Goal: Contribute content: Contribute content

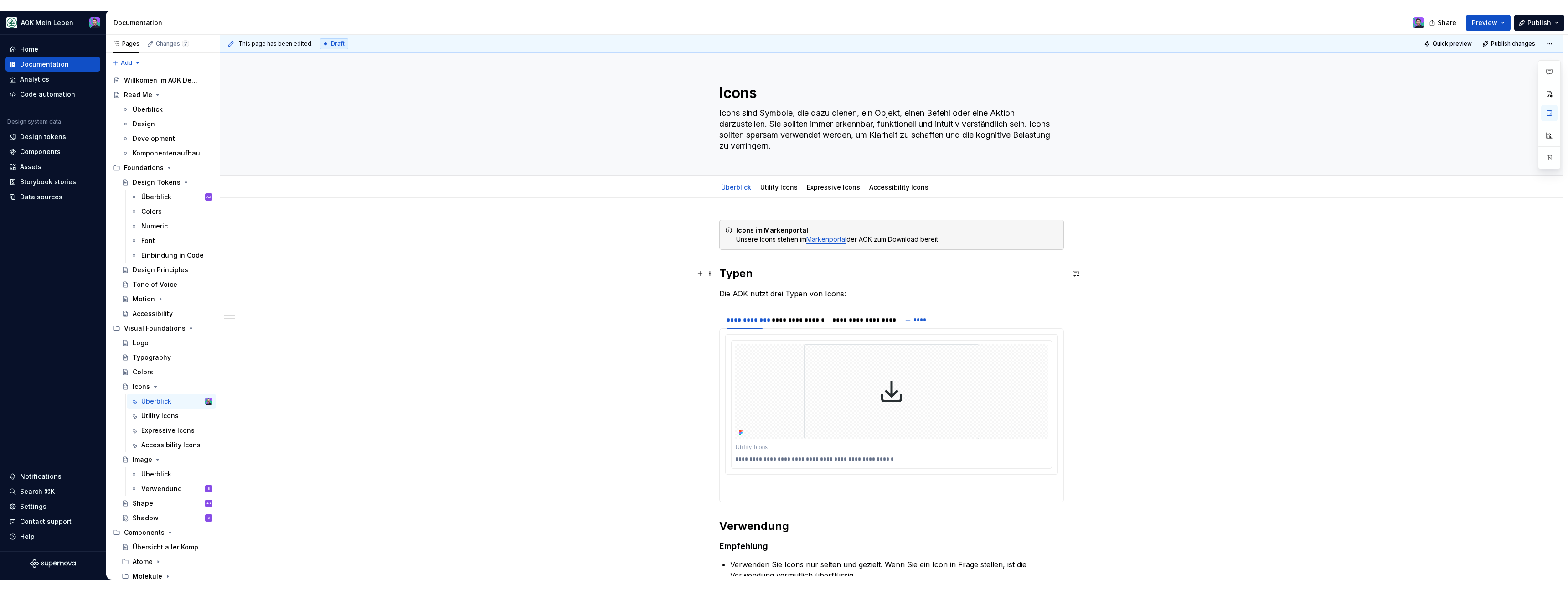
scroll to position [17, 0]
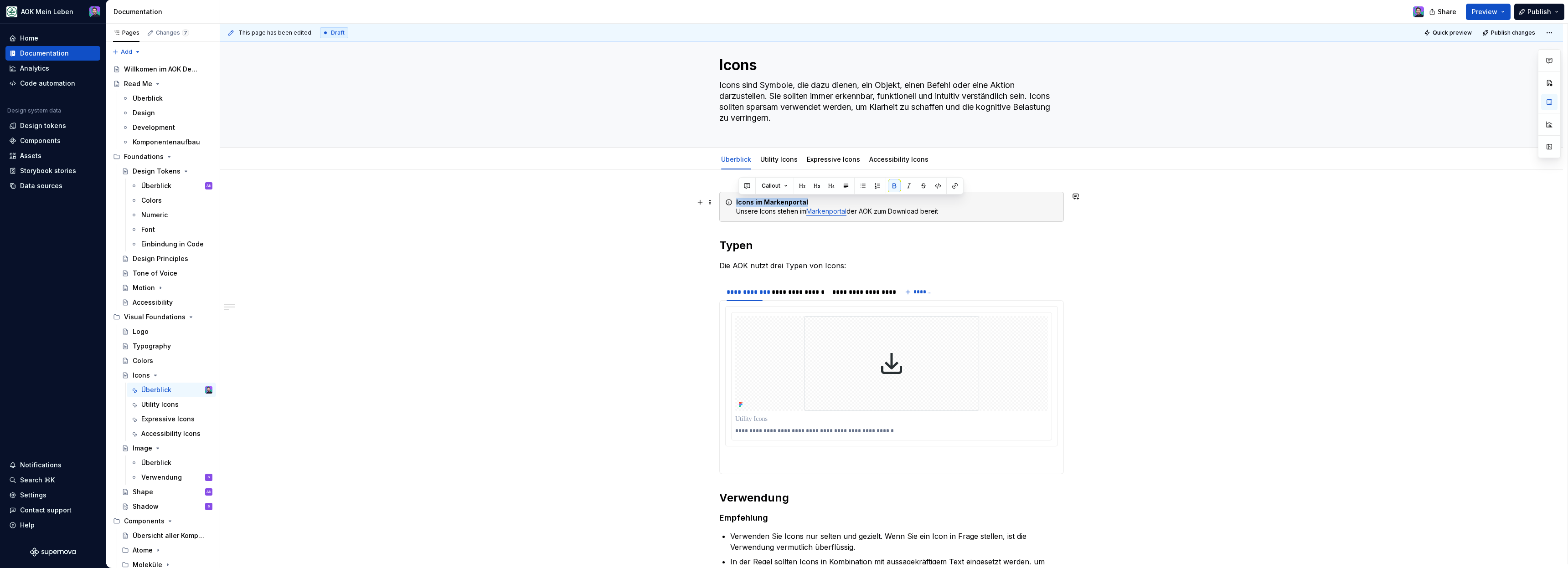
drag, startPoint x: 811, startPoint y: 202, endPoint x: 738, endPoint y: 202, distance: 73.0
click at [738, 202] on div "Icons im Markenportal Unsere Icons stehen im Markenportal der AOK zum Download …" at bounding box center [897, 207] width 322 height 18
copy strong "Icons im Markenportal"
copy div "Icons im Markenportal Unsere Icons stehen im Markenportal der AOK zum Download …"
drag, startPoint x: 953, startPoint y: 212, endPoint x: 736, endPoint y: 208, distance: 217.0
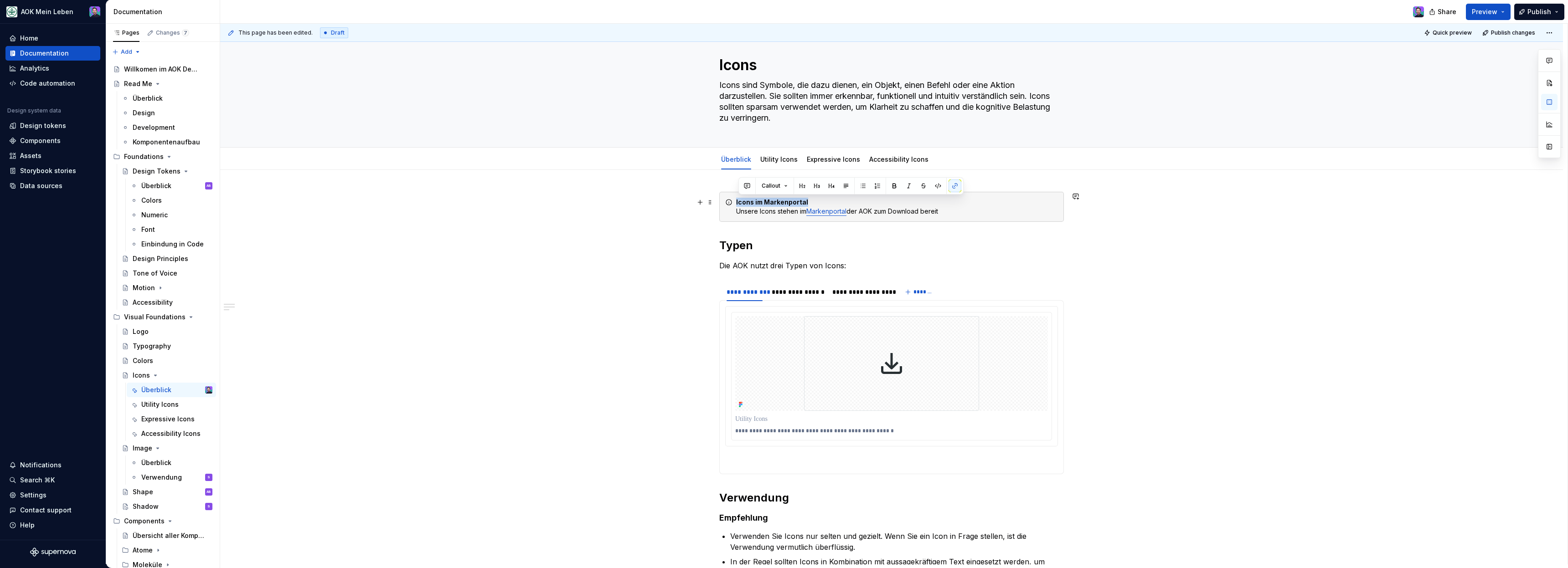
click at [736, 208] on div "Icons im Markenportal Unsere Icons stehen im Markenportal der AOK zum Download …" at bounding box center [891, 207] width 345 height 30
click at [949, 208] on div "Icons im Markenportal Unsere Icons stehen im Markenportal der AOK zum Download …" at bounding box center [897, 207] width 322 height 18
drag, startPoint x: 949, startPoint y: 219, endPoint x: 739, endPoint y: 212, distance: 210.1
click at [739, 212] on div "Icons im Markenportal Unsere Icons stehen im Markenportal der AOK zum Download …" at bounding box center [891, 207] width 345 height 30
copy div "Unsere Icons stehen im Markenportal der AOK zum Download bereit"
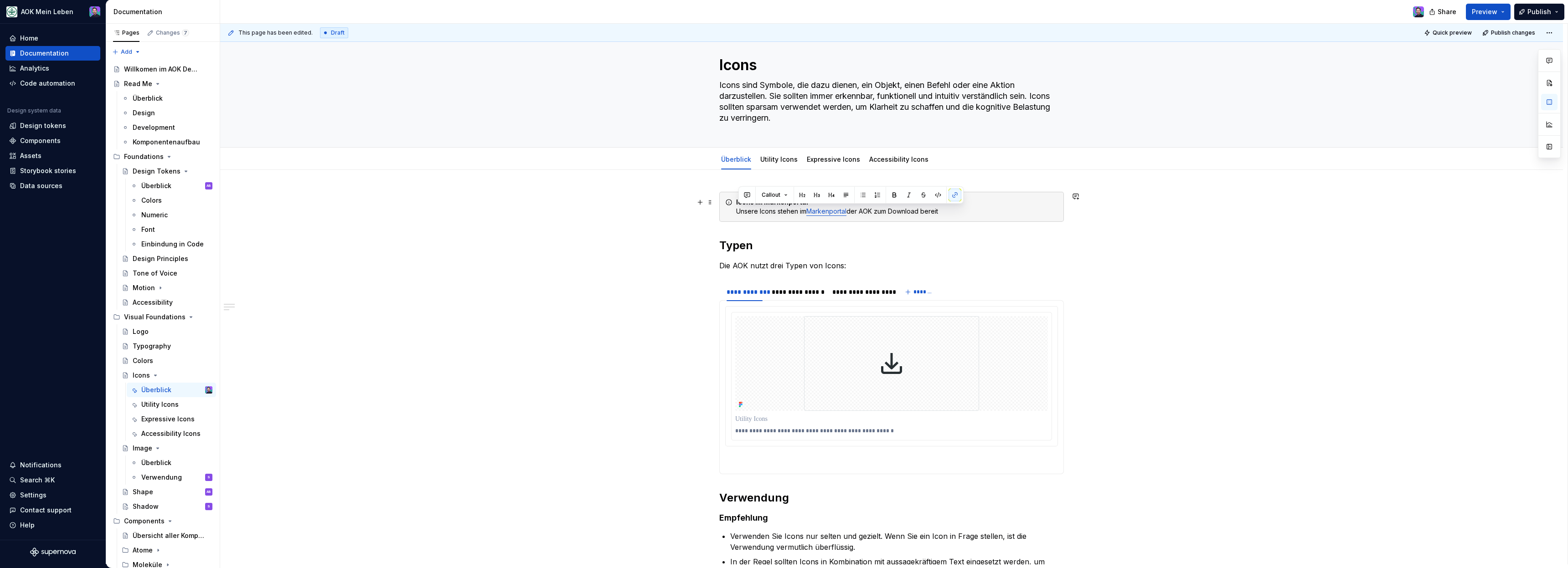
click at [841, 209] on link "Markenportal" at bounding box center [826, 211] width 40 height 7
click at [844, 215] on div "Icons im Markenportal Unsere Icons stehen im Markenportal der AOK zum Download …" at bounding box center [897, 207] width 322 height 18
click at [861, 243] on h2 "Typen" at bounding box center [891, 246] width 345 height 15
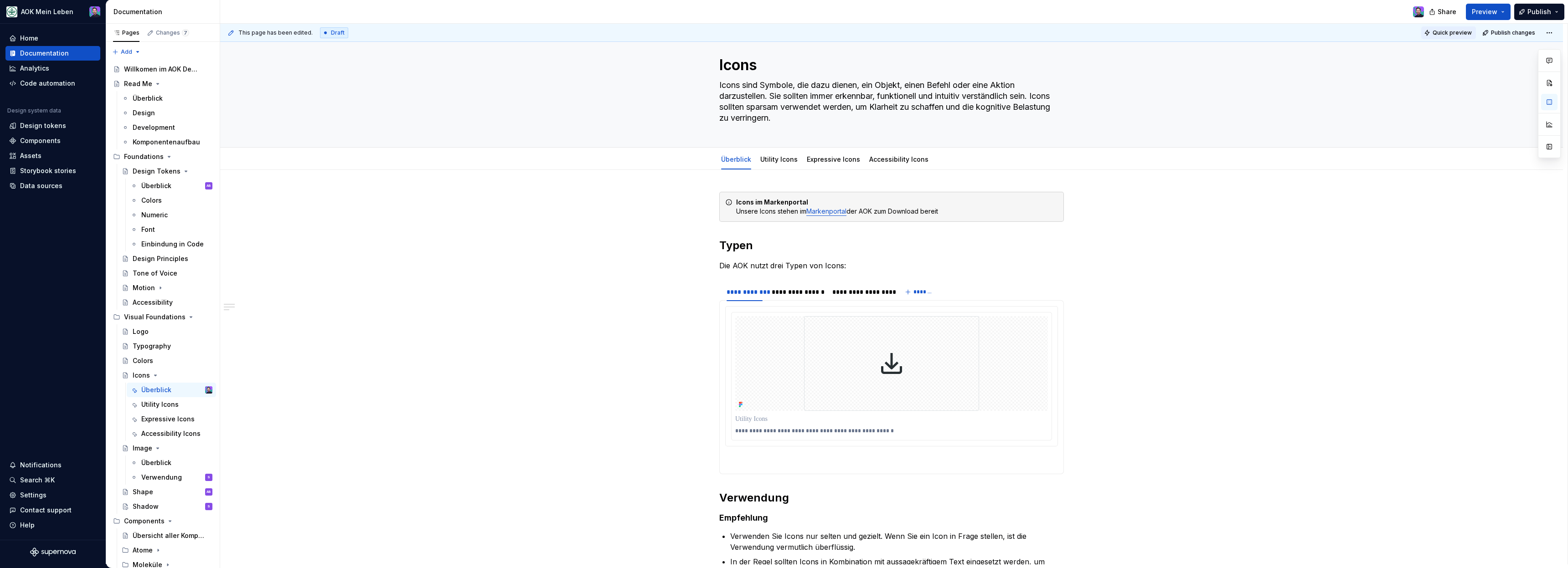
click at [1465, 32] on span "Quick preview" at bounding box center [1452, 33] width 39 height 7
click at [838, 211] on link "Markenportal" at bounding box center [826, 211] width 40 height 7
click at [842, 241] on h2 "Typen" at bounding box center [891, 246] width 345 height 15
click at [827, 211] on link "Markenportal" at bounding box center [826, 211] width 40 height 7
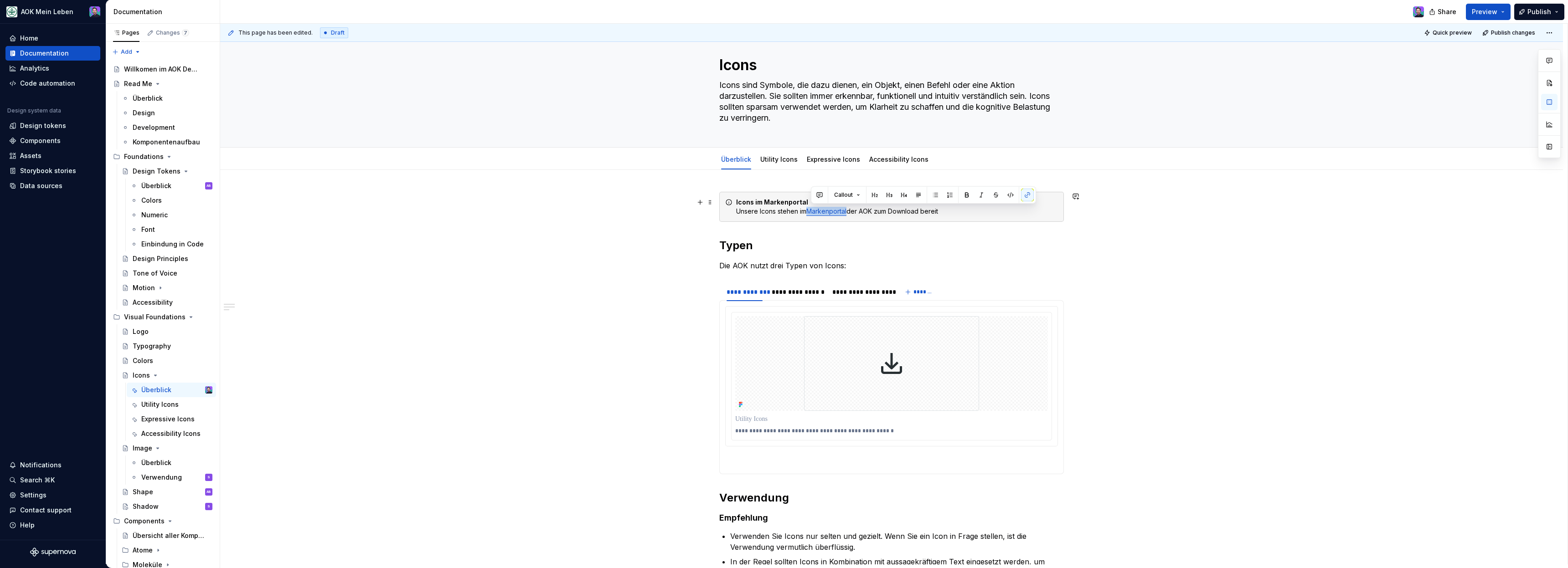
click at [827, 211] on link "Markenportal" at bounding box center [826, 211] width 40 height 7
click at [864, 253] on div "**********" at bounding box center [891, 398] width 345 height 412
click at [826, 212] on link "Markenportal" at bounding box center [826, 211] width 40 height 7
click at [807, 197] on input "https://markenportal.aok.de/119668?chapterId=120311" at bounding box center [811, 194] width 103 height 16
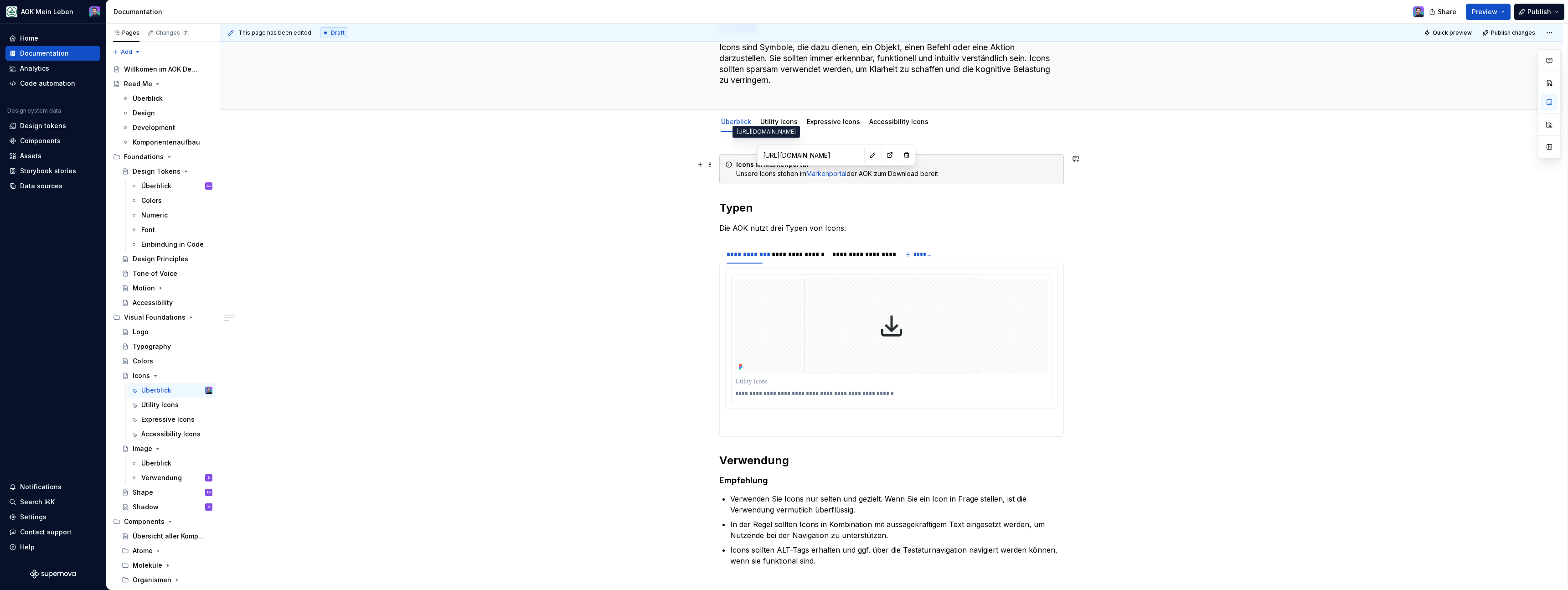
scroll to position [56, 0]
click at [538, 276] on div "**********" at bounding box center [892, 442] width 1343 height 622
click at [780, 129] on div at bounding box center [779, 129] width 45 height 1
click at [780, 124] on div "Utility Icons" at bounding box center [779, 120] width 37 height 9
click at [780, 123] on link "Utility Icons" at bounding box center [779, 120] width 37 height 7
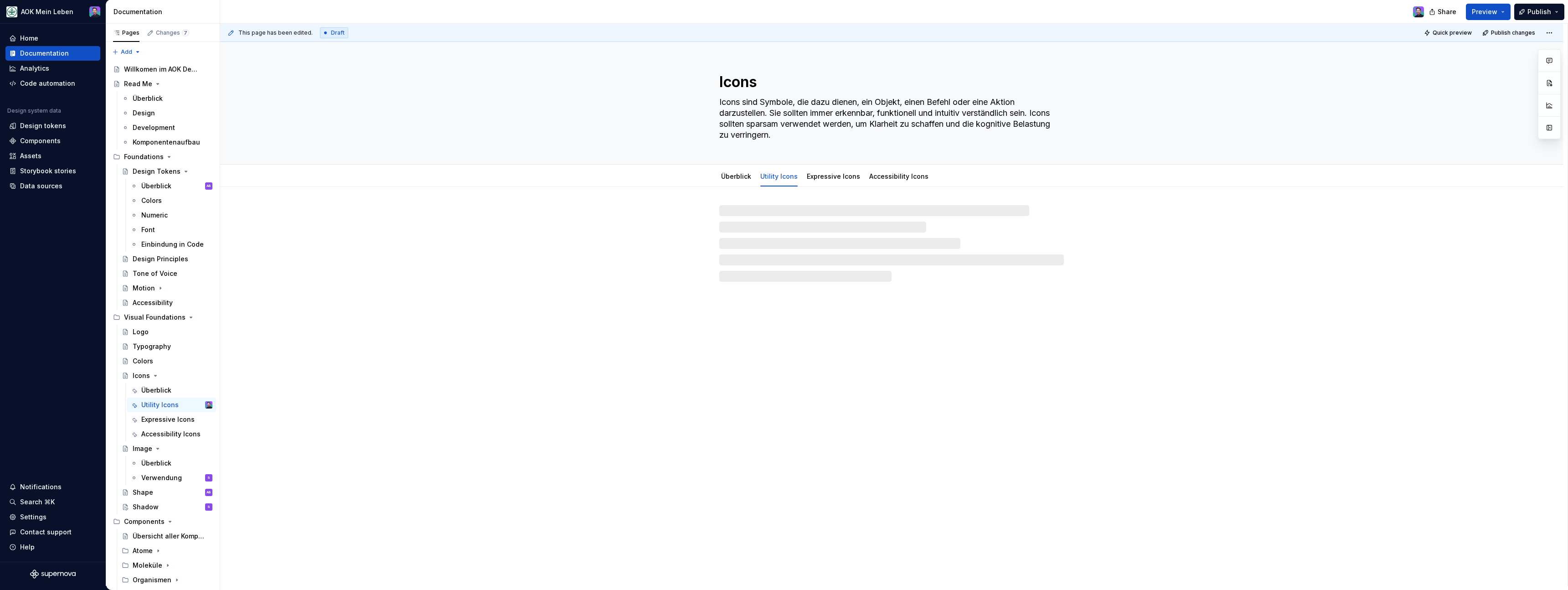
type textarea "*"
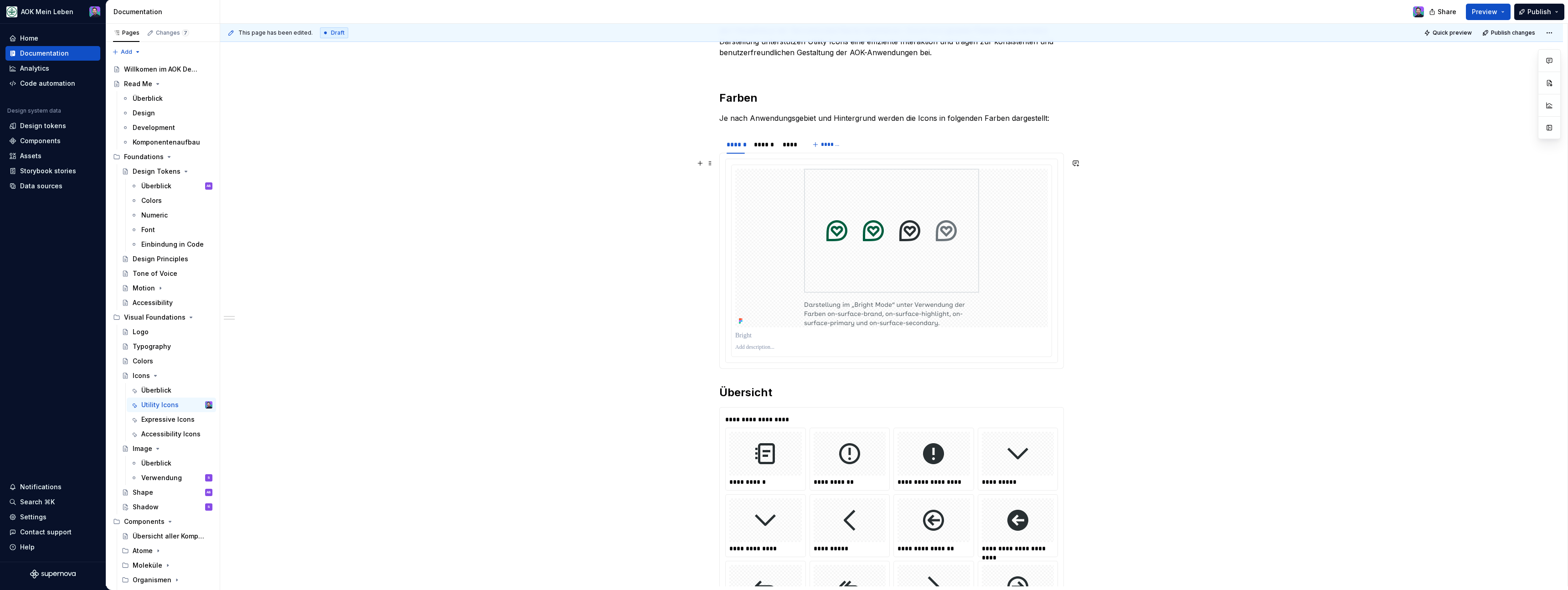
scroll to position [270, 0]
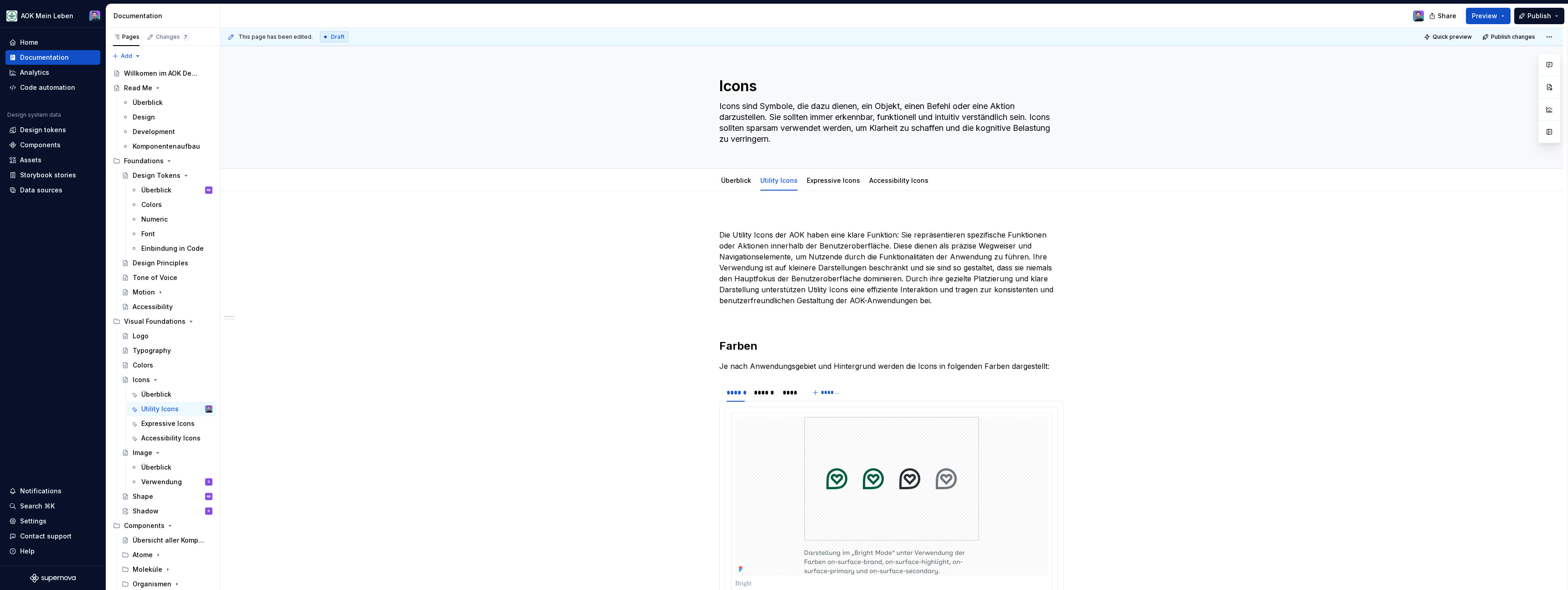
click at [829, 184] on div "Expressive Icons" at bounding box center [834, 180] width 54 height 9
click at [746, 185] on div "Überblick" at bounding box center [736, 180] width 30 height 9
click at [747, 184] on div "Überblick" at bounding box center [736, 180] width 30 height 9
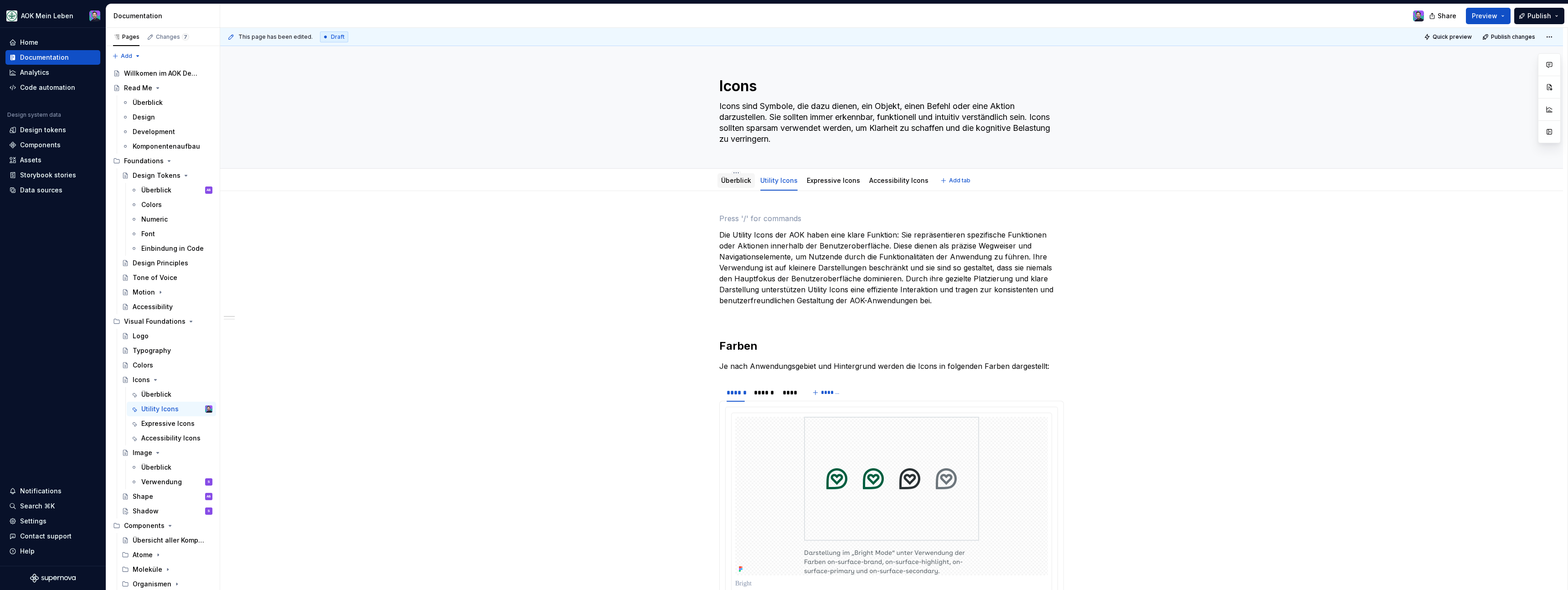
click at [739, 188] on div at bounding box center [736, 188] width 37 height 1
click at [737, 184] on link "Überblick" at bounding box center [736, 180] width 30 height 7
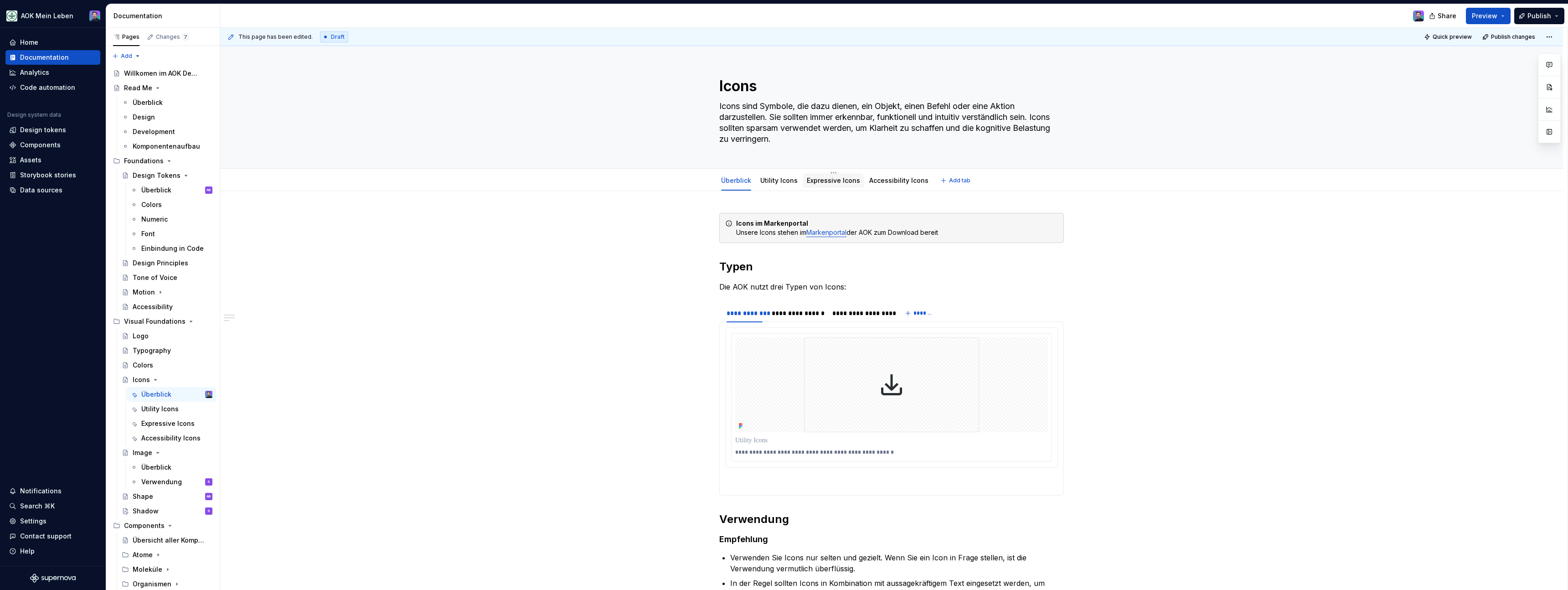
click at [821, 178] on link "Expressive Icons" at bounding box center [834, 180] width 54 height 7
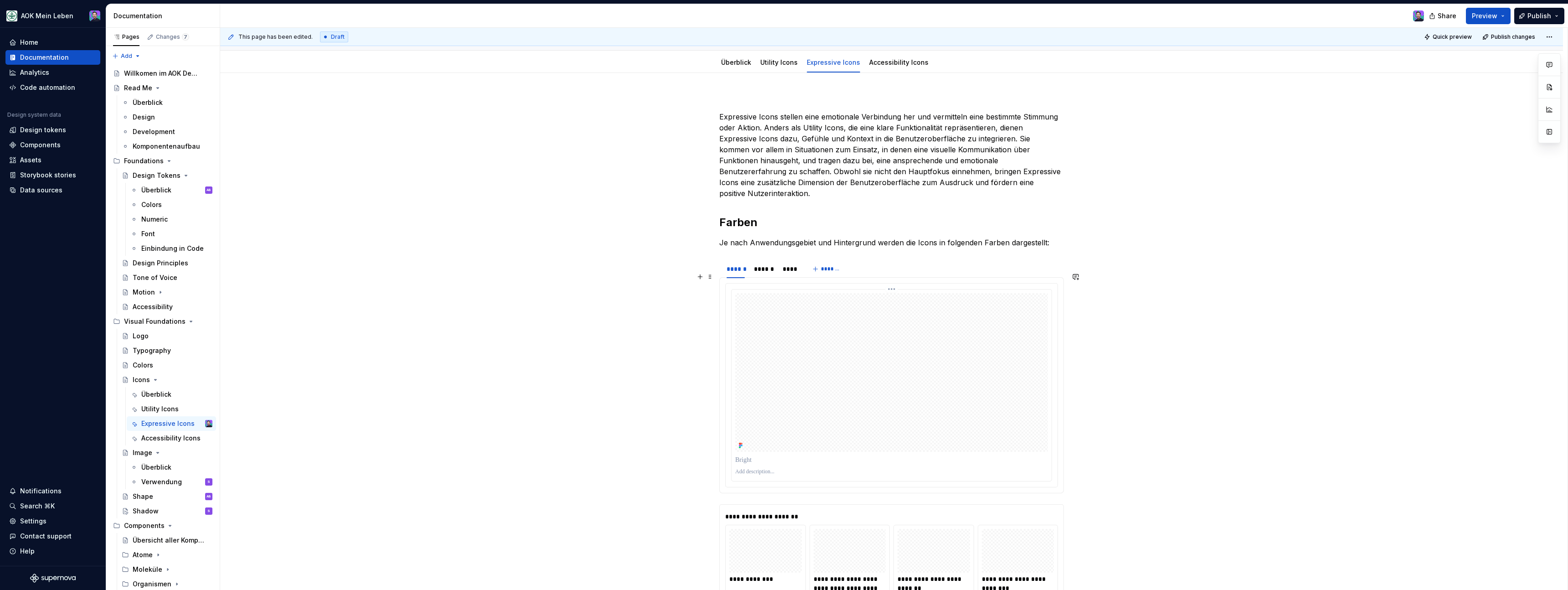
scroll to position [115, 0]
click at [765, 267] on div "******" at bounding box center [764, 271] width 19 height 9
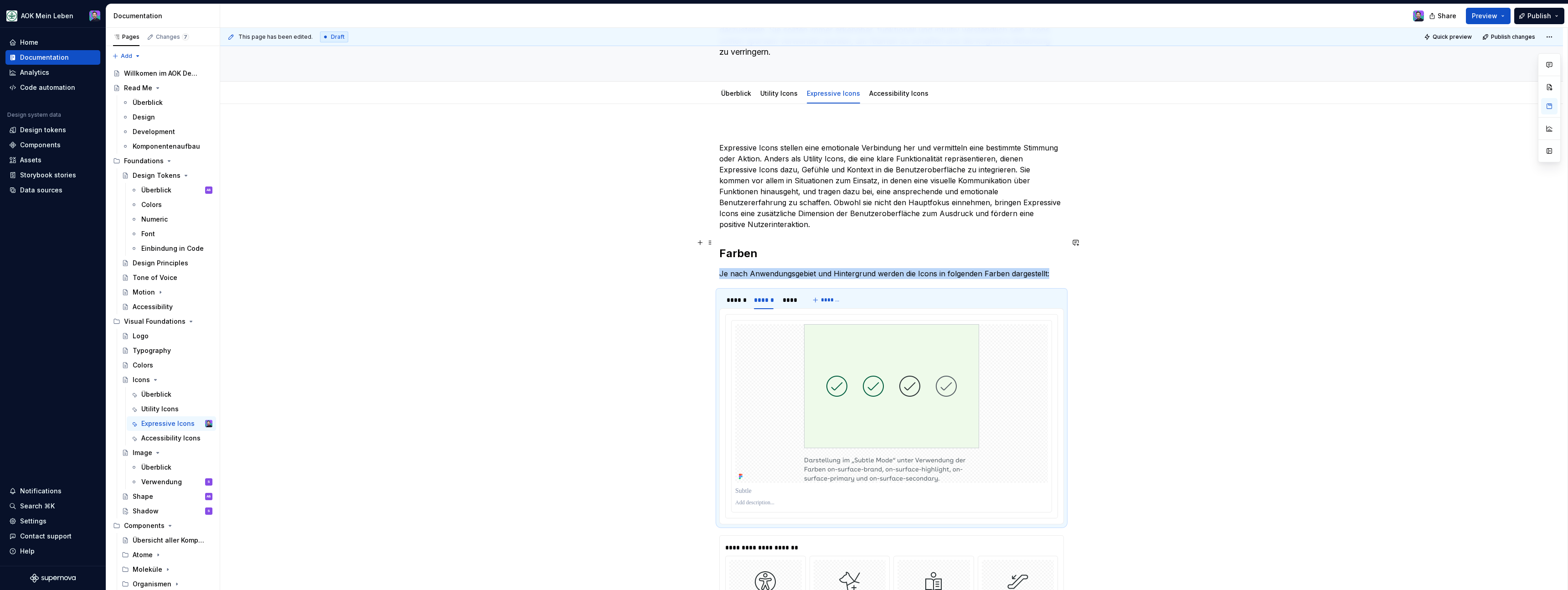
scroll to position [50, 0]
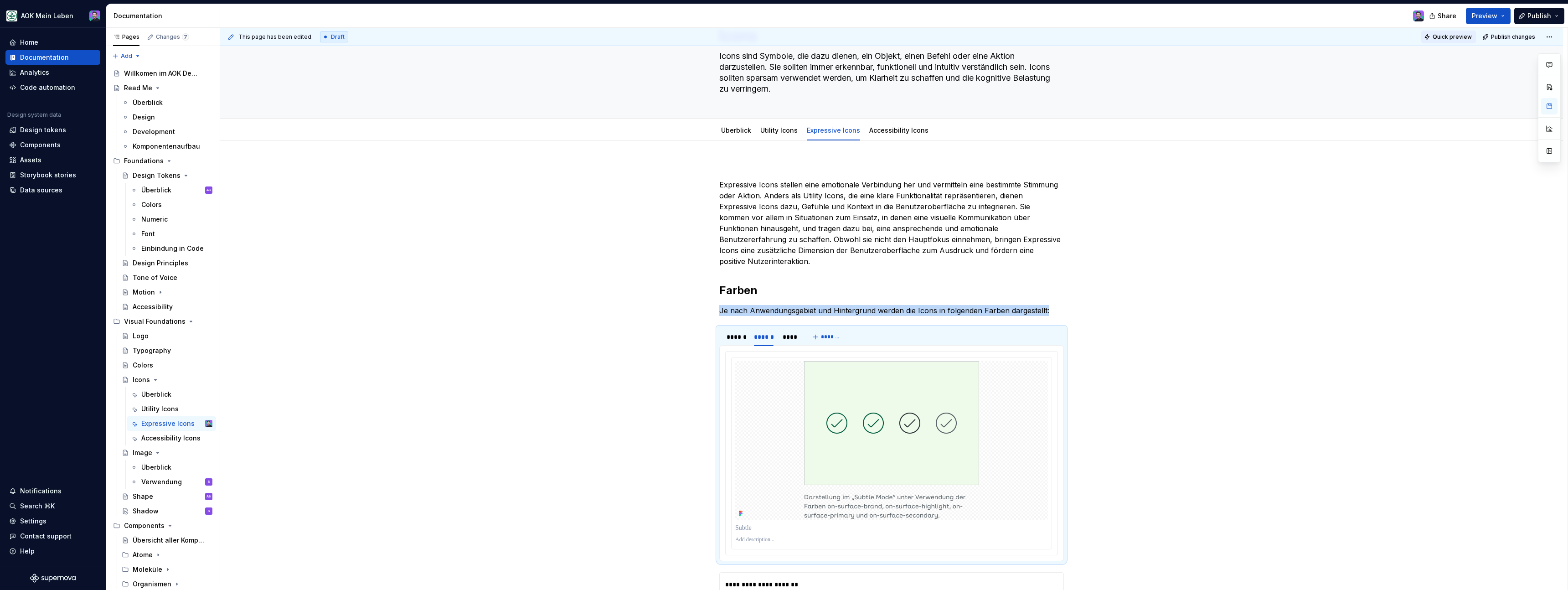
click at [1439, 37] on button "Quick preview" at bounding box center [1448, 37] width 54 height 13
click at [739, 332] on div "******" at bounding box center [736, 337] width 18 height 9
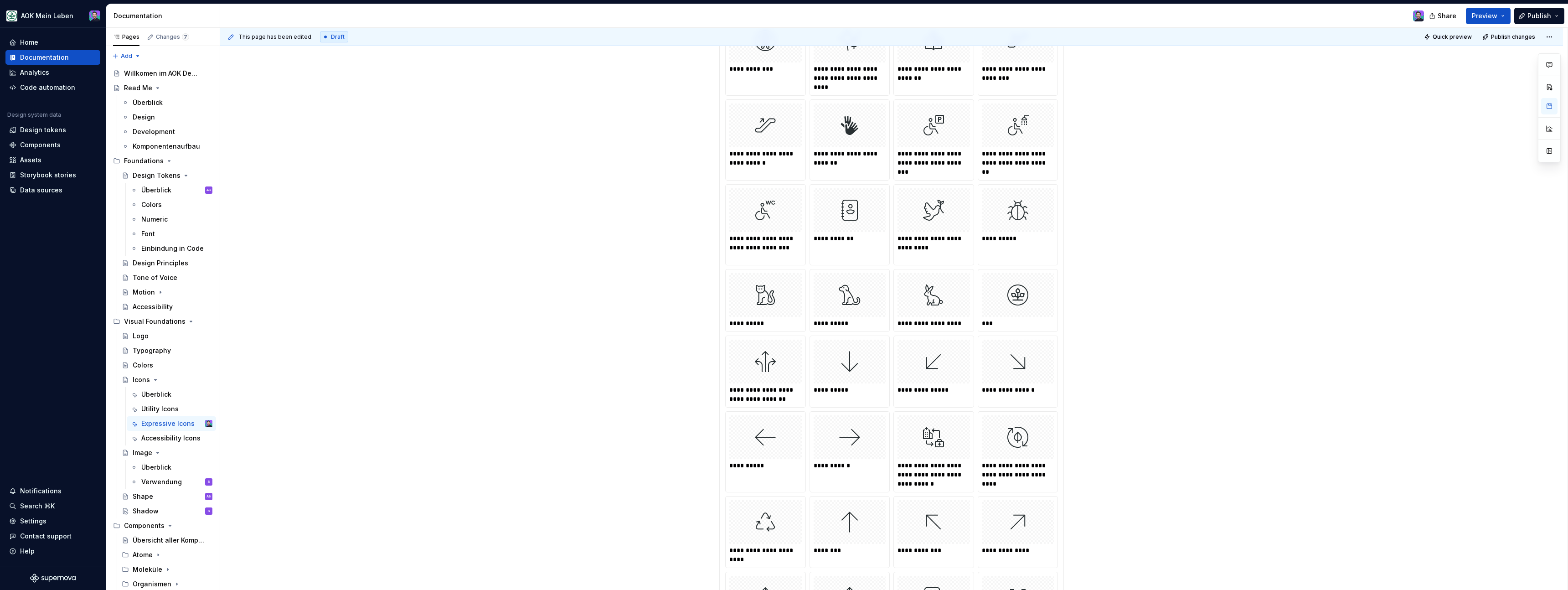
scroll to position [0, 0]
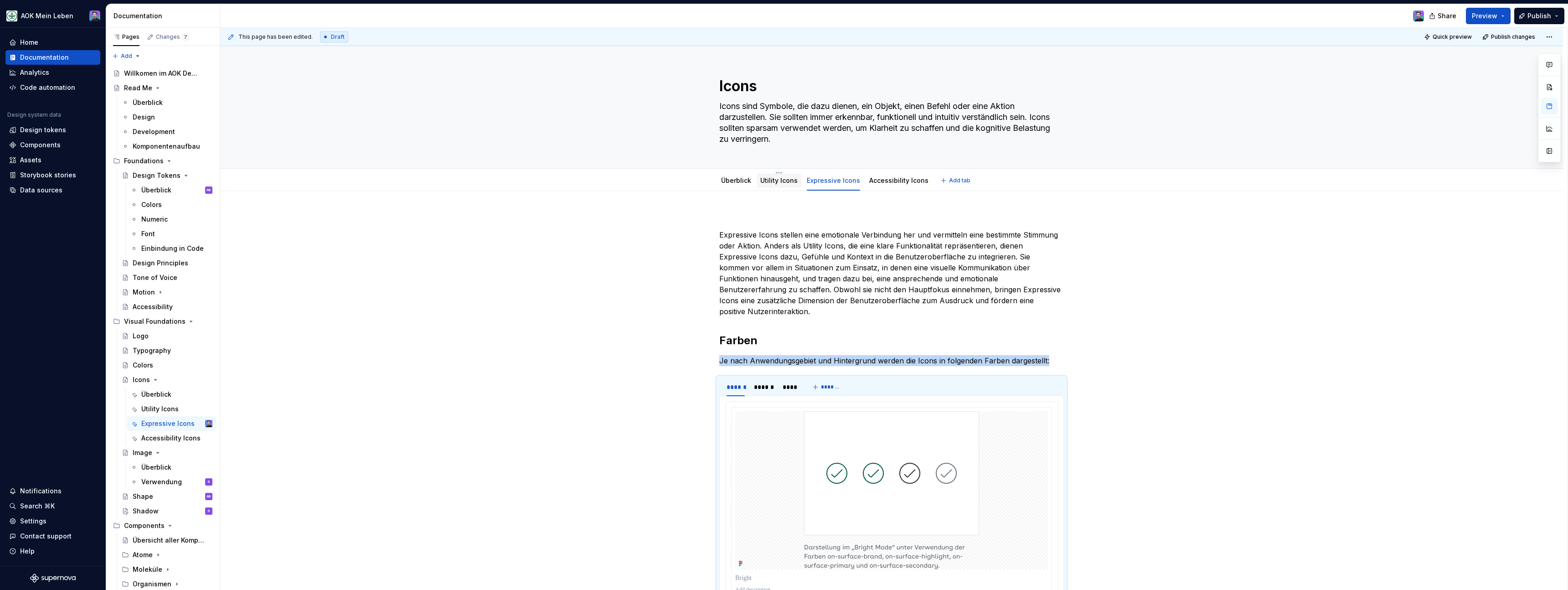
click at [785, 178] on link "Utility Icons" at bounding box center [779, 180] width 37 height 7
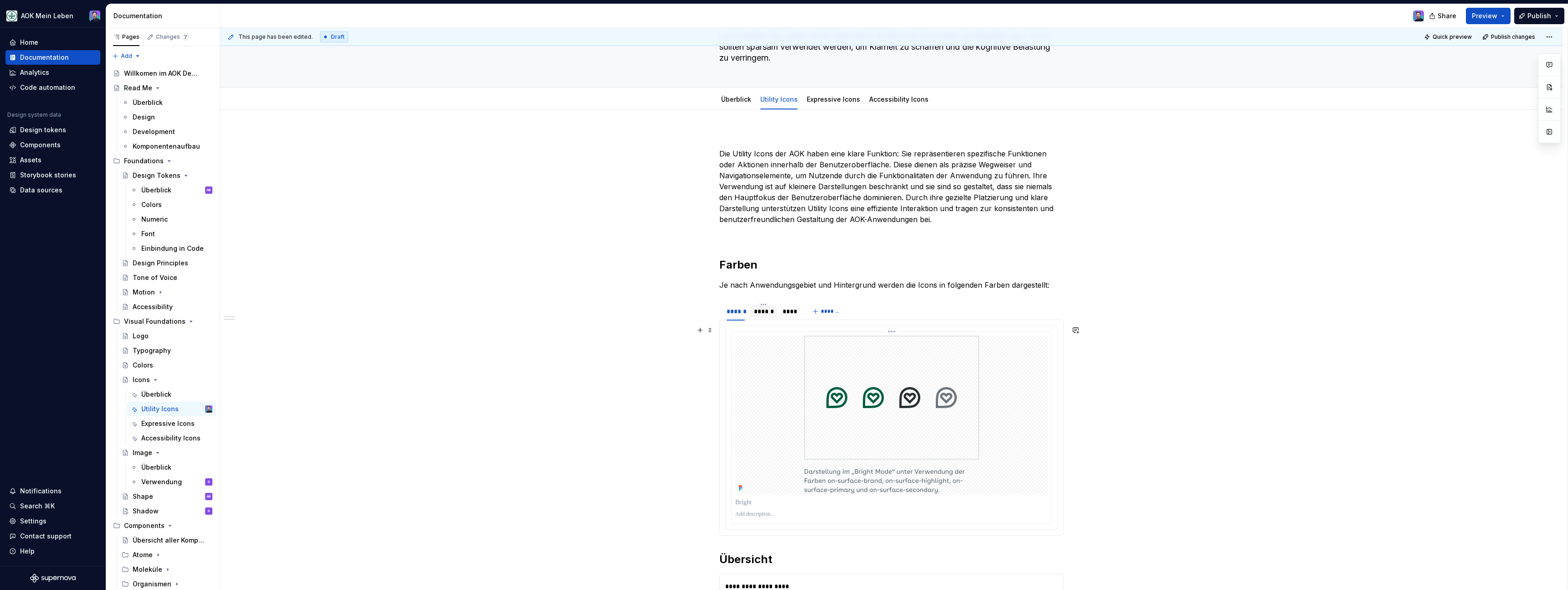
scroll to position [83, 0]
click at [767, 392] on div at bounding box center [891, 413] width 313 height 159
click at [895, 332] on html "AOK Mein Leben Home Documentation Analytics Code automation Design system data …" at bounding box center [784, 295] width 1568 height 590
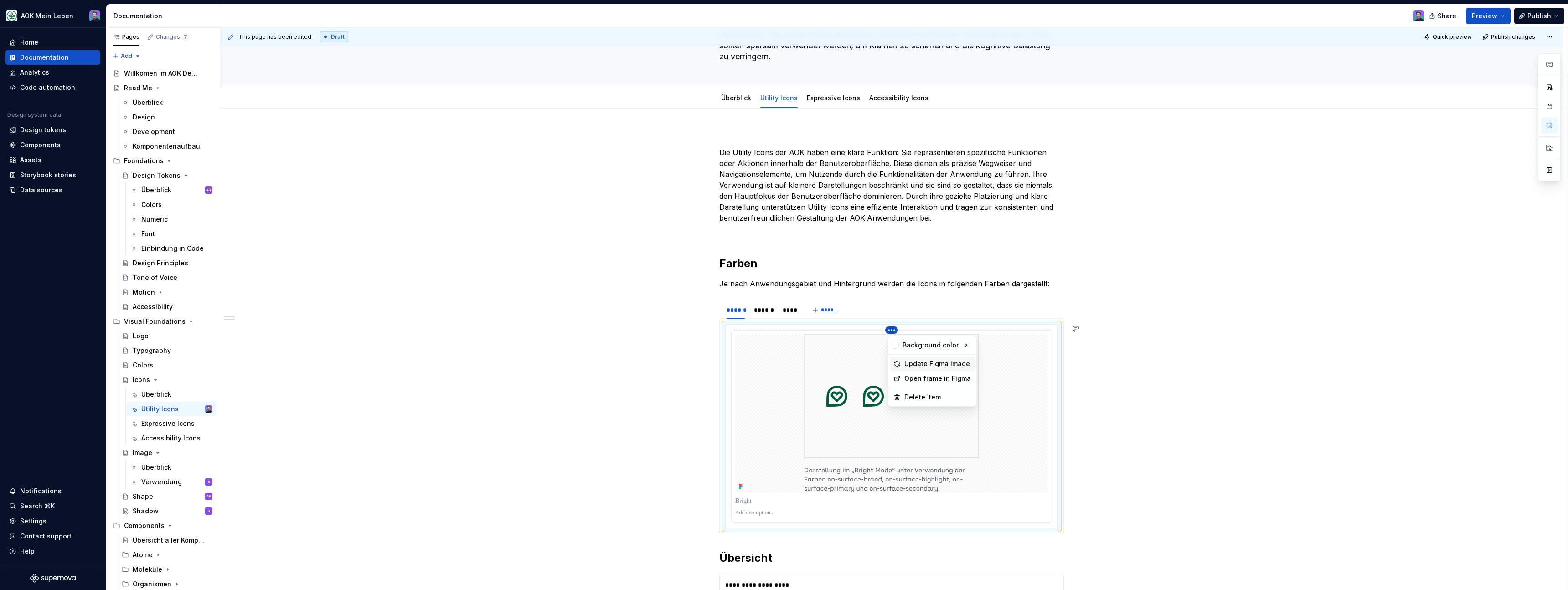
click at [919, 369] on div "Update Figma image" at bounding box center [932, 364] width 85 height 15
click at [885, 369] on img at bounding box center [891, 413] width 175 height 159
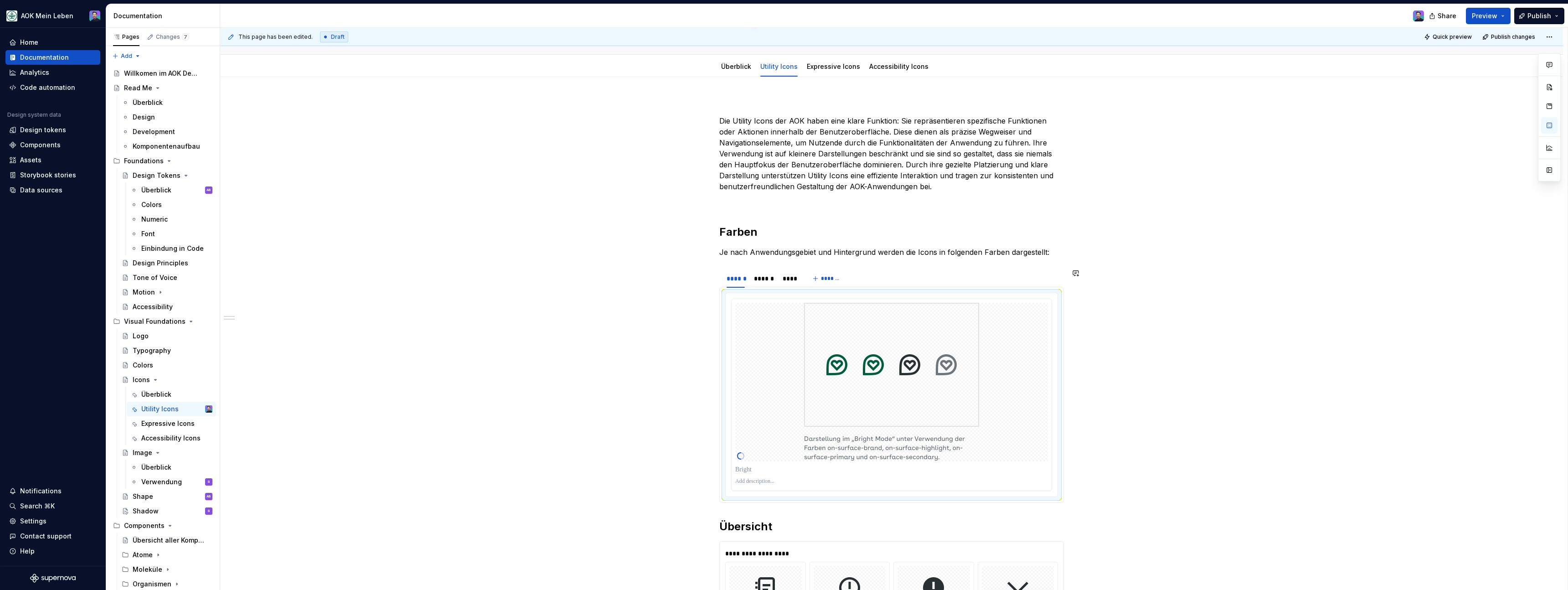
scroll to position [115, 0]
click at [786, 476] on div at bounding box center [891, 481] width 313 height 11
click at [897, 294] on html "AOK Mein Leben Home Documentation Analytics Code automation Design system data …" at bounding box center [784, 295] width 1568 height 590
click at [905, 345] on div "Open frame in Figma" at bounding box center [937, 346] width 66 height 9
click at [762, 280] on div "******" at bounding box center [764, 278] width 19 height 9
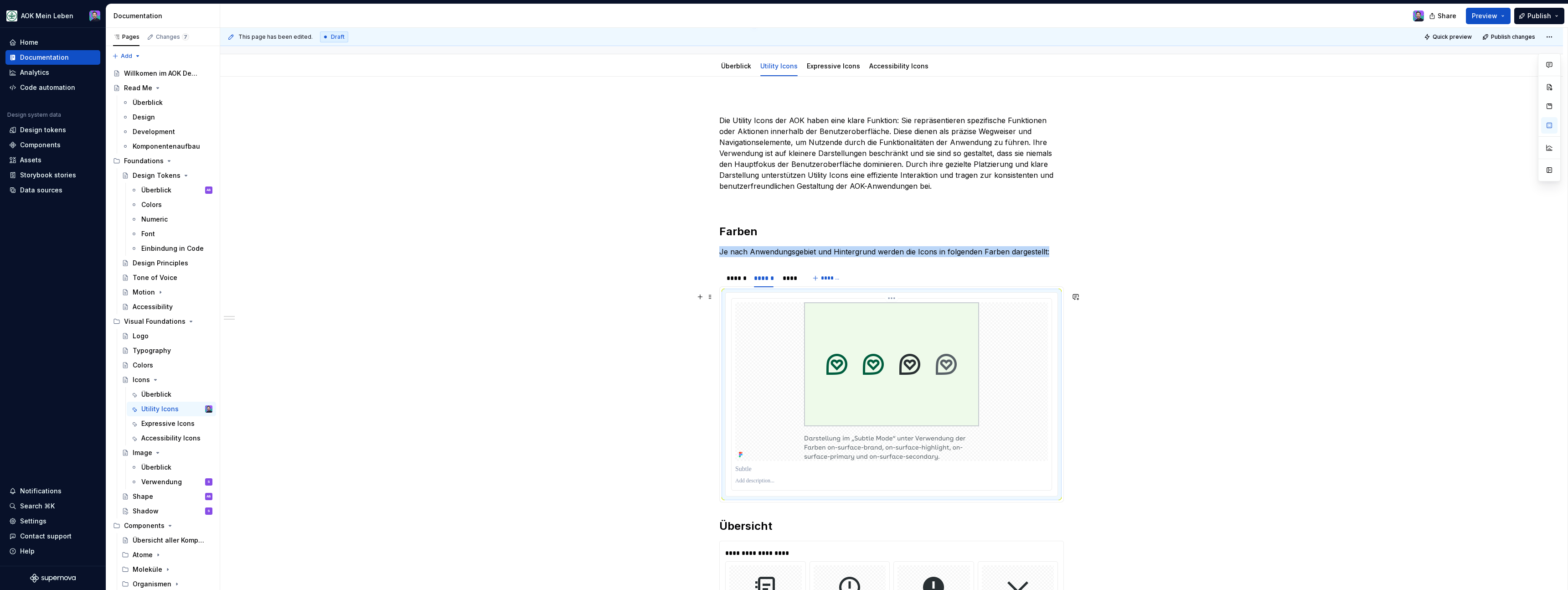
click at [774, 404] on div at bounding box center [891, 381] width 313 height 159
click at [895, 299] on html "AOK Mein Leben Home Documentation Analytics Code automation Design system data …" at bounding box center [784, 295] width 1568 height 590
click at [929, 344] on div "Open frame in Figma" at bounding box center [937, 346] width 66 height 9
click at [786, 280] on div "****" at bounding box center [790, 278] width 15 height 9
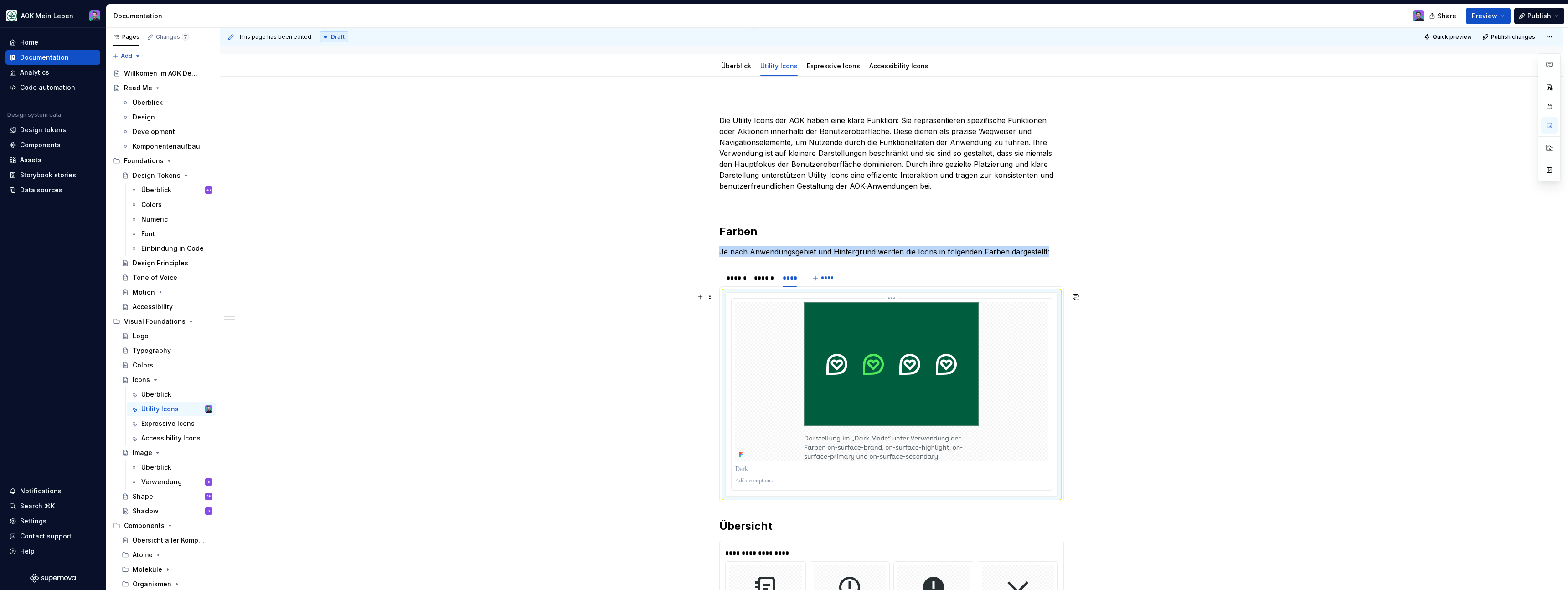
click at [869, 398] on img at bounding box center [891, 381] width 175 height 159
click at [751, 470] on p at bounding box center [891, 469] width 313 height 9
click at [768, 444] on div at bounding box center [891, 381] width 313 height 159
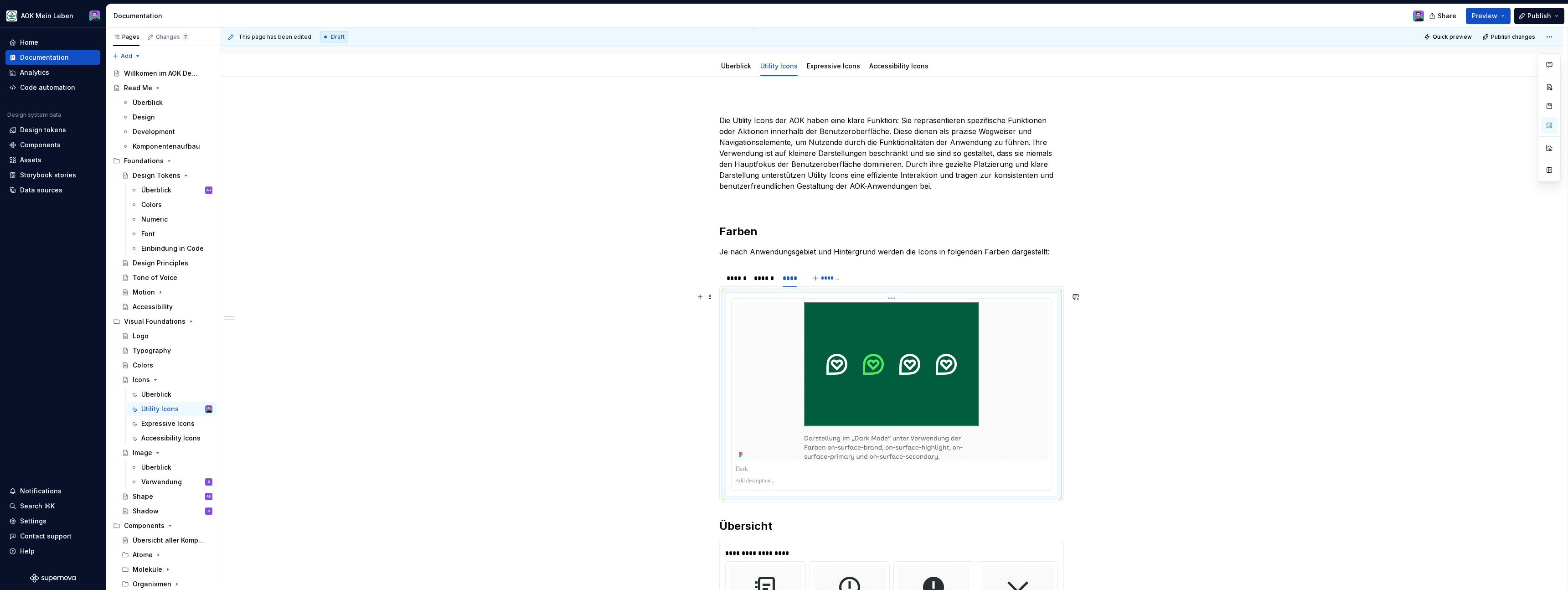
click at [894, 301] on html "AOK Mein Leben Home Documentation Analytics Code automation Design system data …" at bounding box center [784, 295] width 1568 height 590
click at [911, 349] on div "Open frame in Figma" at bounding box center [937, 346] width 66 height 9
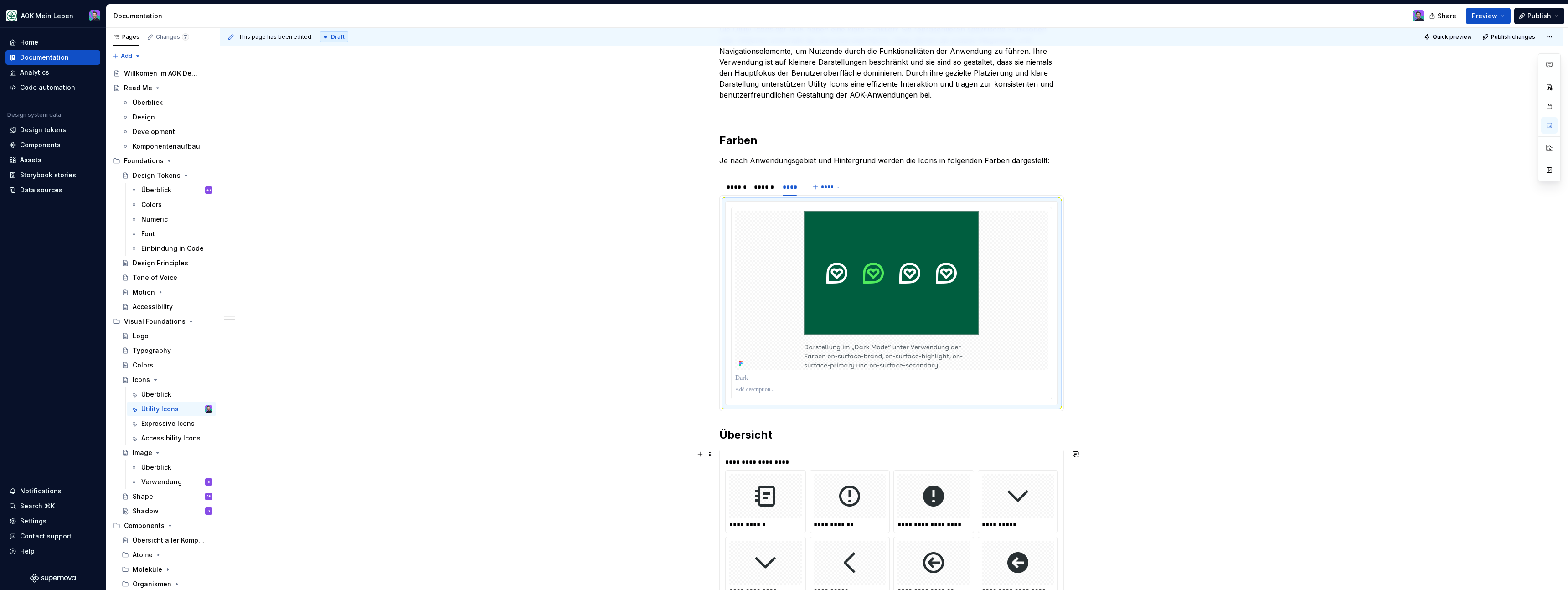
scroll to position [24, 0]
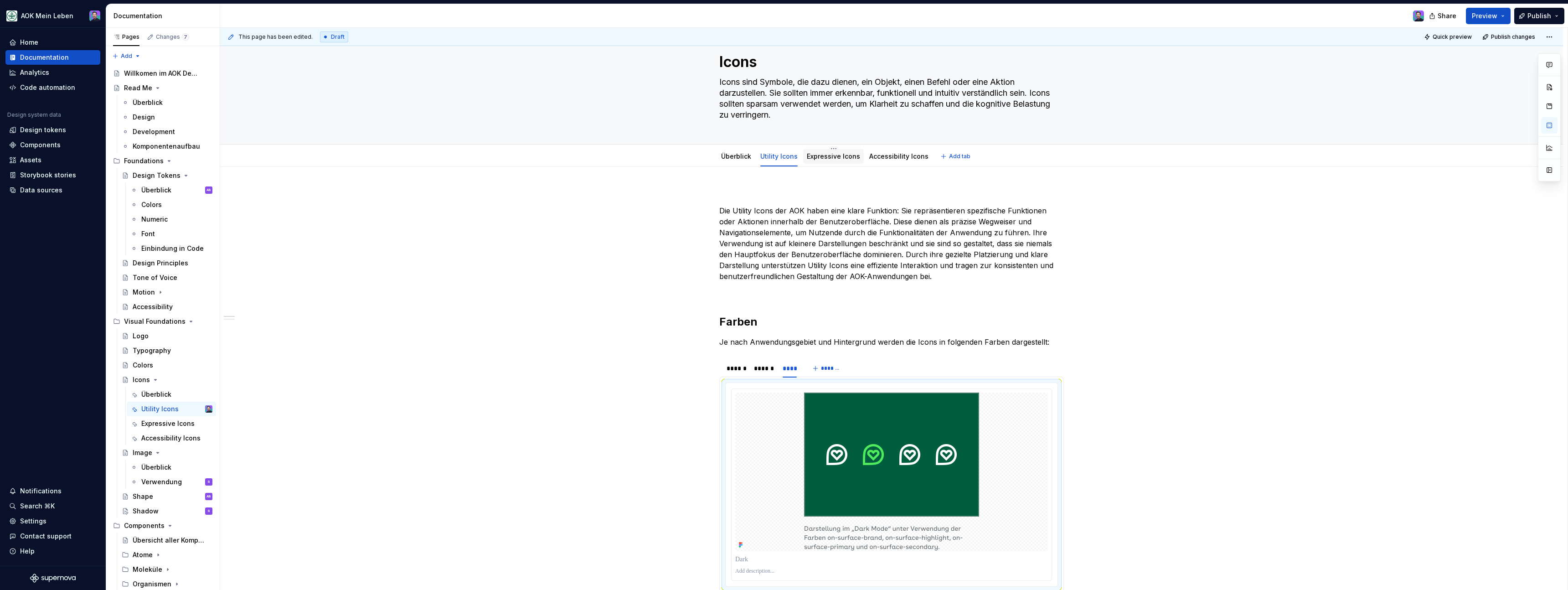
click at [818, 158] on link "Expressive Icons" at bounding box center [834, 156] width 54 height 7
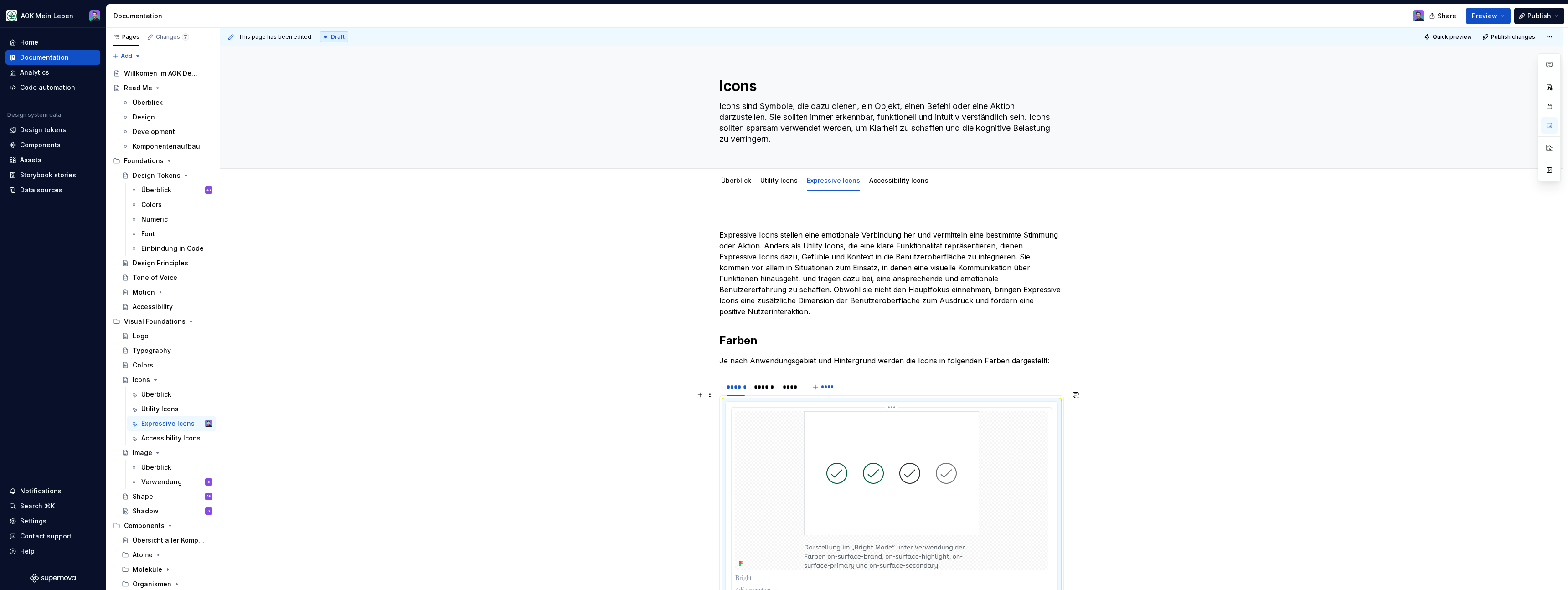
click at [763, 411] on div at bounding box center [891, 490] width 313 height 159
click at [893, 398] on html "AOK Mein Leben Home Documentation Analytics Code automation Design system data …" at bounding box center [784, 295] width 1568 height 590
click at [914, 444] on div "Open frame in Figma" at bounding box center [937, 445] width 66 height 9
click at [772, 383] on div "******" at bounding box center [764, 387] width 19 height 9
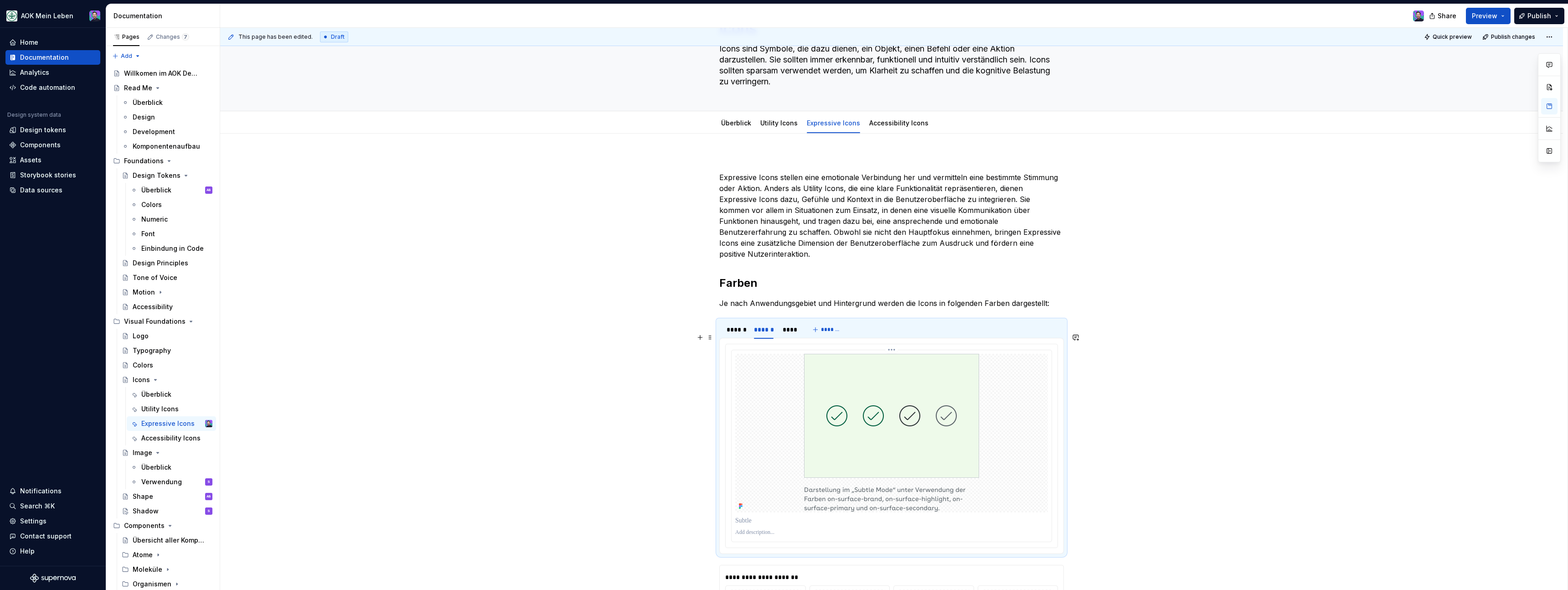
scroll to position [58, 0]
click at [899, 344] on div at bounding box center [892, 445] width 332 height 203
click at [891, 340] on html "AOK Mein Leben Home Documentation Analytics Code automation Design system data …" at bounding box center [784, 295] width 1568 height 590
click at [911, 387] on div "Open frame in Figma" at bounding box center [937, 387] width 66 height 9
click at [797, 325] on div "****" at bounding box center [790, 329] width 15 height 9
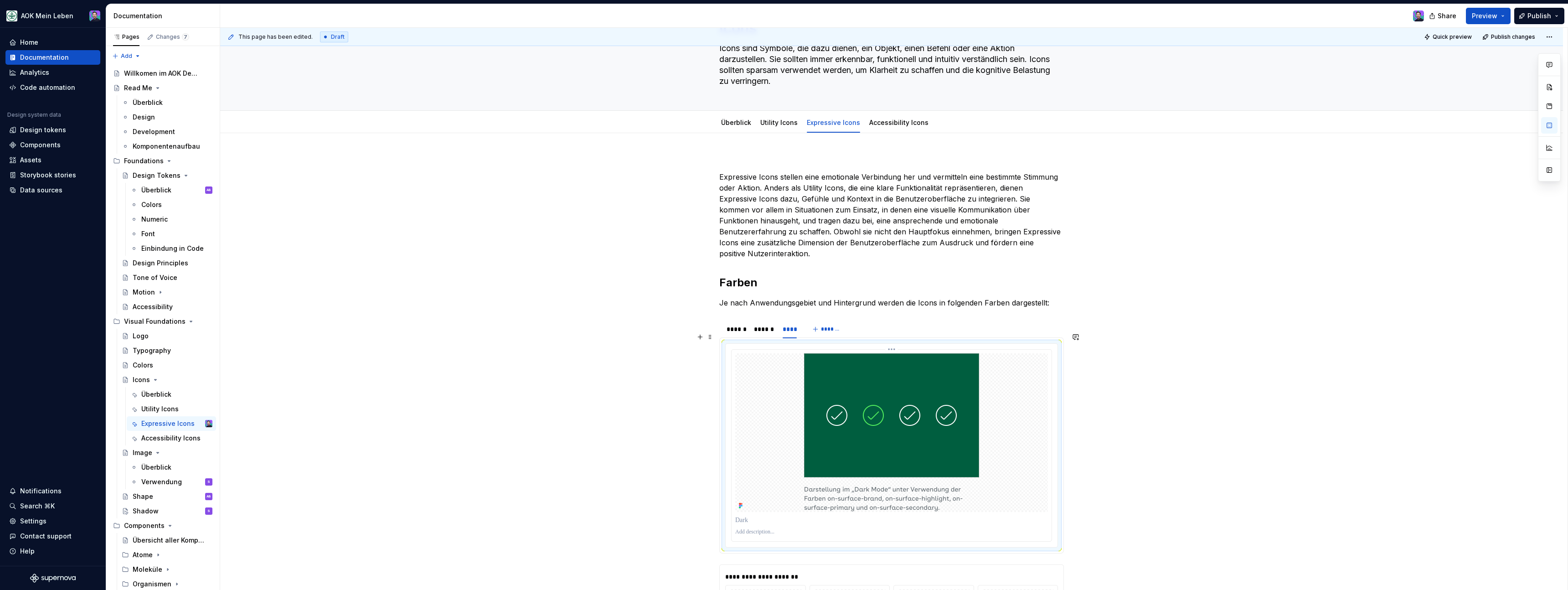
click at [897, 340] on html "AOK Mein Leben Home Documentation Analytics Code automation Design system data …" at bounding box center [784, 295] width 1568 height 590
click at [929, 383] on div "Open frame in Figma" at bounding box center [937, 387] width 66 height 9
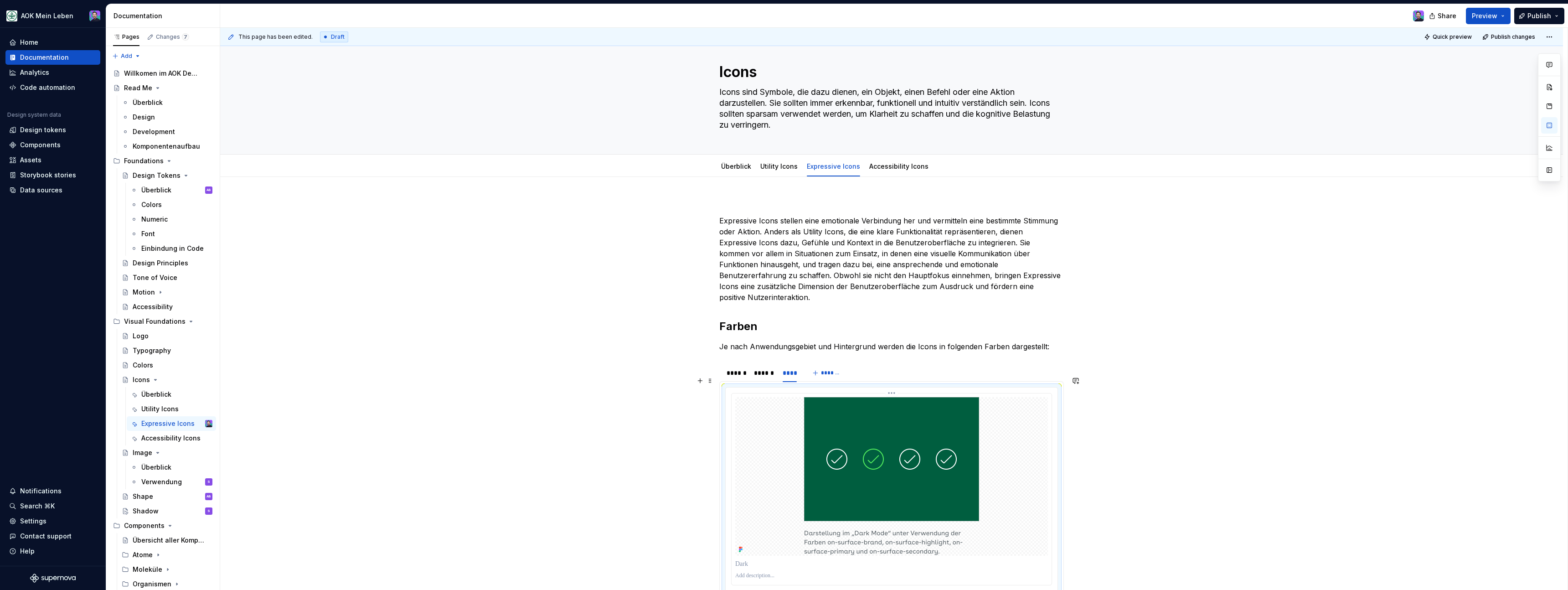
scroll to position [10, 0]
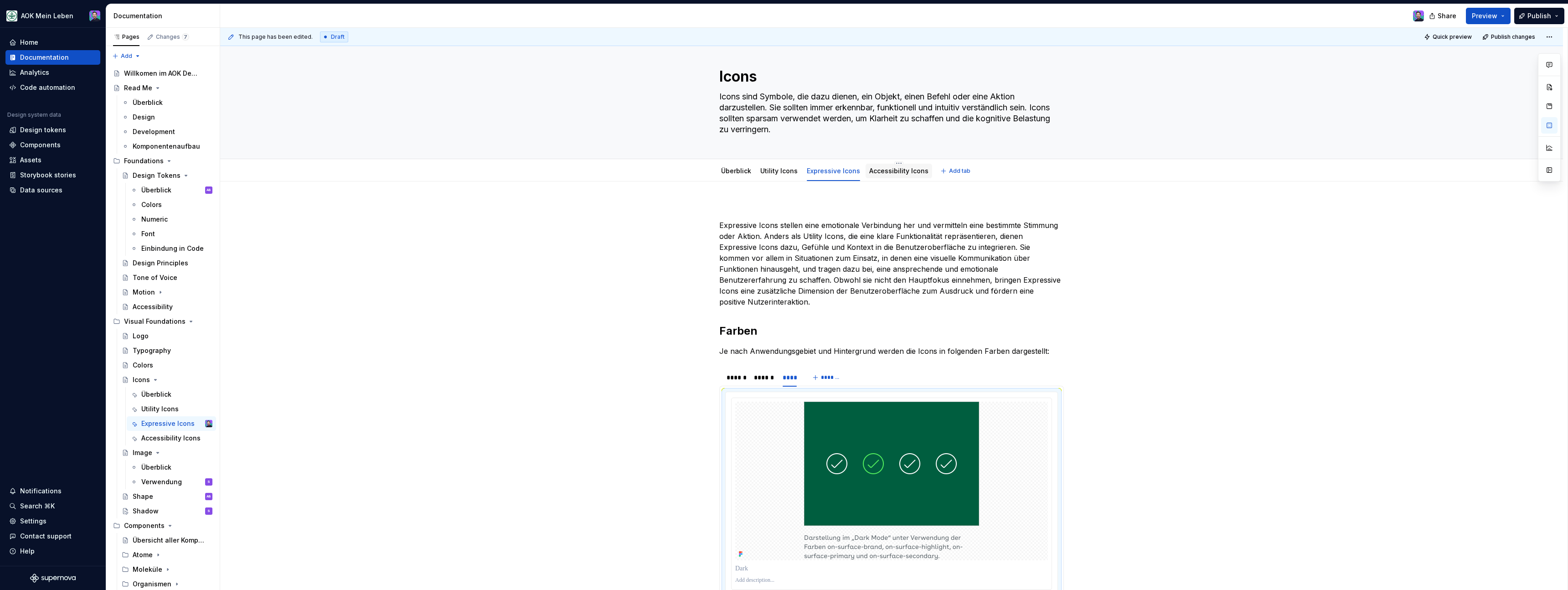
click at [888, 171] on link "Accessibility Icons" at bounding box center [899, 171] width 60 height 7
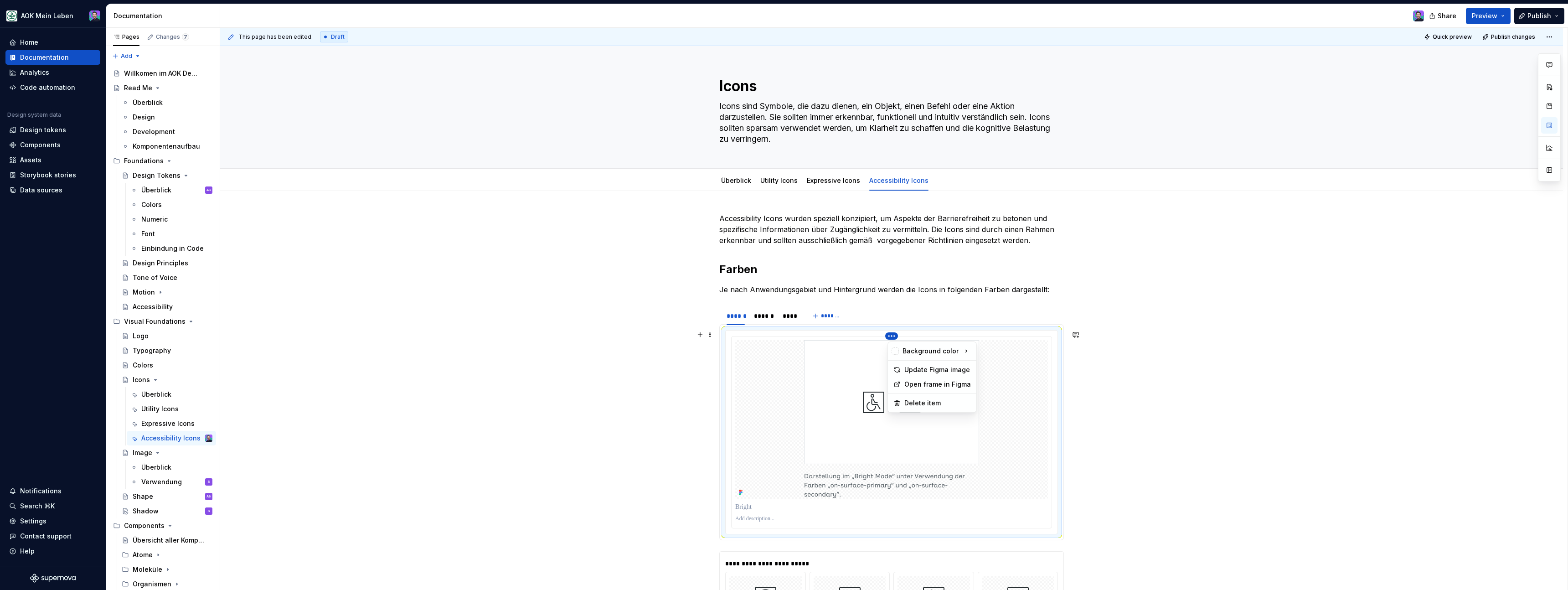
click at [892, 337] on html "AOK Mein Leben Home Documentation Analytics Code automation Design system data …" at bounding box center [784, 295] width 1568 height 590
click at [917, 384] on div "Open frame in Figma" at bounding box center [937, 384] width 66 height 9
click at [765, 315] on div "******" at bounding box center [764, 316] width 19 height 9
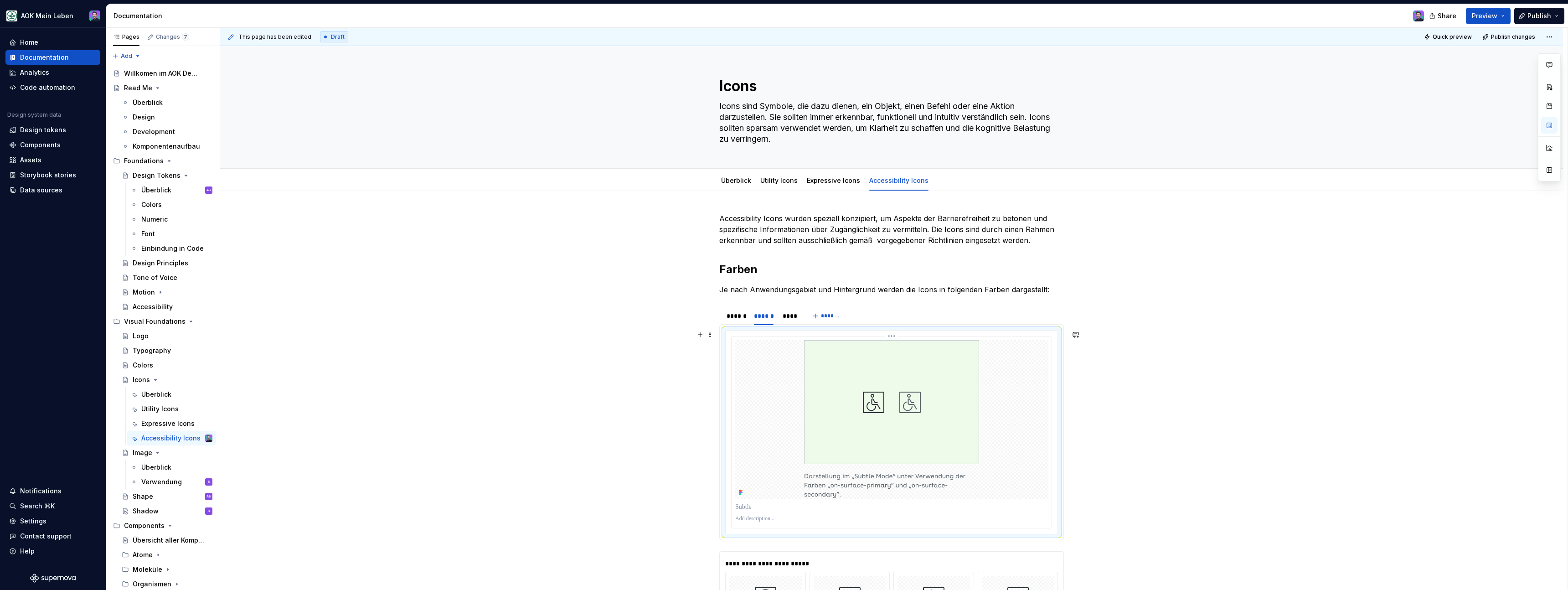
click at [894, 338] on html "AOK Mein Leben Home Documentation Analytics Code automation Design system data …" at bounding box center [784, 295] width 1568 height 590
click at [925, 384] on div "Open frame in Figma" at bounding box center [937, 384] width 66 height 9
click at [791, 314] on div "****" at bounding box center [790, 316] width 15 height 9
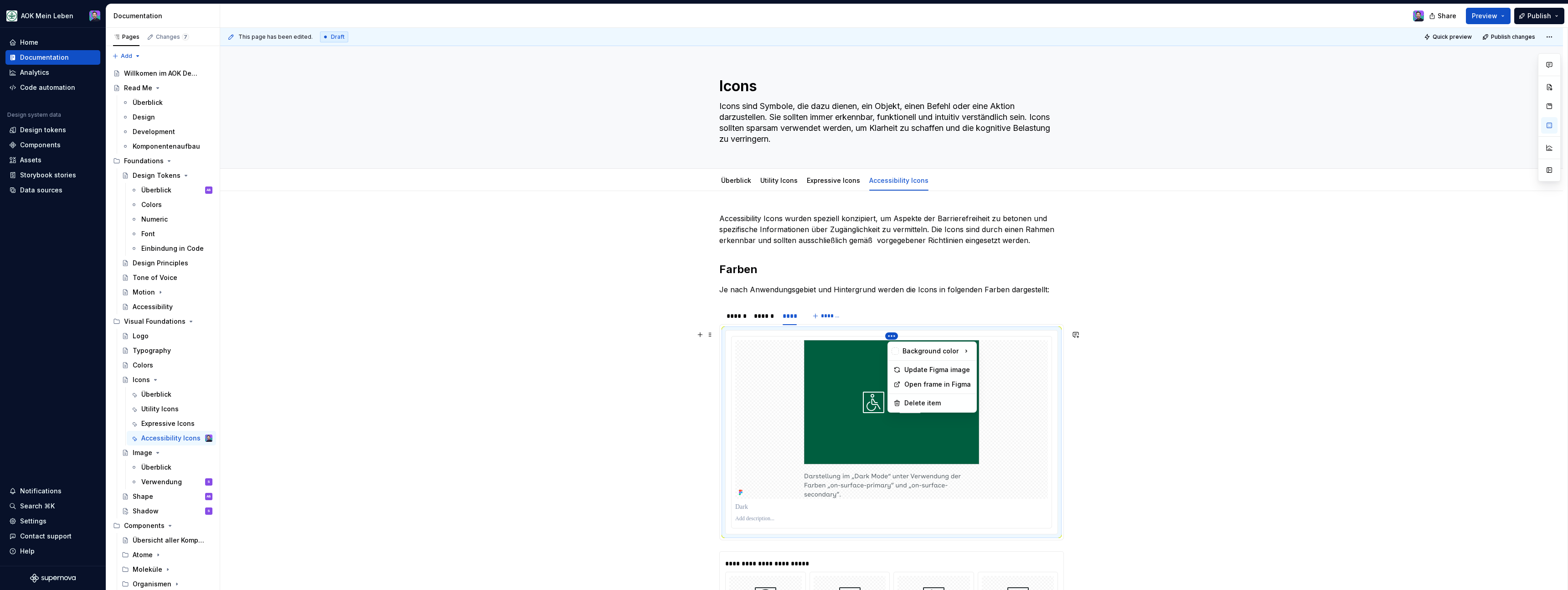
click at [893, 338] on html "AOK Mein Leben Home Documentation Analytics Code automation Design system data …" at bounding box center [784, 295] width 1568 height 590
click at [917, 387] on div "Open frame in Figma" at bounding box center [937, 384] width 66 height 9
click at [740, 315] on div "******" at bounding box center [736, 316] width 18 height 9
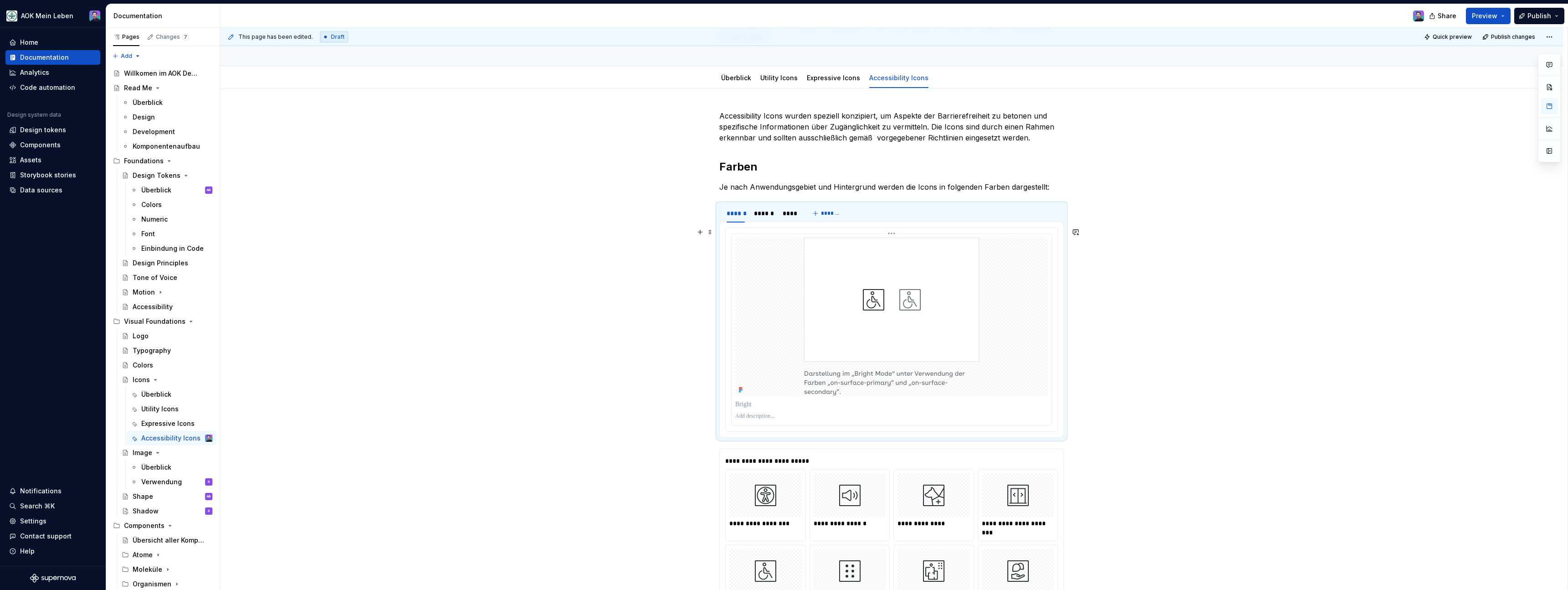
scroll to position [107, 0]
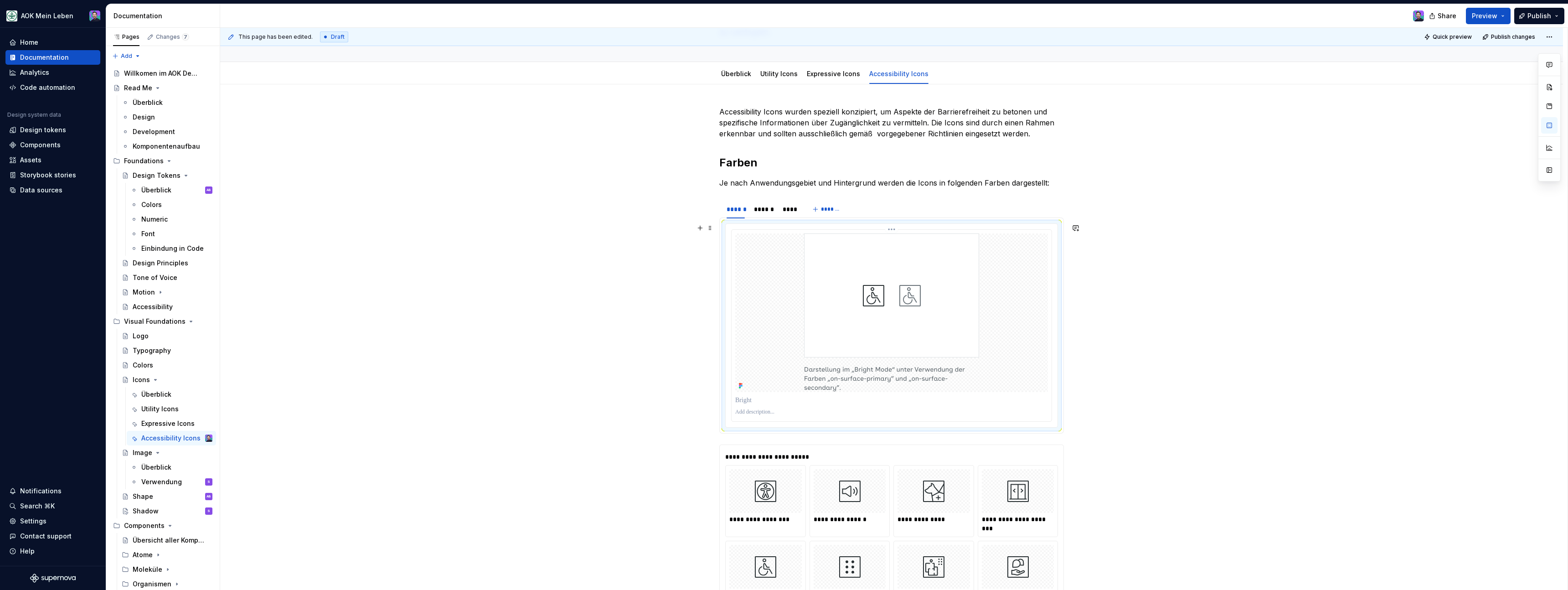
click at [893, 226] on html "AOK Mein Leben Home Documentation Analytics Code automation Design system data …" at bounding box center [784, 295] width 1568 height 590
click at [820, 258] on html "AOK Mein Leben Home Documentation Analytics Code automation Design system data …" at bounding box center [784, 295] width 1568 height 590
click at [736, 384] on div at bounding box center [892, 326] width 320 height 191
click at [745, 384] on icon at bounding box center [741, 386] width 7 height 7
click at [798, 79] on div "Utility Icons" at bounding box center [779, 74] width 45 height 15
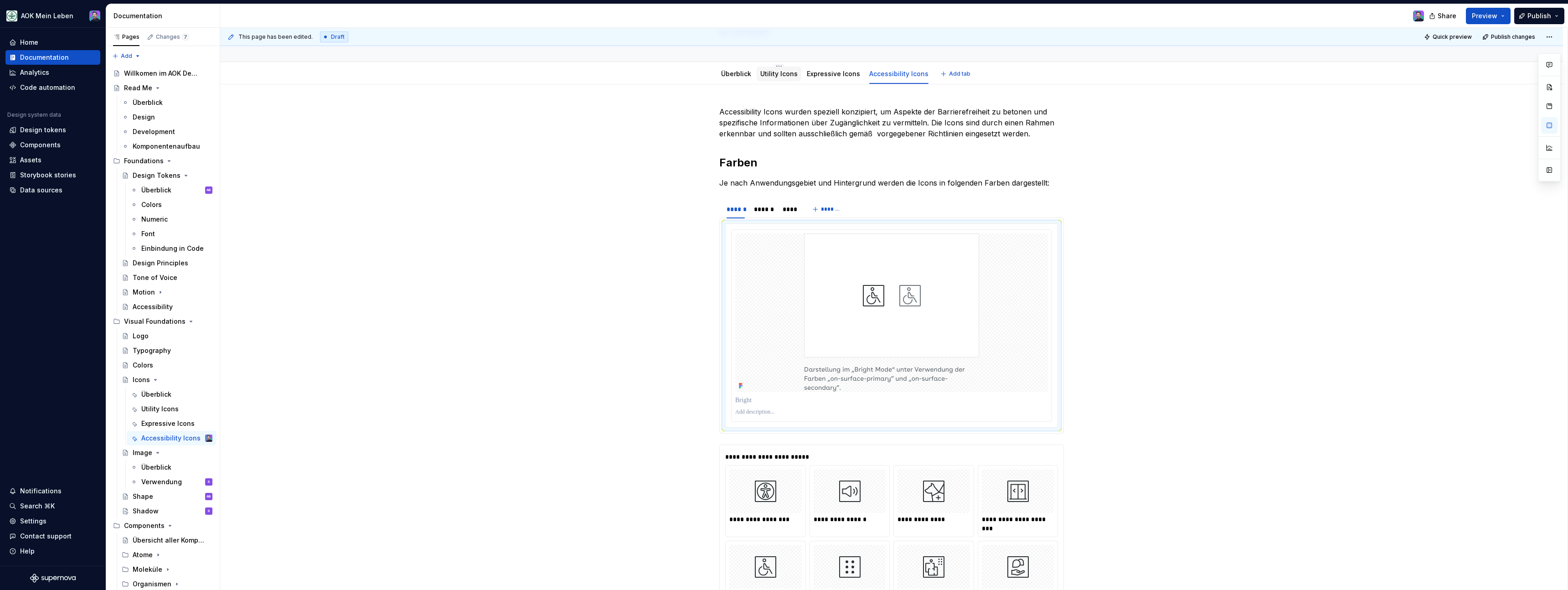
click at [785, 77] on link "Utility Icons" at bounding box center [779, 74] width 37 height 7
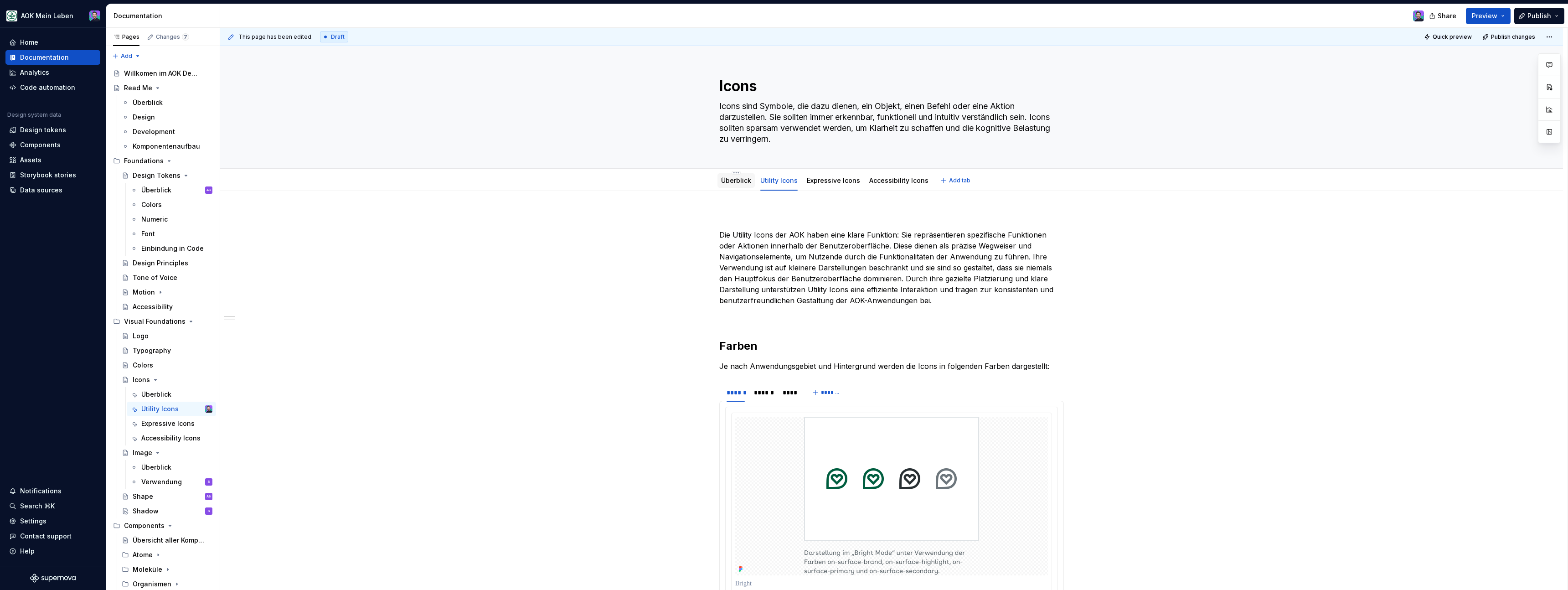
click at [730, 180] on link "Überblick" at bounding box center [736, 180] width 30 height 7
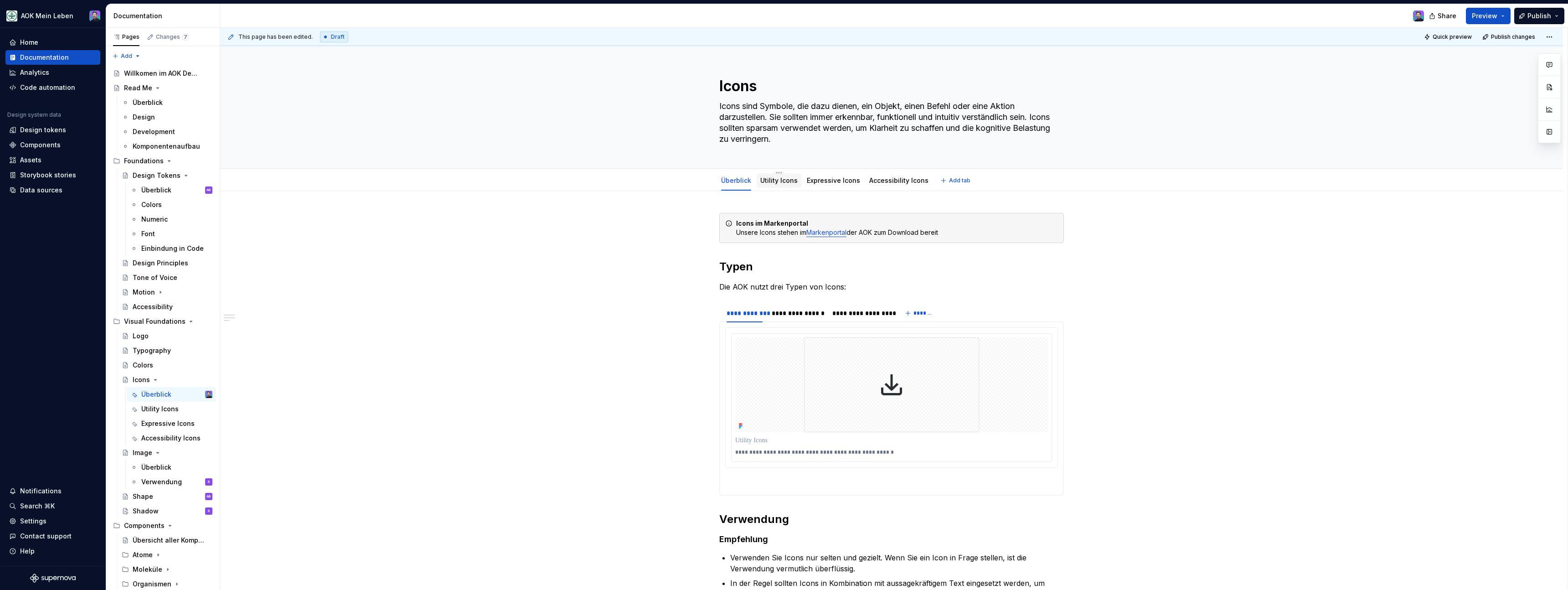
click at [763, 174] on div "Utility Icons" at bounding box center [779, 181] width 45 height 15
click at [781, 184] on link "Utility Icons" at bounding box center [779, 180] width 37 height 7
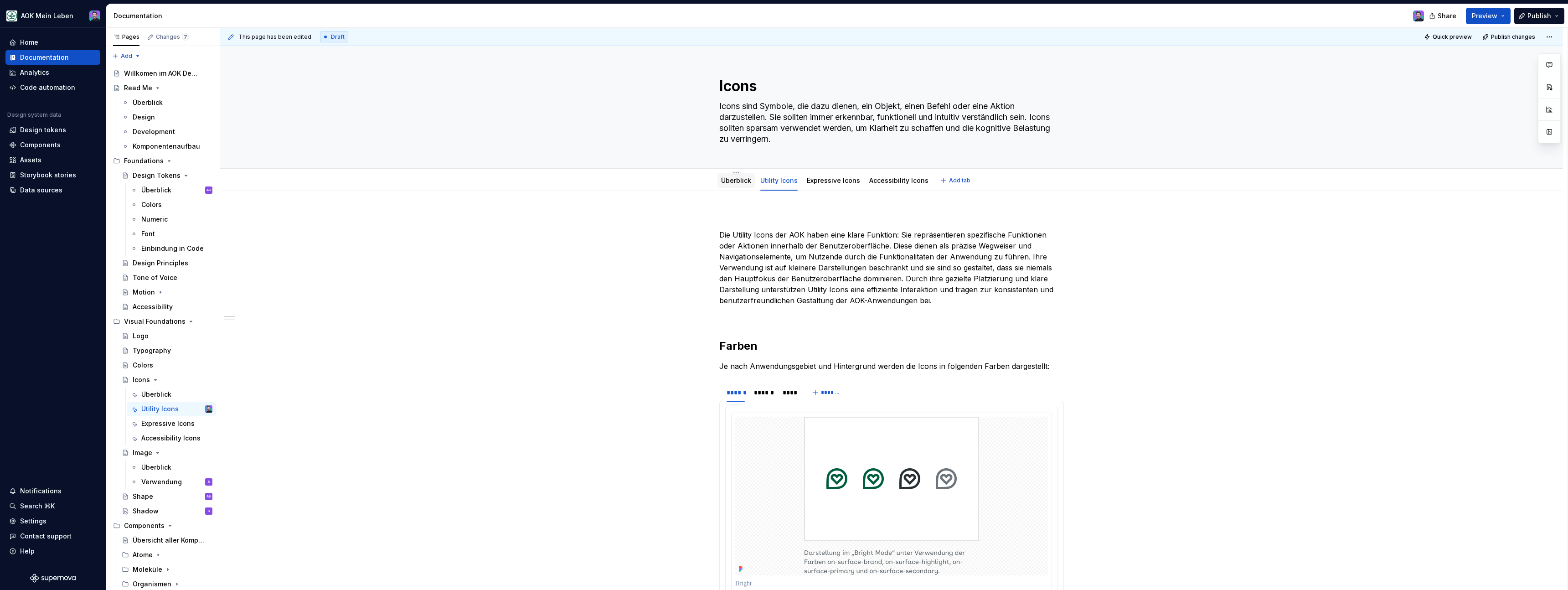
click at [740, 188] on div "Überblick" at bounding box center [736, 180] width 37 height 19
click at [875, 187] on div "Accessibility Icons" at bounding box center [899, 181] width 66 height 15
click at [844, 183] on link "Expressive Icons" at bounding box center [834, 180] width 54 height 7
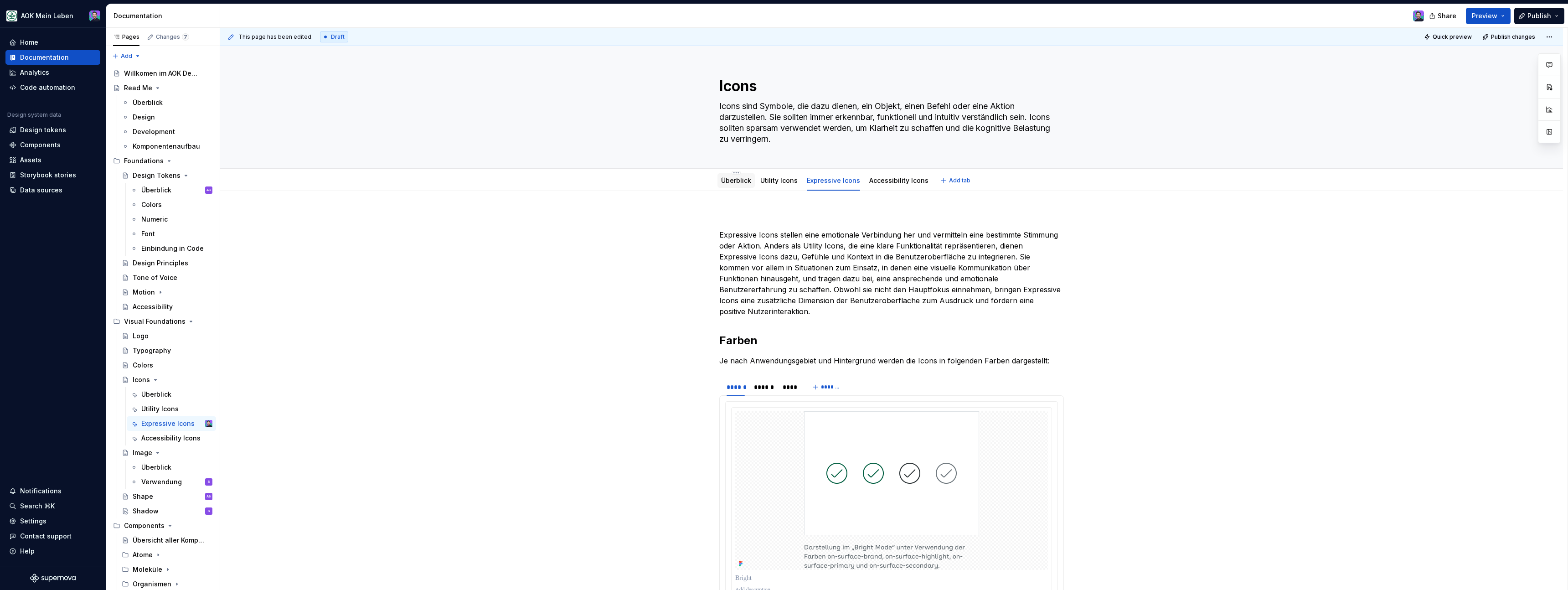
click at [747, 186] on div "Überblick" at bounding box center [736, 181] width 37 height 15
click at [772, 184] on div "Utility Icons" at bounding box center [779, 180] width 37 height 9
click at [785, 183] on link "Utility Icons" at bounding box center [779, 180] width 37 height 7
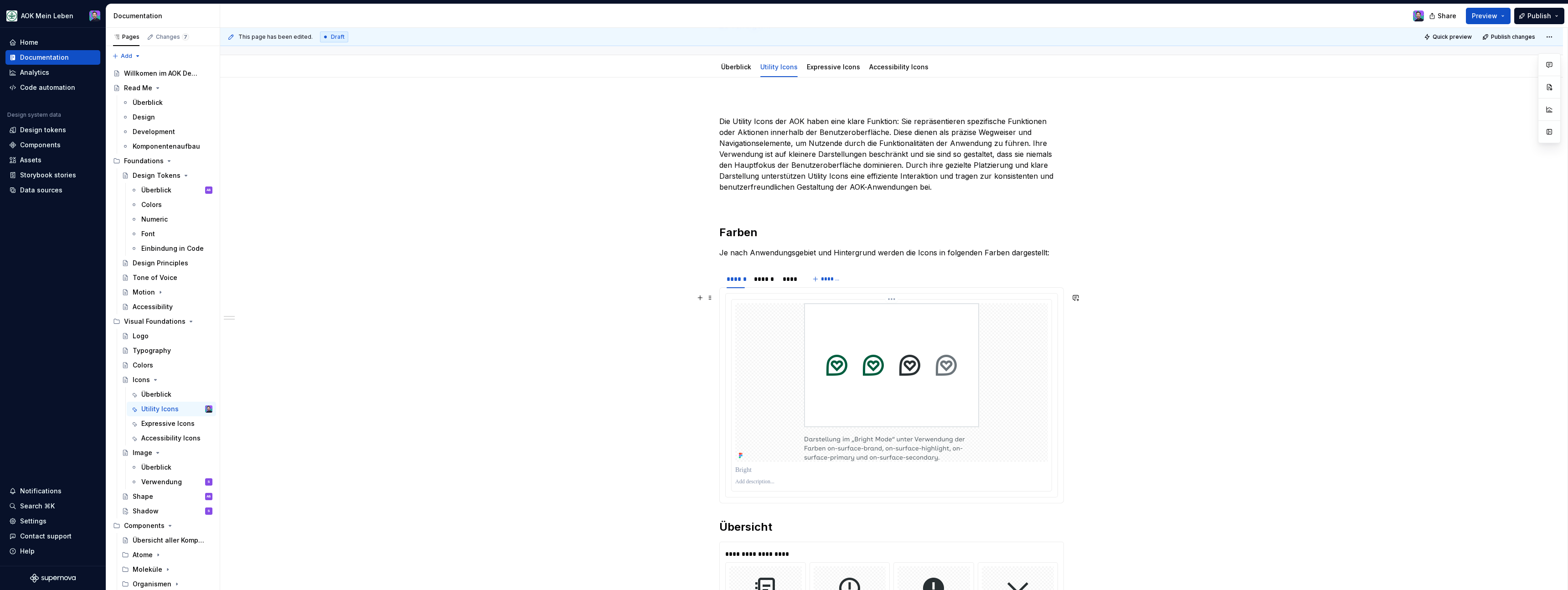
scroll to position [182, 0]
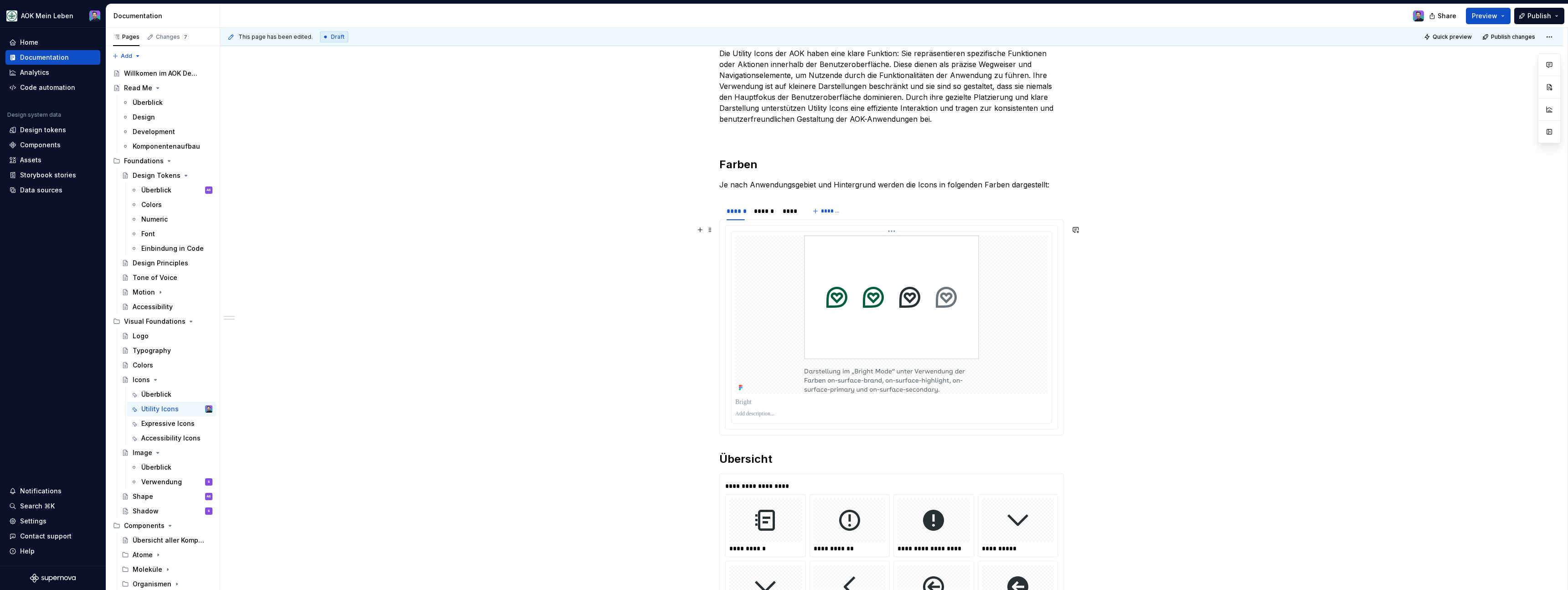
click at [829, 342] on img at bounding box center [891, 314] width 175 height 159
click at [898, 229] on html "AOK Mein Leben Home Documentation Analytics Code automation Design system data …" at bounding box center [784, 295] width 1568 height 590
click at [915, 259] on div "Update Figma image" at bounding box center [932, 265] width 85 height 15
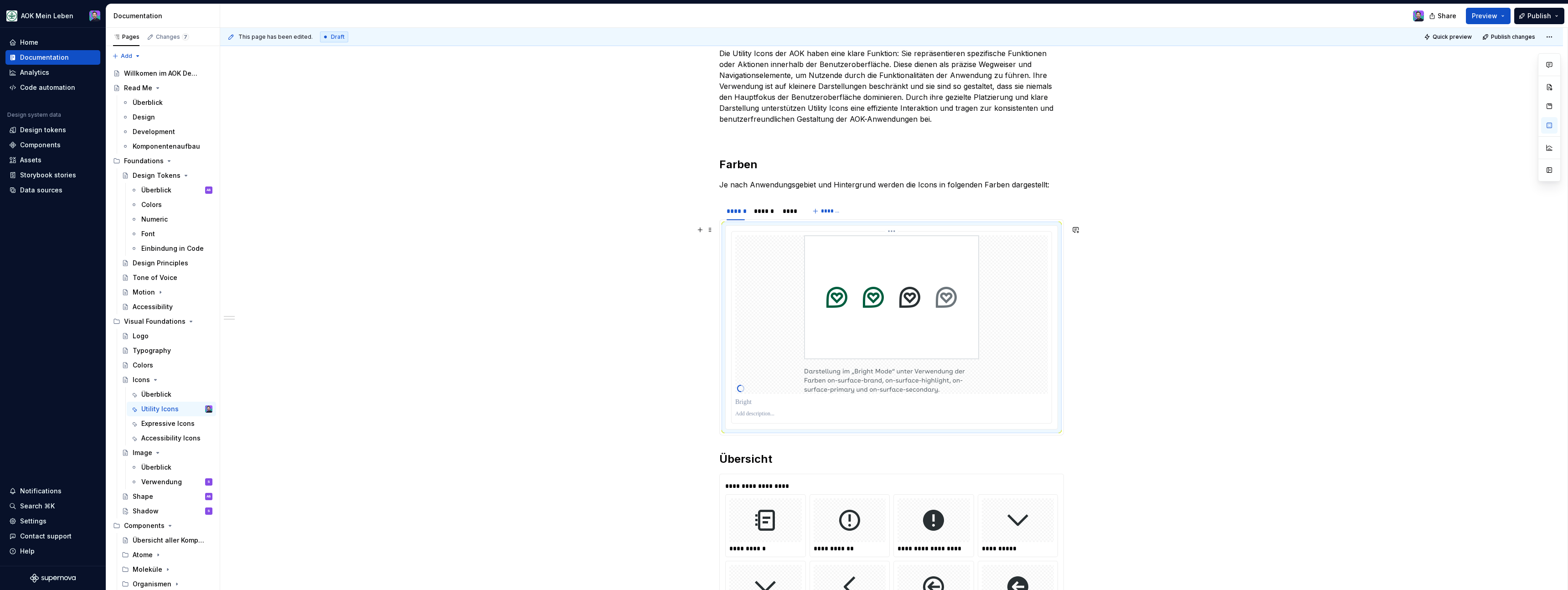
click at [888, 231] on html "AOK Mein Leben Home Documentation Analytics Code automation Design system data …" at bounding box center [784, 295] width 1568 height 590
click at [921, 282] on div "Open frame in Figma" at bounding box center [937, 279] width 66 height 9
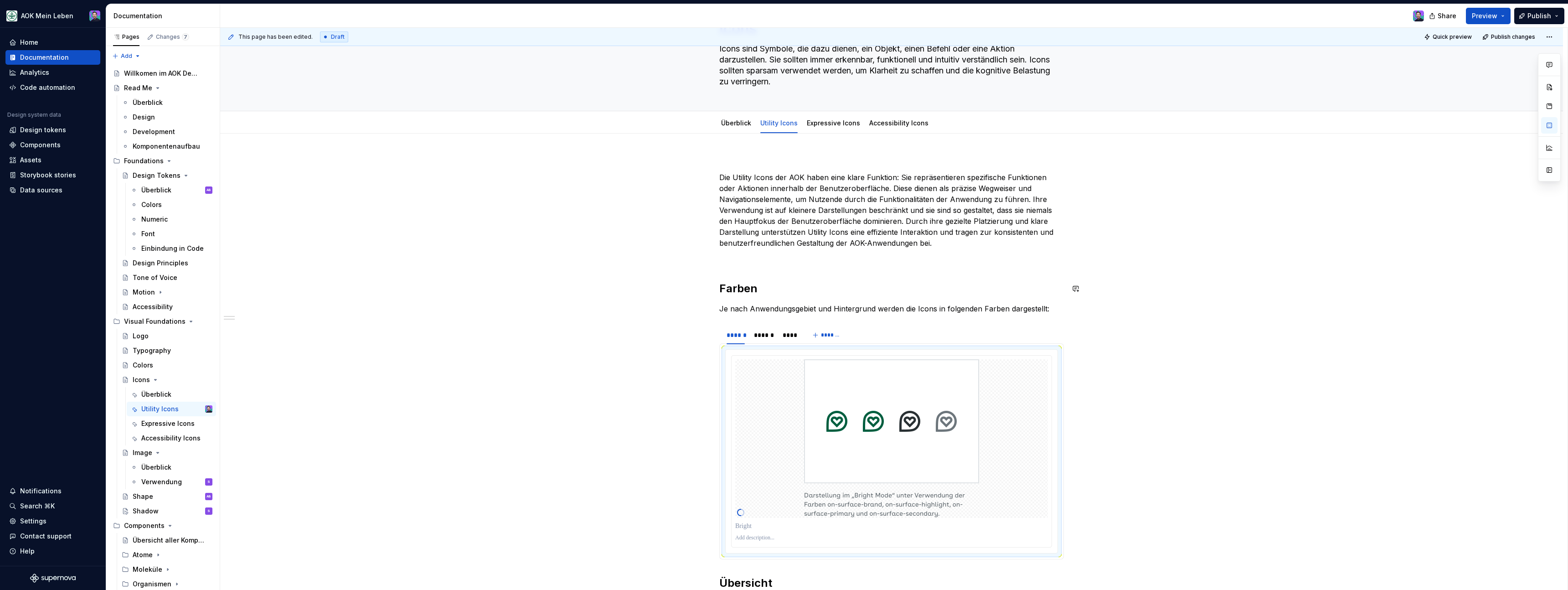
scroll to position [54, 0]
click at [152, 384] on div "Icons" at bounding box center [172, 379] width 80 height 13
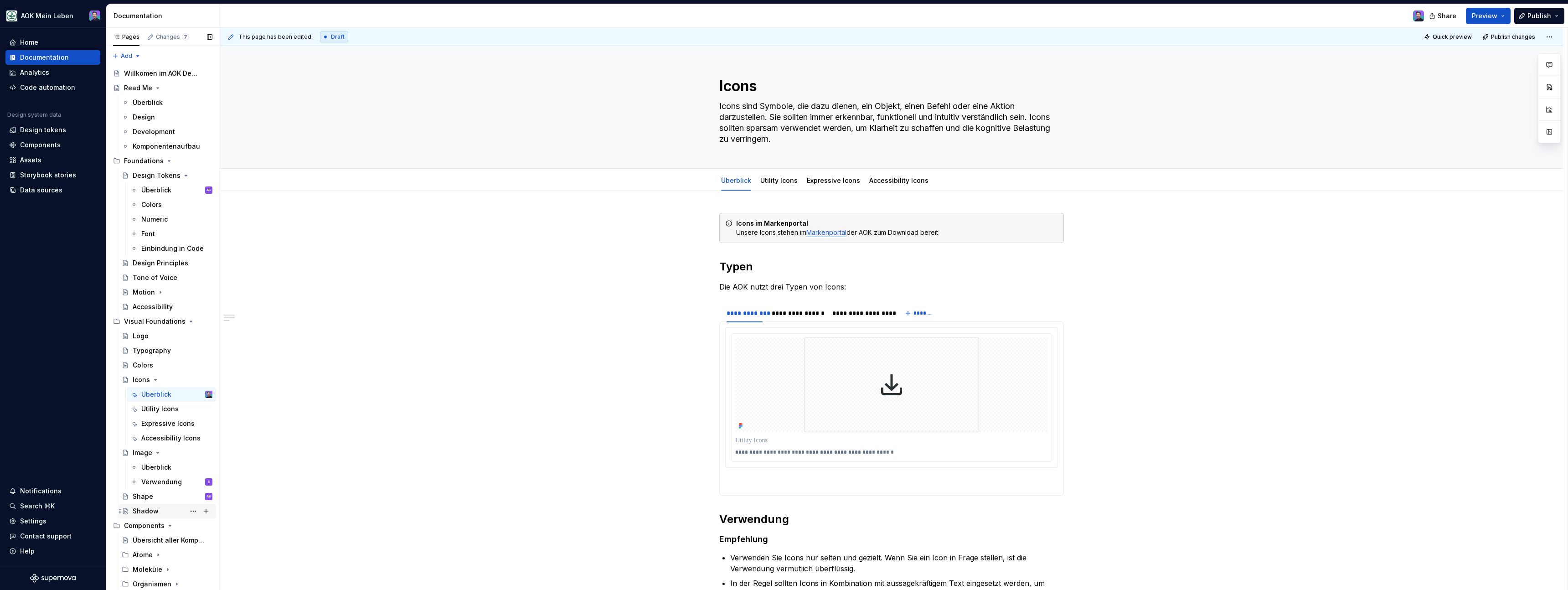
click at [150, 516] on div "Shadow S" at bounding box center [172, 511] width 80 height 13
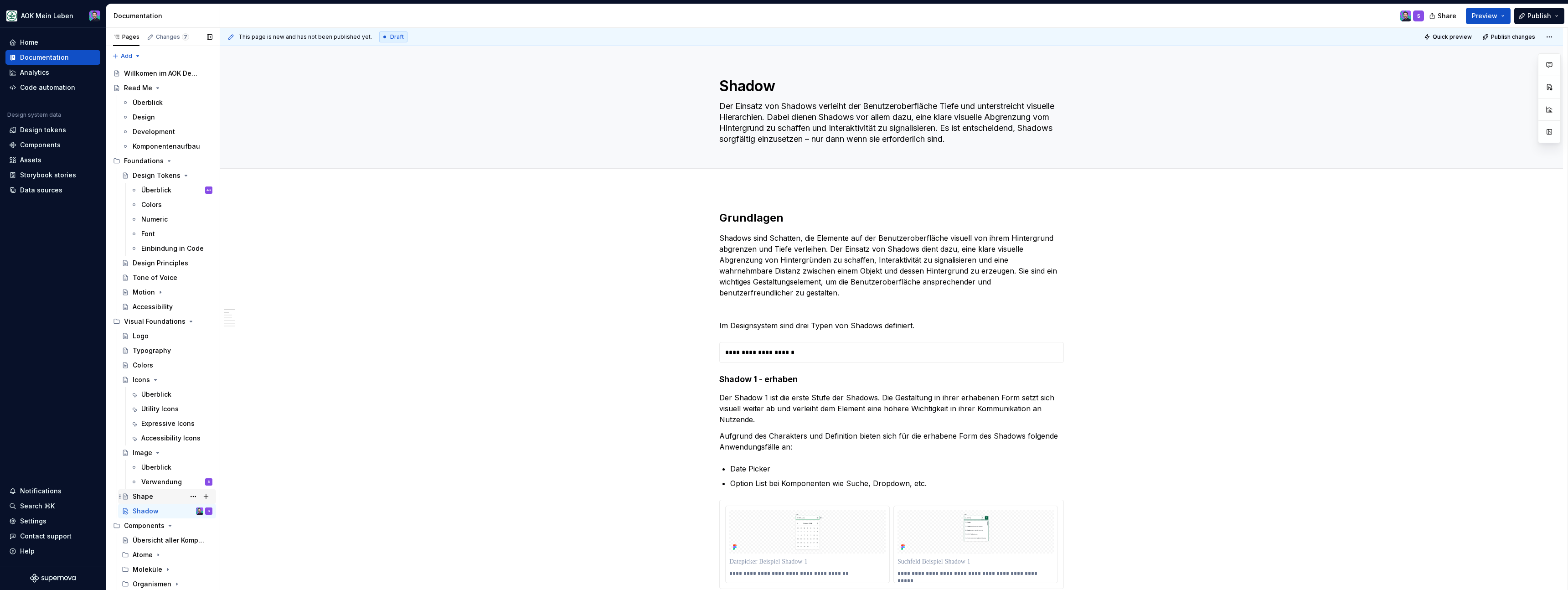
click at [160, 497] on div "Shape AB" at bounding box center [172, 496] width 80 height 13
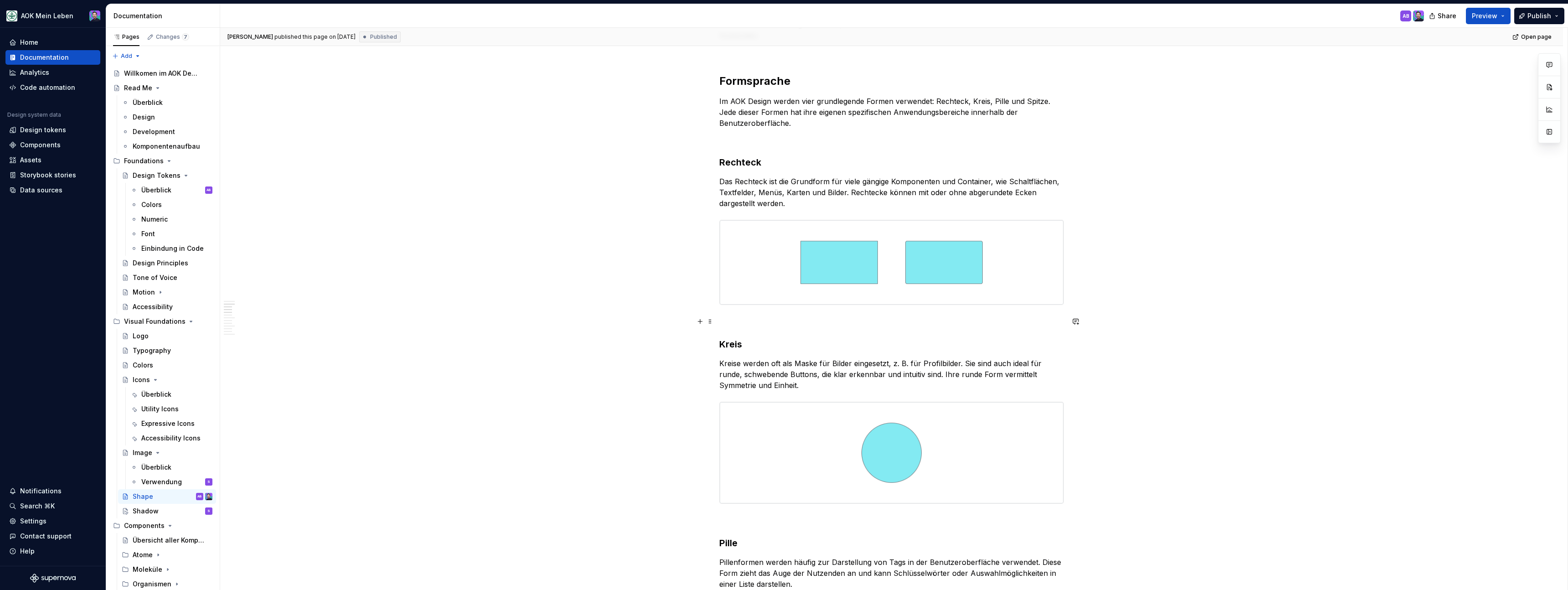
scroll to position [249, 0]
click at [804, 251] on img at bounding box center [892, 260] width 344 height 84
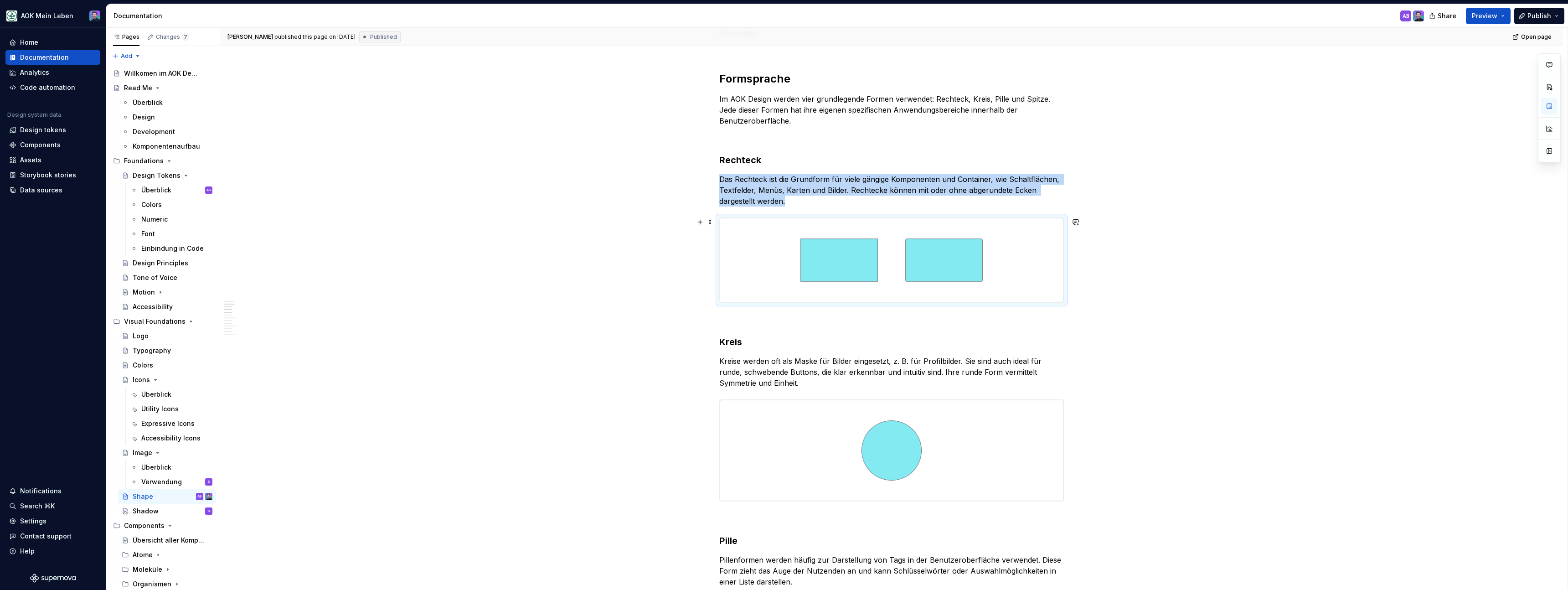
click at [835, 258] on img at bounding box center [892, 260] width 344 height 84
click at [150, 513] on div "Shadow" at bounding box center [145, 511] width 26 height 9
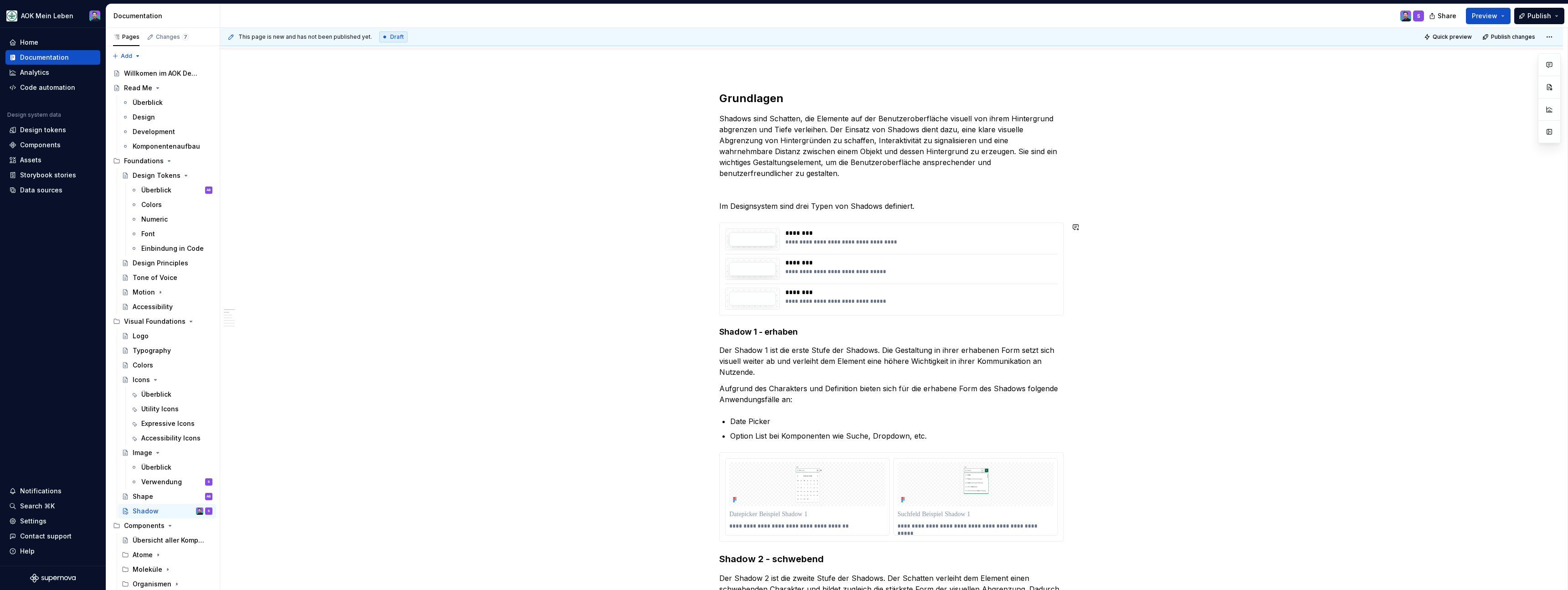
scroll to position [202, 0]
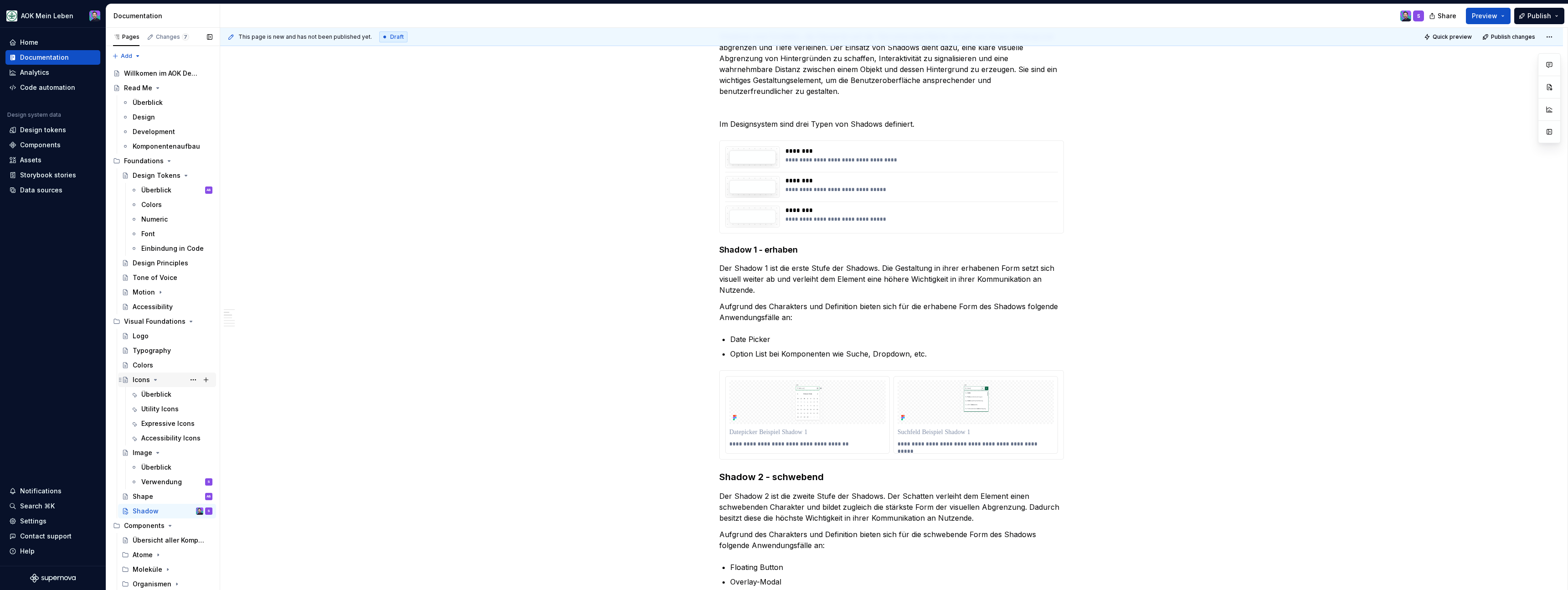
click at [144, 376] on div "Icons" at bounding box center [141, 380] width 17 height 9
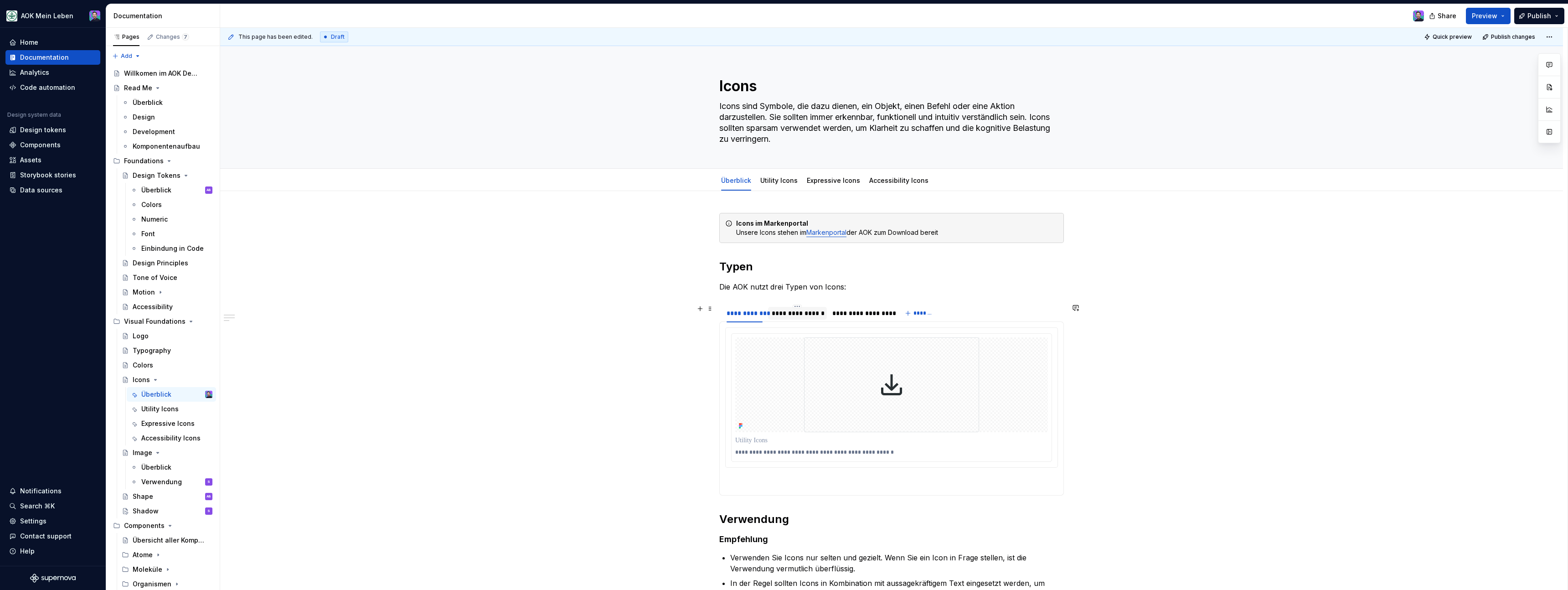
click at [785, 314] on div "**********" at bounding box center [797, 313] width 51 height 9
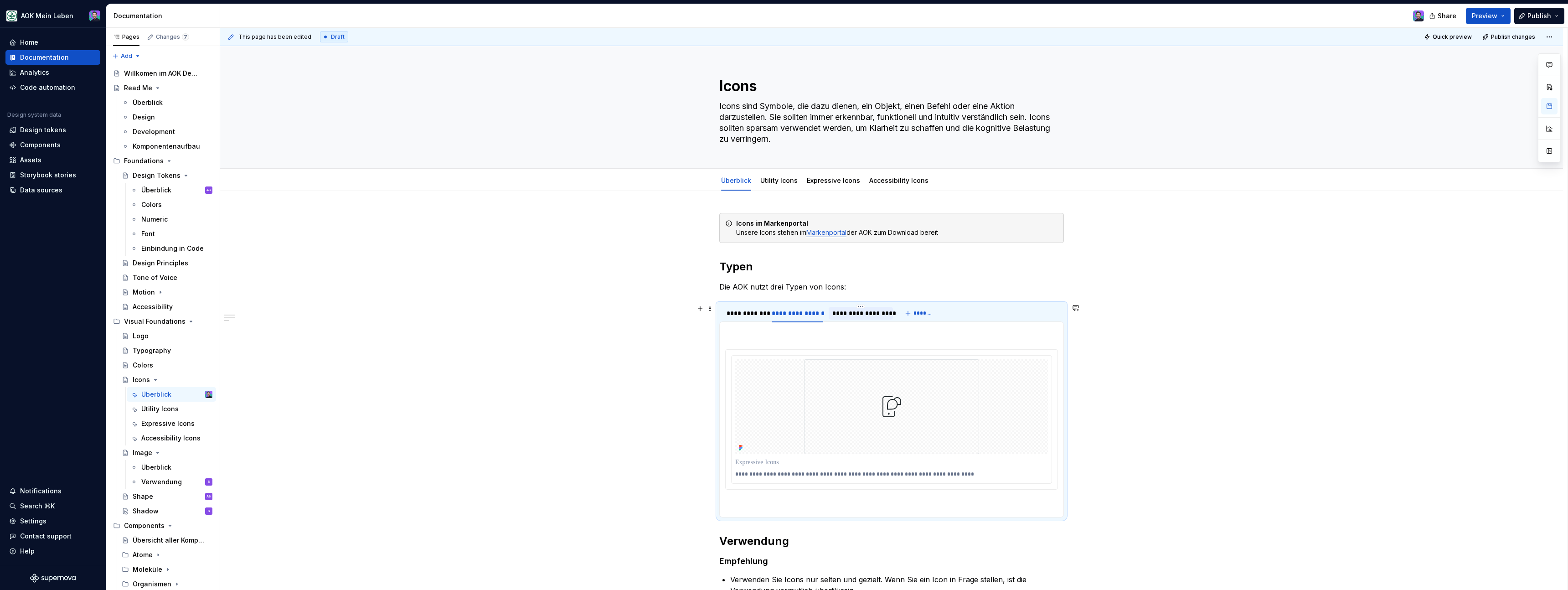
click at [864, 317] on div "**********" at bounding box center [861, 313] width 57 height 9
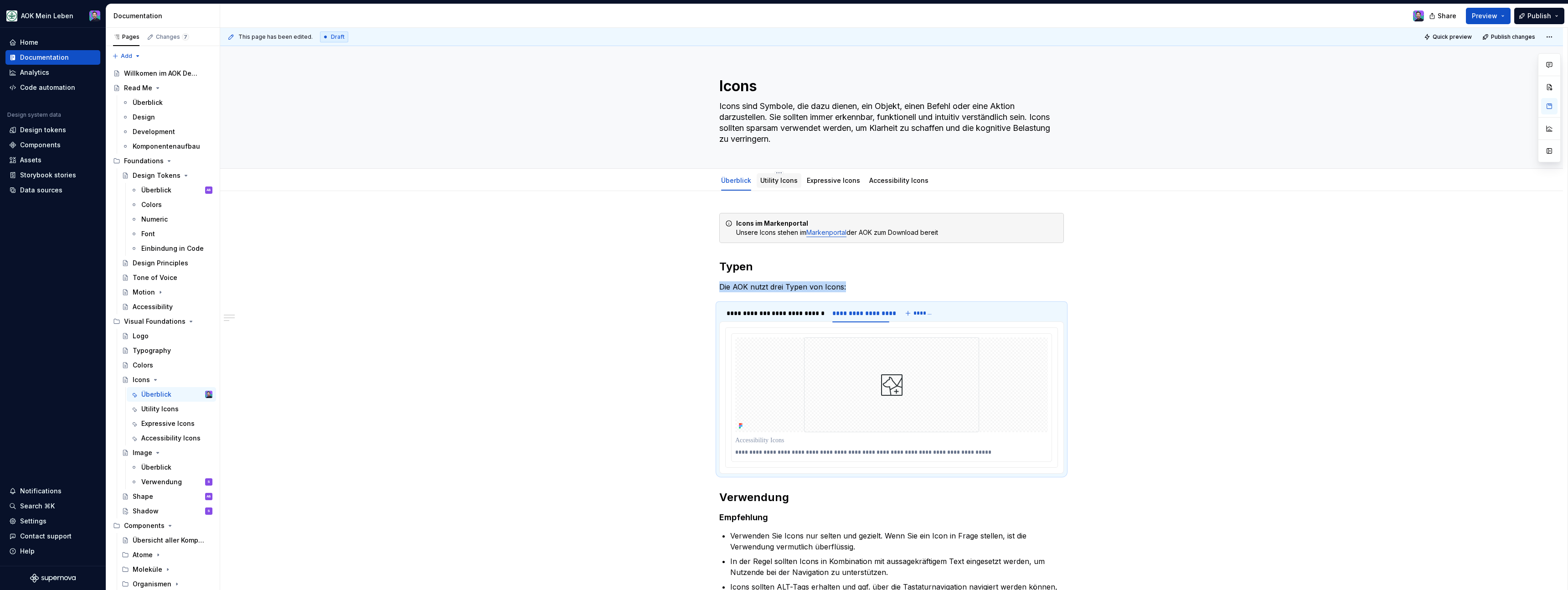
click at [778, 183] on link "Utility Icons" at bounding box center [779, 180] width 37 height 7
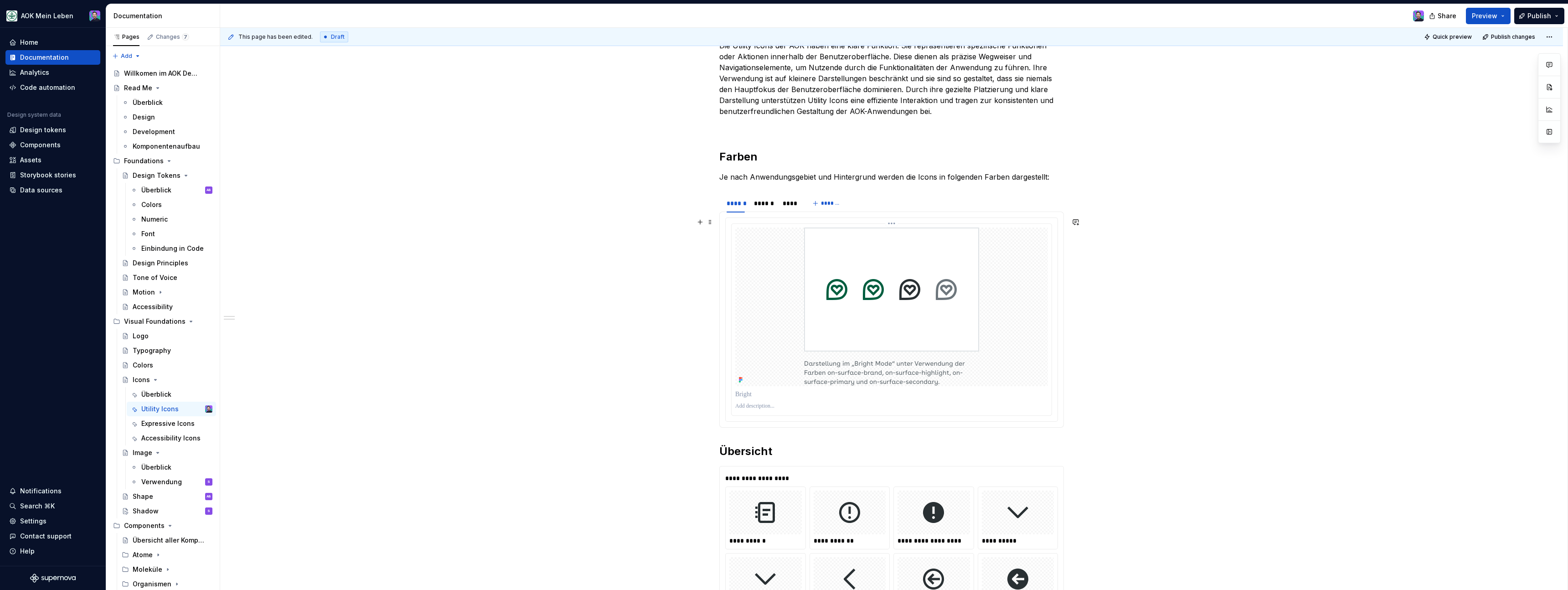
scroll to position [188, 0]
click at [172, 212] on div "Numeric" at bounding box center [171, 220] width 89 height 15
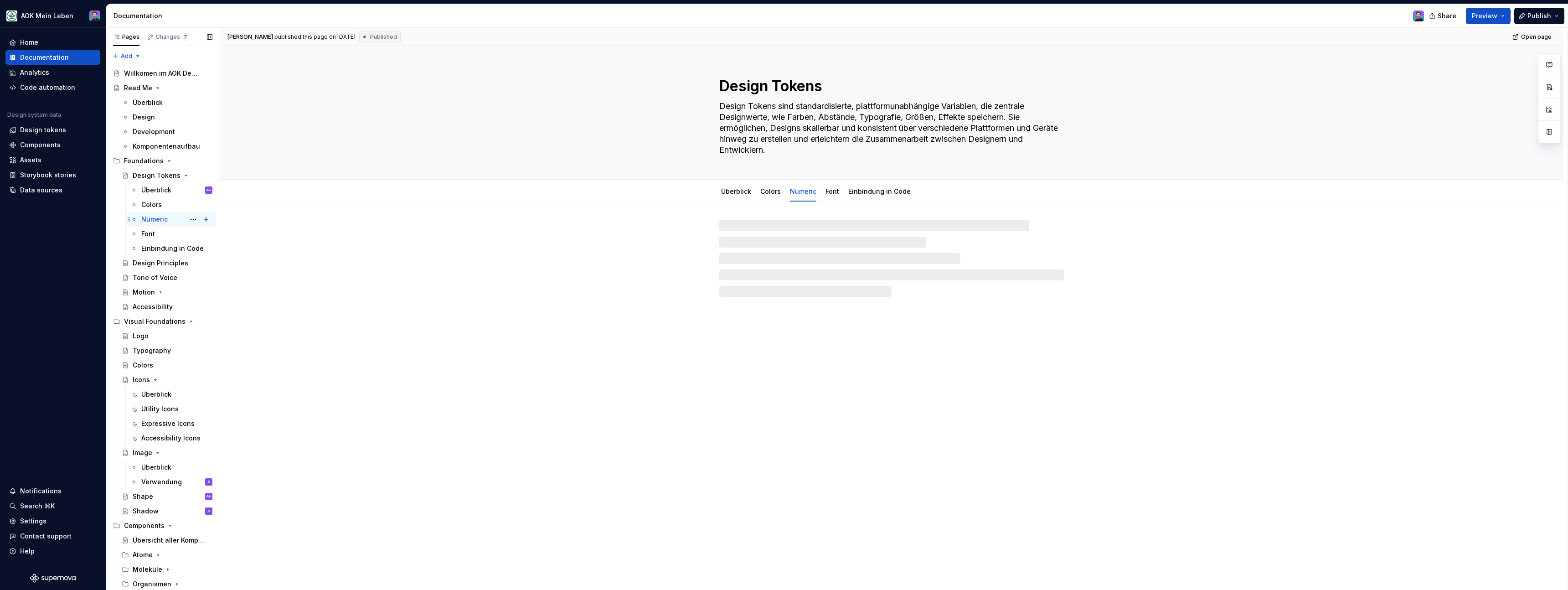
click at [168, 216] on div "Numeric" at bounding box center [177, 219] width 71 height 13
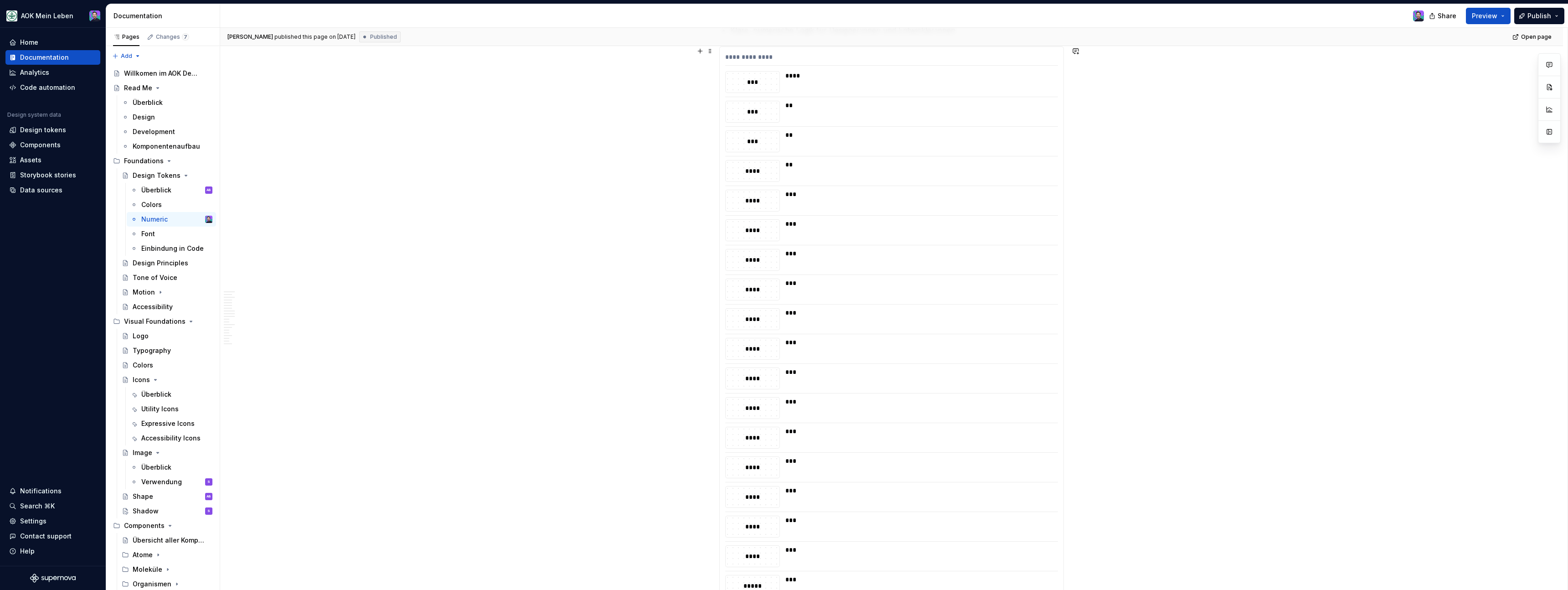
scroll to position [580, 0]
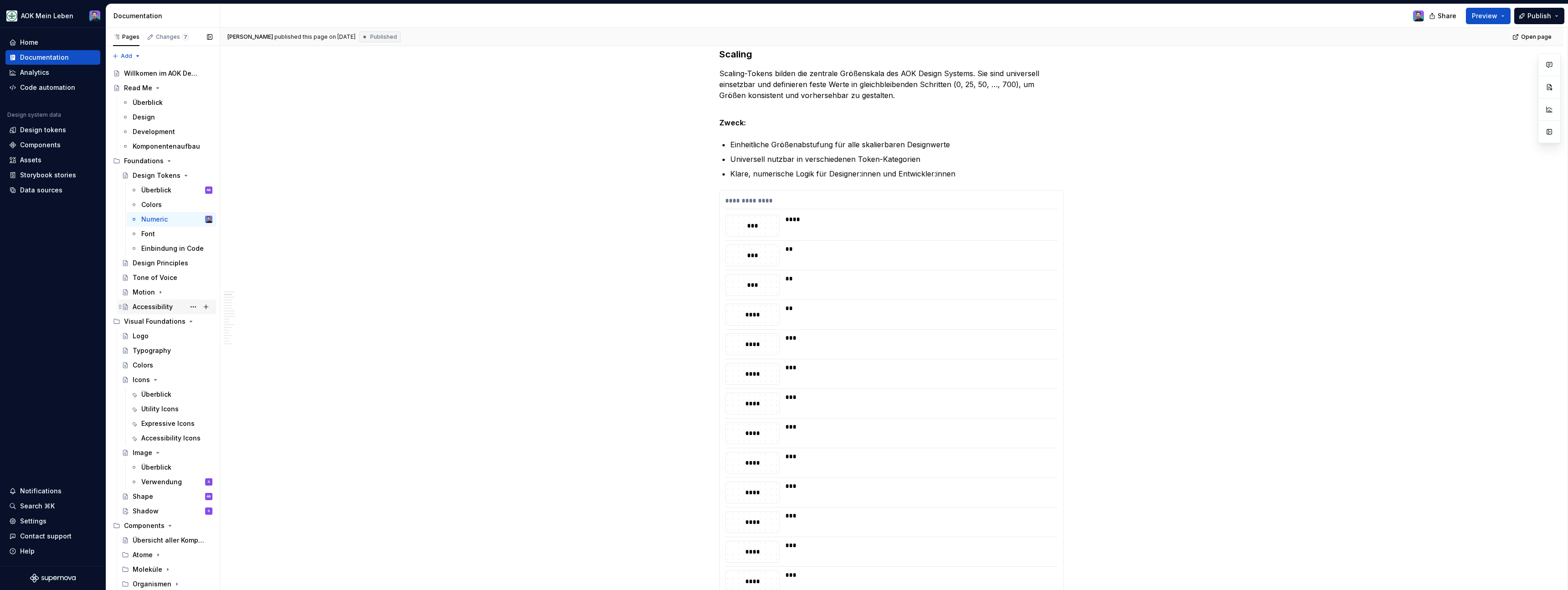
click at [156, 307] on div "Accessibility" at bounding box center [153, 307] width 40 height 9
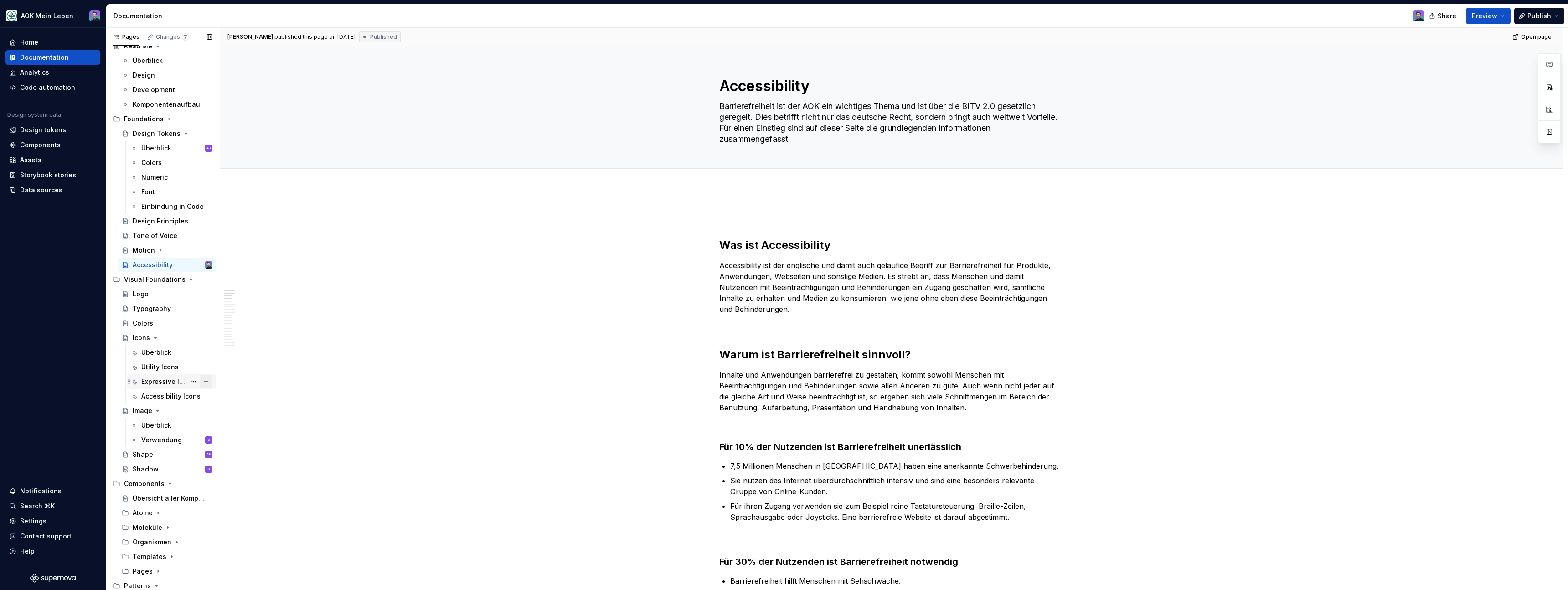
scroll to position [42, 0]
click at [152, 294] on div "Logo" at bounding box center [172, 294] width 80 height 13
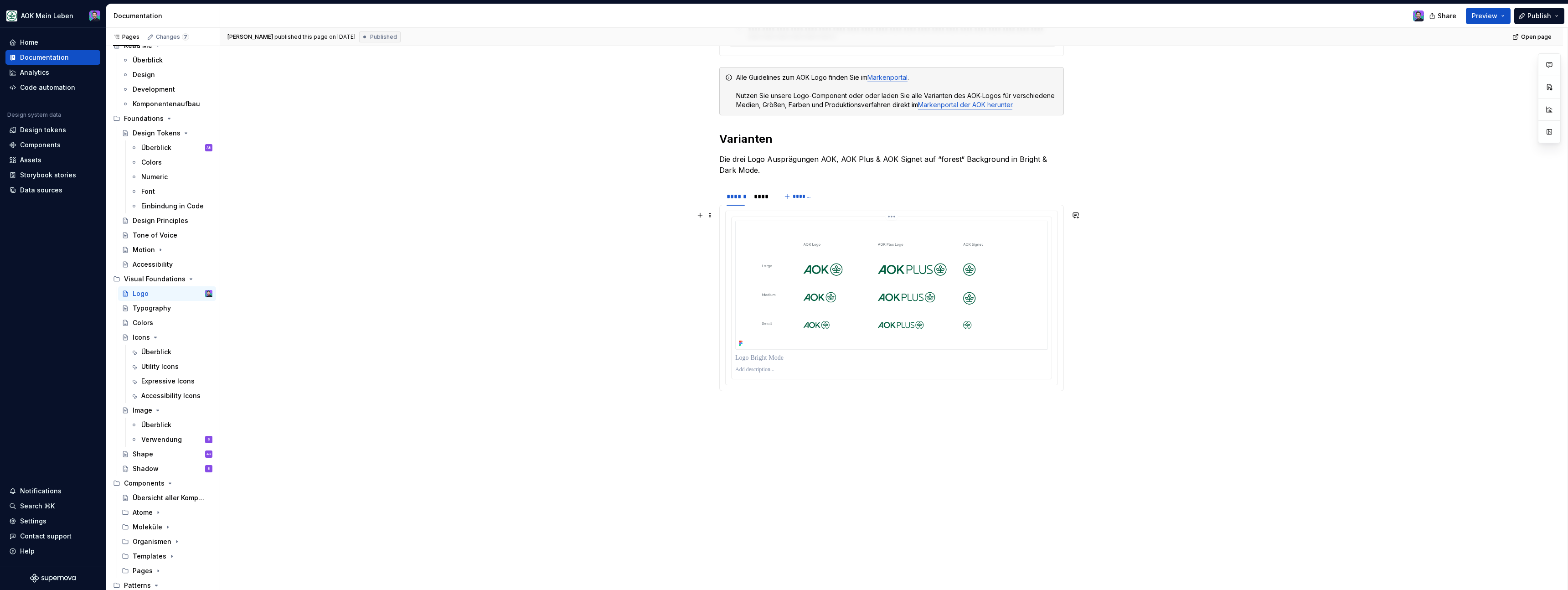
scroll to position [267, 0]
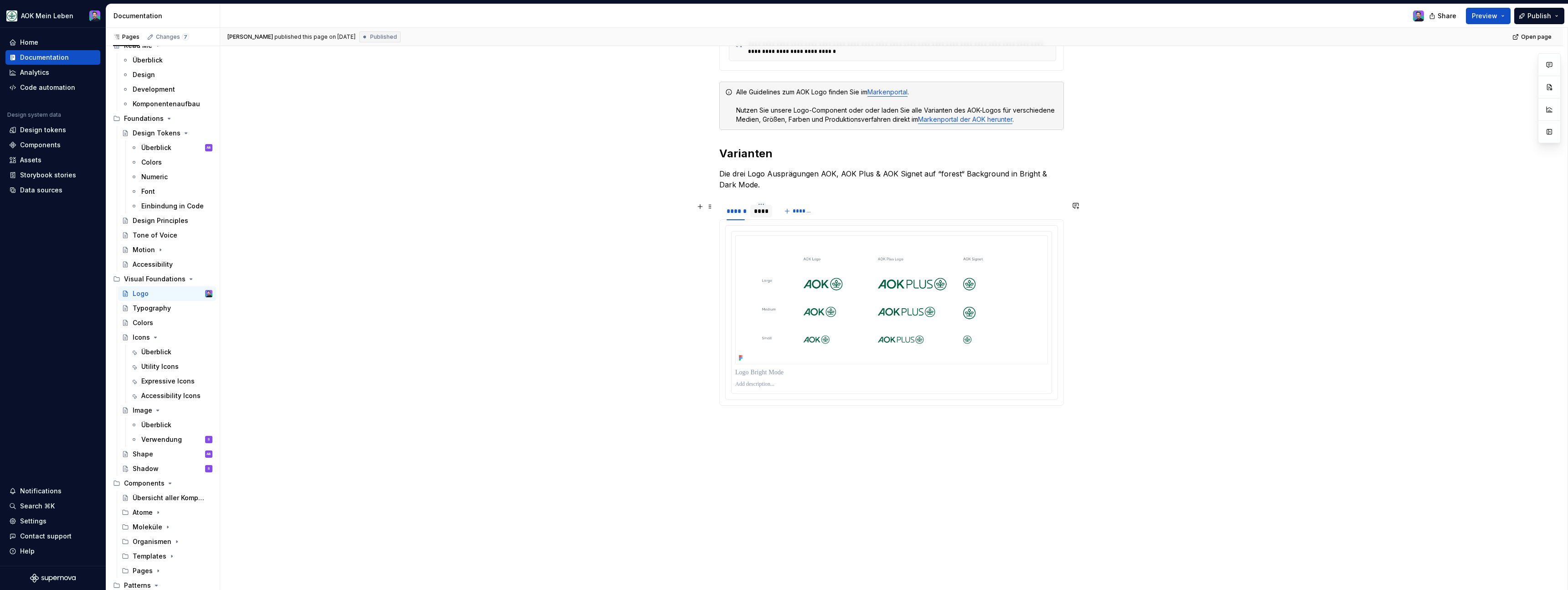
click at [759, 215] on div "****" at bounding box center [762, 211] width 15 height 9
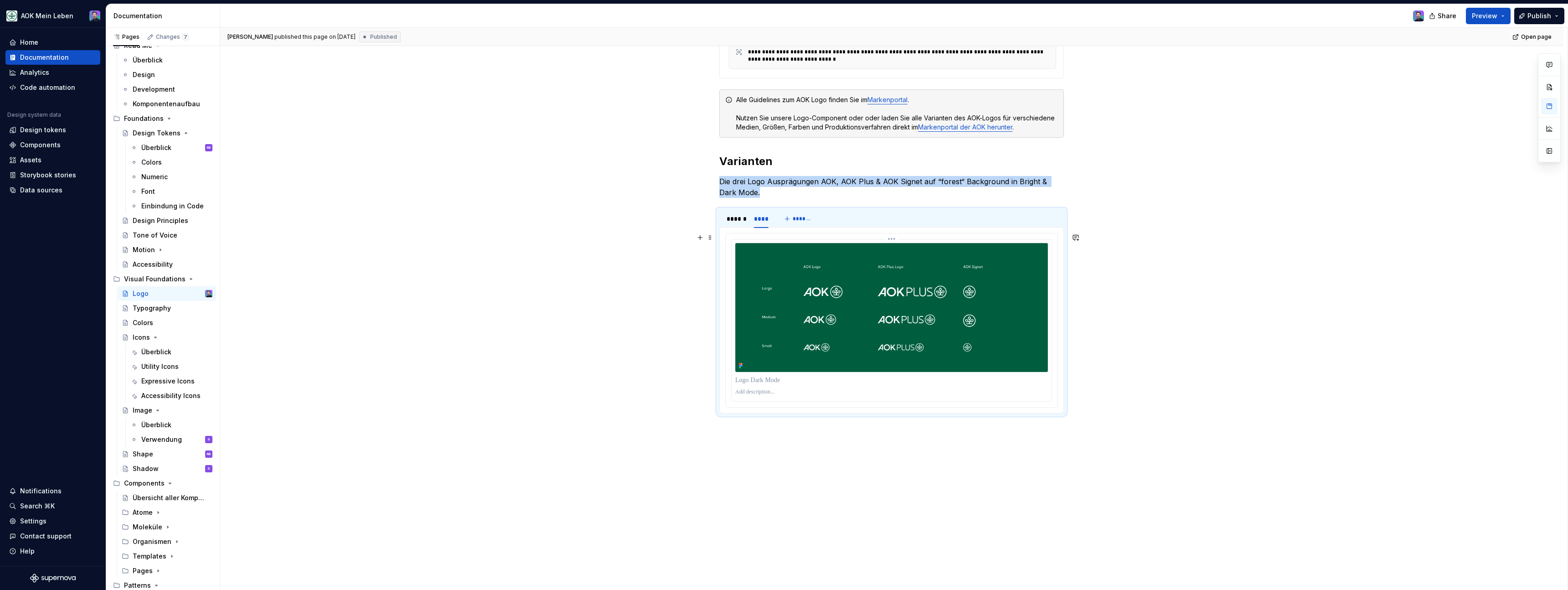
scroll to position [261, 0]
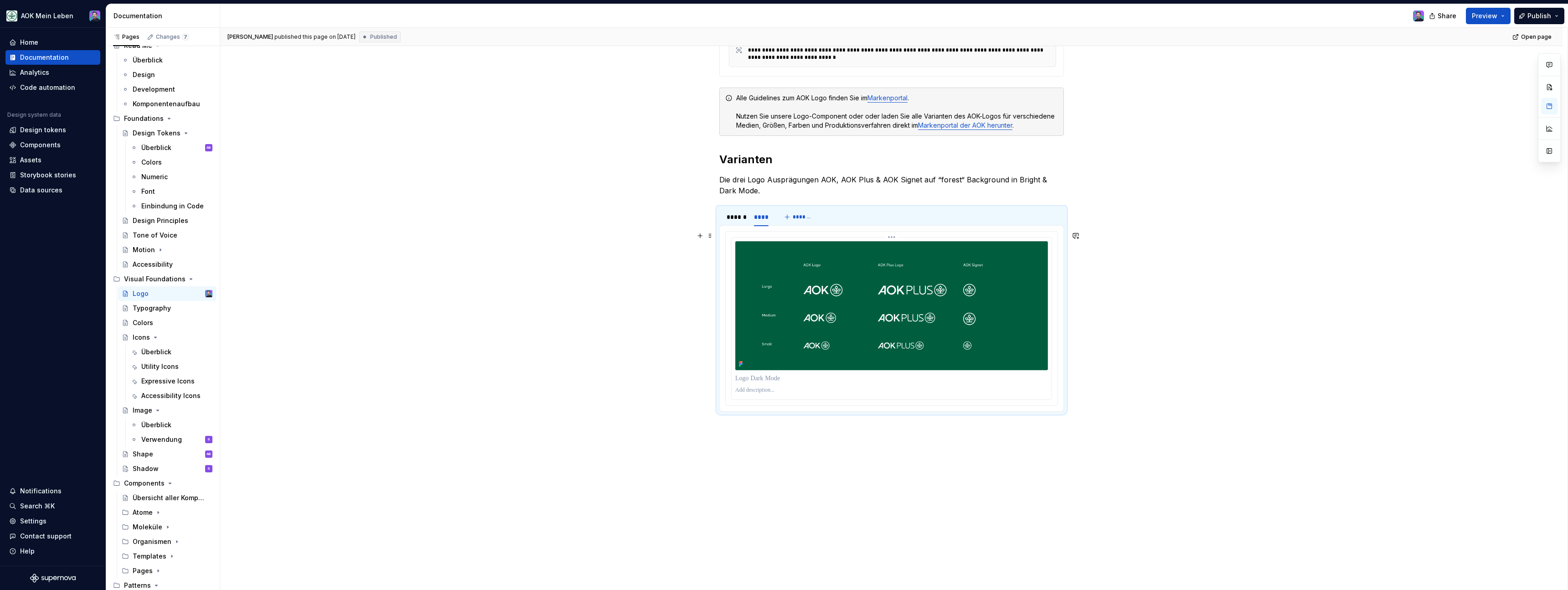
drag, startPoint x: 792, startPoint y: 380, endPoint x: 755, endPoint y: 380, distance: 37.0
click at [755, 380] on p at bounding box center [891, 378] width 313 height 9
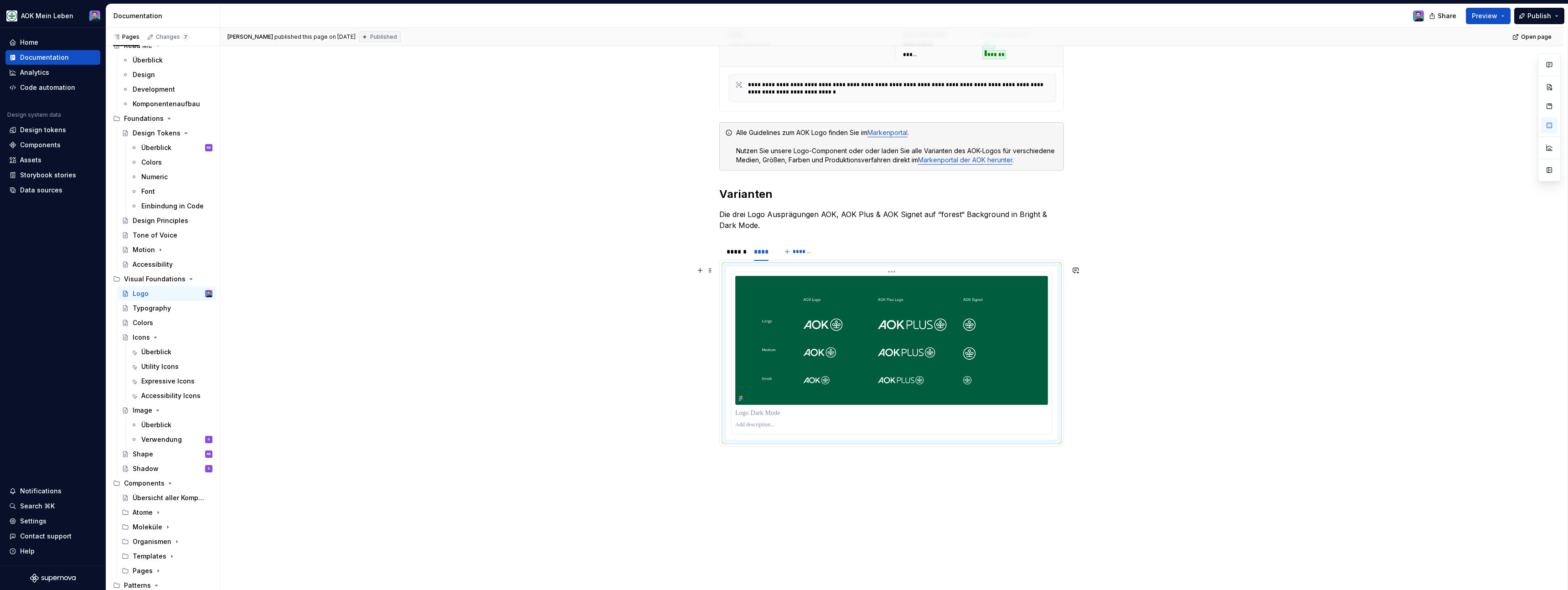
scroll to position [222, 0]
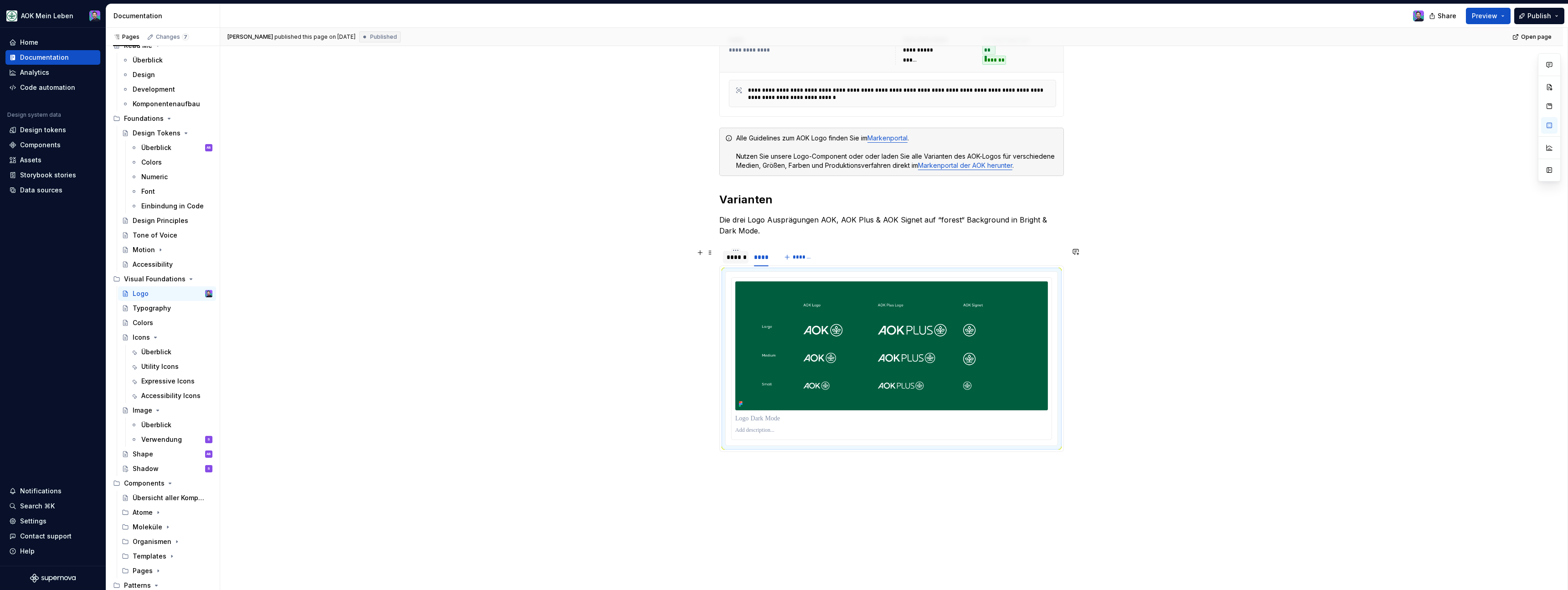
click at [744, 261] on div "******" at bounding box center [736, 257] width 18 height 9
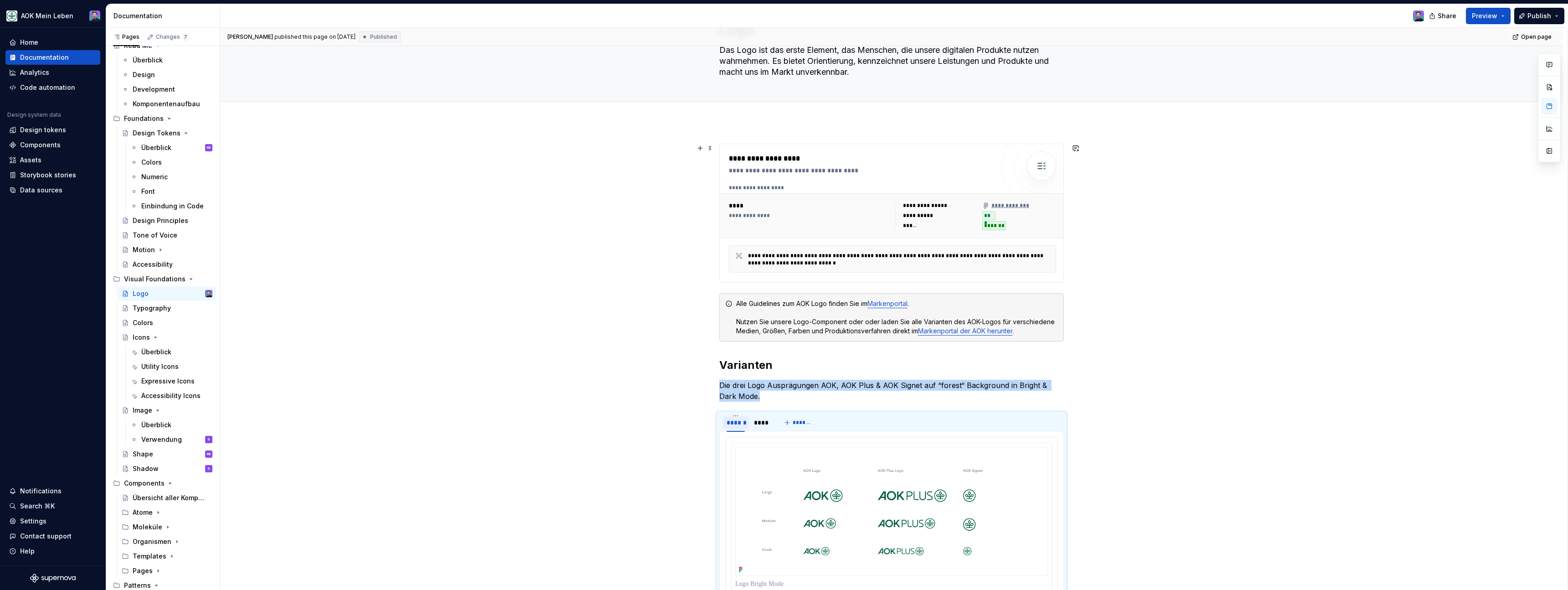
scroll to position [56, 0]
click at [159, 364] on div "Utility Icons" at bounding box center [160, 367] width 37 height 9
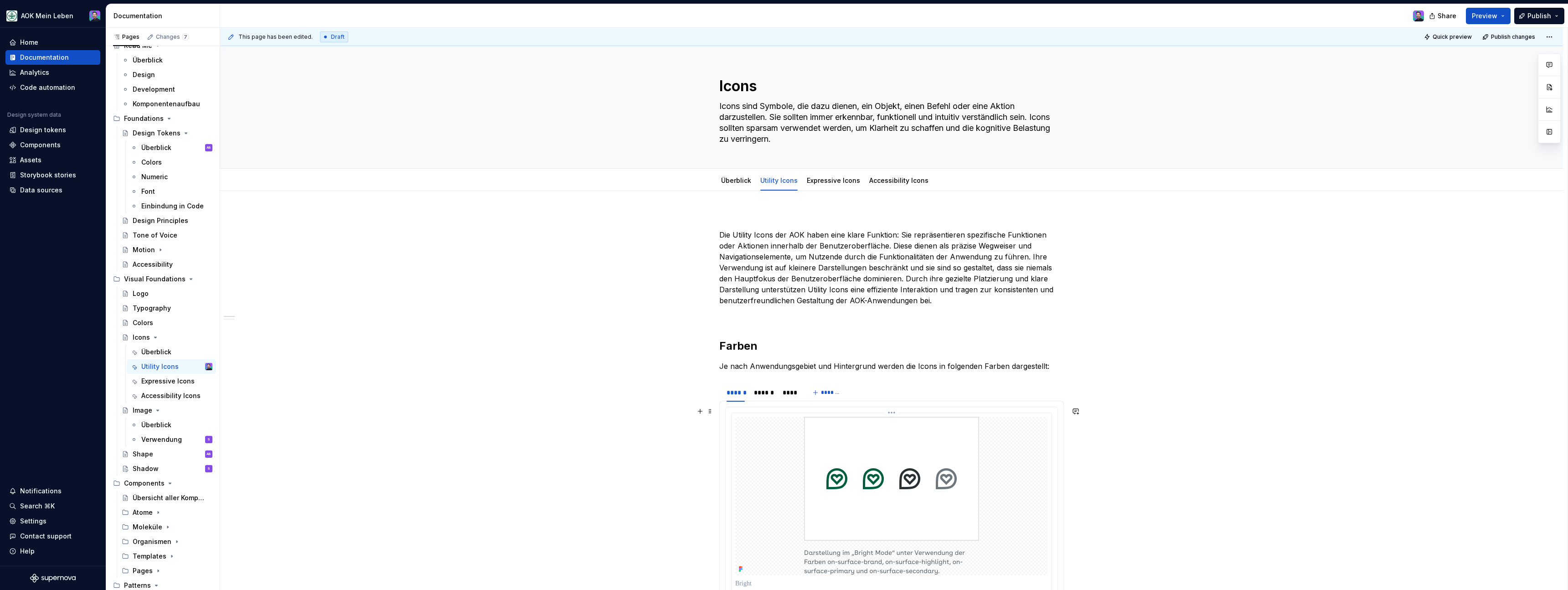
scroll to position [67, 0]
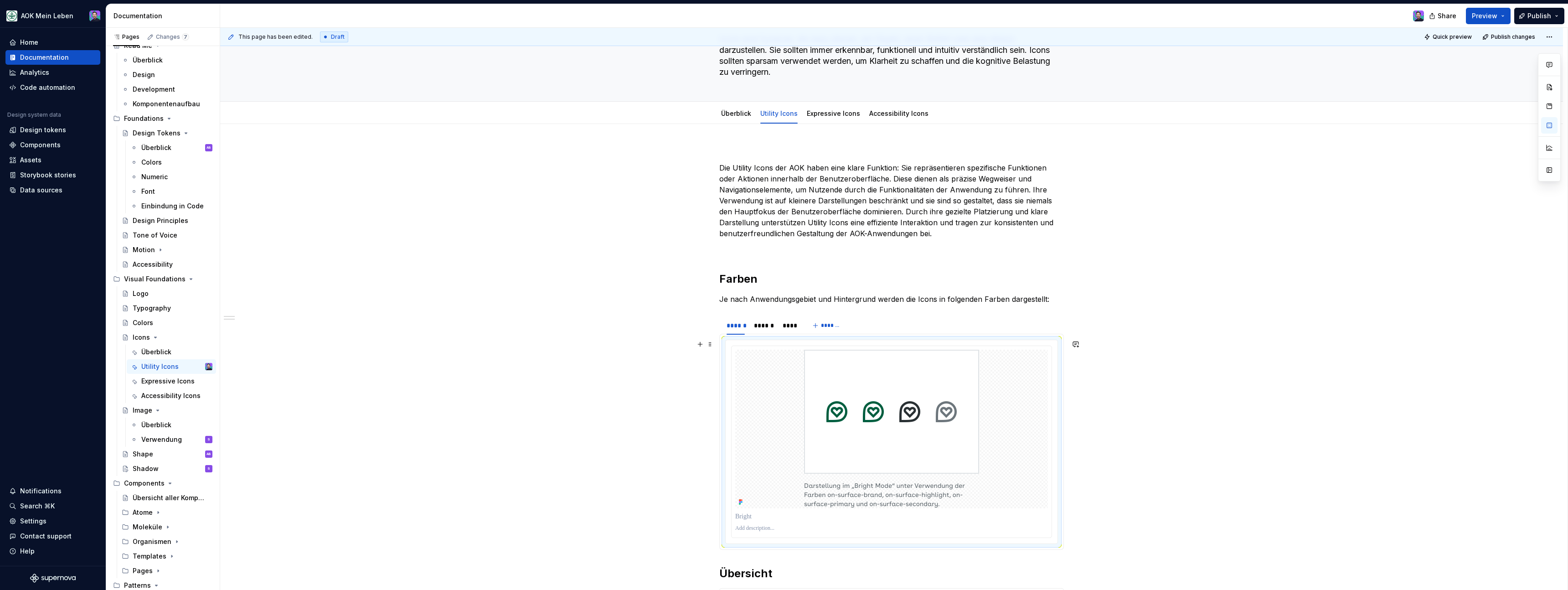
click at [887, 343] on div at bounding box center [892, 442] width 332 height 203
click at [894, 348] on html "AOK Mein Leben Home Documentation Analytics Code automation Design system data …" at bounding box center [784, 295] width 1568 height 590
click at [929, 382] on div "Update Figma image" at bounding box center [937, 379] width 66 height 9
click at [768, 326] on div "******" at bounding box center [764, 326] width 19 height 9
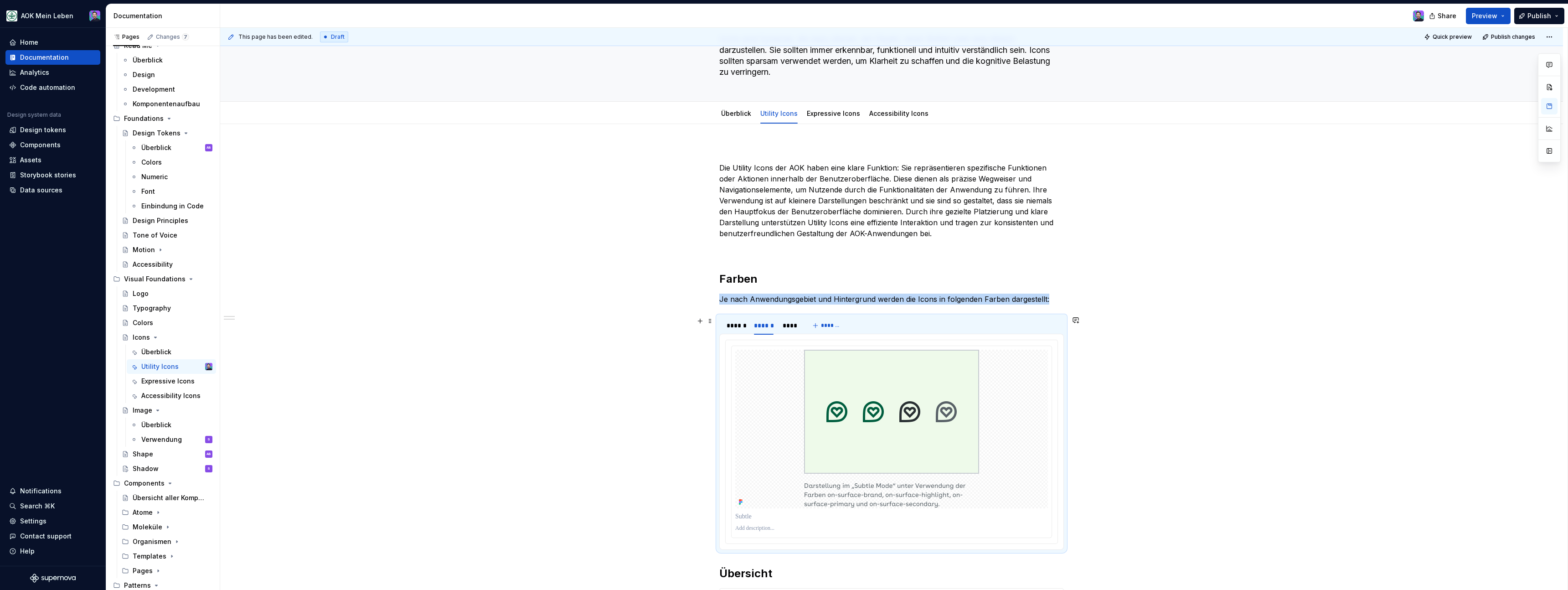
click at [859, 365] on img at bounding box center [891, 429] width 175 height 159
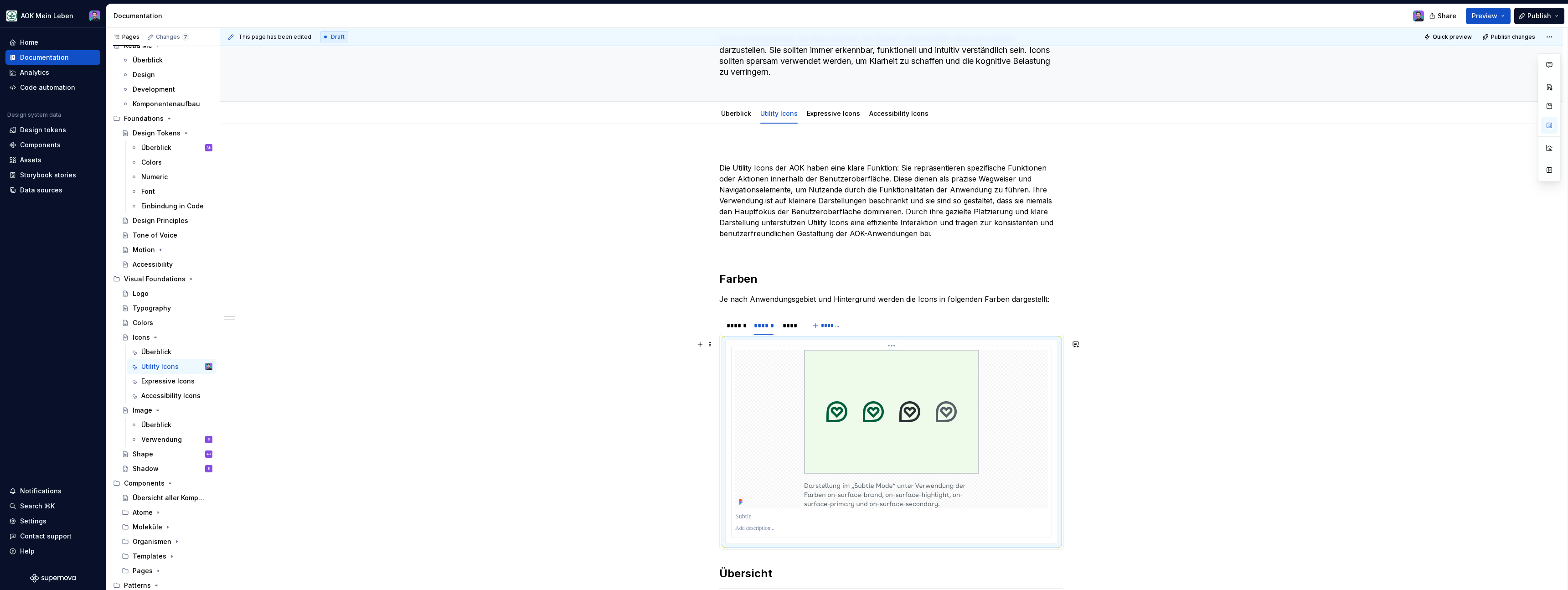
click at [894, 346] on html "AOK Mein Leben Home Documentation Analytics Code automation Design system data …" at bounding box center [784, 295] width 1568 height 590
click at [925, 381] on div "Update Figma image" at bounding box center [937, 379] width 66 height 9
click at [789, 331] on div "****" at bounding box center [789, 326] width 22 height 13
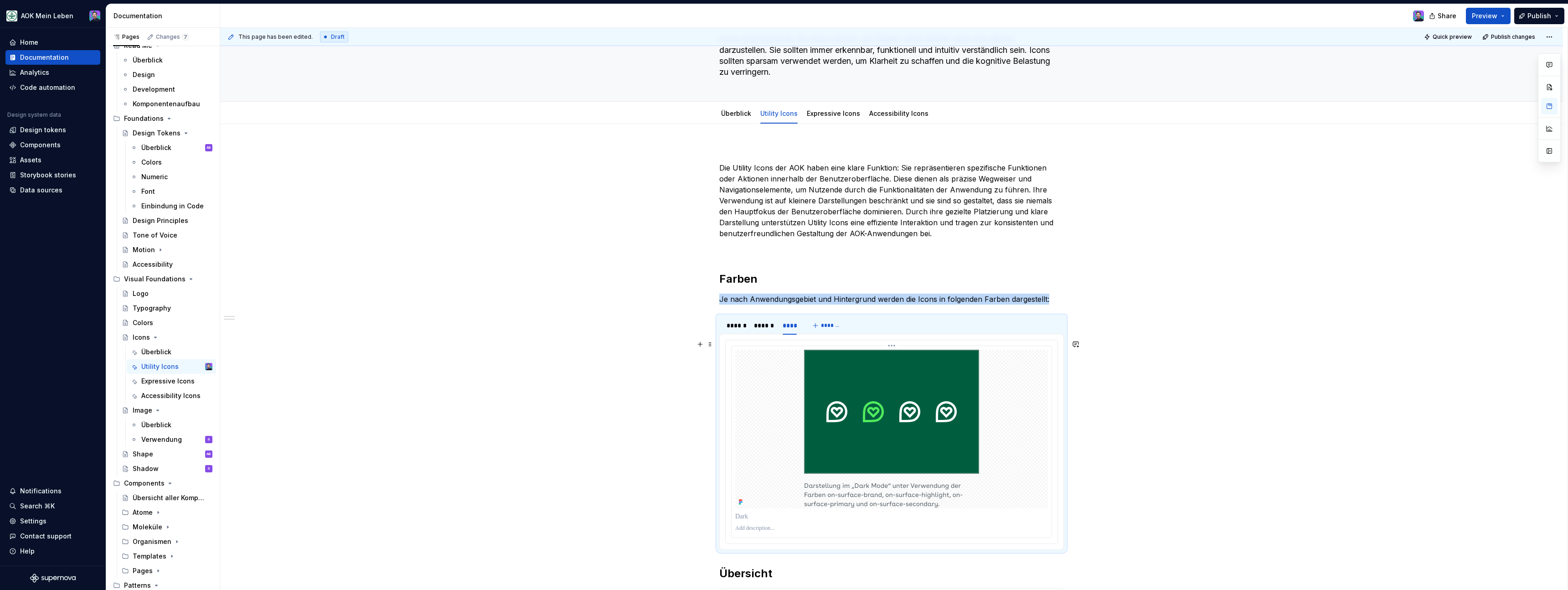
click at [891, 346] on html "AOK Mein Leben Home Documentation Analytics Code automation Design system data …" at bounding box center [784, 295] width 1568 height 590
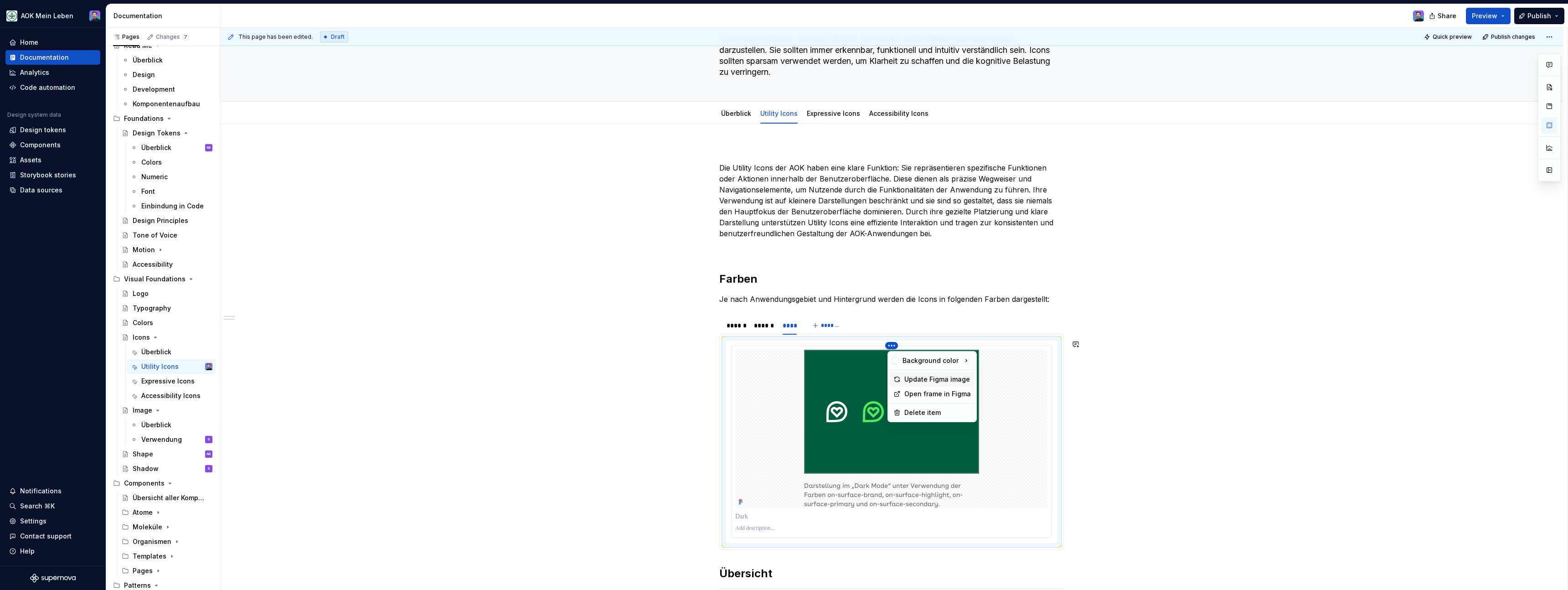
click at [914, 379] on div "Update Figma image" at bounding box center [937, 379] width 66 height 9
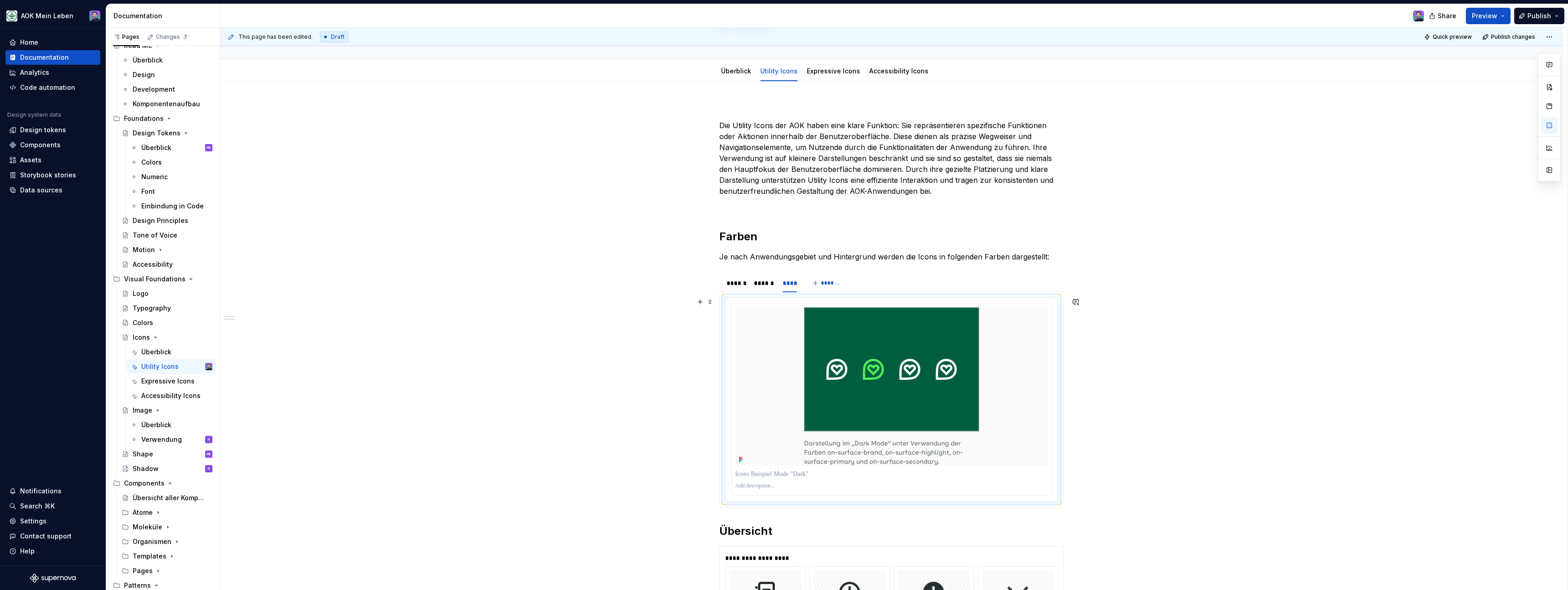
scroll to position [107, 0]
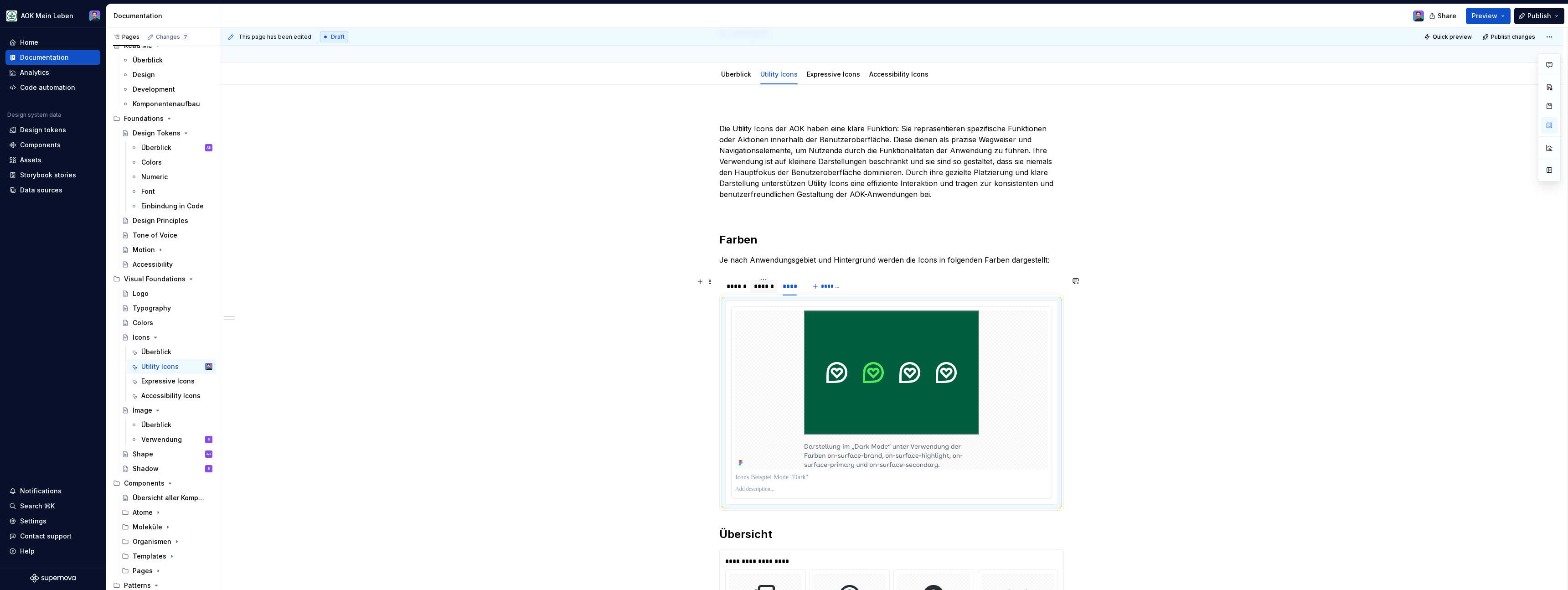
click at [767, 292] on div "******" at bounding box center [764, 286] width 27 height 13
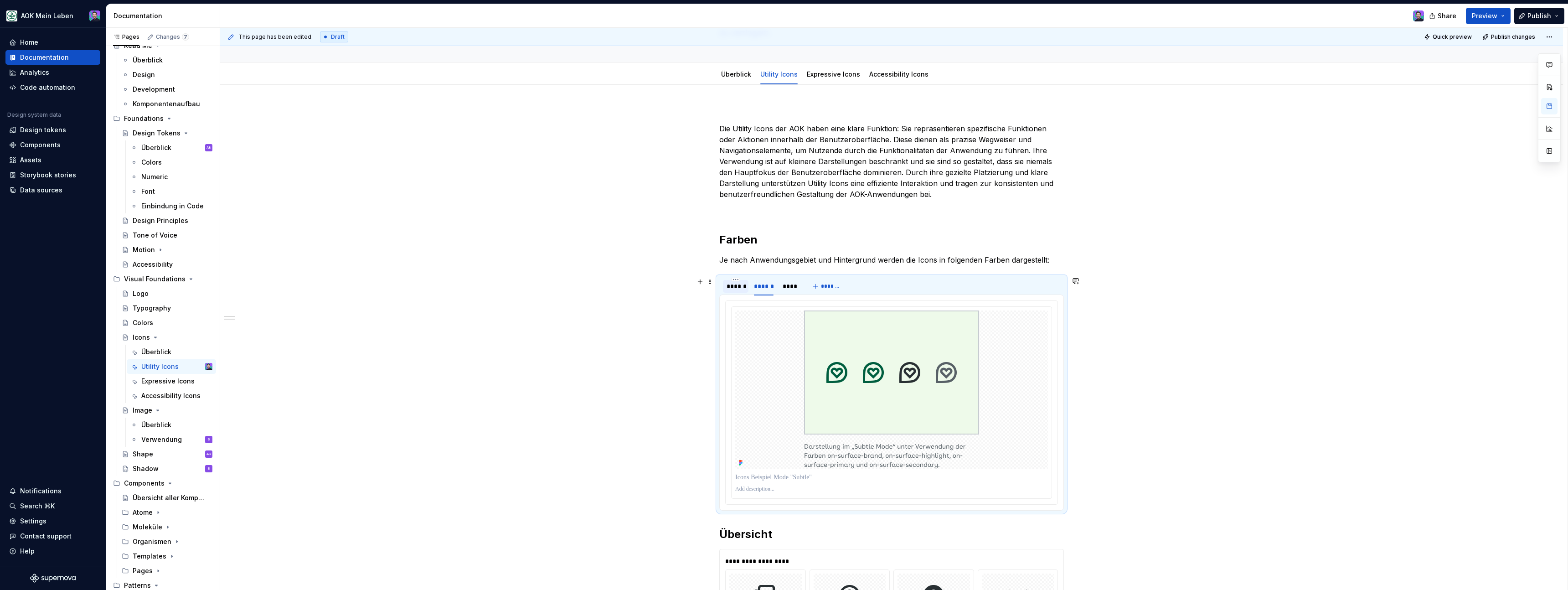
click at [739, 286] on div "******" at bounding box center [736, 286] width 18 height 9
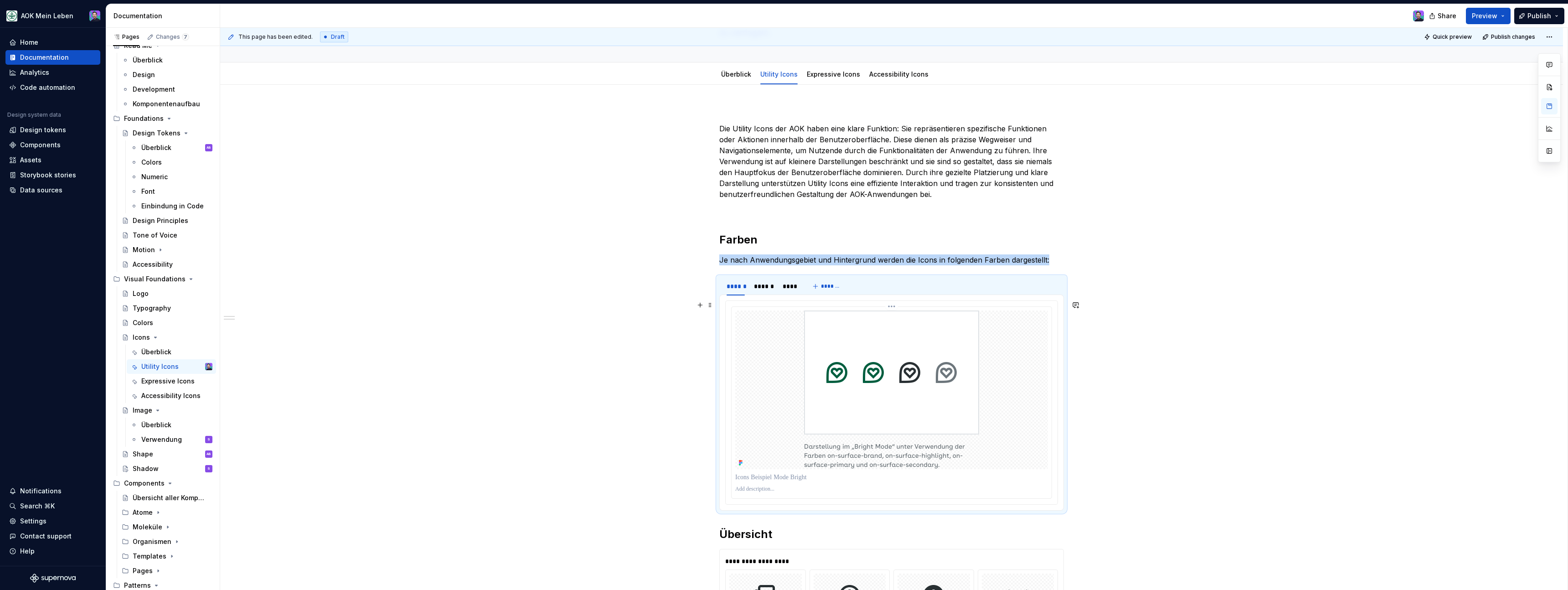
click at [893, 308] on html "AOK Mein Leben Home Documentation Analytics Code automation Design system data …" at bounding box center [784, 295] width 1568 height 590
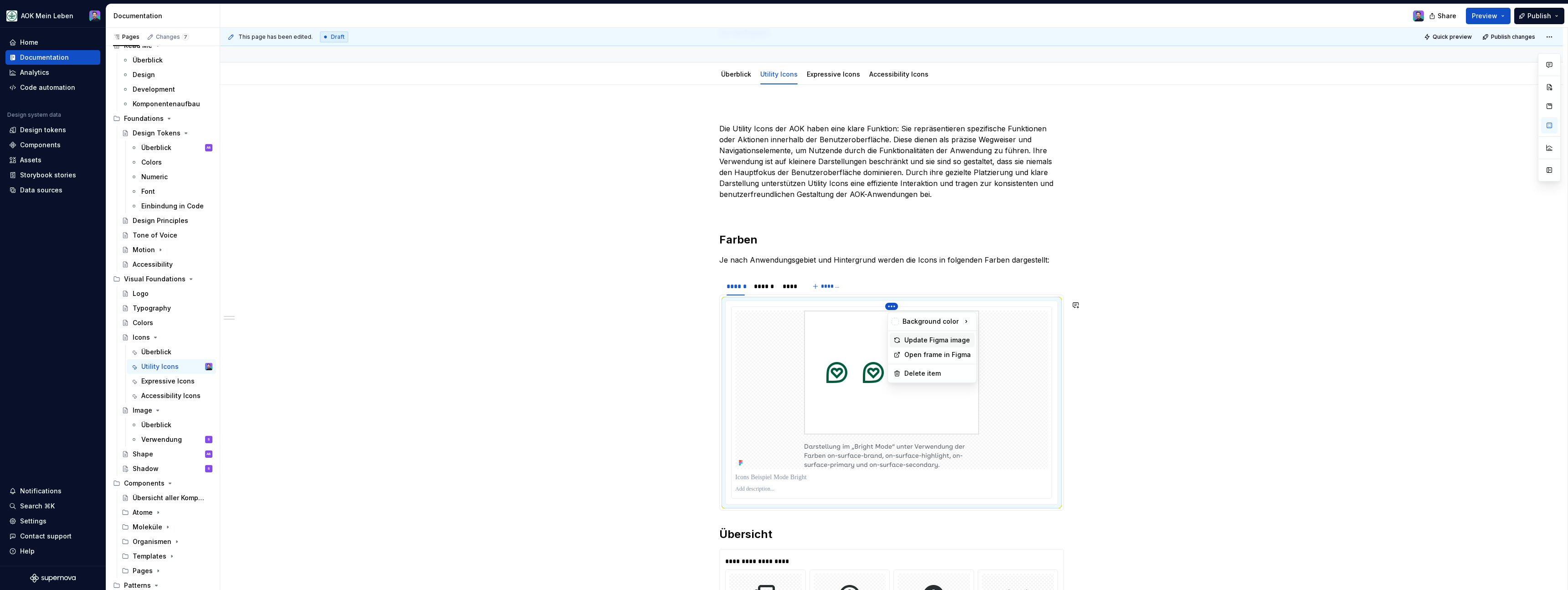
click at [919, 340] on div "Update Figma image" at bounding box center [937, 340] width 66 height 9
click at [754, 289] on div "******" at bounding box center [764, 286] width 27 height 13
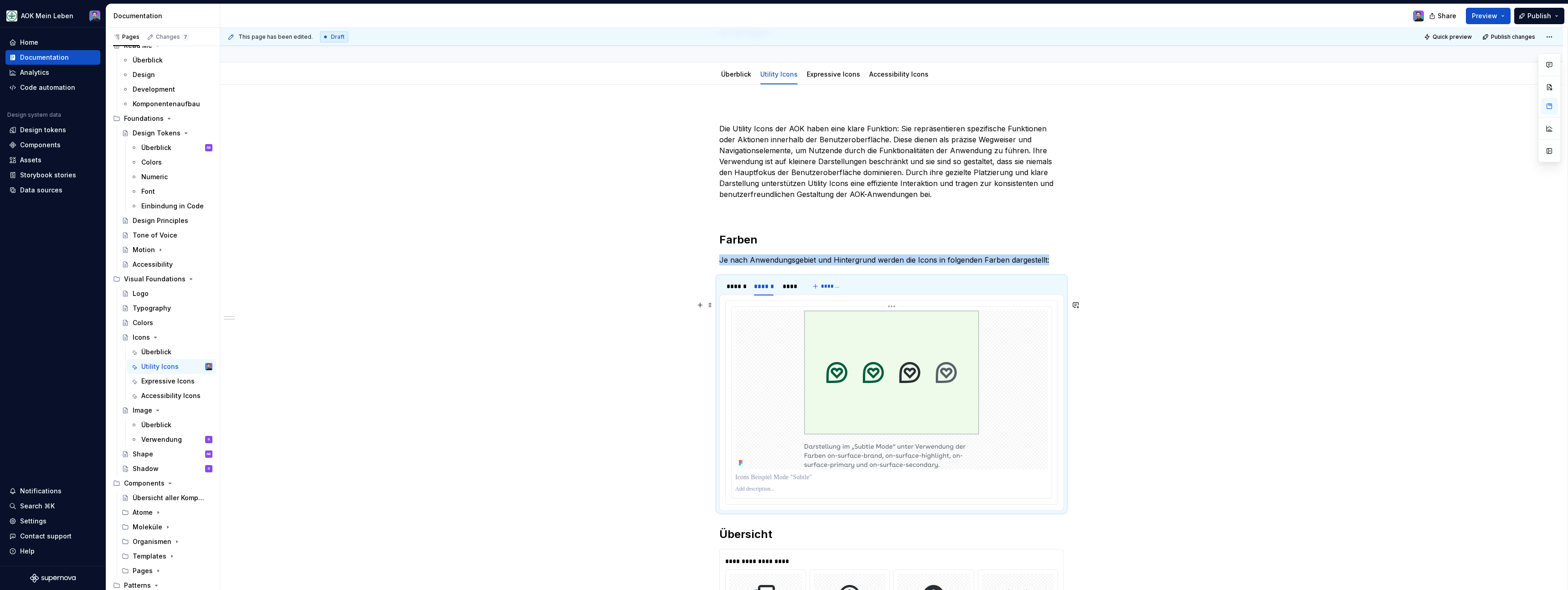
click at [891, 305] on html "AOK Mein Leben Home Documentation Analytics Code automation Design system data …" at bounding box center [784, 295] width 1568 height 590
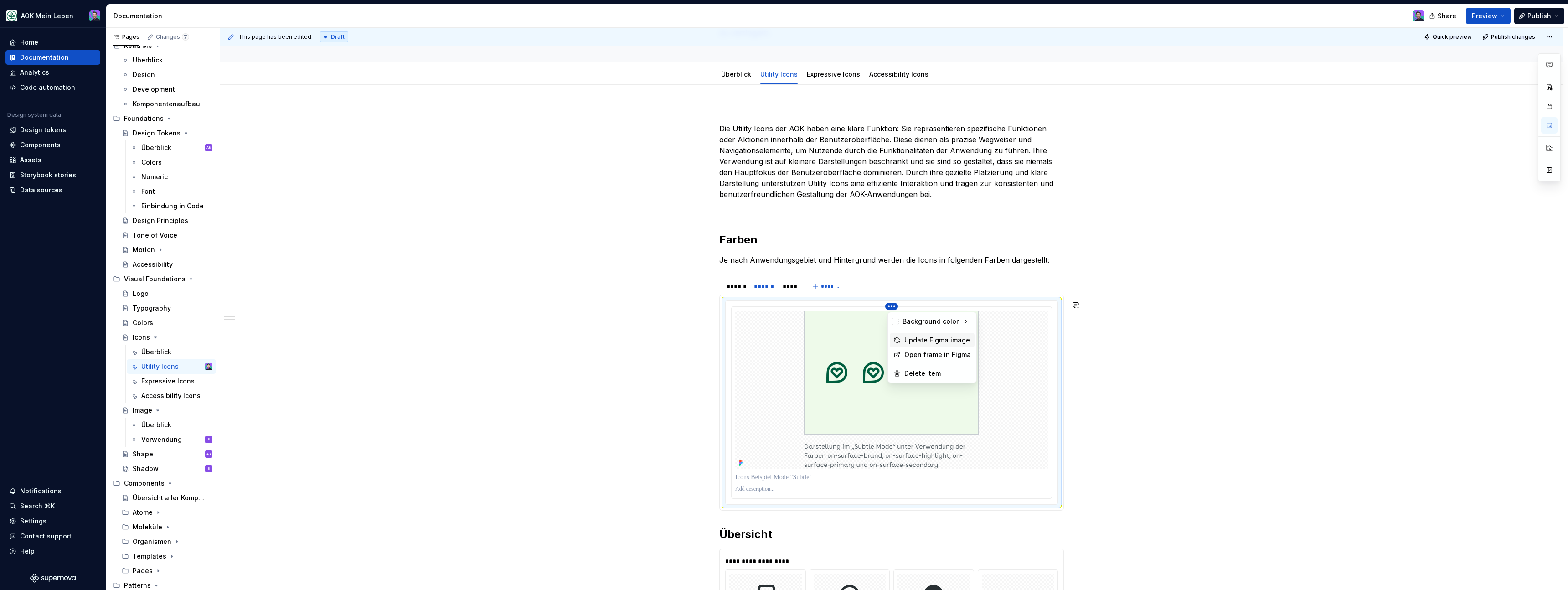
click at [919, 342] on div "Update Figma image" at bounding box center [937, 340] width 66 height 9
click at [793, 285] on div "****" at bounding box center [790, 286] width 15 height 9
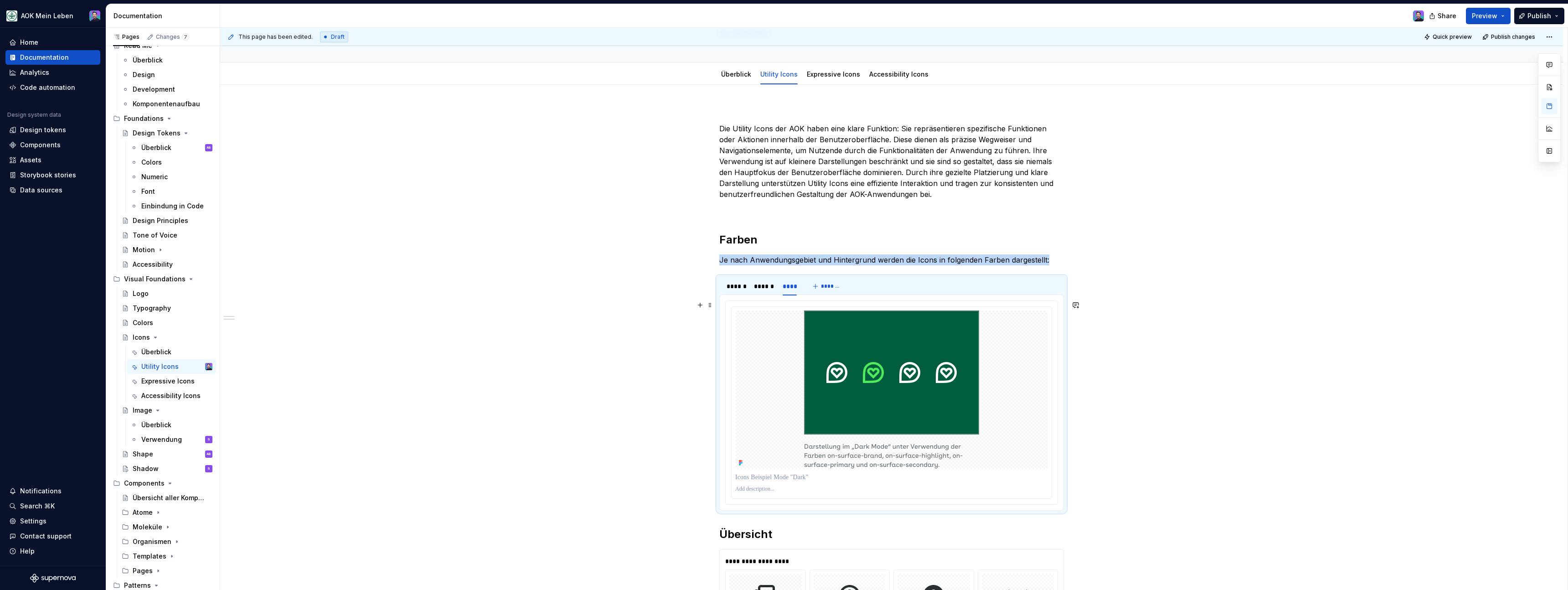
click at [893, 301] on div at bounding box center [892, 402] width 332 height 203
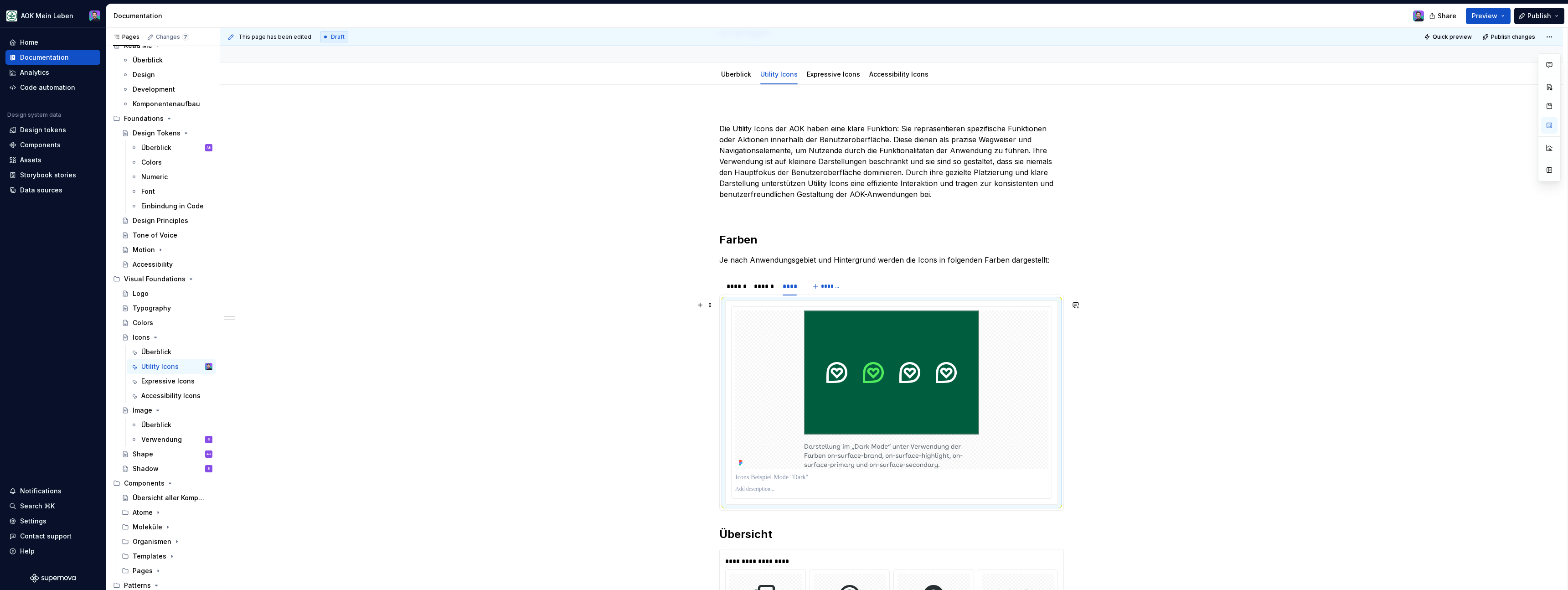
click at [893, 304] on div at bounding box center [892, 402] width 332 height 203
click at [899, 308] on html "AOK Mein Leben Home Documentation Analytics Code automation Design system data …" at bounding box center [784, 295] width 1568 height 590
click at [823, 80] on html "AOK Mein Leben Home Documentation Analytics Code automation Design system data …" at bounding box center [784, 295] width 1568 height 590
click at [835, 78] on div "Expressive Icons" at bounding box center [834, 74] width 54 height 9
click at [843, 83] on div at bounding box center [833, 83] width 60 height 1
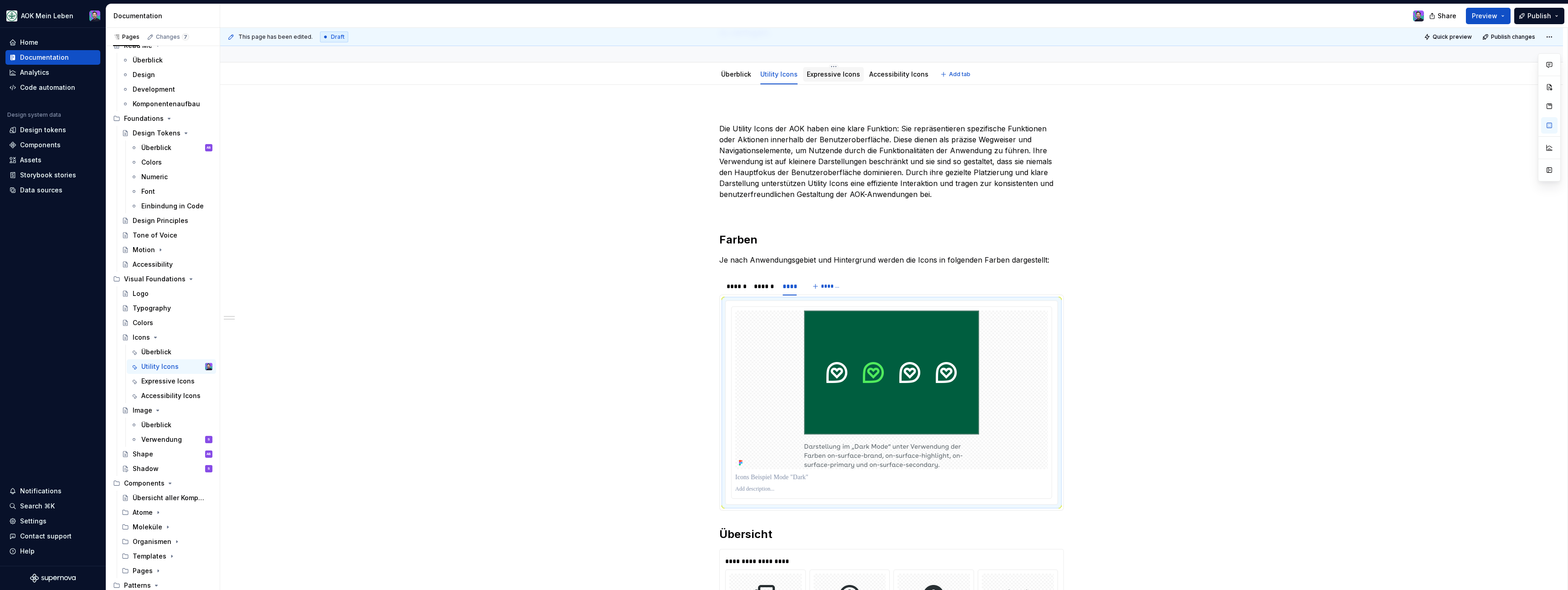
click at [842, 77] on link "Expressive Icons" at bounding box center [834, 74] width 54 height 7
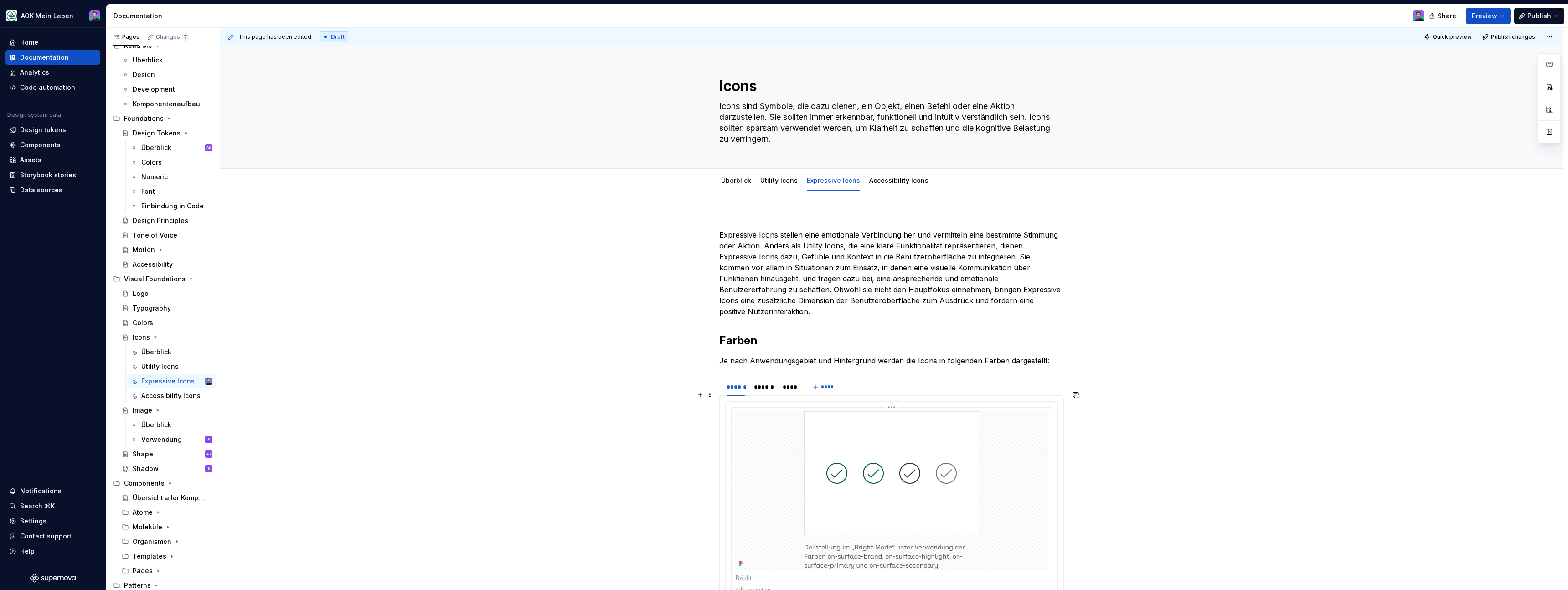
click at [892, 398] on html "AOK Mein Leben Home Documentation Analytics Code automation Design system data …" at bounding box center [784, 295] width 1568 height 590
click at [915, 431] on div "Update Figma image" at bounding box center [937, 430] width 66 height 9
click at [764, 383] on div "******" at bounding box center [764, 387] width 19 height 9
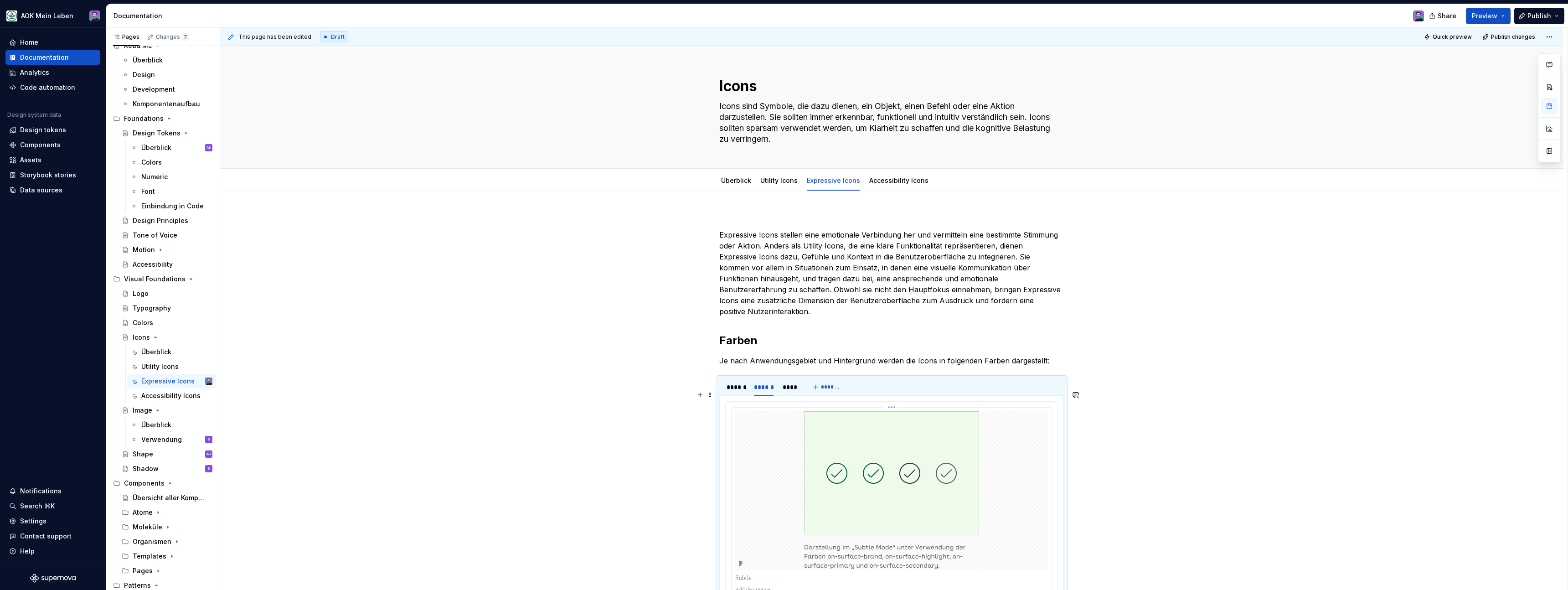
click at [897, 397] on html "AOK Mein Leben Home Documentation Analytics Code automation Design system data …" at bounding box center [784, 295] width 1568 height 590
click at [911, 430] on div "Update Figma image" at bounding box center [937, 430] width 66 height 9
click at [793, 383] on div "****" at bounding box center [790, 387] width 15 height 9
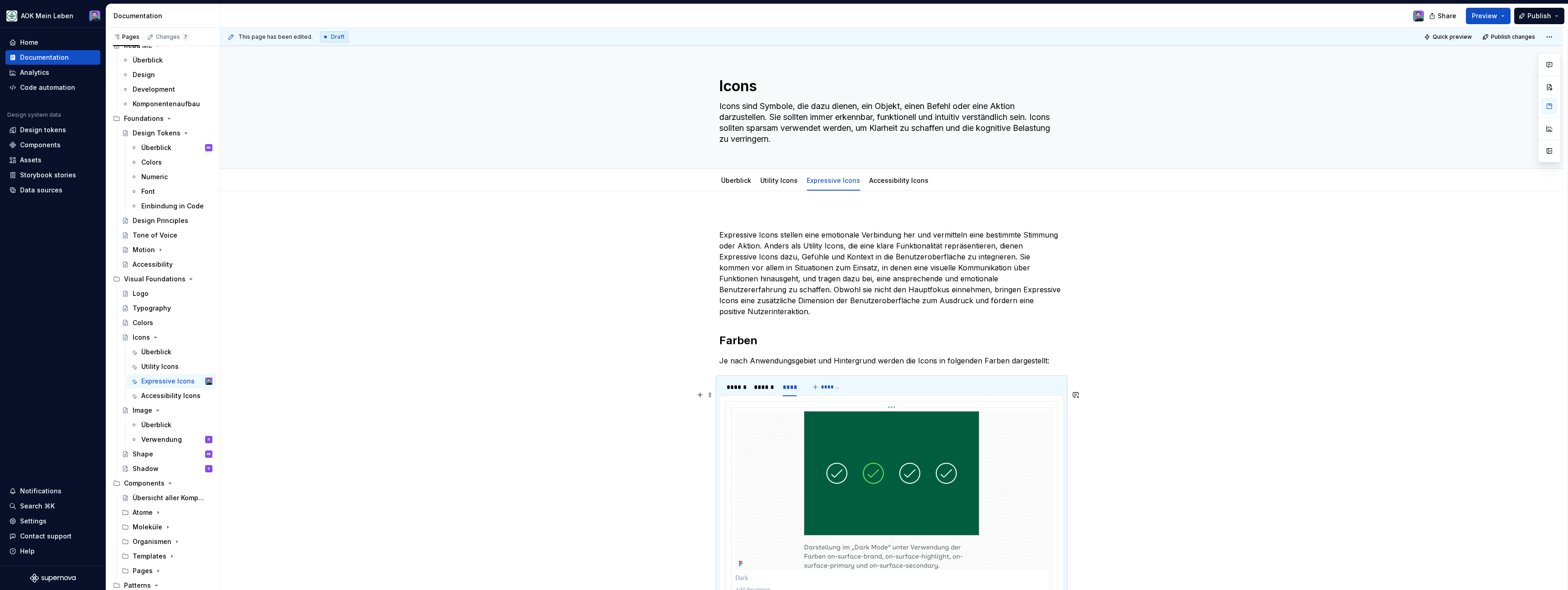
click at [894, 411] on img at bounding box center [891, 490] width 175 height 159
click at [894, 393] on html "AOK Mein Leben Home Documentation Analytics Code automation Design system data …" at bounding box center [784, 295] width 1568 height 590
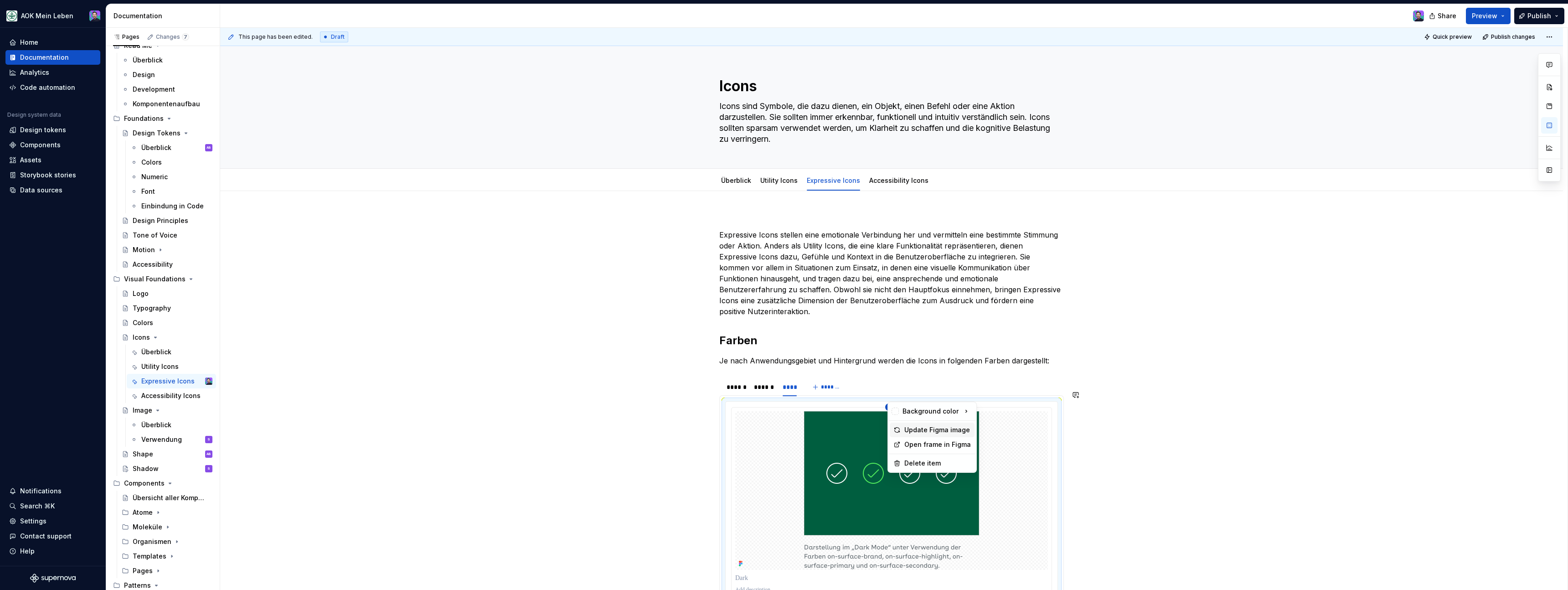
click at [921, 427] on div "Update Figma image" at bounding box center [937, 430] width 66 height 9
click at [885, 185] on div "Accessibility Icons" at bounding box center [899, 180] width 60 height 11
click at [887, 178] on link "Accessibility Icons" at bounding box center [899, 180] width 60 height 7
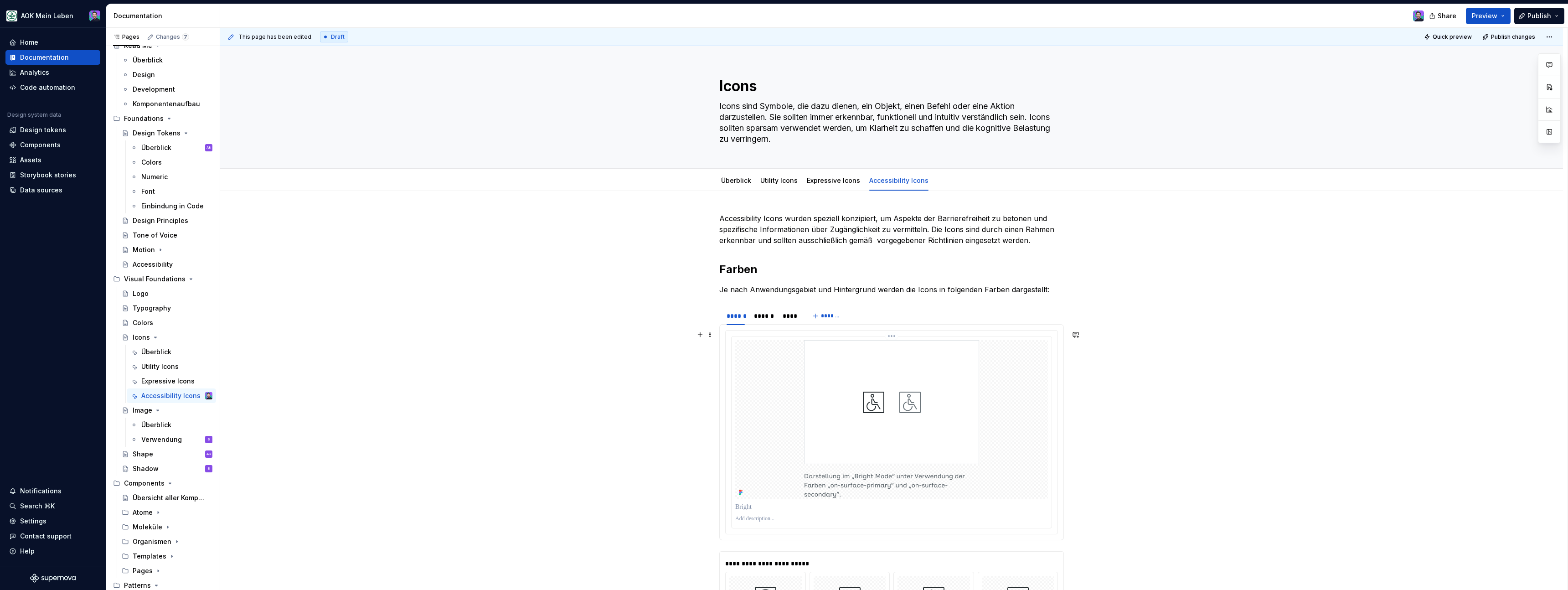
click at [897, 336] on html "AOK Mein Leben Home Documentation Analytics Code automation Design system data …" at bounding box center [784, 295] width 1568 height 590
click at [916, 372] on div "Update Figma image" at bounding box center [937, 369] width 66 height 9
click at [768, 320] on div "******" at bounding box center [764, 316] width 19 height 9
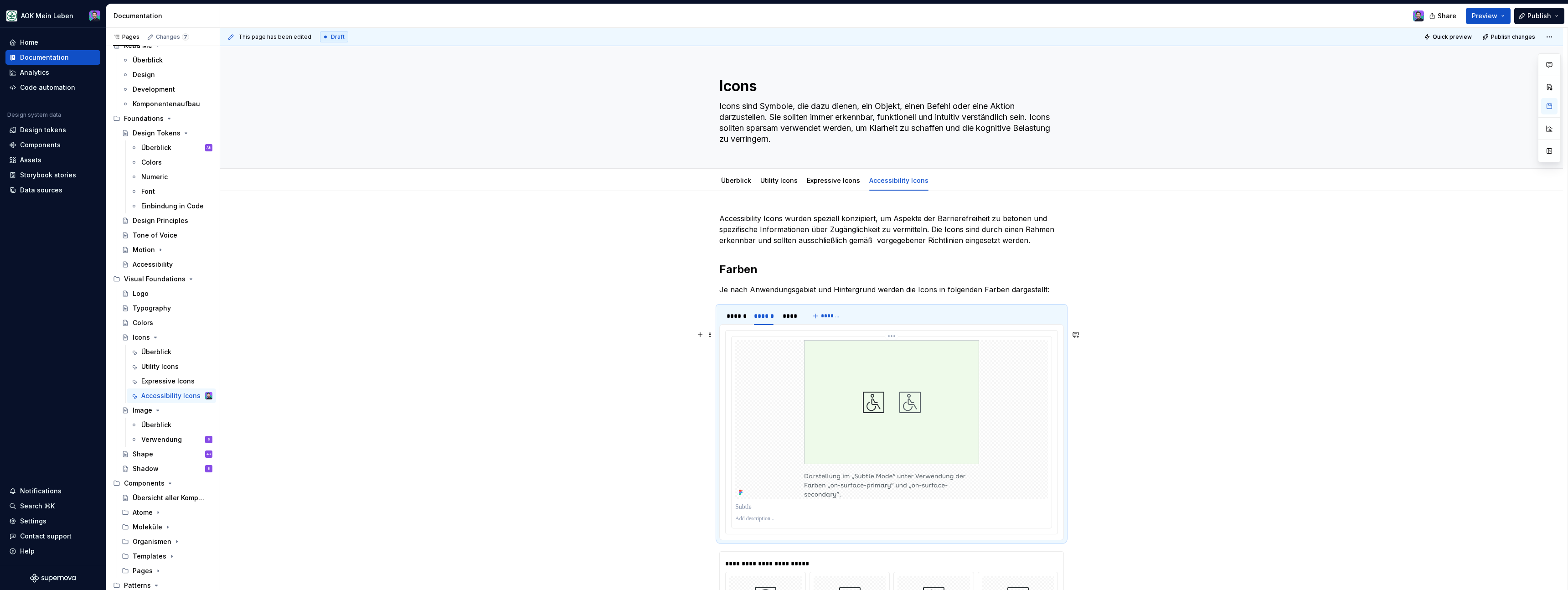
click at [893, 336] on html "AOK Mein Leben Home Documentation Analytics Code automation Design system data …" at bounding box center [784, 295] width 1568 height 590
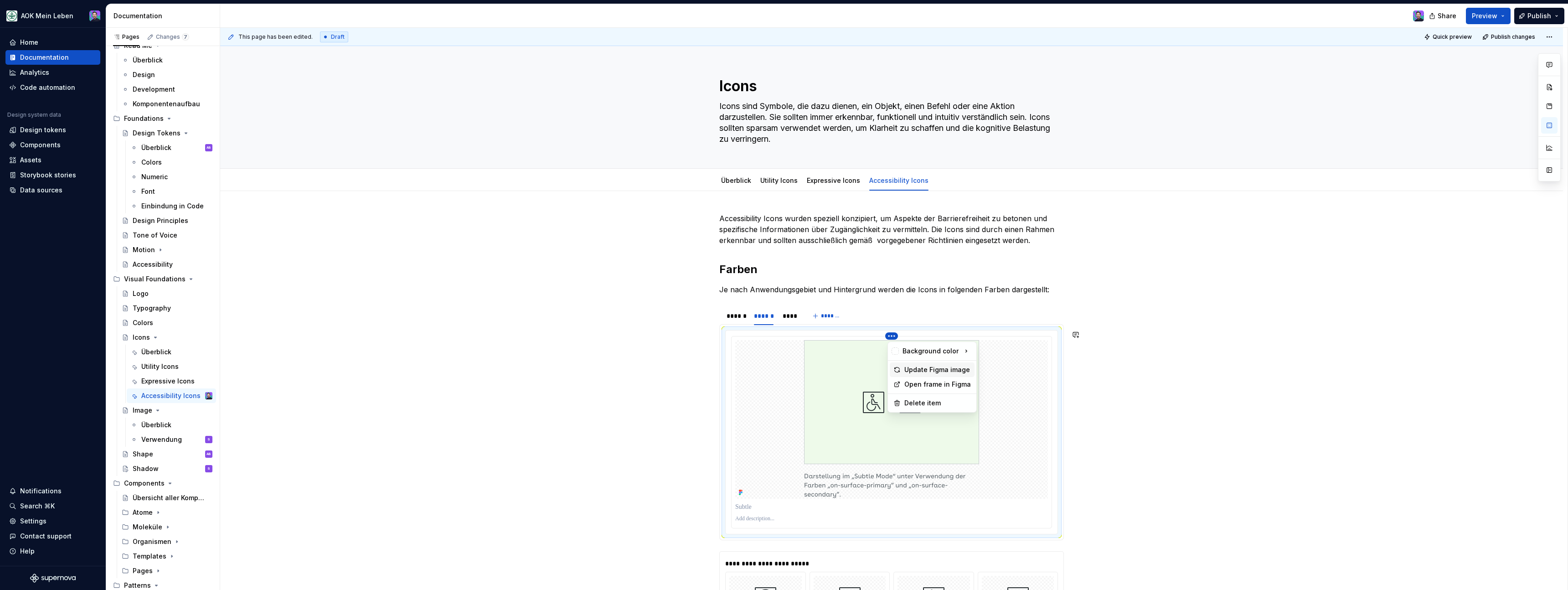
click at [905, 367] on div "Update Figma image" at bounding box center [937, 369] width 66 height 9
click at [791, 314] on div "****" at bounding box center [790, 316] width 15 height 9
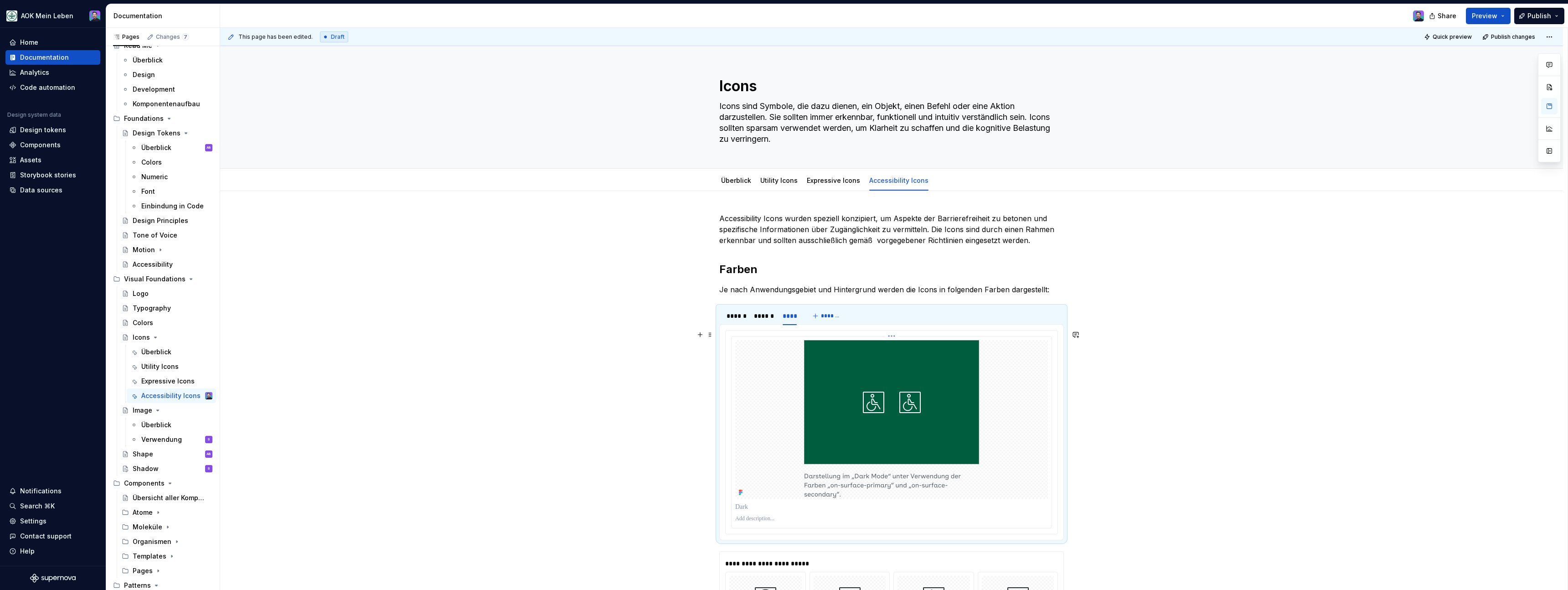
click at [899, 334] on html "AOK Mein Leben Home Documentation Analytics Code automation Design system data …" at bounding box center [784, 295] width 1568 height 590
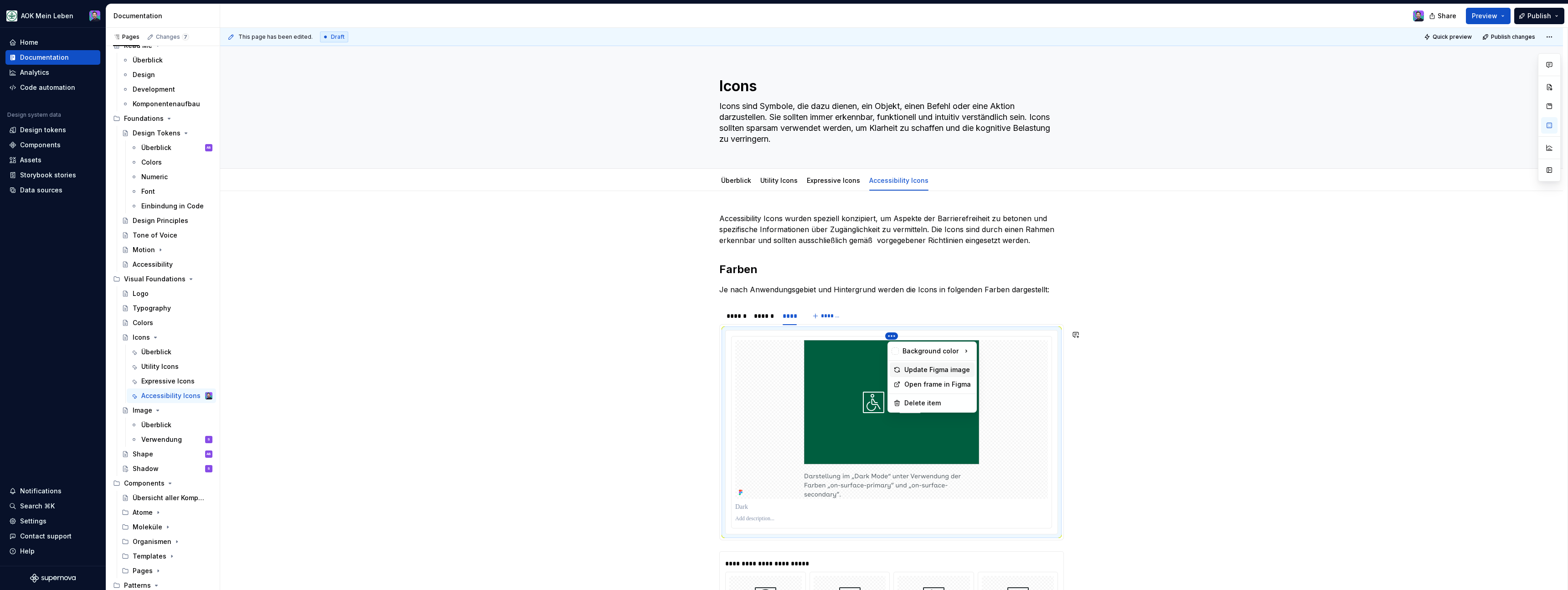
click at [919, 369] on div "Update Figma image" at bounding box center [937, 369] width 66 height 9
click at [771, 507] on p at bounding box center [891, 507] width 313 height 9
drag, startPoint x: 822, startPoint y: 507, endPoint x: 733, endPoint y: 508, distance: 89.0
click at [733, 508] on div at bounding box center [892, 432] width 332 height 203
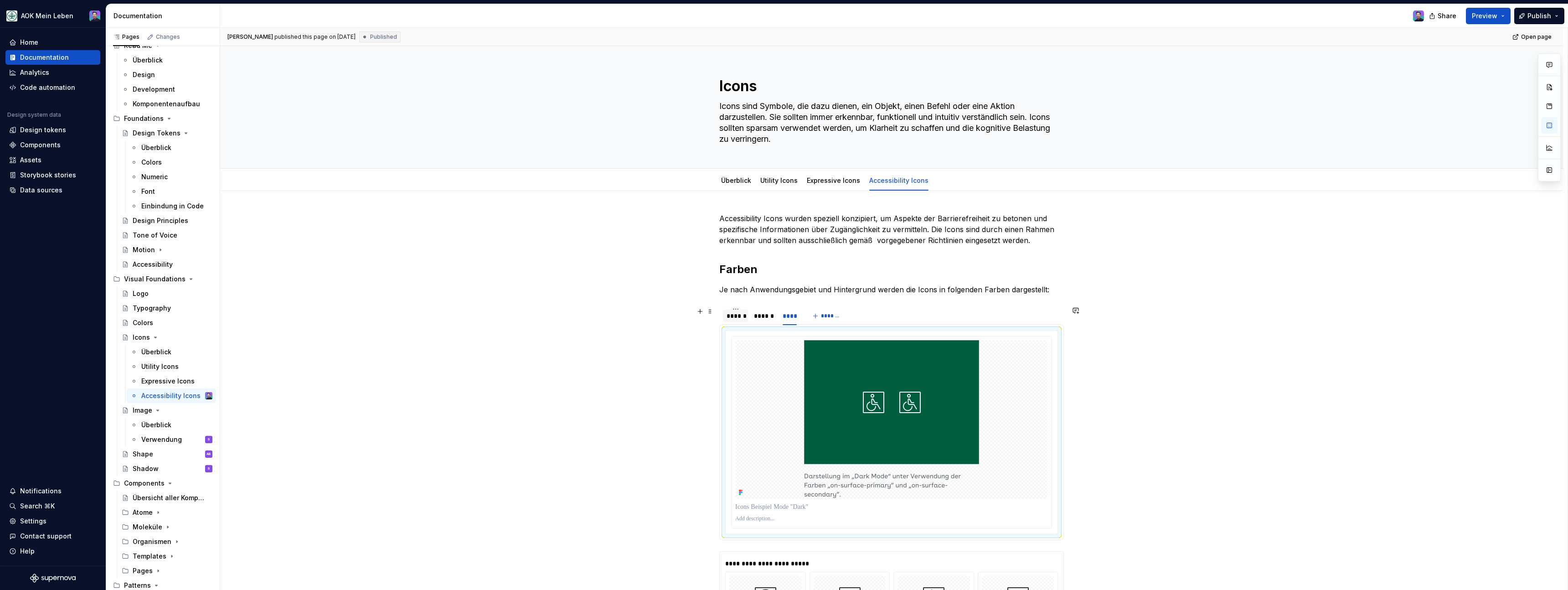
click at [738, 318] on div "******" at bounding box center [736, 316] width 18 height 9
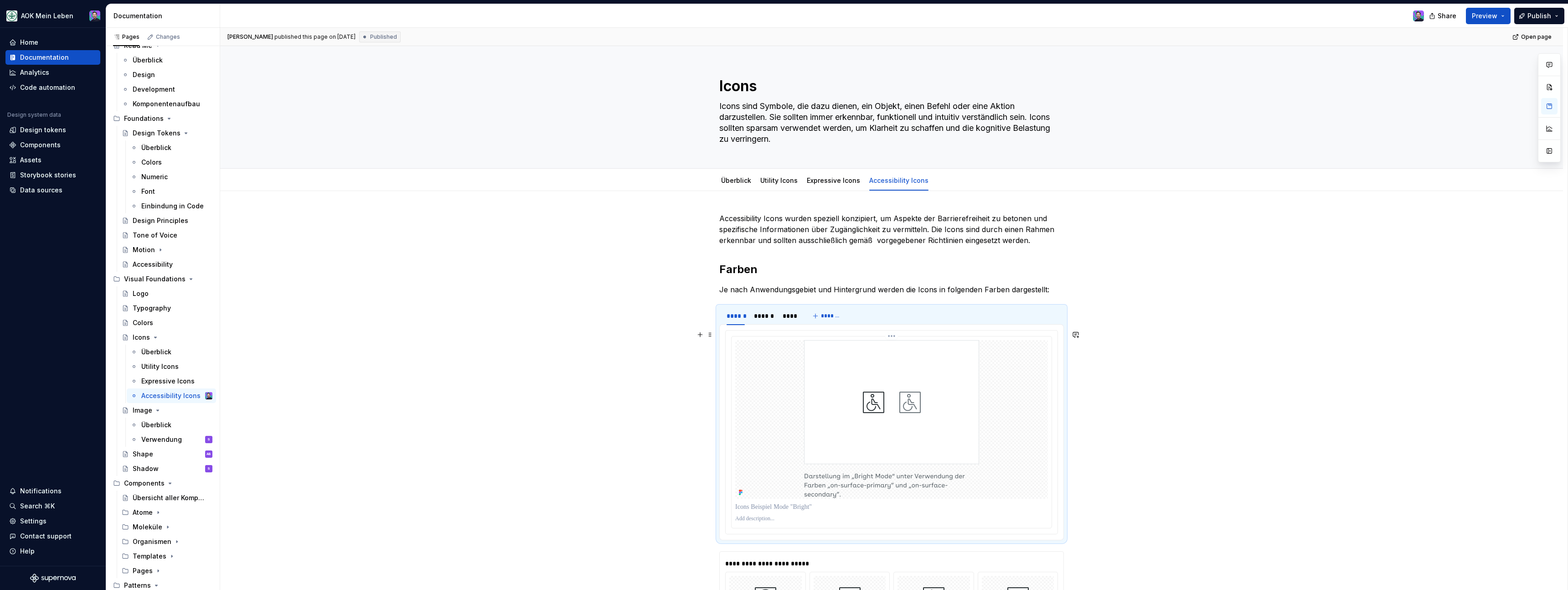
click at [893, 337] on html "AOK Mein Leben Home Documentation Analytics Code automation Design system data …" at bounding box center [784, 295] width 1568 height 590
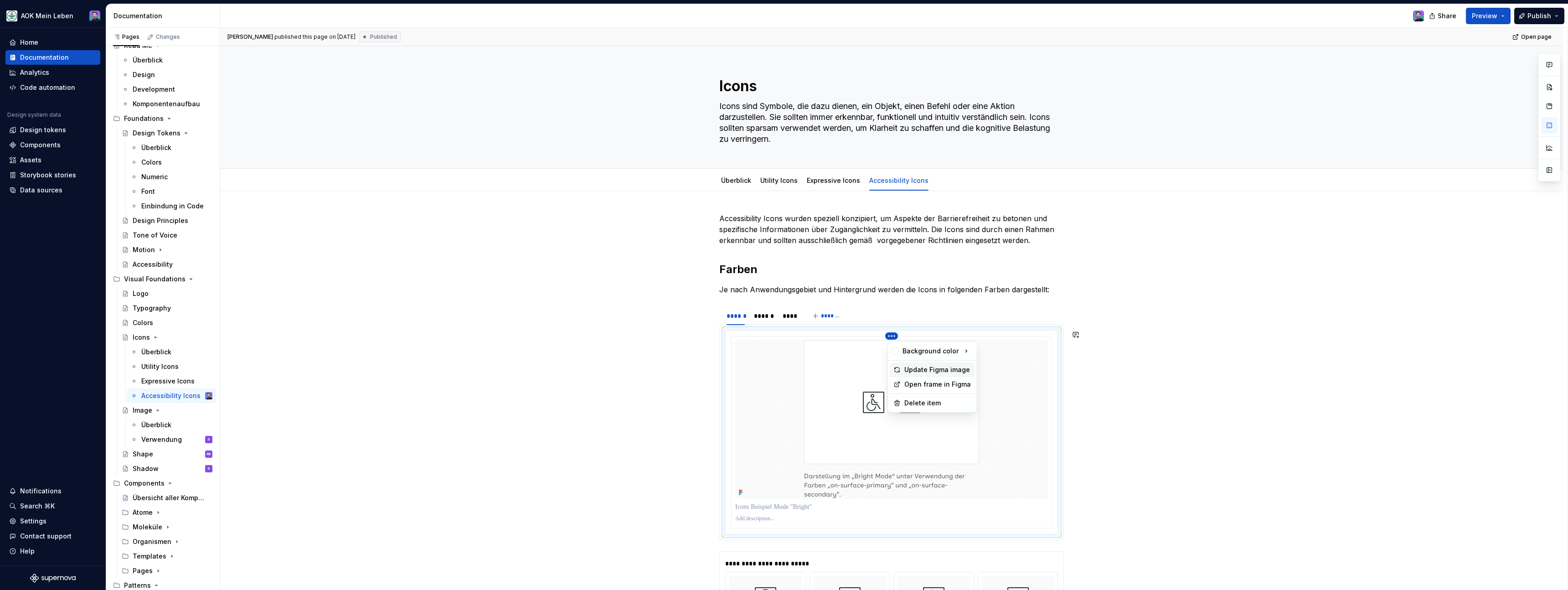
click at [939, 372] on div "Update Figma image" at bounding box center [937, 369] width 66 height 9
click at [765, 314] on div "******" at bounding box center [764, 316] width 19 height 9
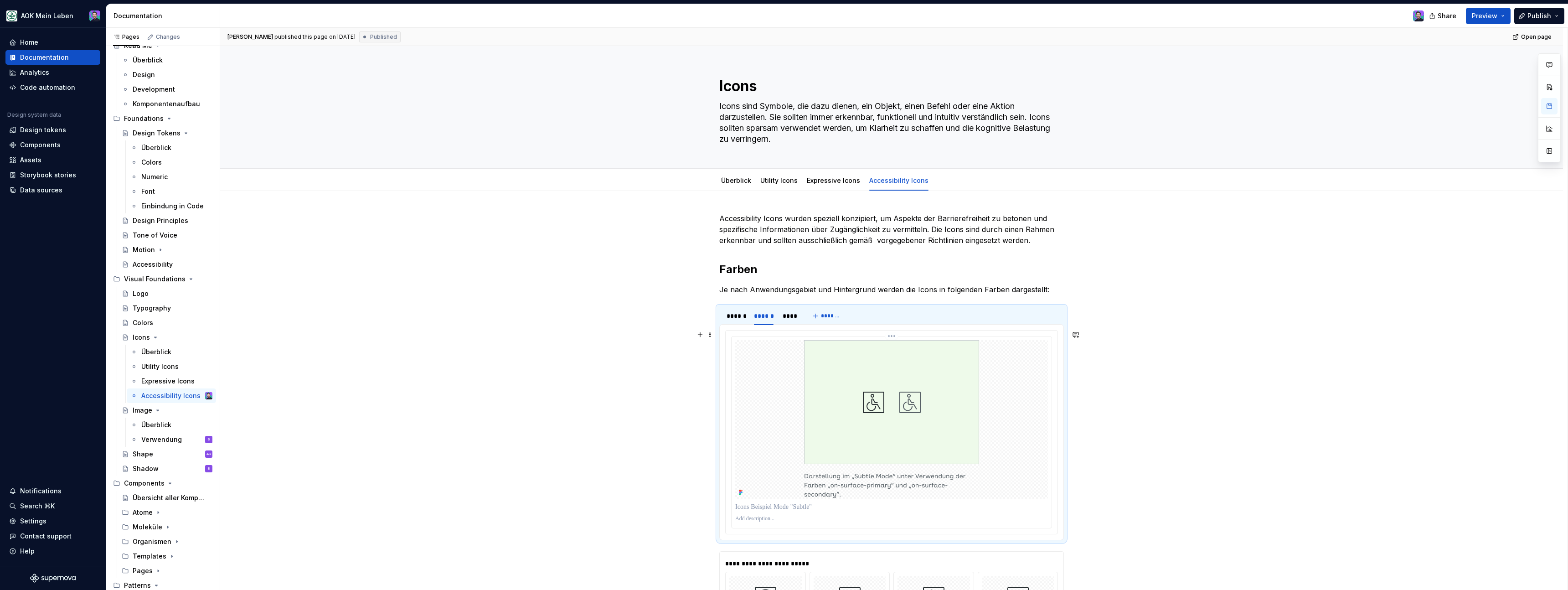
click at [892, 338] on html "AOK Mein Leben Home Documentation Analytics Code automation Design system data …" at bounding box center [784, 295] width 1568 height 590
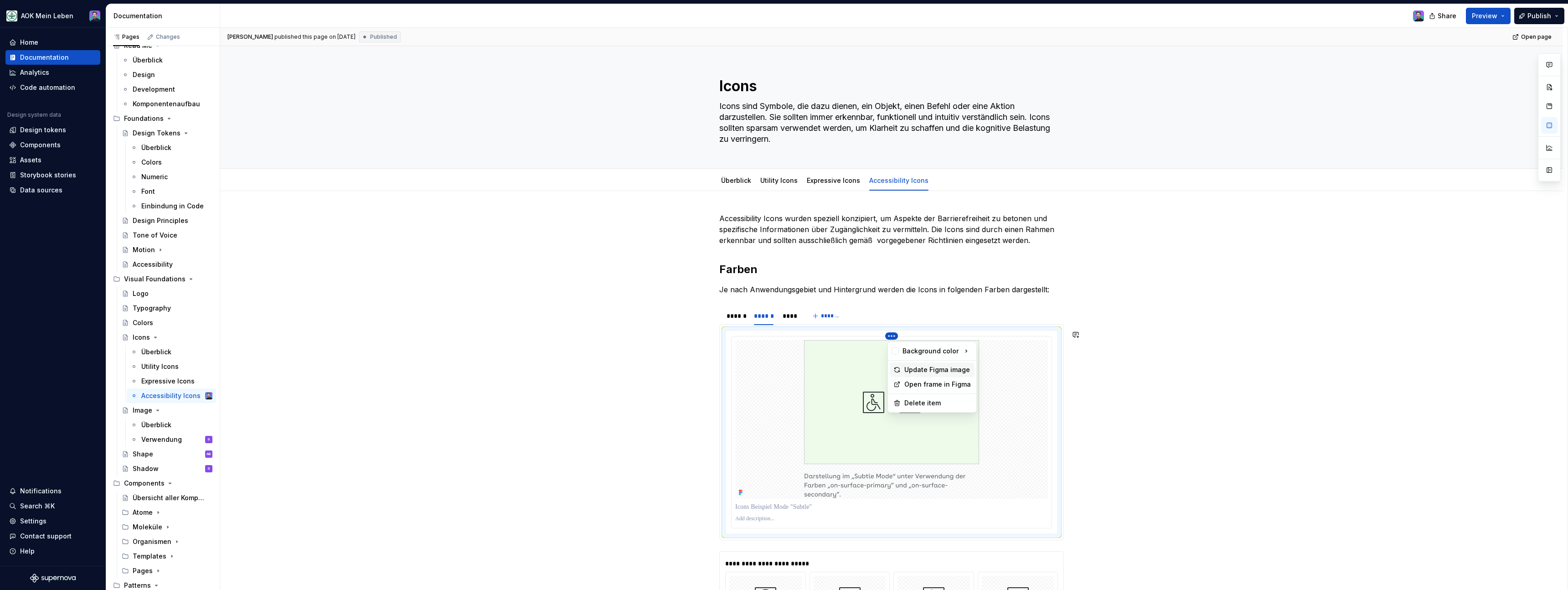
click at [917, 372] on div "Update Figma image" at bounding box center [937, 369] width 66 height 9
click at [794, 309] on html "AOK Mein Leben Home Documentation Analytics Code automation Design system data …" at bounding box center [784, 295] width 1568 height 590
click at [806, 299] on html "AOK Mein Leben Home Documentation Analytics Code automation Design system data …" at bounding box center [784, 295] width 1568 height 590
click at [796, 317] on div "****" at bounding box center [790, 316] width 15 height 9
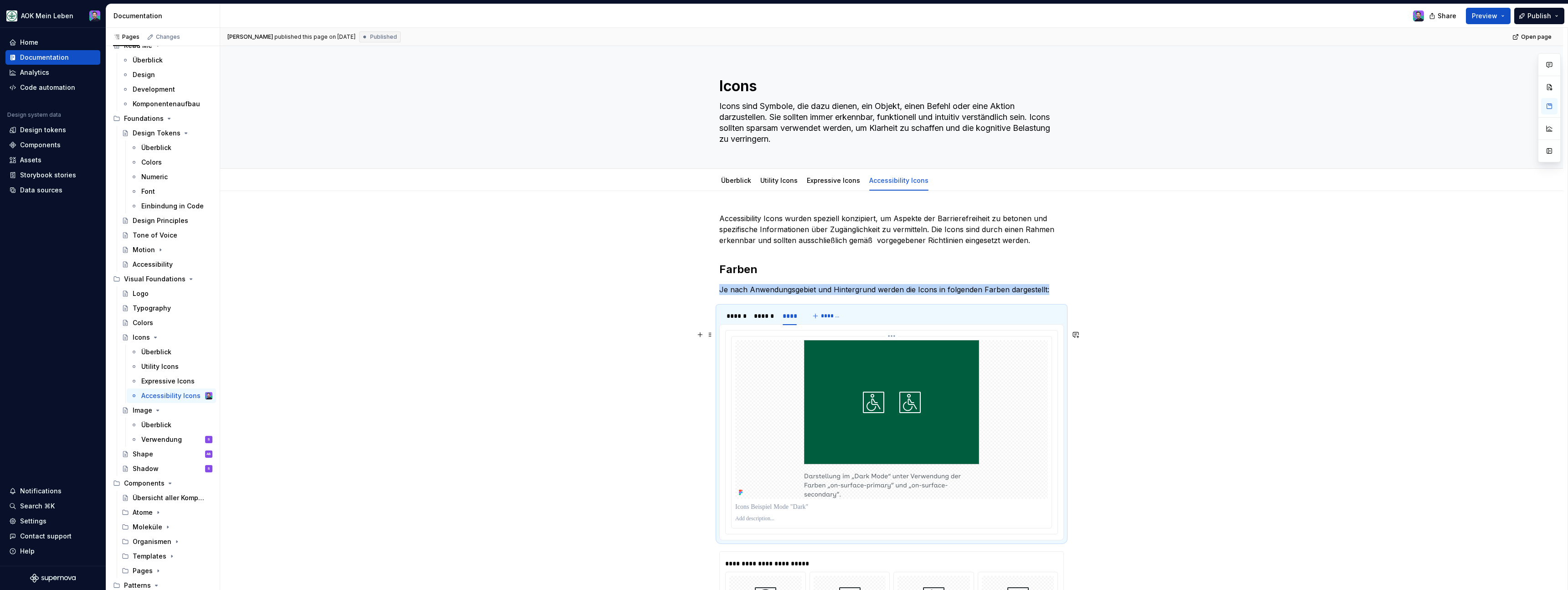
click at [893, 337] on html "AOK Mein Leben Home Documentation Analytics Code automation Design system data …" at bounding box center [784, 295] width 1568 height 590
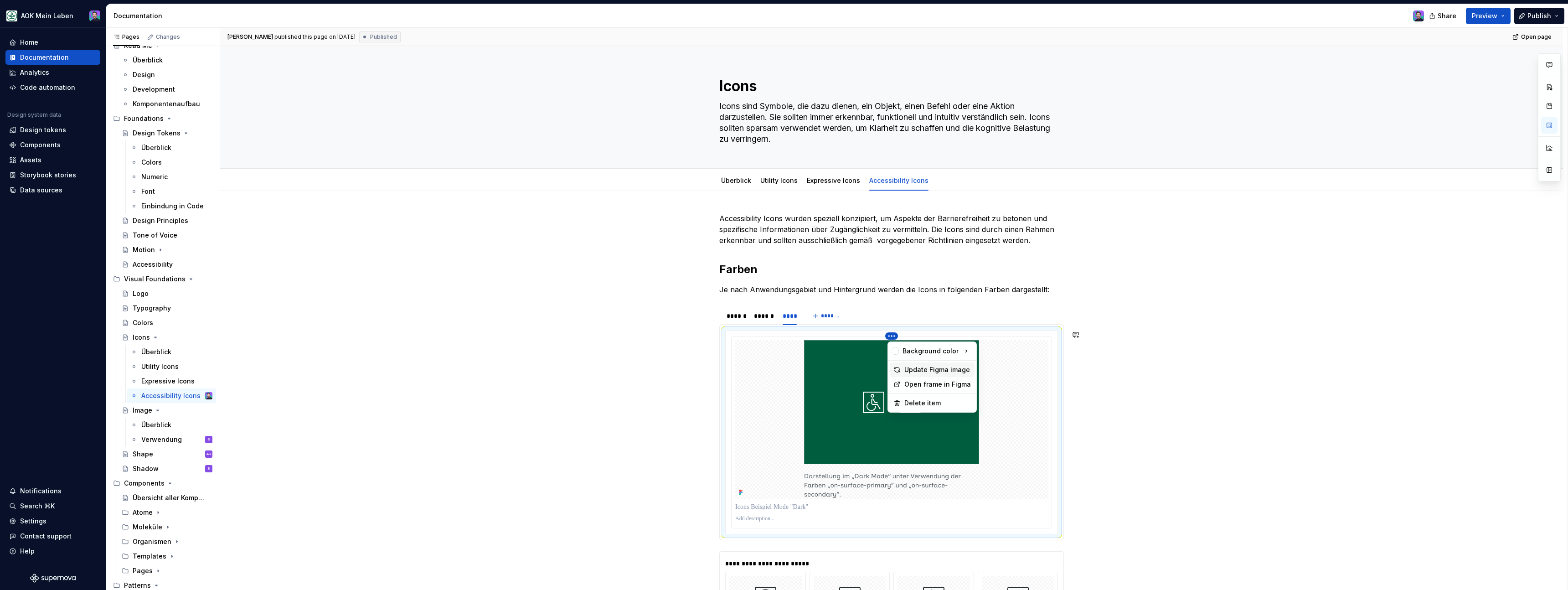
click at [917, 369] on div "Update Figma image" at bounding box center [937, 369] width 66 height 9
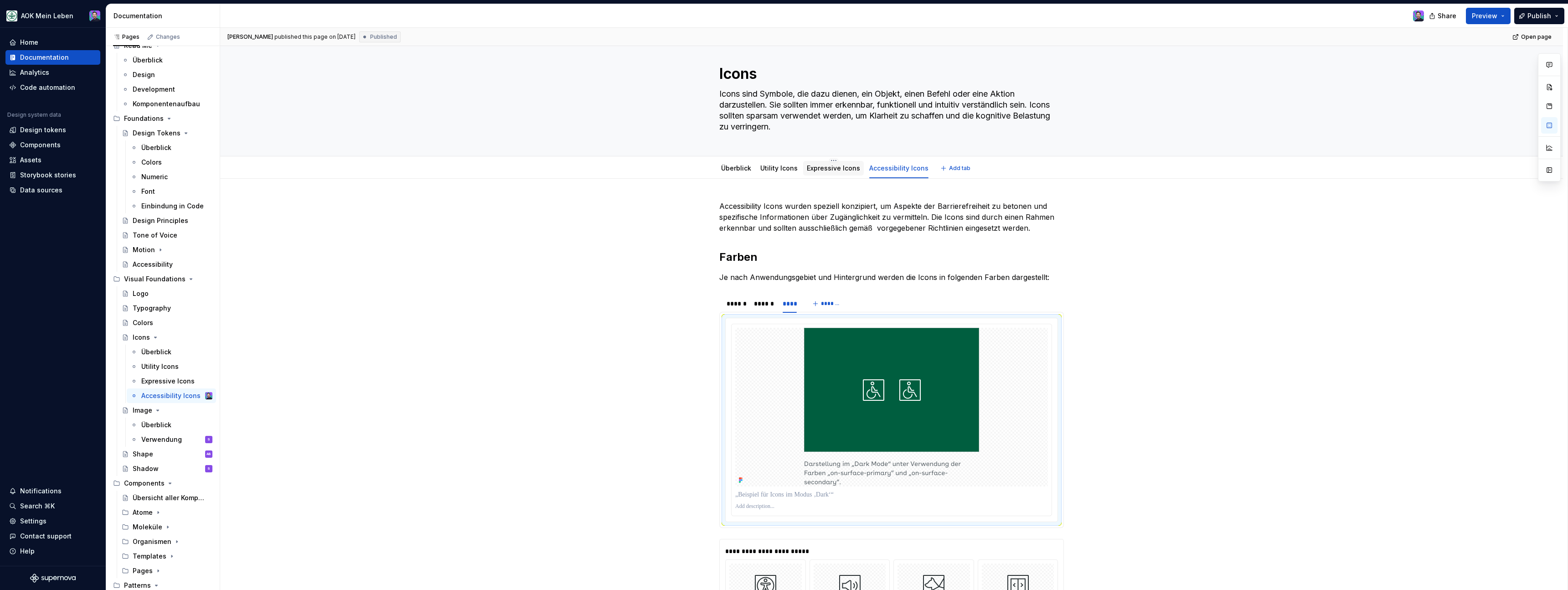
click at [829, 167] on link "Expressive Icons" at bounding box center [834, 168] width 54 height 7
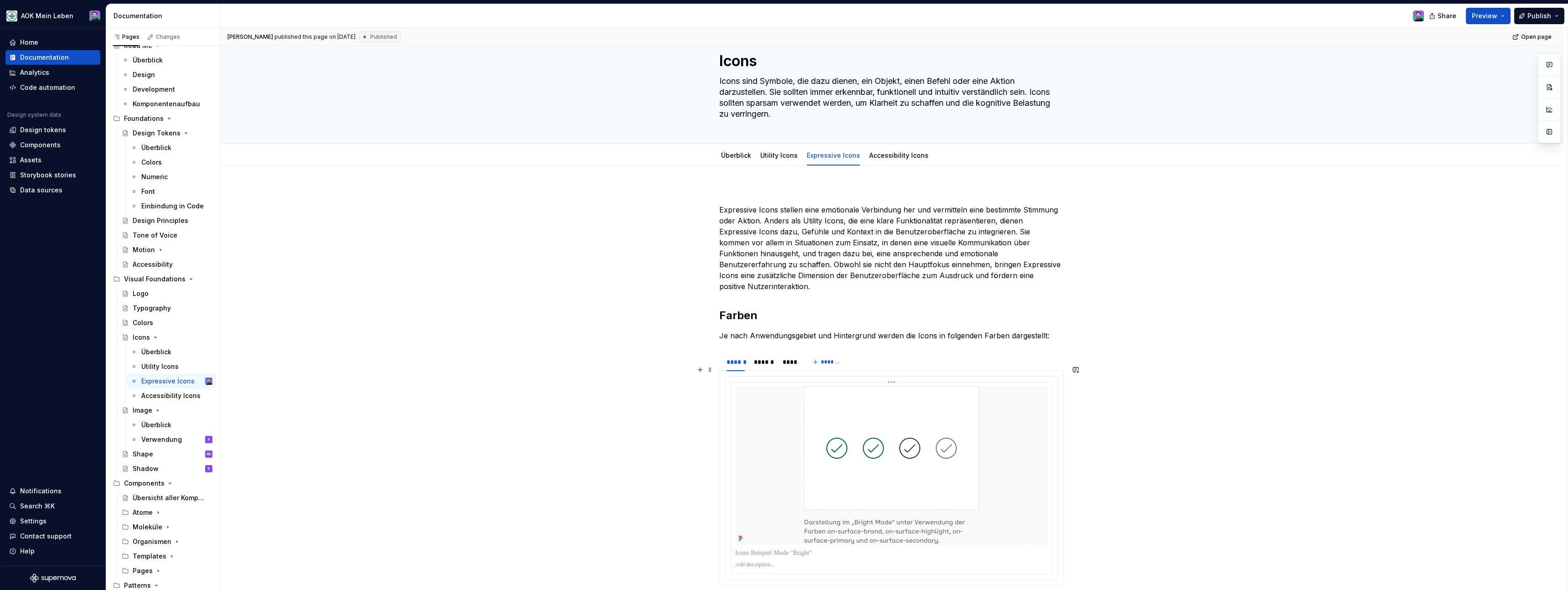
scroll to position [27, 0]
click at [895, 367] on html "AOK Mein Leben Home Documentation Analytics Code automation Design system data …" at bounding box center [784, 295] width 1568 height 590
click at [912, 403] on div "Update Figma image" at bounding box center [937, 403] width 66 height 9
click at [767, 356] on div "******" at bounding box center [764, 361] width 19 height 9
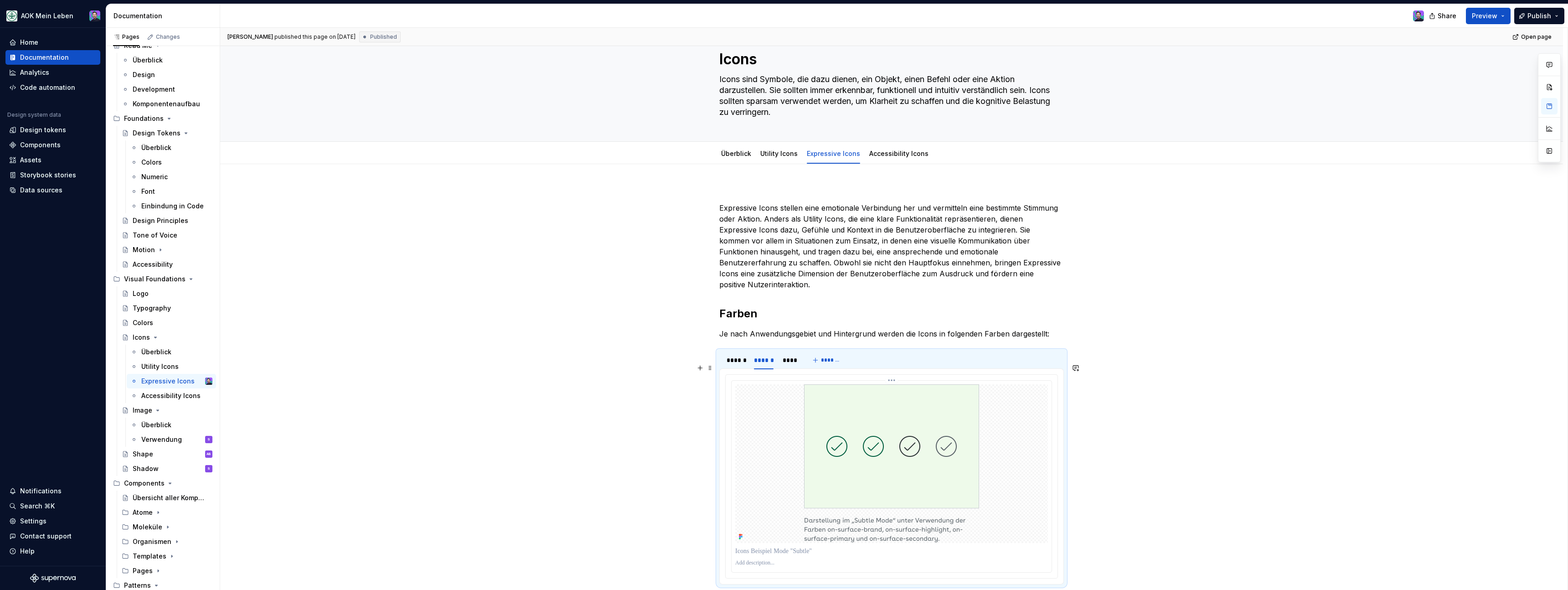
click at [899, 369] on html "AOK Mein Leben Home Documentation Analytics Code automation Design system data …" at bounding box center [784, 295] width 1568 height 590
click at [911, 404] on div "Update Figma image" at bounding box center [937, 403] width 66 height 9
click at [794, 356] on div "****" at bounding box center [790, 361] width 15 height 9
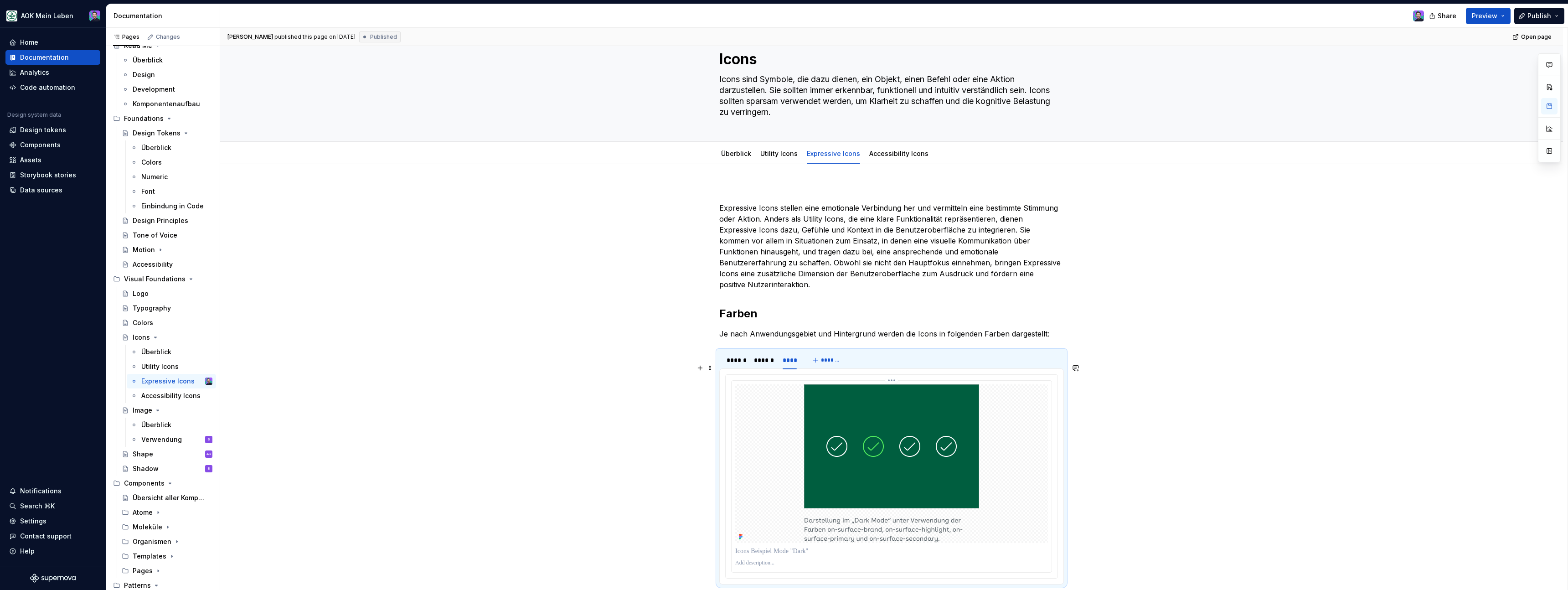
click at [892, 371] on html "AOK Mein Leben Home Documentation Analytics Code automation Design system data …" at bounding box center [784, 295] width 1568 height 590
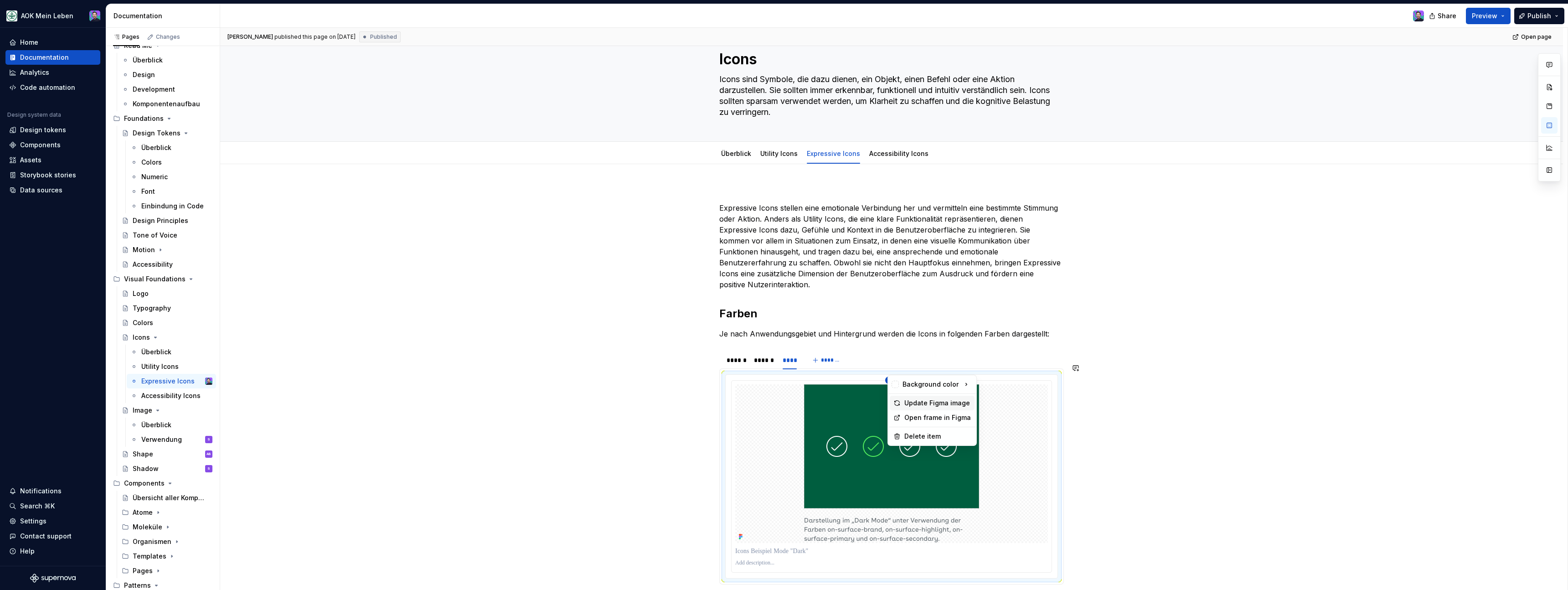
click at [898, 402] on icon at bounding box center [897, 403] width 7 height 7
click at [775, 159] on div "Utility Icons" at bounding box center [779, 154] width 45 height 15
click at [761, 150] on div "Utility Icons" at bounding box center [779, 154] width 45 height 15
click at [763, 153] on link "Utility Icons" at bounding box center [779, 153] width 37 height 7
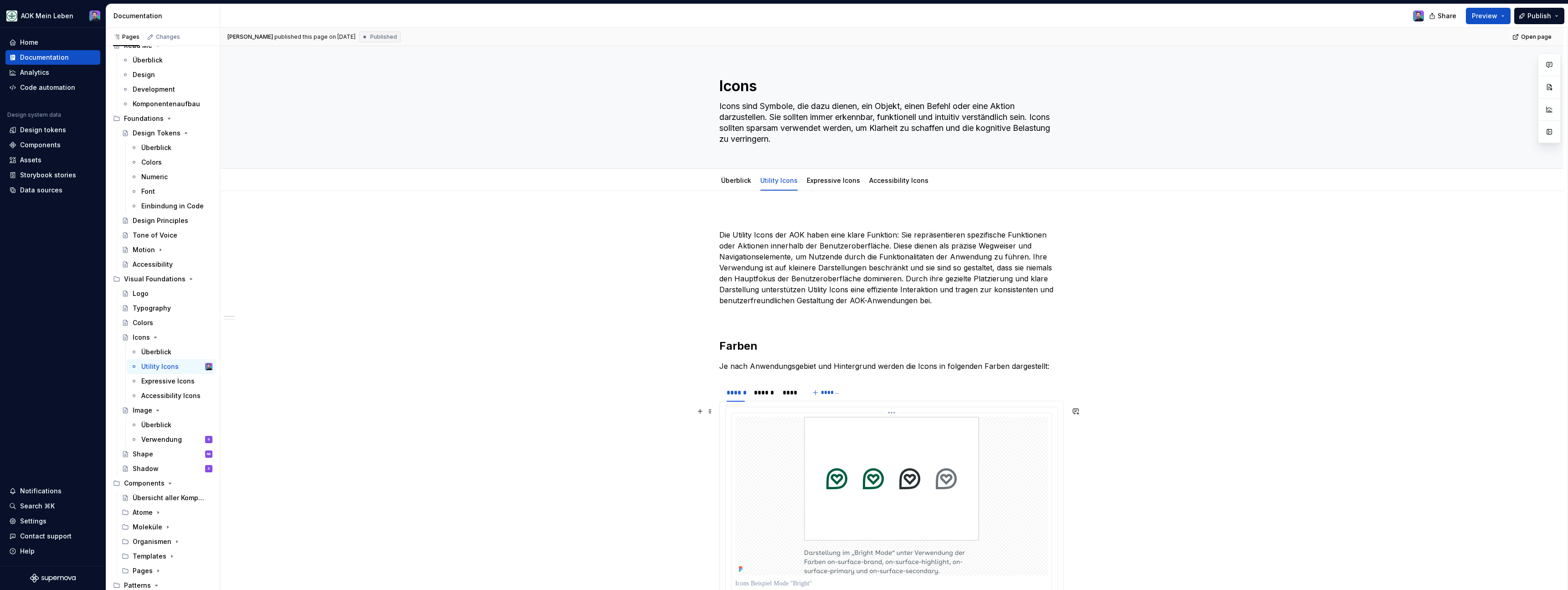
click at [889, 414] on html "AOK Mein Leben Home Documentation Analytics Code automation Design system data …" at bounding box center [784, 295] width 1568 height 590
click at [908, 451] on div "Update Figma image" at bounding box center [937, 446] width 66 height 9
click at [767, 391] on div "******" at bounding box center [764, 393] width 19 height 9
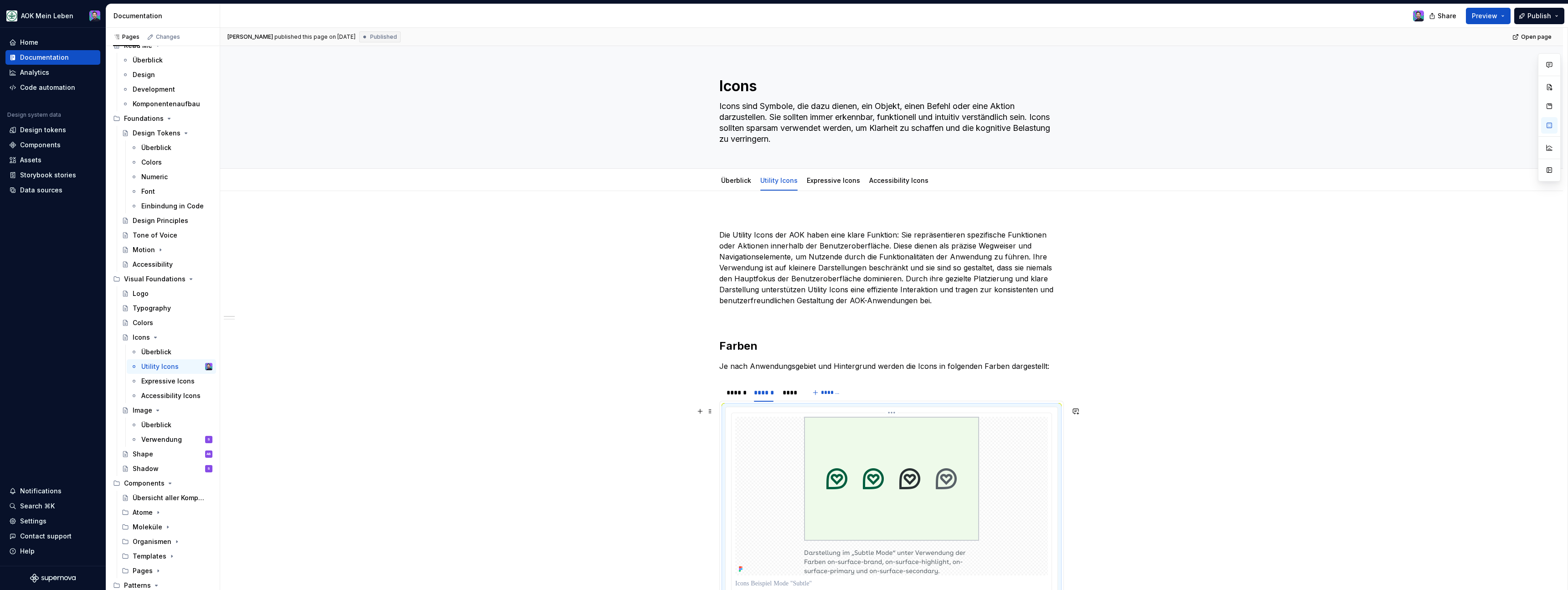
click at [891, 417] on img at bounding box center [891, 496] width 175 height 159
click at [893, 413] on html "AOK Mein Leben Home Documentation Analytics Code automation Design system data …" at bounding box center [784, 295] width 1568 height 590
click at [905, 448] on div "Update Figma image" at bounding box center [937, 446] width 66 height 9
click at [795, 394] on div "****" at bounding box center [790, 393] width 15 height 9
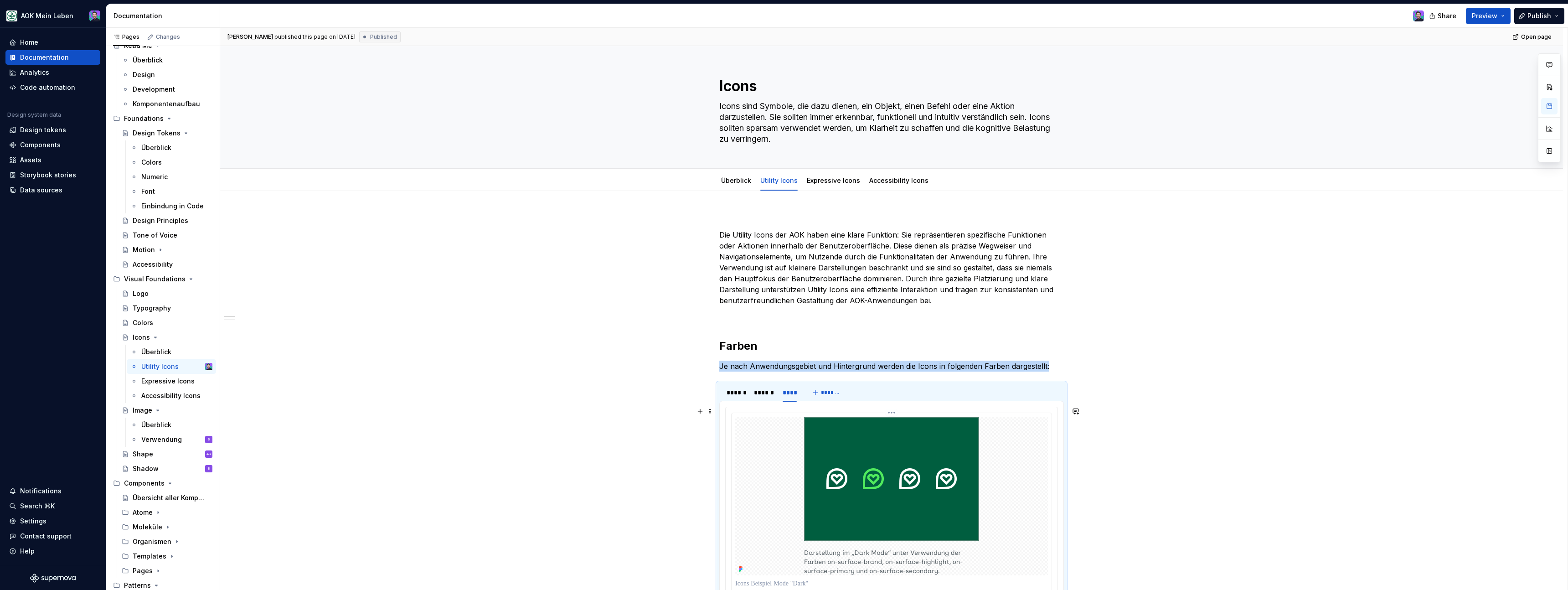
click at [896, 413] on html "AOK Mein Leben Home Documentation Analytics Code automation Design system data …" at bounding box center [784, 295] width 1568 height 590
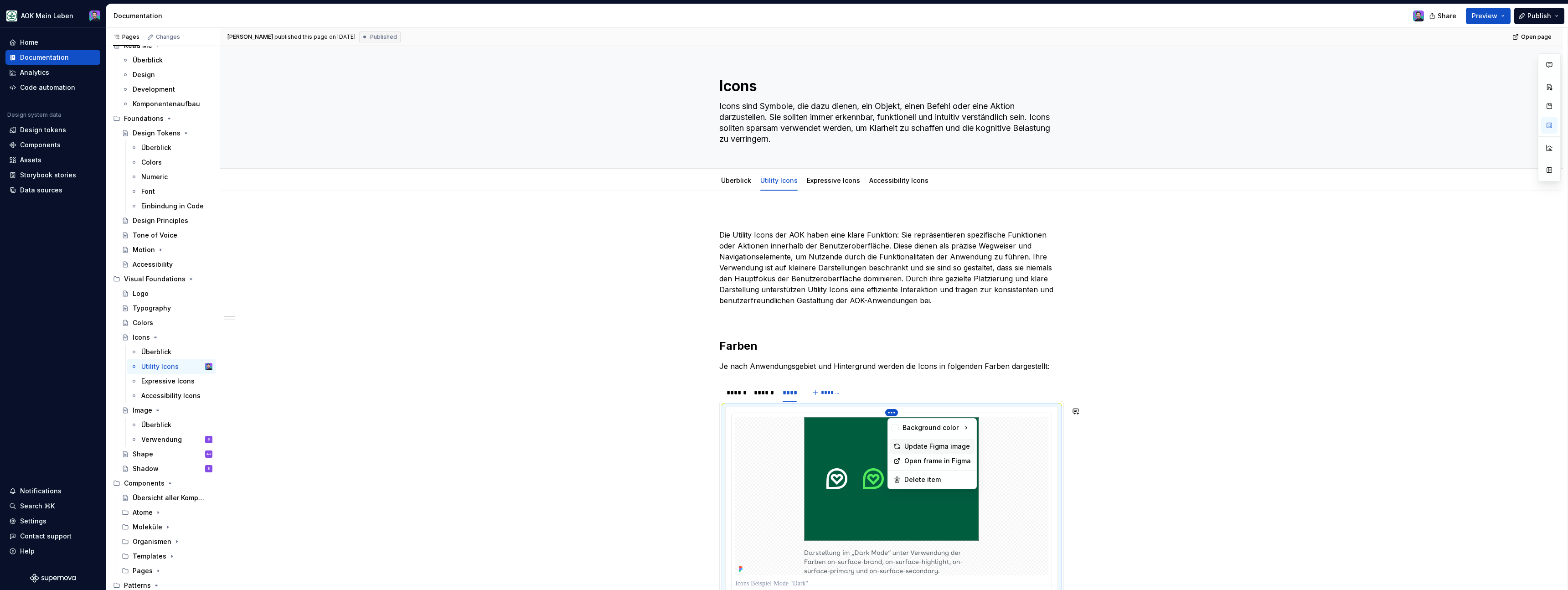
click at [908, 442] on div "Update Figma image" at bounding box center [937, 446] width 66 height 9
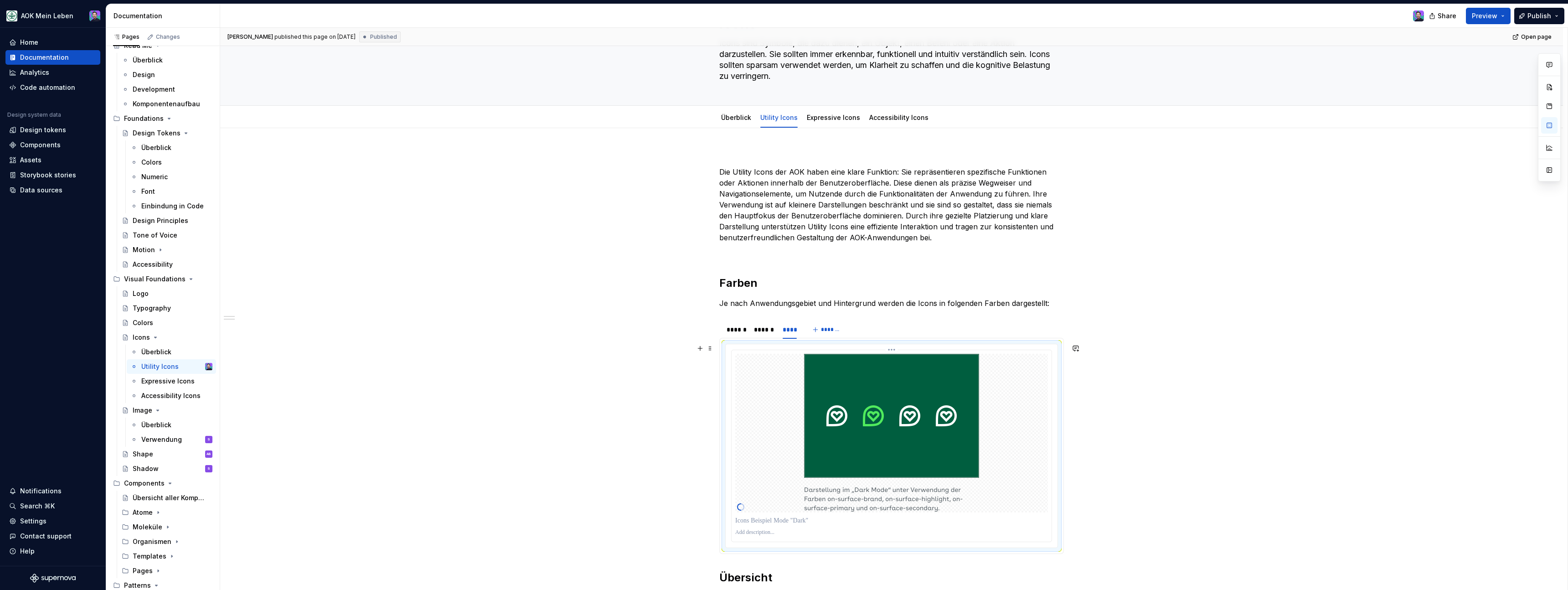
scroll to position [62, 0]
click at [767, 329] on div "******" at bounding box center [764, 331] width 19 height 9
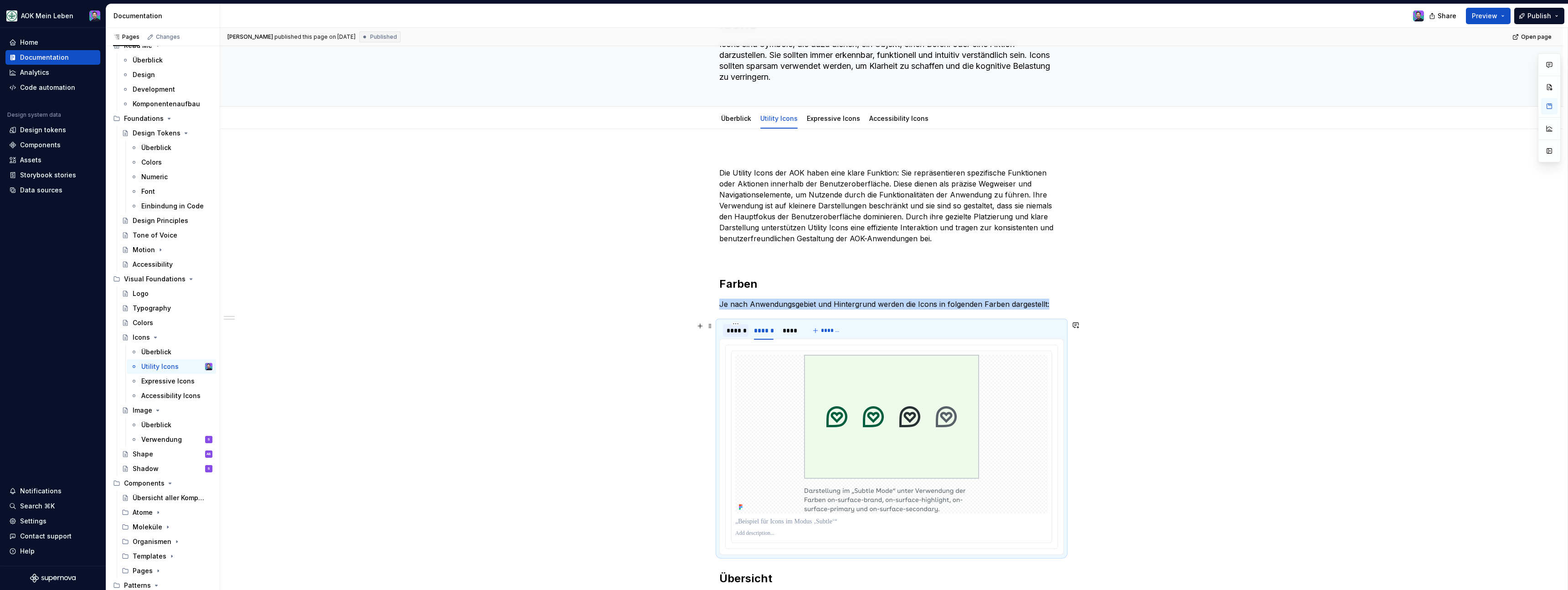
click at [742, 337] on div "******" at bounding box center [736, 331] width 25 height 15
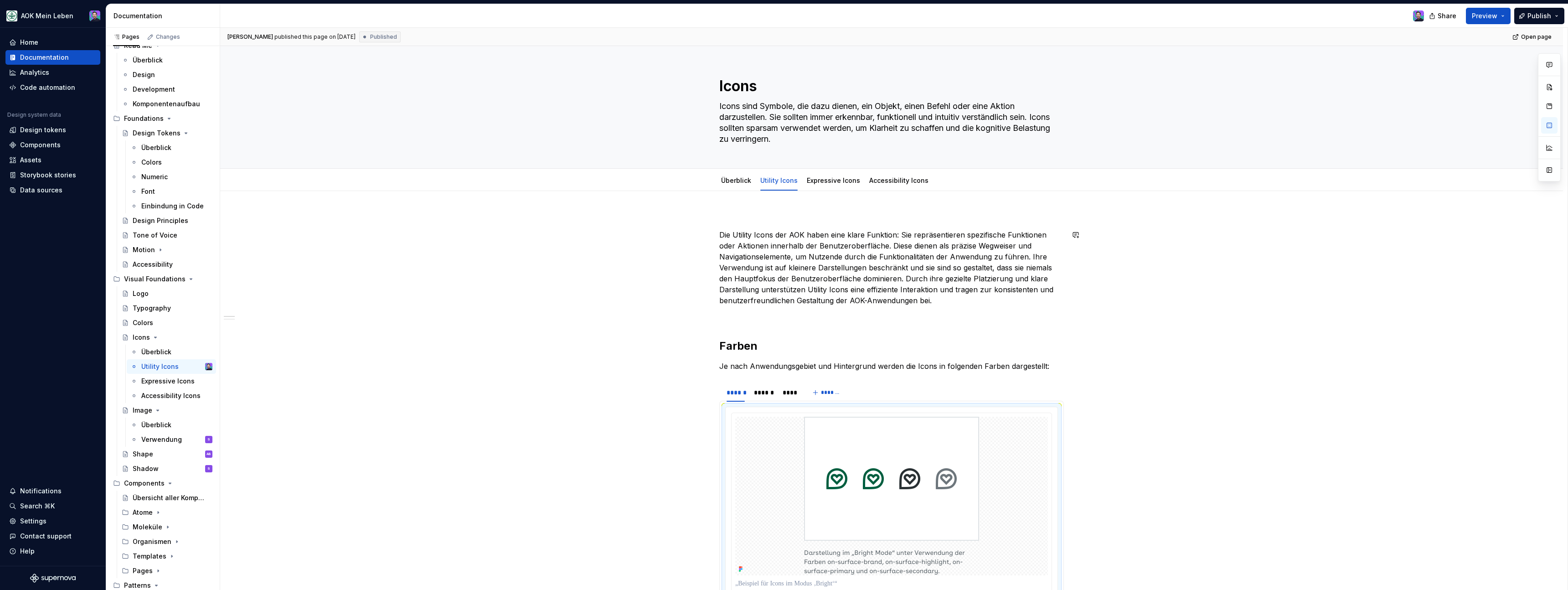
scroll to position [24, 0]
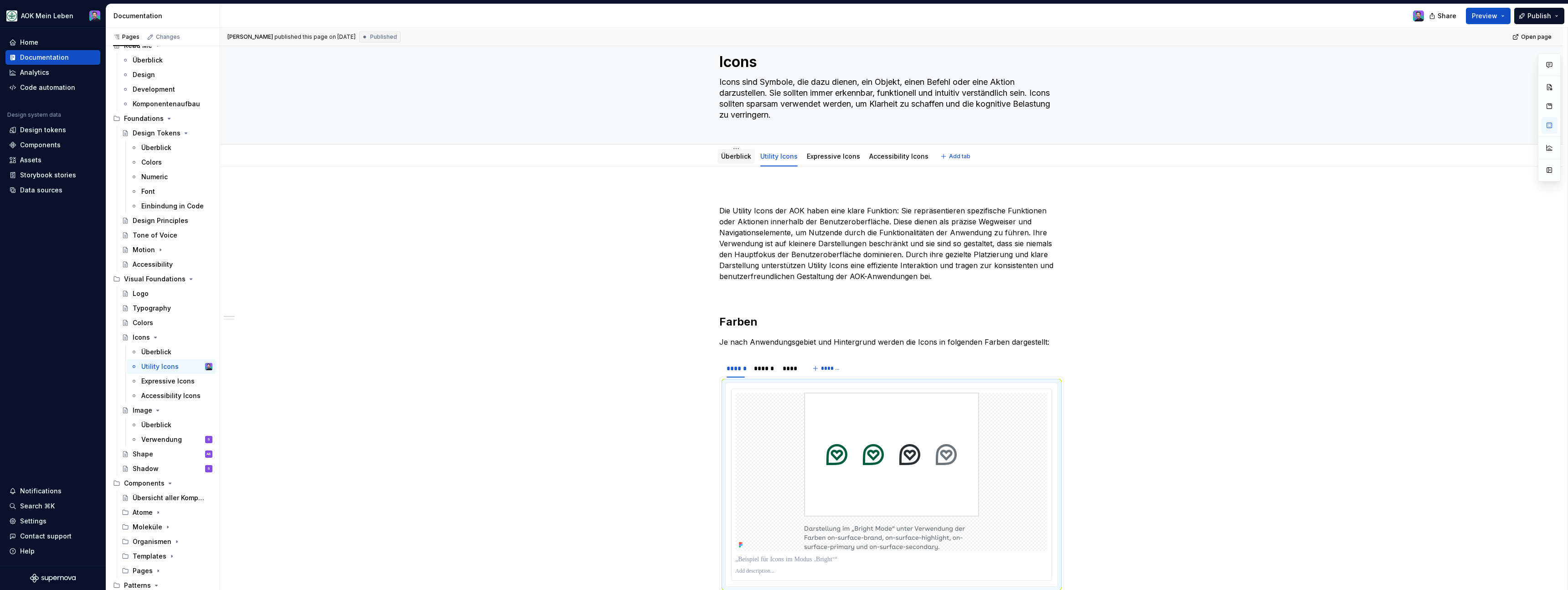
click at [739, 156] on link "Überblick" at bounding box center [736, 156] width 30 height 7
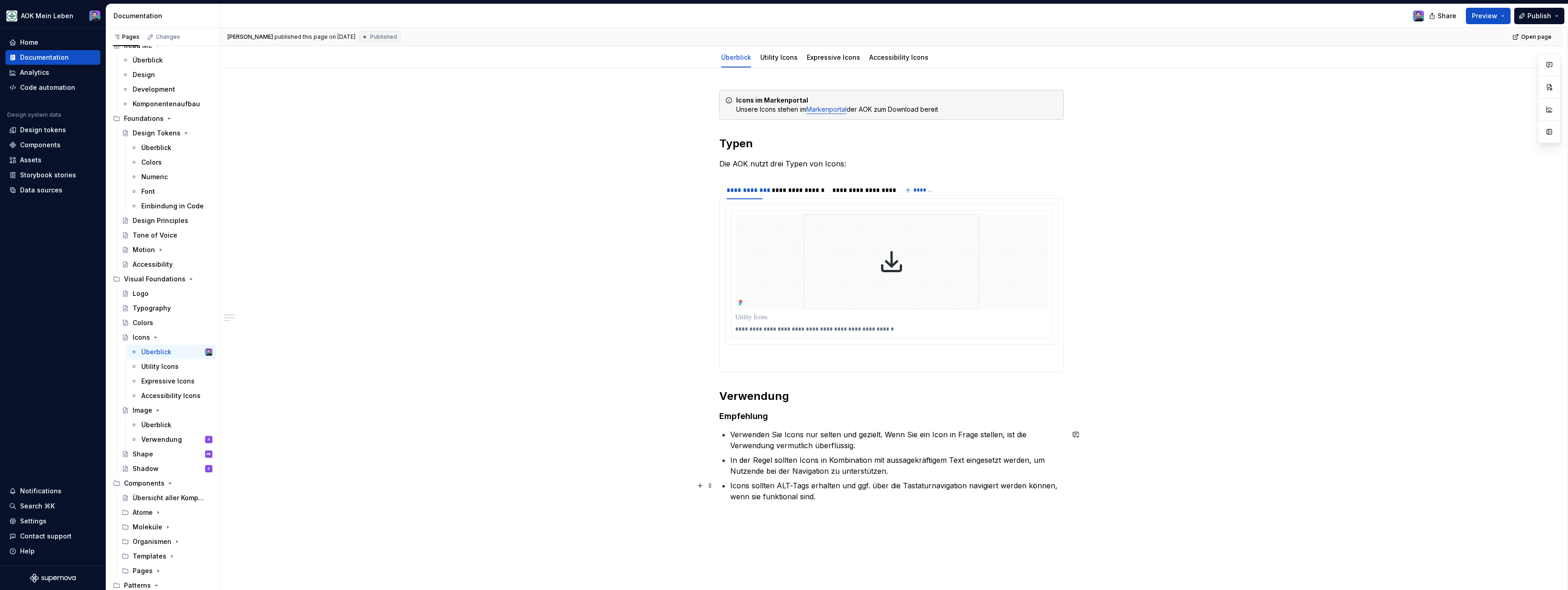
scroll to position [124, 0]
click at [794, 190] on div "**********" at bounding box center [797, 190] width 51 height 9
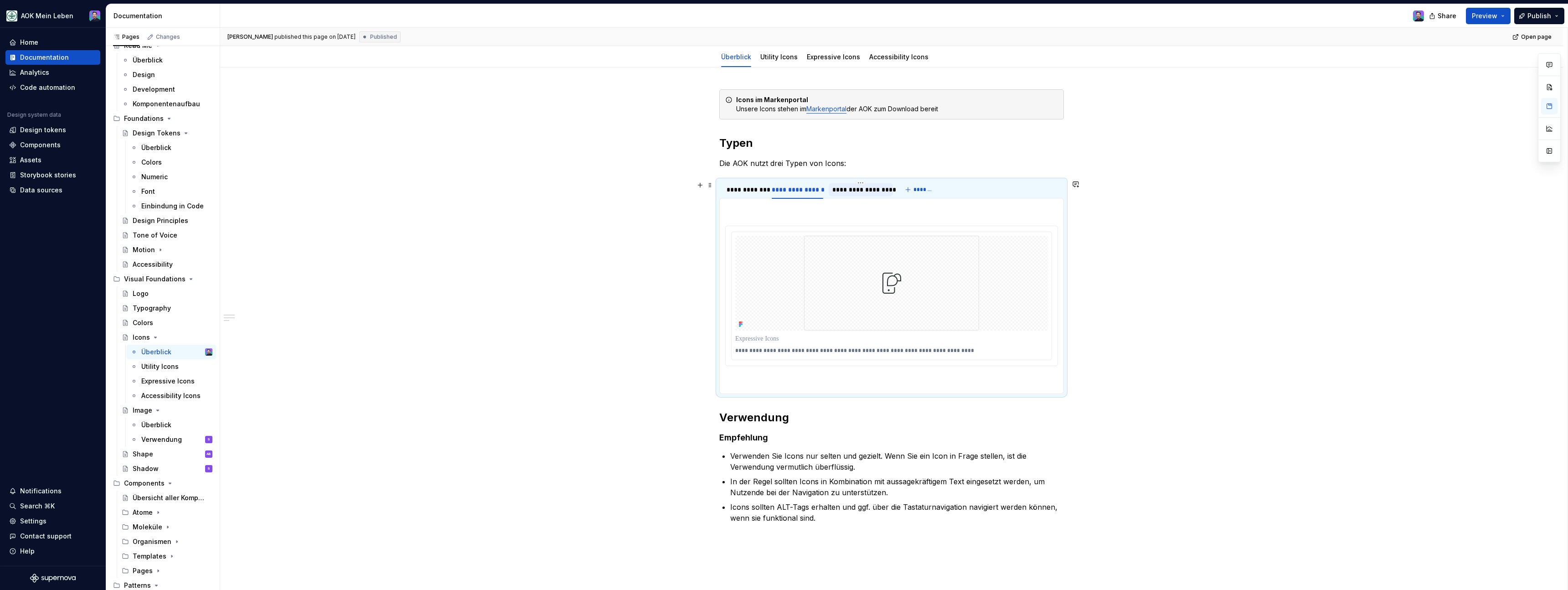
click at [877, 188] on div "**********" at bounding box center [861, 190] width 57 height 9
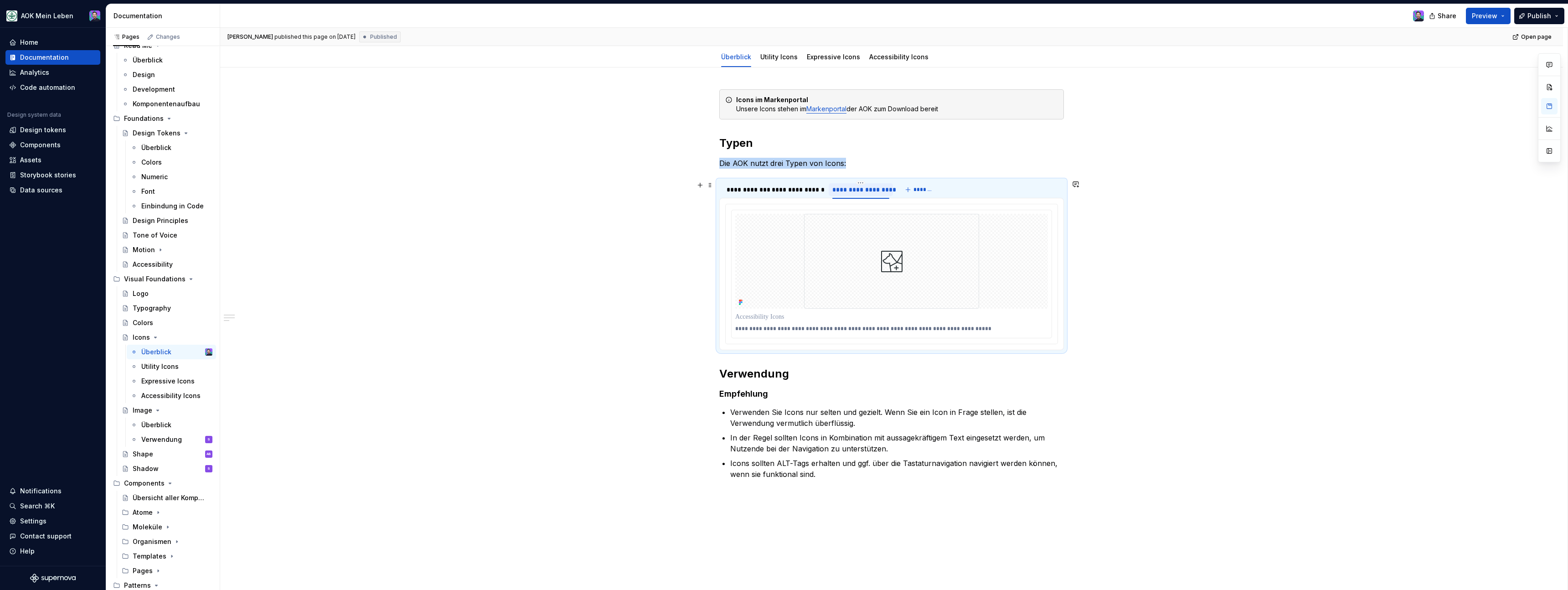
click at [841, 194] on div "**********" at bounding box center [861, 189] width 64 height 13
click at [816, 196] on div "**********" at bounding box center [797, 190] width 59 height 15
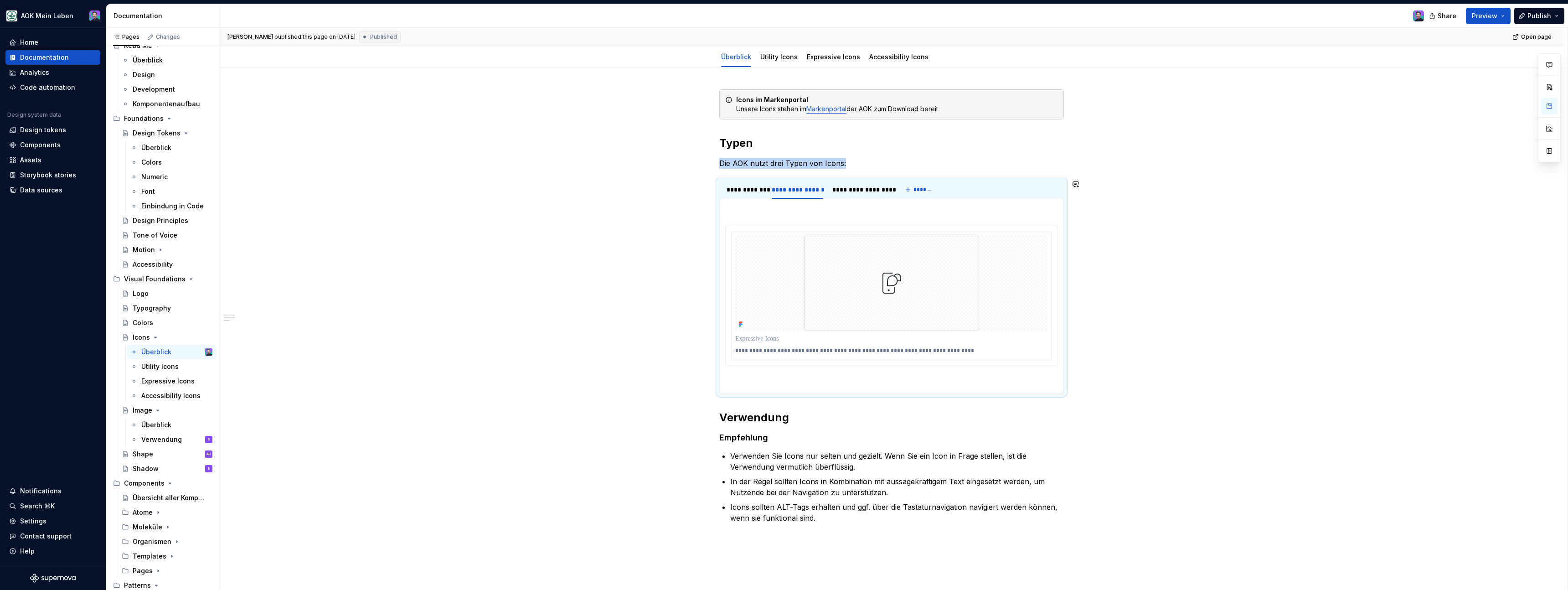
click at [1055, 199] on div "**********" at bounding box center [891, 296] width 345 height 196
click at [714, 190] on span at bounding box center [710, 185] width 7 height 13
click at [643, 273] on div "**********" at bounding box center [892, 390] width 1343 height 644
click at [749, 194] on div "**********" at bounding box center [745, 190] width 36 height 9
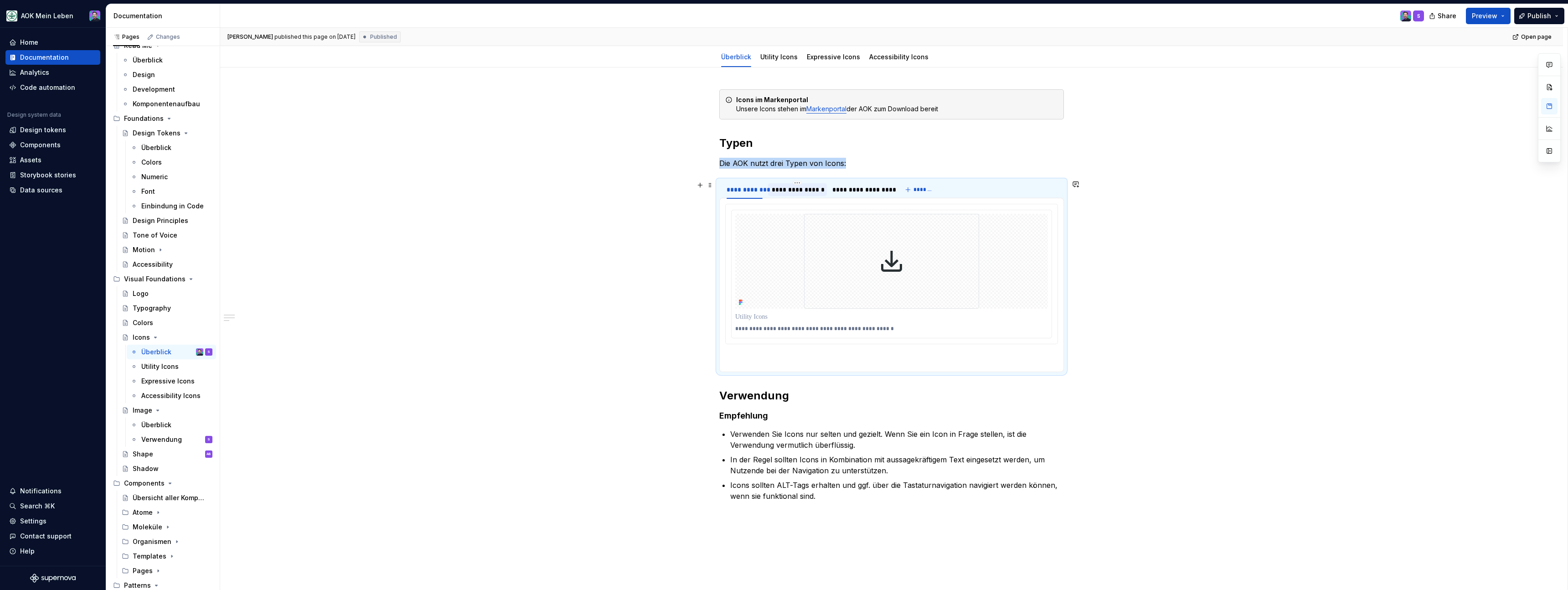
click at [821, 188] on div "**********" at bounding box center [797, 190] width 51 height 9
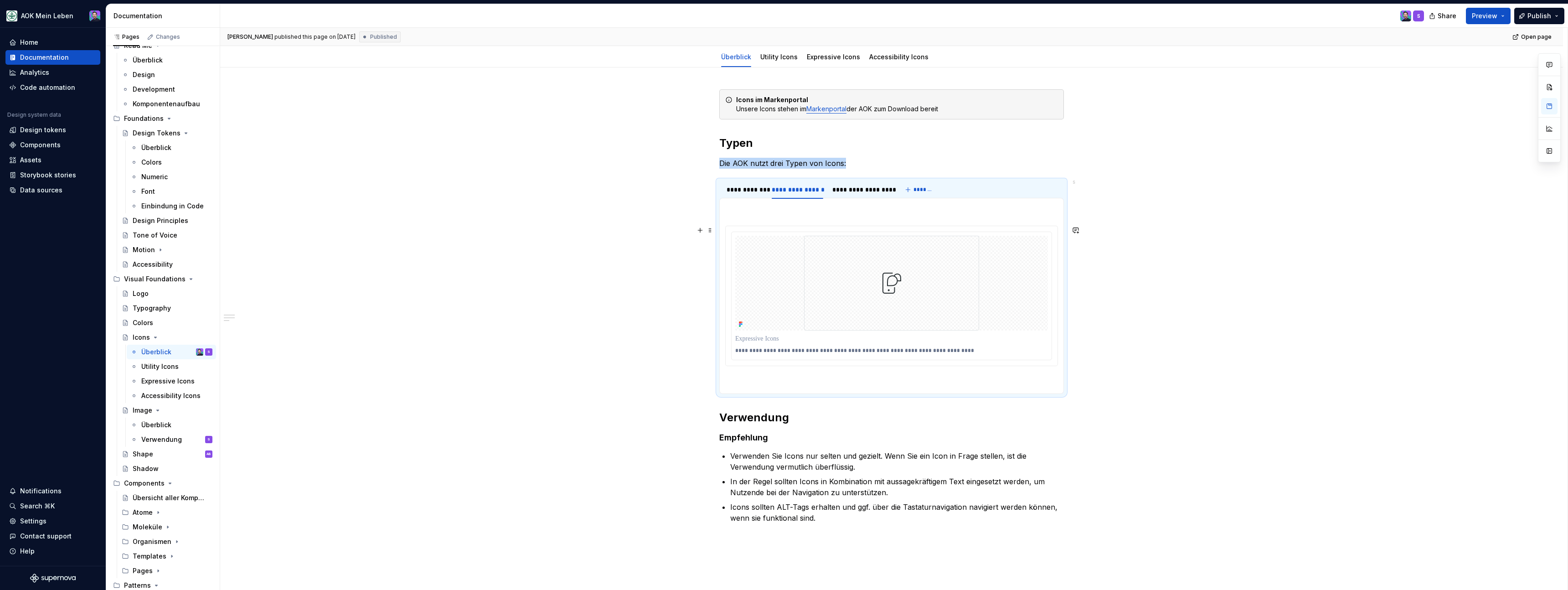
click at [785, 226] on div "**********" at bounding box center [891, 296] width 333 height 141
click at [750, 212] on p at bounding box center [891, 209] width 333 height 11
click at [714, 211] on span at bounding box center [710, 209] width 7 height 13
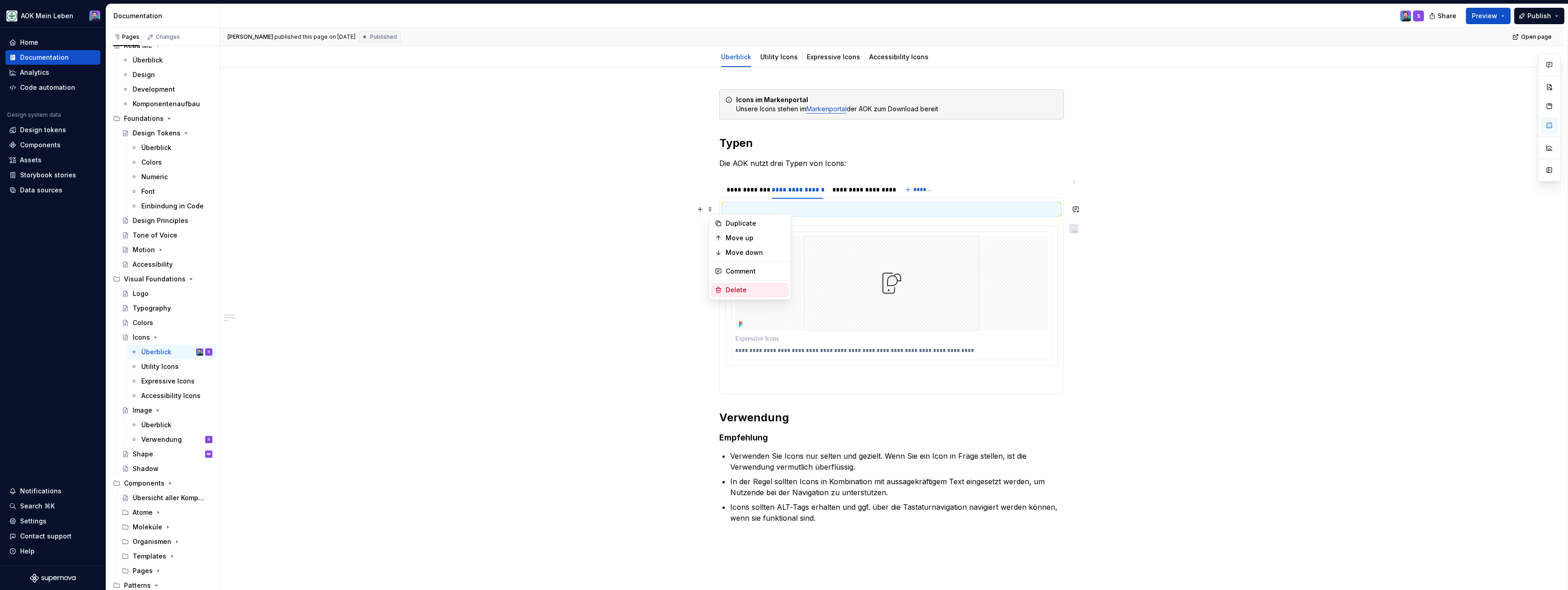
click at [740, 286] on div "Delete" at bounding box center [756, 290] width 60 height 9
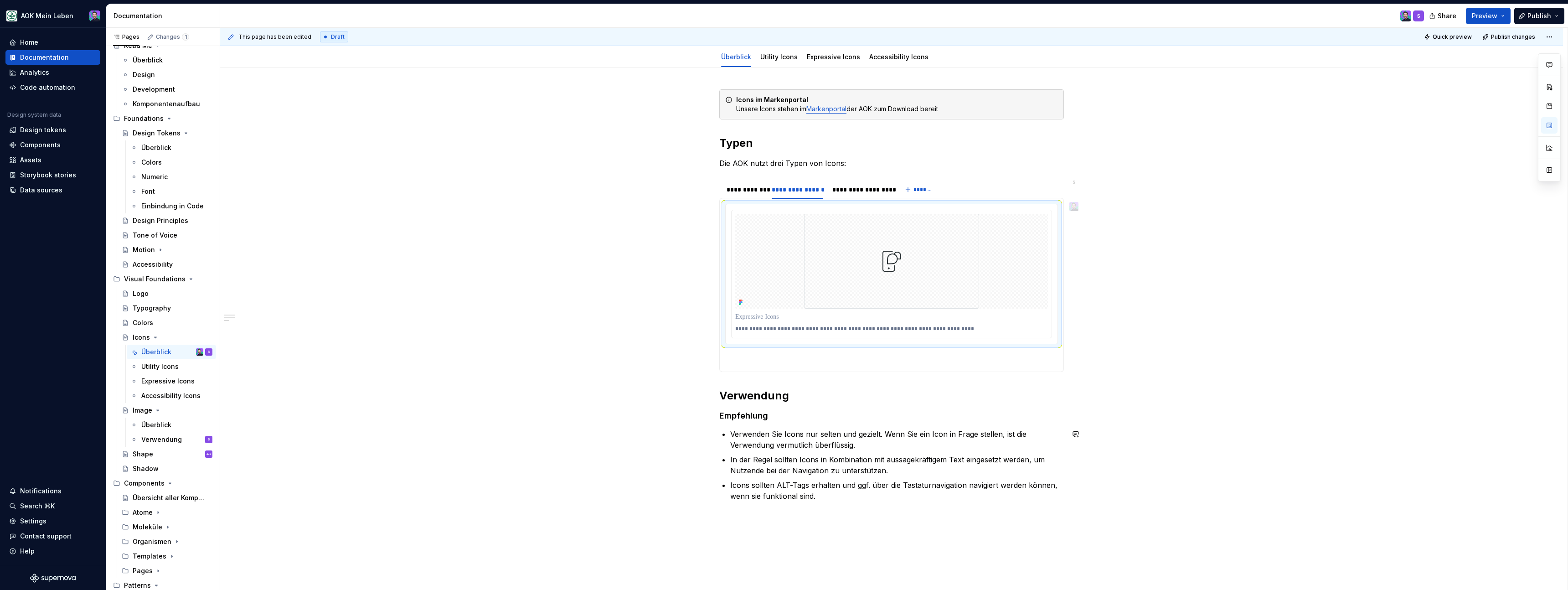
click at [689, 424] on div "**********" at bounding box center [892, 378] width 1343 height 622
click at [1483, 15] on span "Preview" at bounding box center [1485, 16] width 25 height 9
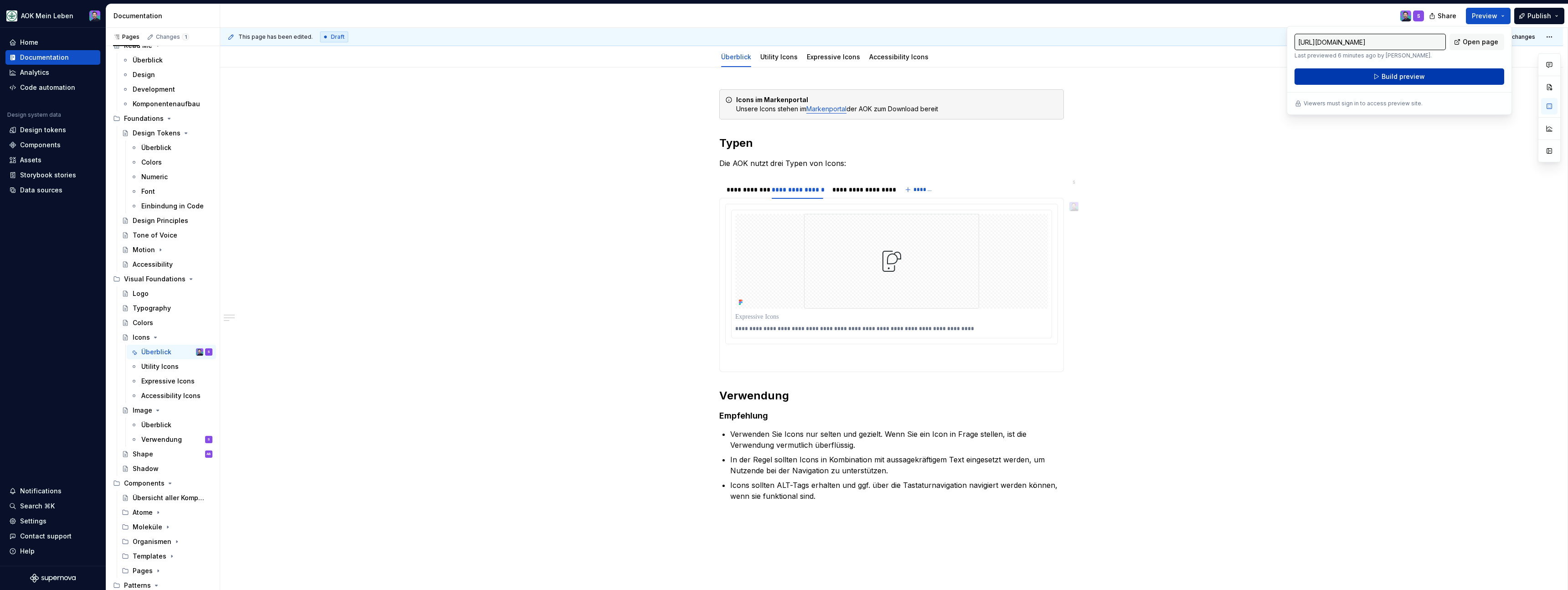
click at [1443, 74] on button "Build preview" at bounding box center [1400, 77] width 210 height 16
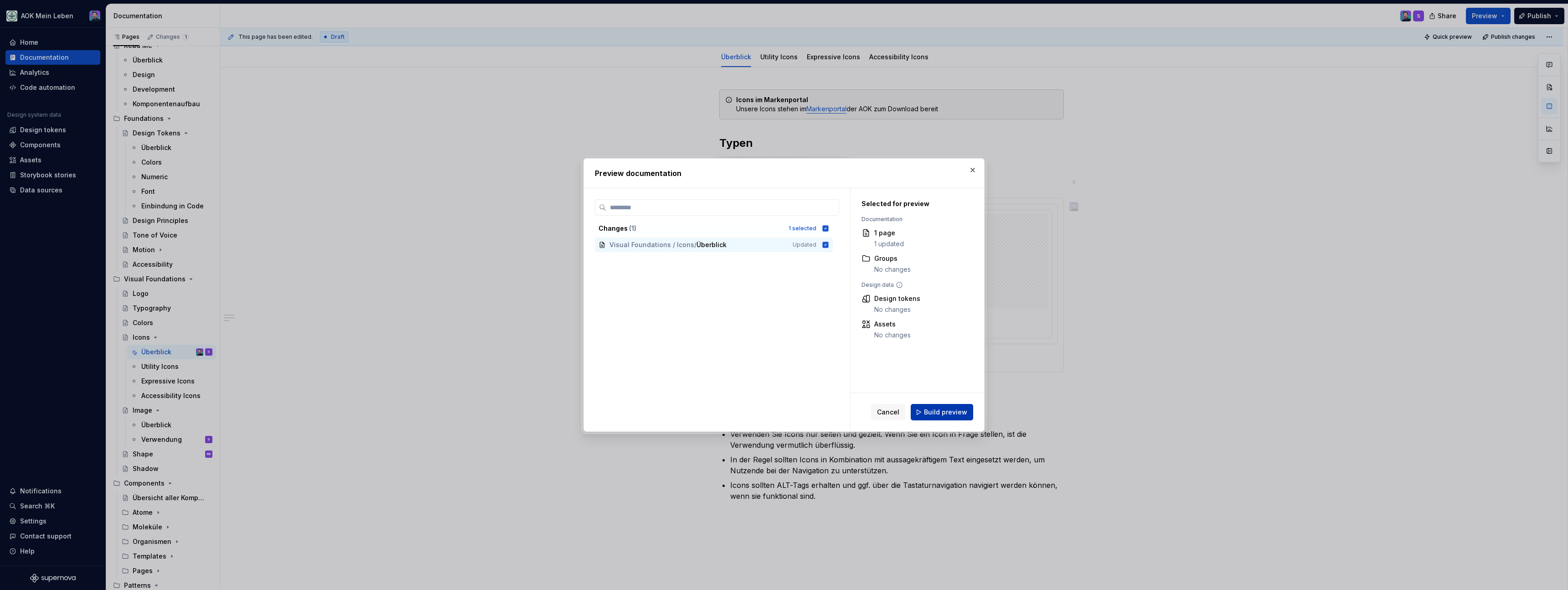
click at [962, 413] on span "Build preview" at bounding box center [946, 412] width 43 height 9
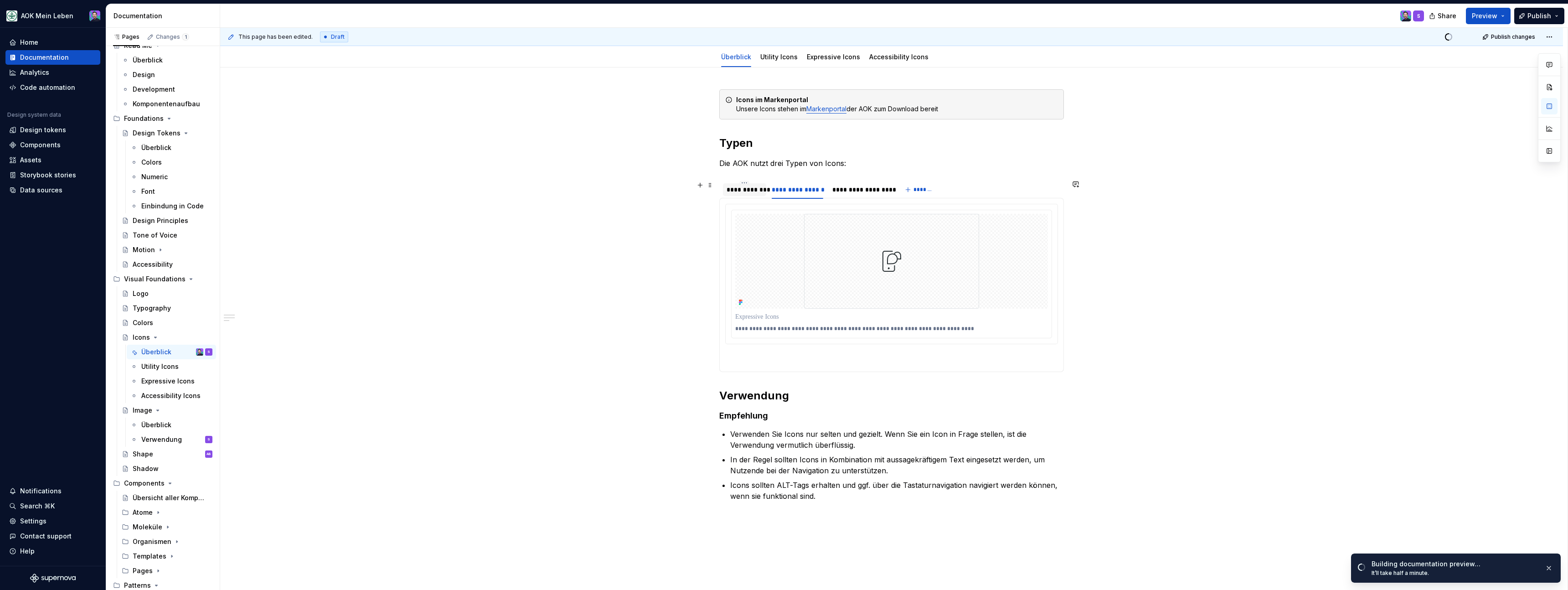
click at [741, 191] on div "**********" at bounding box center [745, 190] width 36 height 9
click at [804, 187] on div "**********" at bounding box center [797, 190] width 51 height 9
click at [855, 180] on section "**********" at bounding box center [891, 276] width 345 height 192
click at [855, 188] on div "**********" at bounding box center [861, 190] width 57 height 9
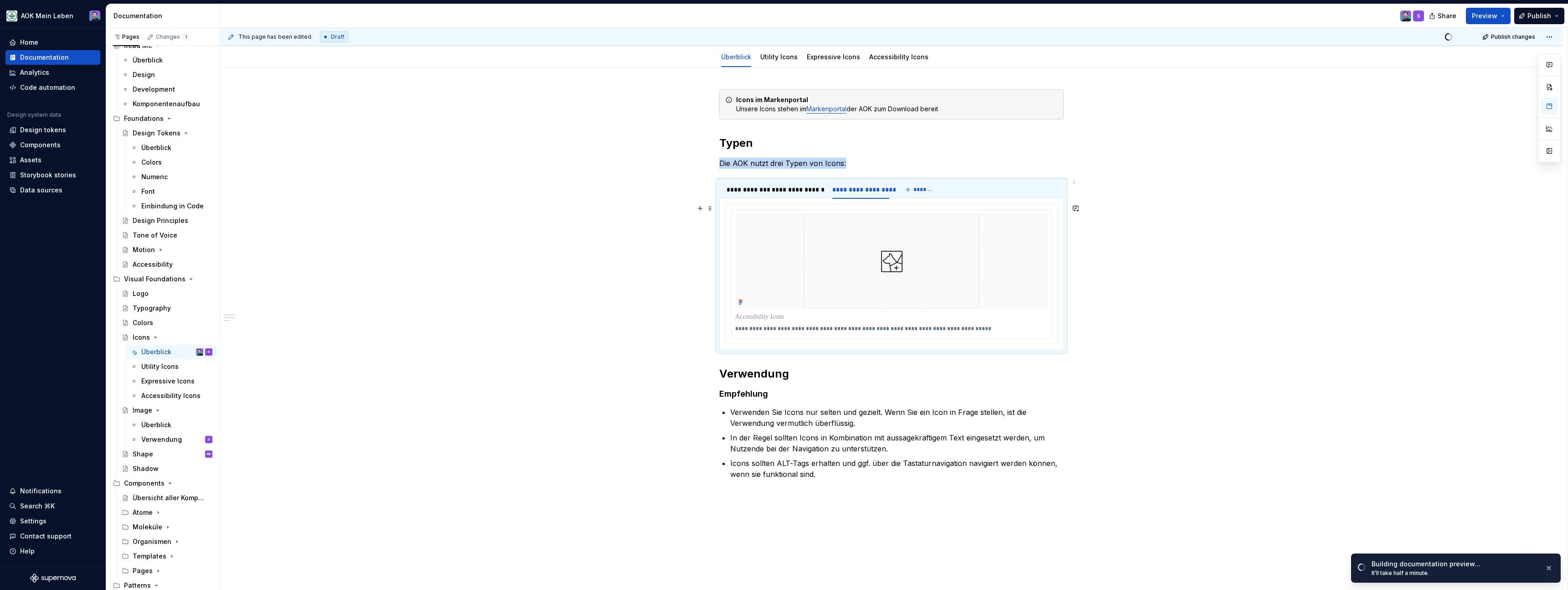
click at [1237, 258] on div "**********" at bounding box center [892, 368] width 1343 height 600
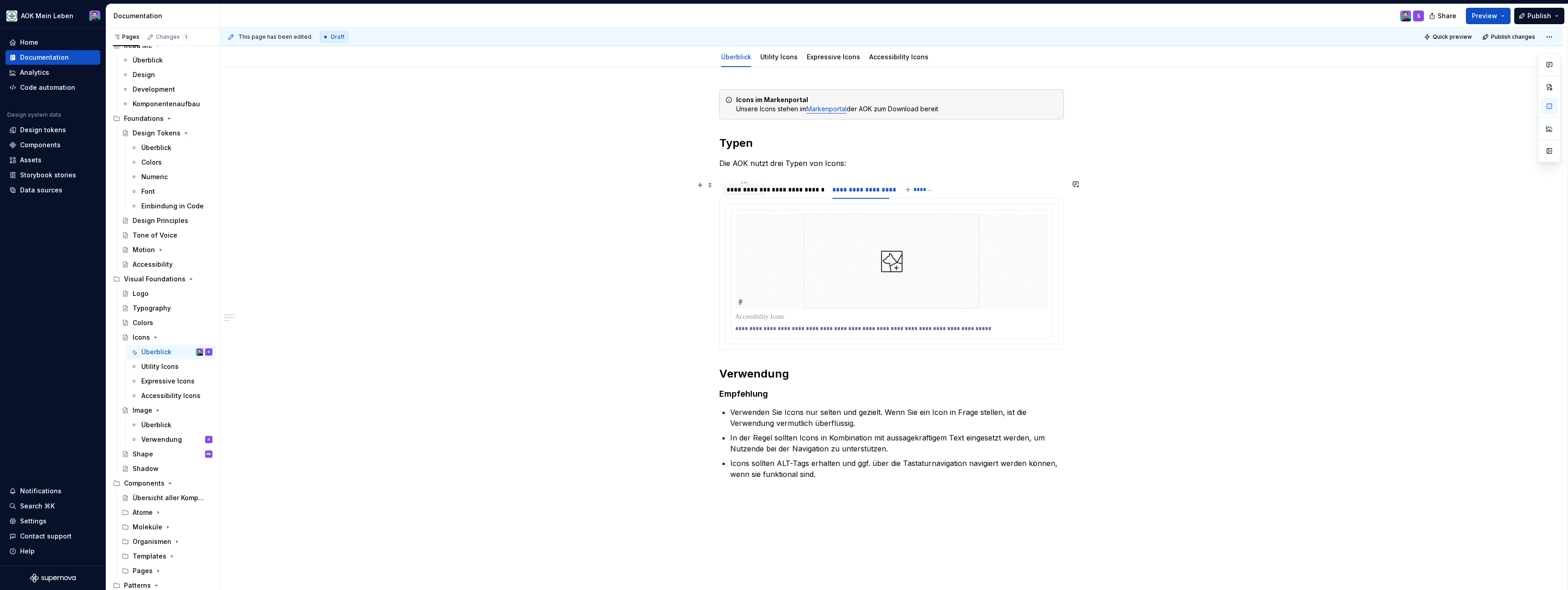
click at [739, 194] on div "**********" at bounding box center [745, 190] width 36 height 9
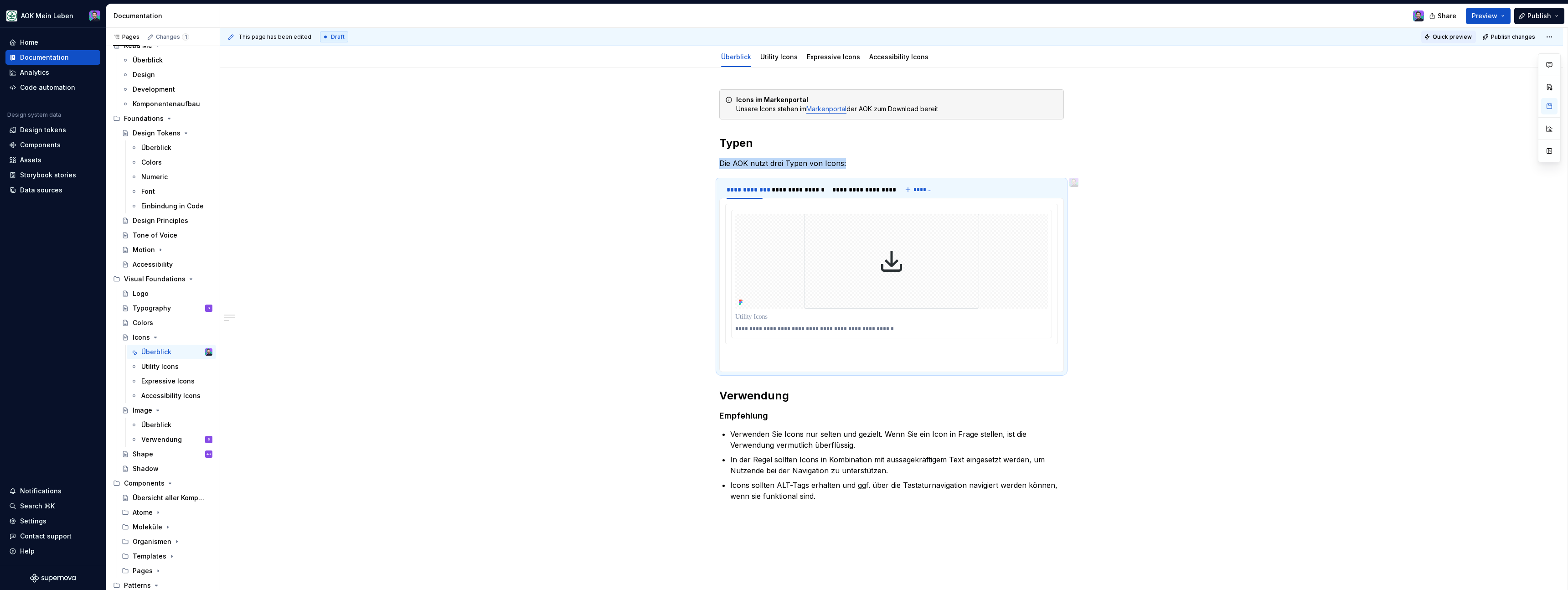
click at [1450, 36] on span "Quick preview" at bounding box center [1452, 37] width 39 height 7
click at [1472, 38] on span "Quick preview" at bounding box center [1452, 37] width 39 height 7
click at [1477, 18] on span "Preview" at bounding box center [1485, 16] width 25 height 9
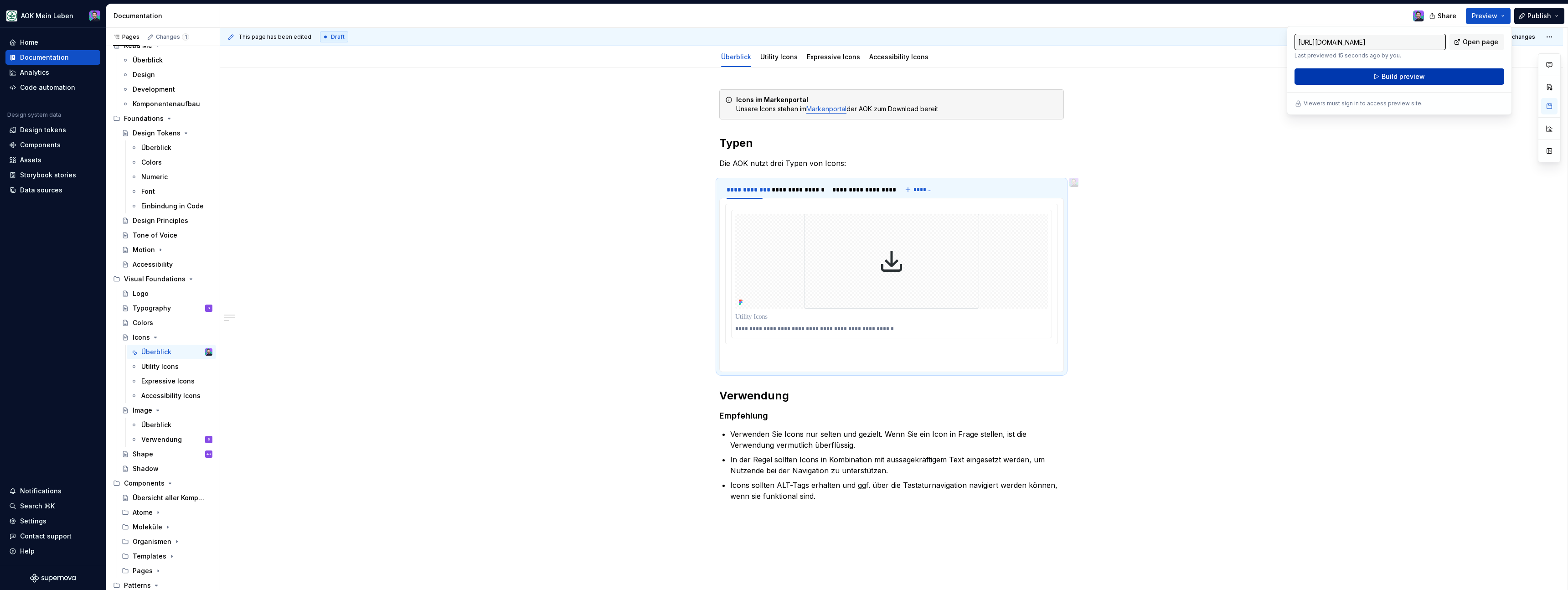
click at [1414, 76] on span "Build preview" at bounding box center [1403, 77] width 43 height 9
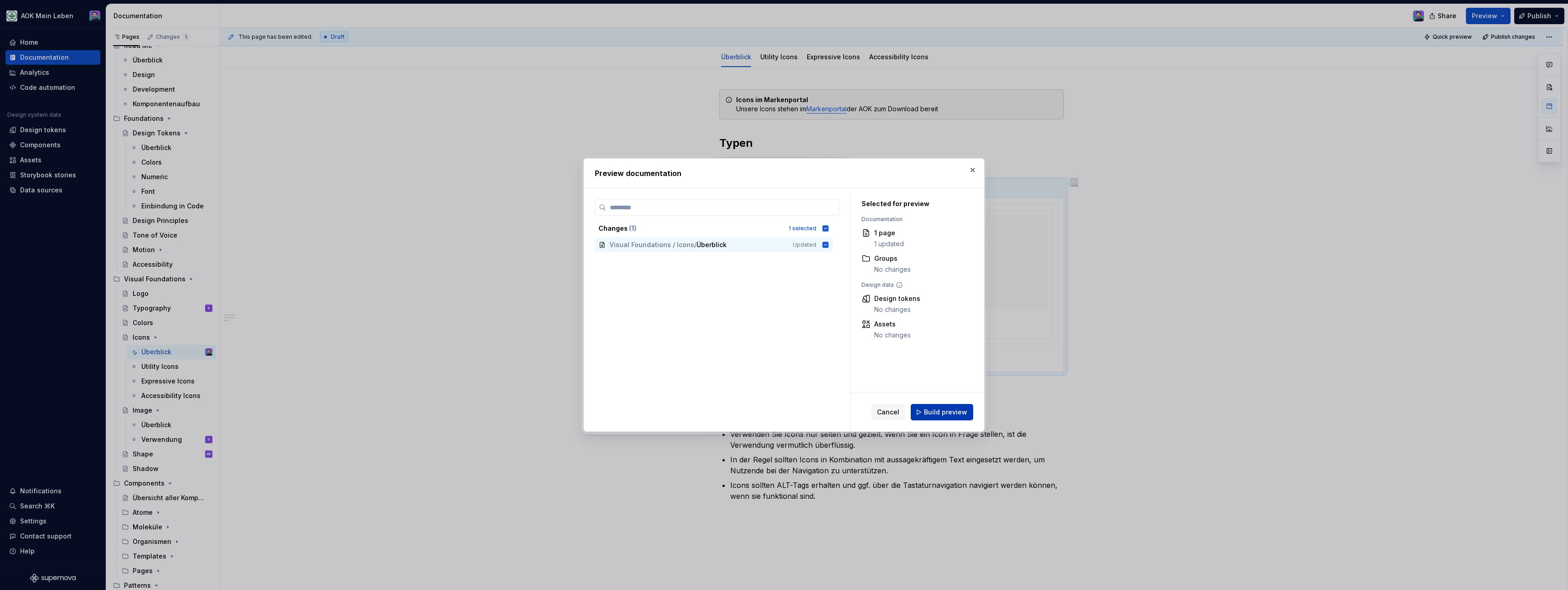
click at [935, 413] on span "Build preview" at bounding box center [946, 412] width 43 height 9
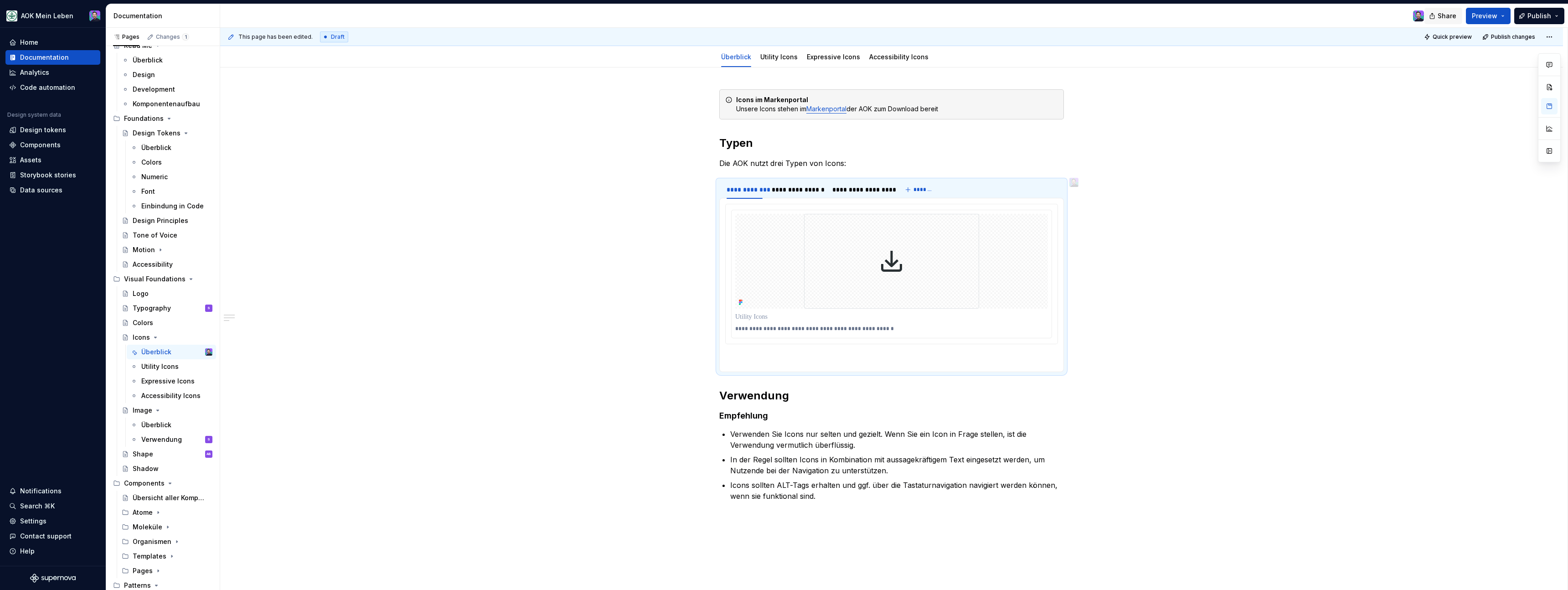
click at [1452, 19] on span "Share" at bounding box center [1447, 16] width 19 height 9
click at [1499, 72] on div "**********" at bounding box center [892, 378] width 1343 height 622
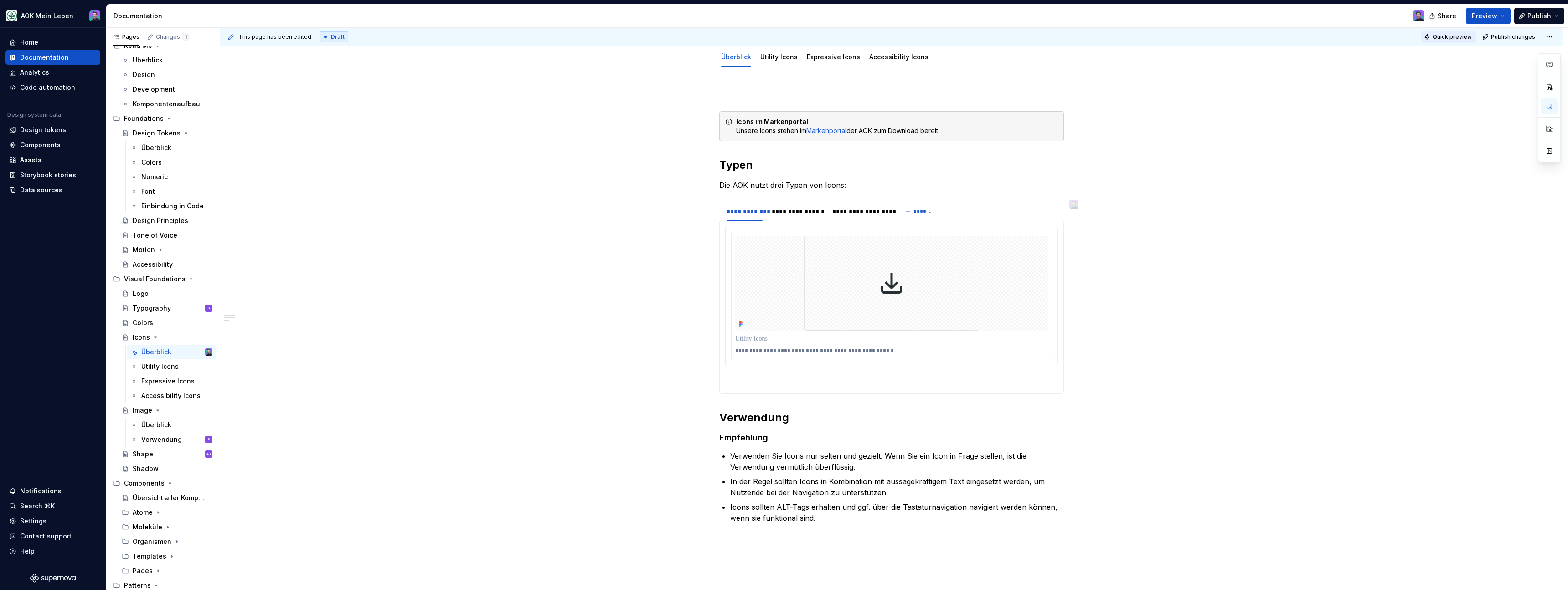
click at [1476, 37] on button "Quick preview" at bounding box center [1448, 37] width 54 height 13
click at [808, 214] on div "**********" at bounding box center [797, 212] width 51 height 9
click at [858, 210] on div "**********" at bounding box center [861, 212] width 57 height 9
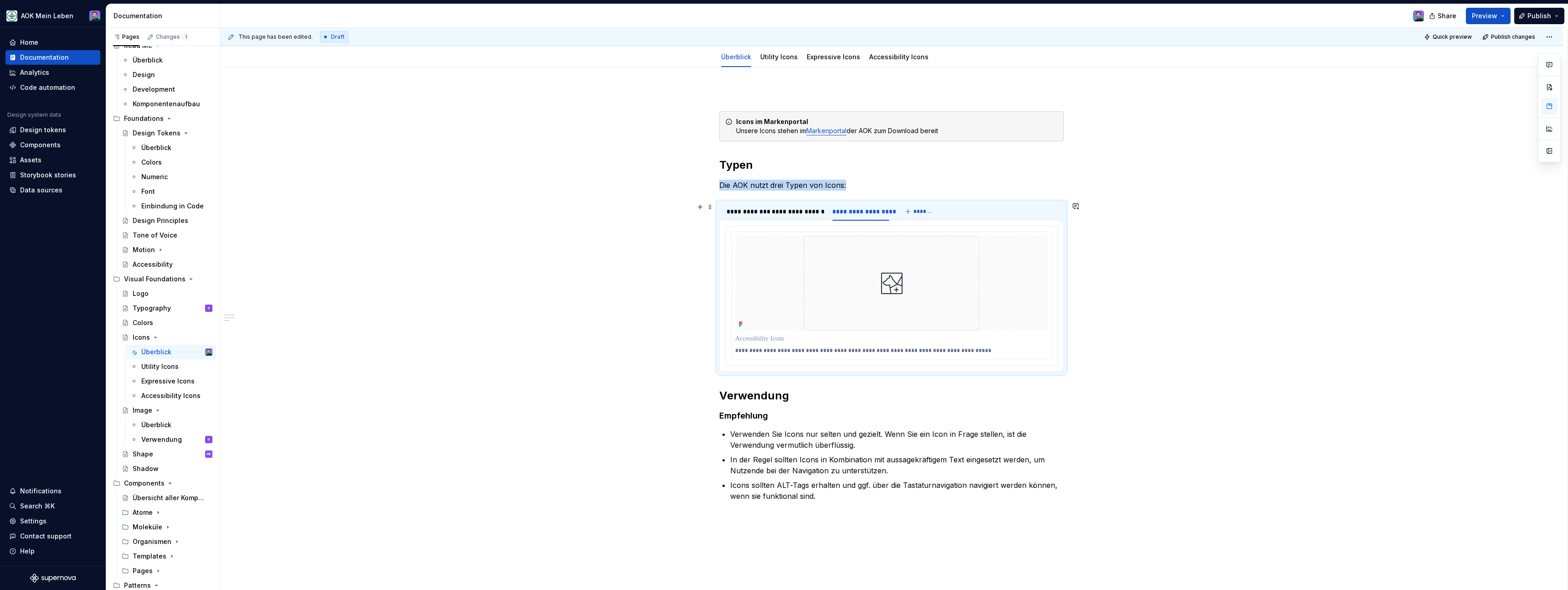
click at [1023, 203] on div "**********" at bounding box center [891, 212] width 345 height 18
click at [1547, 113] on button "button" at bounding box center [1549, 107] width 16 height 16
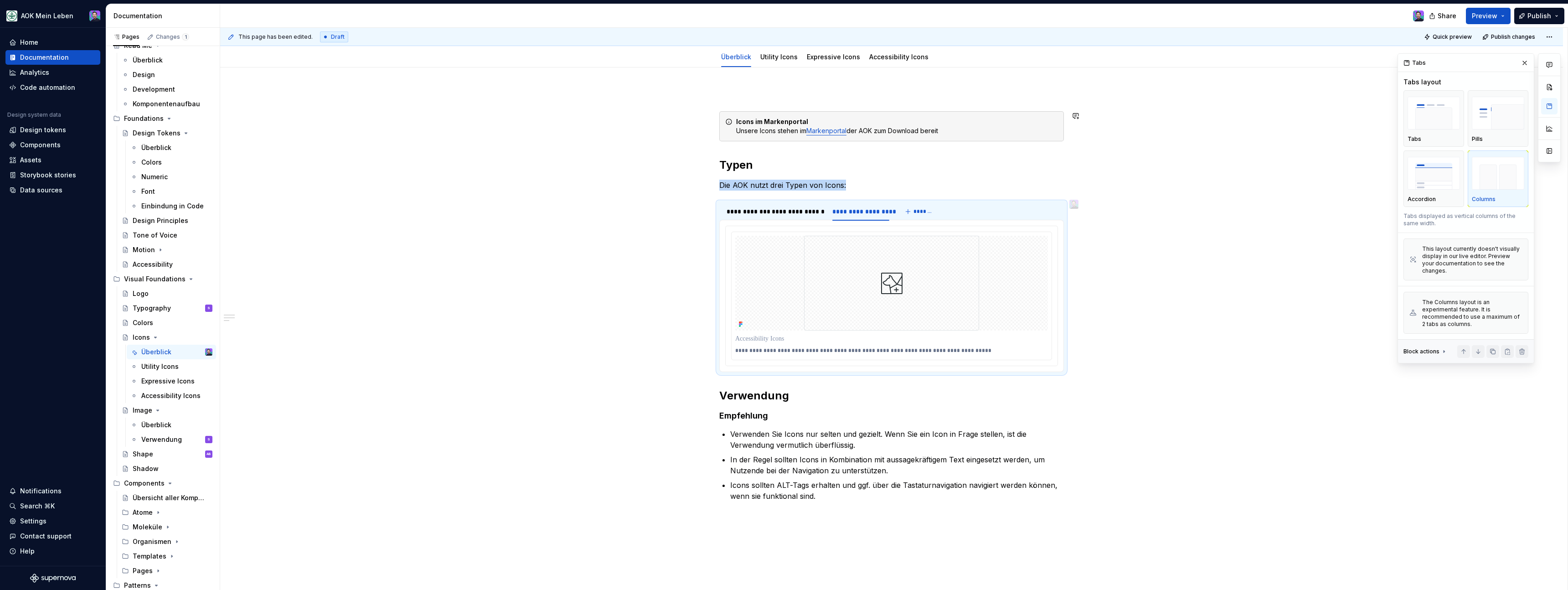
click at [1500, 153] on button "Columns" at bounding box center [1497, 179] width 60 height 57
click at [1552, 31] on html "AOK Mein Leben Home Documentation Analytics Code automation Design system data …" at bounding box center [784, 295] width 1568 height 590
click at [1531, 57] on div "Open preview" at bounding box center [1525, 54] width 60 height 9
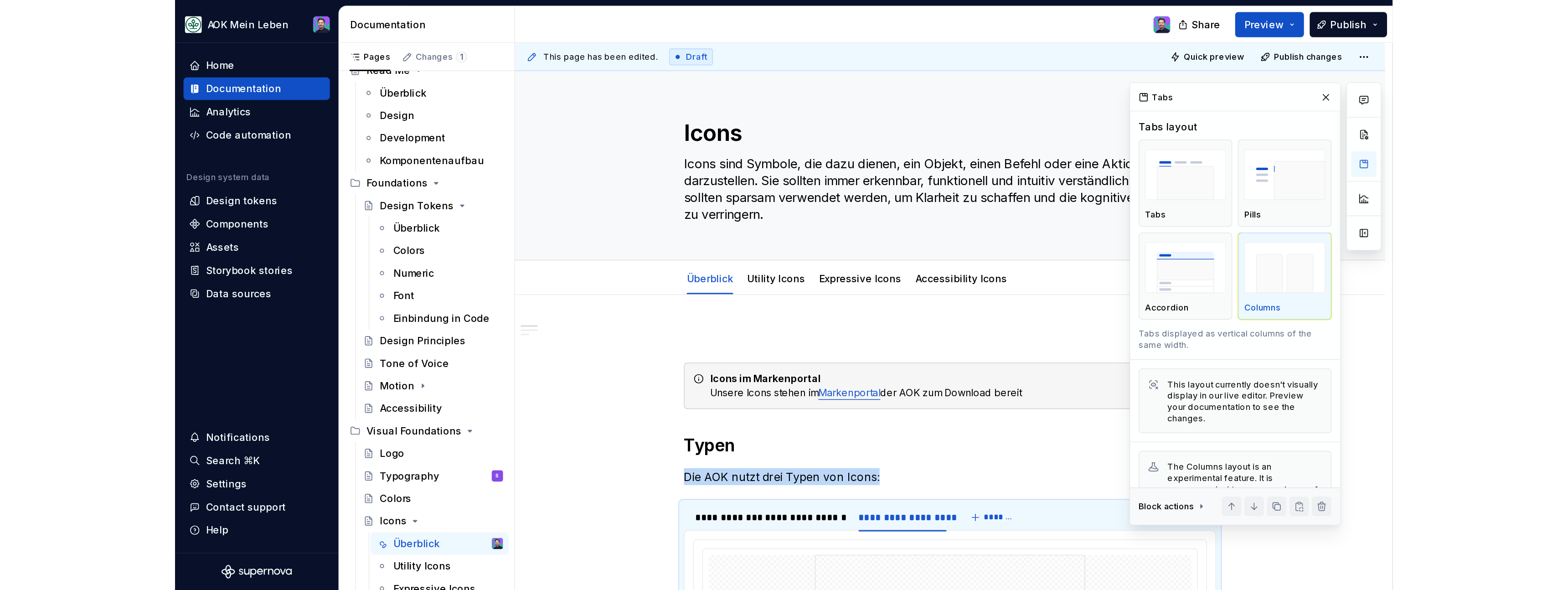
scroll to position [0, 0]
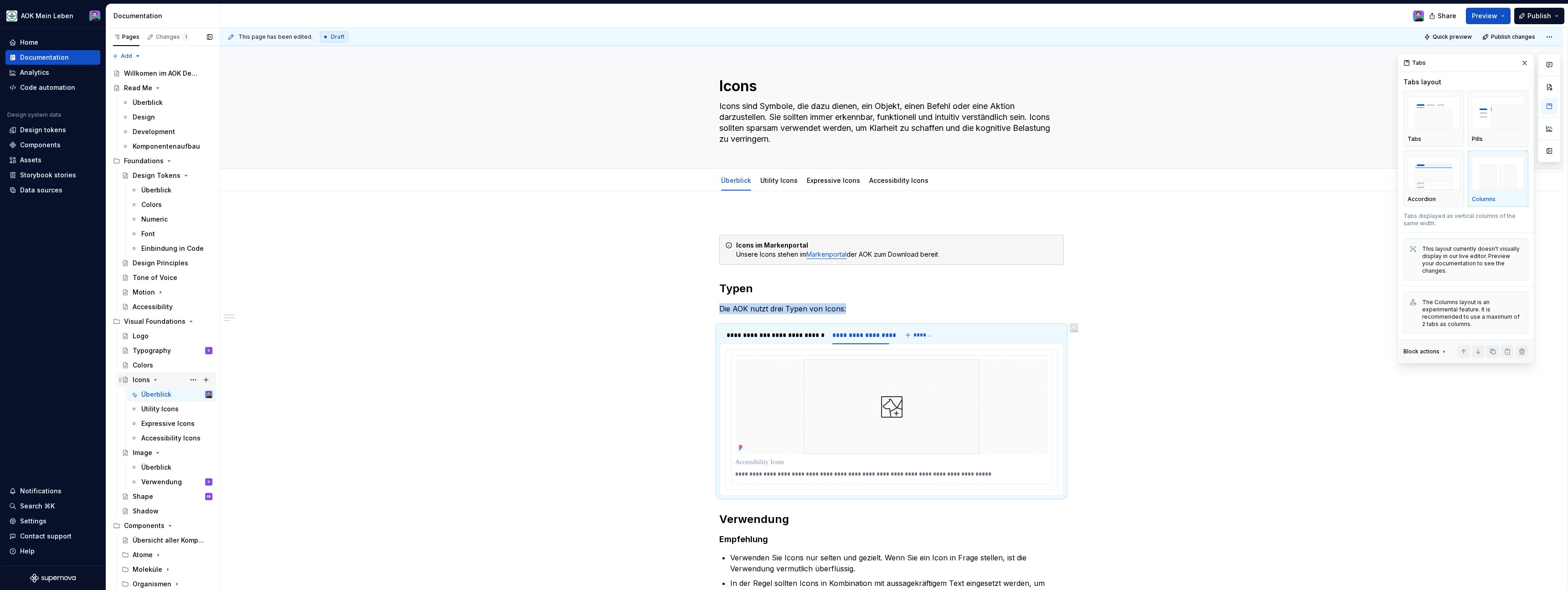
click at [156, 381] on icon "Page tree" at bounding box center [156, 380] width 7 height 7
click at [161, 405] on div "Überblick" at bounding box center [156, 409] width 30 height 9
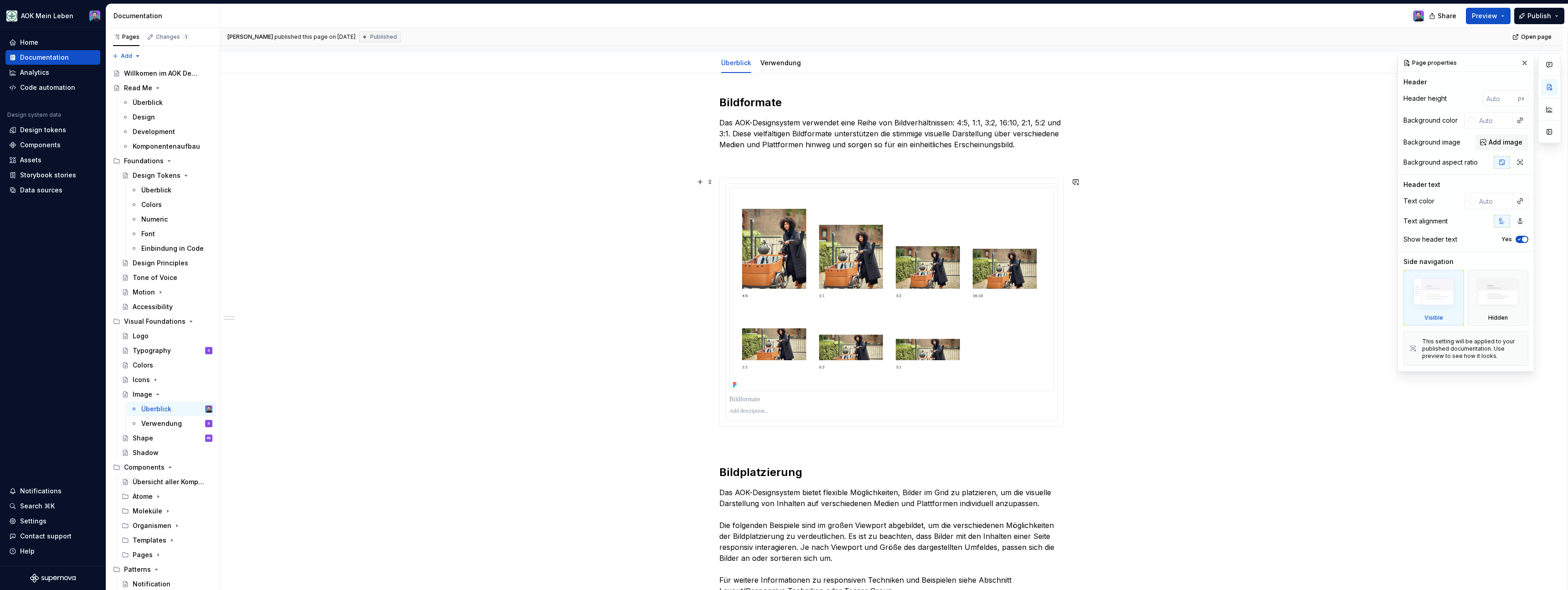
scroll to position [142, 0]
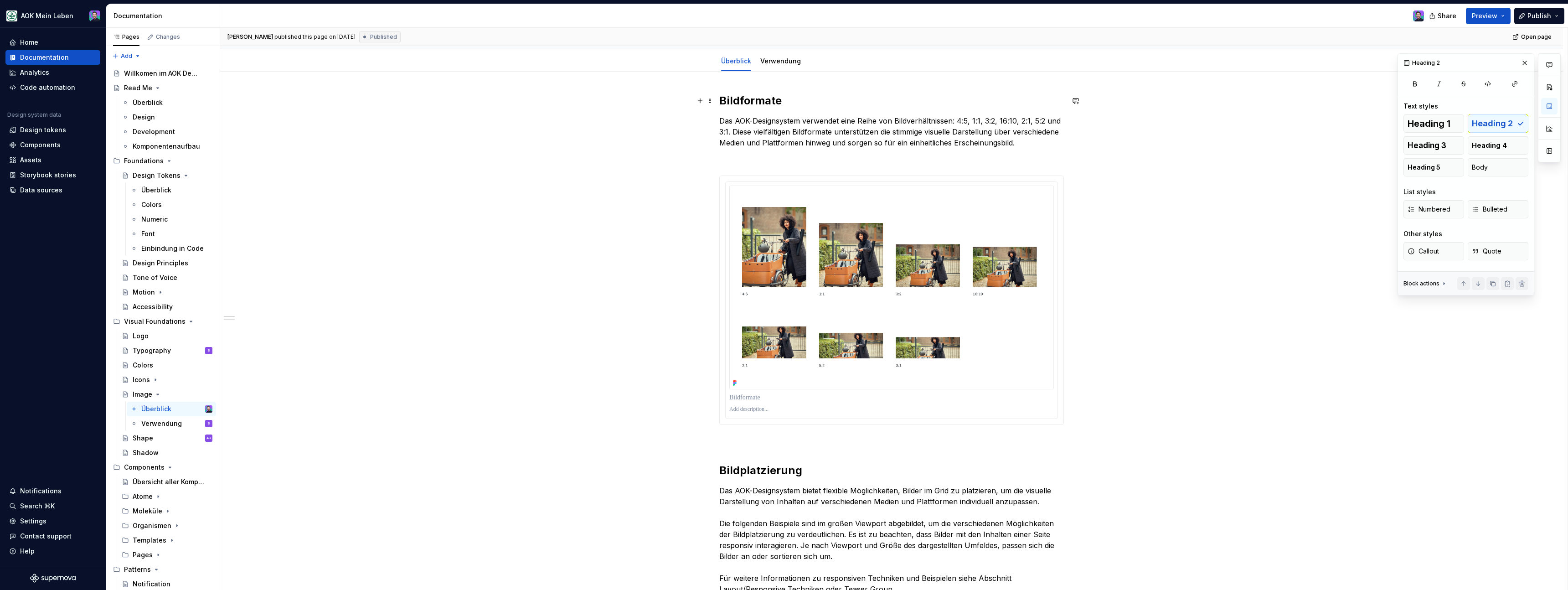
click at [745, 104] on h2 "Bildformate" at bounding box center [891, 101] width 345 height 15
copy h2 "Bildformate"
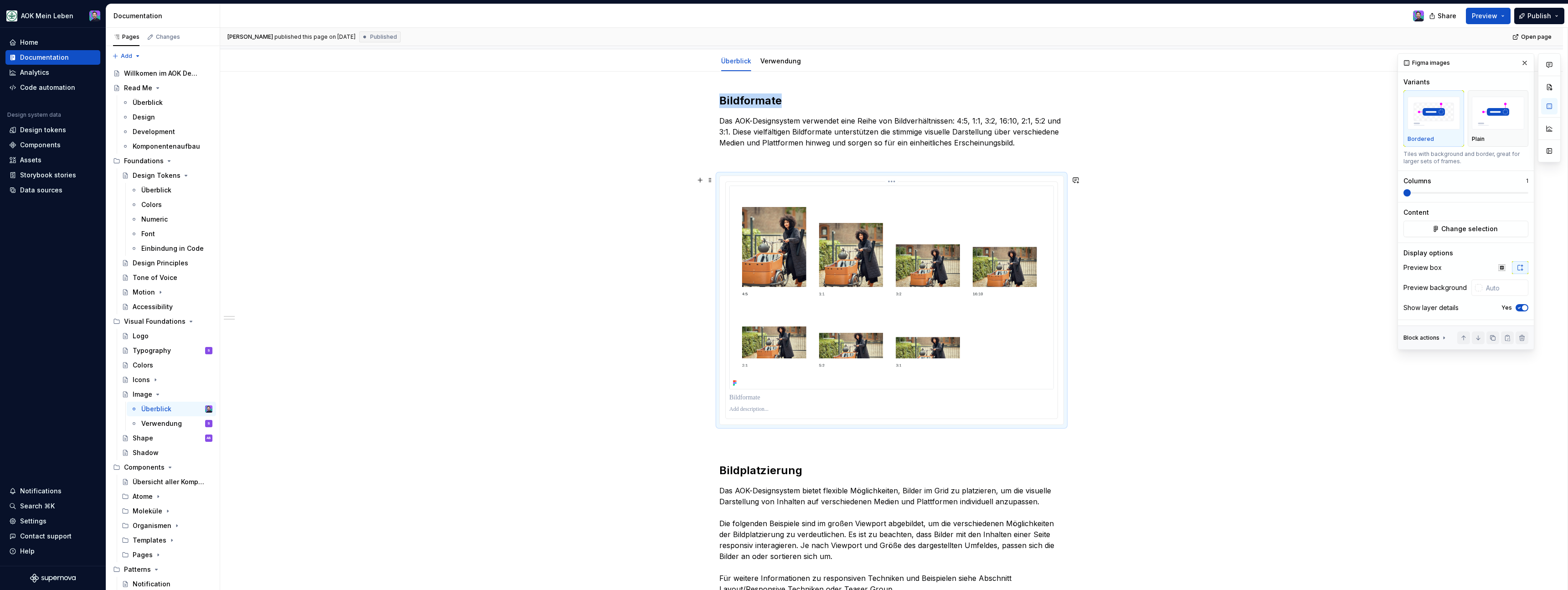
click at [902, 361] on img at bounding box center [892, 288] width 325 height 204
click at [898, 178] on div at bounding box center [892, 300] width 344 height 249
click at [897, 182] on html "AOK Mein Leben Home Documentation Analytics Code automation Design system data …" at bounding box center [784, 295] width 1568 height 590
click at [826, 349] on html "AOK Mein Leben Home Documentation Analytics Code automation Design system data …" at bounding box center [784, 295] width 1568 height 590
click at [748, 408] on p at bounding box center [892, 410] width 325 height 7
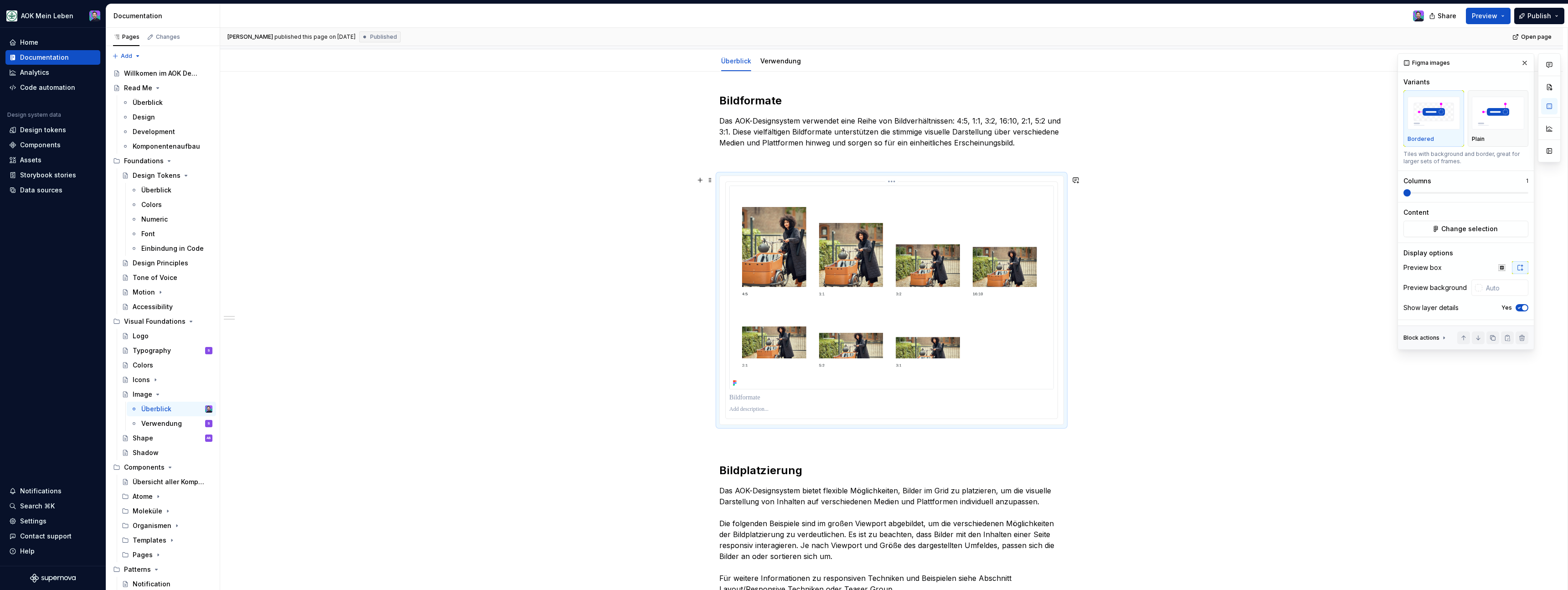
click at [748, 408] on p at bounding box center [892, 410] width 325 height 7
click at [895, 181] on html "AOK Mein Leben Home Documentation Analytics Code automation Design system data …" at bounding box center [784, 295] width 1568 height 590
click at [919, 218] on div "Update Figma image" at bounding box center [937, 215] width 66 height 9
click at [765, 409] on p at bounding box center [892, 410] width 325 height 7
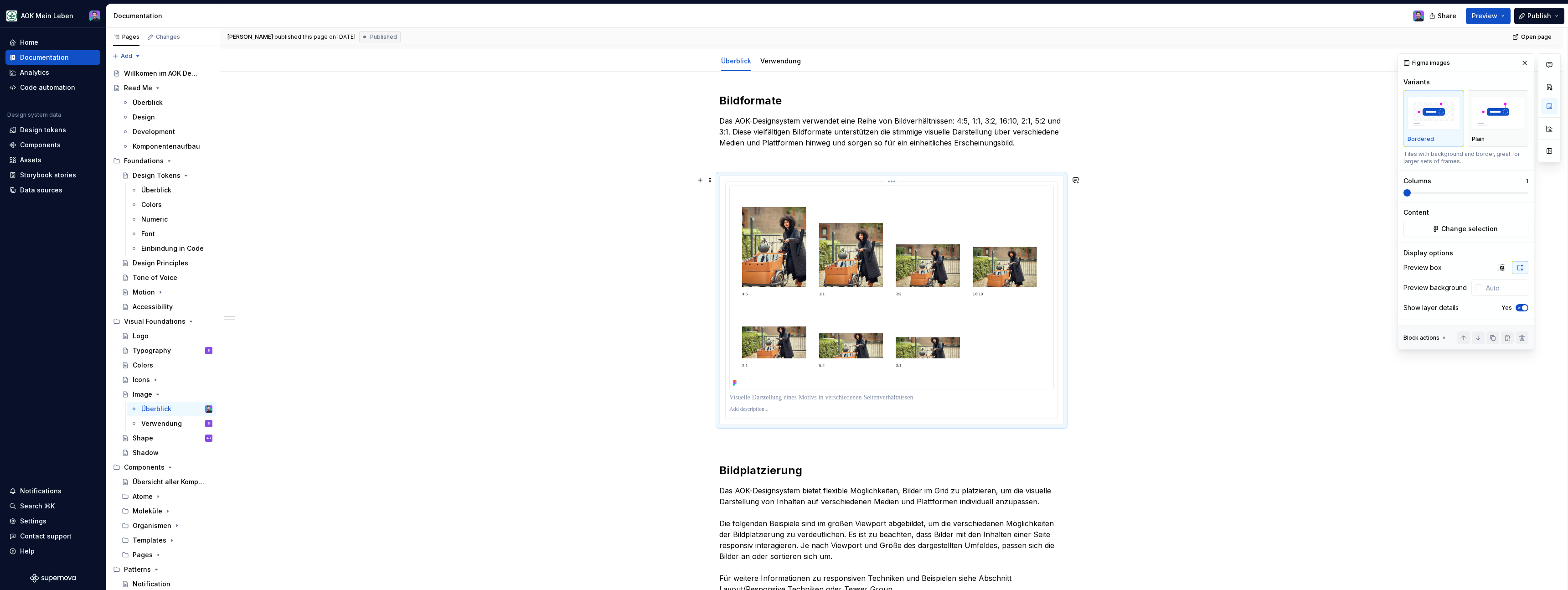
click at [765, 409] on p at bounding box center [892, 410] width 325 height 7
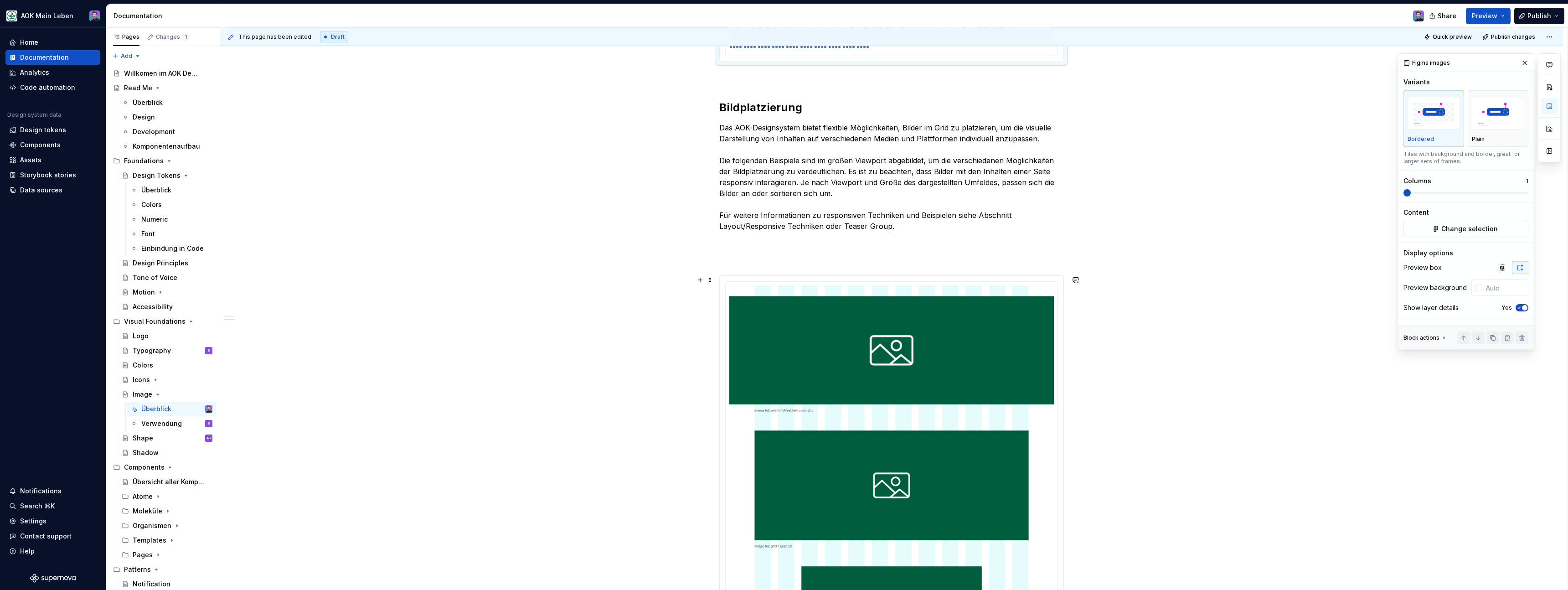
scroll to position [558, 0]
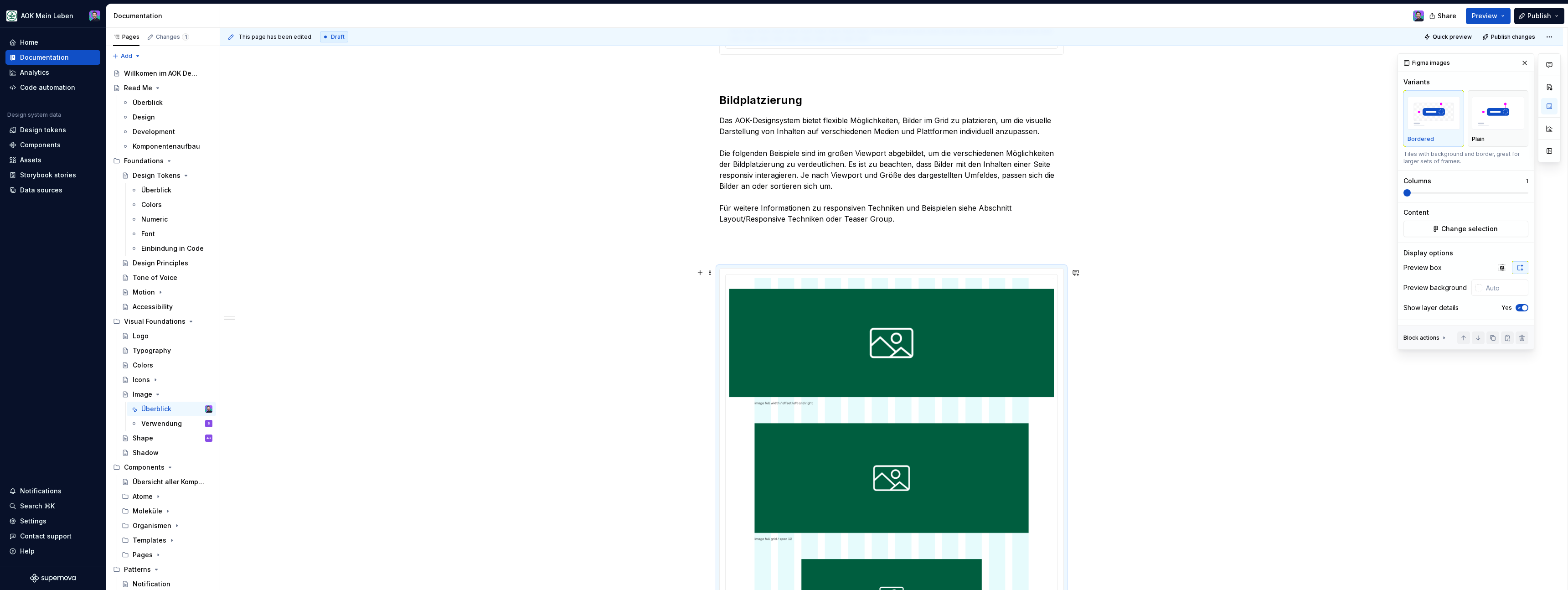
scroll to position [483, 0]
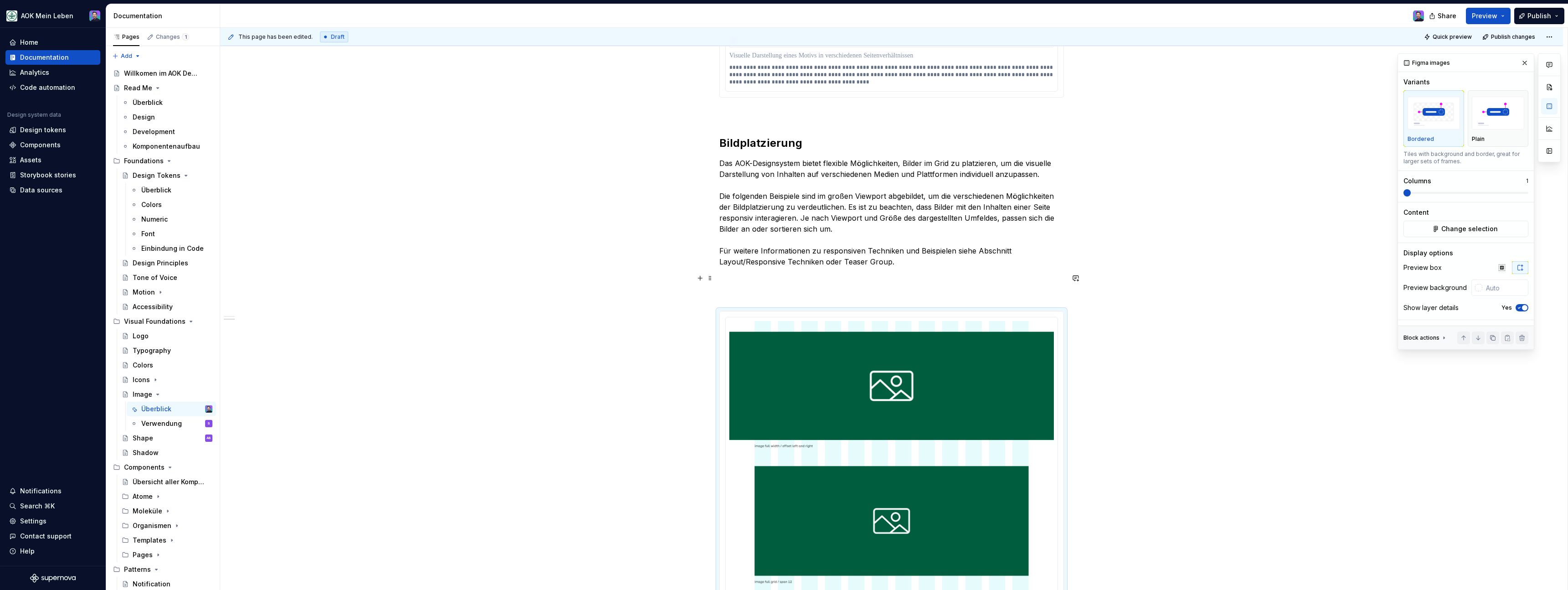
click at [743, 277] on p at bounding box center [891, 278] width 345 height 11
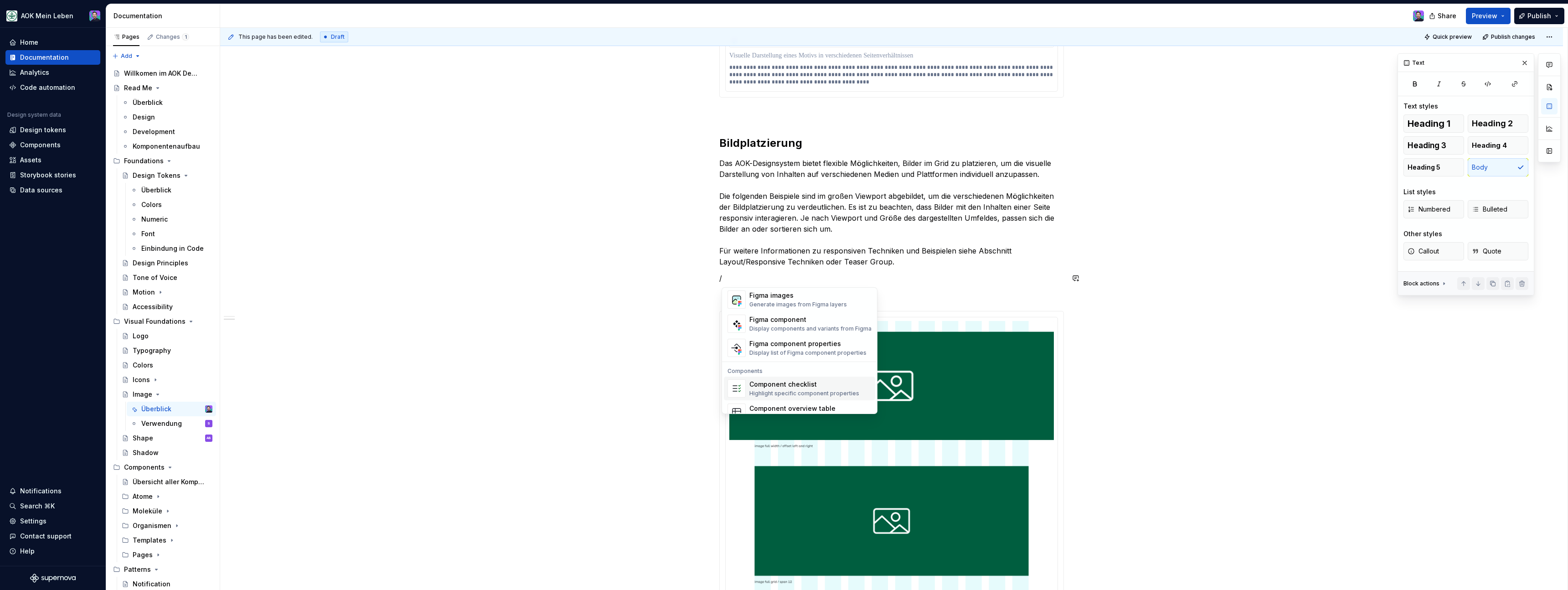
scroll to position [869, 0]
click at [783, 296] on div "Figma images" at bounding box center [797, 296] width 98 height 9
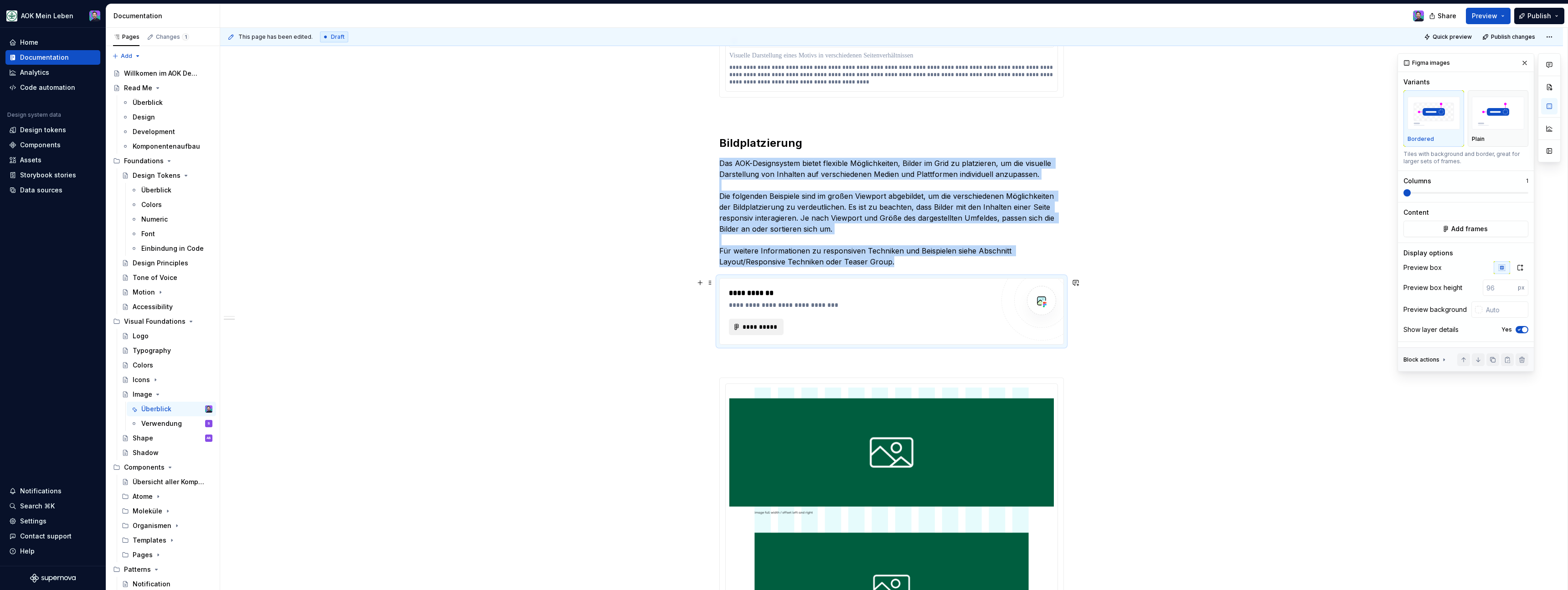
click at [761, 319] on button "**********" at bounding box center [756, 327] width 54 height 16
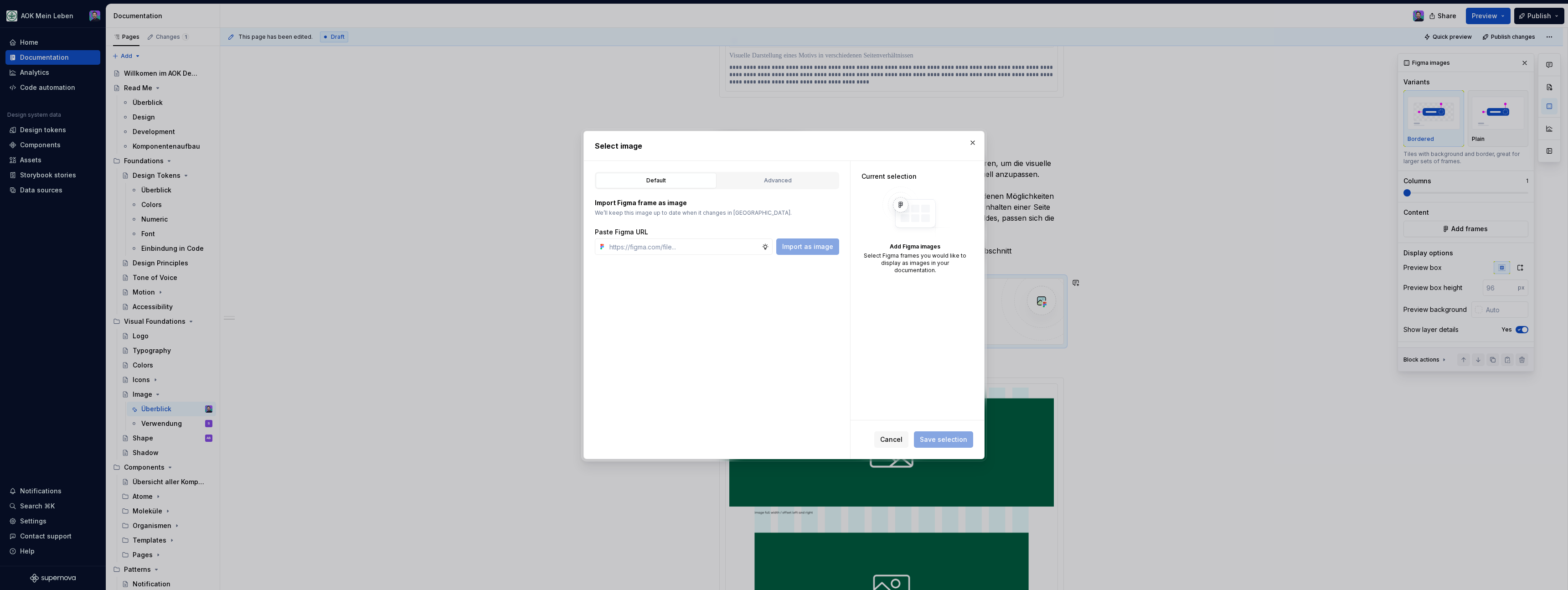
type textarea "*"
type input "[URL][DOMAIN_NAME]"
click at [800, 253] on button "Import as image" at bounding box center [808, 247] width 63 height 16
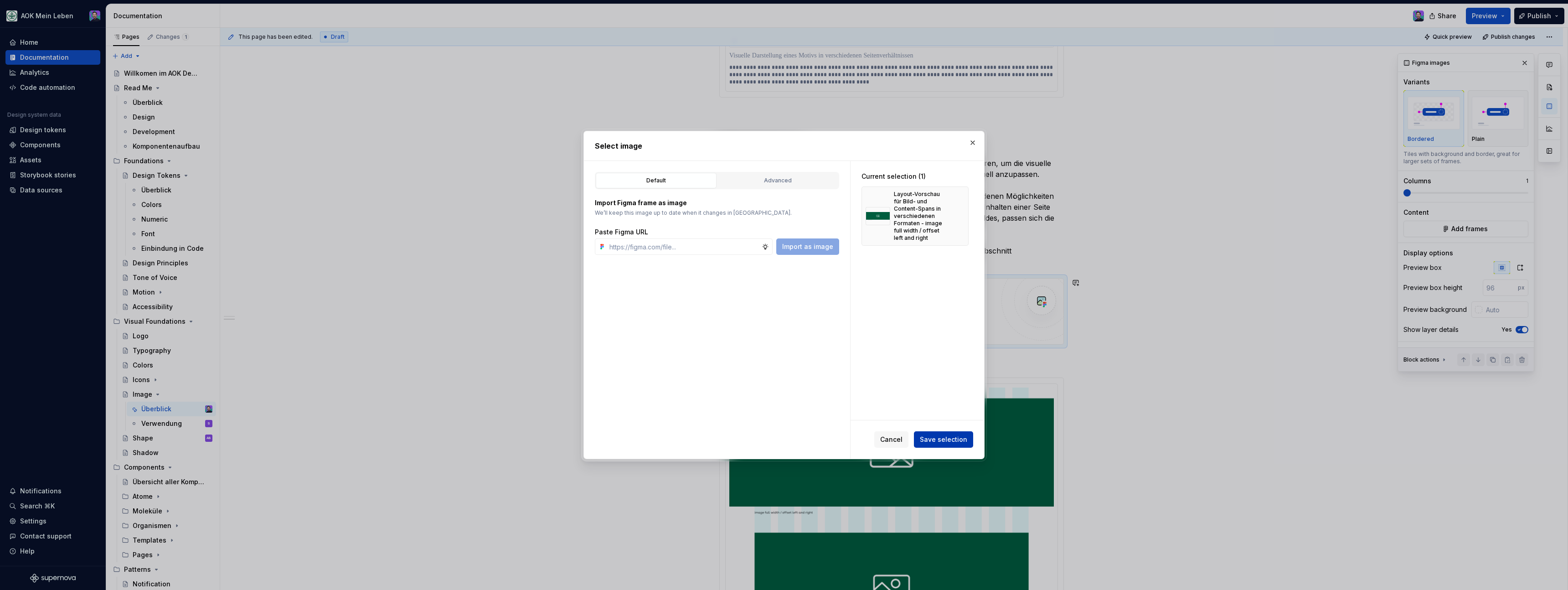
click at [961, 440] on span "Save selection" at bounding box center [943, 440] width 48 height 9
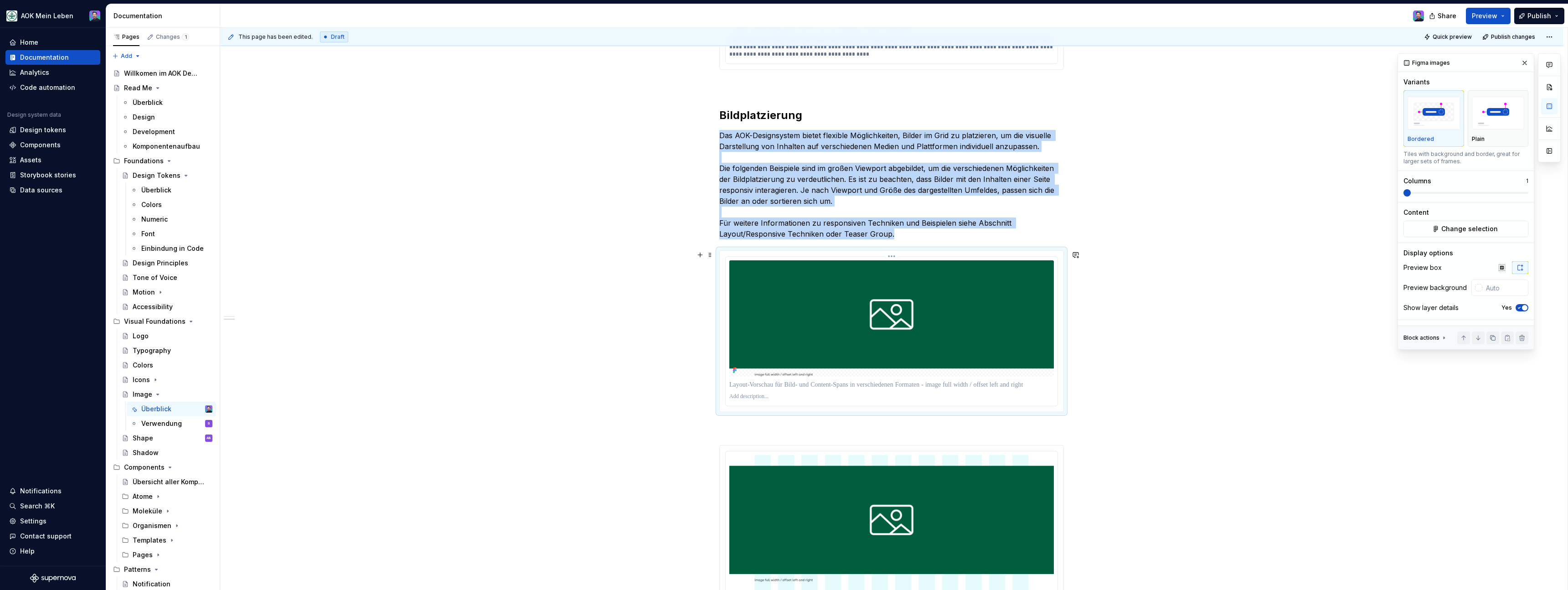
scroll to position [513, 0]
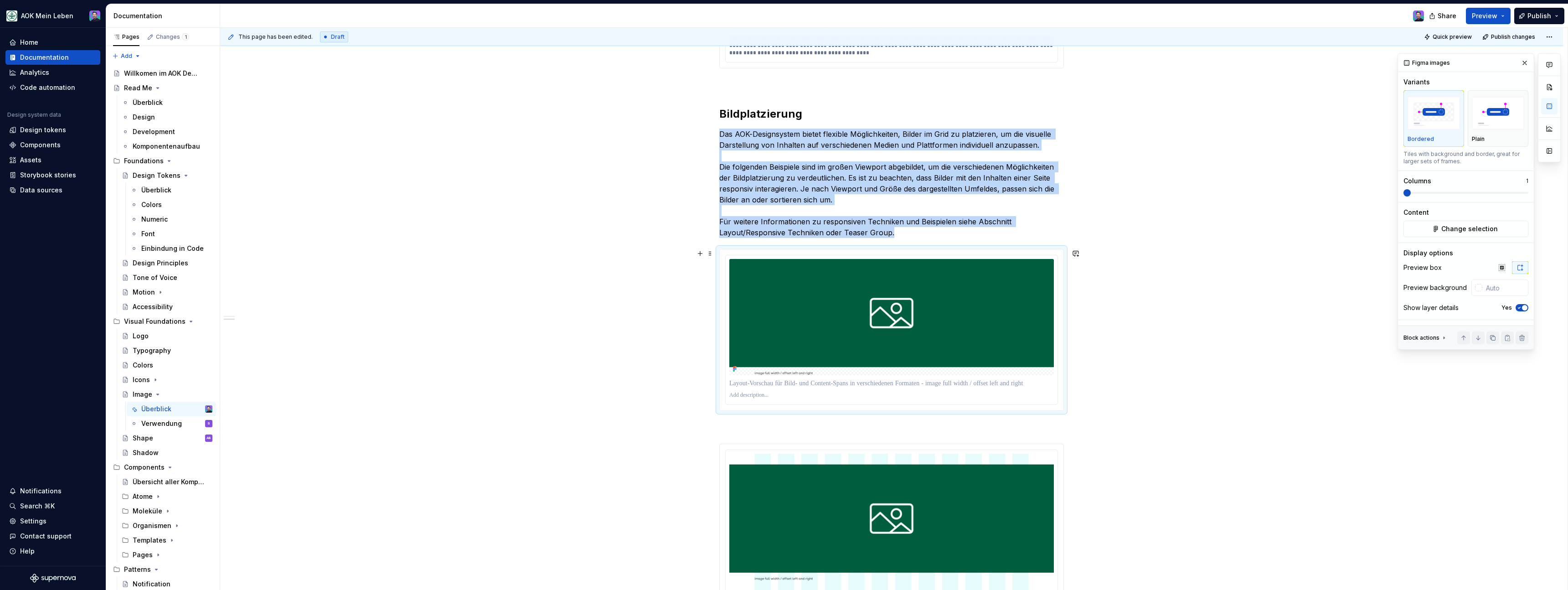
click at [976, 411] on div at bounding box center [891, 329] width 345 height 162
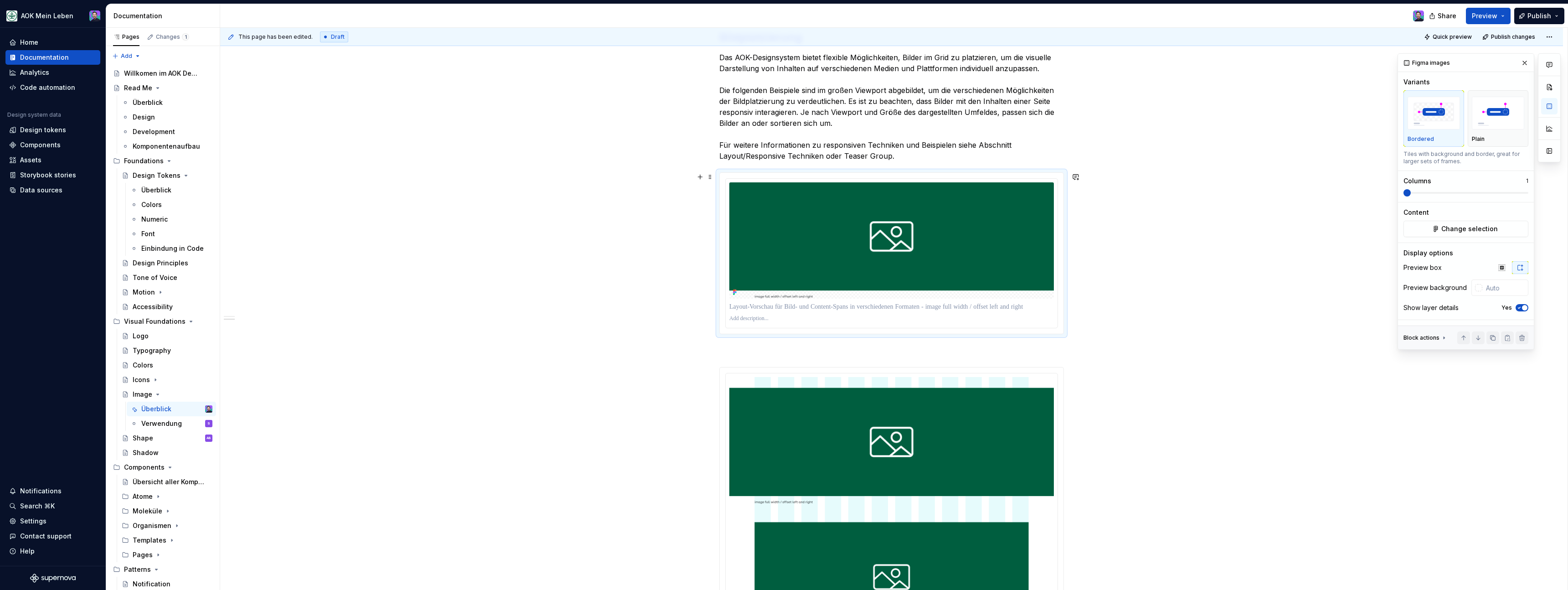
scroll to position [578, 0]
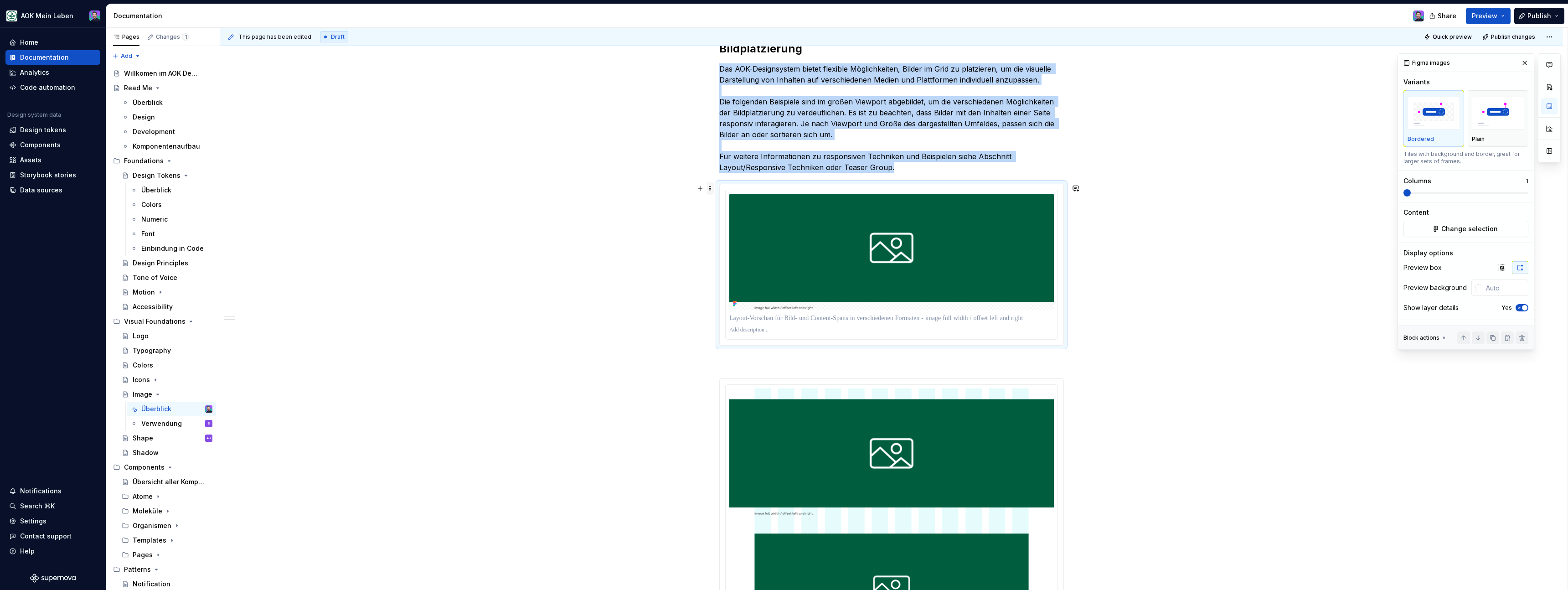
click at [713, 192] on span at bounding box center [710, 188] width 7 height 13
click at [739, 264] on div "Delete" at bounding box center [756, 269] width 60 height 9
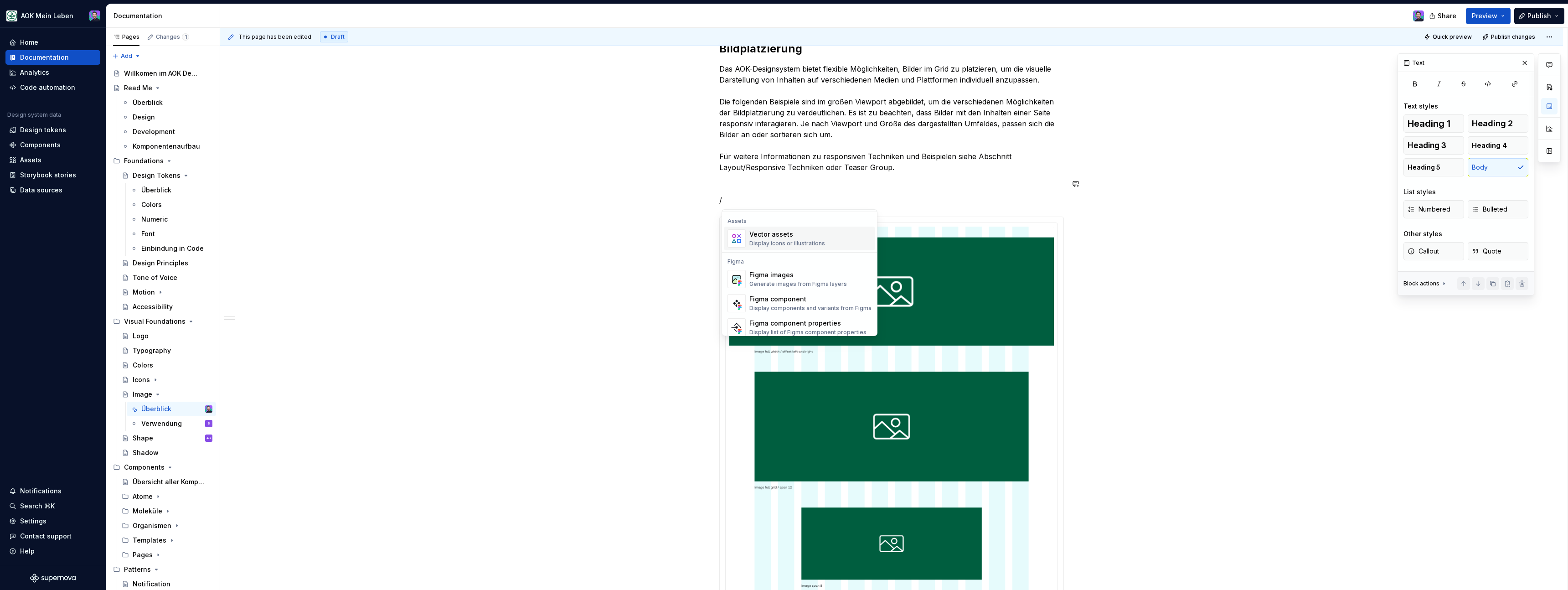
scroll to position [828, 0]
click at [763, 264] on div "Figma images" at bounding box center [797, 260] width 98 height 9
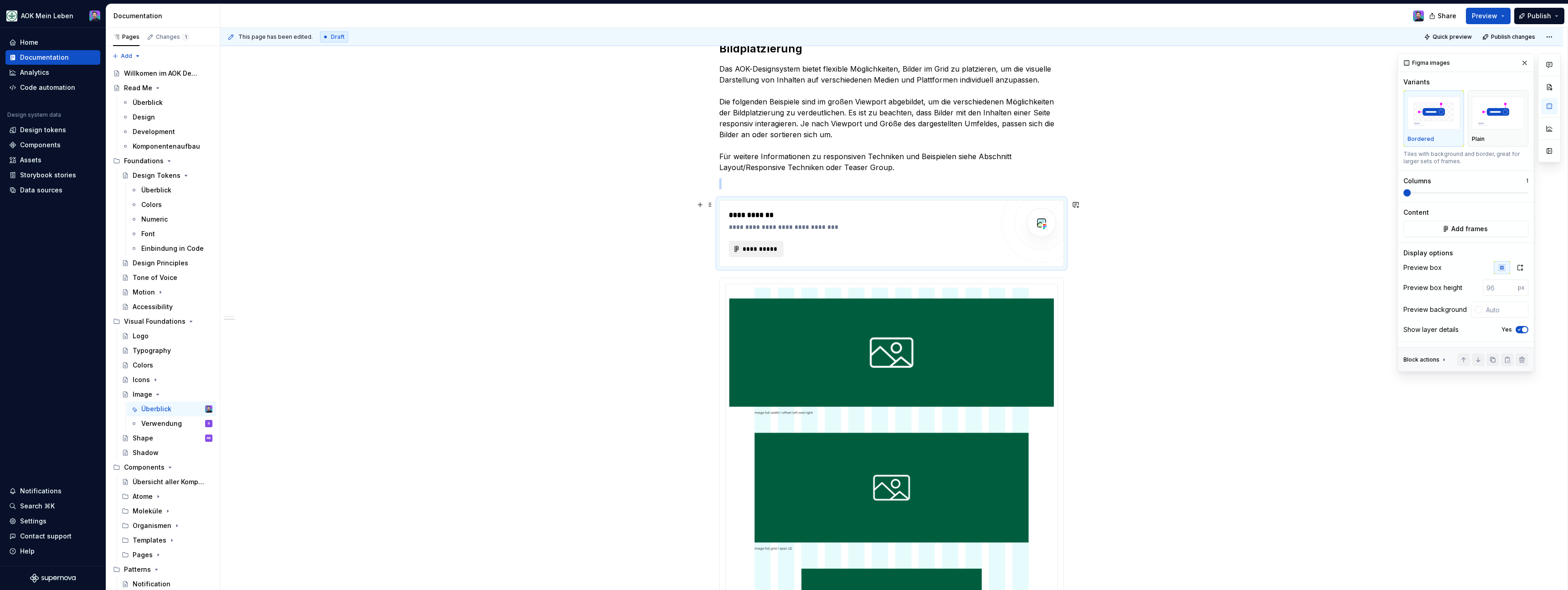
click at [755, 250] on span "**********" at bounding box center [760, 249] width 36 height 9
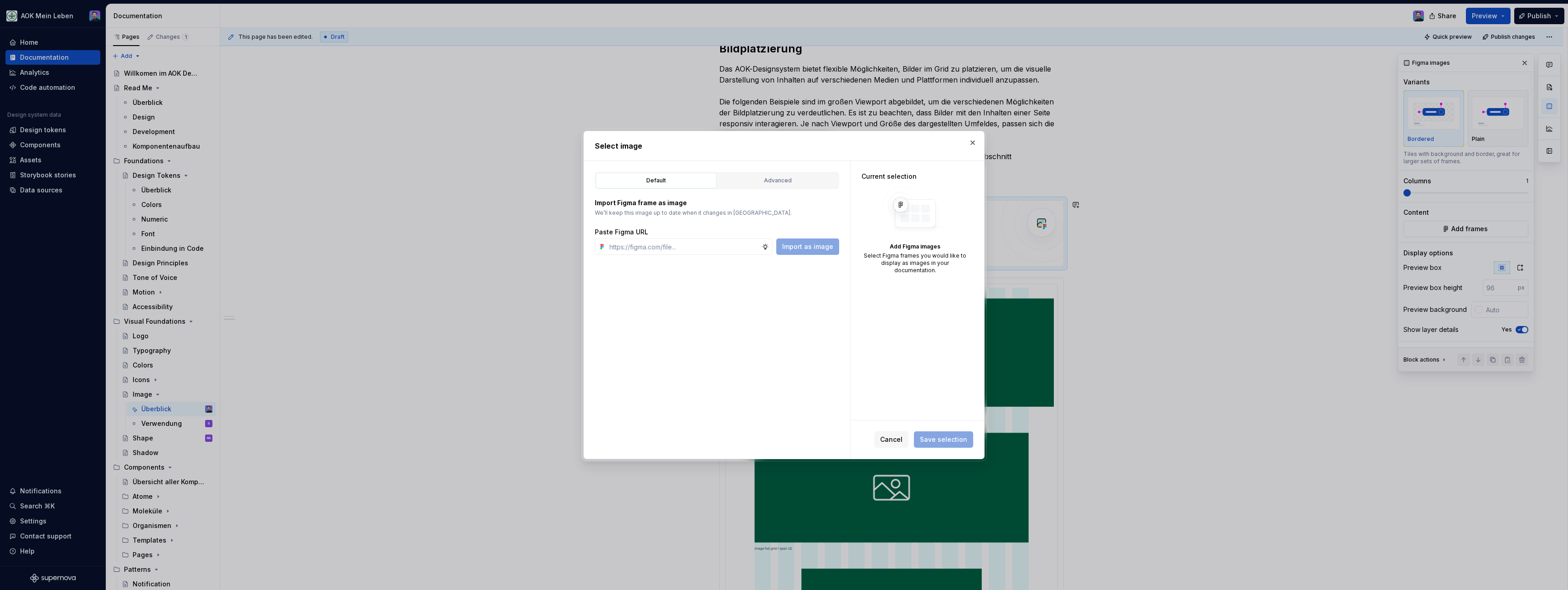
type textarea "*"
type input "[URL][DOMAIN_NAME]"
click at [794, 256] on div "Default Advanced Import Figma frame as image We’ll keep this image up to date w…" at bounding box center [717, 310] width 267 height 298
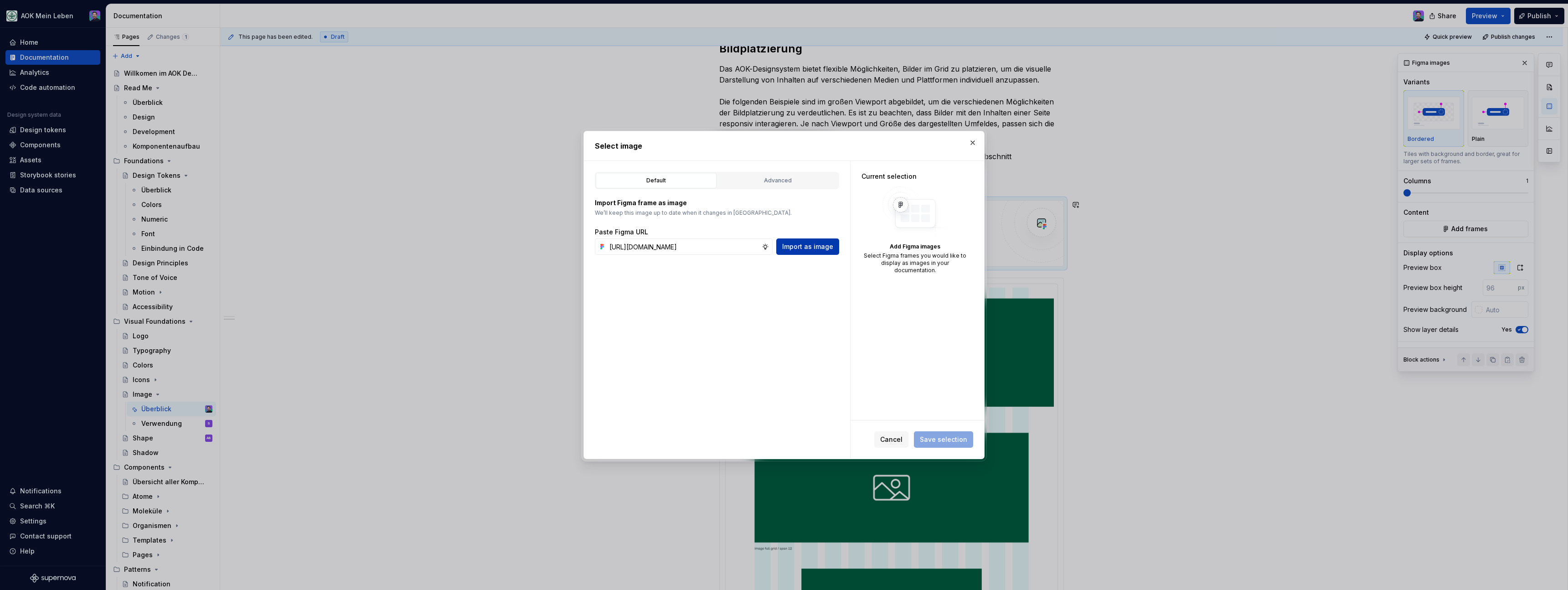
click at [794, 250] on span "Import as image" at bounding box center [808, 247] width 51 height 9
click at [934, 437] on span "Save selection" at bounding box center [943, 440] width 48 height 9
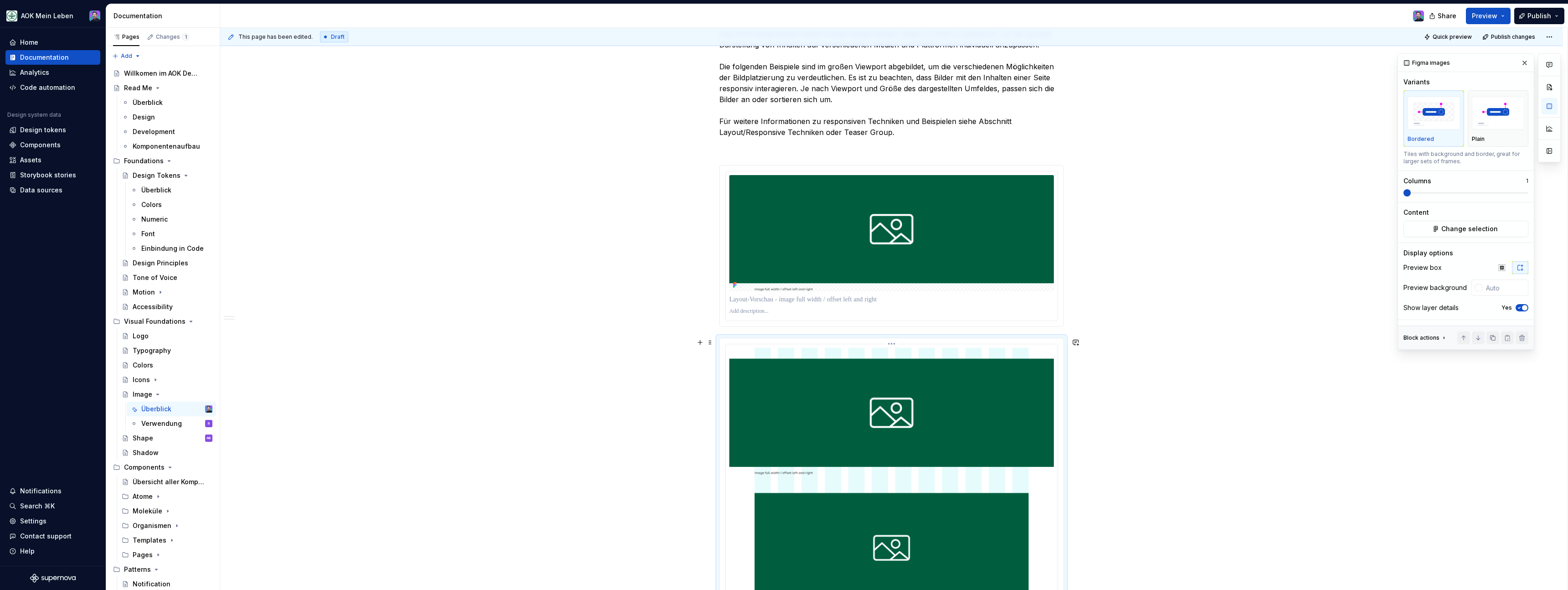
scroll to position [615, 0]
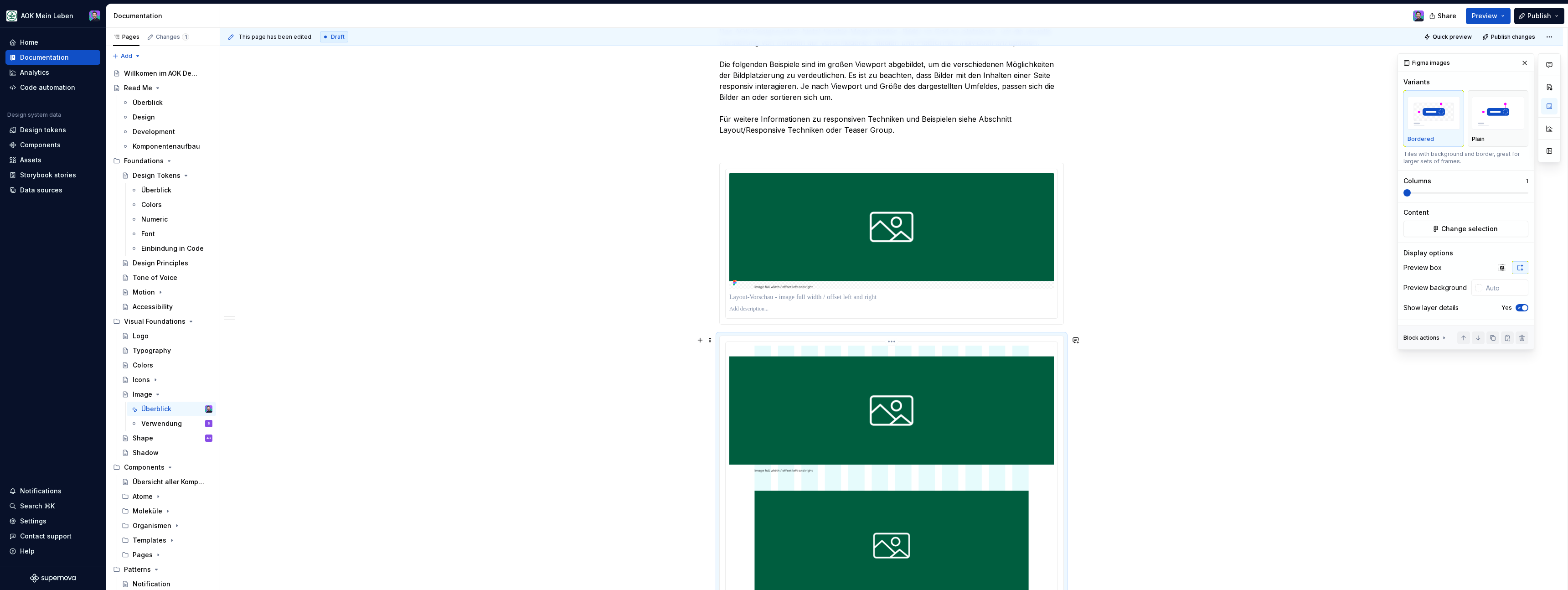
click at [713, 340] on span at bounding box center [710, 340] width 7 height 13
click at [737, 422] on div "Delete" at bounding box center [756, 421] width 60 height 9
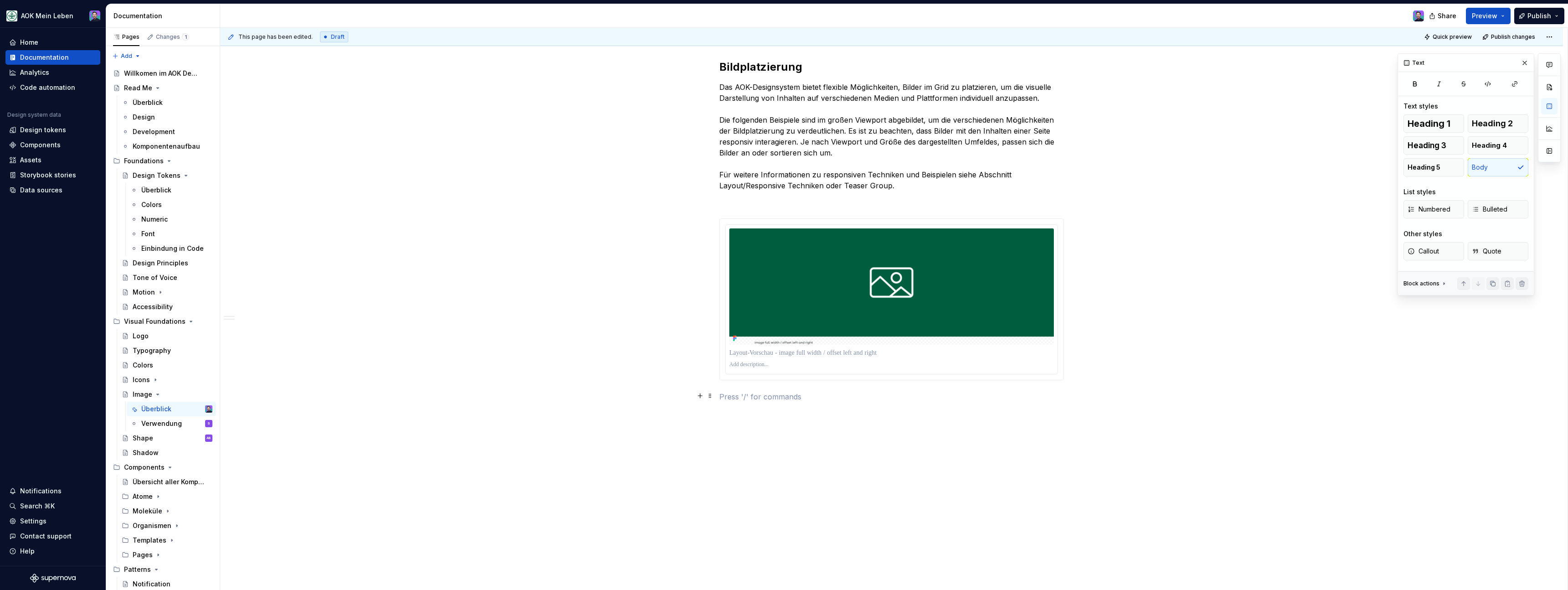
scroll to position [559, 0]
click at [800, 396] on p at bounding box center [891, 396] width 345 height 11
click at [773, 452] on div "Generate images from Figma layers" at bounding box center [797, 456] width 98 height 7
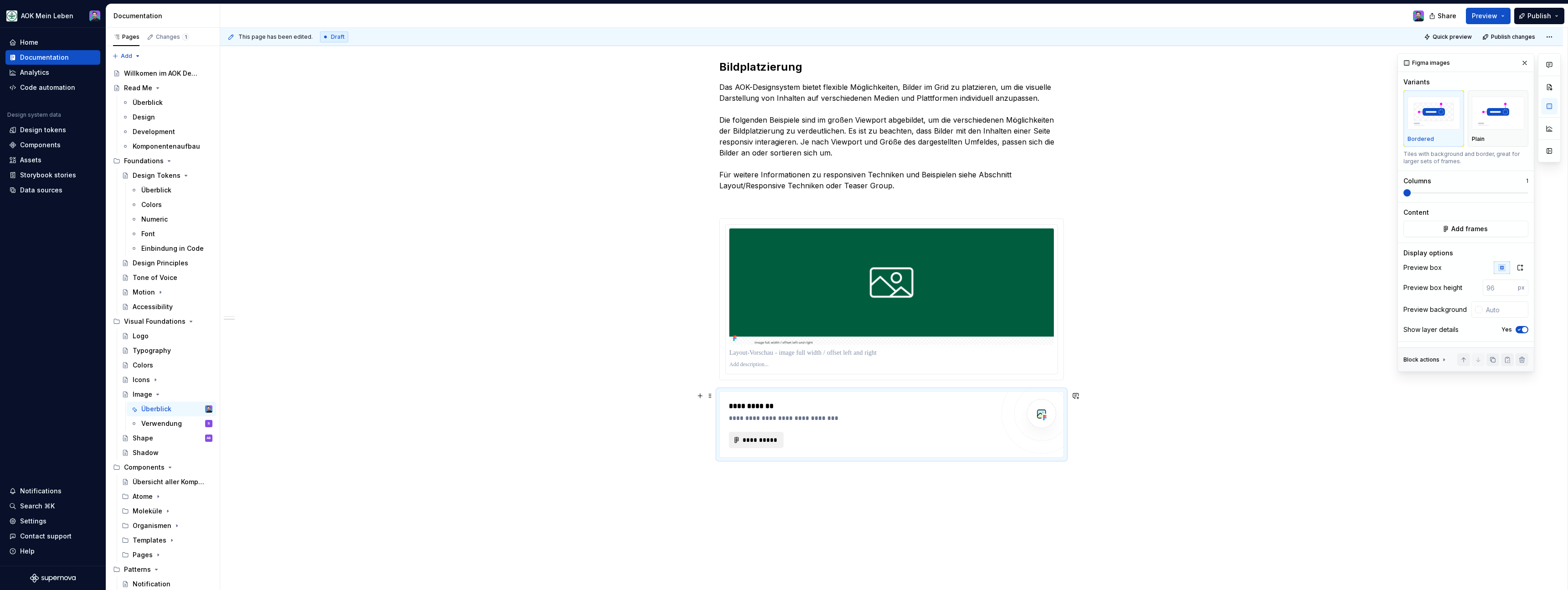
click at [769, 442] on span "**********" at bounding box center [760, 440] width 36 height 9
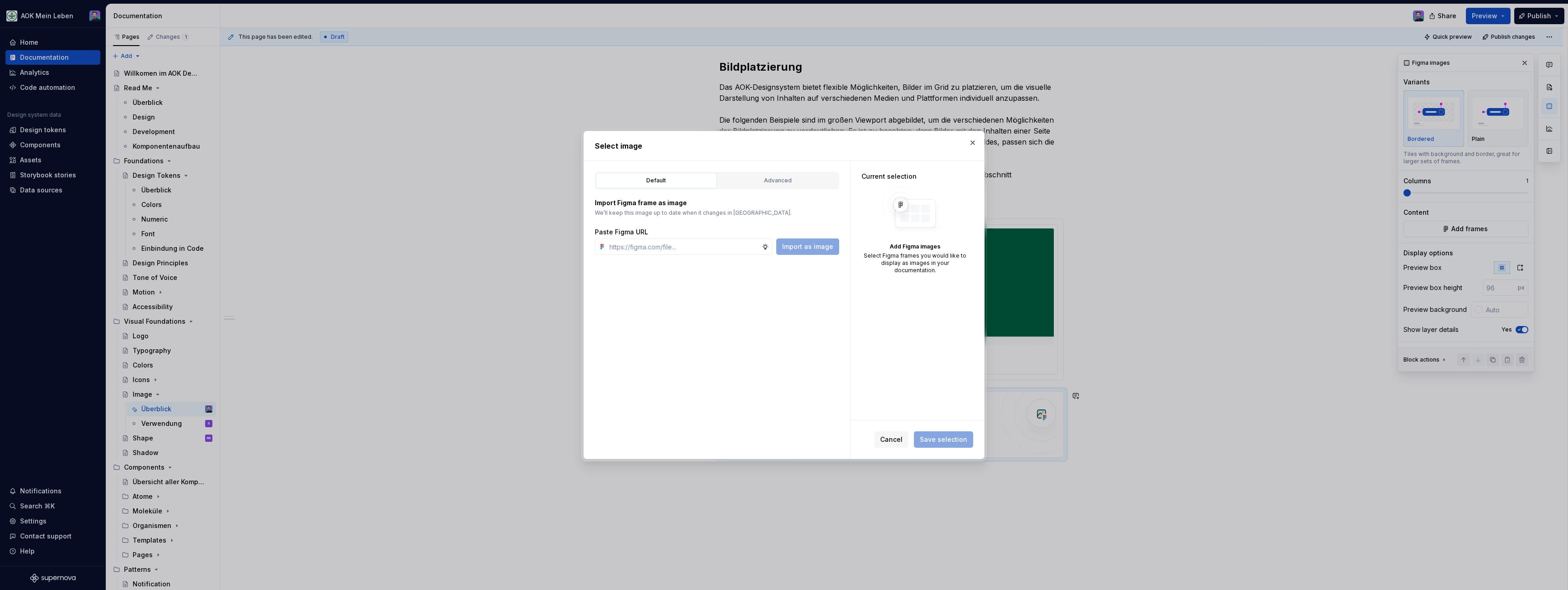
type textarea "*"
click at [730, 244] on input "text" at bounding box center [683, 247] width 156 height 16
type input "[URL][DOMAIN_NAME]"
click at [800, 253] on button "Import as image" at bounding box center [808, 247] width 63 height 16
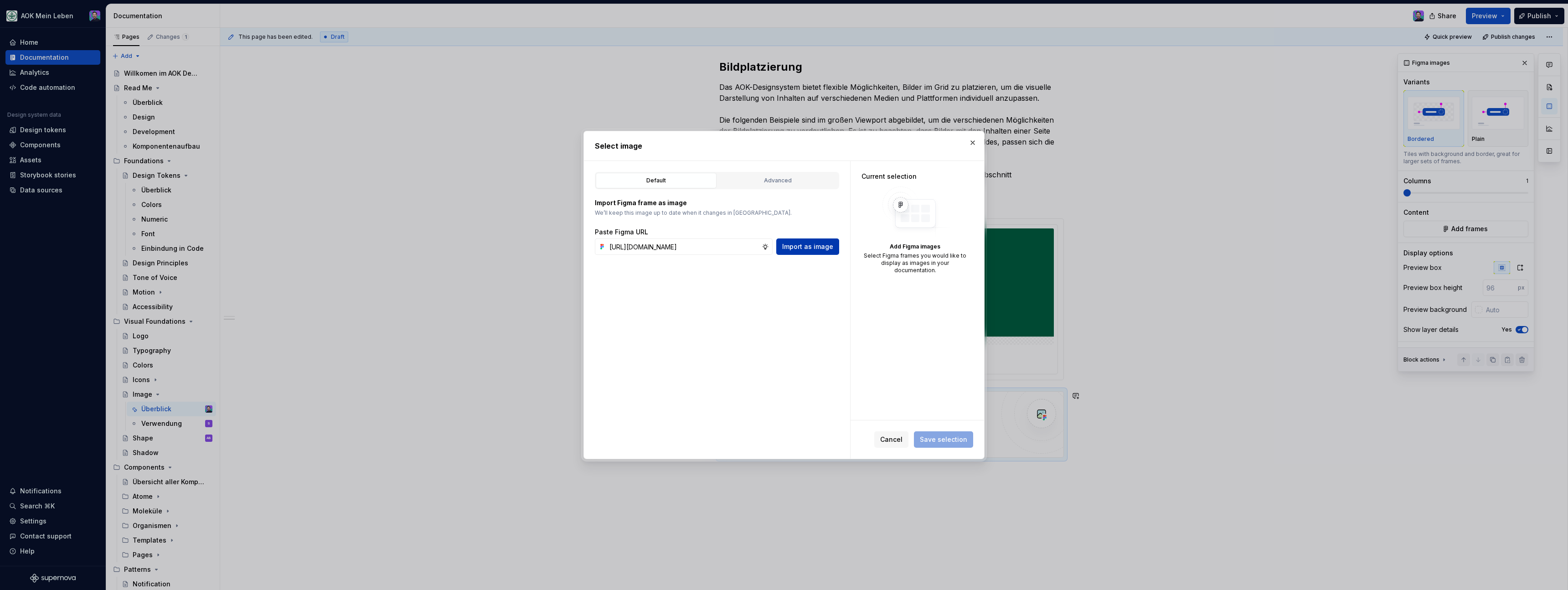
scroll to position [0, 0]
click at [923, 436] on span "Save selection" at bounding box center [943, 440] width 48 height 9
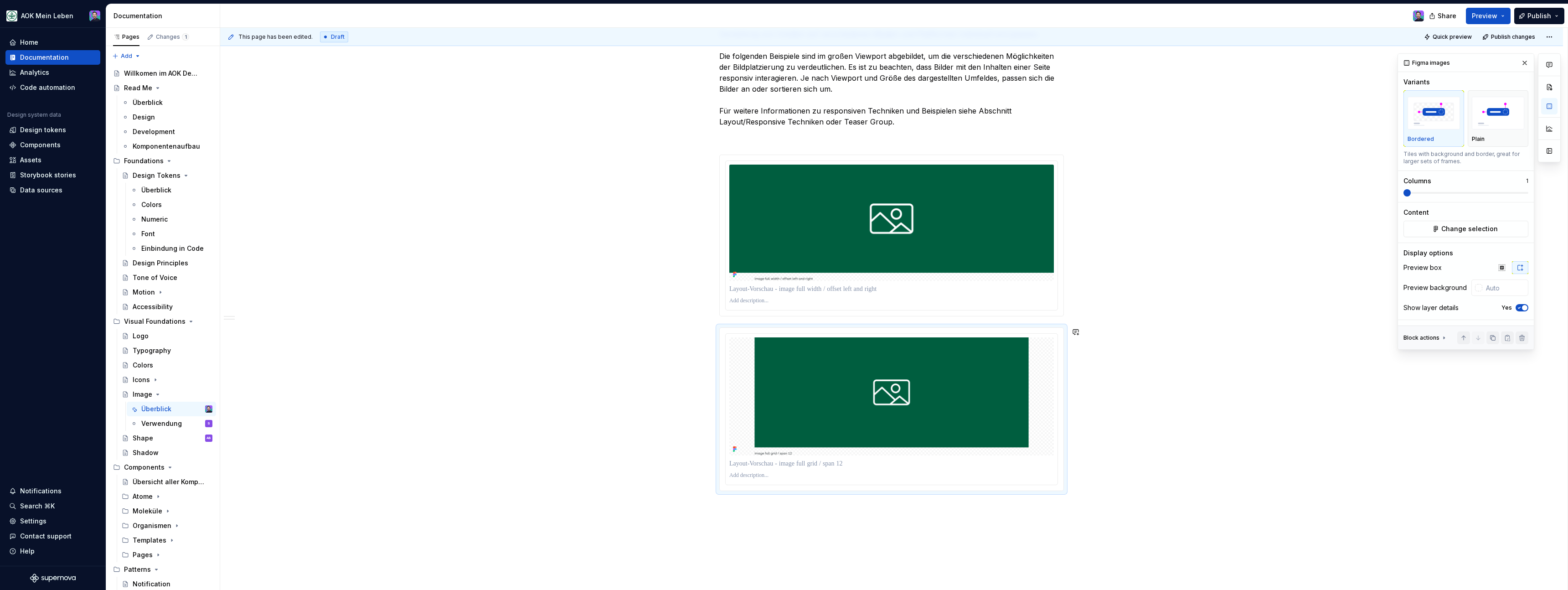
click at [998, 516] on div "**********" at bounding box center [892, 134] width 1343 height 1090
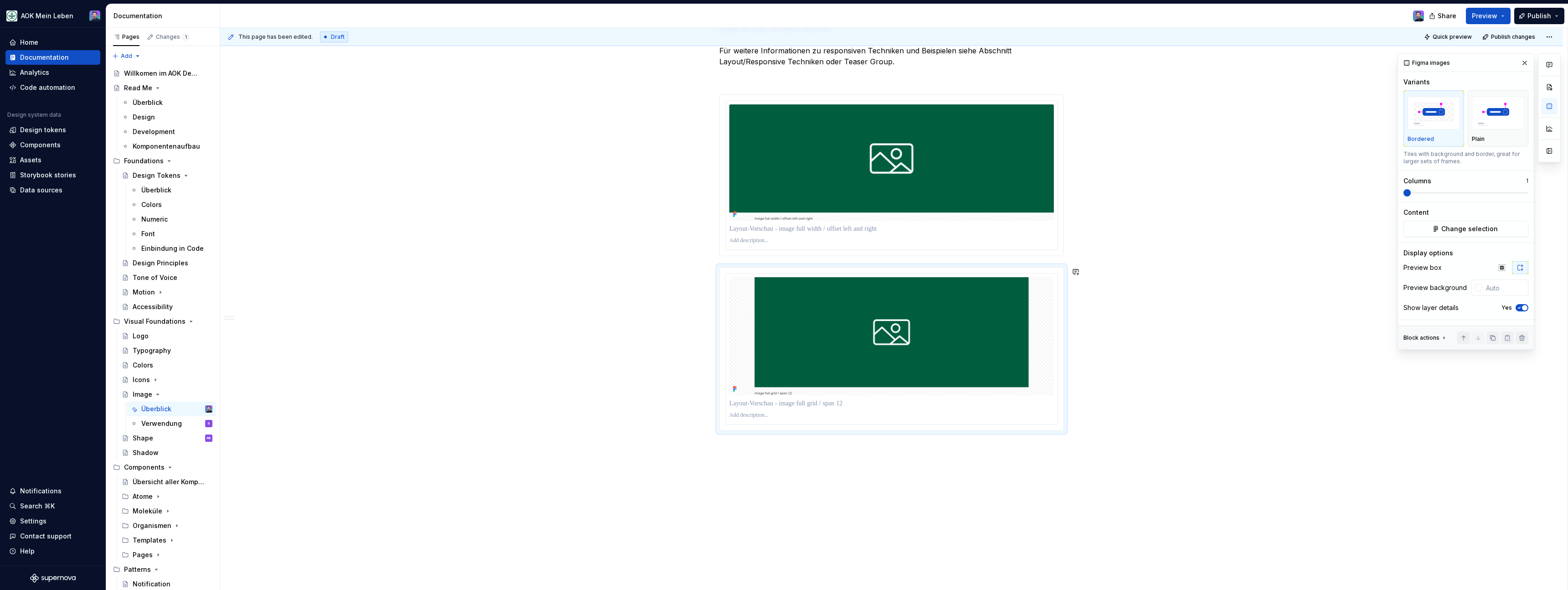
scroll to position [683, 0]
click at [981, 444] on div "**********" at bounding box center [892, 74] width 1343 height 1090
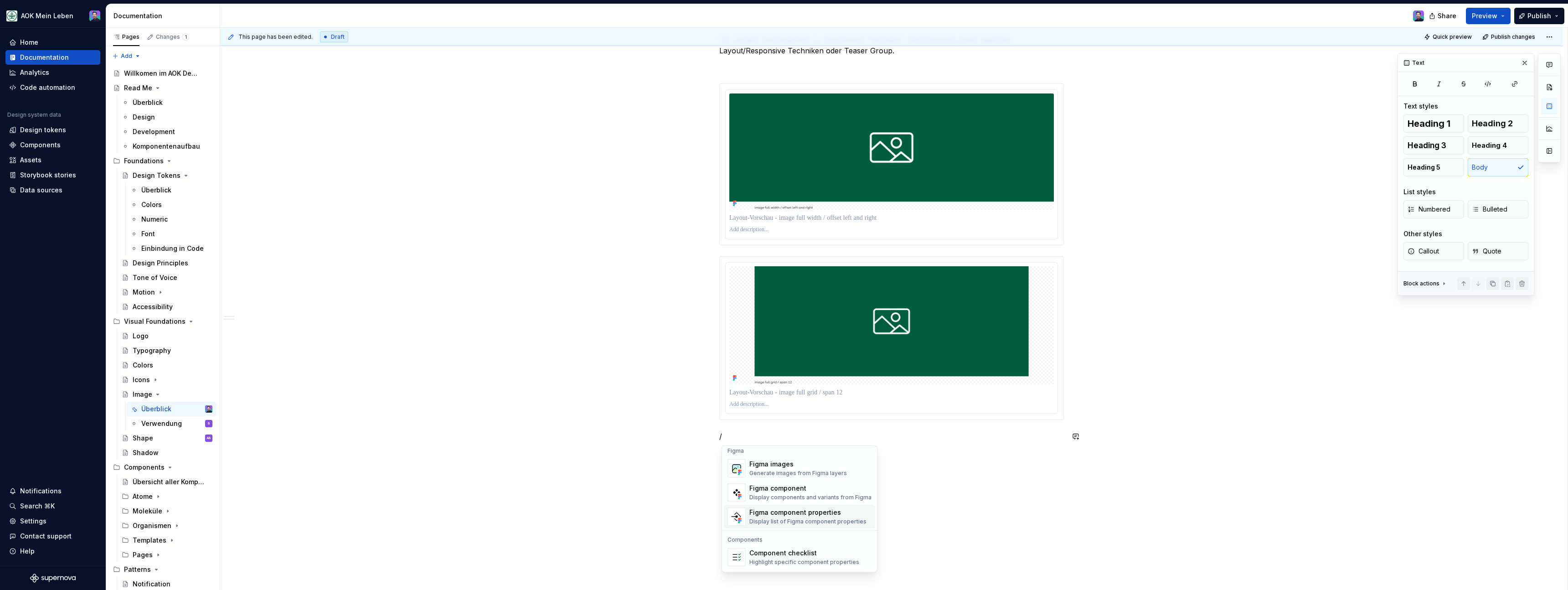
scroll to position [853, 0]
click at [815, 477] on div "Generate images from Figma layers" at bounding box center [797, 480] width 98 height 7
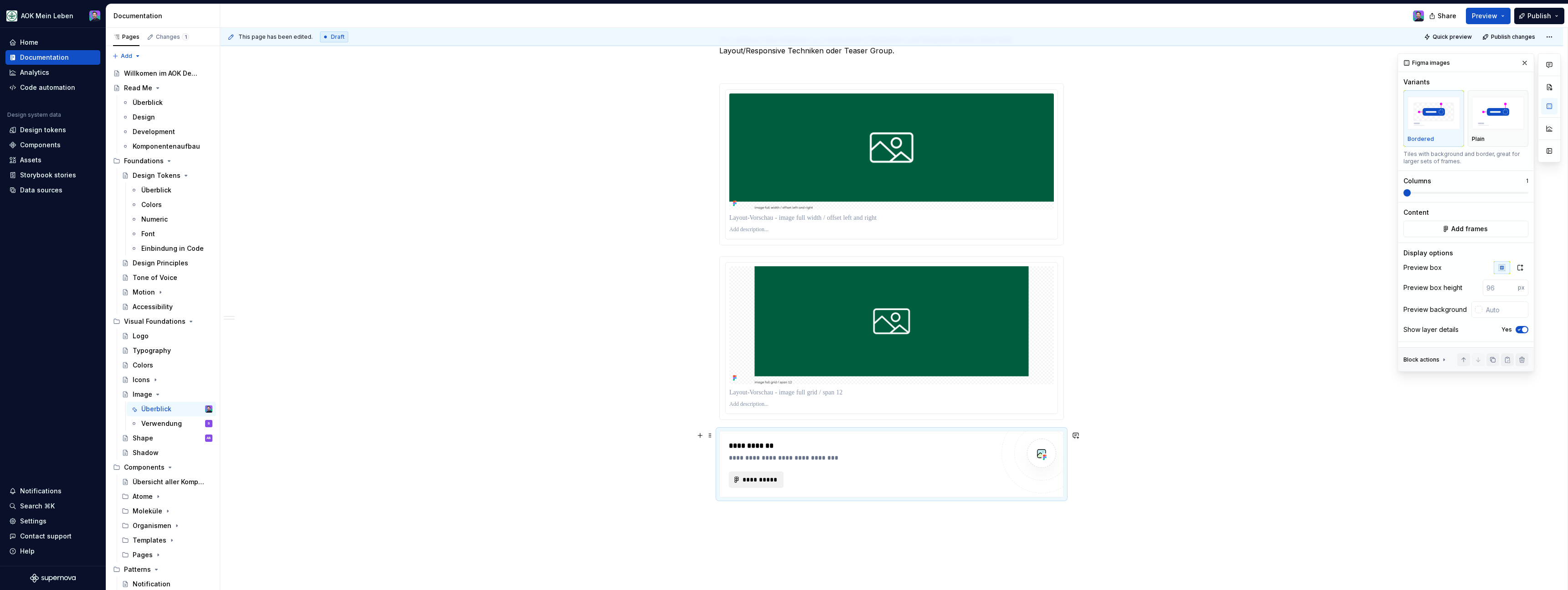
click at [765, 484] on span "**********" at bounding box center [760, 480] width 36 height 9
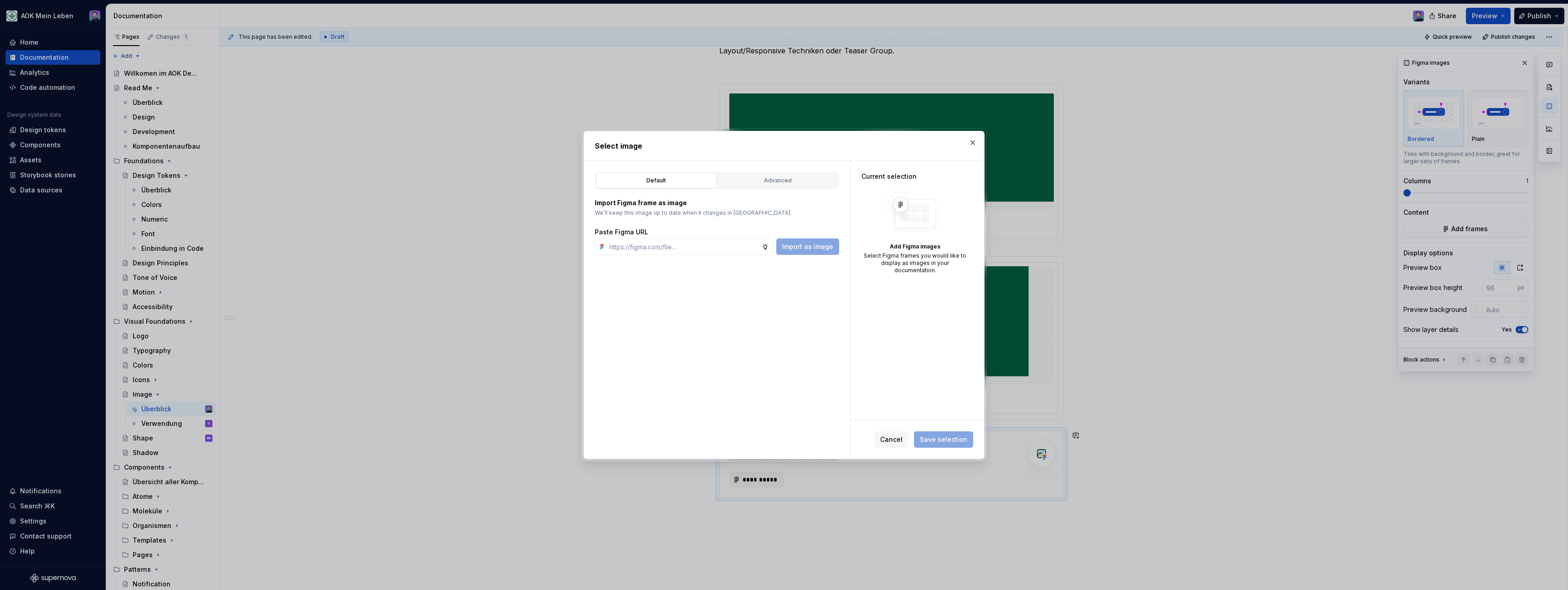
type textarea "*"
type input "[URL][DOMAIN_NAME]"
click at [820, 245] on span "Import as image" at bounding box center [808, 247] width 51 height 9
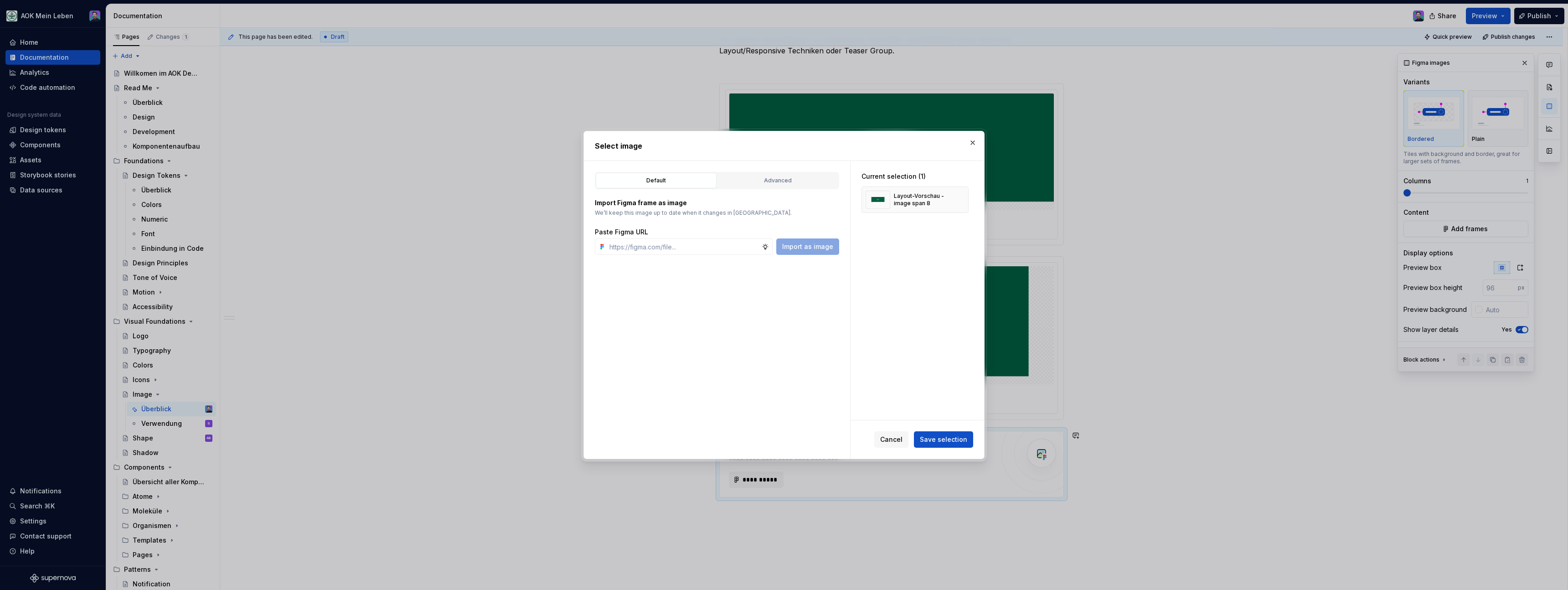
click at [924, 437] on span "Save selection" at bounding box center [943, 440] width 48 height 9
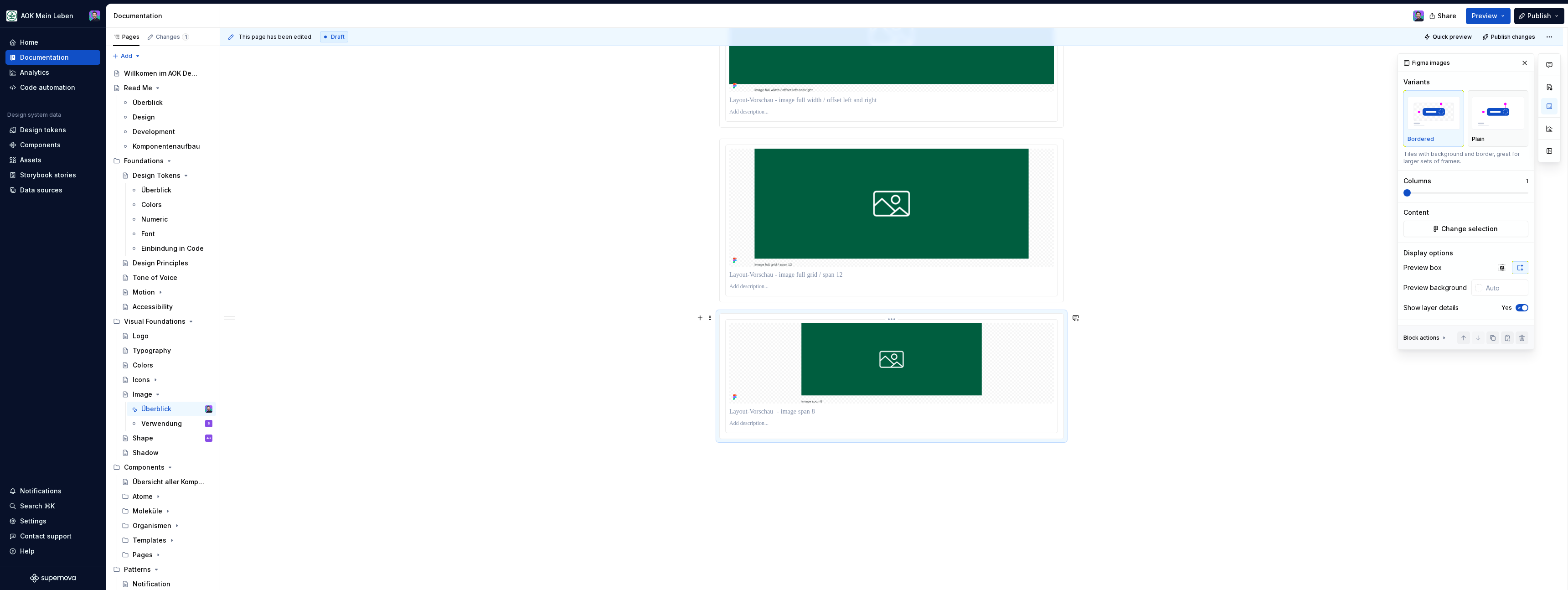
scroll to position [838, 0]
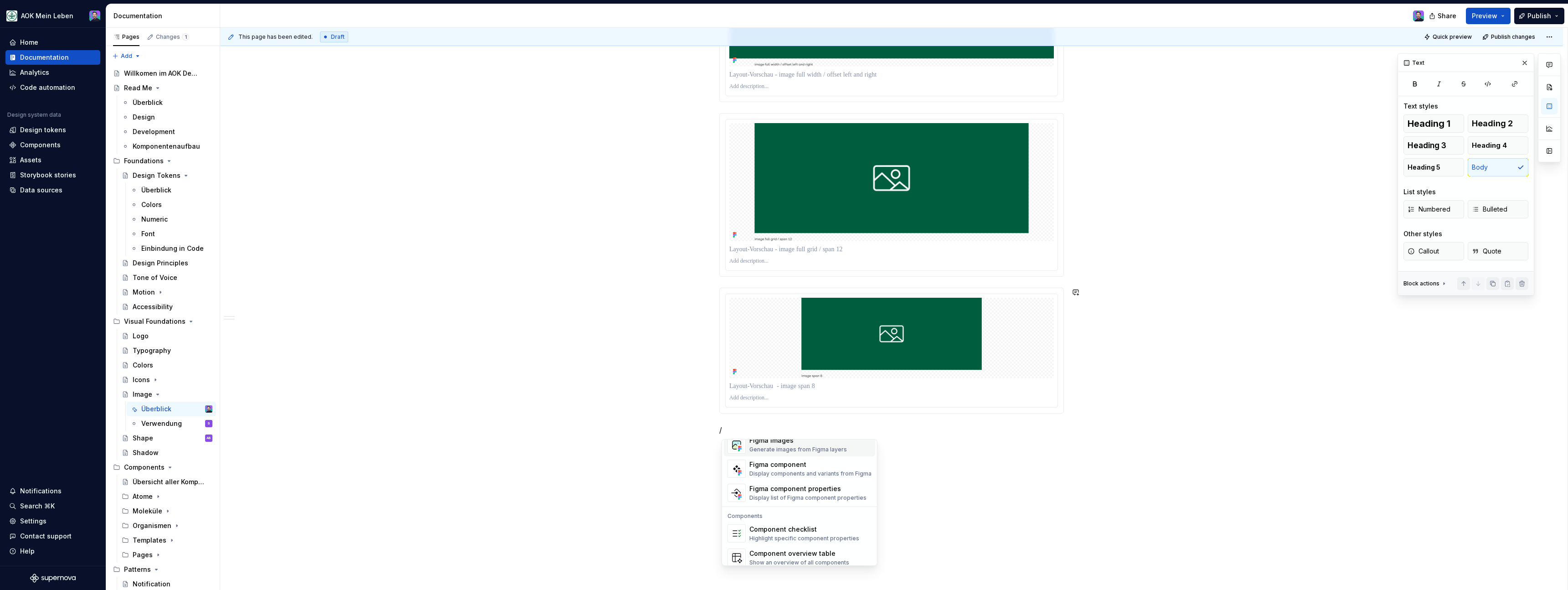
scroll to position [880, 0]
click at [800, 443] on div "Figma images Generate images from Figma layers" at bounding box center [797, 442] width 98 height 17
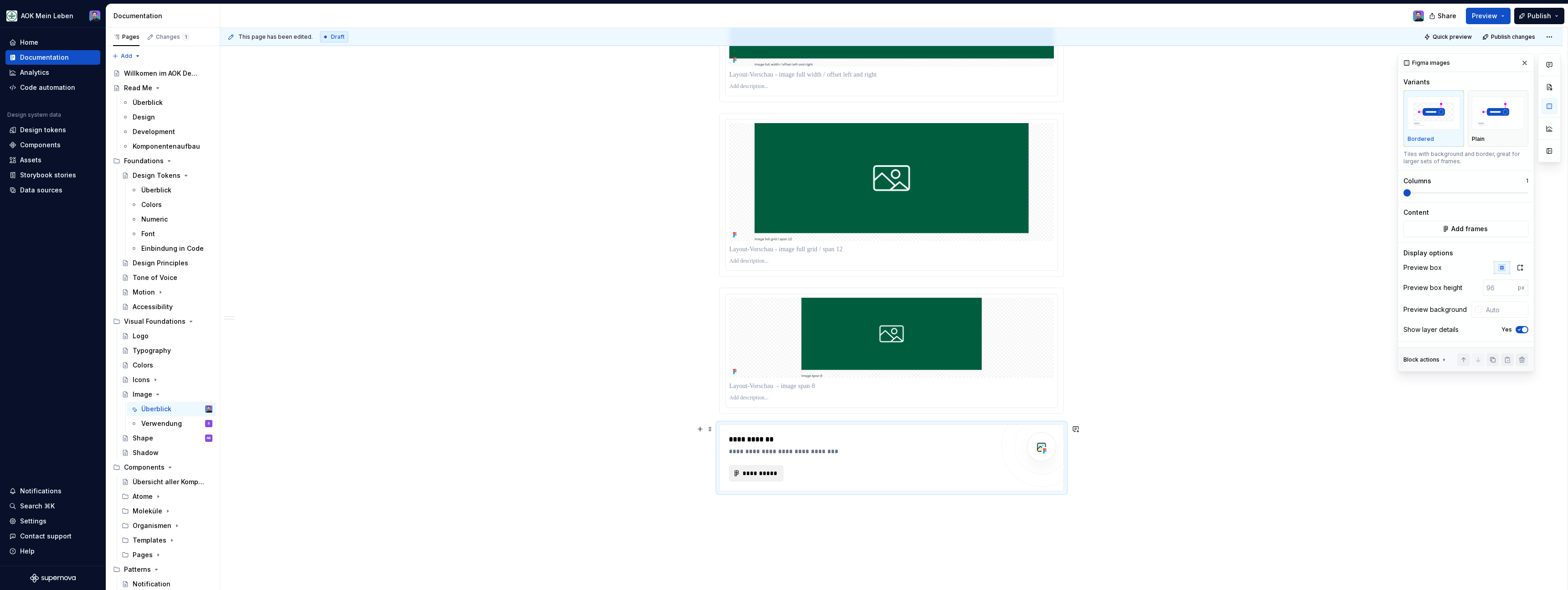
click at [757, 472] on span "**********" at bounding box center [760, 473] width 36 height 9
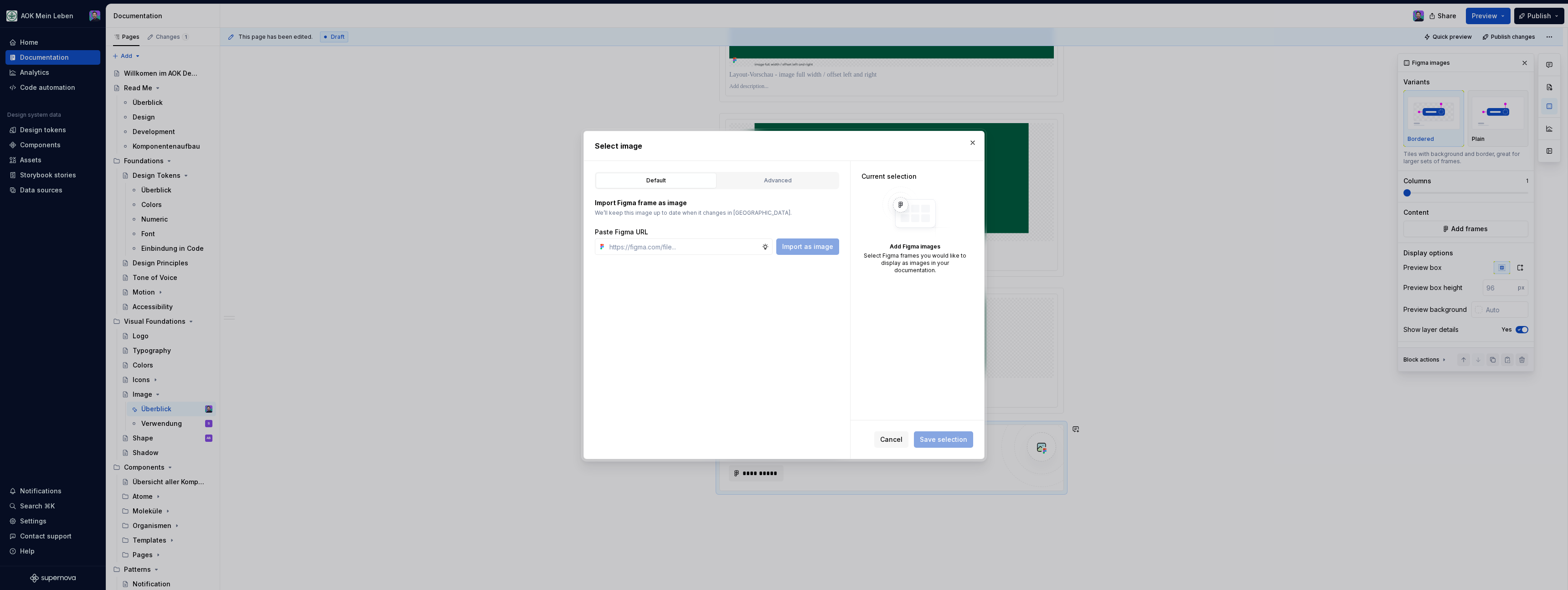
click at [730, 257] on div "Default Advanced Import Figma frame as image We’ll keep this image up to date w…" at bounding box center [717, 310] width 267 height 298
click at [727, 251] on input "text" at bounding box center [683, 247] width 156 height 16
paste input "[URL][DOMAIN_NAME]"
type input "[URL][DOMAIN_NAME]"
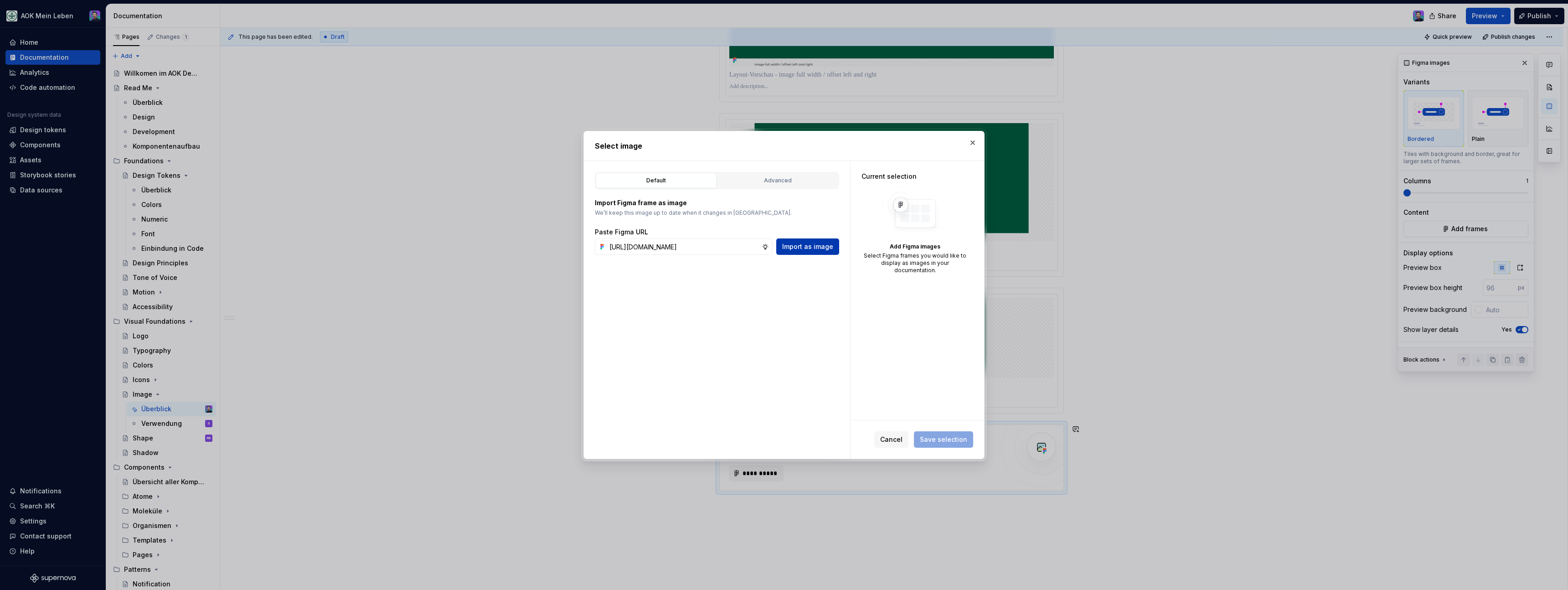
click at [807, 250] on span "Import as image" at bounding box center [808, 247] width 51 height 9
click at [936, 428] on div "Cancel Save selection" at bounding box center [917, 439] width 133 height 38
click at [936, 433] on button "Save selection" at bounding box center [943, 440] width 60 height 16
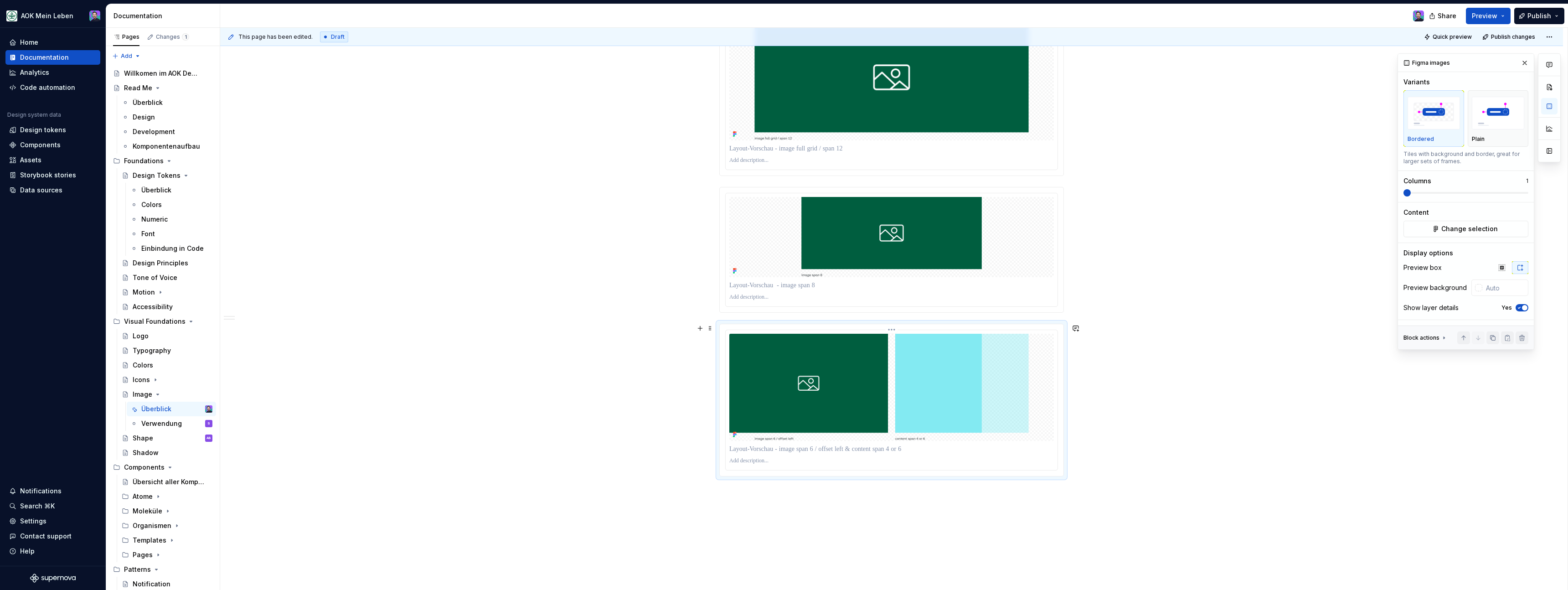
scroll to position [939, 0]
click at [1504, 130] on div "button" at bounding box center [1498, 113] width 52 height 37
click at [1451, 133] on div "Bordered" at bounding box center [1433, 118] width 52 height 48
click at [1050, 503] on div "This page has been edited. Draft Quick preview Publish changes Image Das Image …" at bounding box center [894, 308] width 1348 height 562
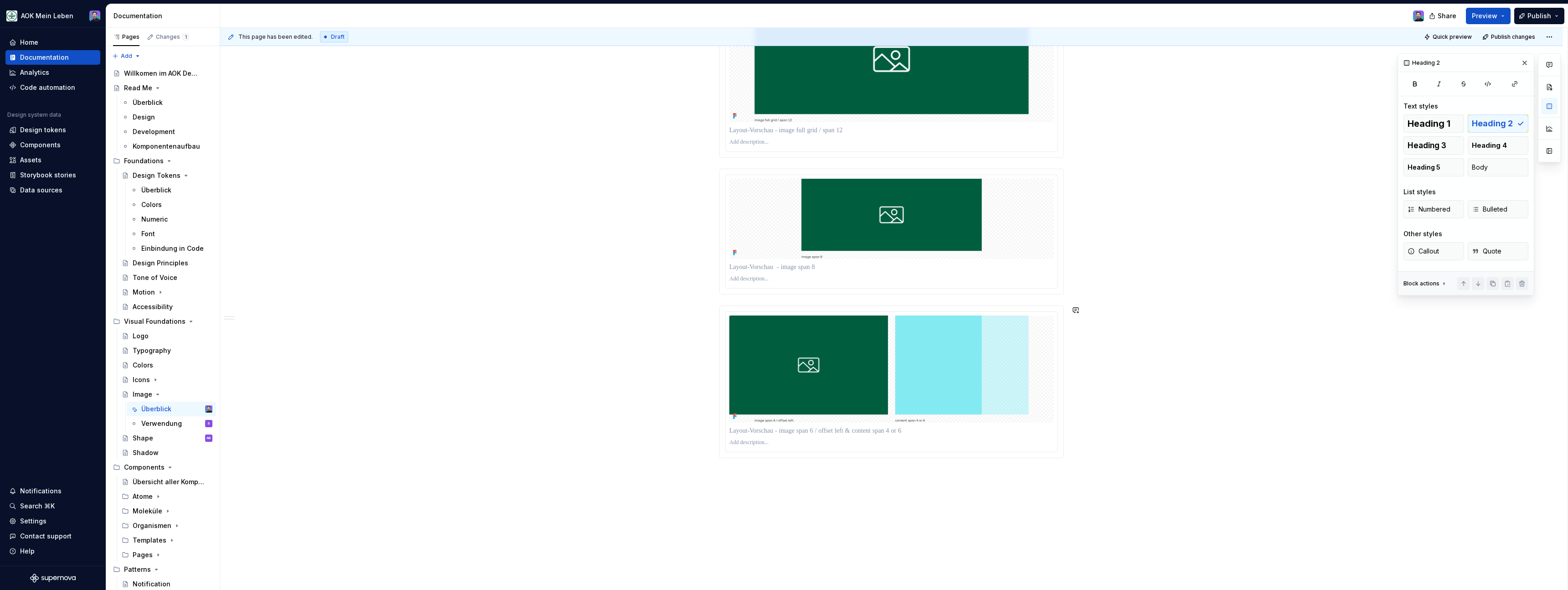
scroll to position [962, 0]
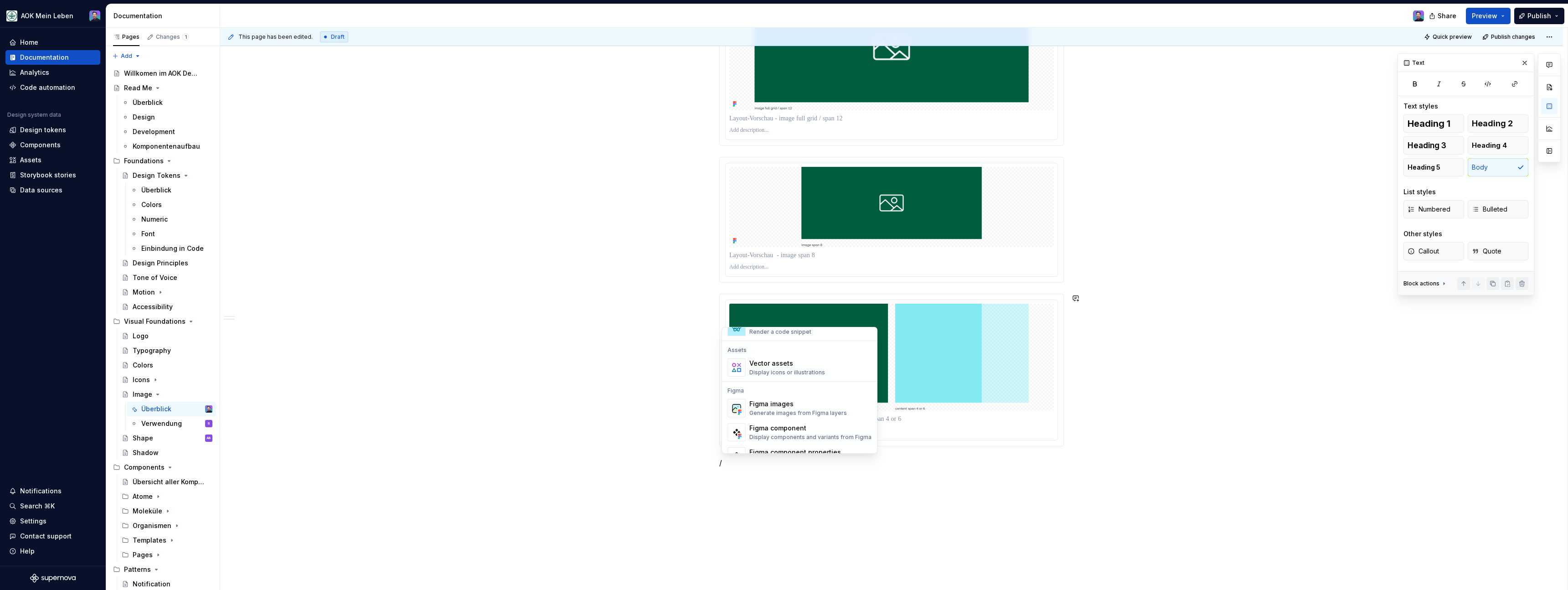
scroll to position [822, 0]
click at [791, 387] on div "Figma images" at bounding box center [797, 384] width 98 height 9
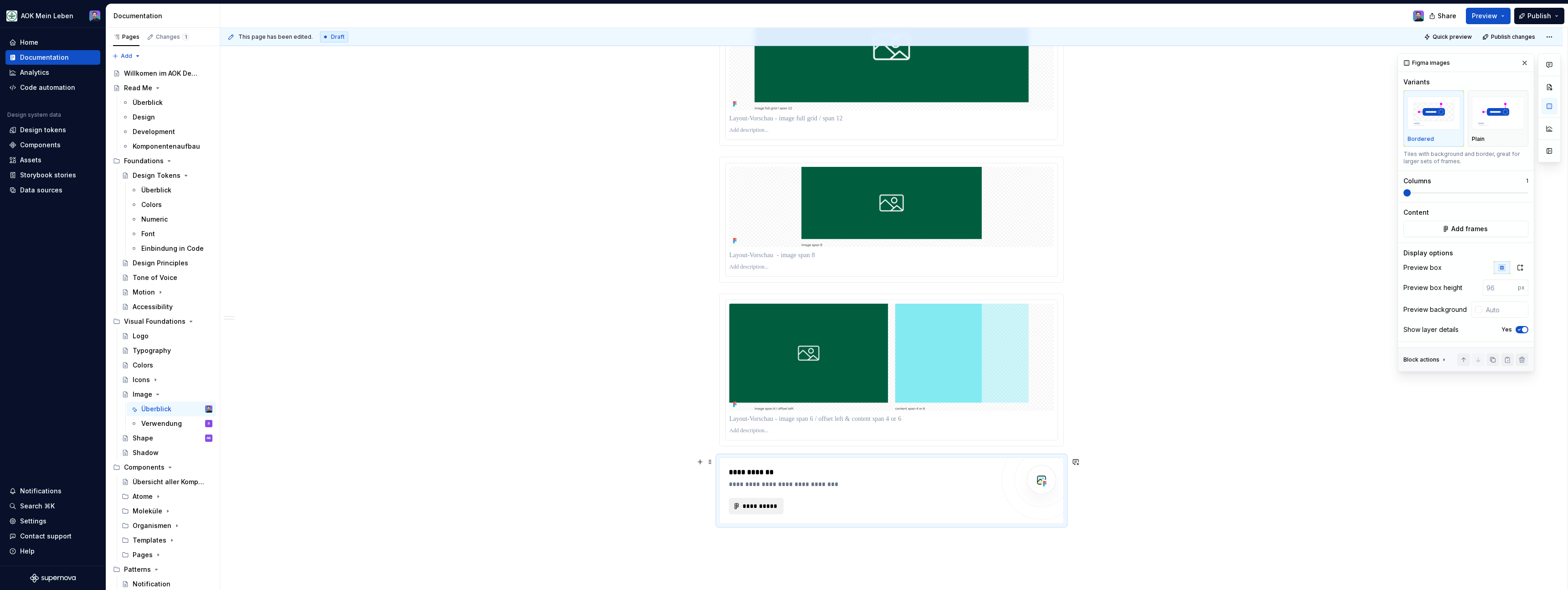
click at [765, 513] on button "**********" at bounding box center [756, 507] width 54 height 16
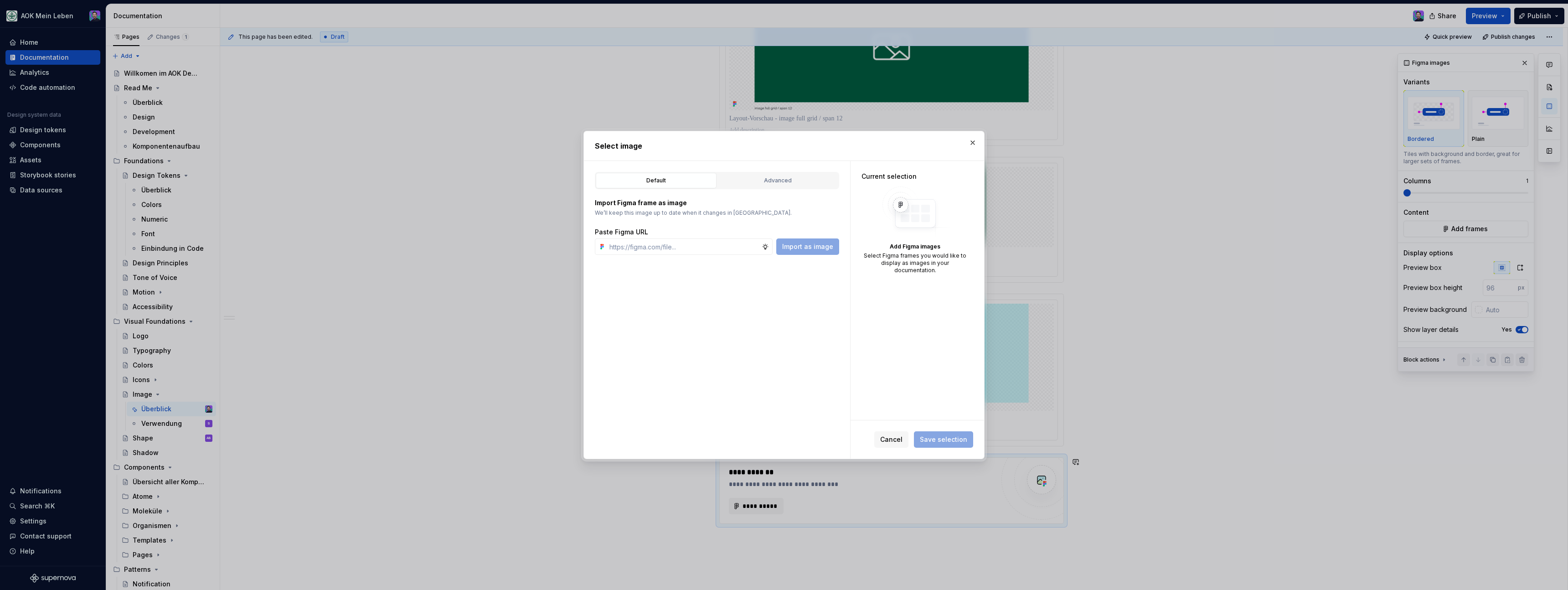
type textarea "*"
type input "[URL][DOMAIN_NAME]"
click at [783, 243] on button "Import as image" at bounding box center [808, 247] width 63 height 16
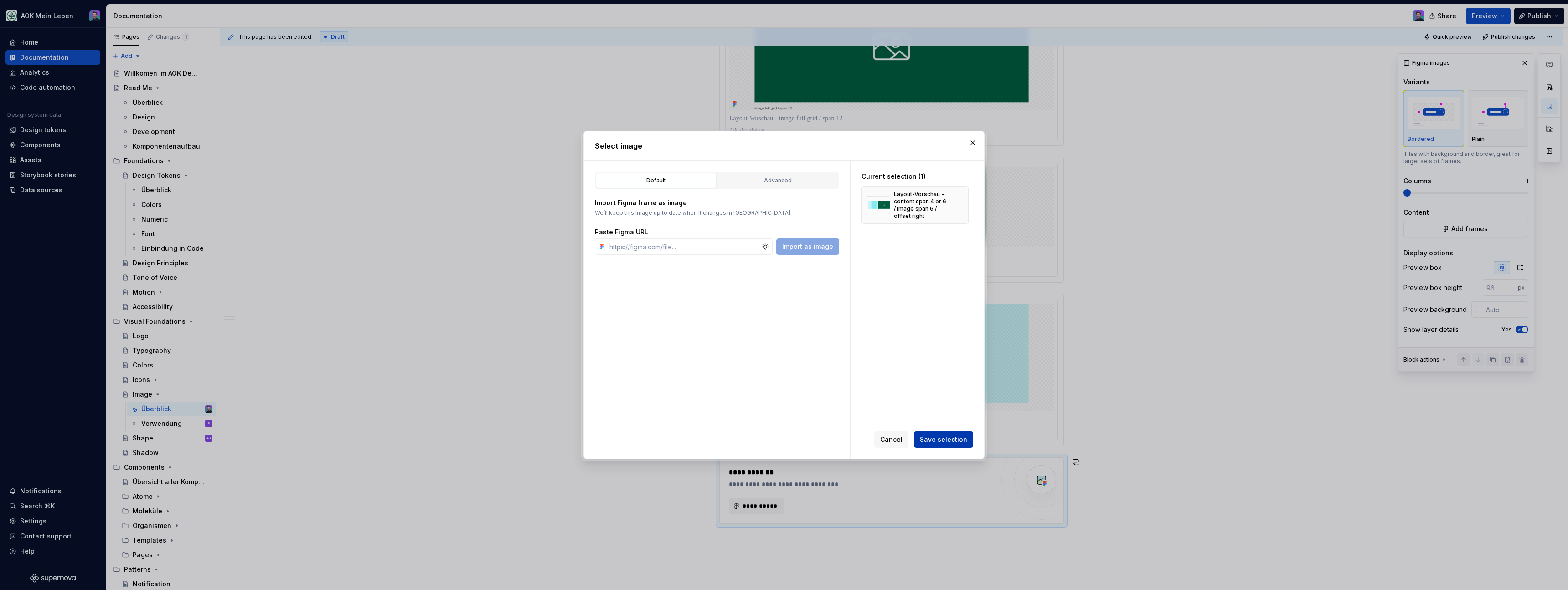
click at [936, 433] on button "Save selection" at bounding box center [943, 440] width 60 height 16
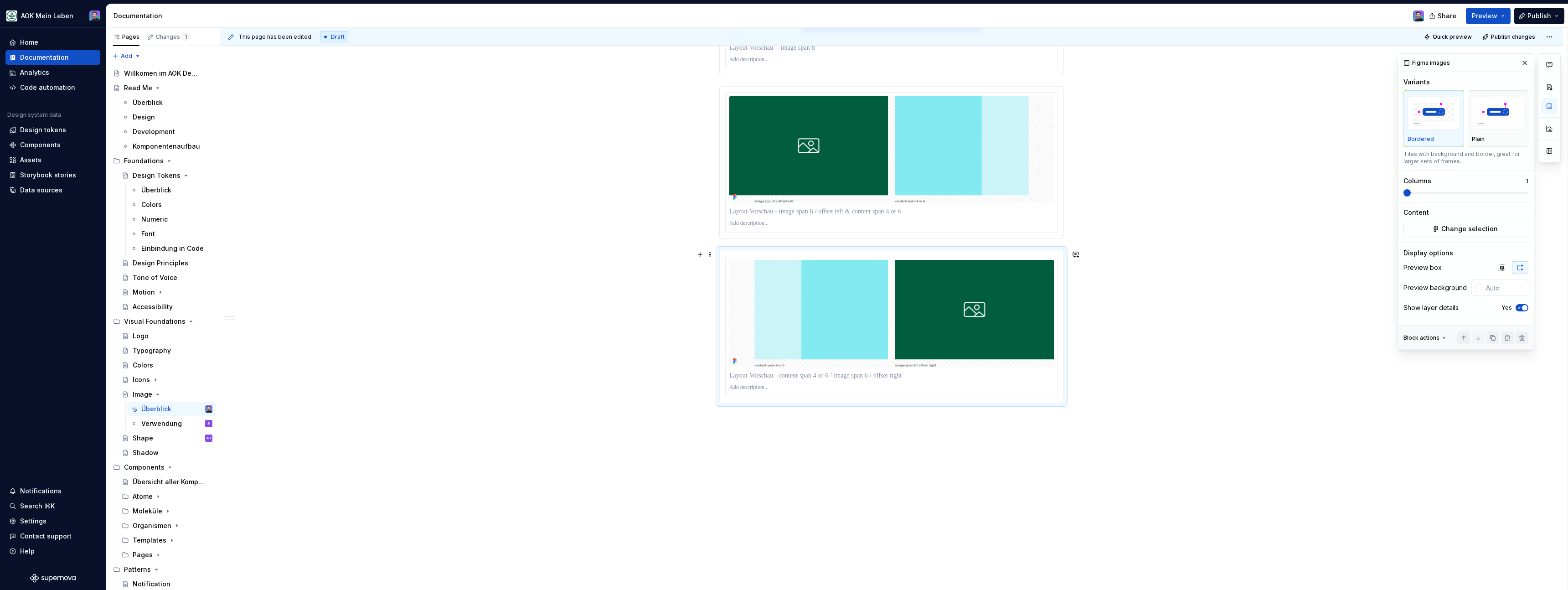
scroll to position [1176, 0]
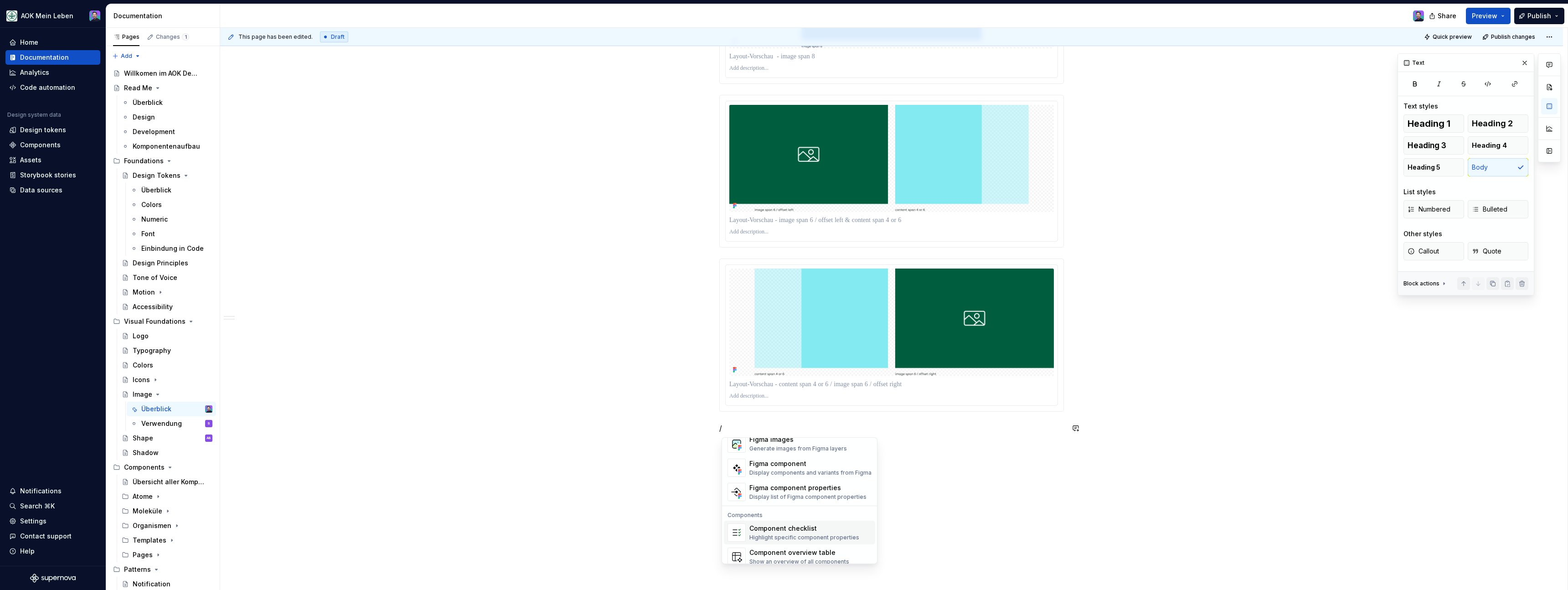
scroll to position [875, 0]
click at [799, 442] on div "Figma images" at bounding box center [797, 441] width 98 height 9
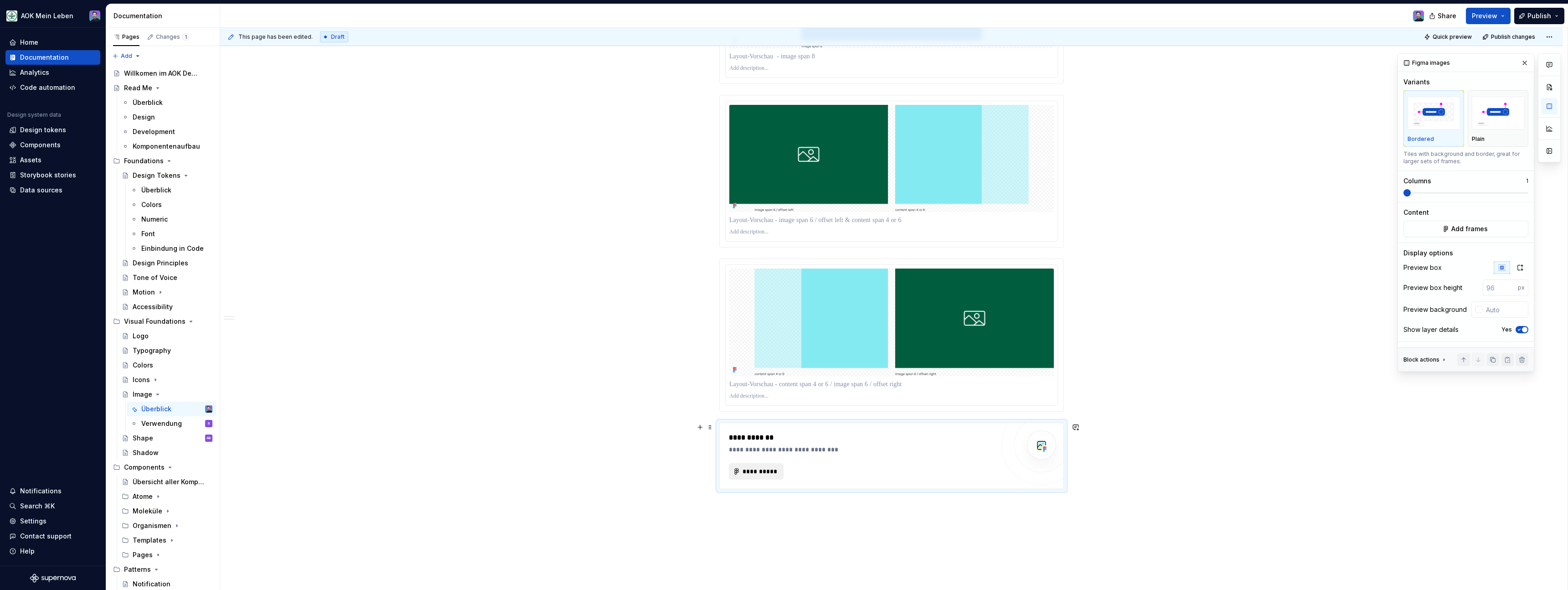
click at [774, 472] on span "**********" at bounding box center [760, 472] width 36 height 9
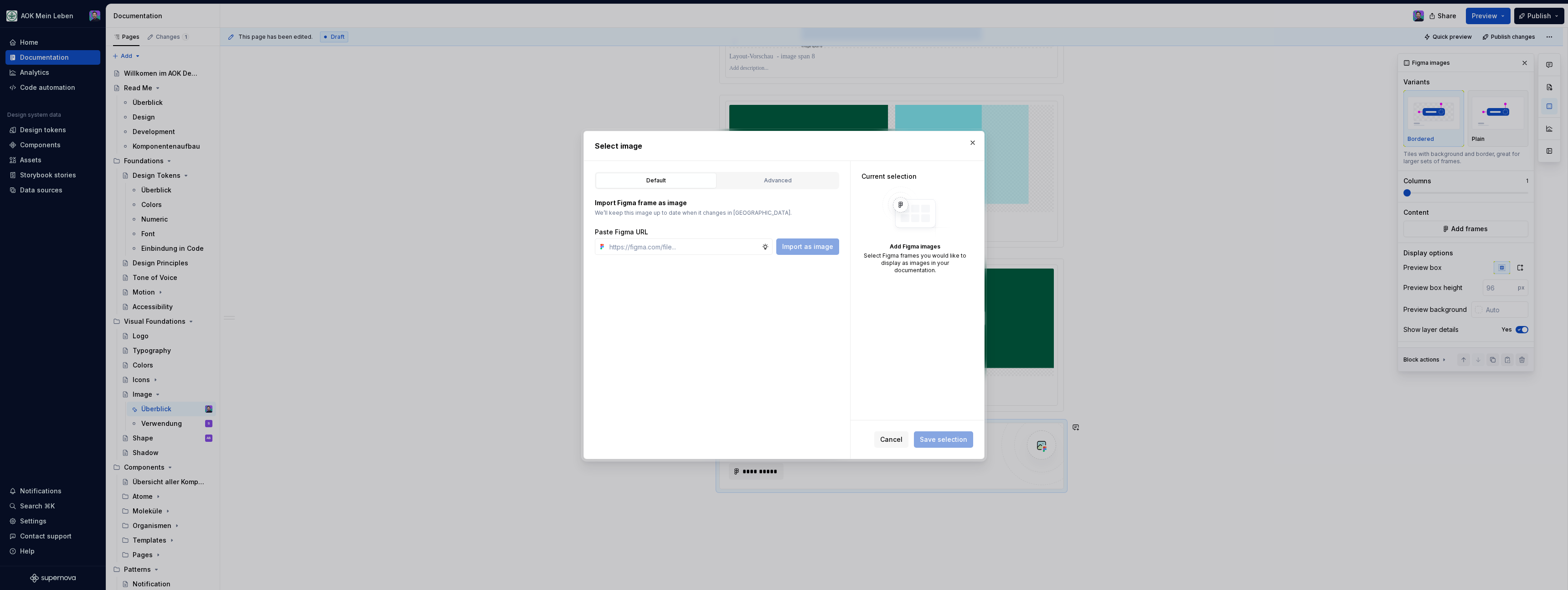
type textarea "*"
click at [756, 250] on input "text" at bounding box center [683, 247] width 156 height 16
type input "[URL][DOMAIN_NAME]"
type textarea "*"
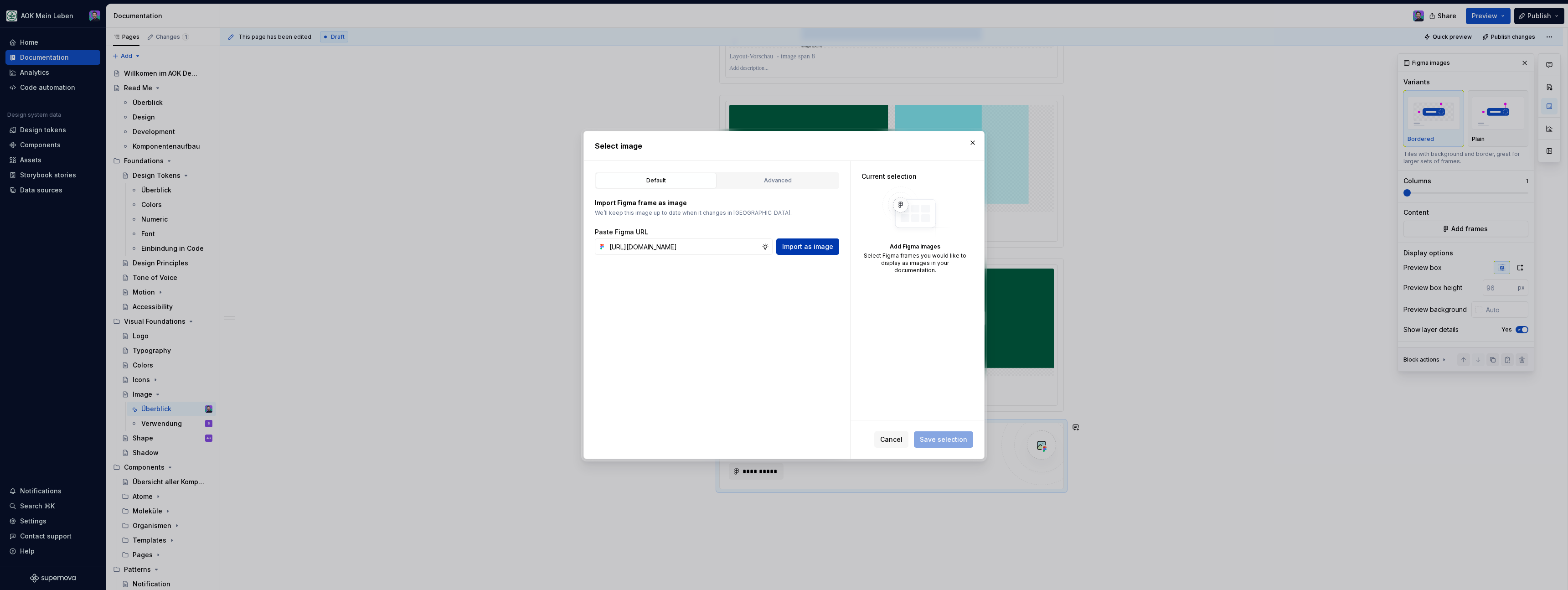
type input "[URL][DOMAIN_NAME]"
click at [796, 253] on button "Import as image" at bounding box center [808, 247] width 63 height 16
click at [941, 438] on span "Save selection" at bounding box center [943, 440] width 48 height 9
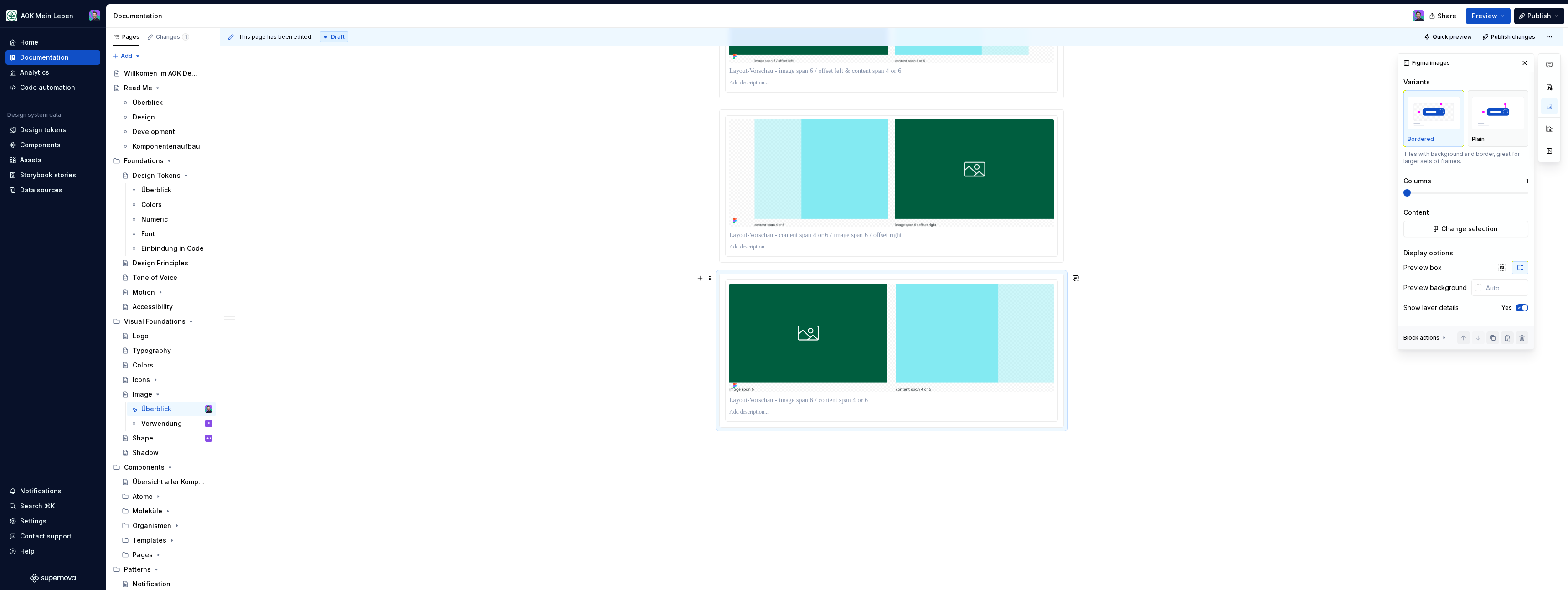
scroll to position [1325, 0]
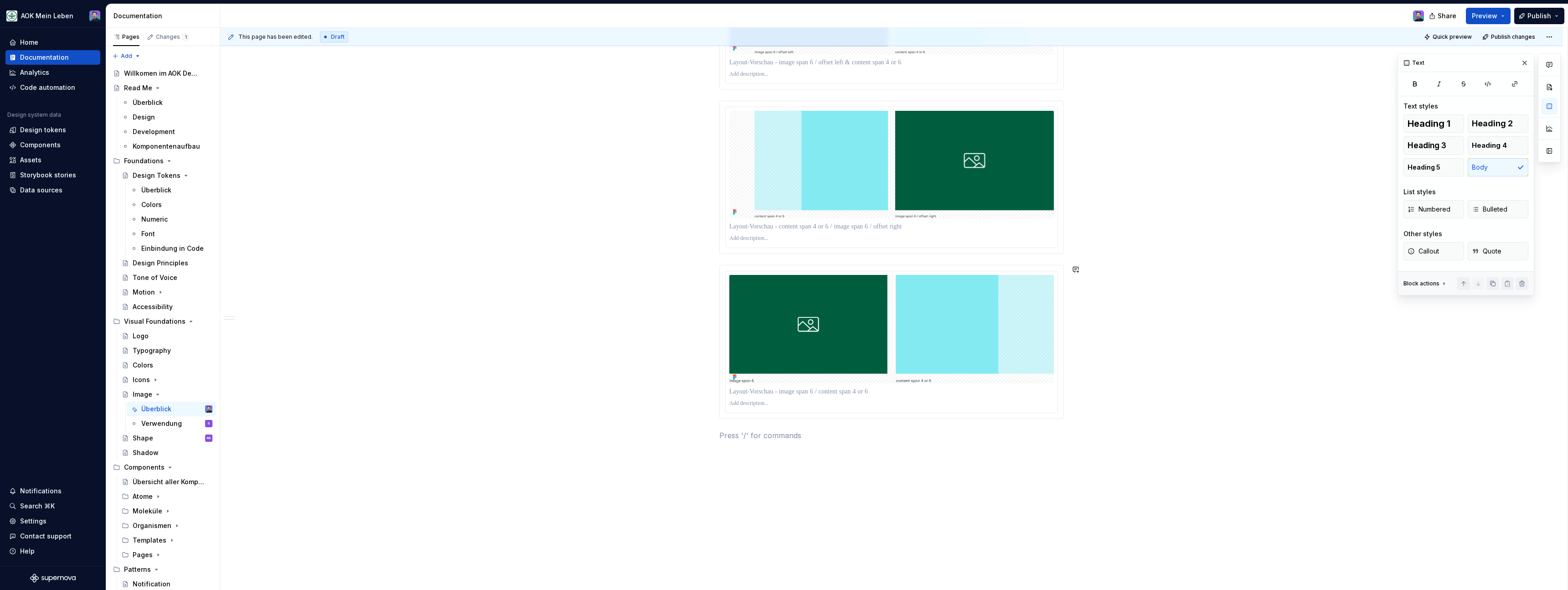
click at [858, 434] on p at bounding box center [891, 435] width 345 height 11
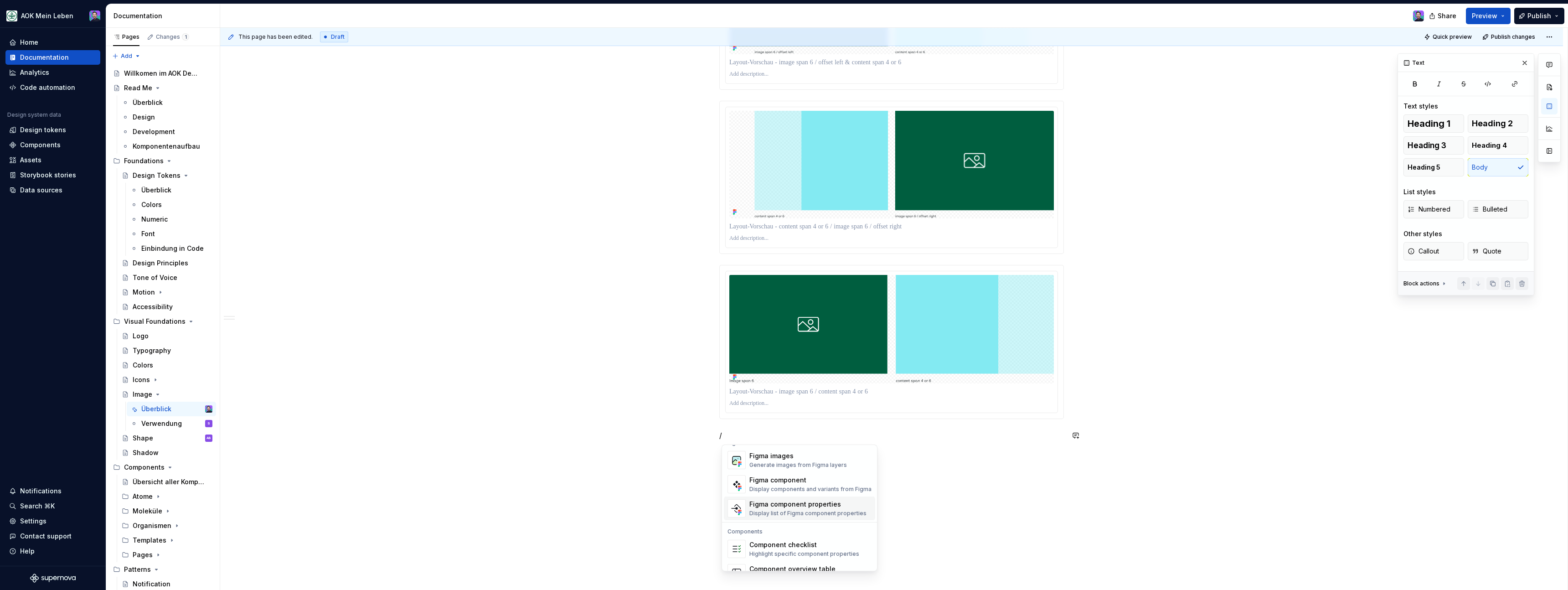
scroll to position [862, 0]
click at [791, 472] on div "Generate images from Figma layers" at bounding box center [797, 471] width 98 height 7
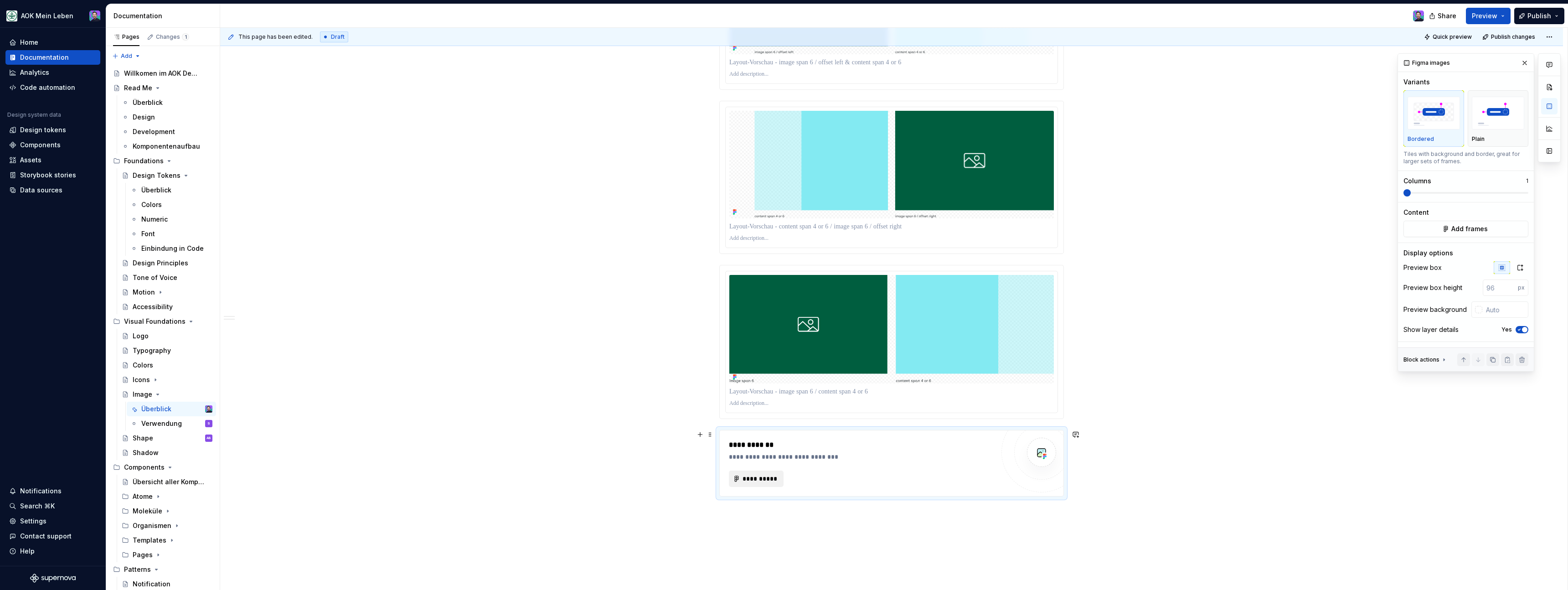
click at [769, 477] on span "**********" at bounding box center [760, 479] width 36 height 9
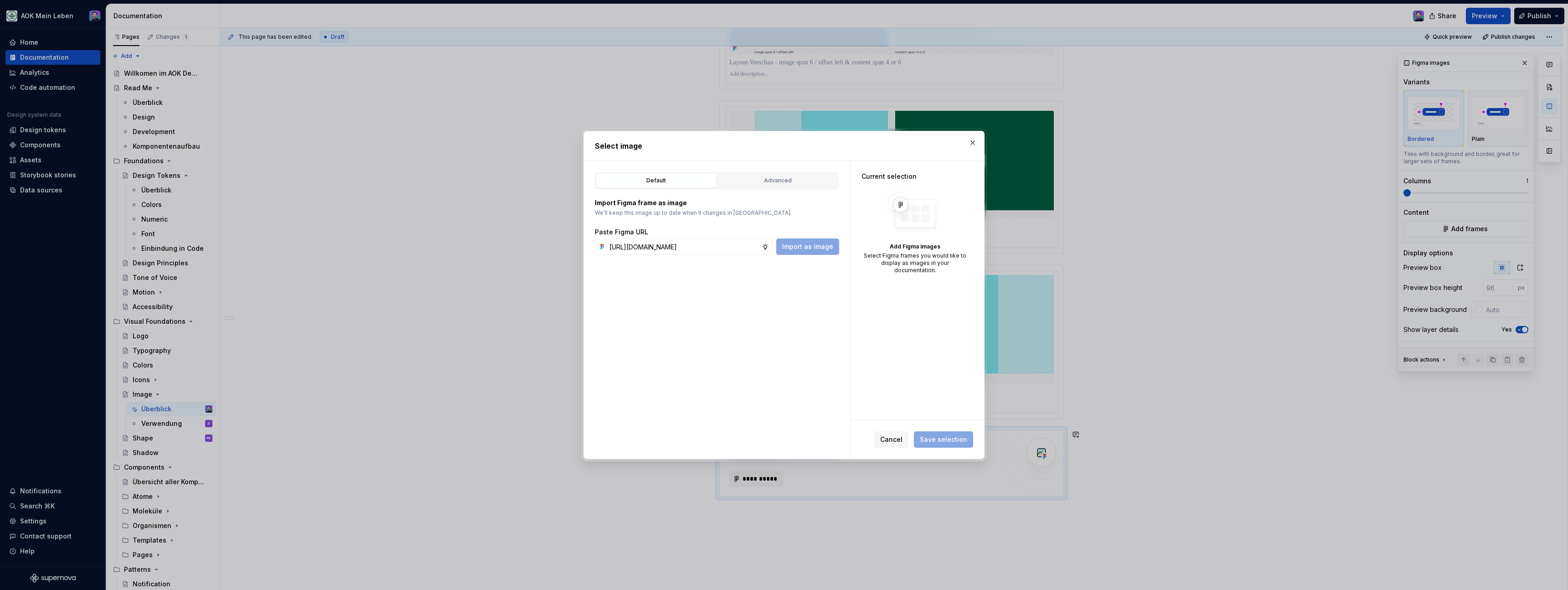
scroll to position [0, 269]
type input "[URL][DOMAIN_NAME]"
click at [789, 249] on span "Import as image" at bounding box center [808, 247] width 51 height 9
type textarea "*"
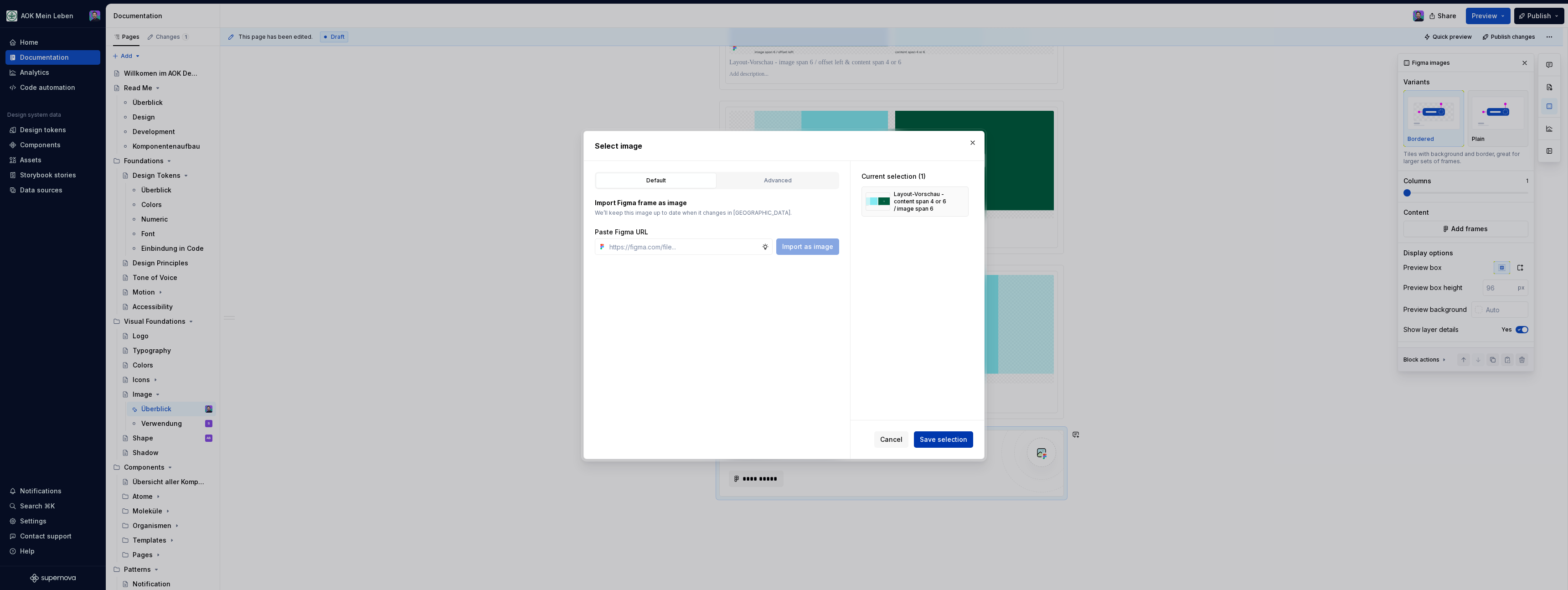
click at [935, 440] on span "Save selection" at bounding box center [943, 440] width 48 height 9
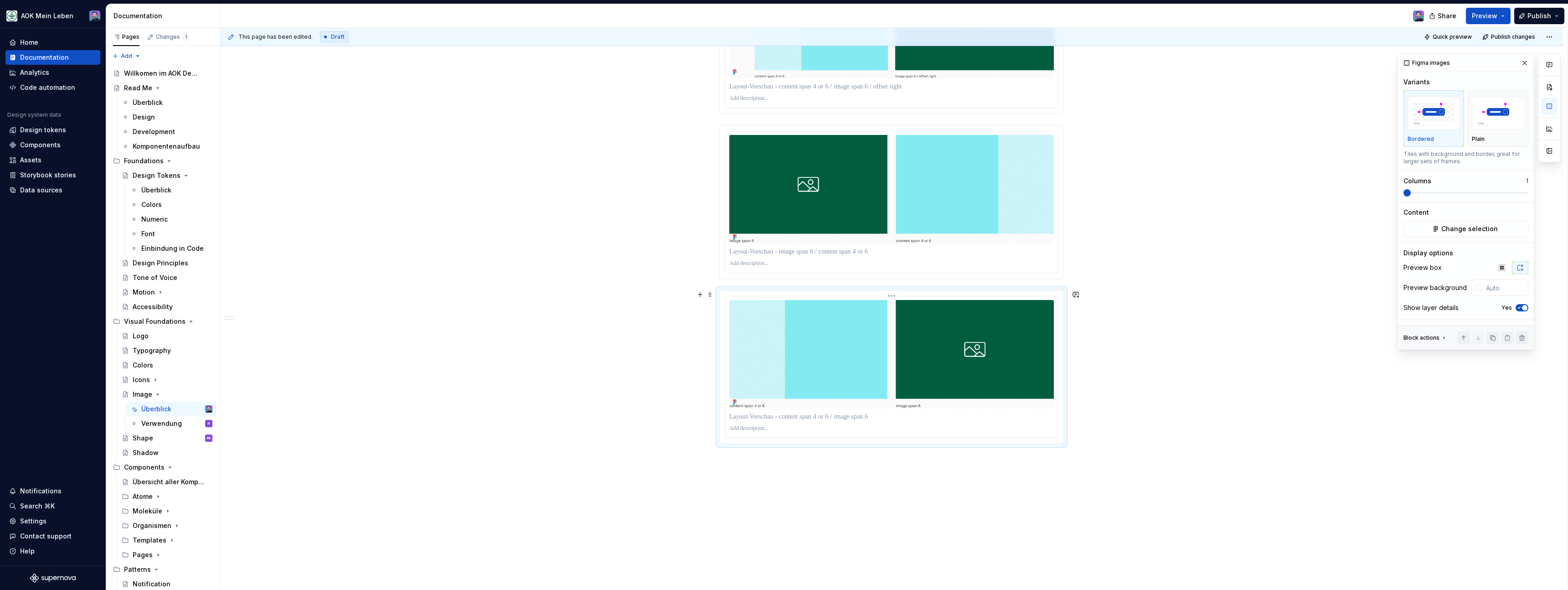
scroll to position [1507, 0]
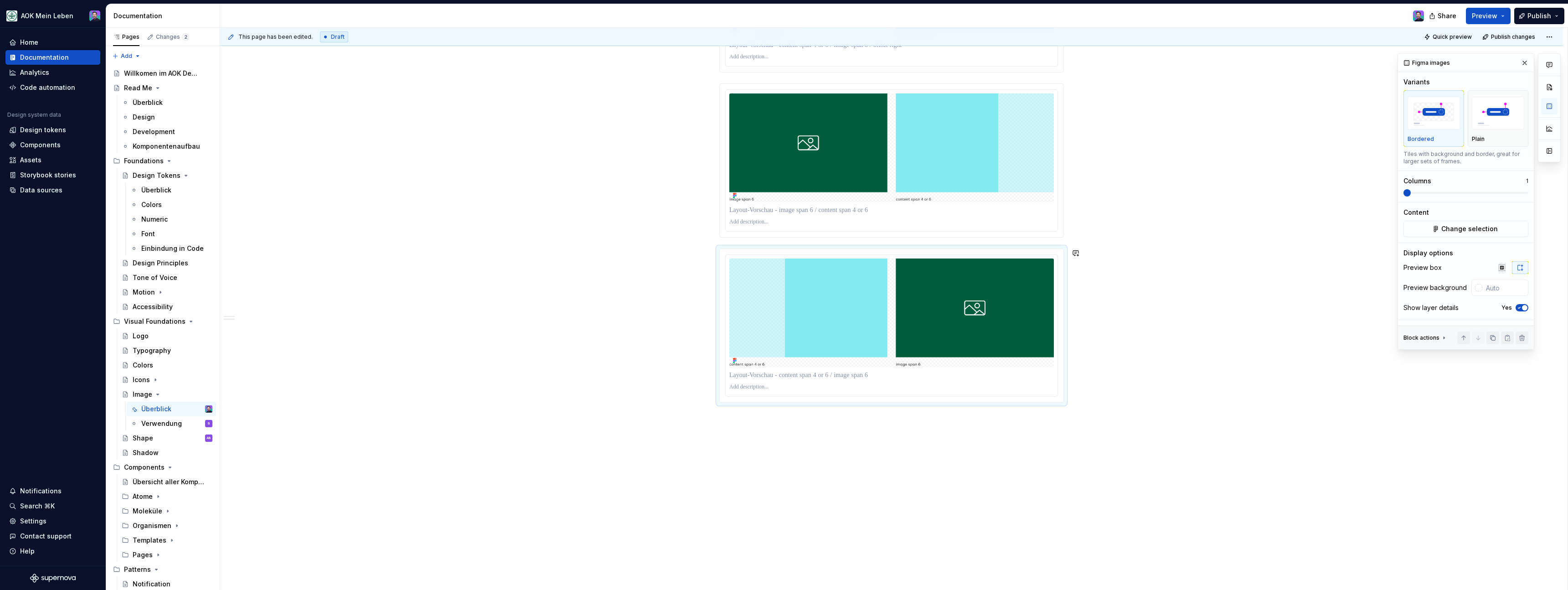
click at [838, 529] on div "This page has been edited. Draft Quick preview Publish changes Image Das Image …" at bounding box center [894, 308] width 1348 height 562
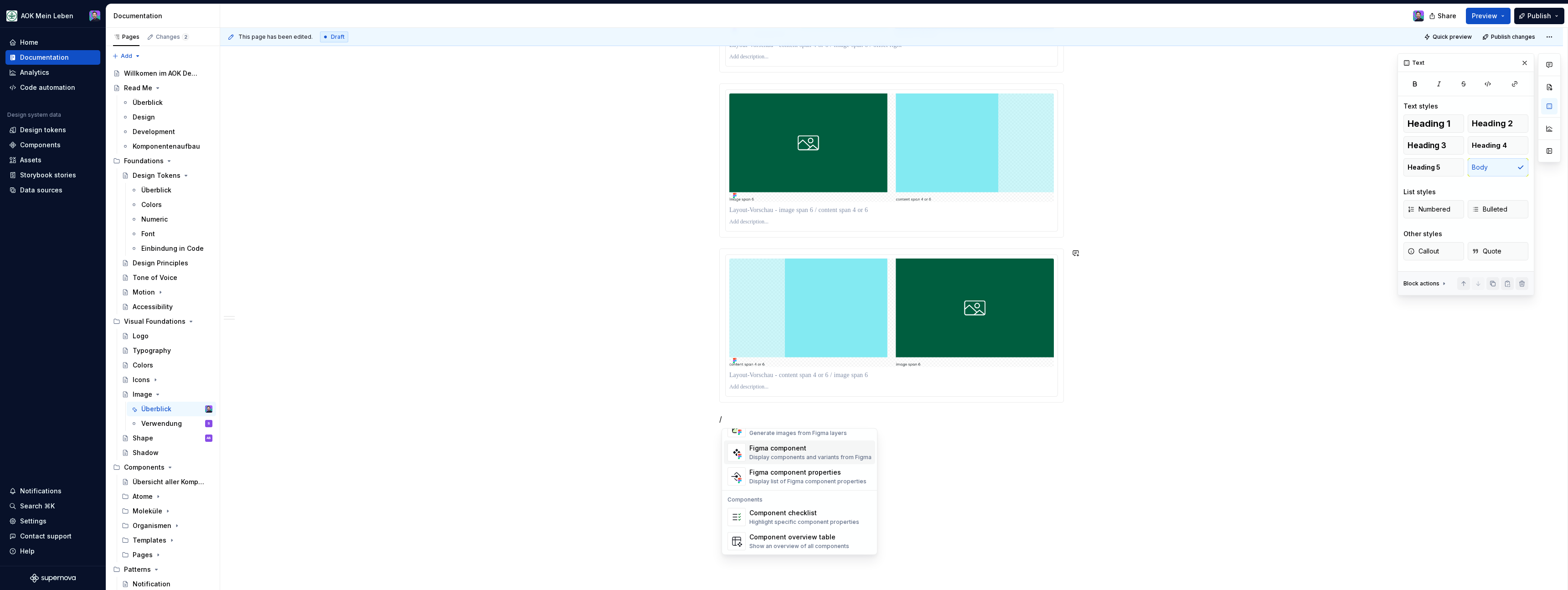
scroll to position [863, 0]
click at [781, 448] on div "Figma images" at bounding box center [797, 445] width 98 height 9
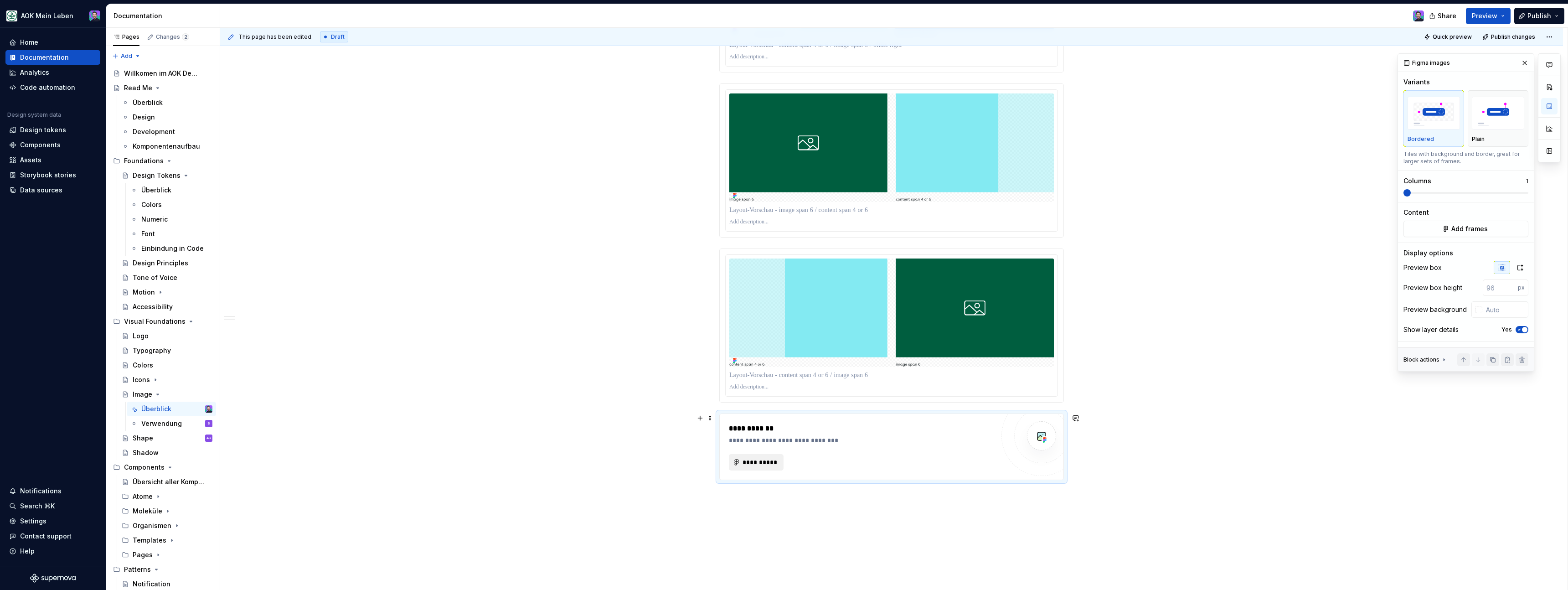
click at [766, 466] on span "**********" at bounding box center [760, 463] width 36 height 9
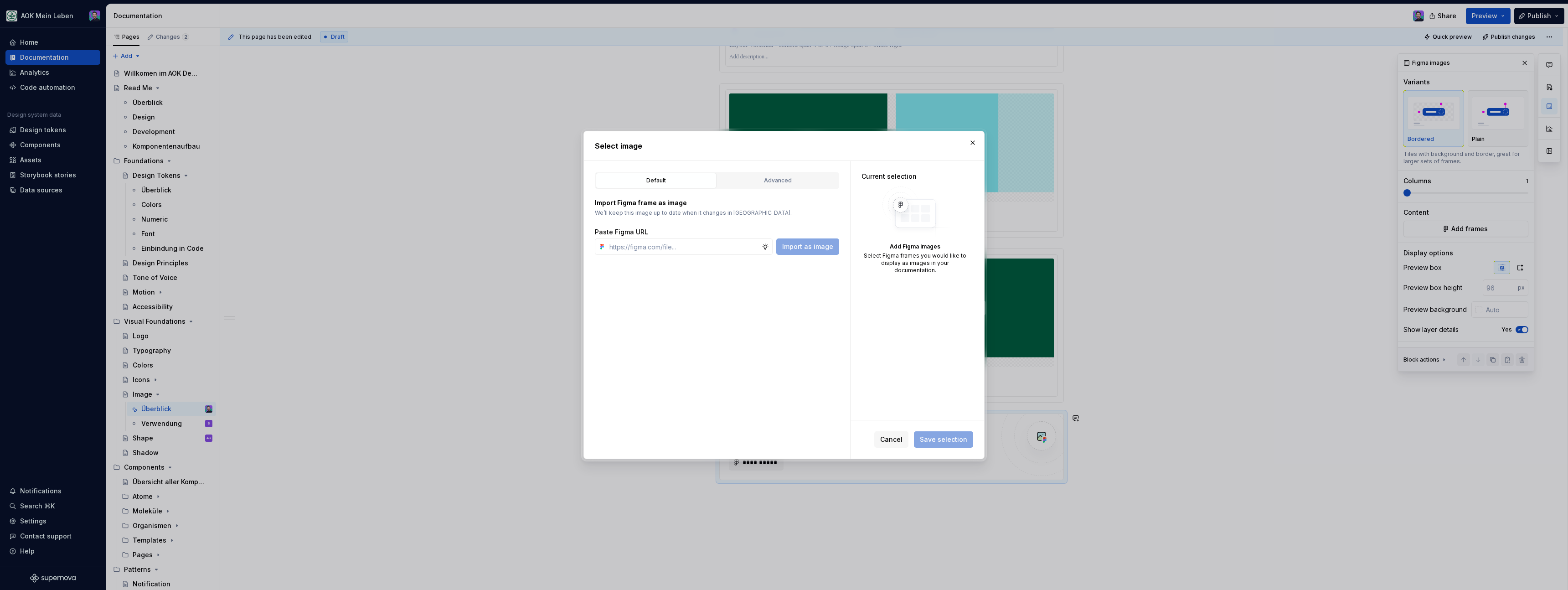
type textarea "*"
type input "[URL][DOMAIN_NAME]"
click at [797, 253] on button "Import as image" at bounding box center [808, 247] width 63 height 16
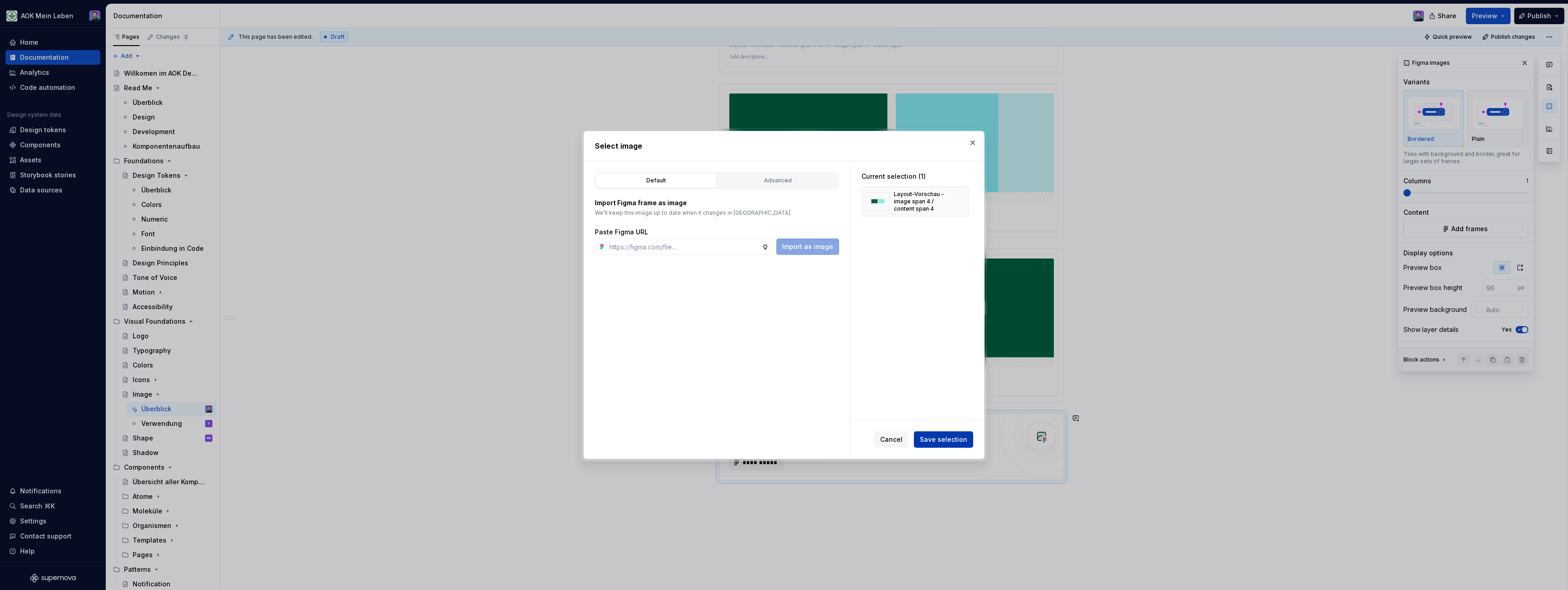
click at [946, 442] on span "Save selection" at bounding box center [943, 440] width 48 height 9
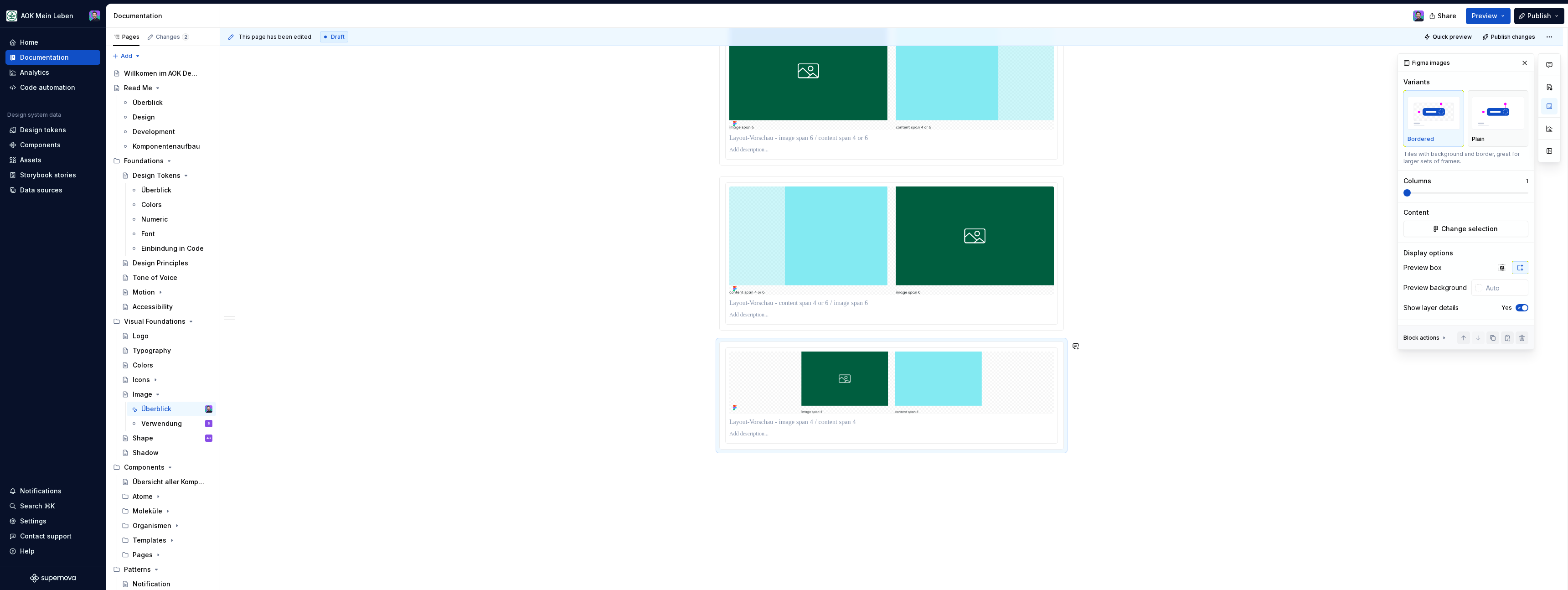
scroll to position [1587, 0]
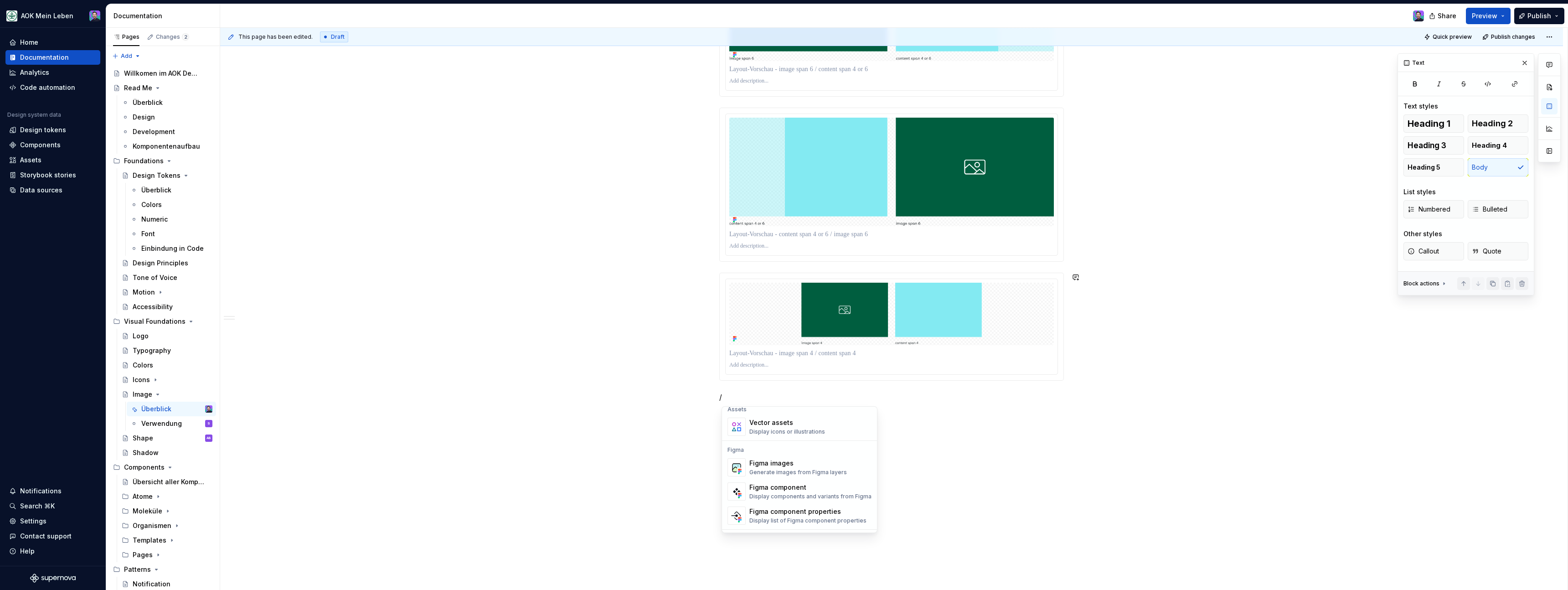
scroll to position [816, 0]
click at [803, 471] on div "Figma images" at bounding box center [797, 469] width 98 height 9
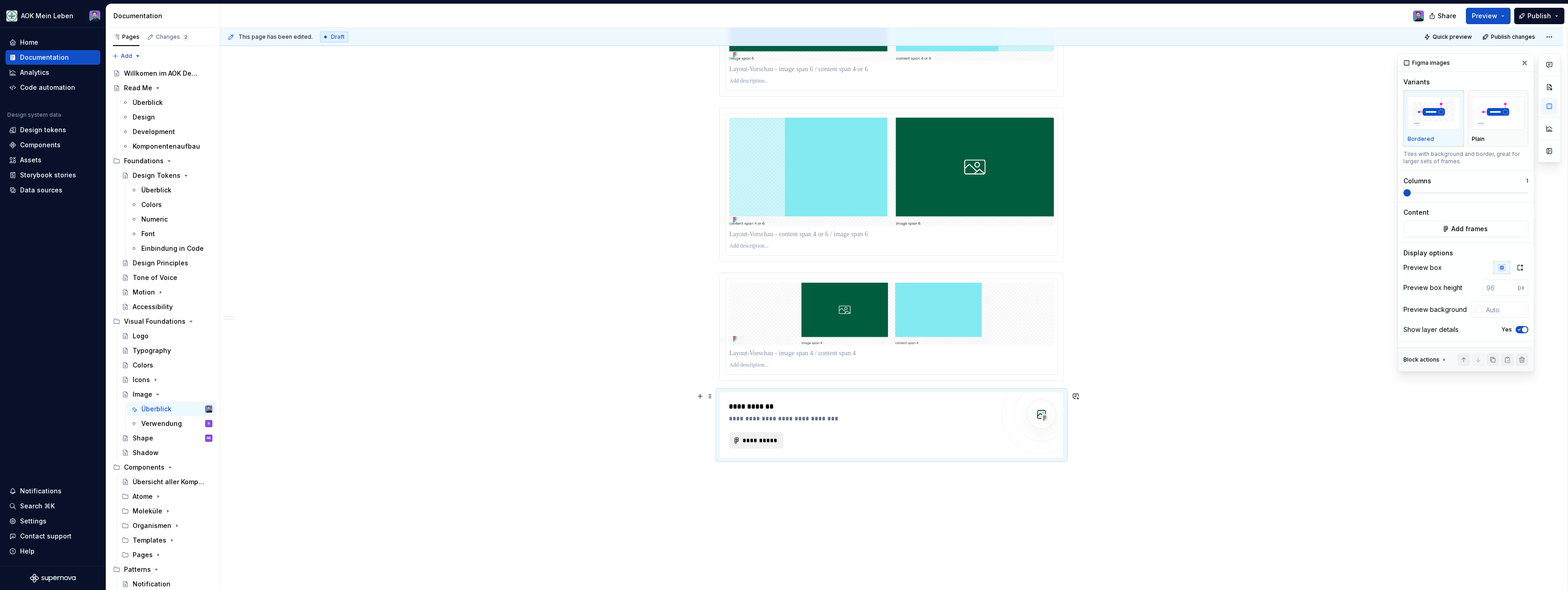
click at [746, 442] on span "**********" at bounding box center [760, 440] width 36 height 9
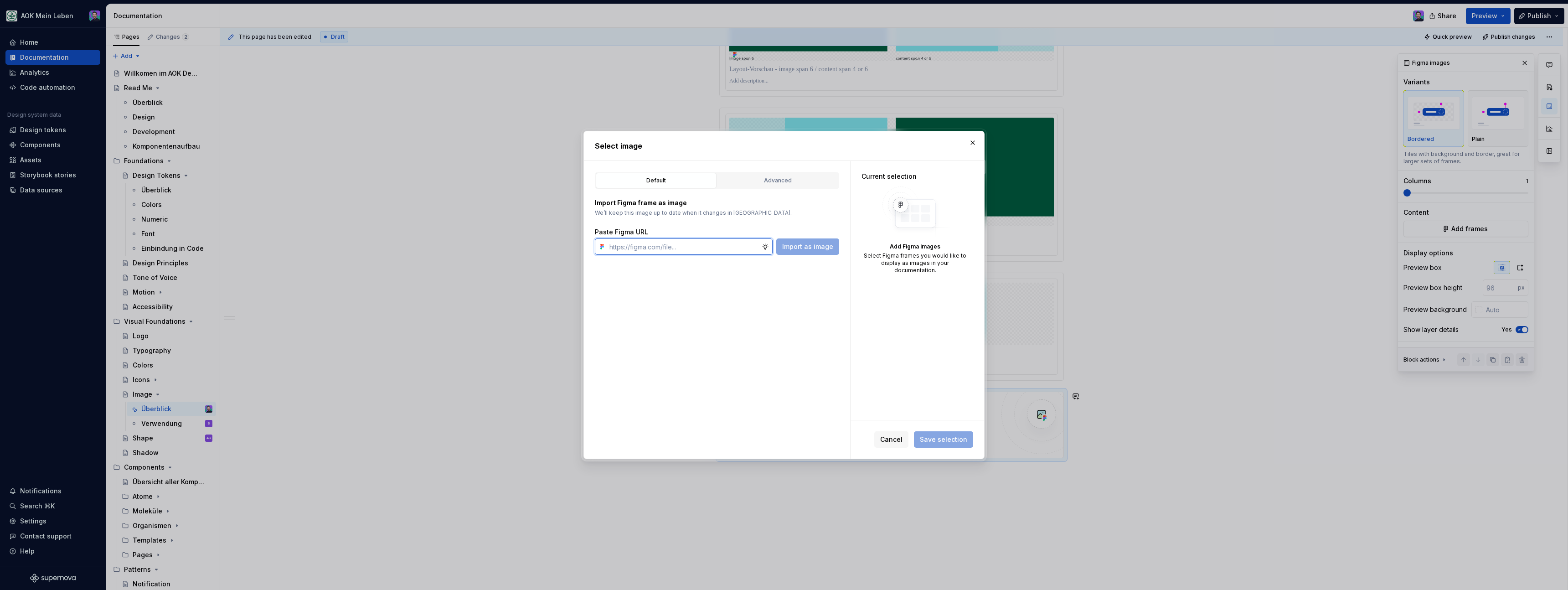
click at [709, 244] on input "text" at bounding box center [683, 247] width 156 height 16
paste input "[URL][DOMAIN_NAME]"
type input "[URL][DOMAIN_NAME]"
click at [783, 250] on button "Import as image" at bounding box center [808, 247] width 63 height 16
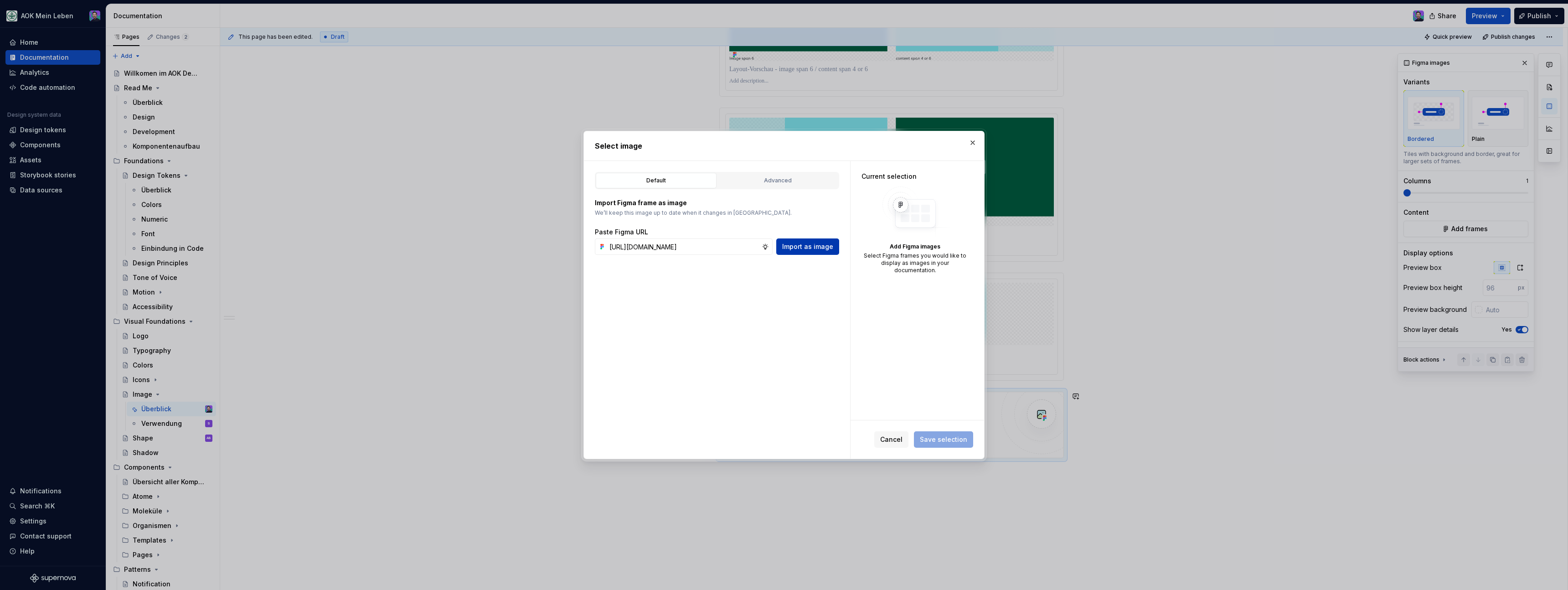
scroll to position [0, 0]
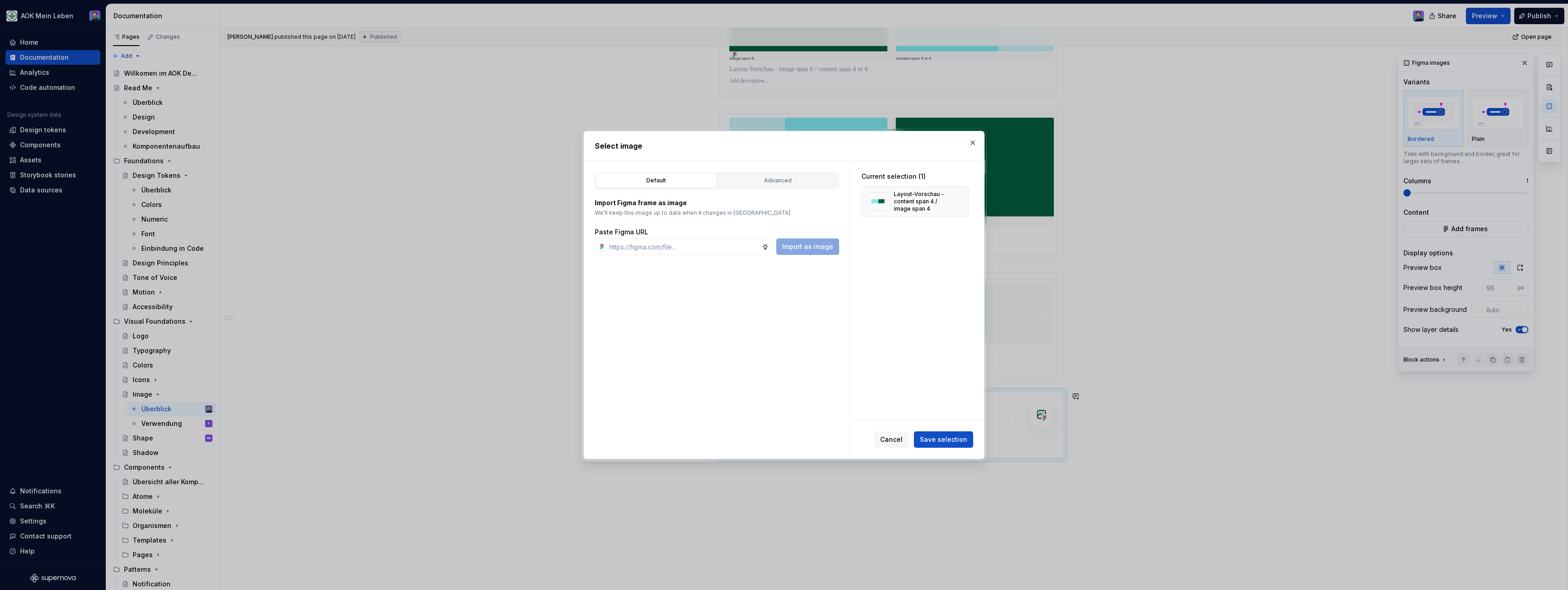
click at [940, 450] on div "Cancel Save selection" at bounding box center [917, 439] width 133 height 38
click at [940, 445] on button "Save selection" at bounding box center [943, 440] width 60 height 16
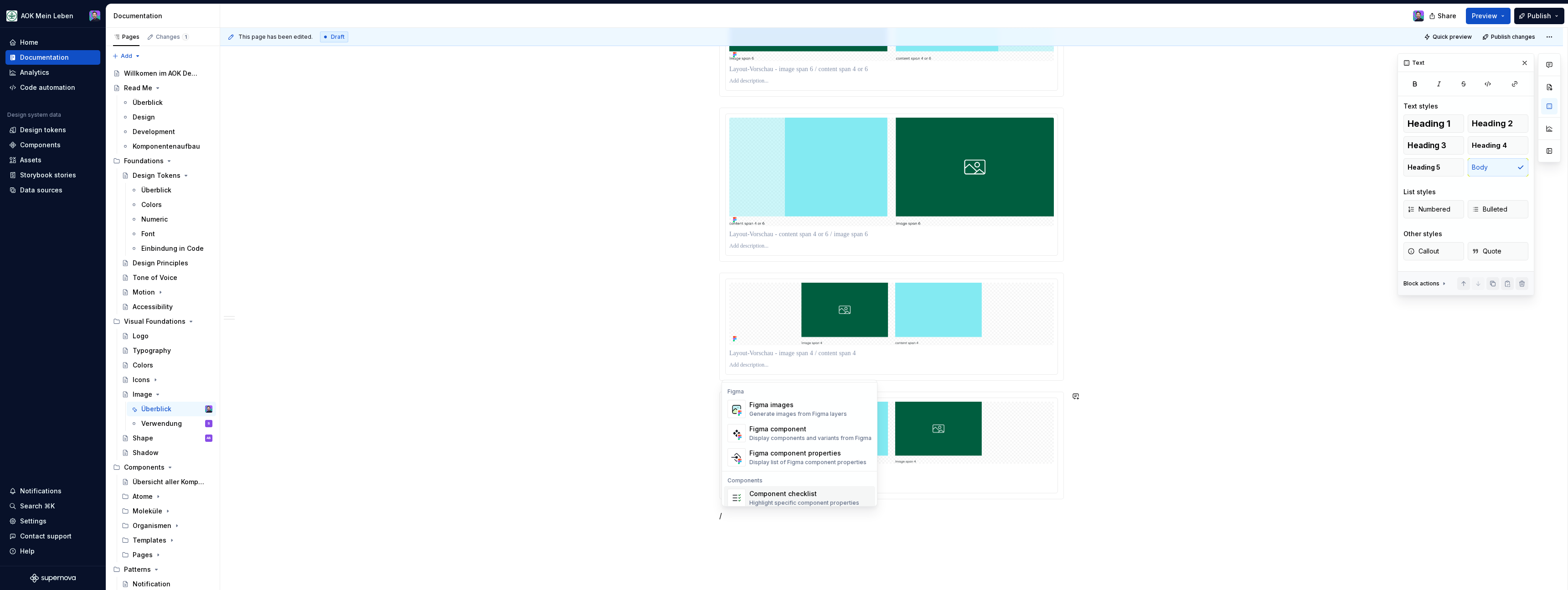
scroll to position [850, 0]
click at [815, 406] on div "Figma images" at bounding box center [797, 410] width 98 height 9
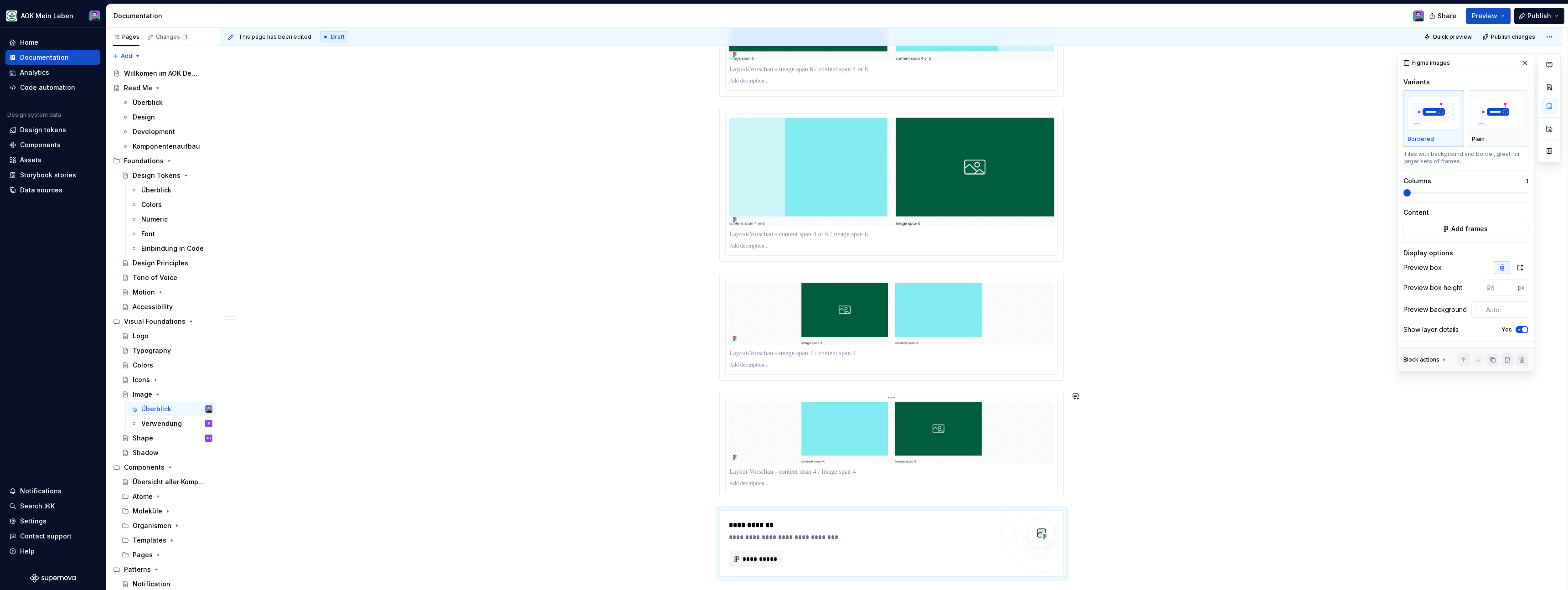
type textarea "*"
click at [773, 556] on span "**********" at bounding box center [760, 559] width 36 height 9
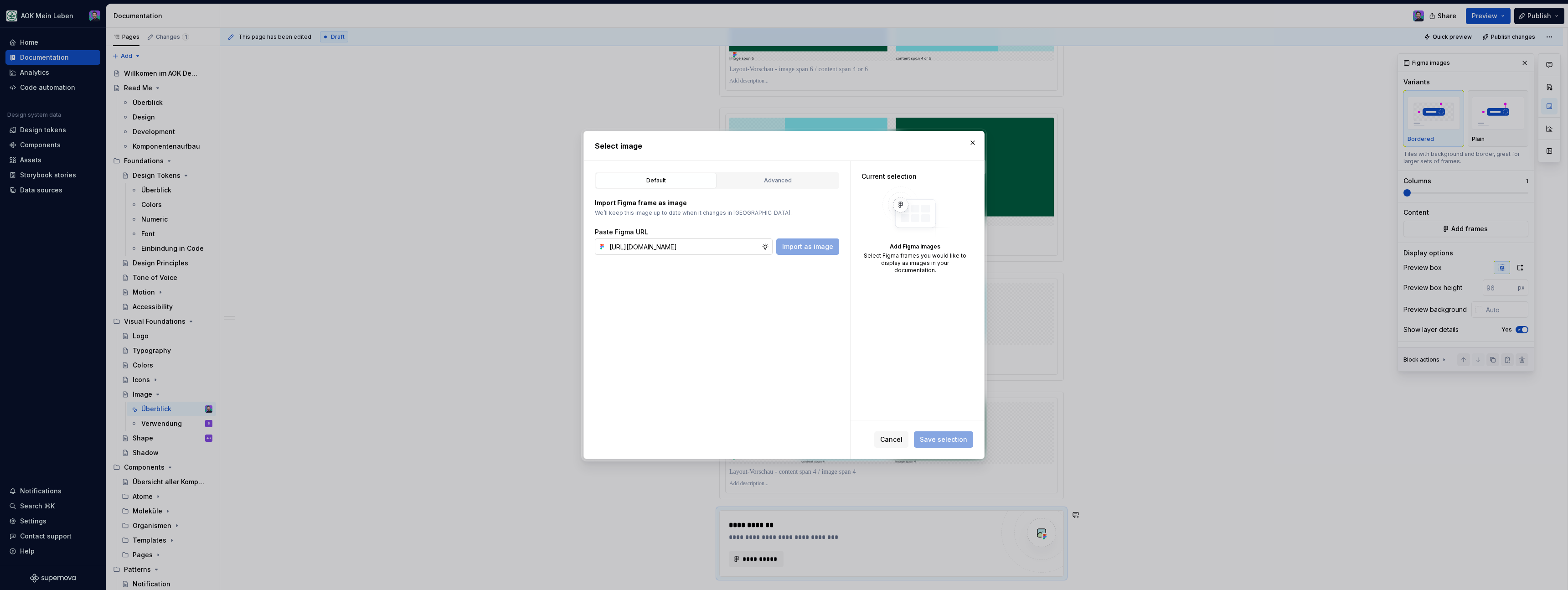
scroll to position [0, 272]
type input "[URL][DOMAIN_NAME]"
click at [815, 249] on span "Import as image" at bounding box center [808, 247] width 51 height 9
type textarea "*"
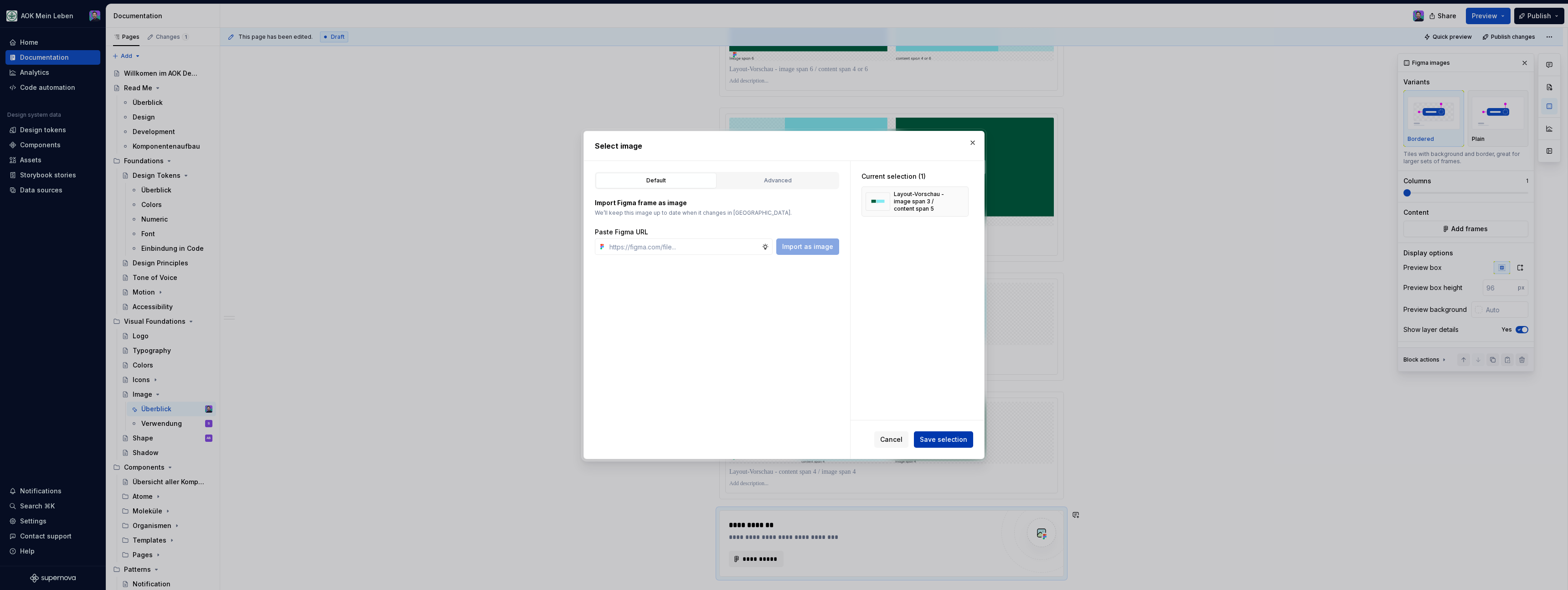
click at [929, 440] on span "Save selection" at bounding box center [943, 440] width 48 height 9
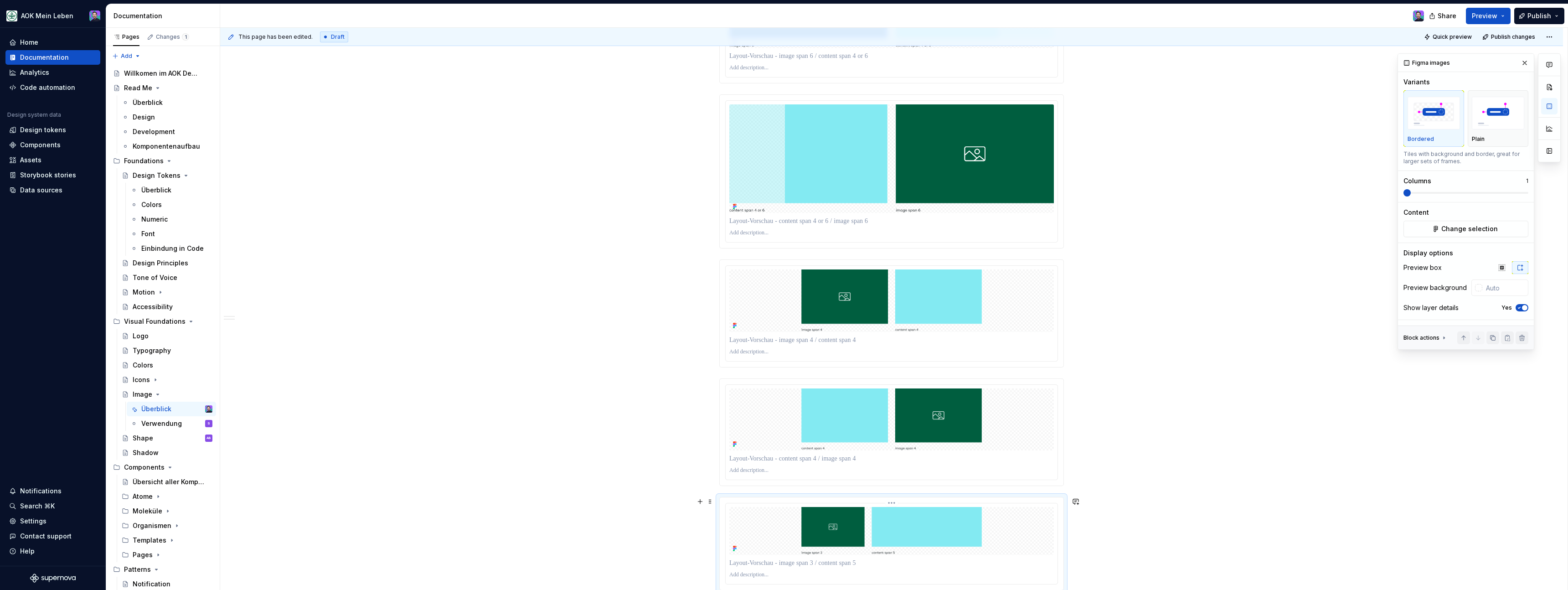
scroll to position [1849, 0]
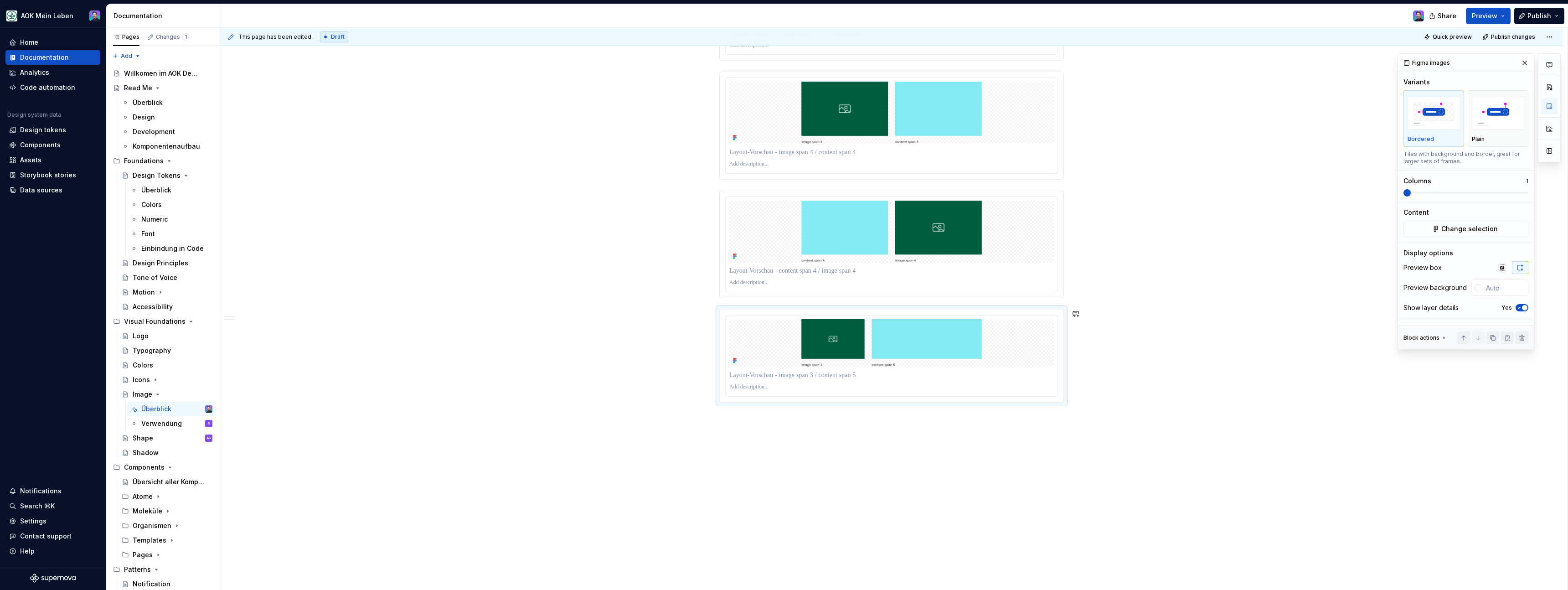
click at [761, 462] on span "**********" at bounding box center [760, 463] width 36 height 9
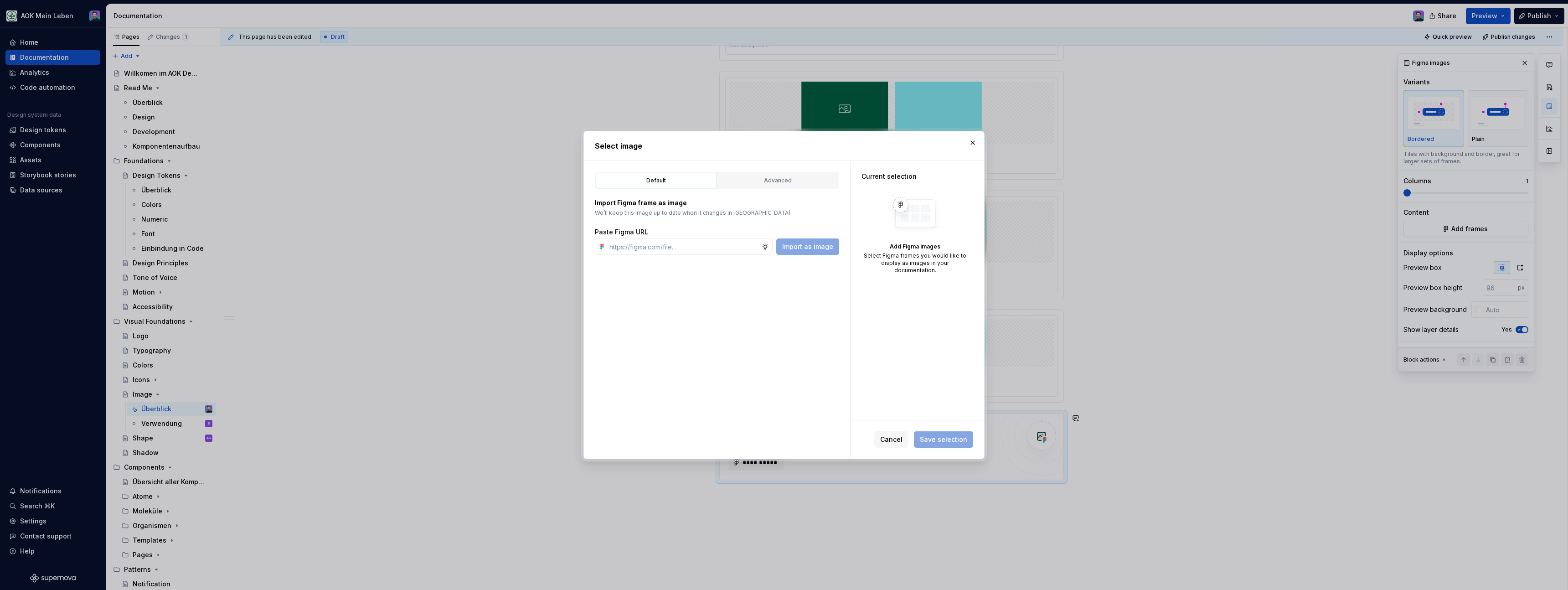
type textarea "*"
type input "[URL][DOMAIN_NAME]"
click at [812, 245] on span "Import as image" at bounding box center [808, 247] width 51 height 9
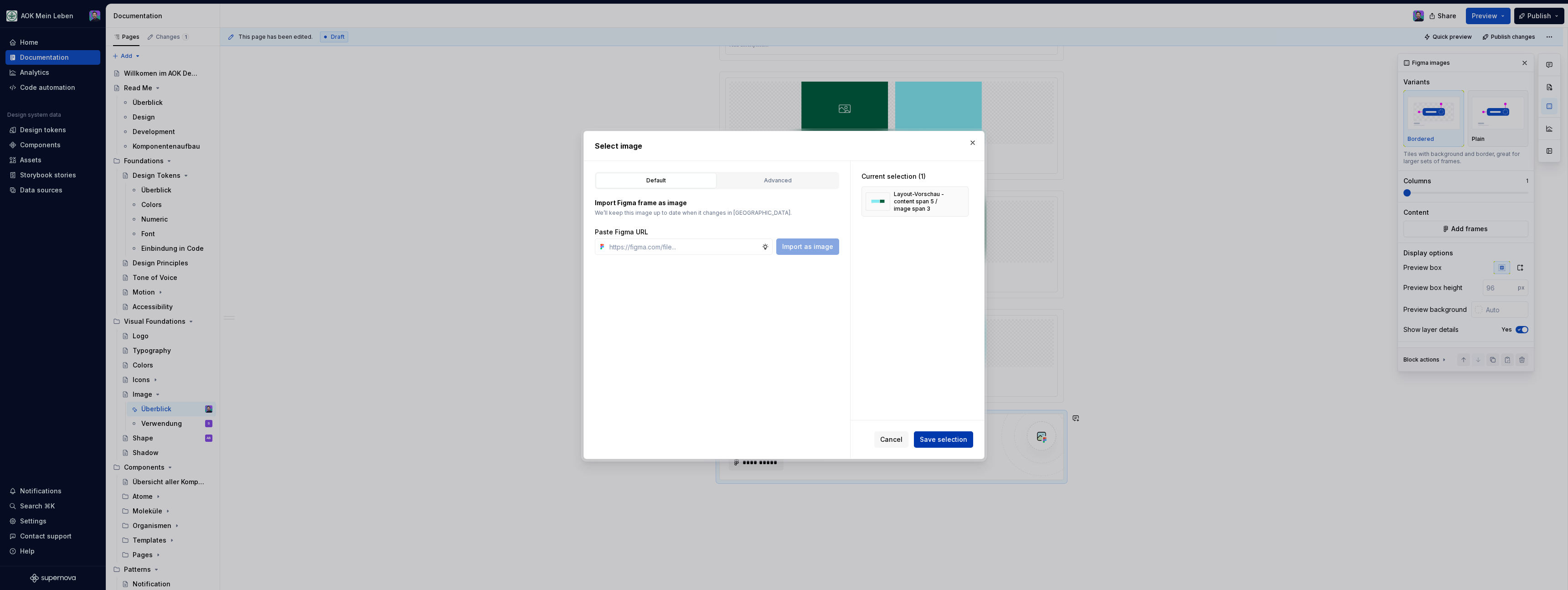
click at [931, 437] on span "Save selection" at bounding box center [943, 440] width 48 height 9
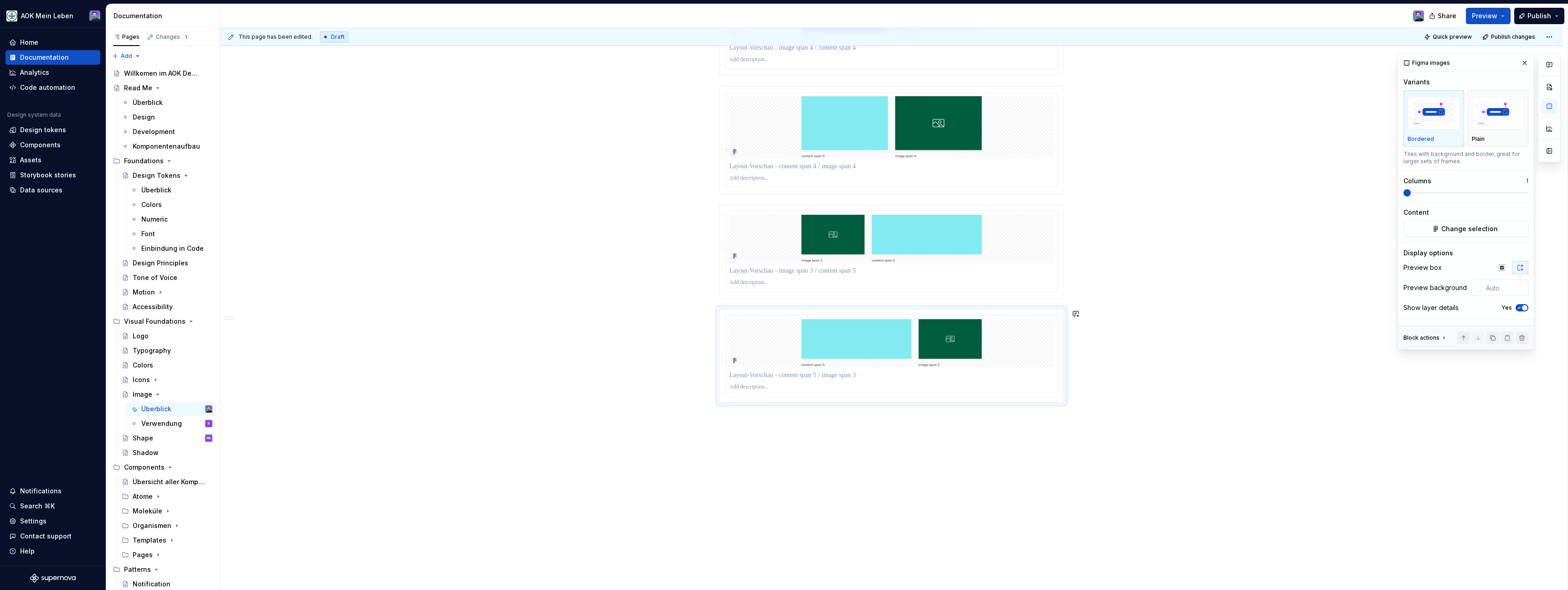
scroll to position [1953, 0]
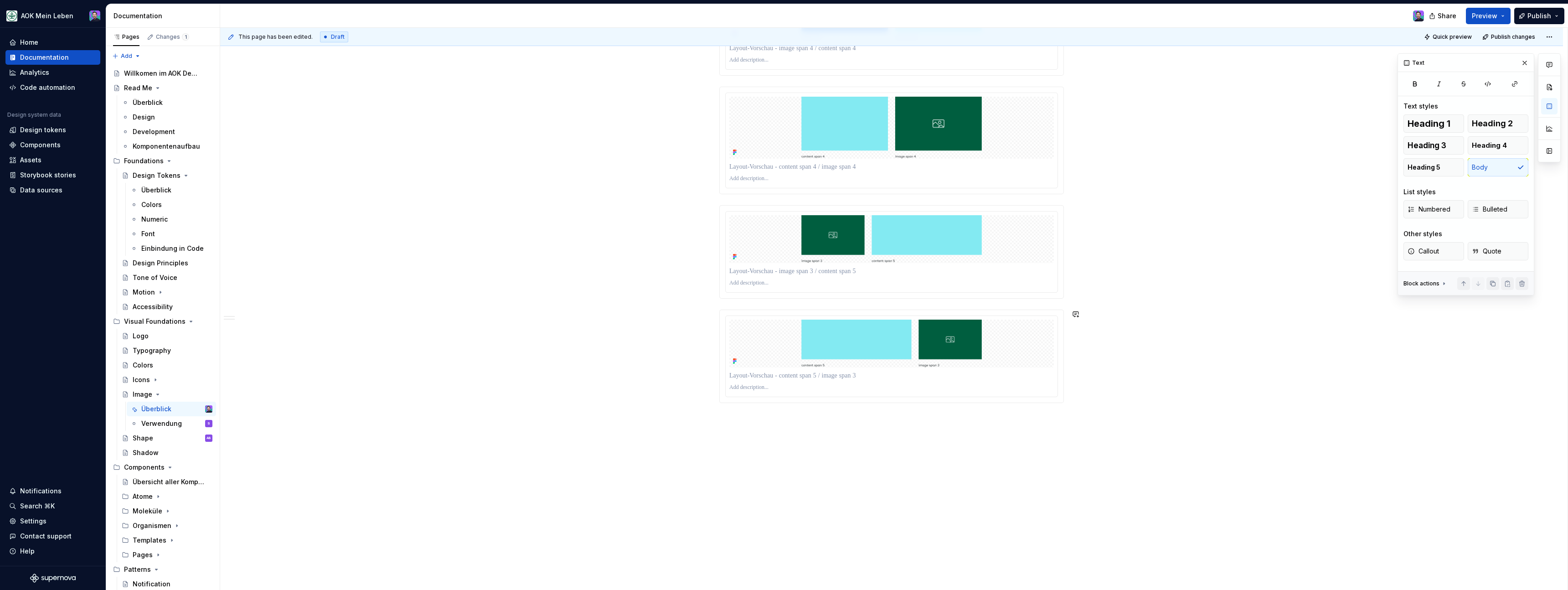
click at [846, 448] on div "Figma images Generate images from Figma layers" at bounding box center [810, 455] width 122 height 18
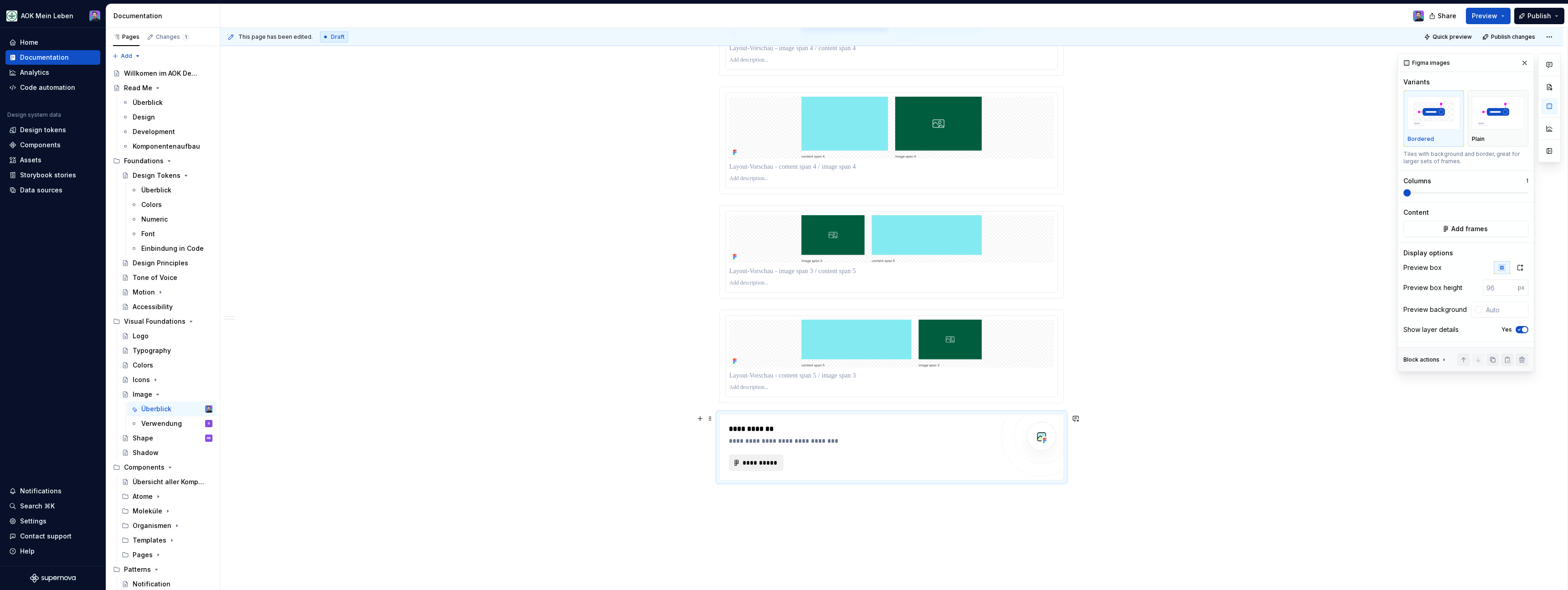
click at [753, 462] on span "**********" at bounding box center [760, 463] width 36 height 9
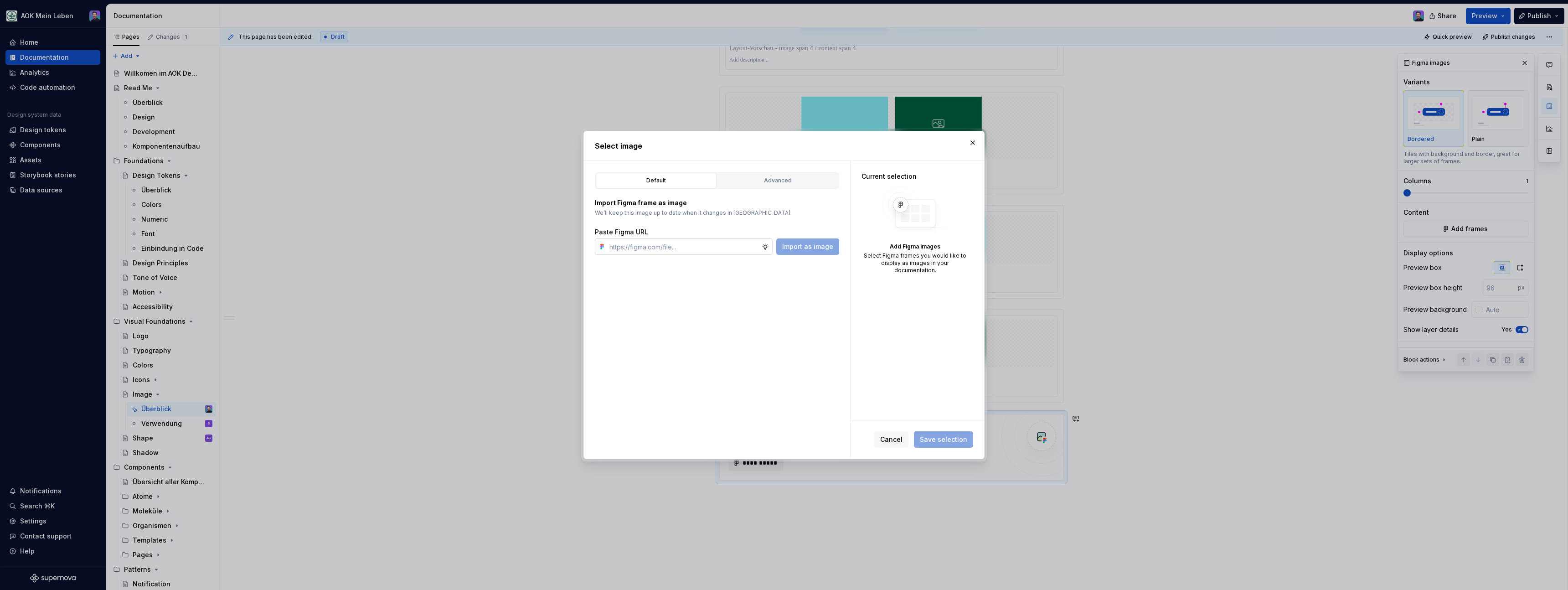
type textarea "*"
type input "[URL][DOMAIN_NAME]"
click at [793, 249] on span "Import as image" at bounding box center [808, 247] width 51 height 9
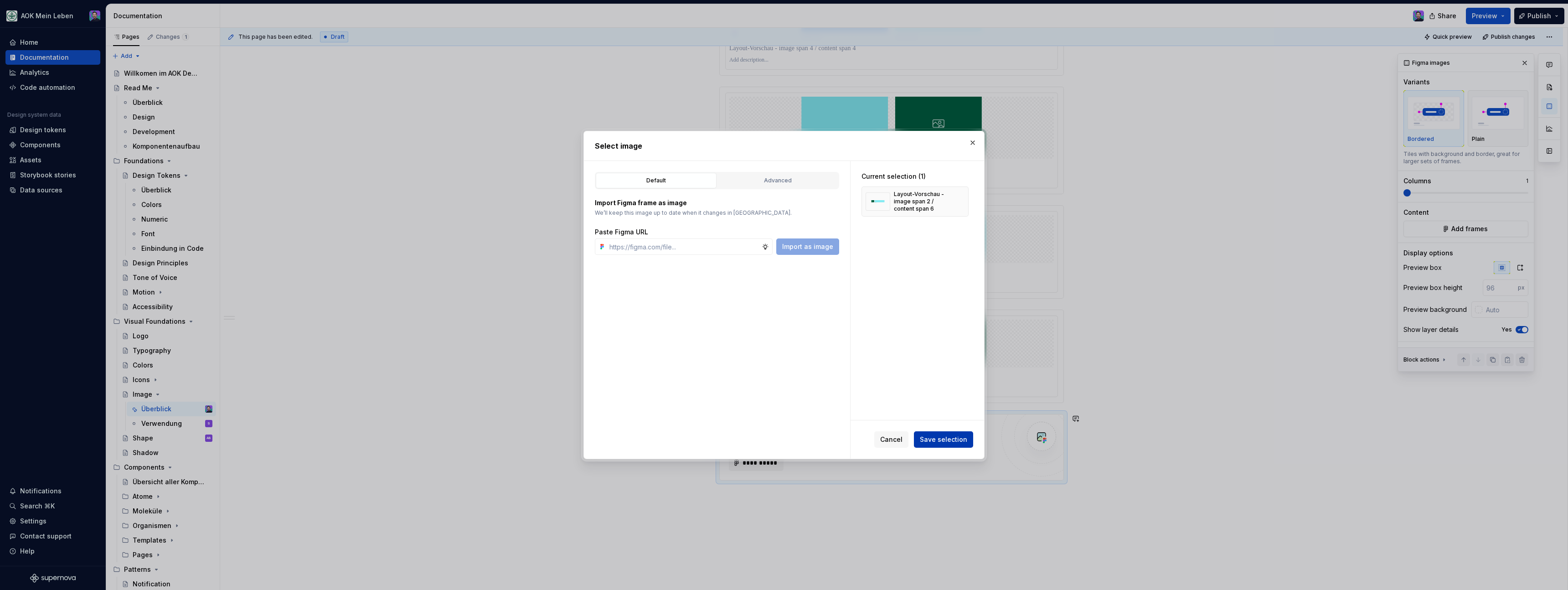
click at [935, 443] on span "Save selection" at bounding box center [943, 440] width 48 height 9
click at [935, 443] on div "Cancel Save selection" at bounding box center [923, 440] width 99 height 16
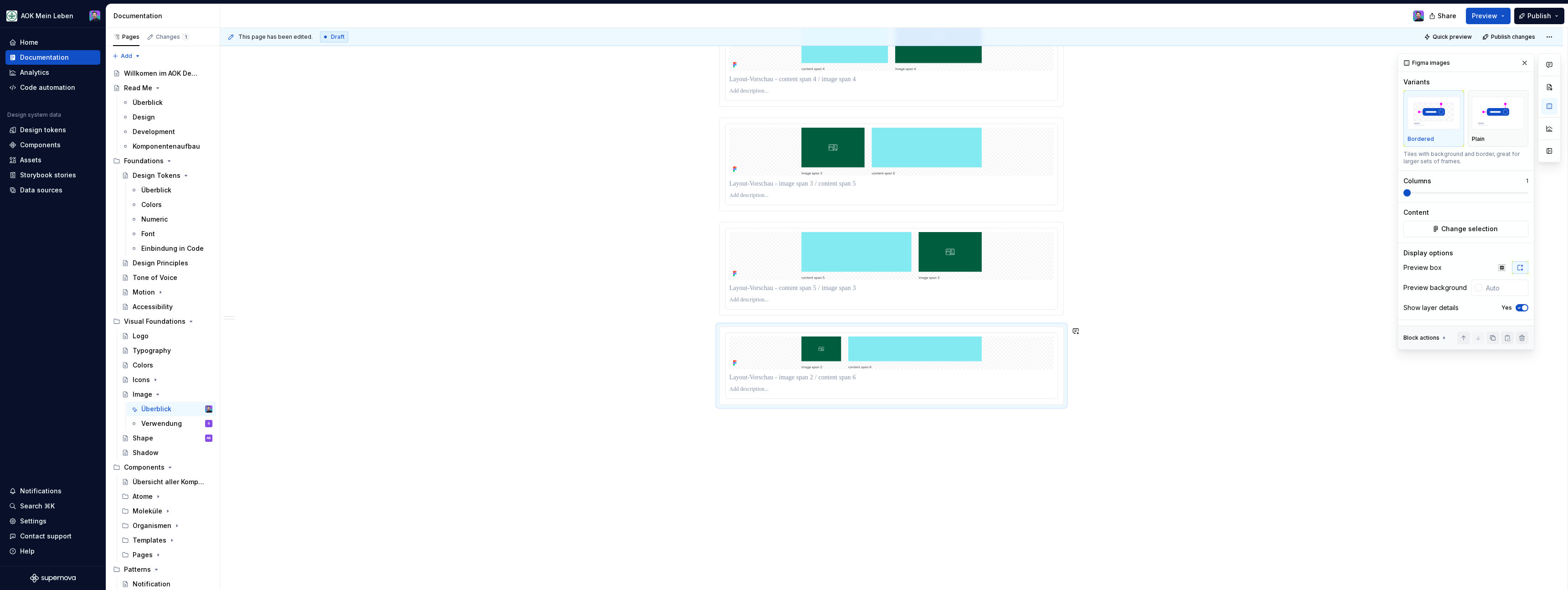
scroll to position [2038, 0]
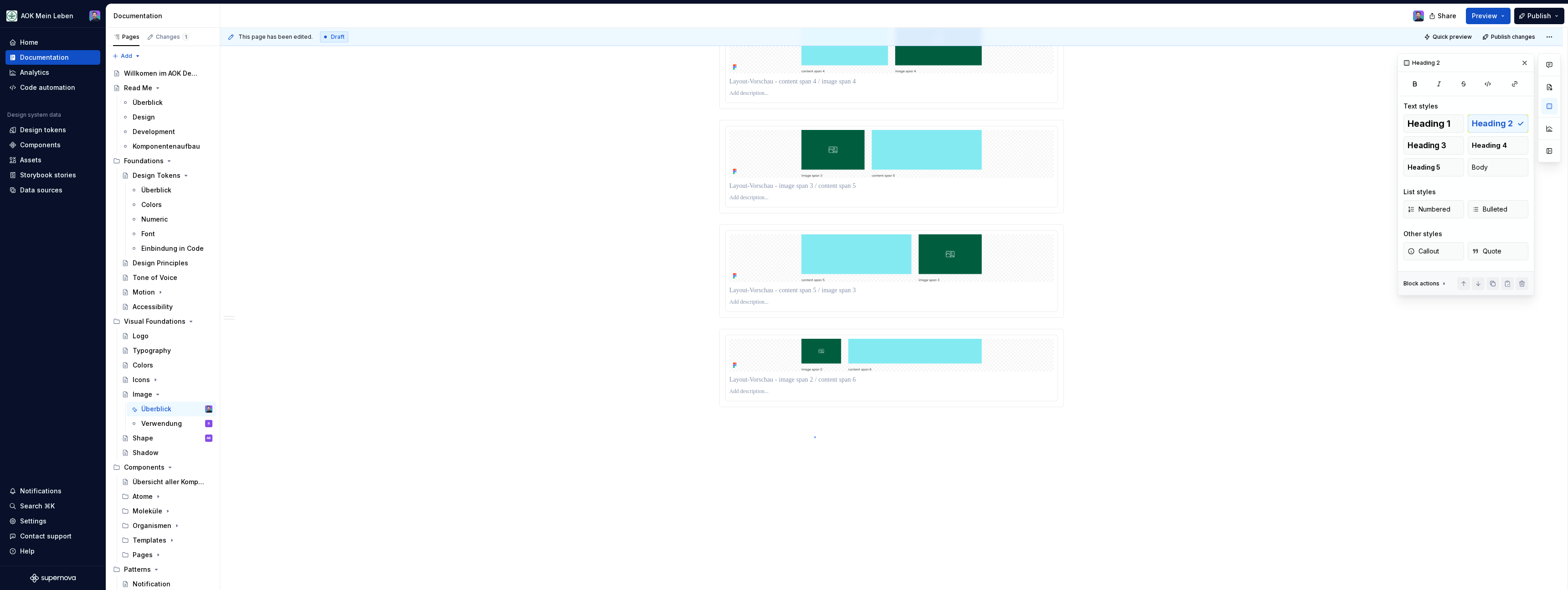
click at [814, 437] on div "This page has been edited. Draft Quick preview Publish changes Image Das Image …" at bounding box center [894, 308] width 1348 height 562
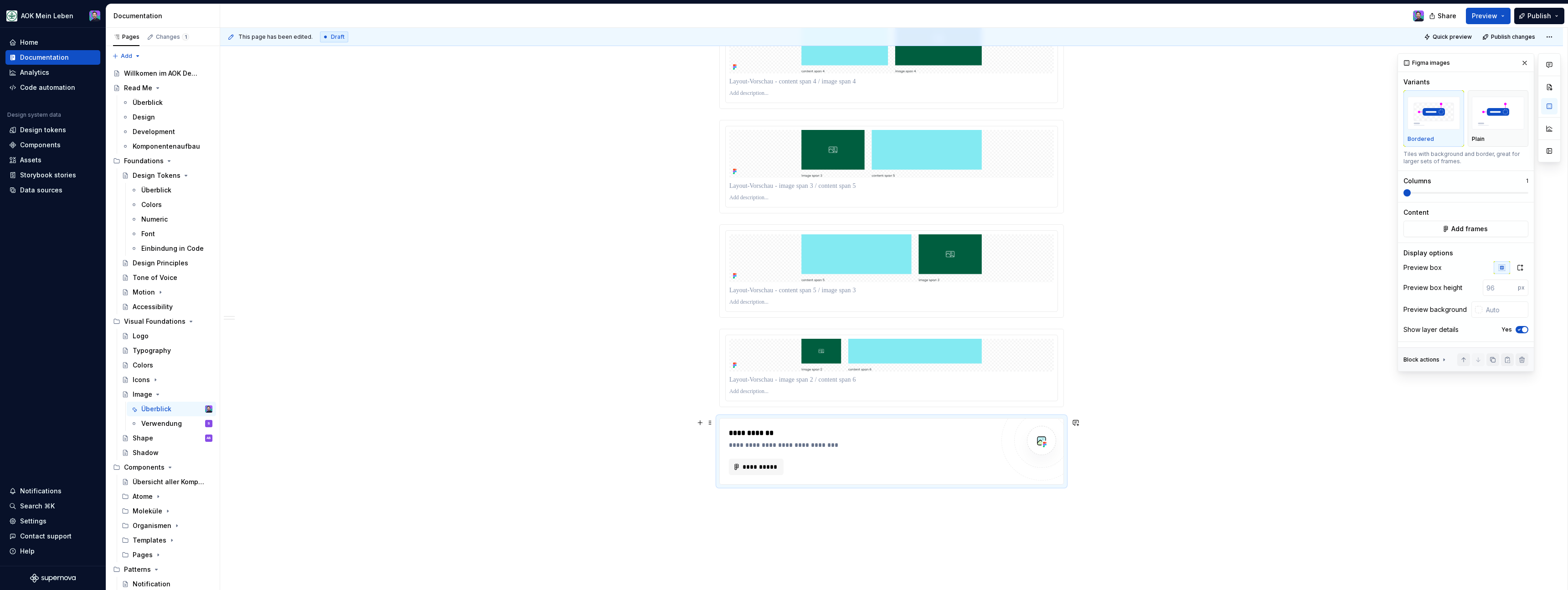
click at [740, 457] on div "**********" at bounding box center [861, 451] width 265 height 48
click at [740, 468] on button "**********" at bounding box center [756, 467] width 54 height 16
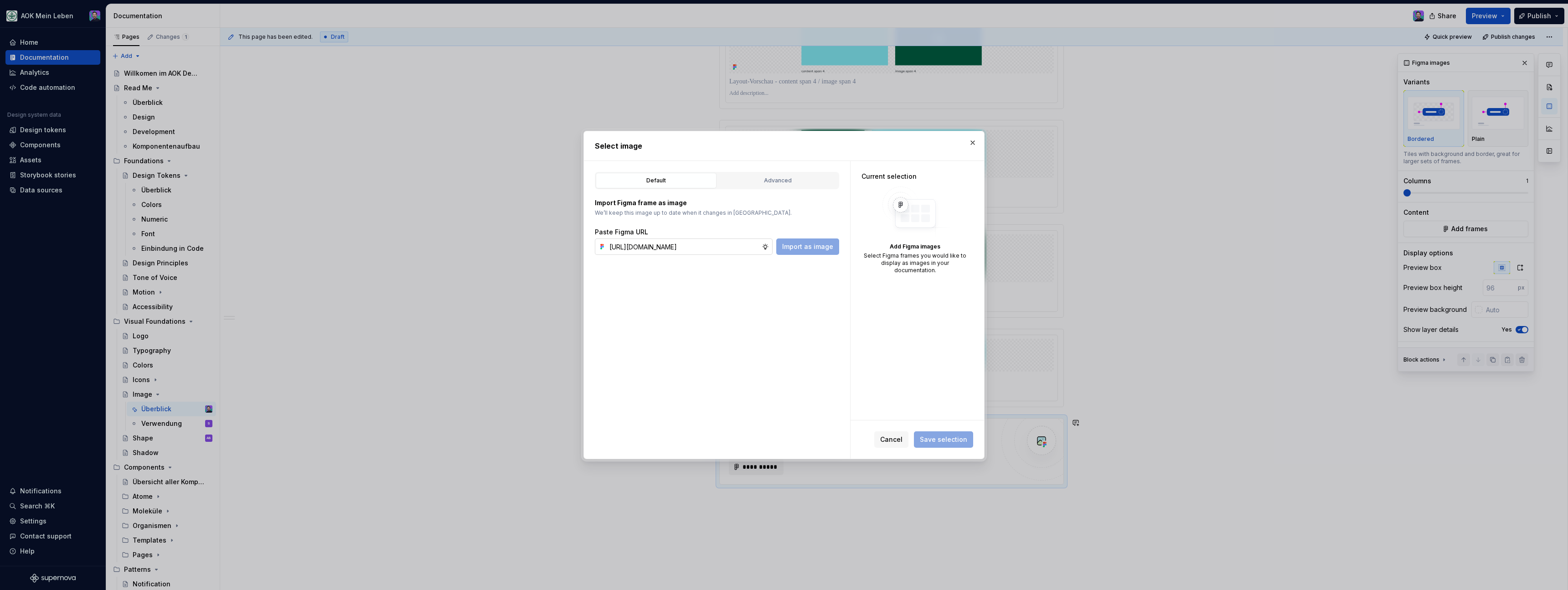
scroll to position [0, 271]
type input "[URL][DOMAIN_NAME]"
click at [775, 245] on div "[URL][DOMAIN_NAME] Import as image" at bounding box center [717, 247] width 244 height 16
click at [785, 247] on span "Import as image" at bounding box center [808, 247] width 51 height 9
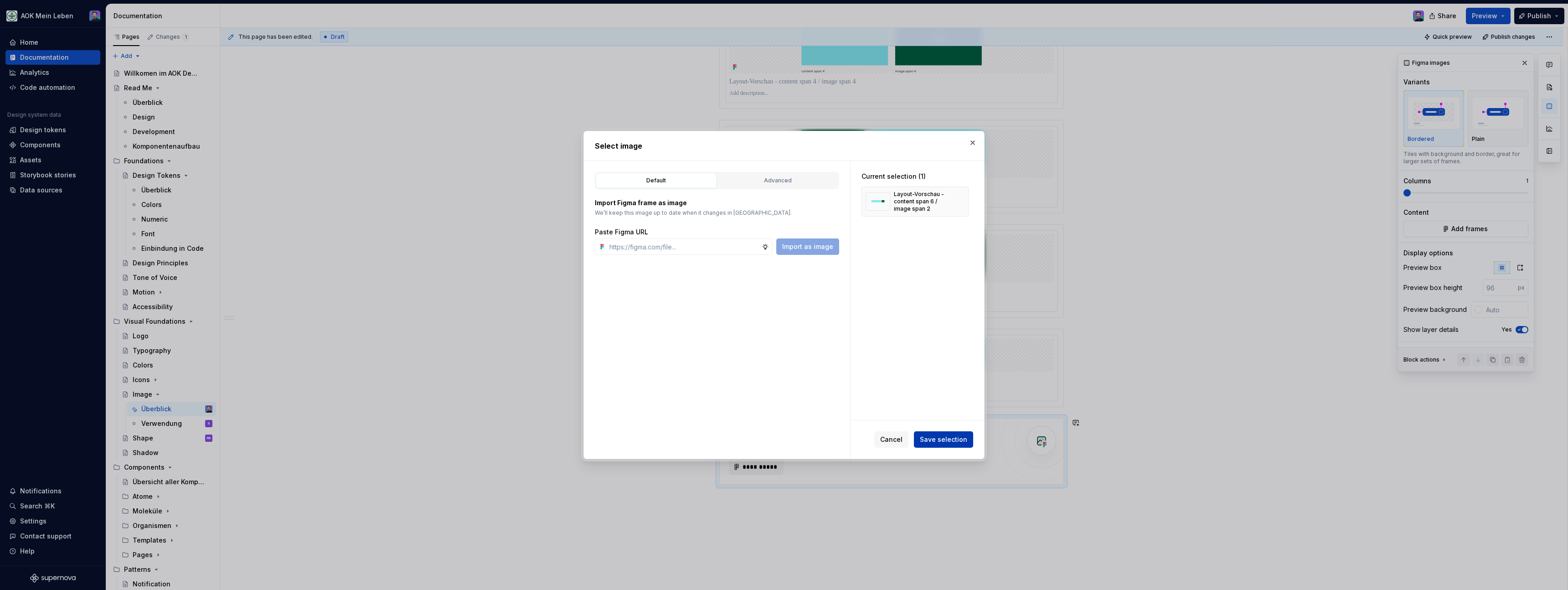
click at [921, 441] on button "Save selection" at bounding box center [943, 440] width 60 height 16
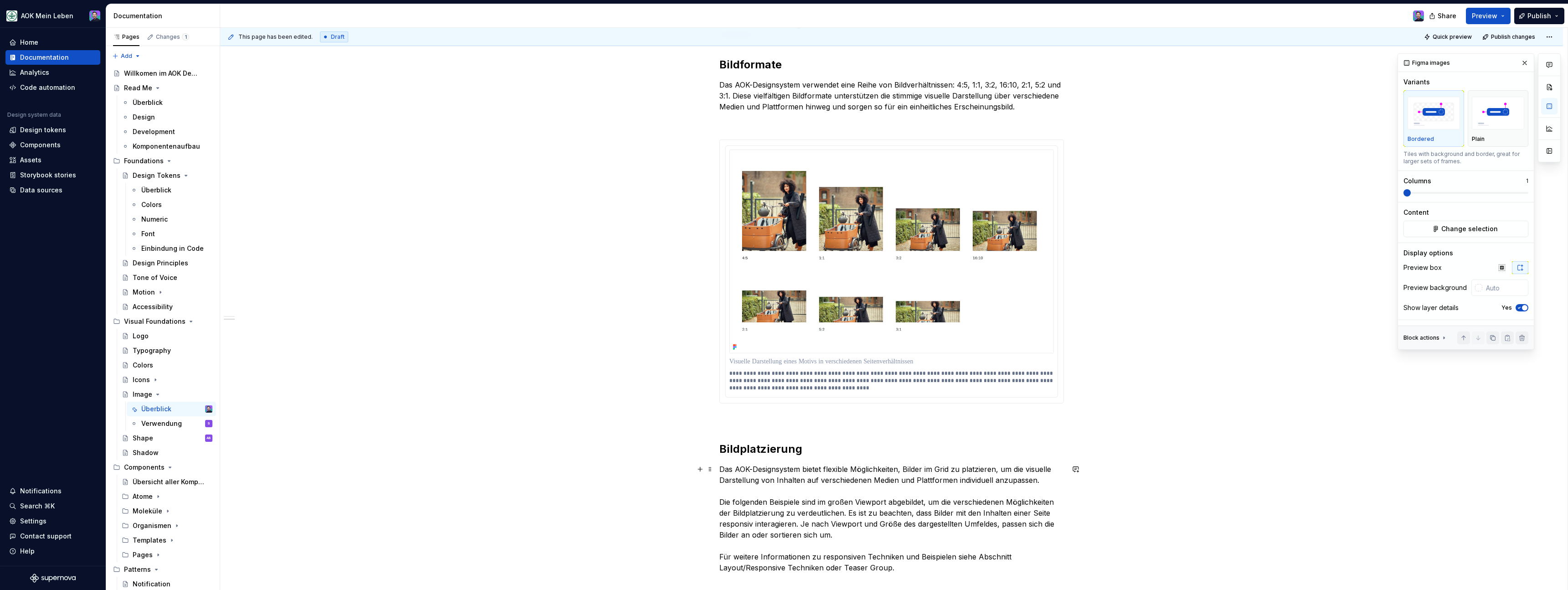
scroll to position [159, 0]
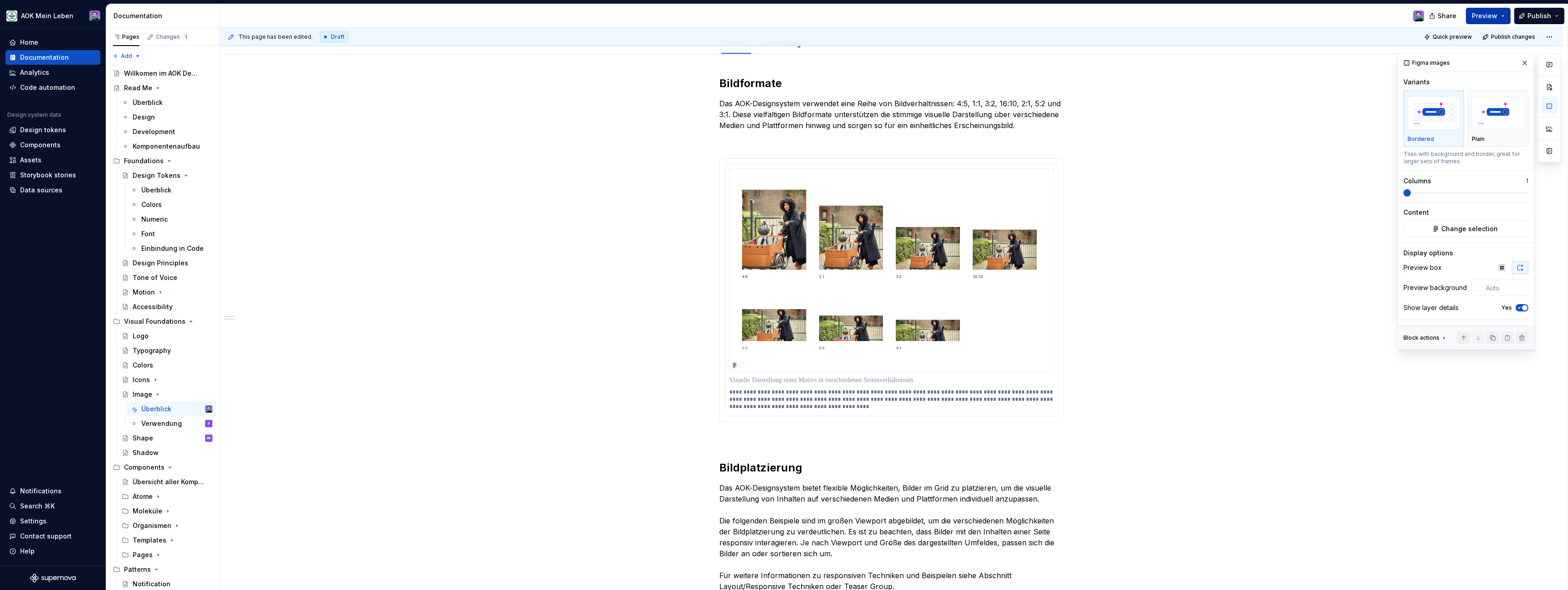
click at [1495, 18] on span "Preview" at bounding box center [1485, 16] width 25 height 9
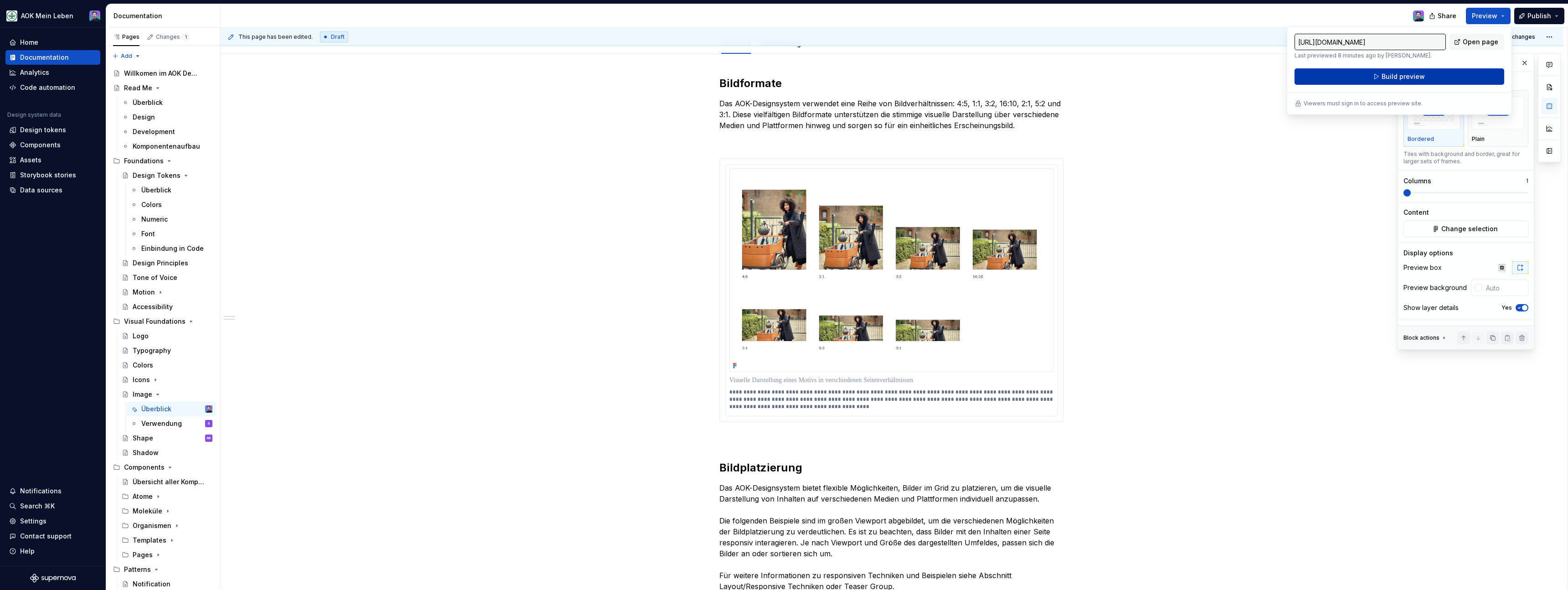
click at [1439, 70] on button "Build preview" at bounding box center [1400, 77] width 210 height 16
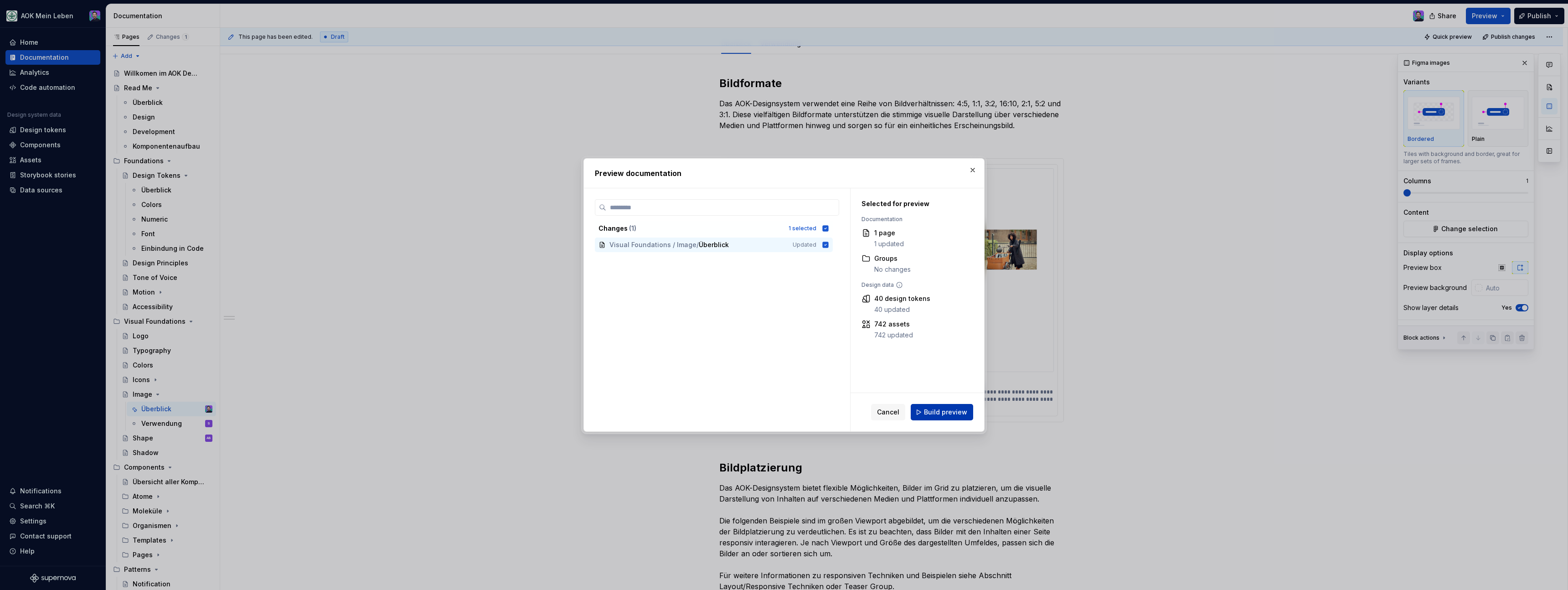
click at [954, 405] on button "Build preview" at bounding box center [942, 412] width 63 height 16
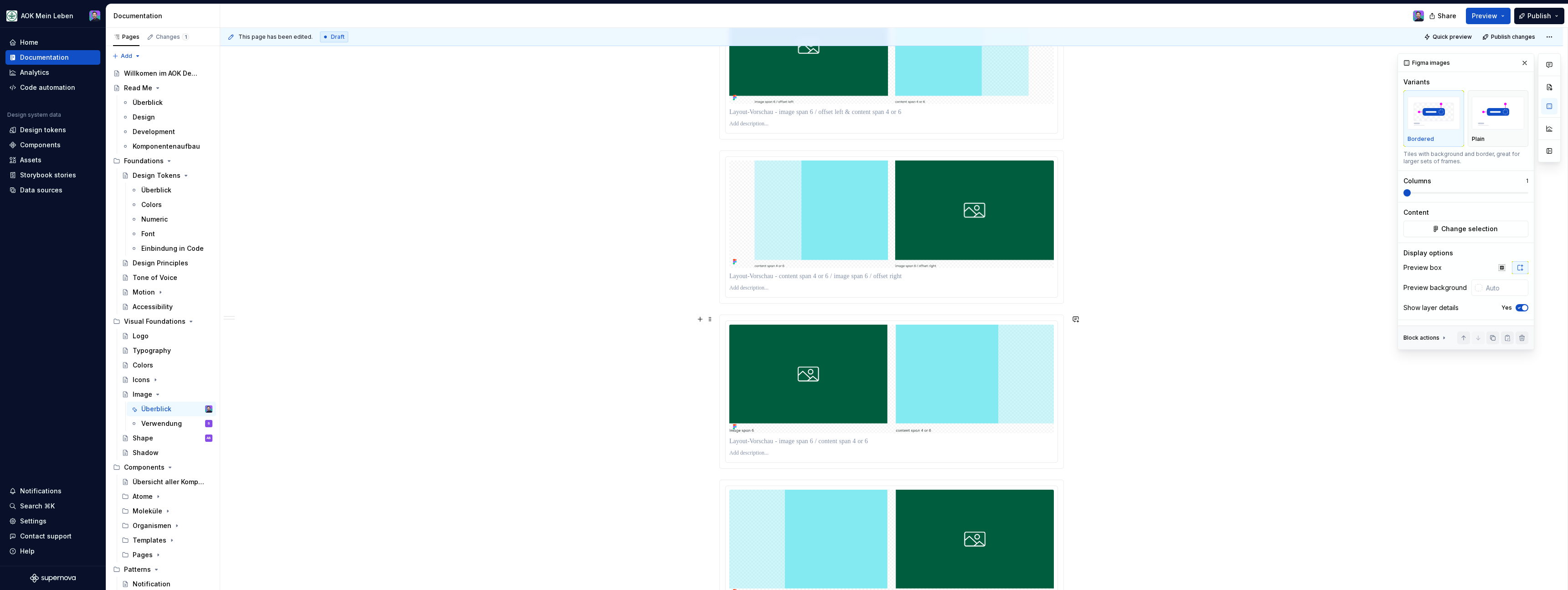
scroll to position [1296, 0]
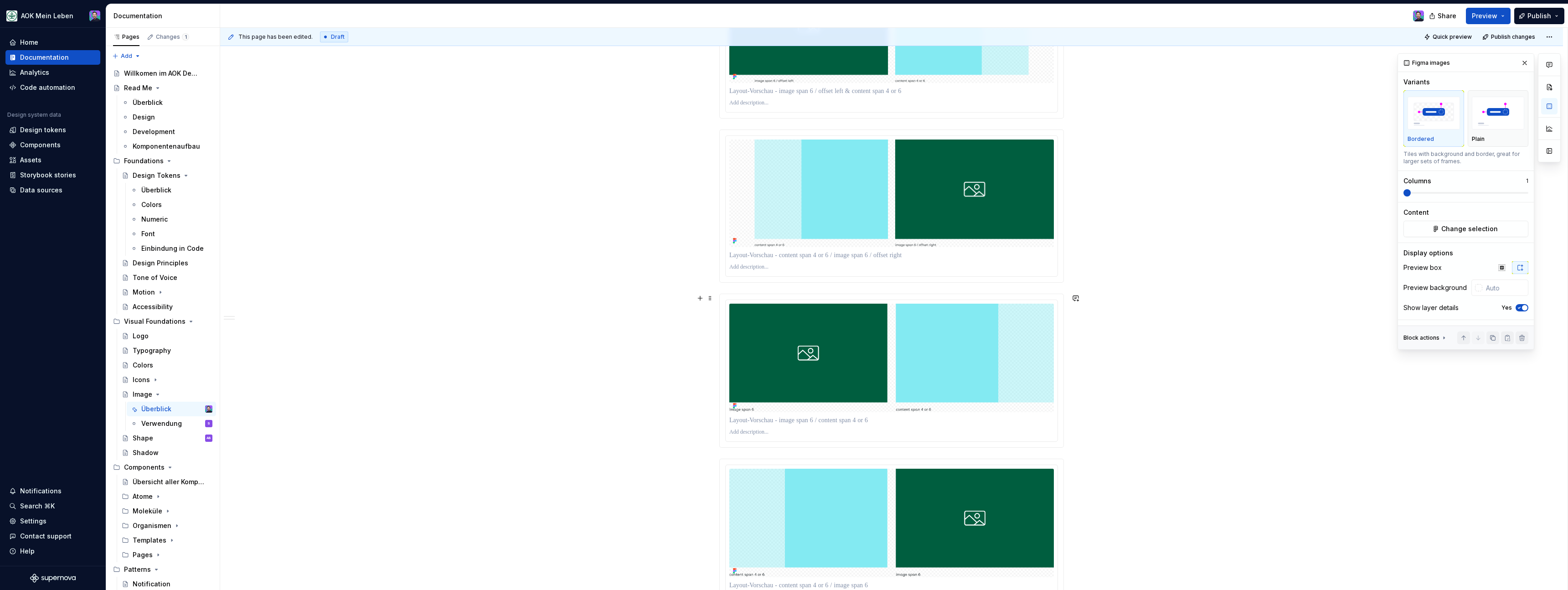
type textarea "*"
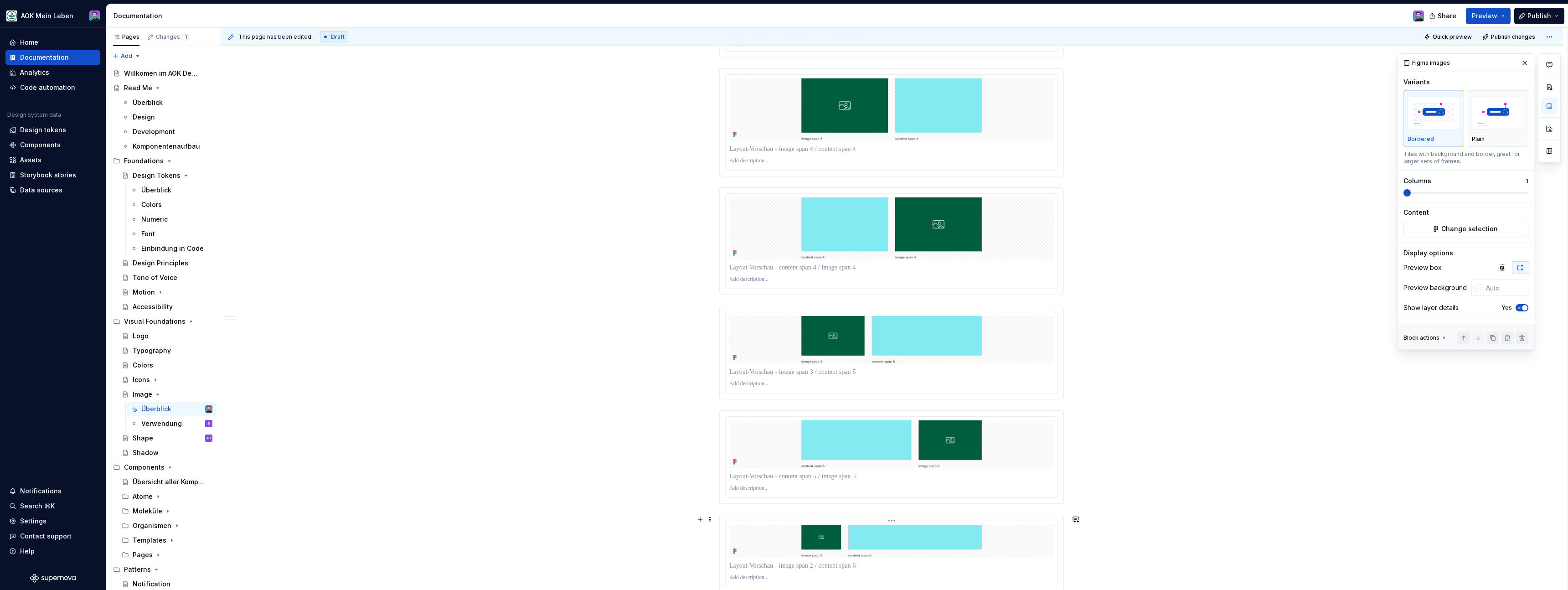
scroll to position [1852, 0]
click at [754, 384] on p at bounding box center [892, 384] width 325 height 7
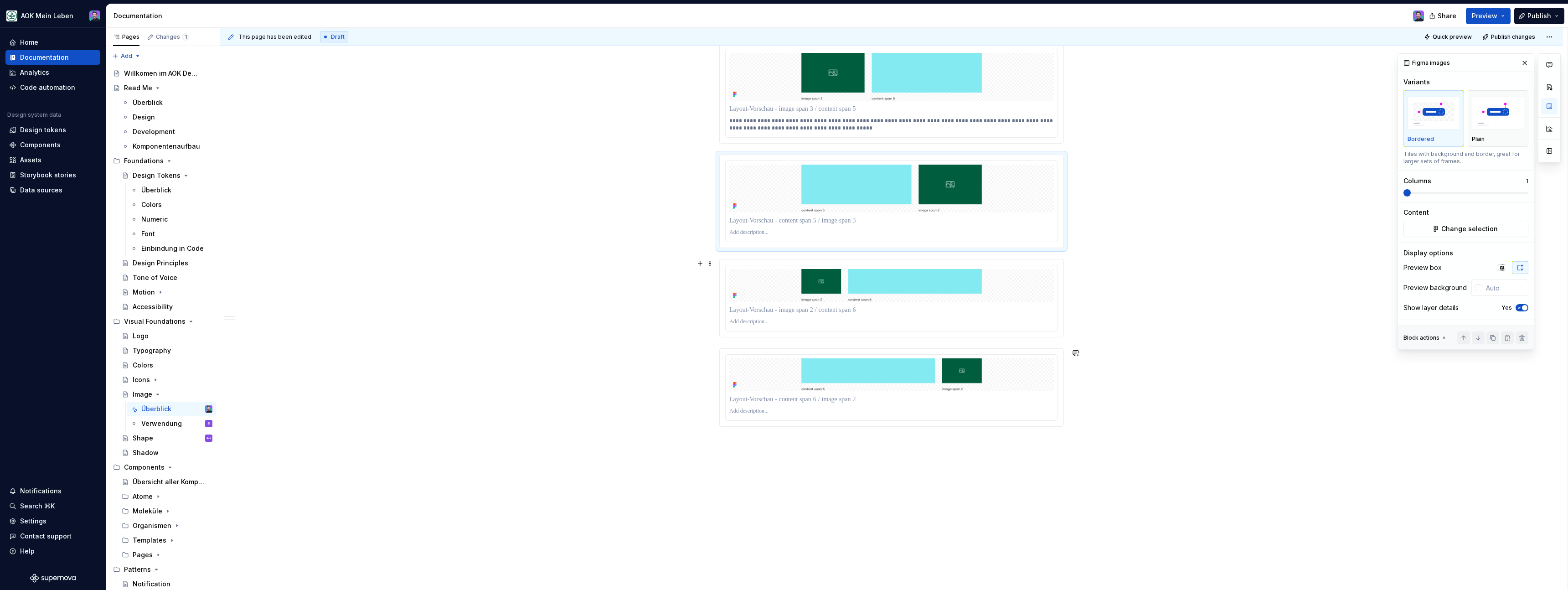
scroll to position [2067, 0]
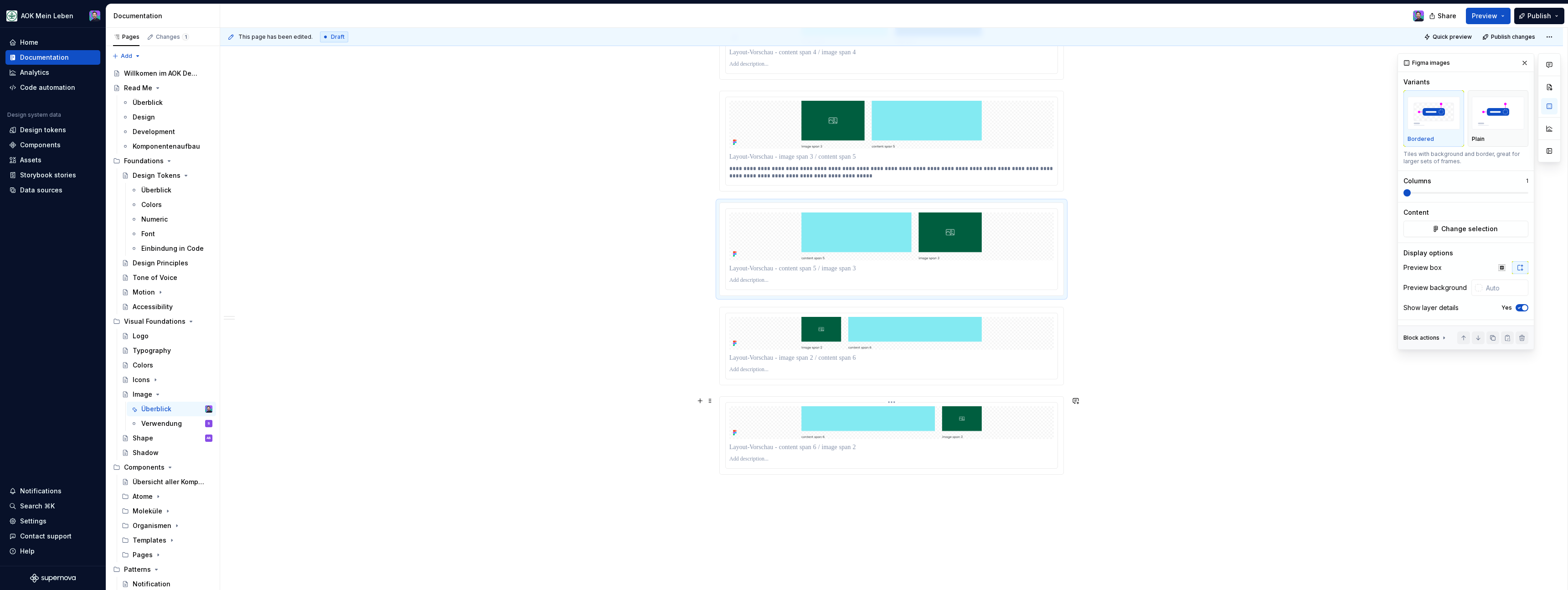
click at [769, 460] on p at bounding box center [892, 460] width 325 height 7
paste div
click at [732, 462] on p "**********" at bounding box center [892, 463] width 325 height 15
type textarea "*"
click at [761, 372] on p at bounding box center [892, 370] width 325 height 7
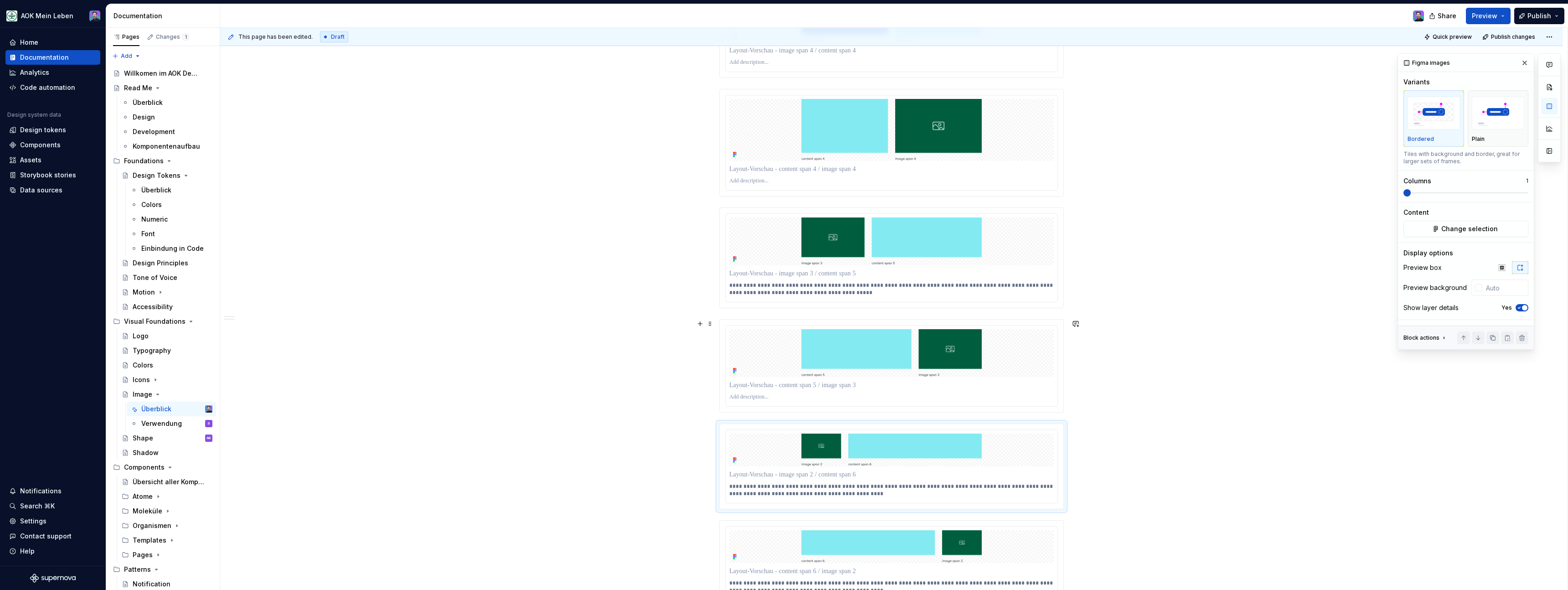
scroll to position [1951, 0]
click at [756, 395] on p at bounding box center [892, 397] width 325 height 7
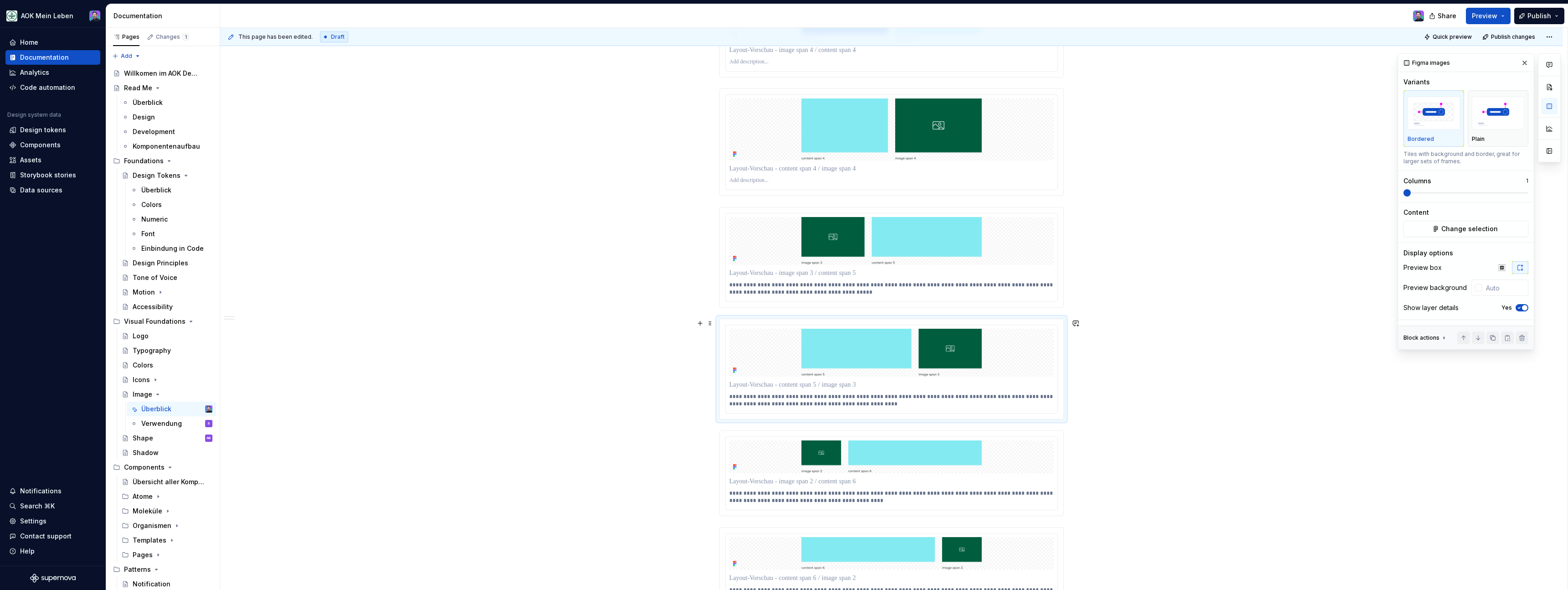
click at [675, 403] on div "This page has been edited. Draft Quick preview Publish changes Image Das Image …" at bounding box center [894, 308] width 1348 height 562
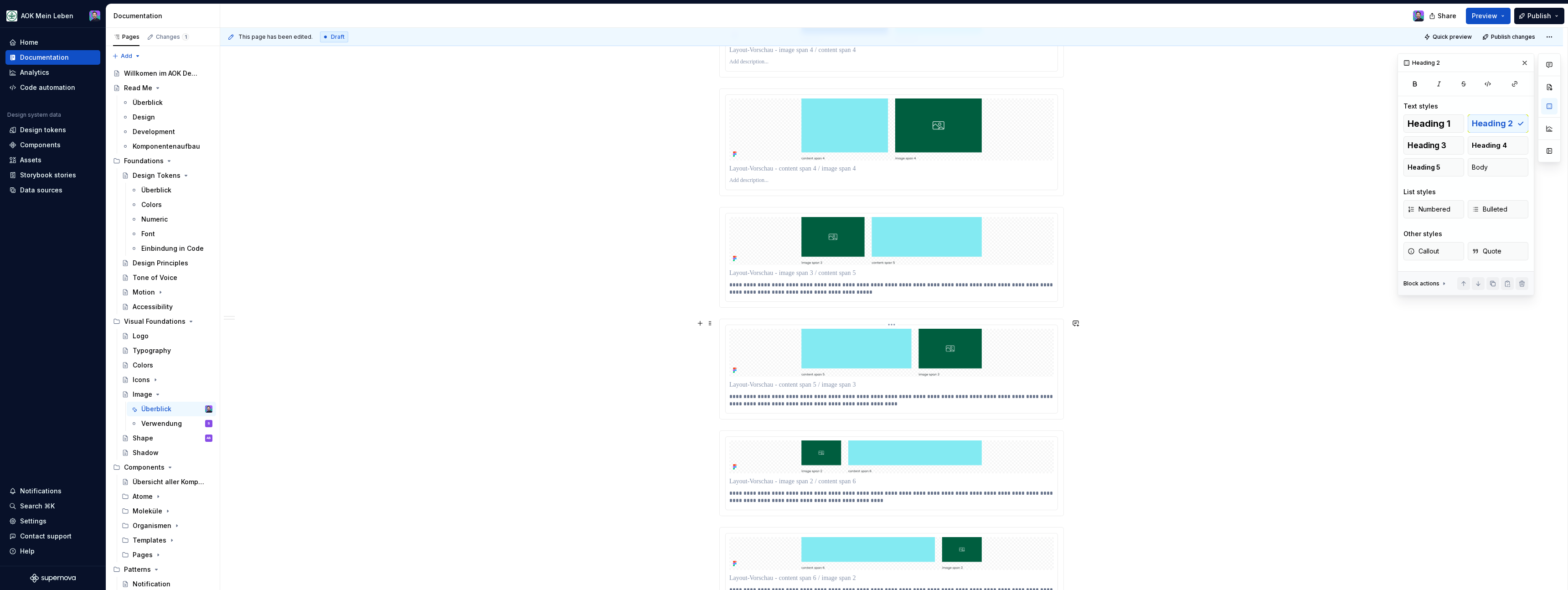
click at [873, 402] on p "**********" at bounding box center [892, 401] width 325 height 15
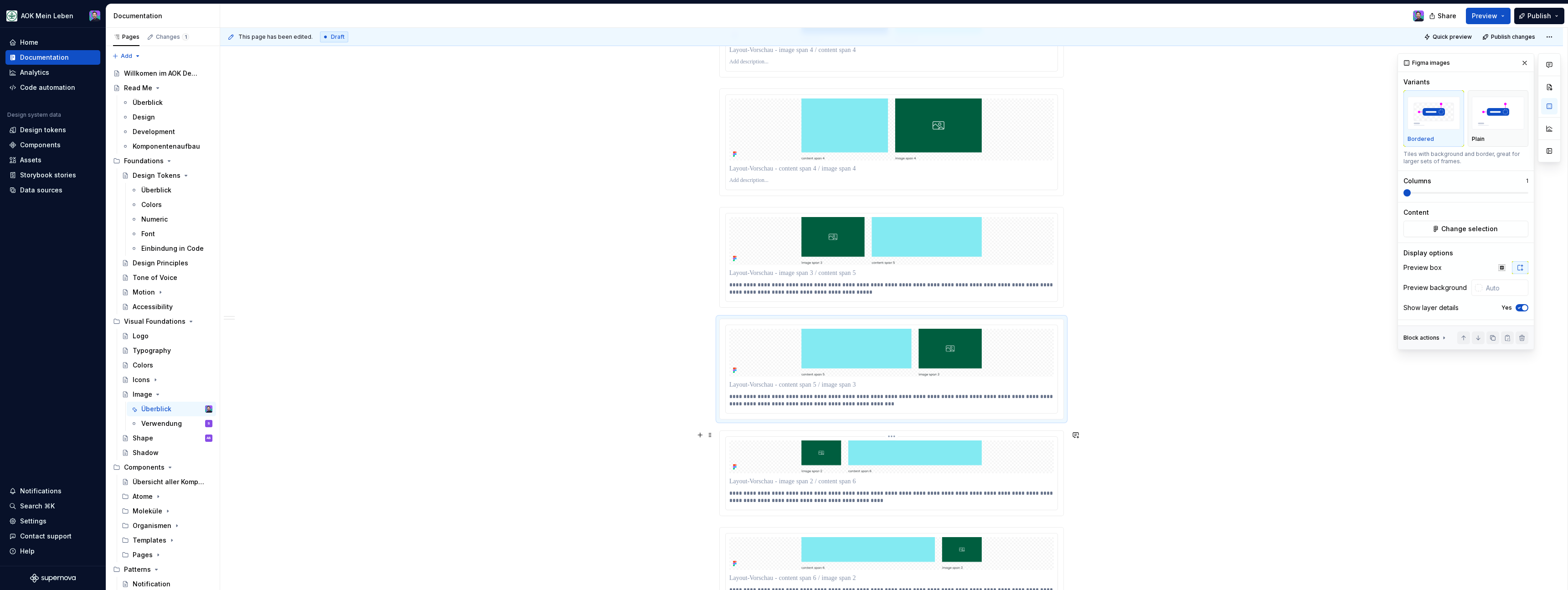
click at [852, 498] on p "**********" at bounding box center [892, 497] width 325 height 15
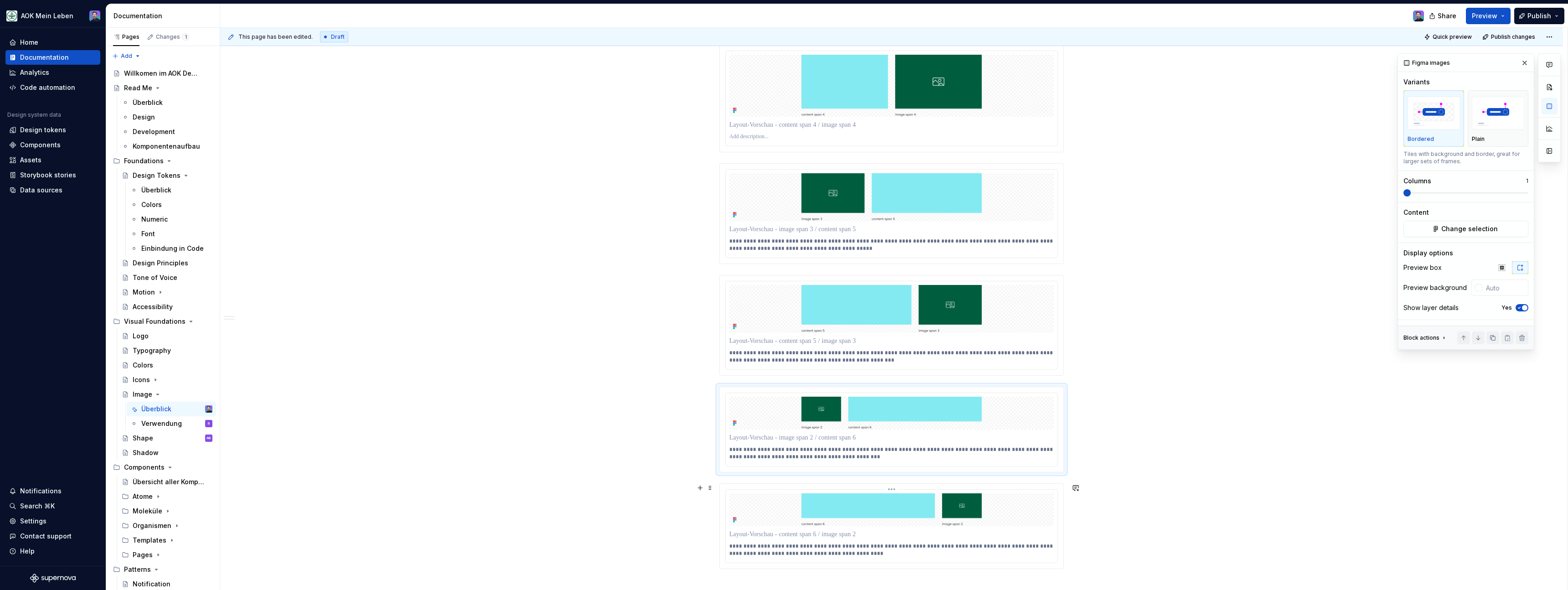
scroll to position [1999, 0]
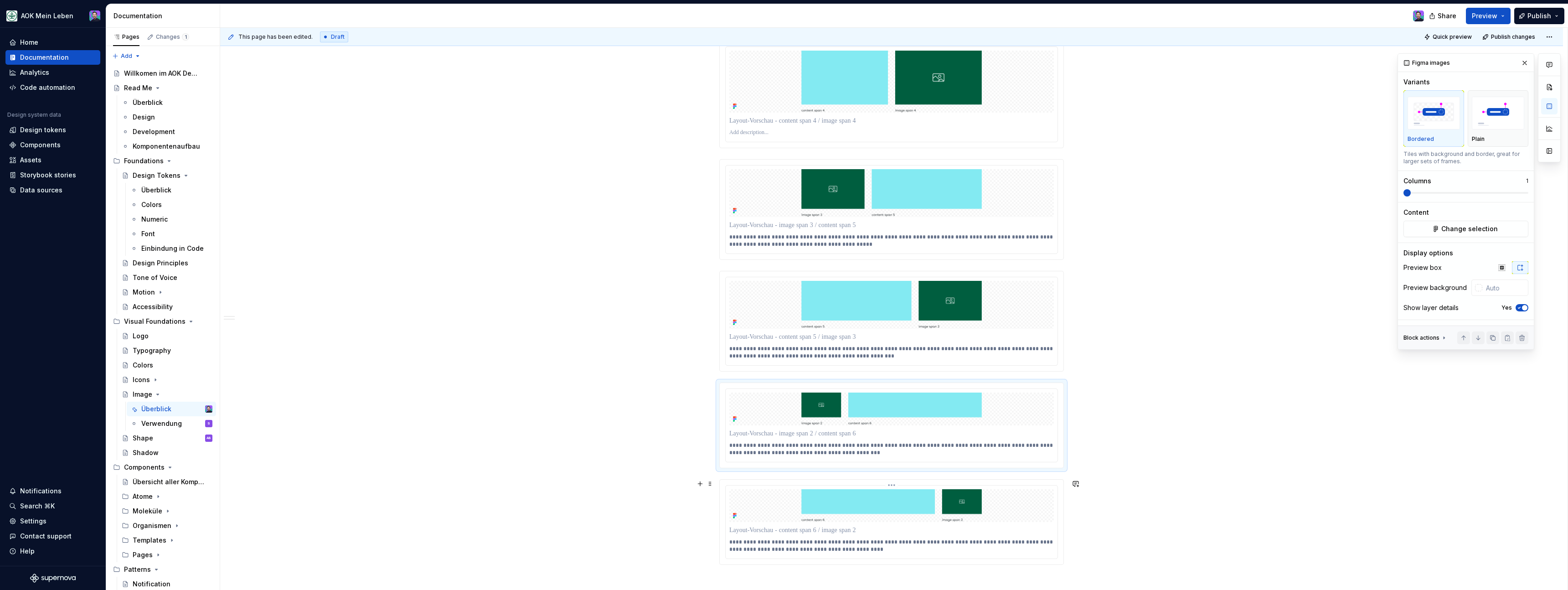
click at [866, 554] on div "**********" at bounding box center [892, 546] width 325 height 18
click at [867, 551] on p "**********" at bounding box center [892, 546] width 325 height 15
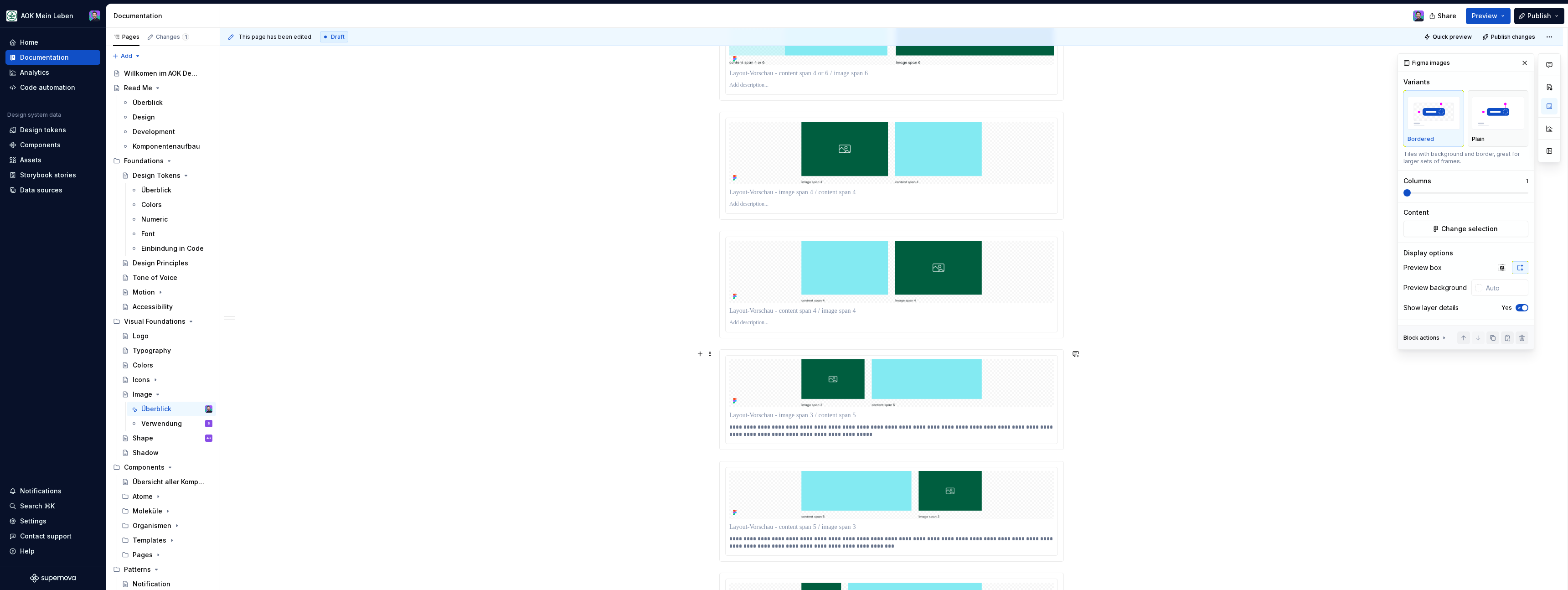
scroll to position [1779, 0]
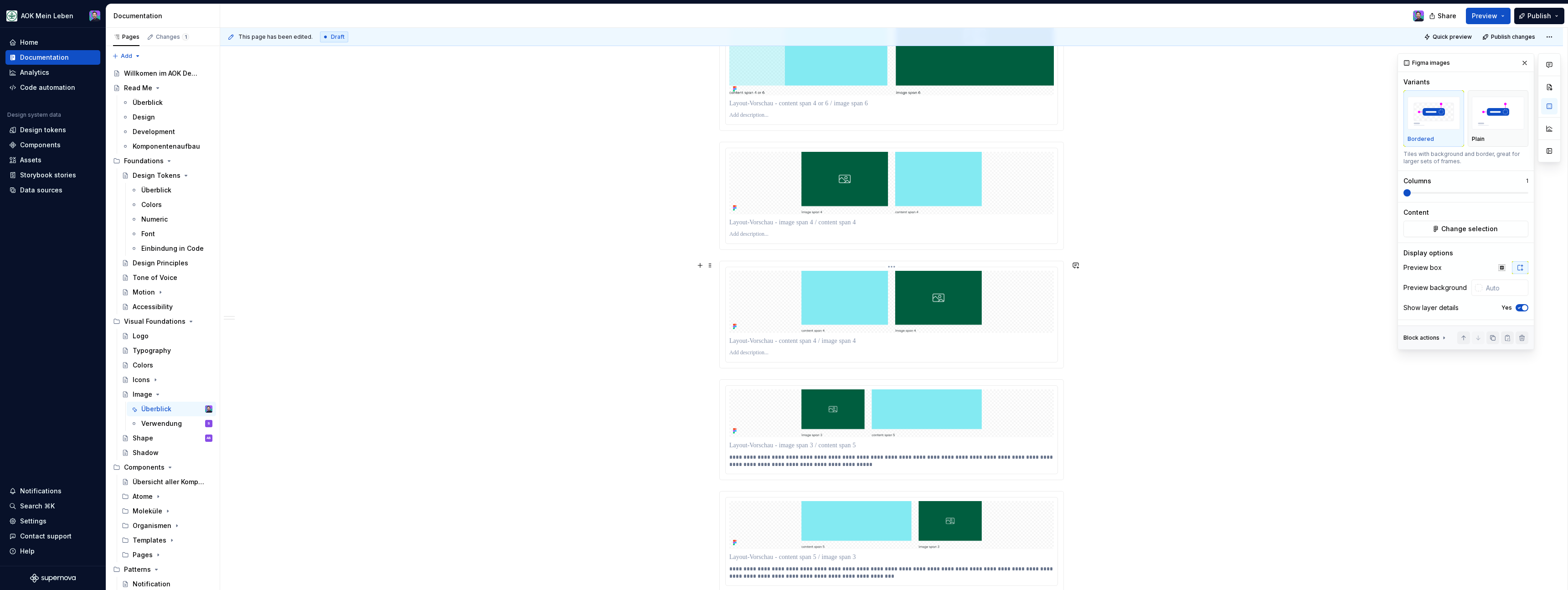
click at [757, 353] on p at bounding box center [892, 353] width 325 height 7
paste div
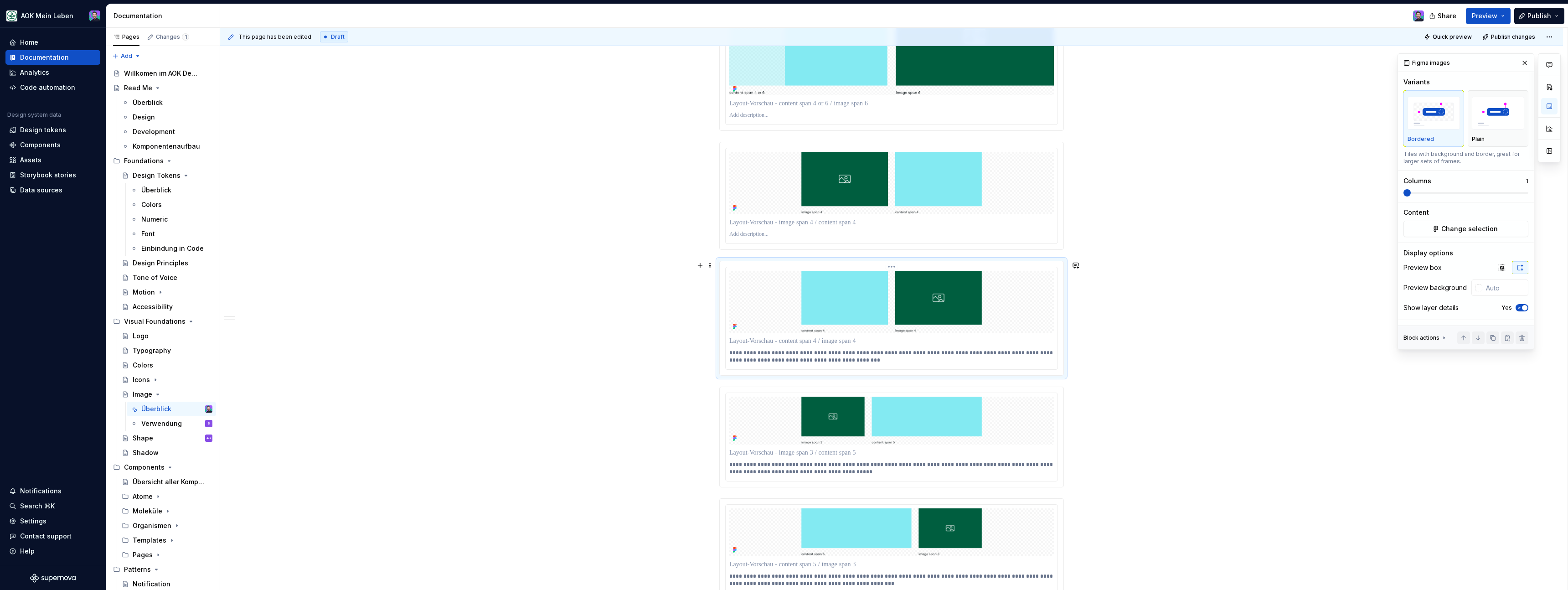
click at [735, 355] on p "**********" at bounding box center [892, 357] width 325 height 15
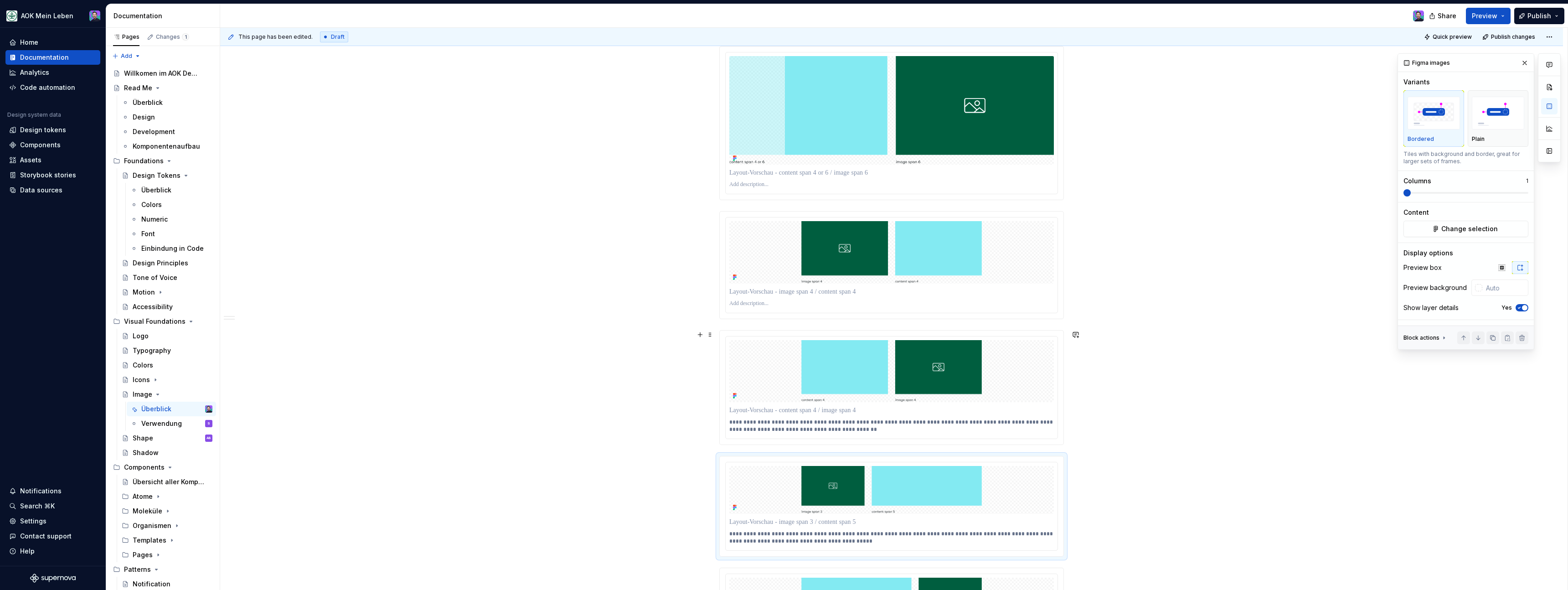
scroll to position [1708, 0]
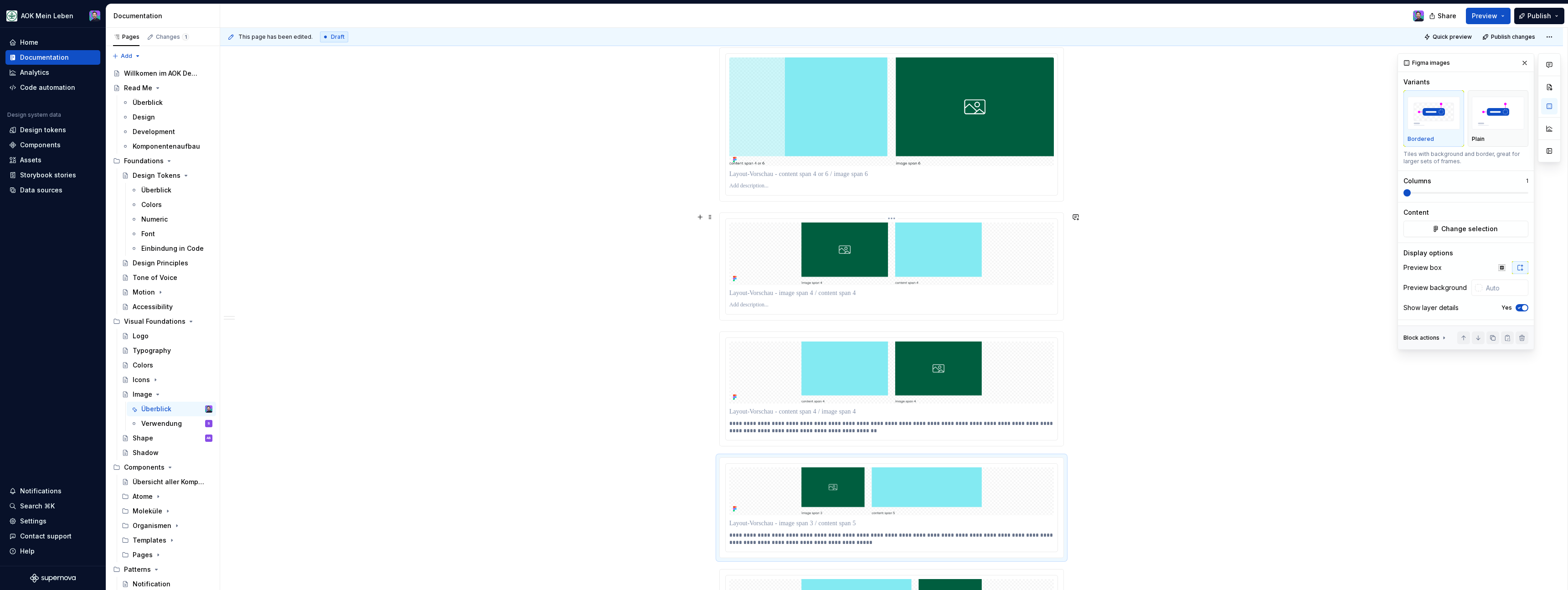
click at [774, 306] on p at bounding box center [892, 305] width 325 height 7
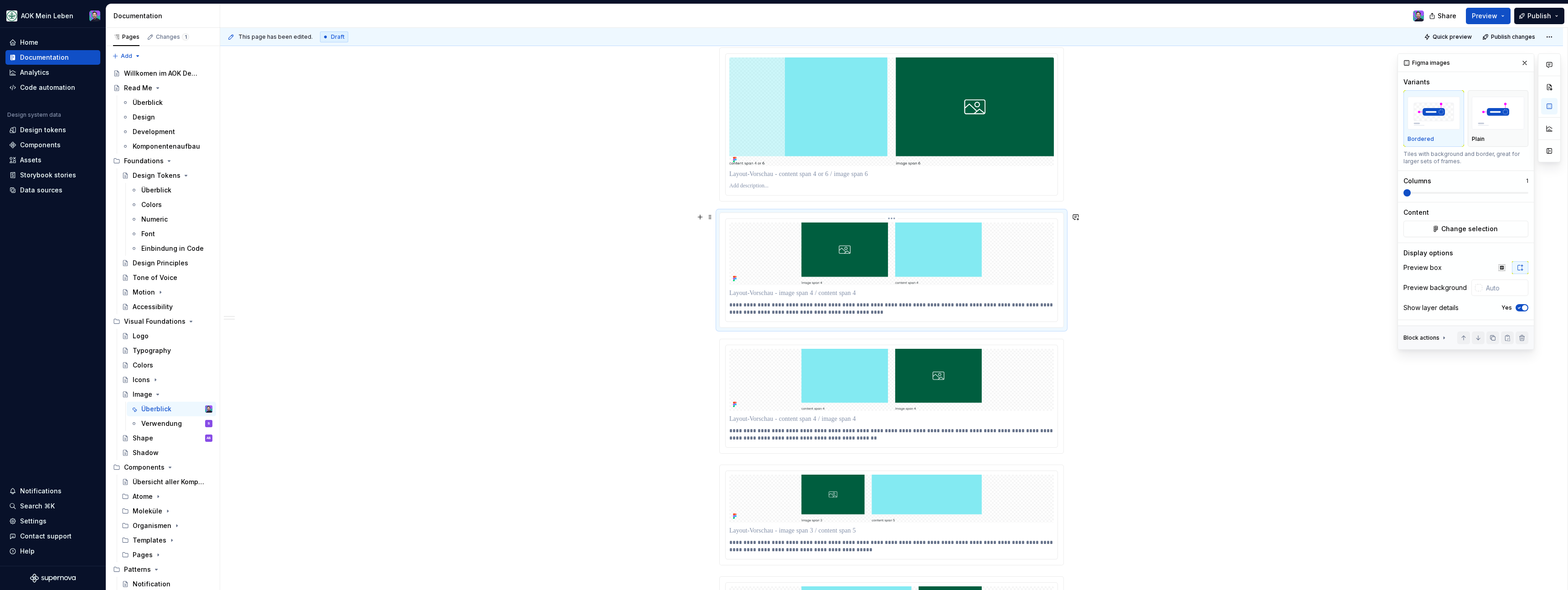
click at [733, 305] on p "**********" at bounding box center [892, 309] width 325 height 15
click at [862, 314] on p "**********" at bounding box center [892, 309] width 325 height 15
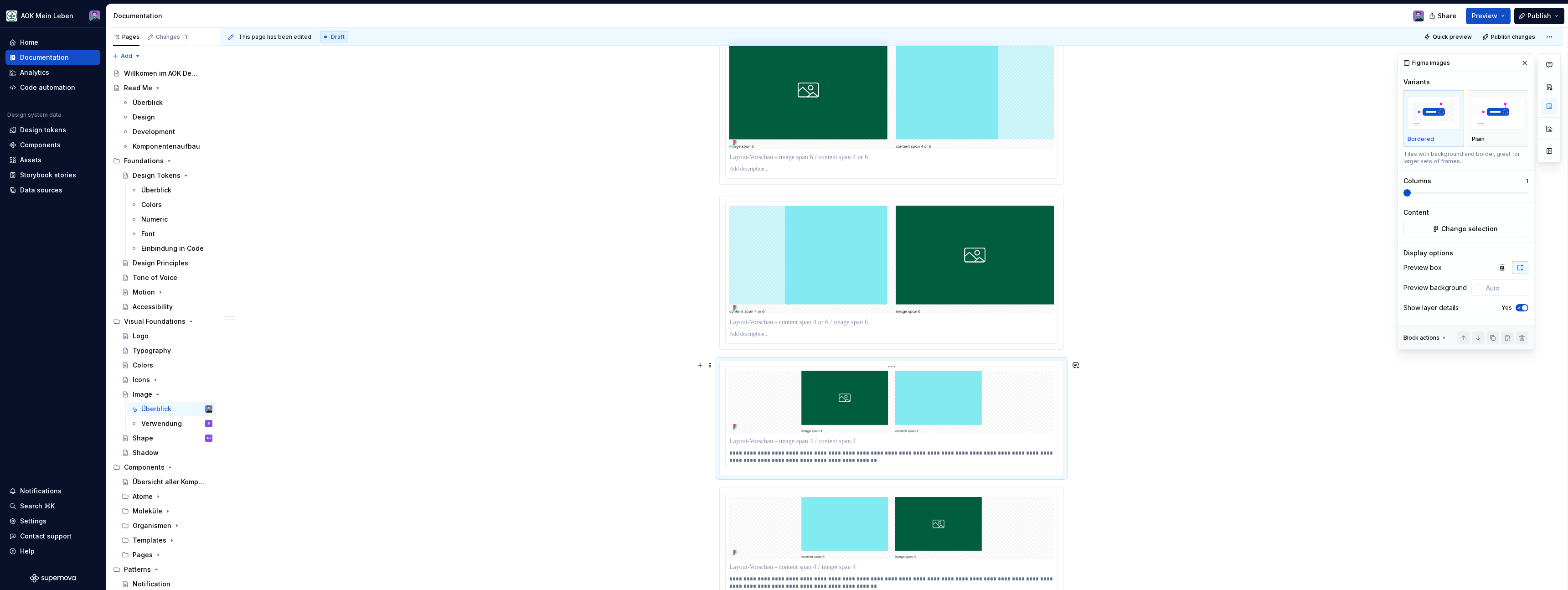
scroll to position [1542, 0]
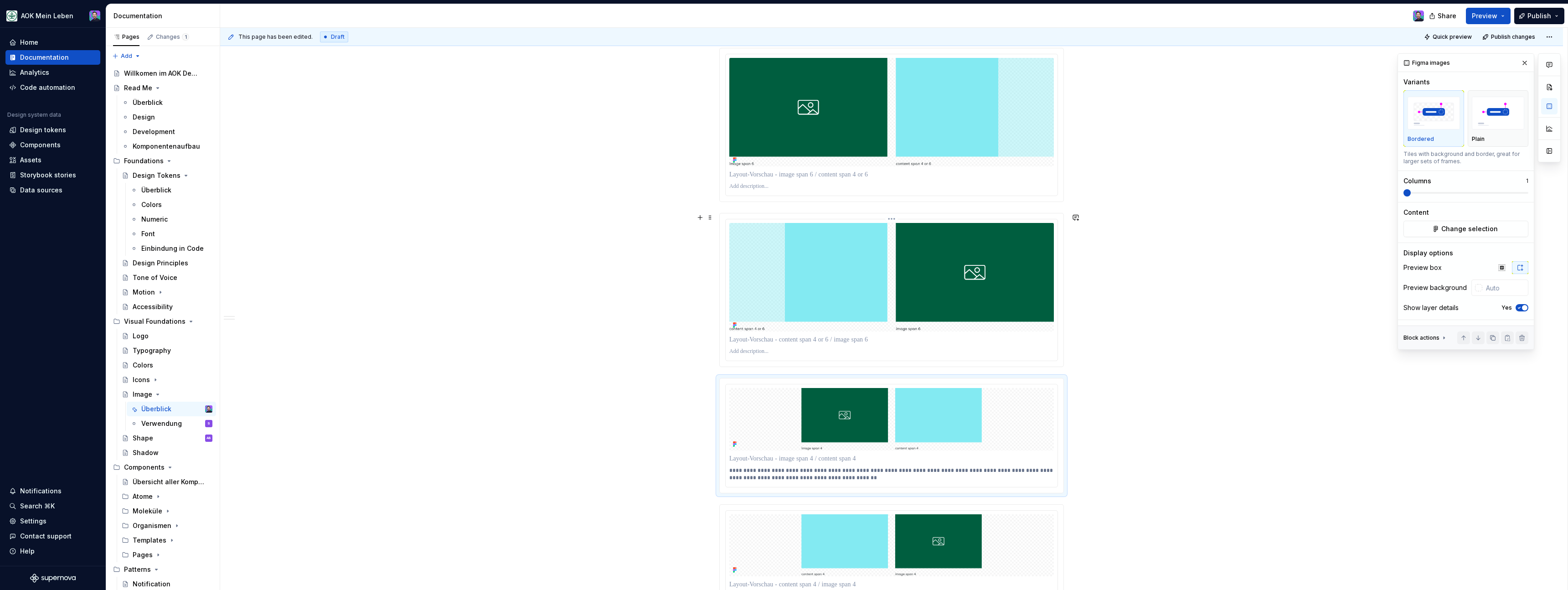
click at [781, 298] on img at bounding box center [892, 277] width 325 height 109
click at [773, 352] on p at bounding box center [892, 352] width 325 height 7
paste div
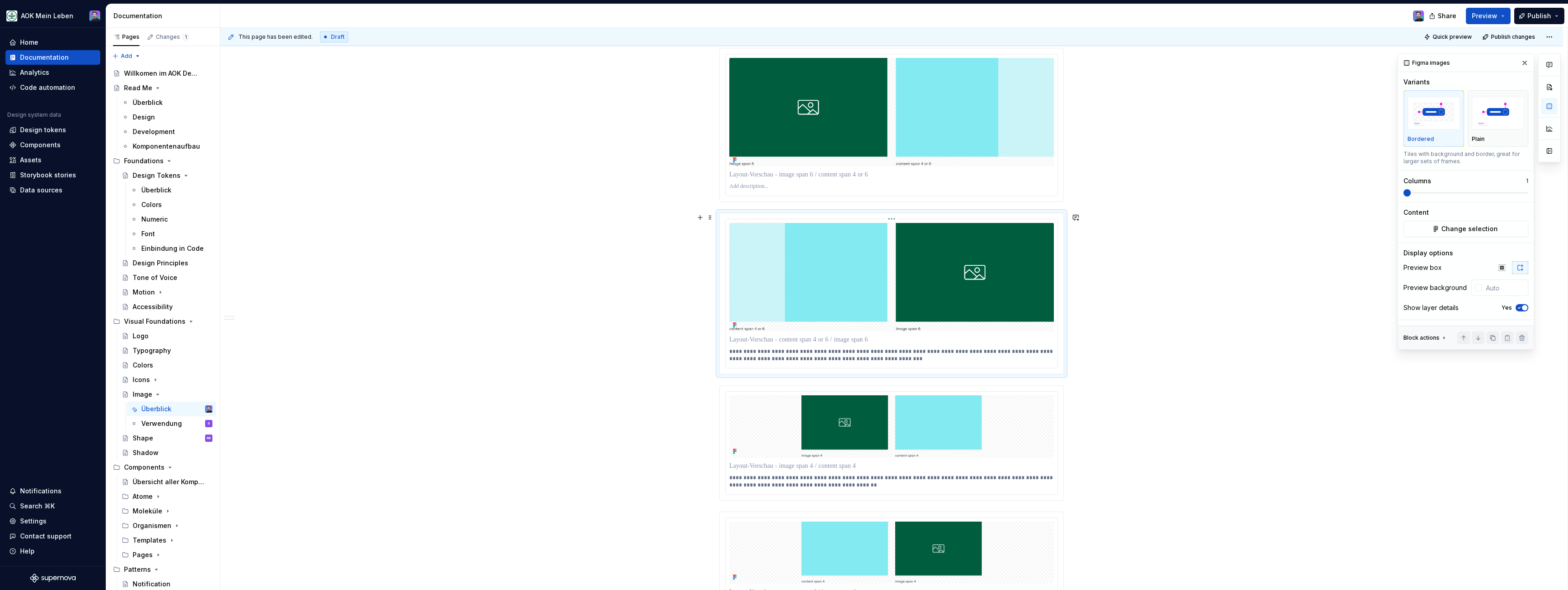
click at [734, 350] on p "**********" at bounding box center [892, 355] width 325 height 15
click at [915, 358] on p "**********" at bounding box center [892, 355] width 325 height 15
click at [1128, 342] on div "This page has been edited. Draft Quick preview Publish changes Image Das Image …" at bounding box center [894, 308] width 1348 height 562
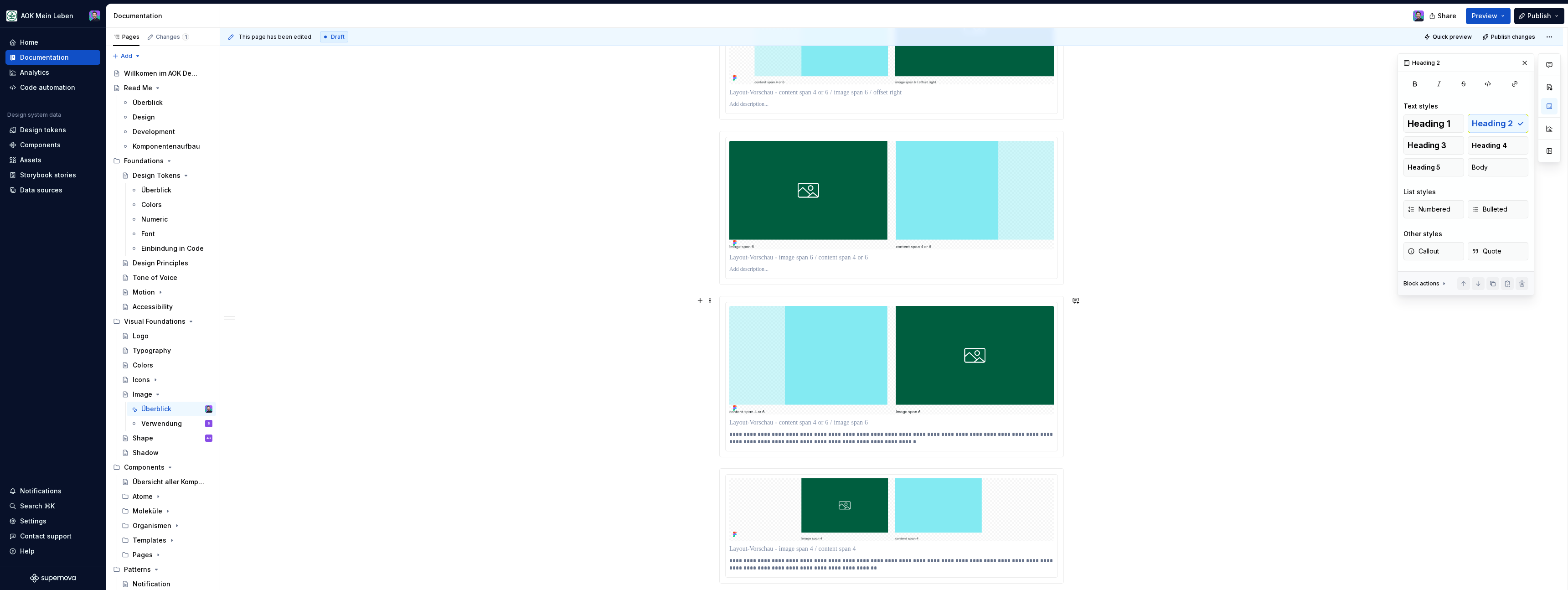
scroll to position [1426, 0]
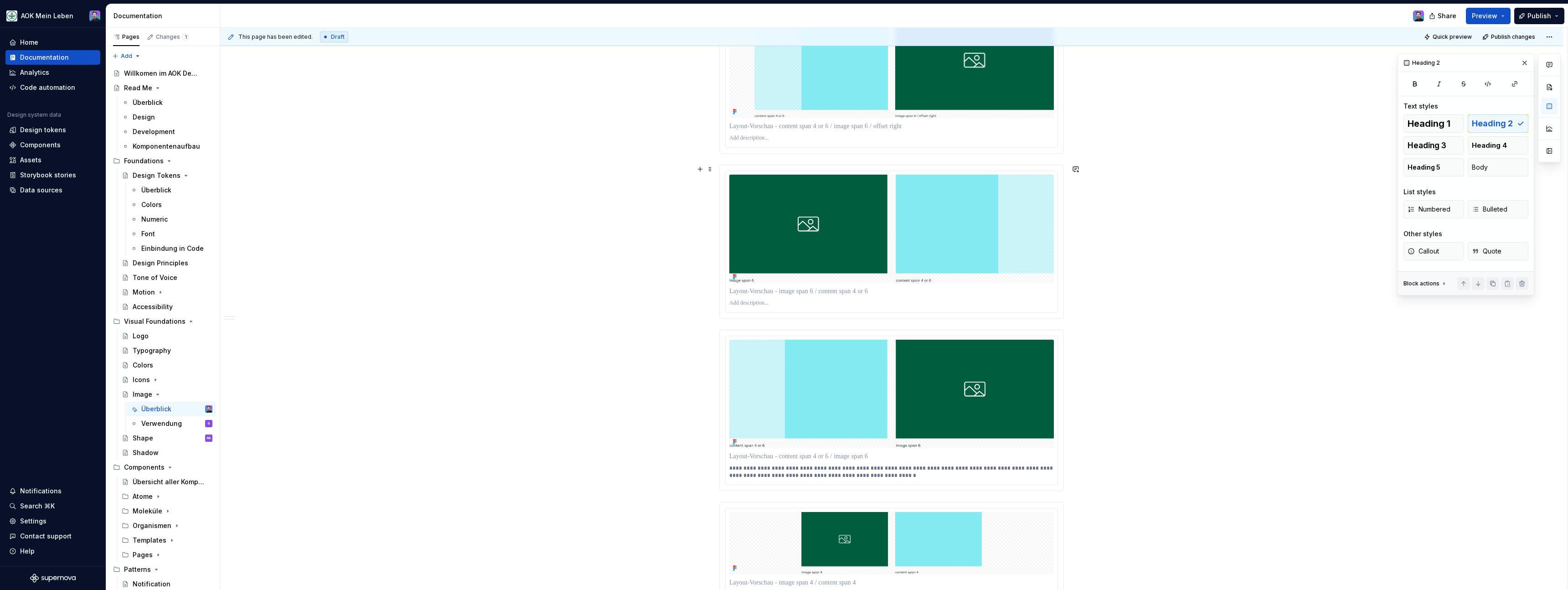
click at [1019, 310] on div at bounding box center [892, 242] width 332 height 142
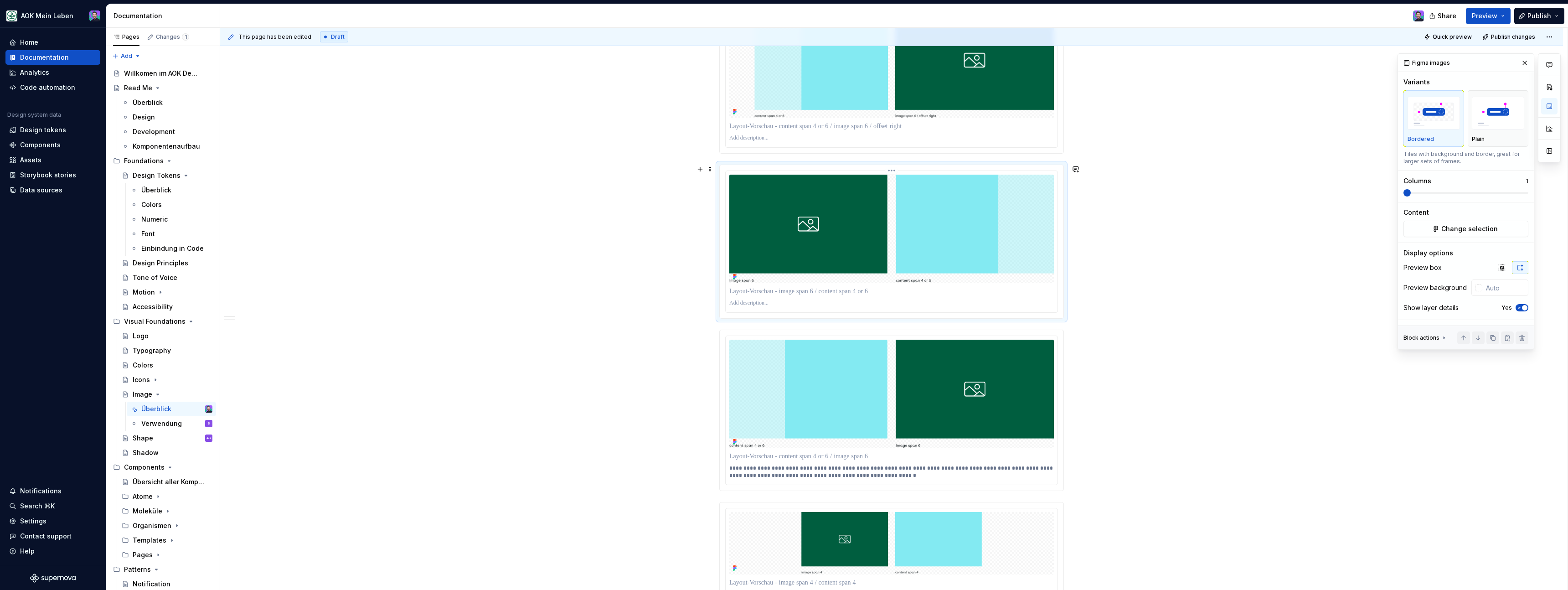
click at [801, 304] on p at bounding box center [892, 303] width 325 height 7
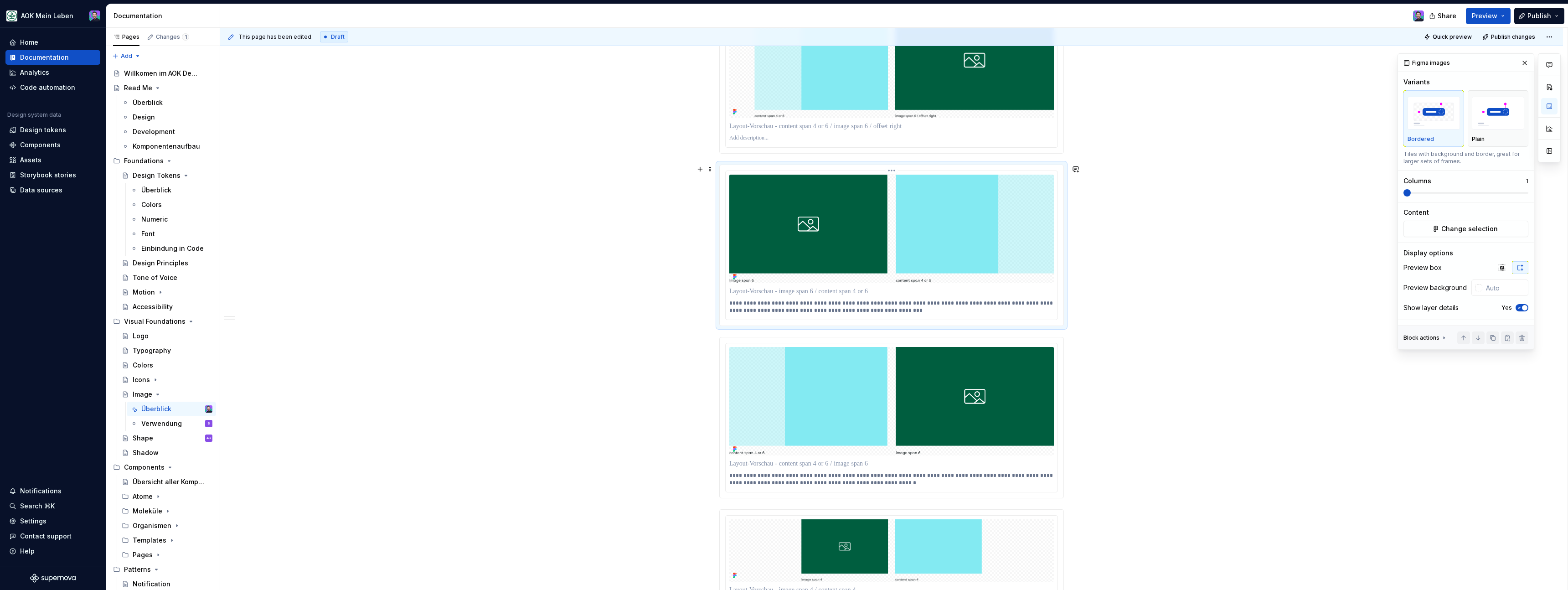
click at [732, 302] on p "**********" at bounding box center [892, 307] width 325 height 15
click at [902, 314] on p "**********" at bounding box center [892, 307] width 325 height 15
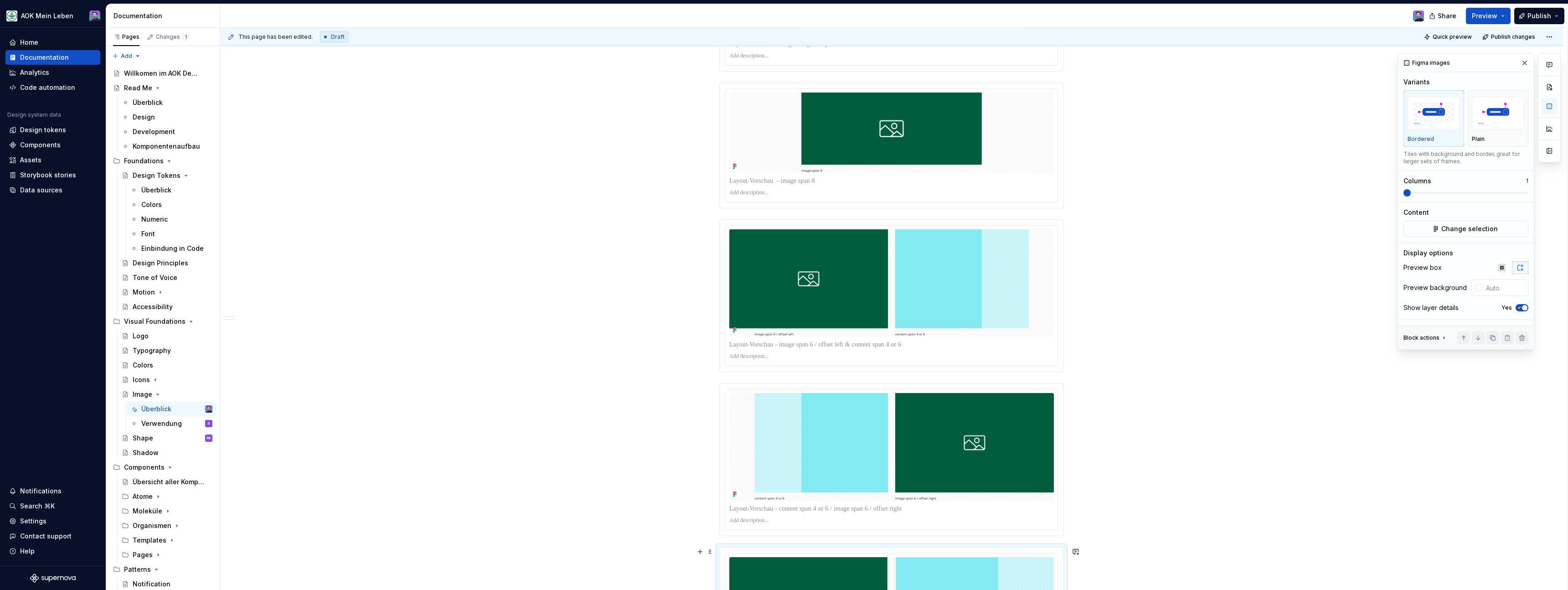
scroll to position [1086, 0]
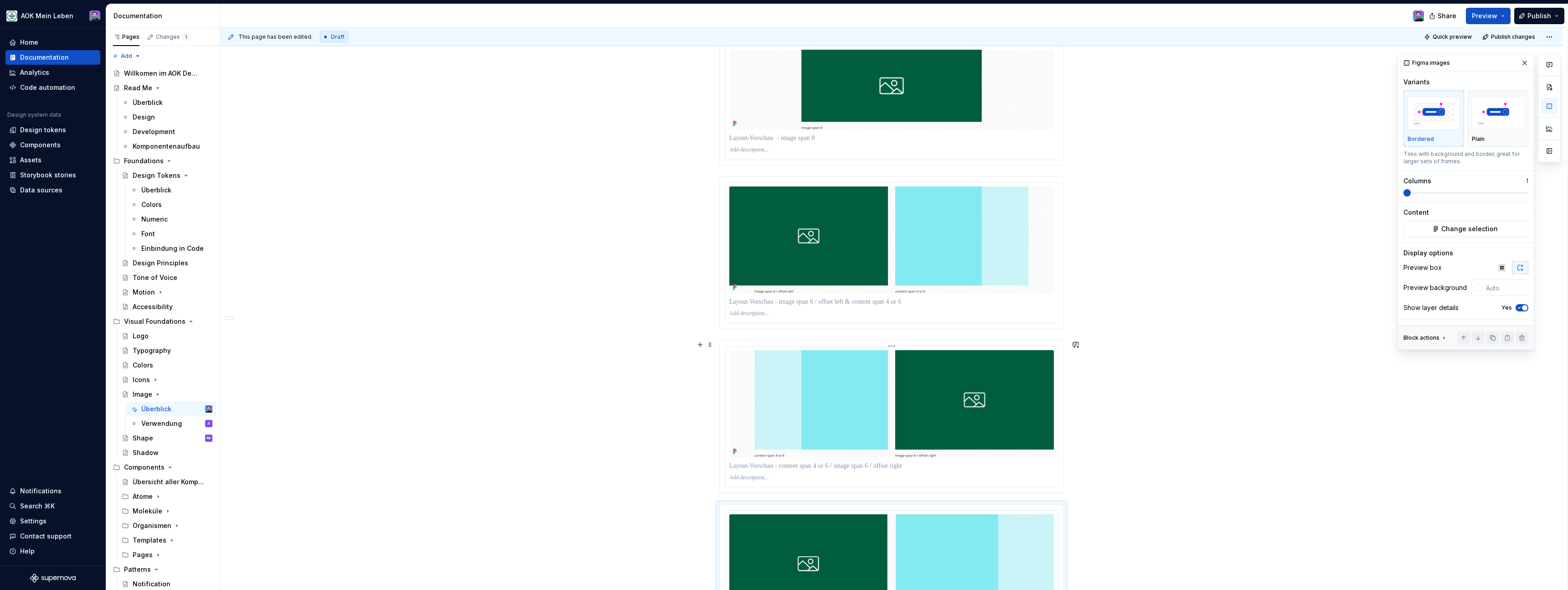
click at [765, 480] on p at bounding box center [892, 478] width 325 height 7
paste div
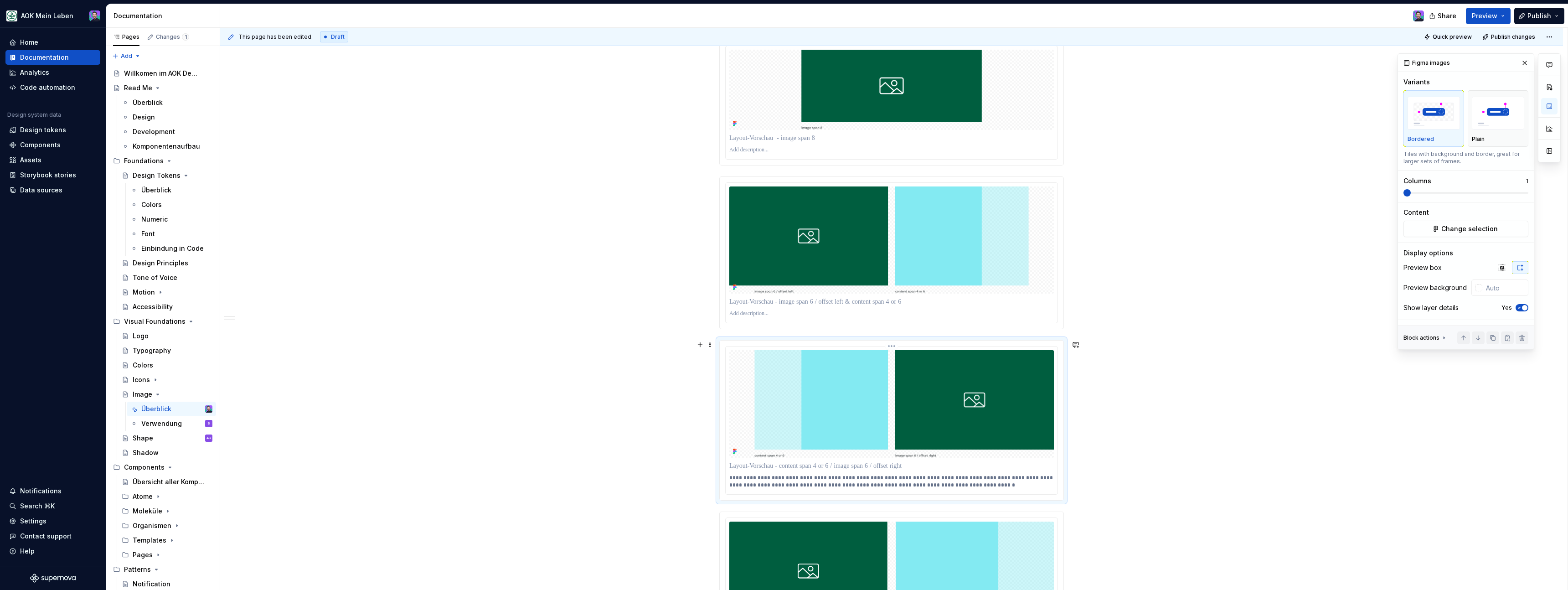
click at [732, 478] on p "**********" at bounding box center [892, 482] width 325 height 15
click at [658, 472] on div "**********" at bounding box center [892, 415] width 1343 height 2576
click at [756, 314] on p at bounding box center [892, 314] width 325 height 7
paste div
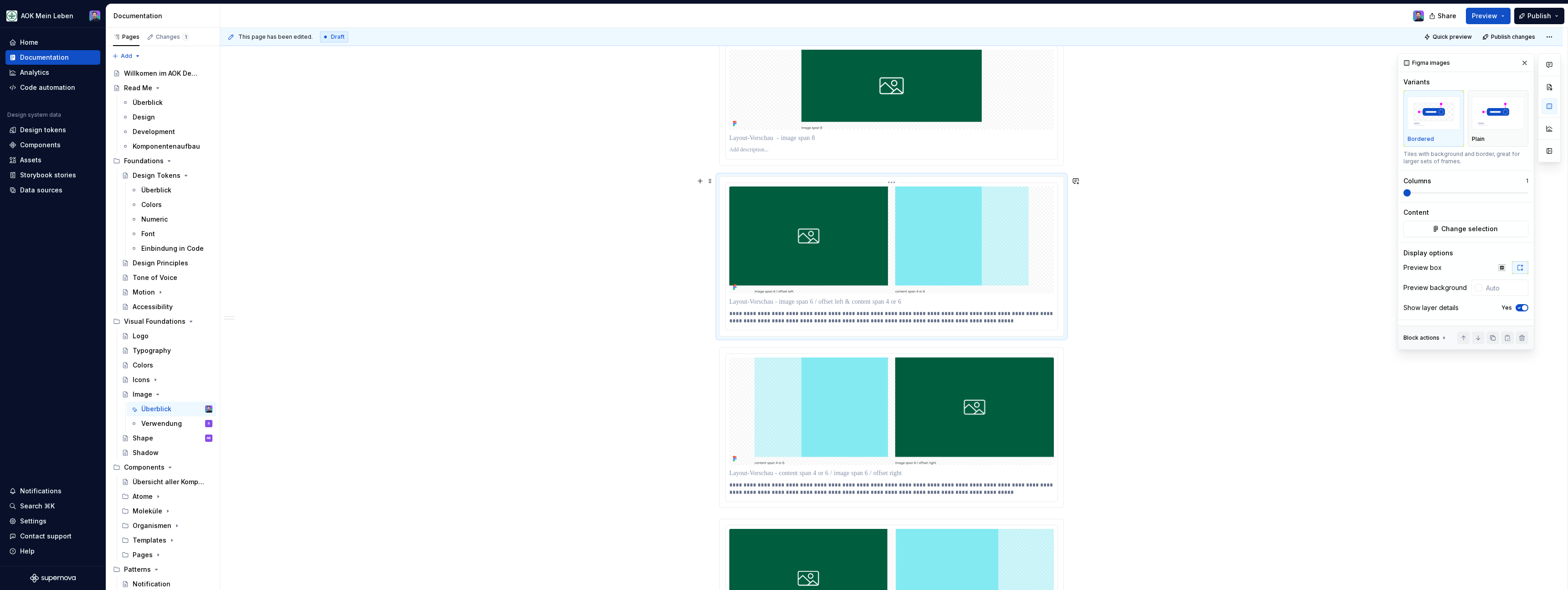
click at [736, 314] on p "**********" at bounding box center [892, 317] width 325 height 15
click at [707, 357] on button "button" at bounding box center [700, 352] width 13 height 13
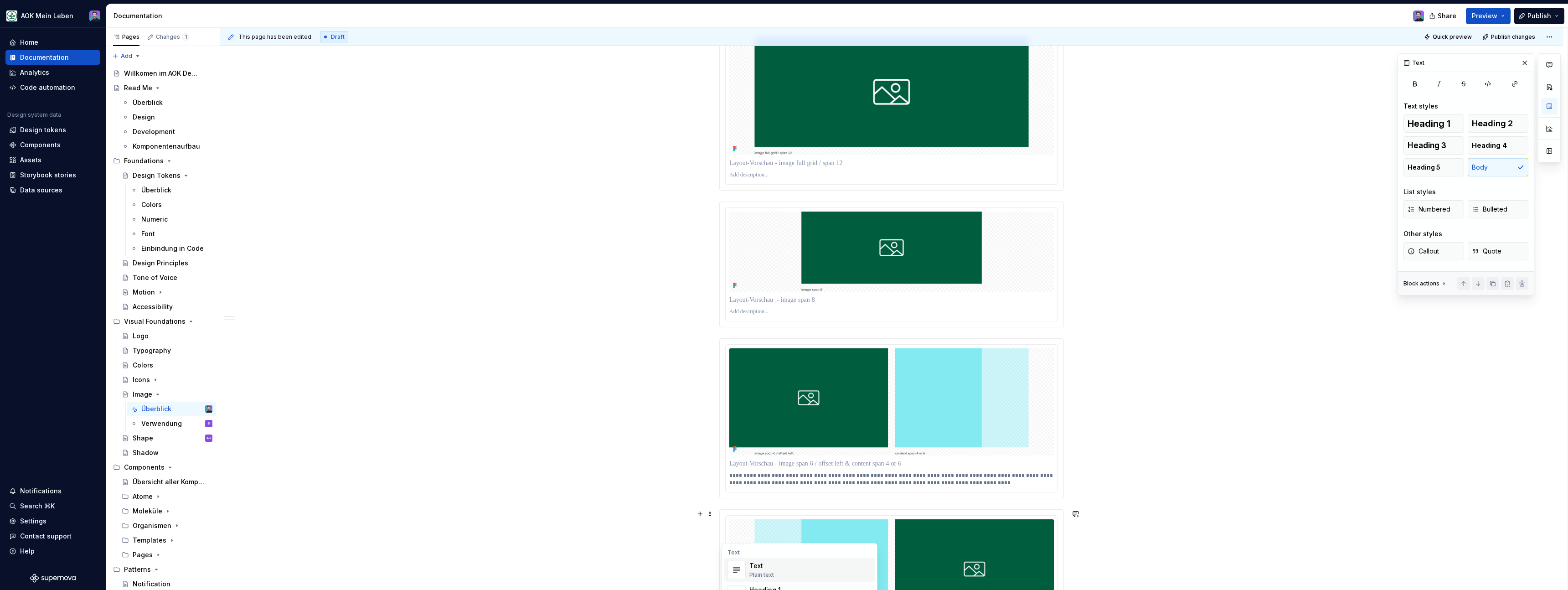
click at [707, 358] on div "**********" at bounding box center [892, 591] width 1343 height 2605
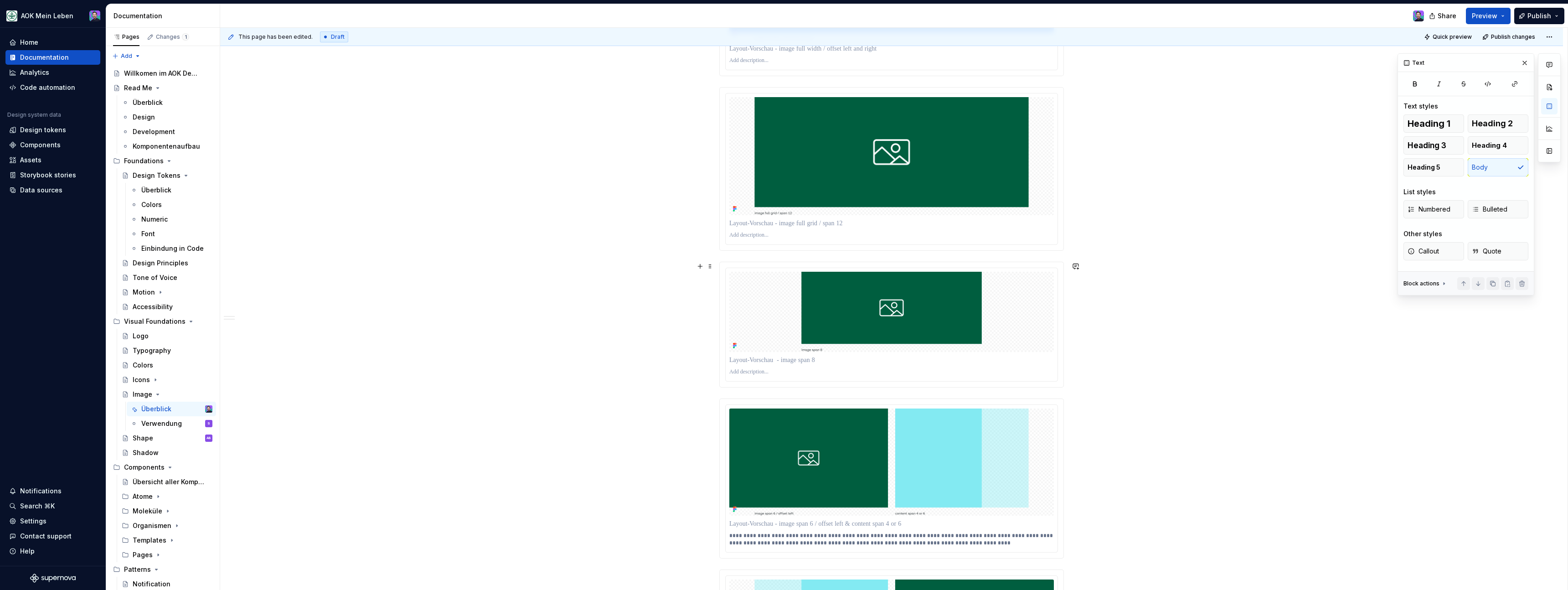
scroll to position [863, 0]
click at [771, 373] on p at bounding box center [892, 372] width 325 height 7
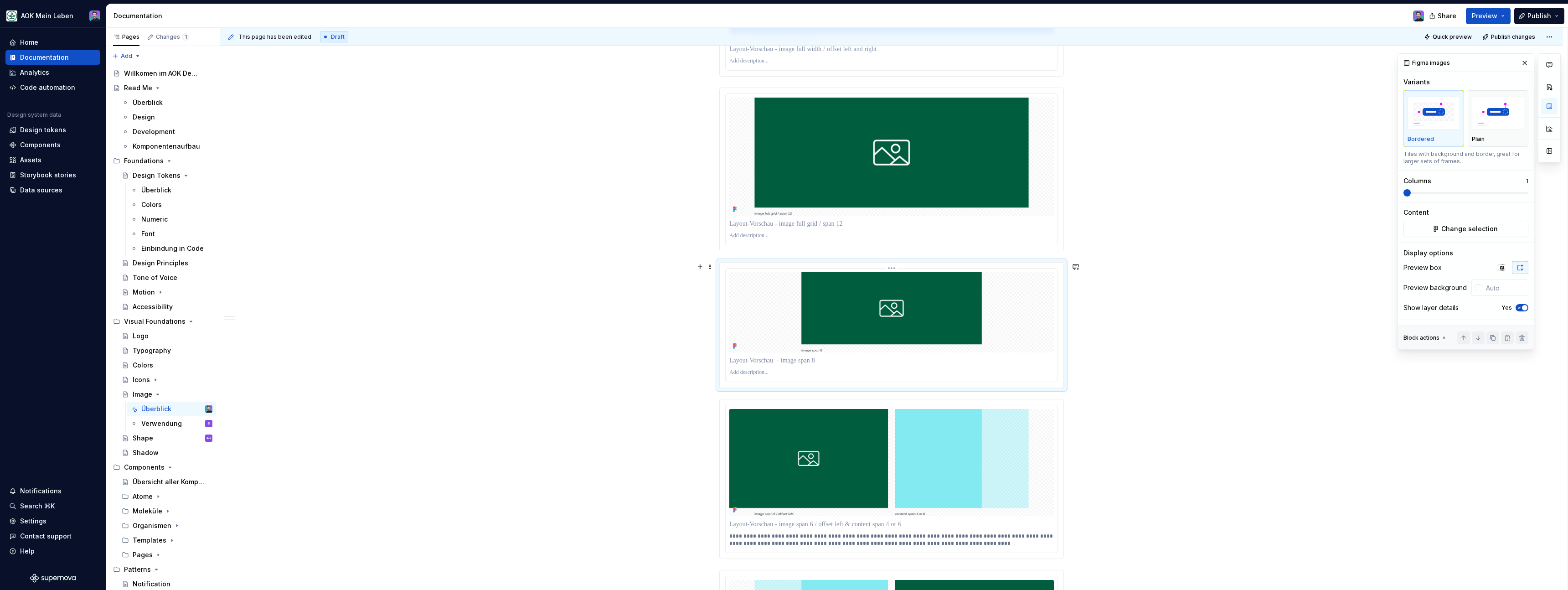
paste div
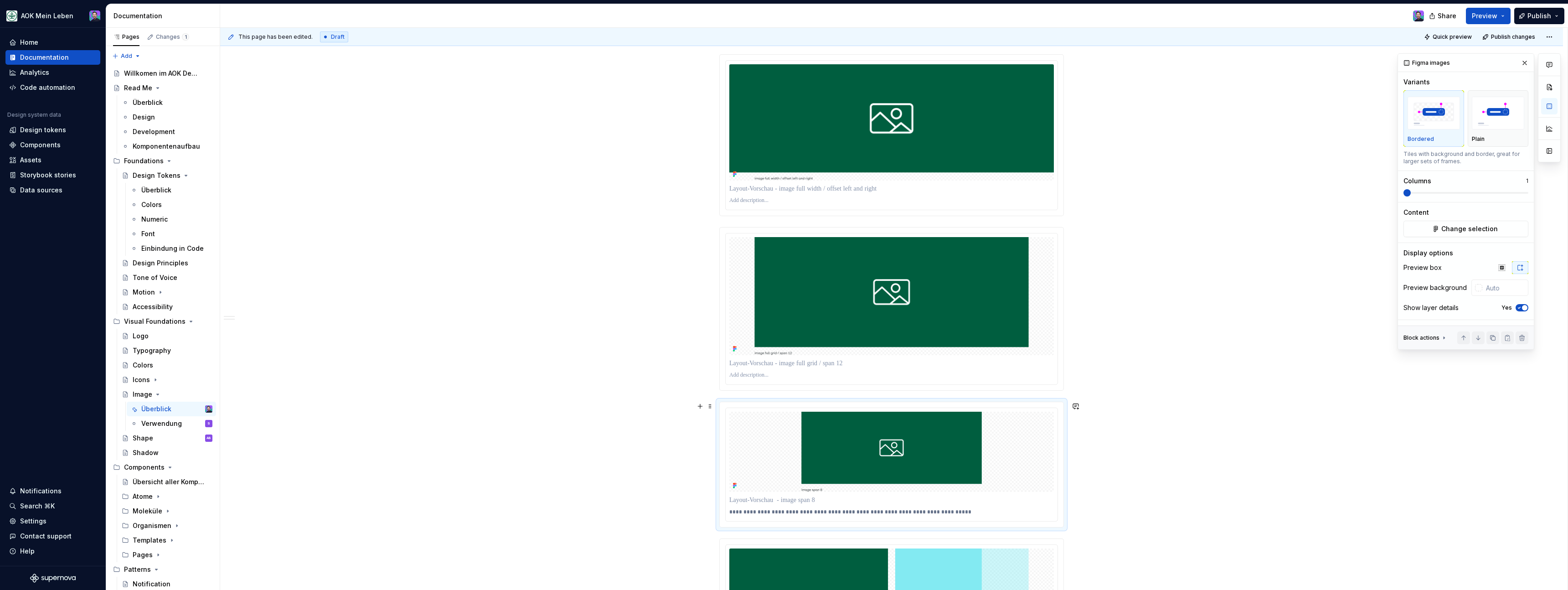
scroll to position [732, 0]
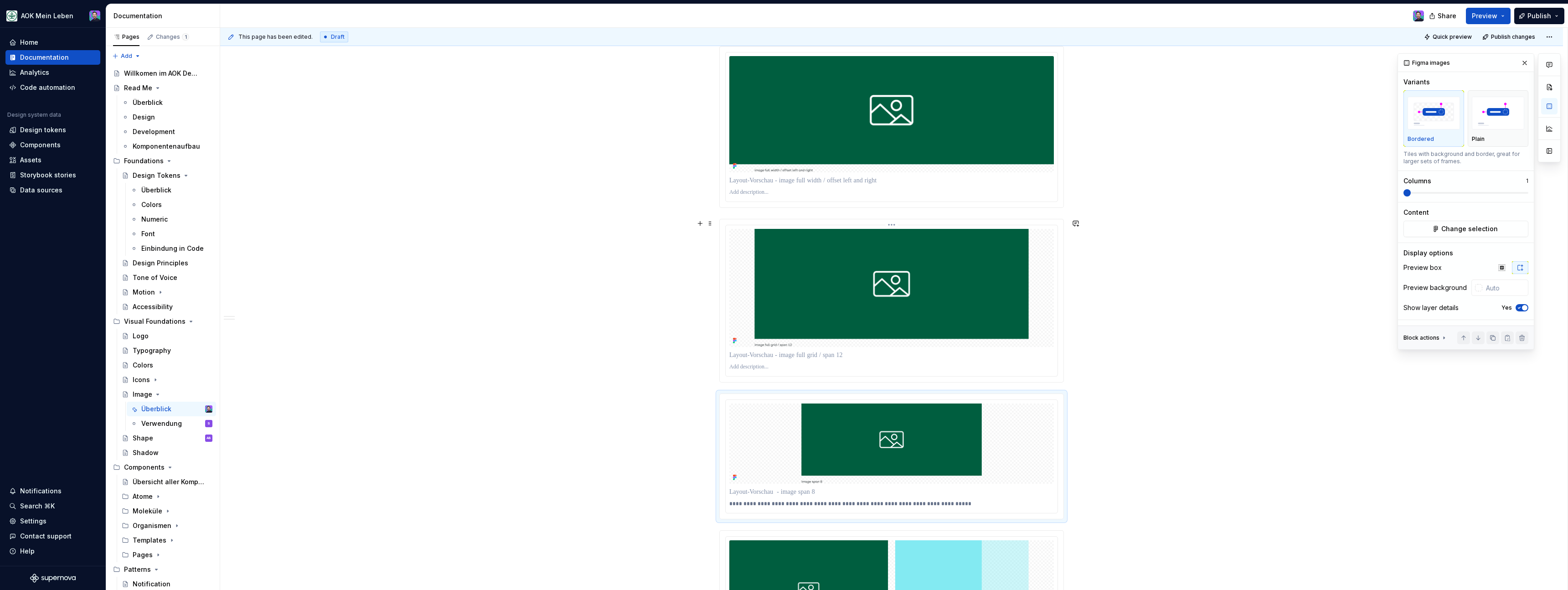
click at [753, 369] on p at bounding box center [892, 367] width 325 height 7
paste div
click at [733, 367] on p "**********" at bounding box center [892, 367] width 325 height 7
click at [1018, 367] on p "**********" at bounding box center [892, 367] width 325 height 7
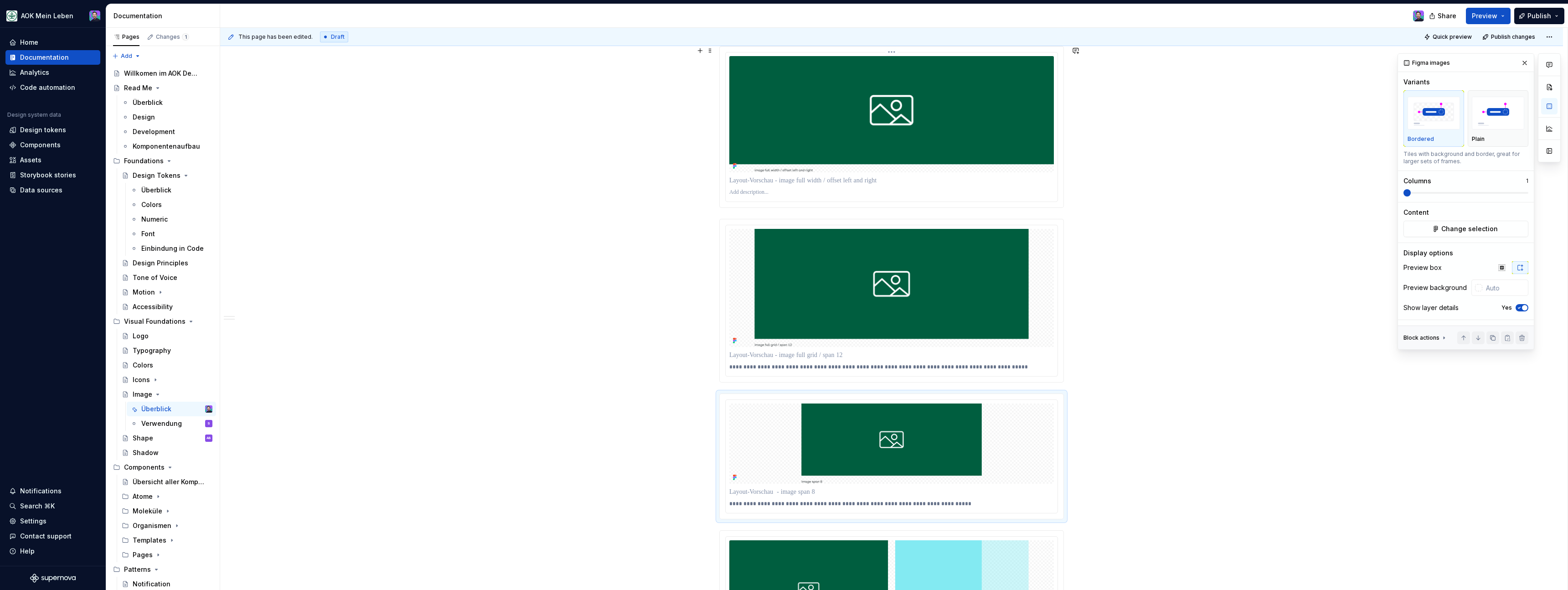
click at [764, 193] on p at bounding box center [892, 192] width 325 height 7
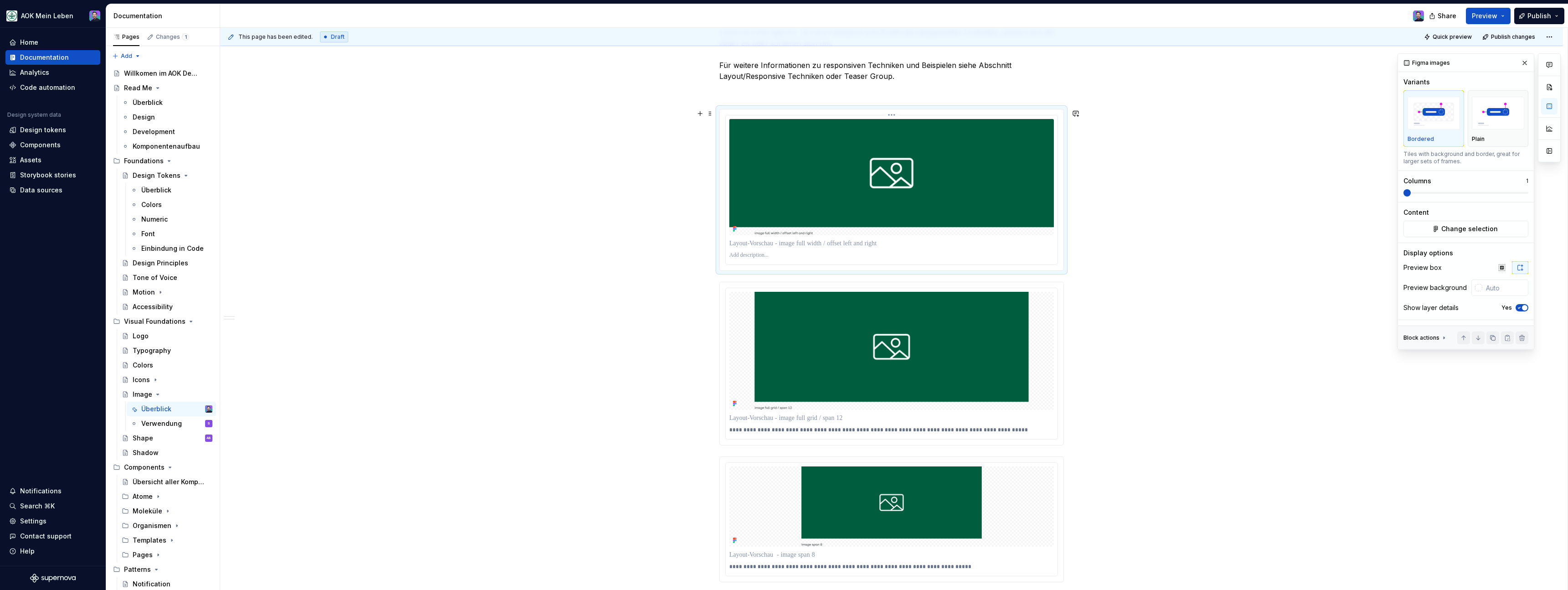
scroll to position [668, 0]
paste div
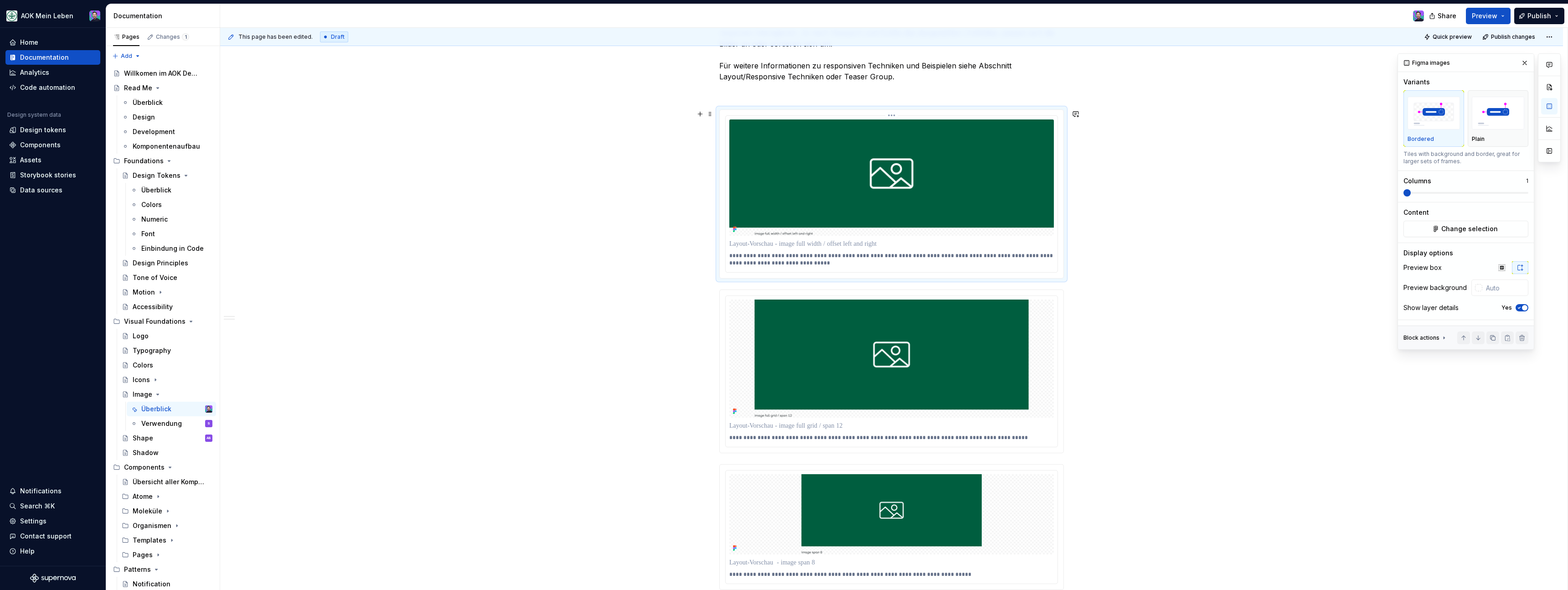
click at [736, 256] on p "**********" at bounding box center [892, 260] width 325 height 15
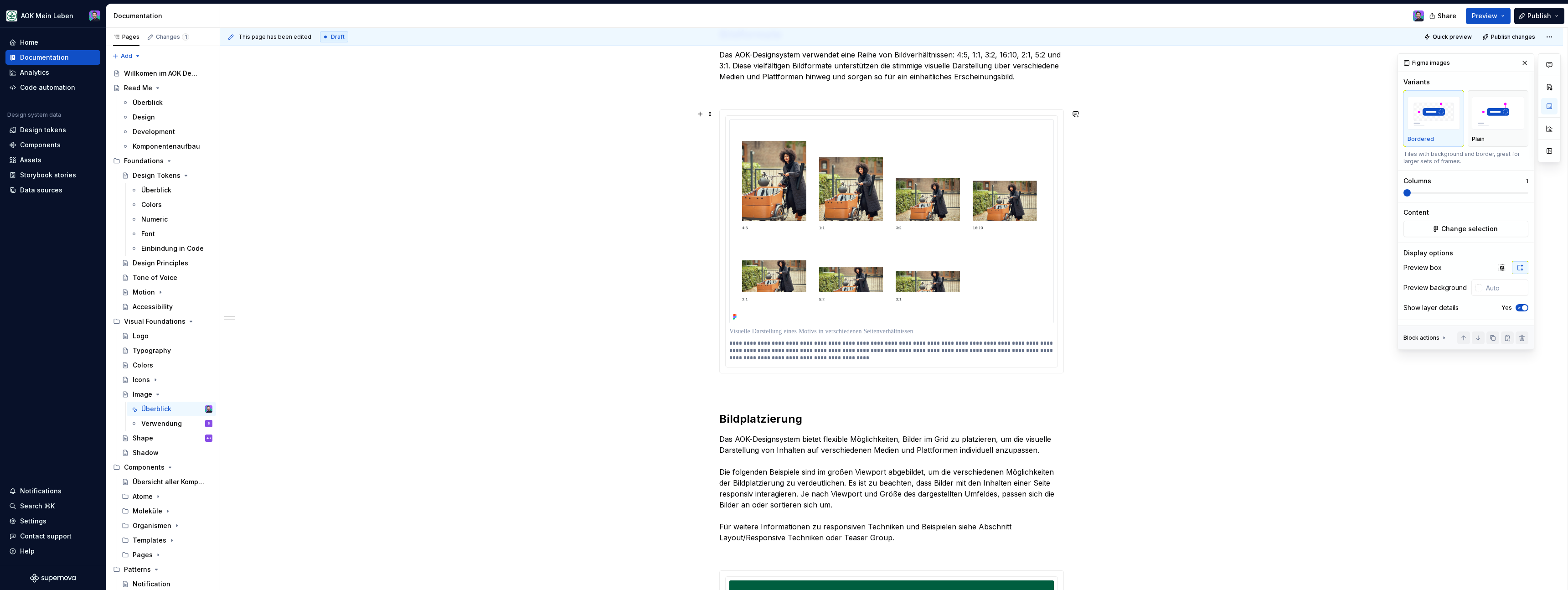
scroll to position [133, 0]
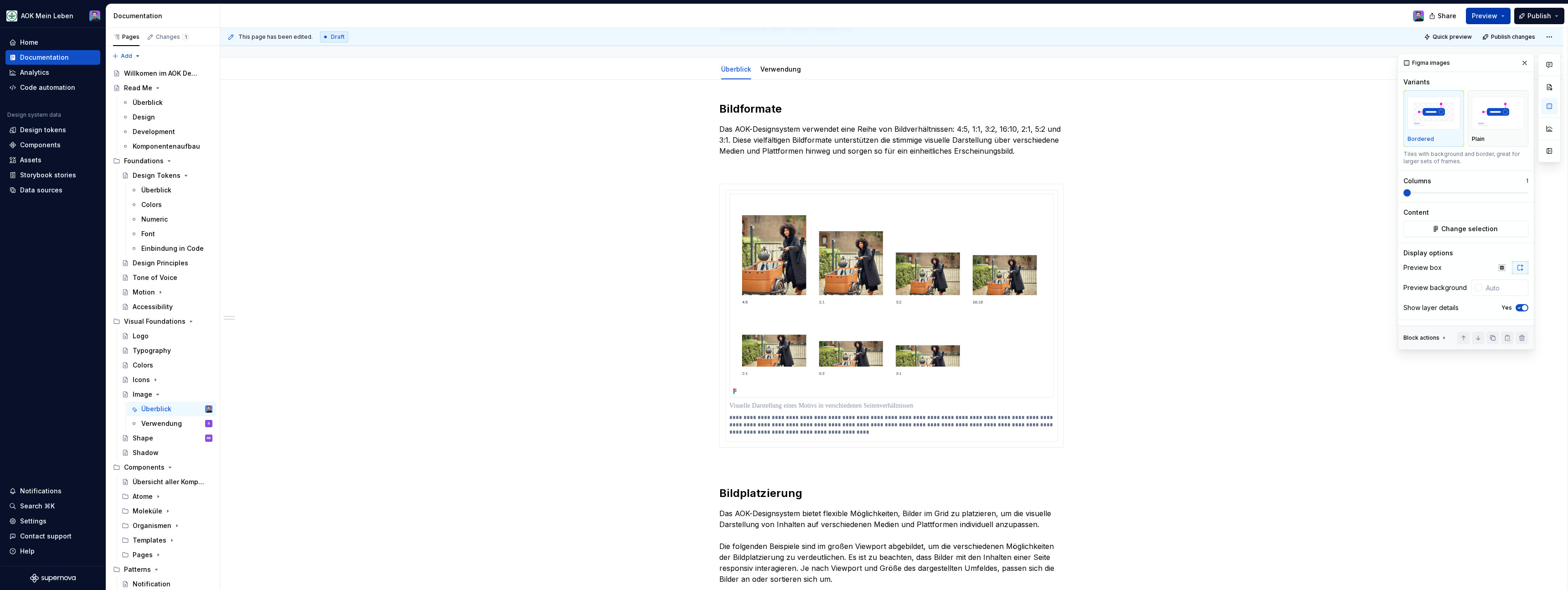
click at [1479, 13] on span "Preview" at bounding box center [1485, 16] width 25 height 9
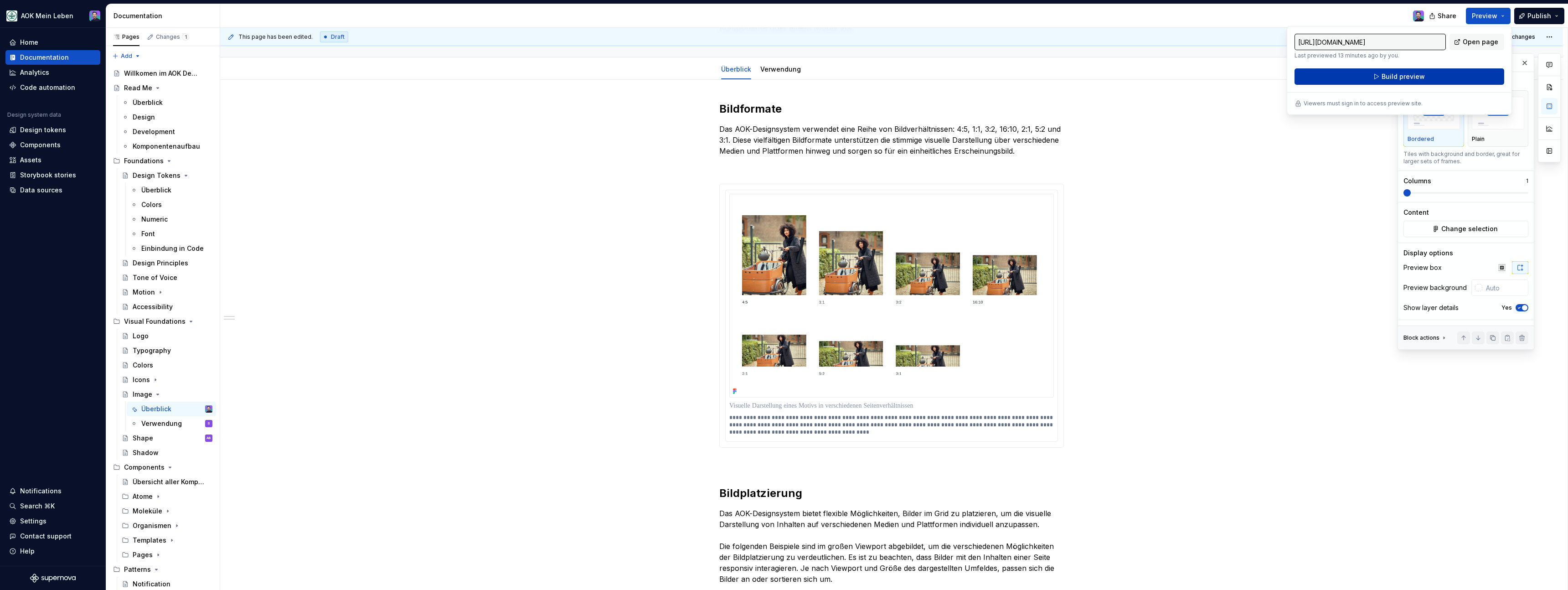
click at [1419, 70] on button "Build preview" at bounding box center [1400, 77] width 210 height 16
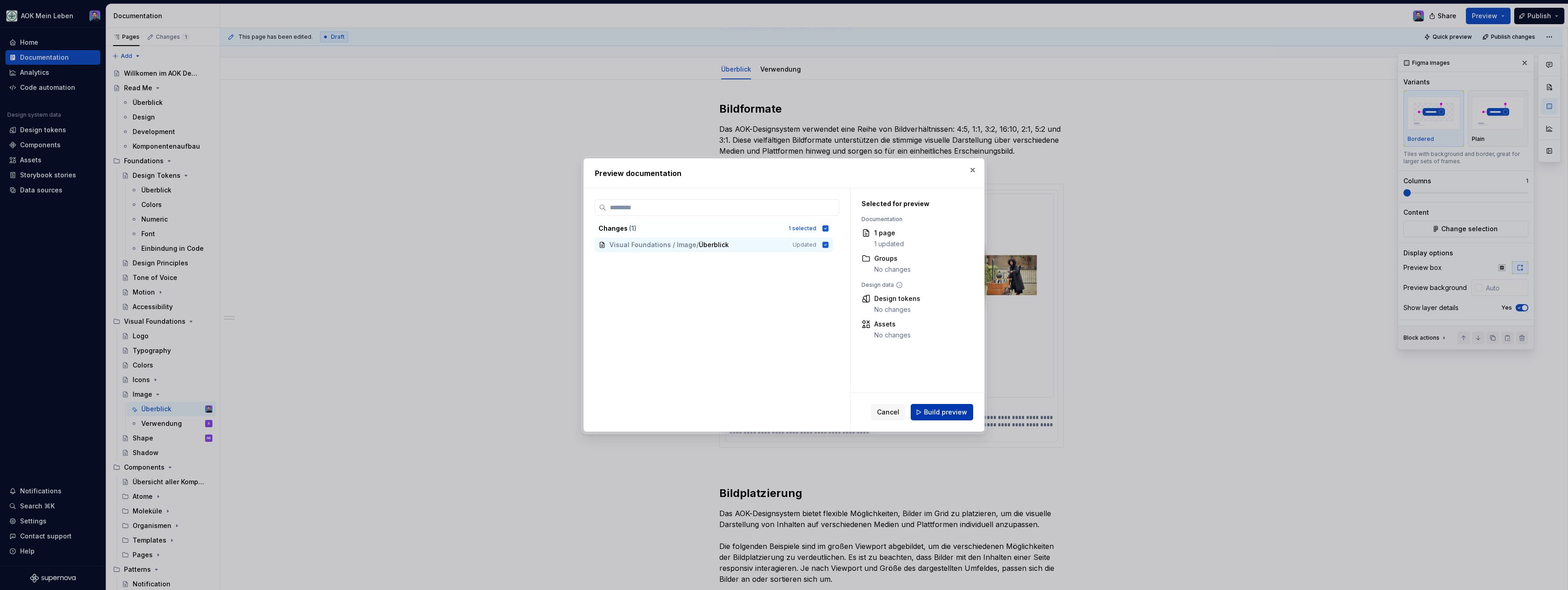
click at [929, 408] on span "Build preview" at bounding box center [946, 412] width 43 height 9
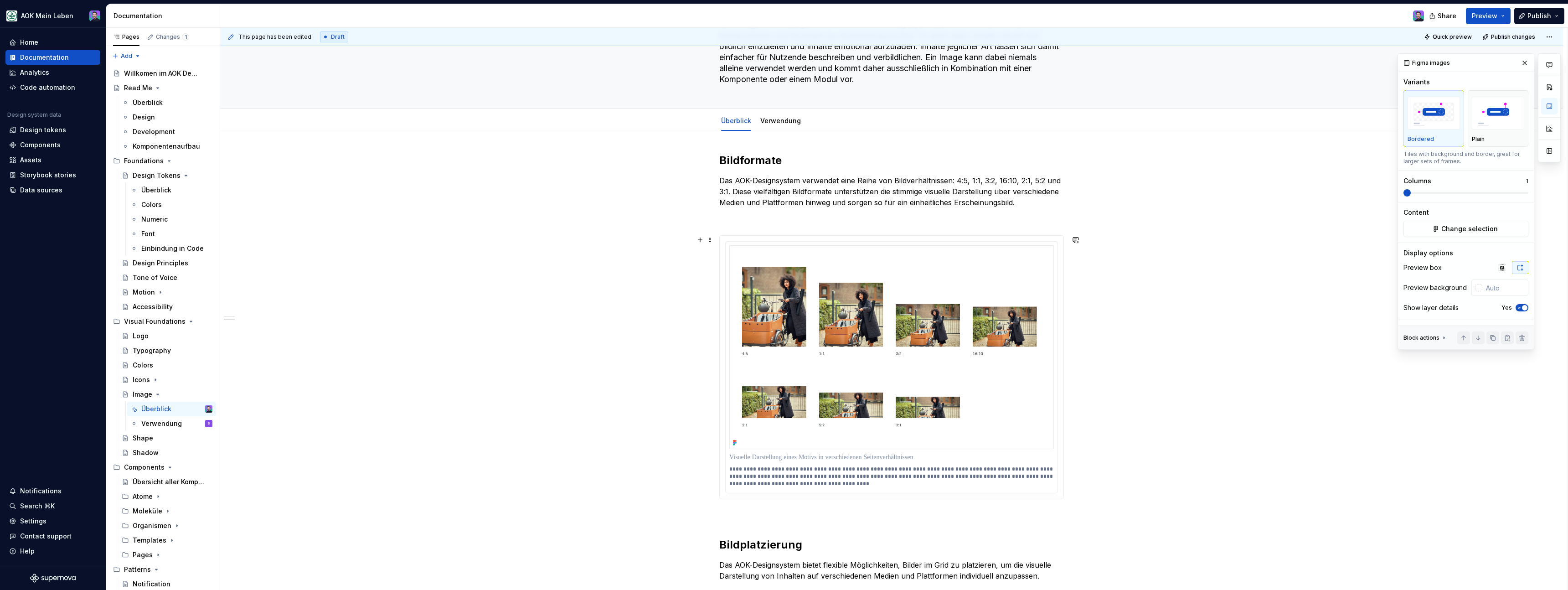
scroll to position [0, 0]
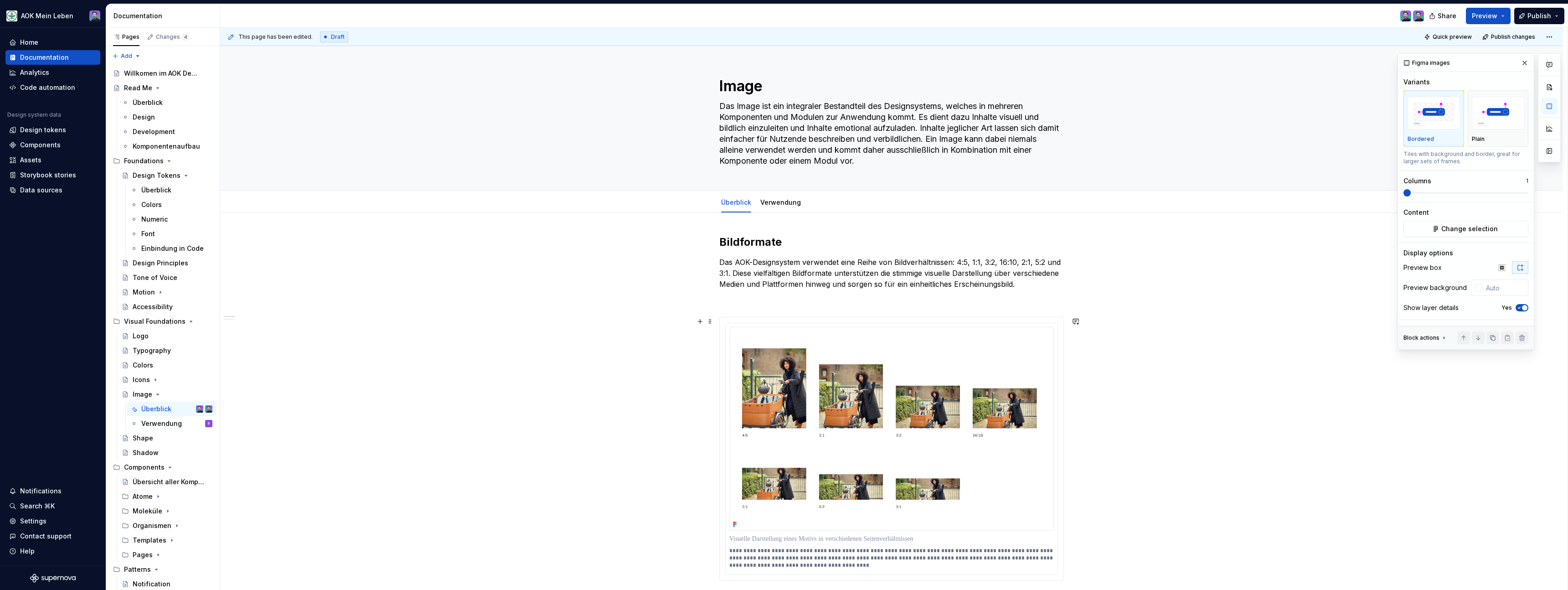
type textarea "*"
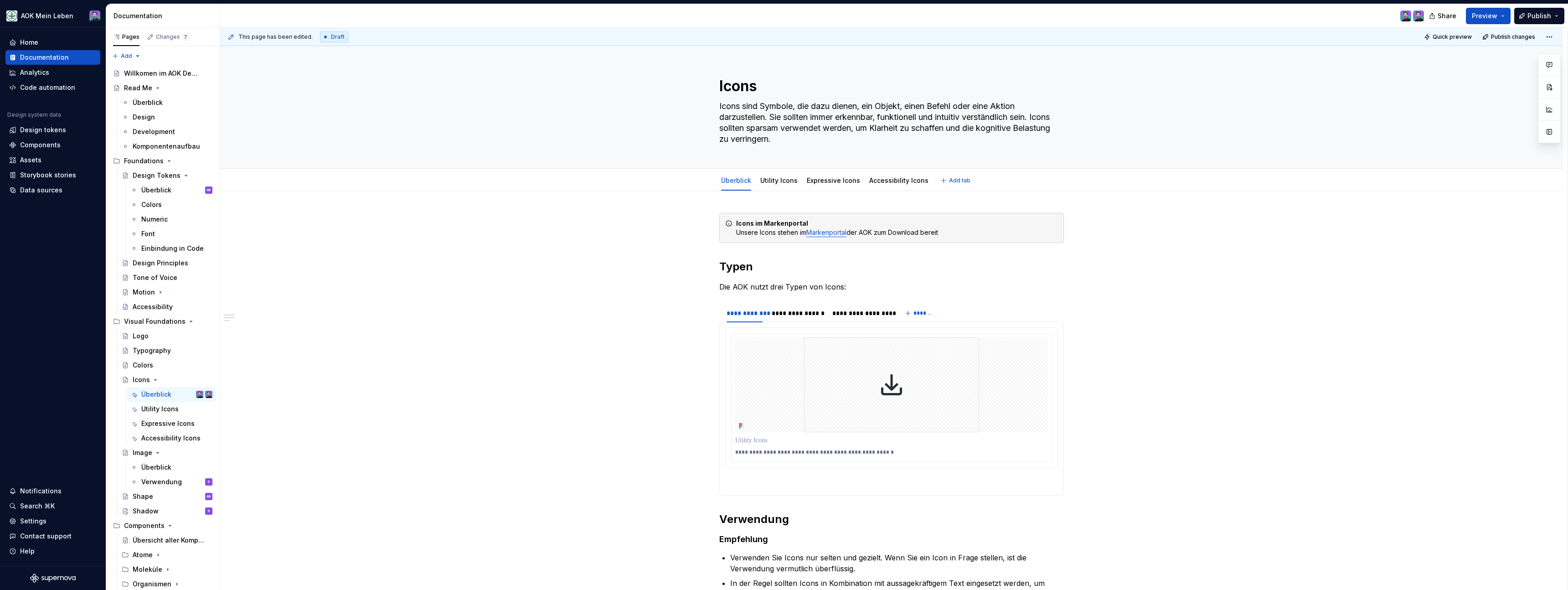
type textarea "*"
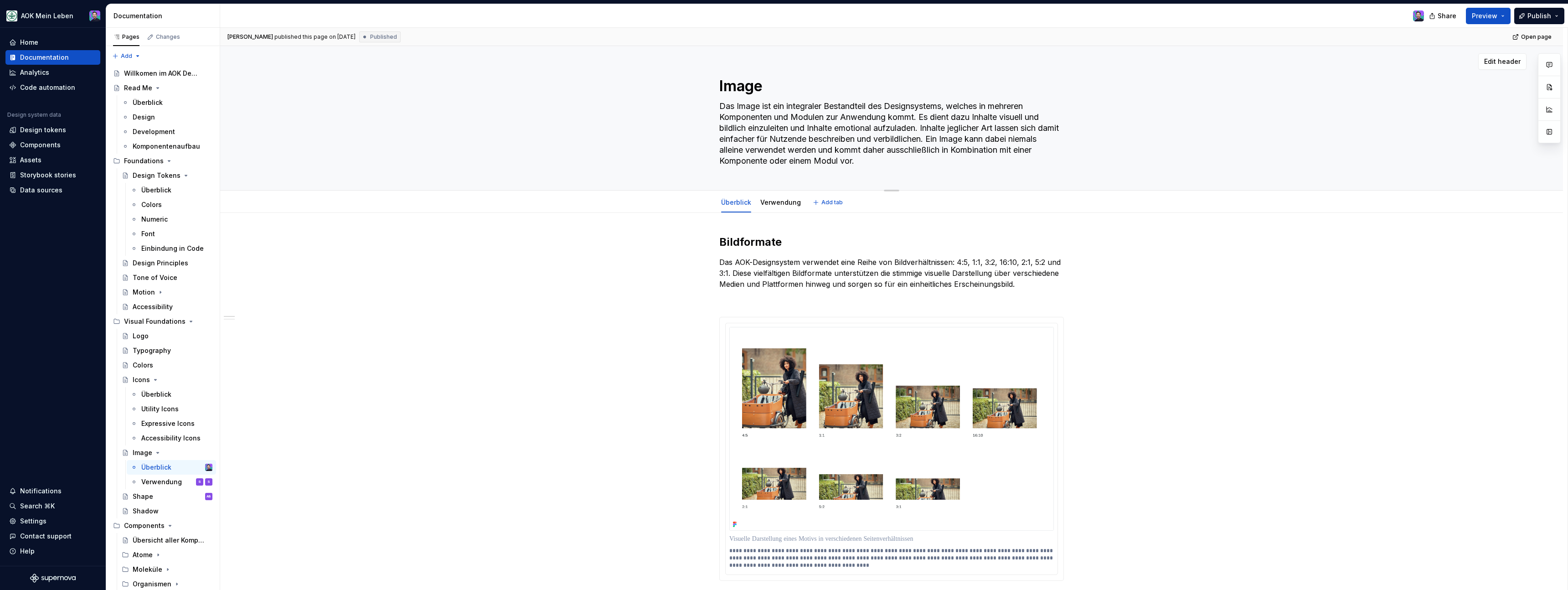
drag, startPoint x: 1290, startPoint y: 179, endPoint x: 1290, endPoint y: 174, distance: 5.0
click at [1290, 179] on div "Image Das Image ist ein integraler Bestandteil des Designsystems, welches in me…" at bounding box center [892, 118] width 1270 height 144
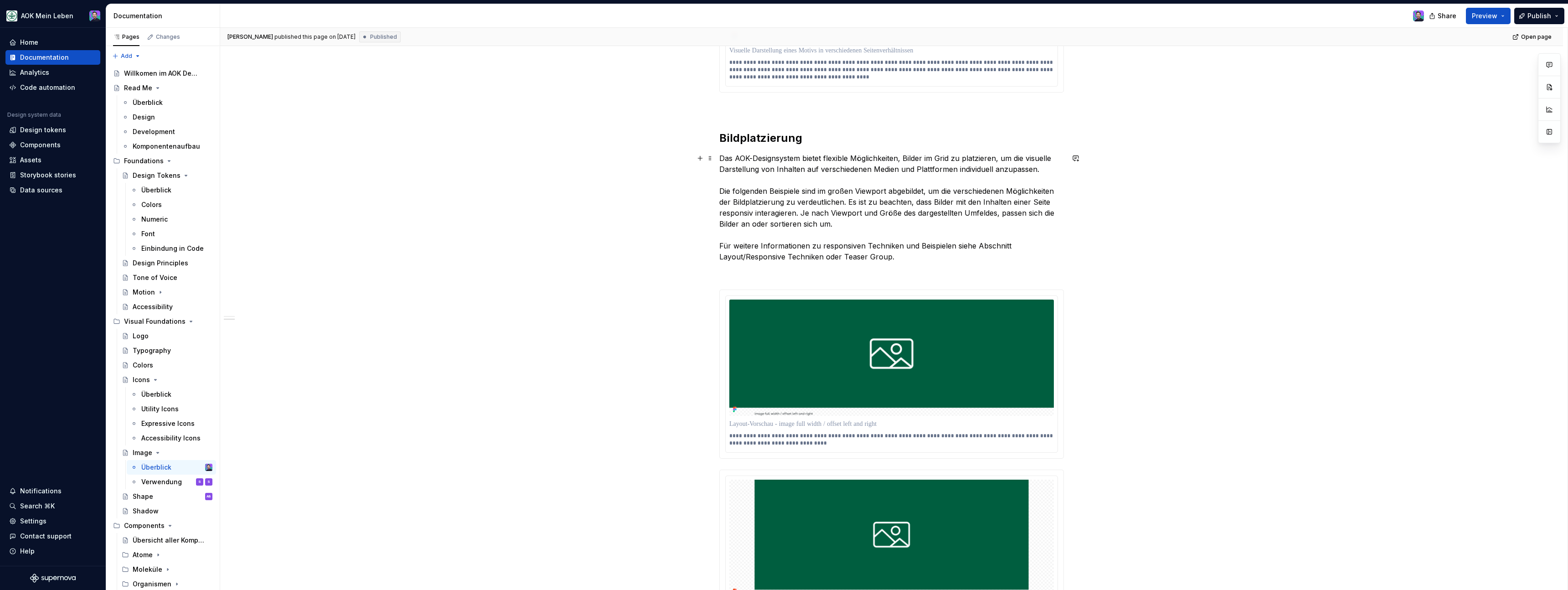
scroll to position [554, 0]
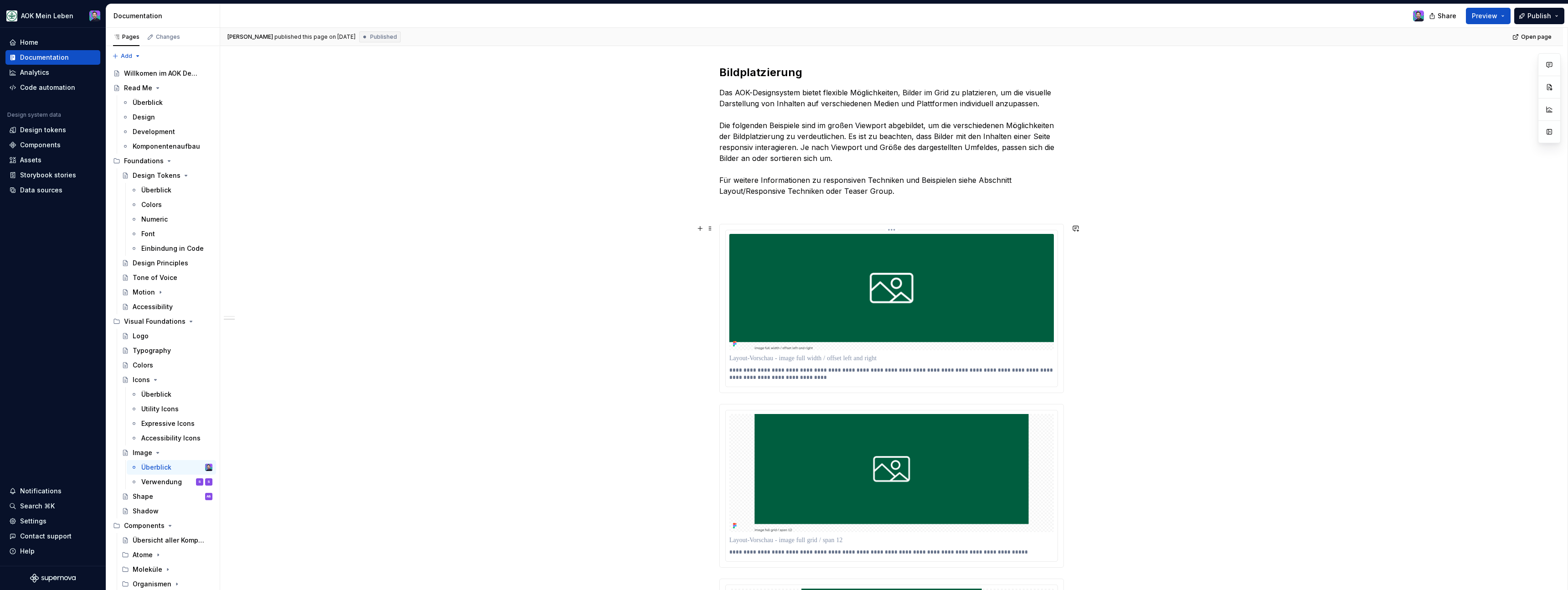
click at [896, 230] on html "AOK Mein Leben Home Documentation Analytics Code automation Design system data …" at bounding box center [784, 295] width 1568 height 590
click at [924, 267] on div "Update Figma image" at bounding box center [937, 264] width 66 height 9
click at [891, 410] on html "AOK Mein Leben Home Documentation Analytics Code automation Design system data …" at bounding box center [784, 295] width 1568 height 590
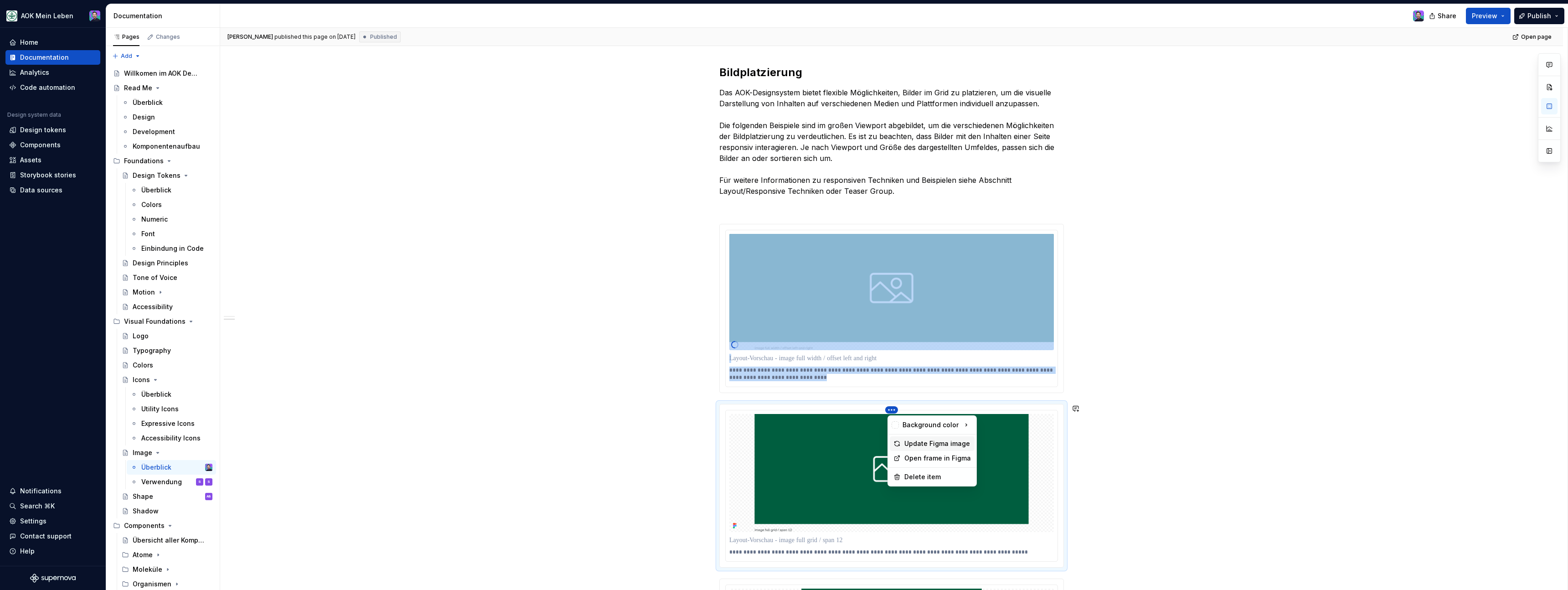
click at [918, 444] on div "Update Figma image" at bounding box center [937, 444] width 66 height 9
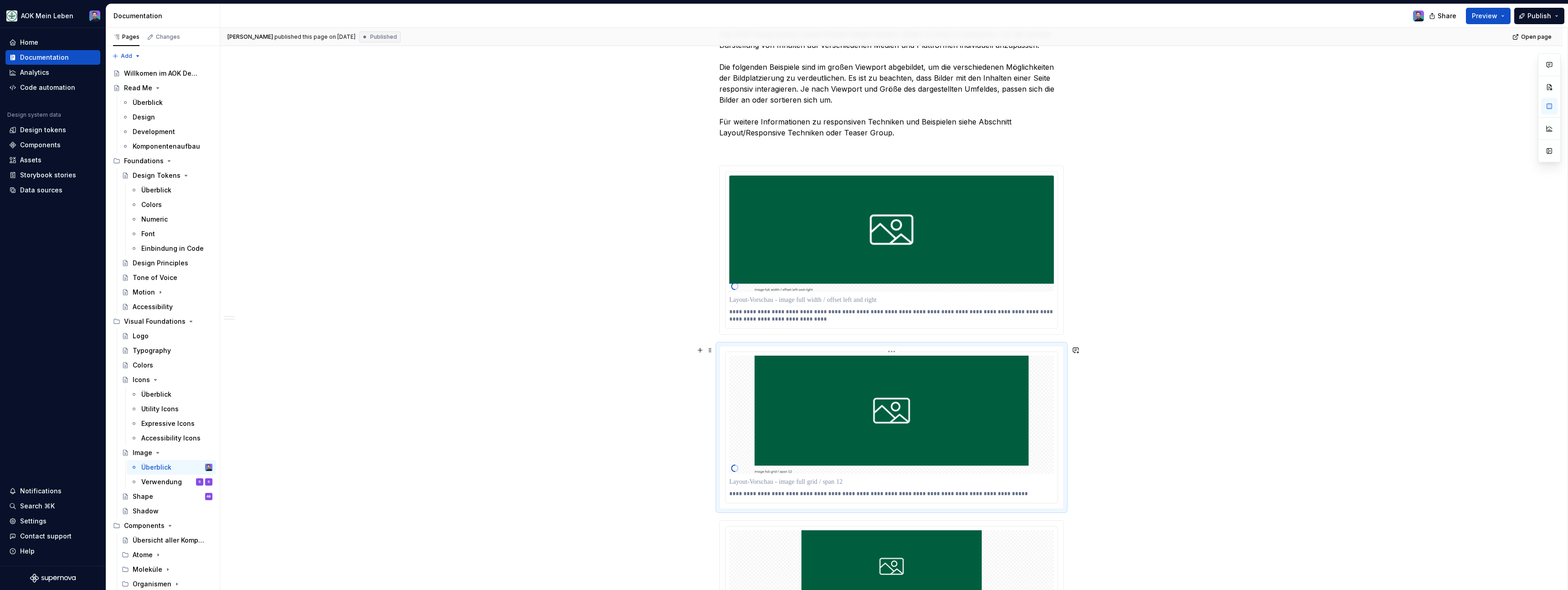
scroll to position [627, 0]
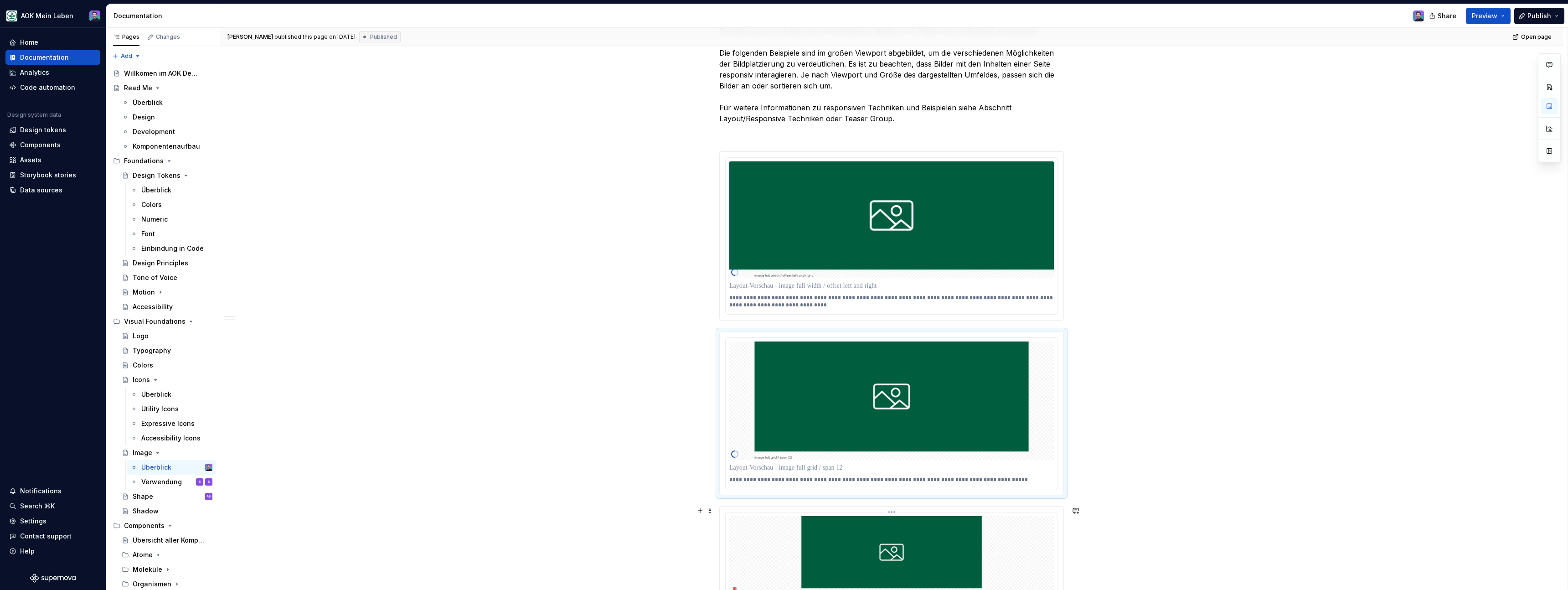
click at [893, 512] on html "AOK Mein Leben Home Documentation Analytics Code automation Design system data …" at bounding box center [784, 295] width 1568 height 590
click at [909, 544] on div "Update Figma image" at bounding box center [937, 546] width 66 height 9
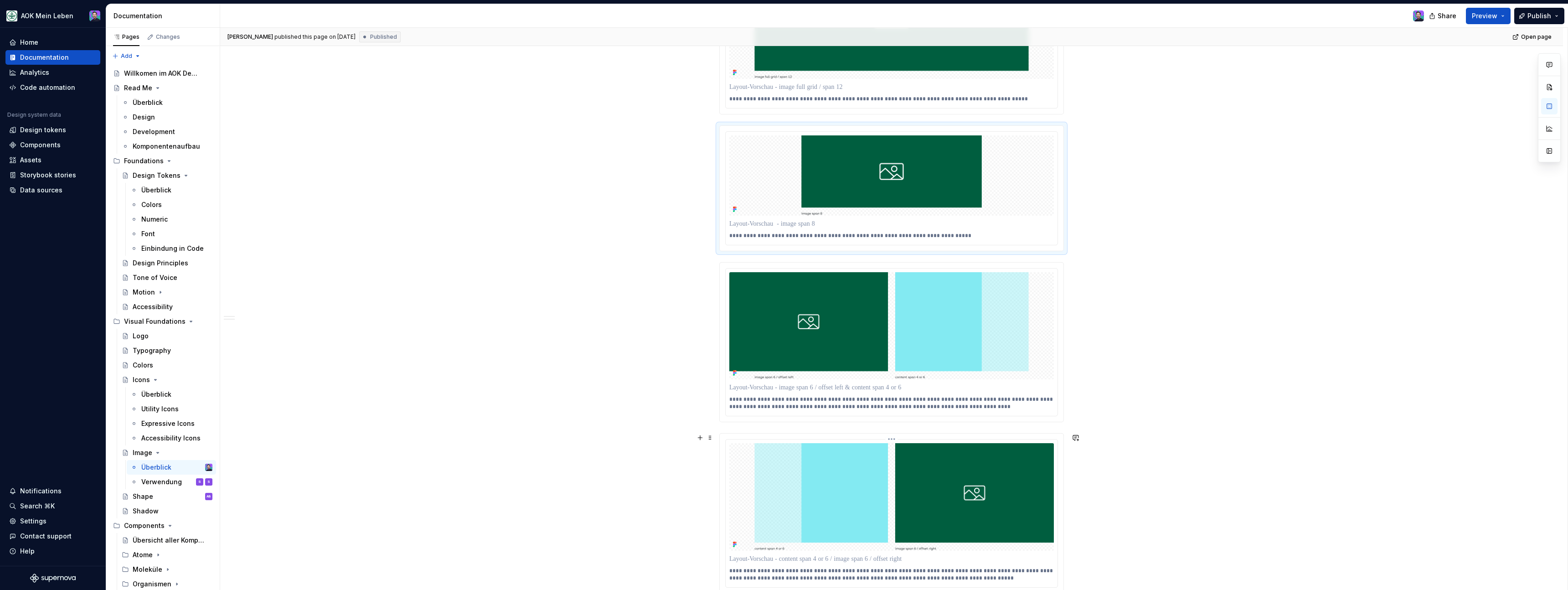
scroll to position [980, 0]
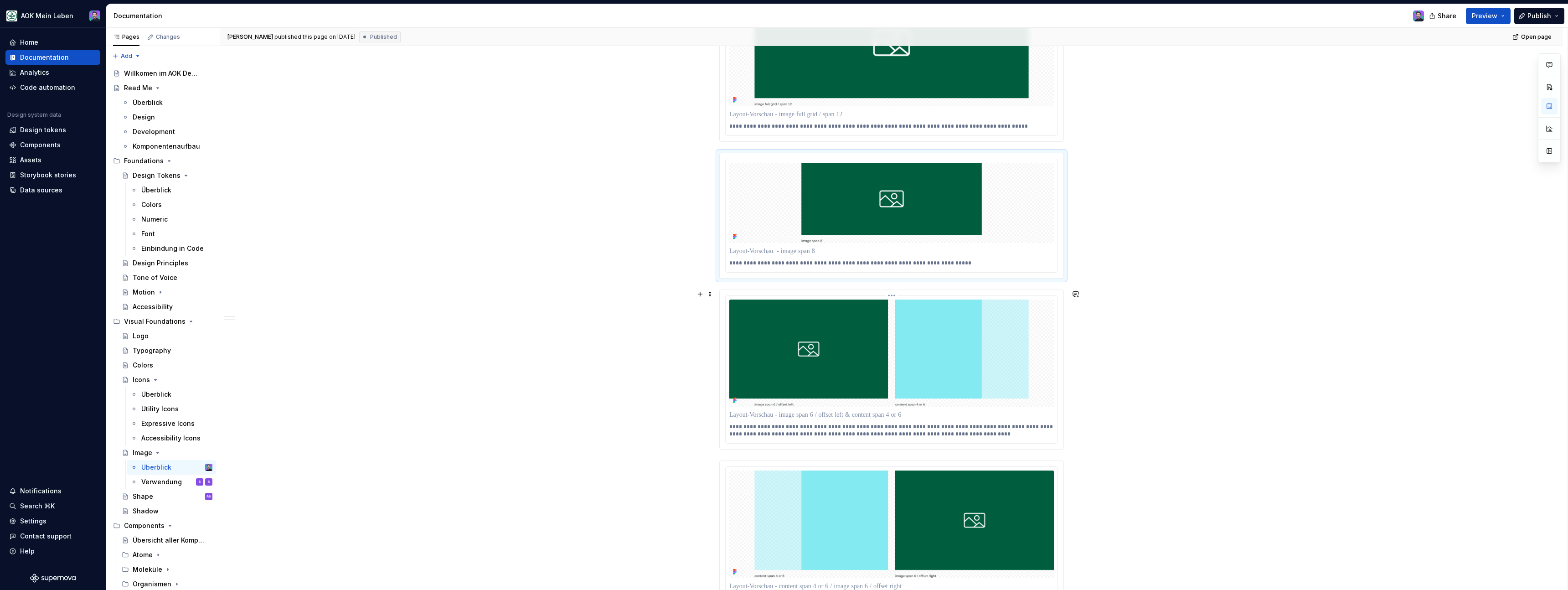
click at [892, 298] on html "AOK Mein Leben Home Documentation Analytics Code automation Design system data …" at bounding box center [784, 295] width 1568 height 590
click at [905, 329] on div "Update Figma image" at bounding box center [937, 329] width 66 height 9
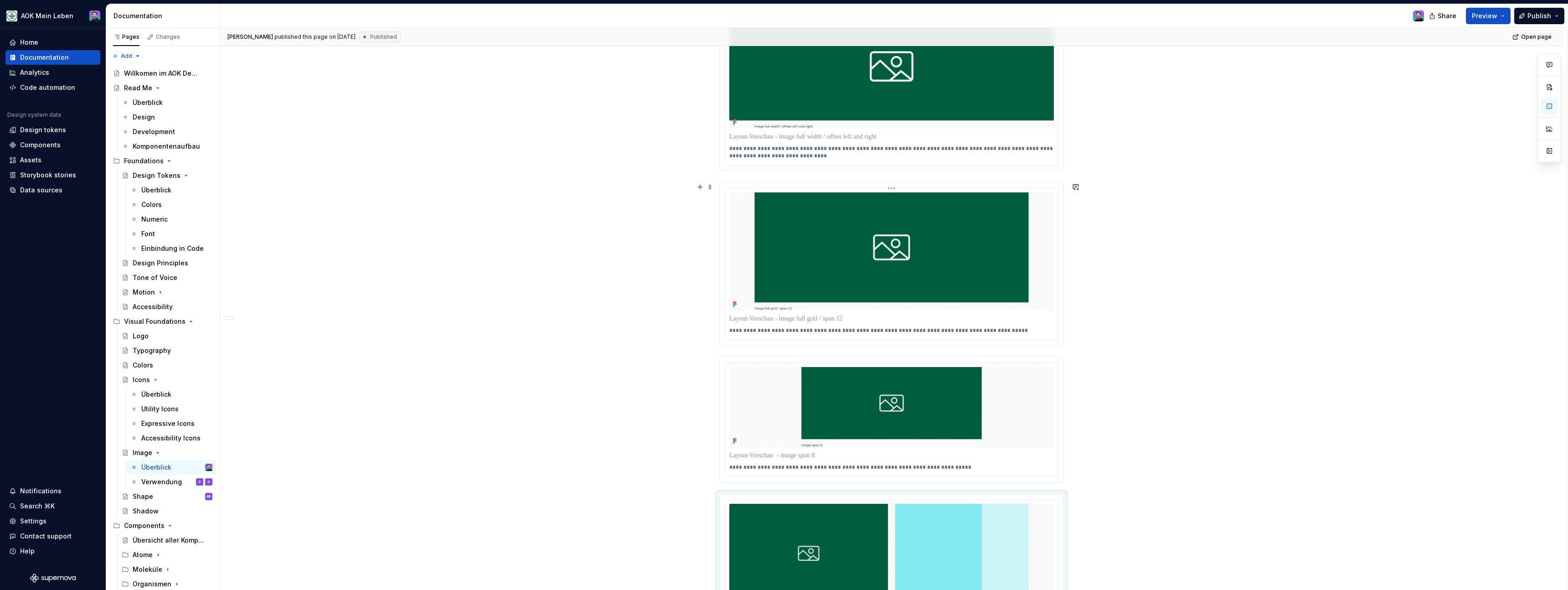
scroll to position [440, 0]
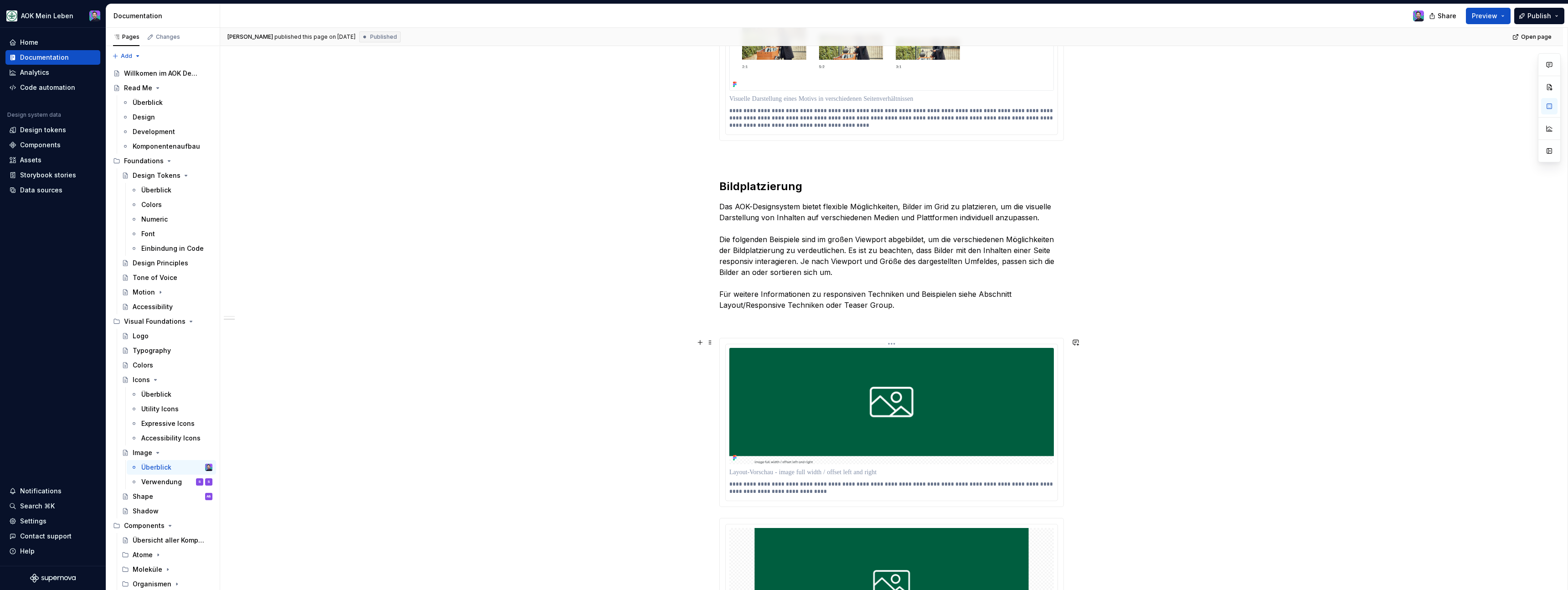
click at [895, 346] on html "AOK Mein Leben Home Documentation Analytics Code automation Design system data …" at bounding box center [784, 295] width 1568 height 590
click at [905, 381] on div "Update Figma image" at bounding box center [937, 378] width 66 height 9
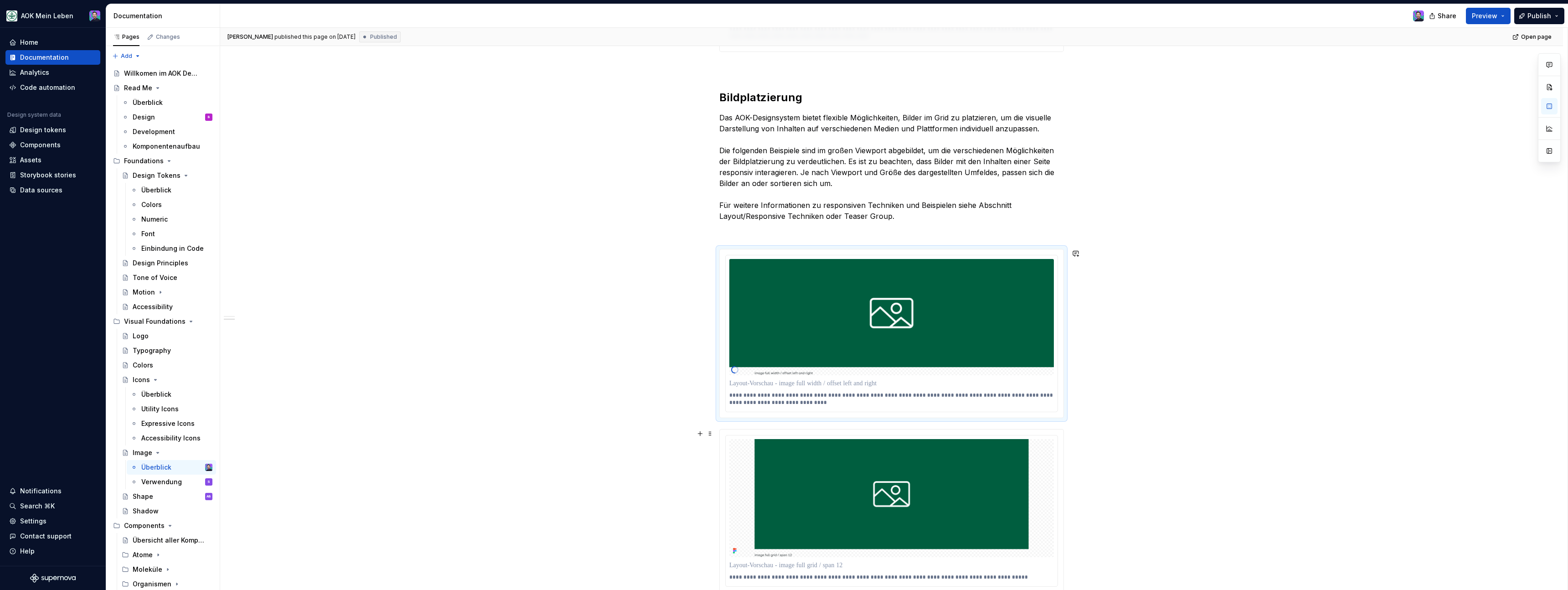
scroll to position [564, 0]
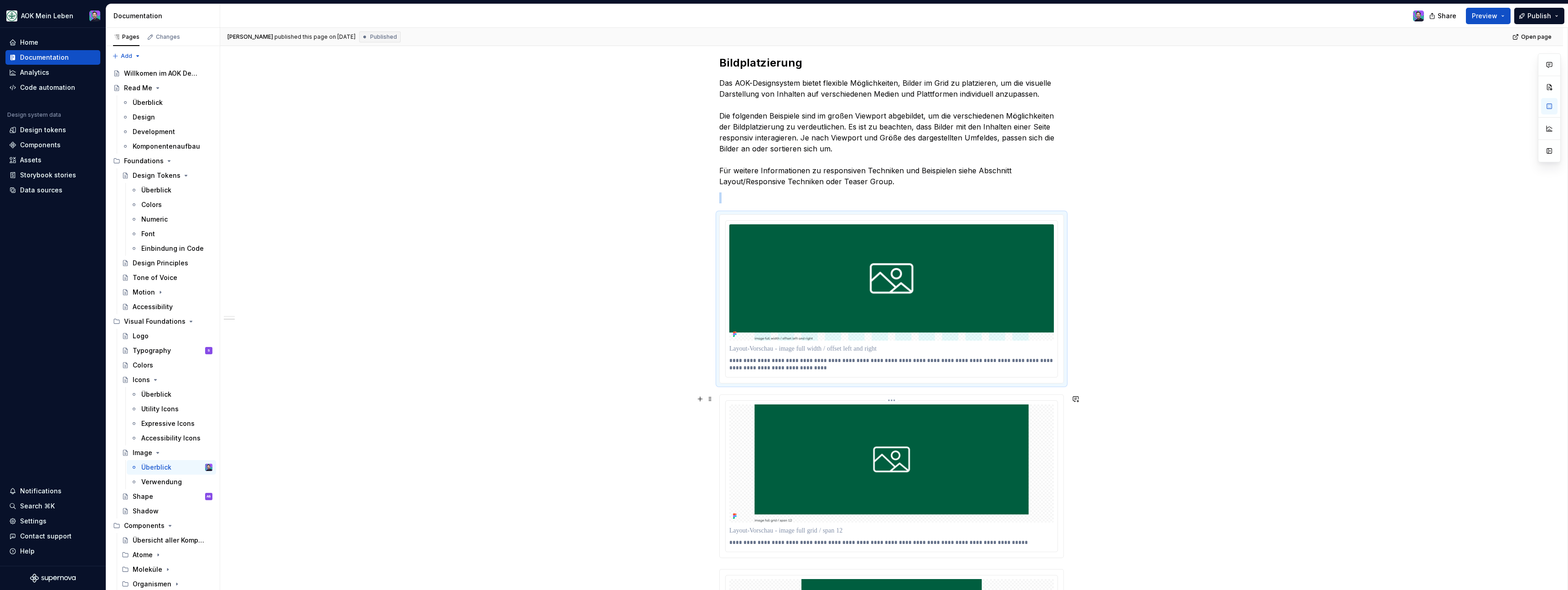
click at [895, 403] on html "AOK Mein Leben Home Documentation Analytics Code automation Design system data …" at bounding box center [784, 295] width 1568 height 590
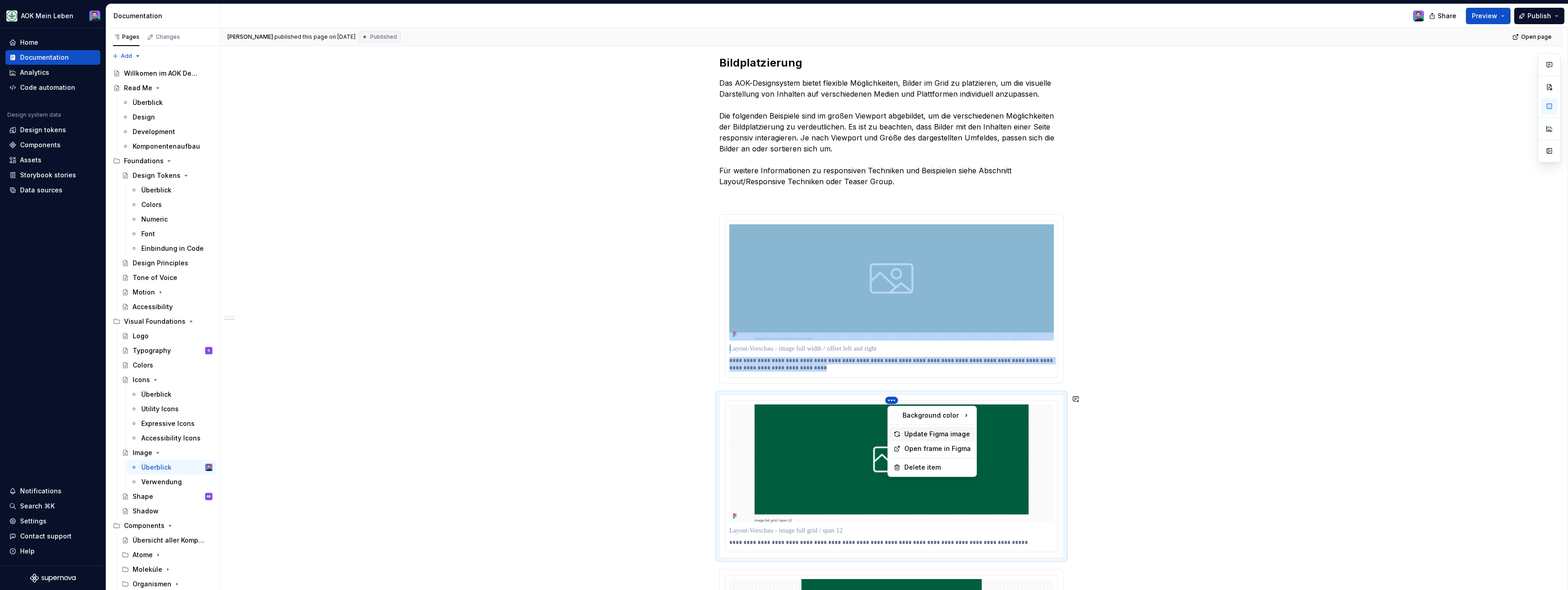
click at [909, 440] on div "Update Figma image" at bounding box center [932, 434] width 85 height 15
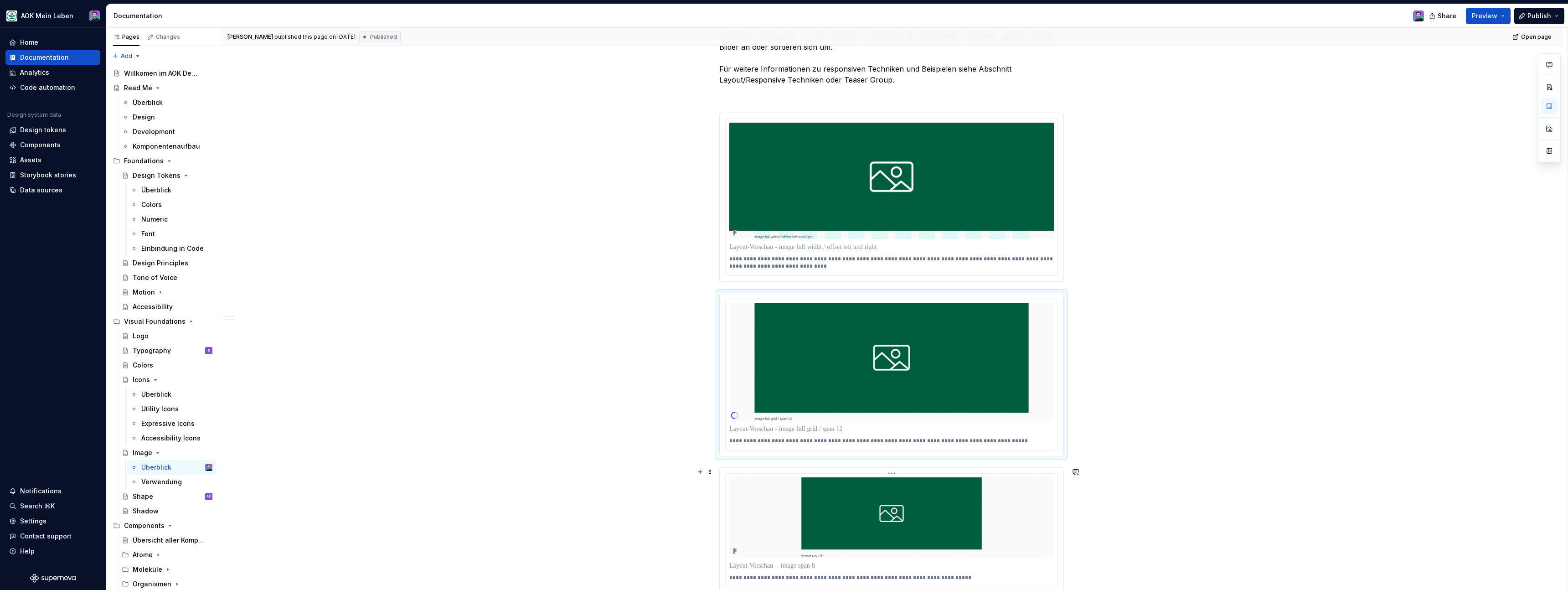
scroll to position [673, 0]
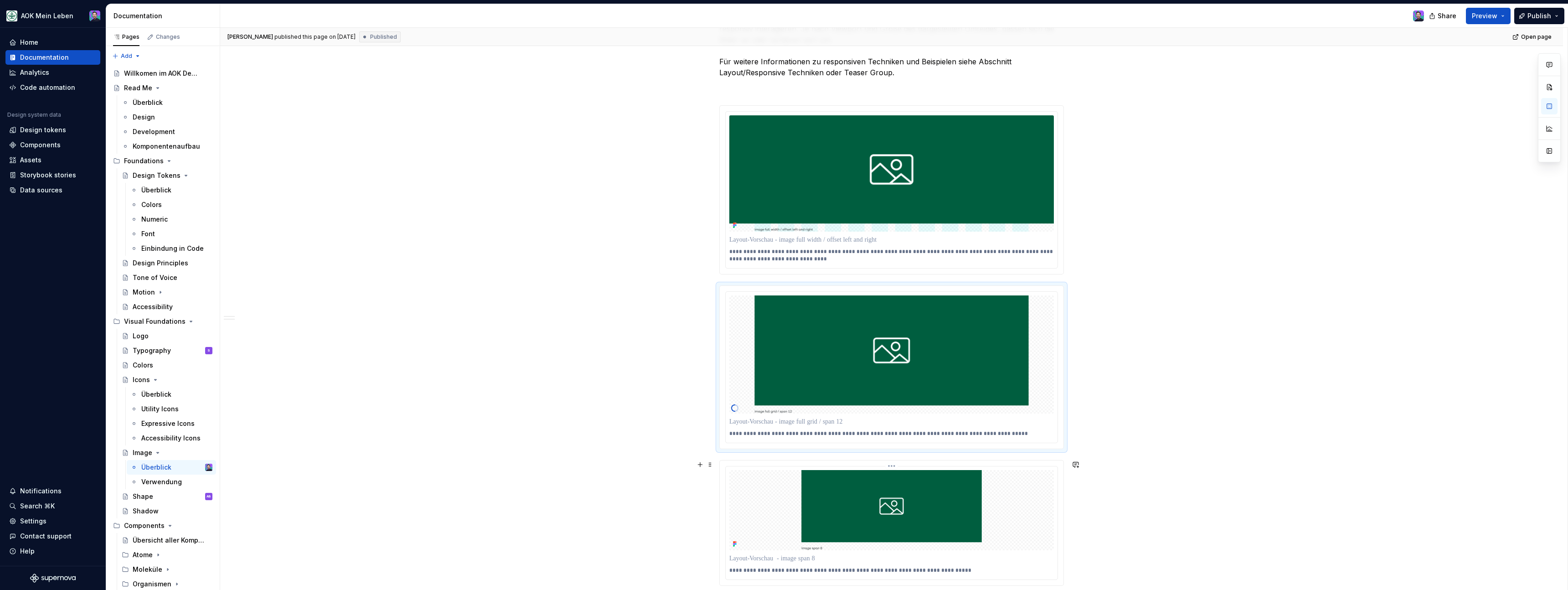
click at [889, 466] on html "AOK Mein Leben Home Documentation Analytics Code automation Design system data …" at bounding box center [784, 295] width 1568 height 590
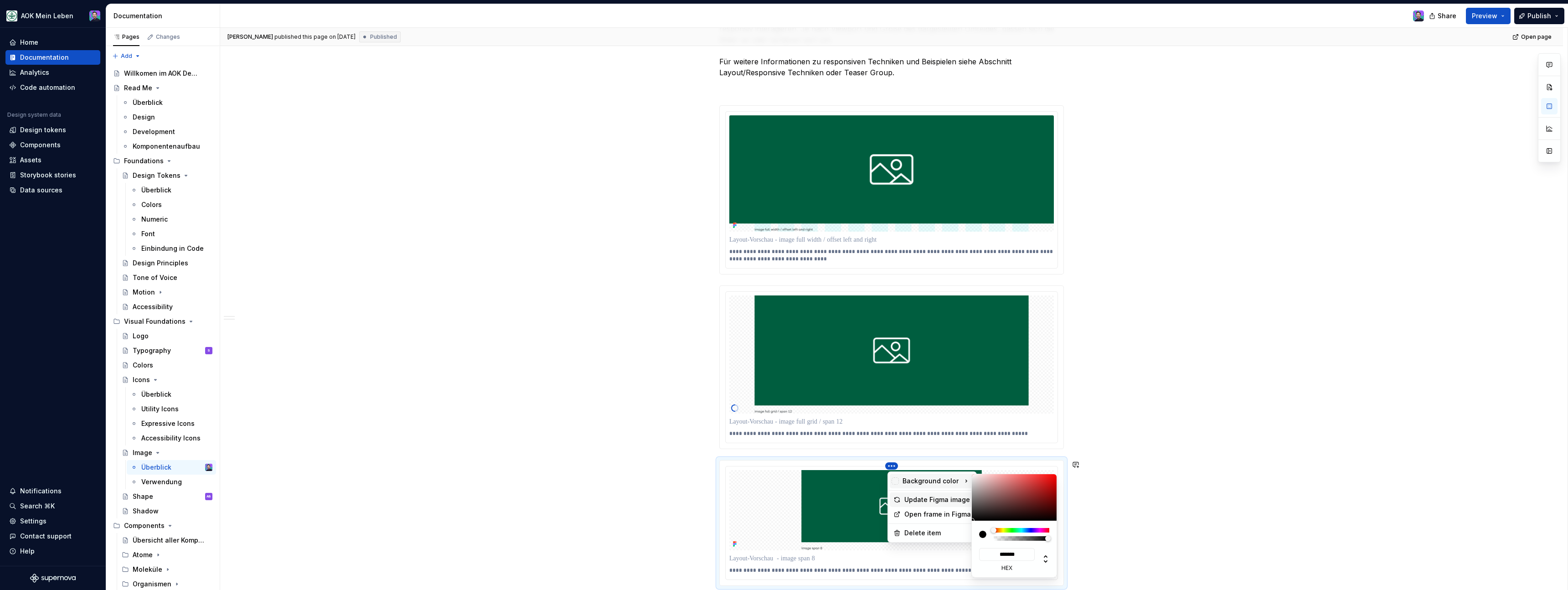
click at [908, 498] on div "Update Figma image" at bounding box center [937, 500] width 66 height 9
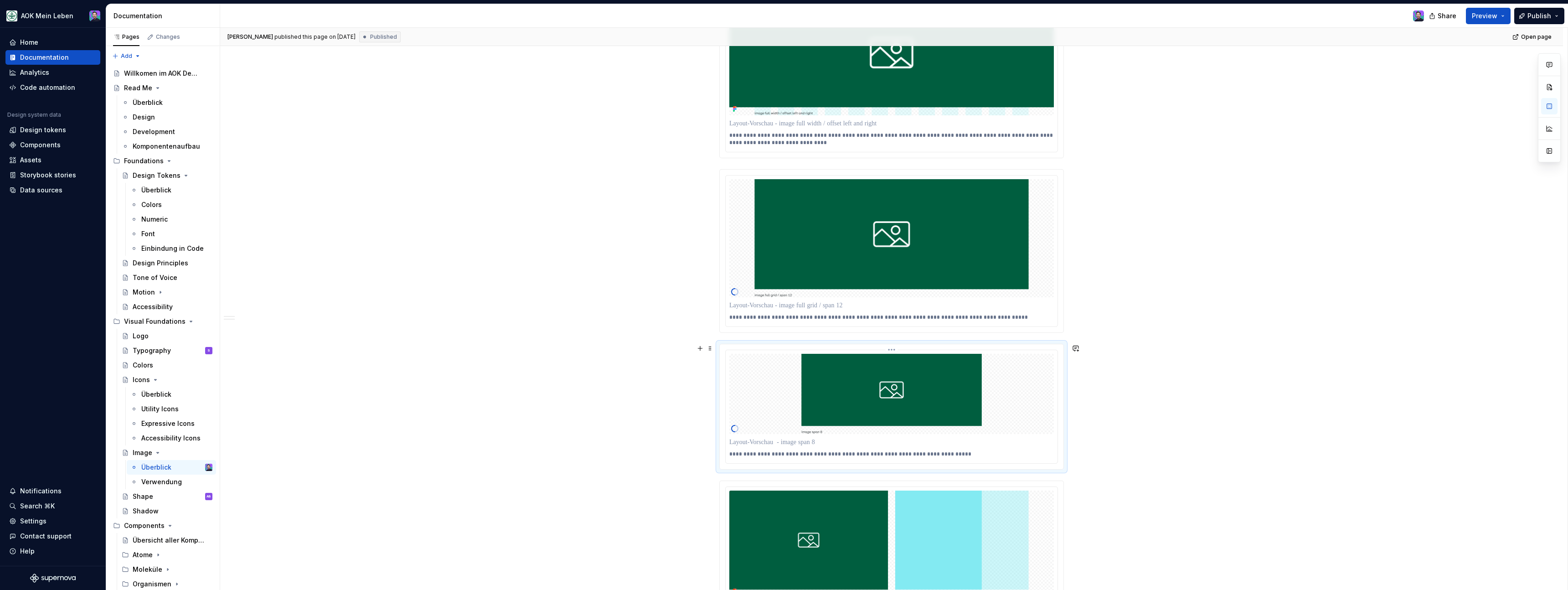
scroll to position [871, 0]
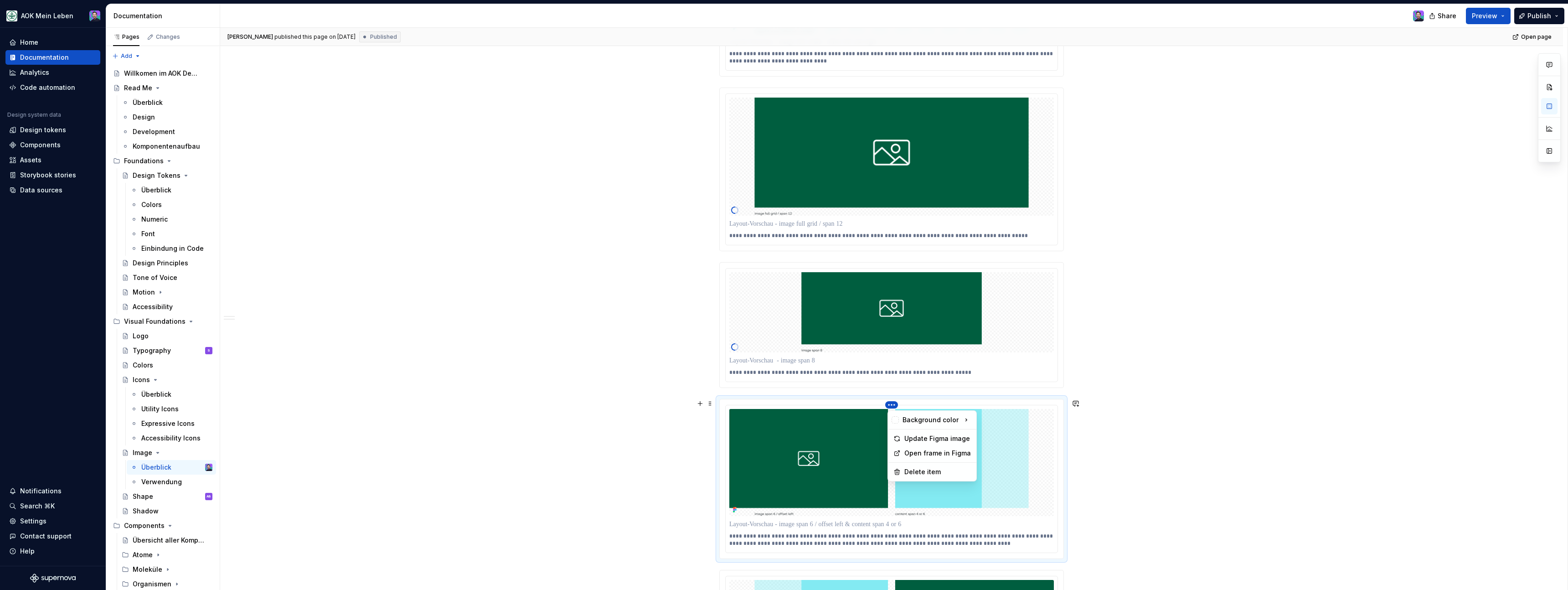
click at [896, 407] on html "AOK Mein Leben Home Documentation Analytics Code automation Design system data …" at bounding box center [784, 295] width 1568 height 590
click at [908, 440] on div "Update Figma image" at bounding box center [937, 439] width 66 height 9
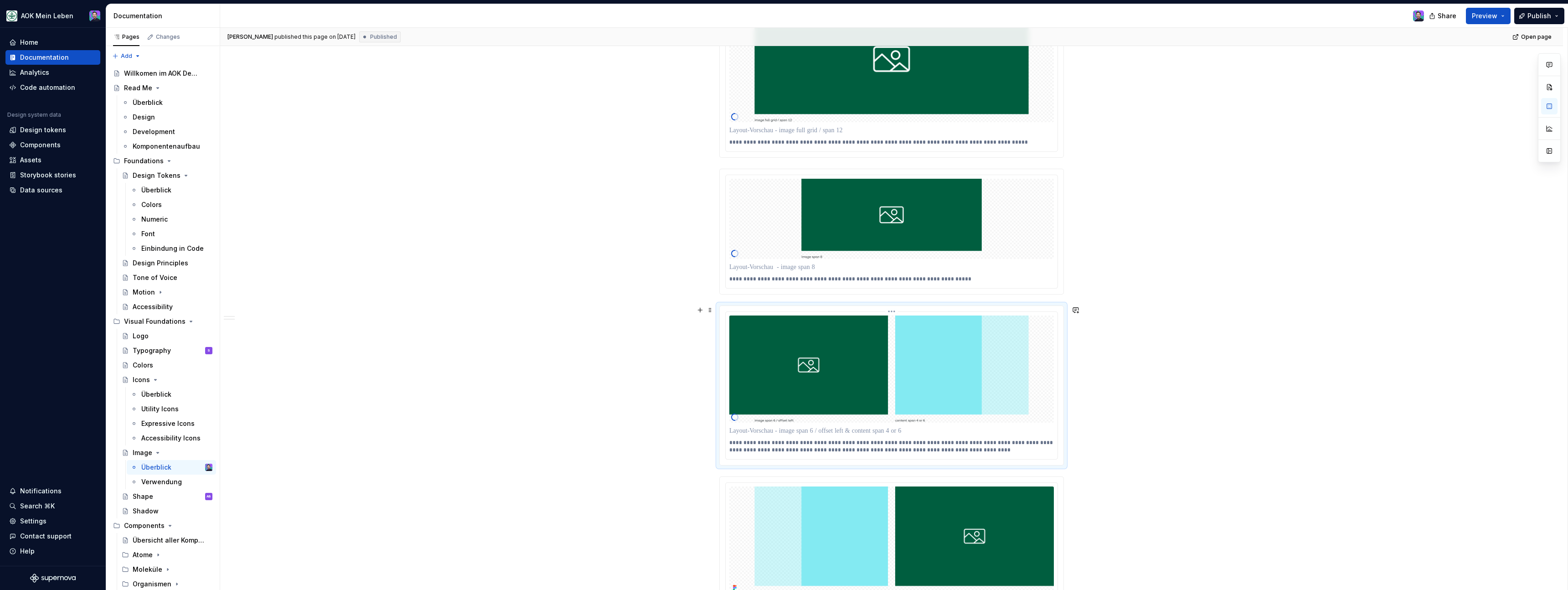
scroll to position [966, 0]
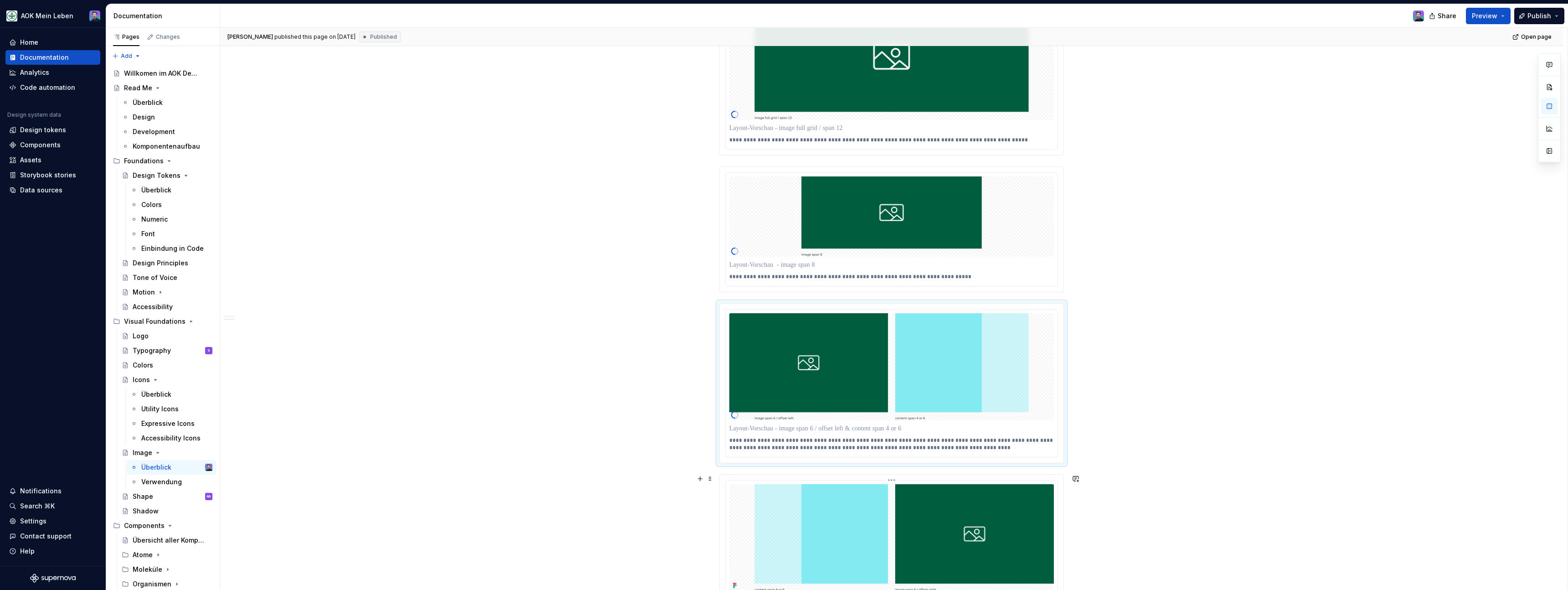
click at [894, 480] on html "AOK Mein Leben Home Documentation Analytics Code automation Design system data …" at bounding box center [784, 295] width 1568 height 590
click at [909, 511] on div "Update Figma image" at bounding box center [937, 514] width 66 height 9
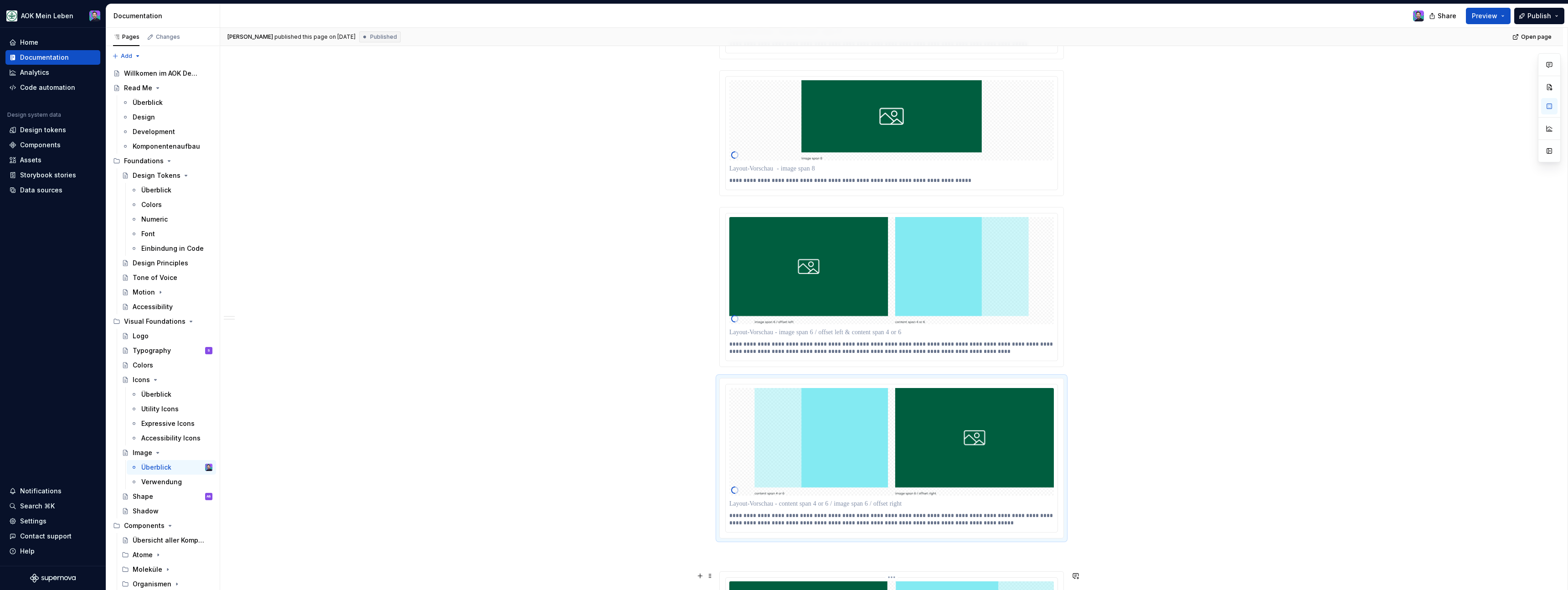
scroll to position [1202, 0]
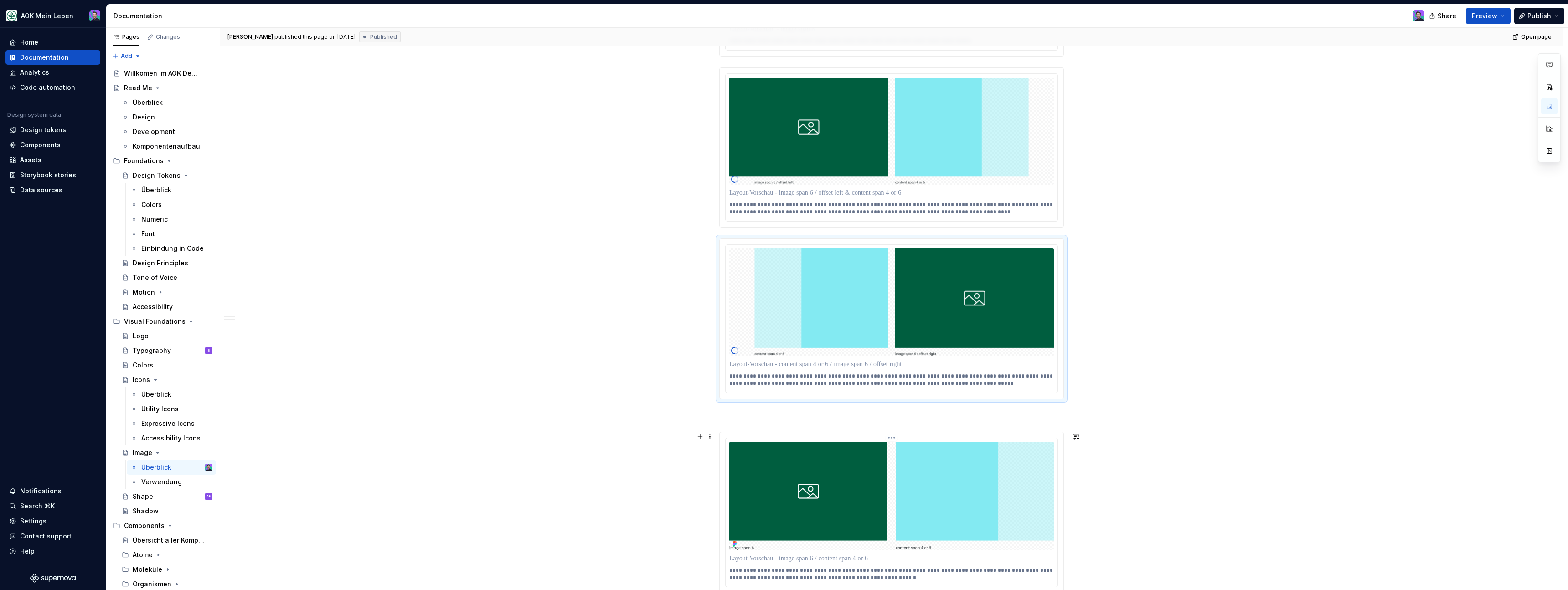
click at [893, 440] on html "AOK Mein Leben Home Documentation Analytics Code automation Design system data …" at bounding box center [784, 295] width 1568 height 590
click at [905, 466] on div "Update Figma image" at bounding box center [932, 472] width 85 height 15
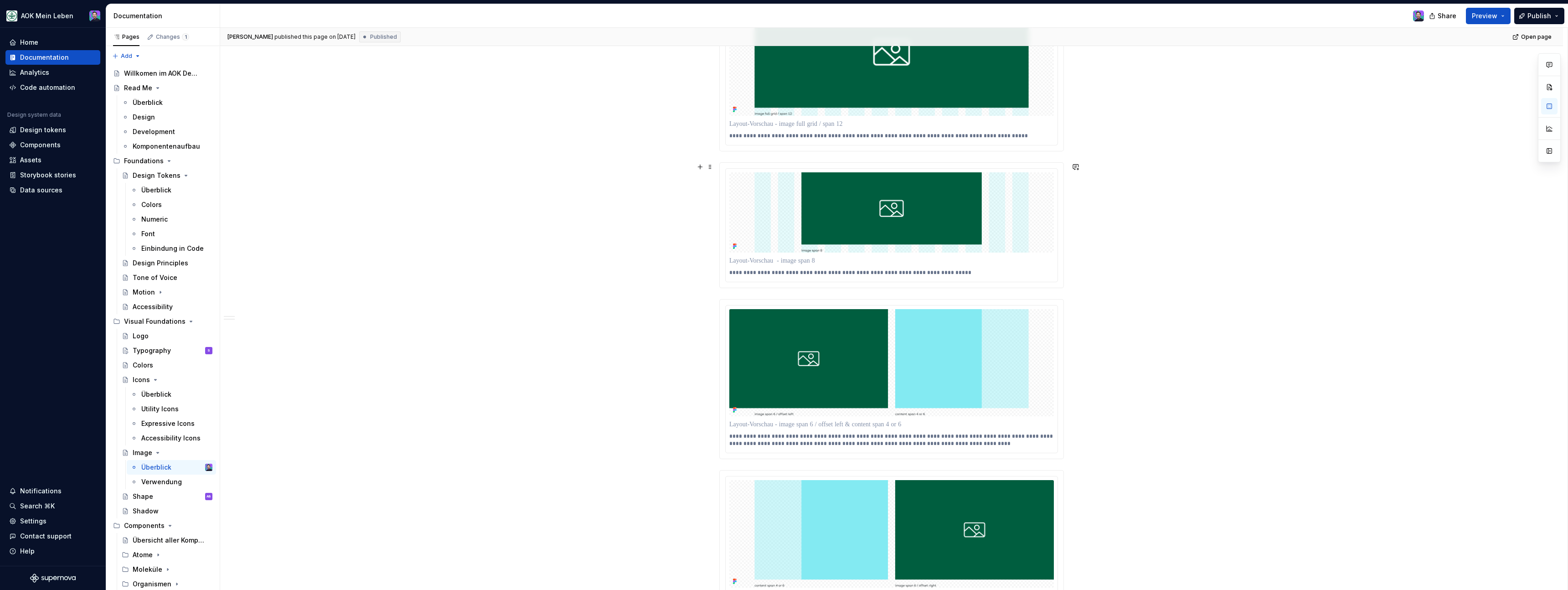
scroll to position [954, 0]
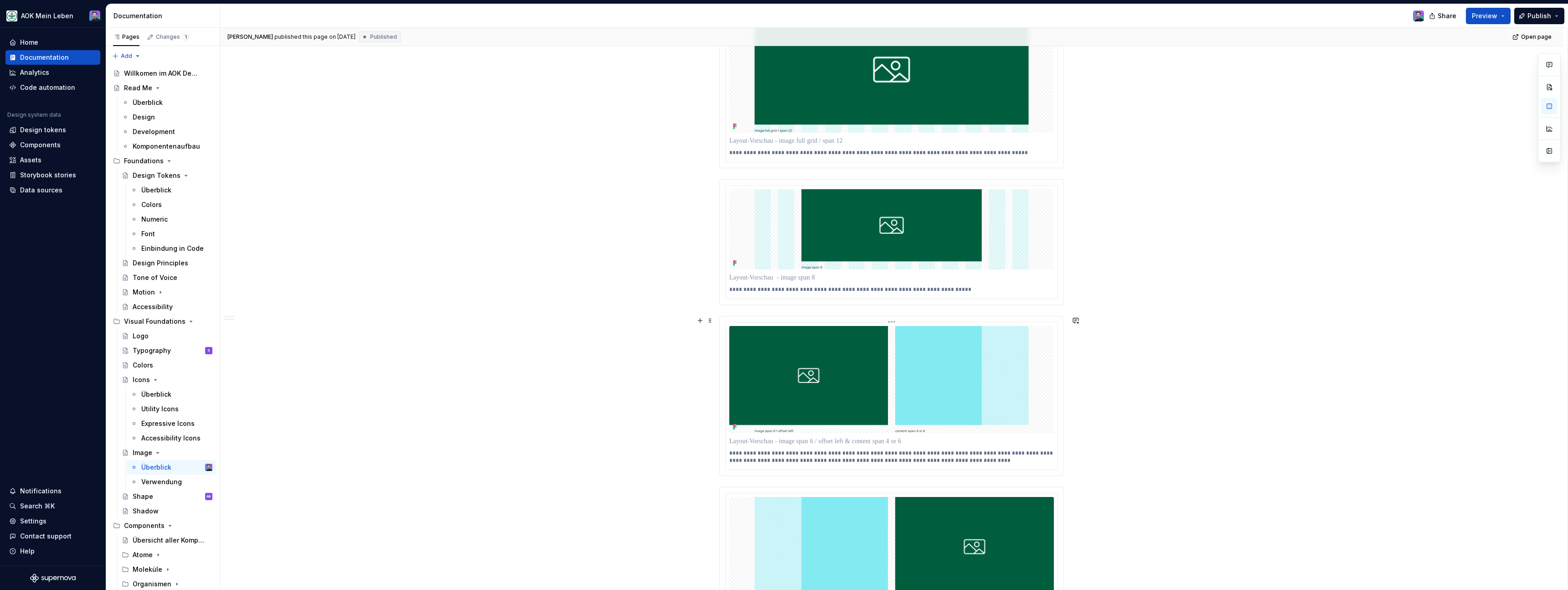
click at [890, 320] on html "AOK Mein Leben Home Documentation Analytics Code automation Design system data …" at bounding box center [784, 295] width 1568 height 590
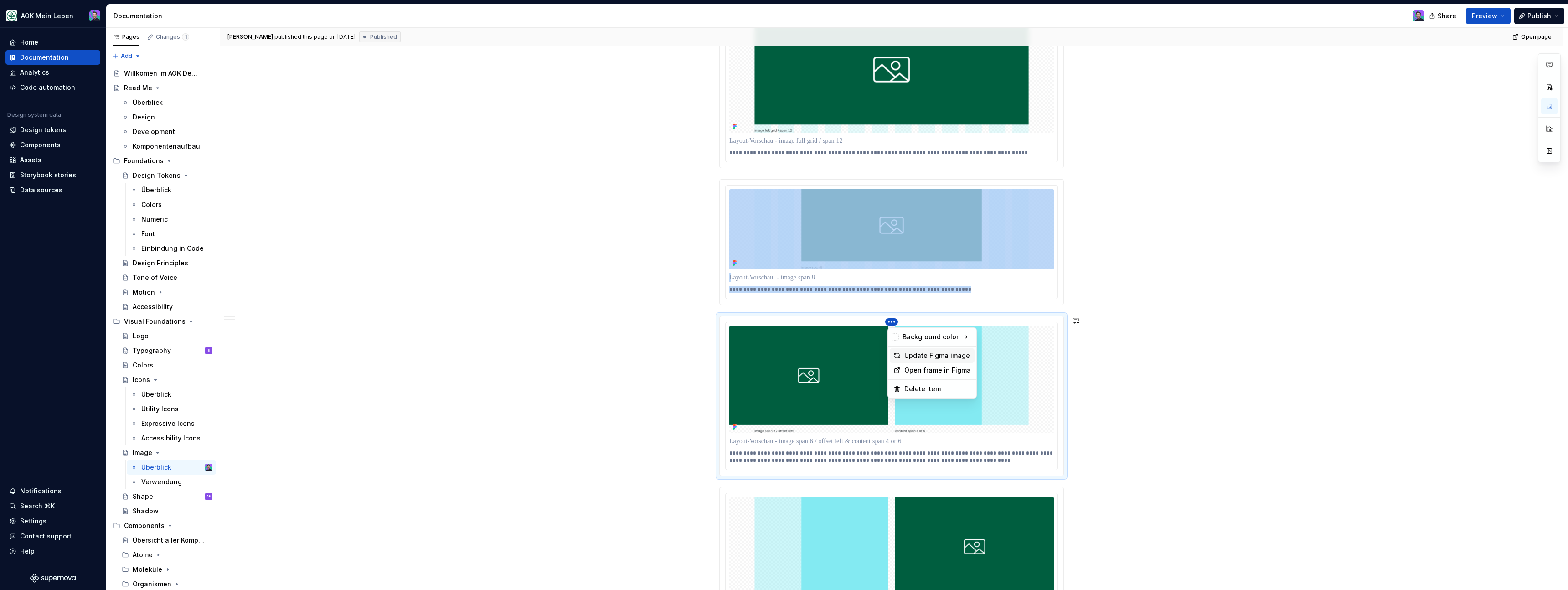
click at [914, 358] on div "Update Figma image" at bounding box center [937, 355] width 66 height 9
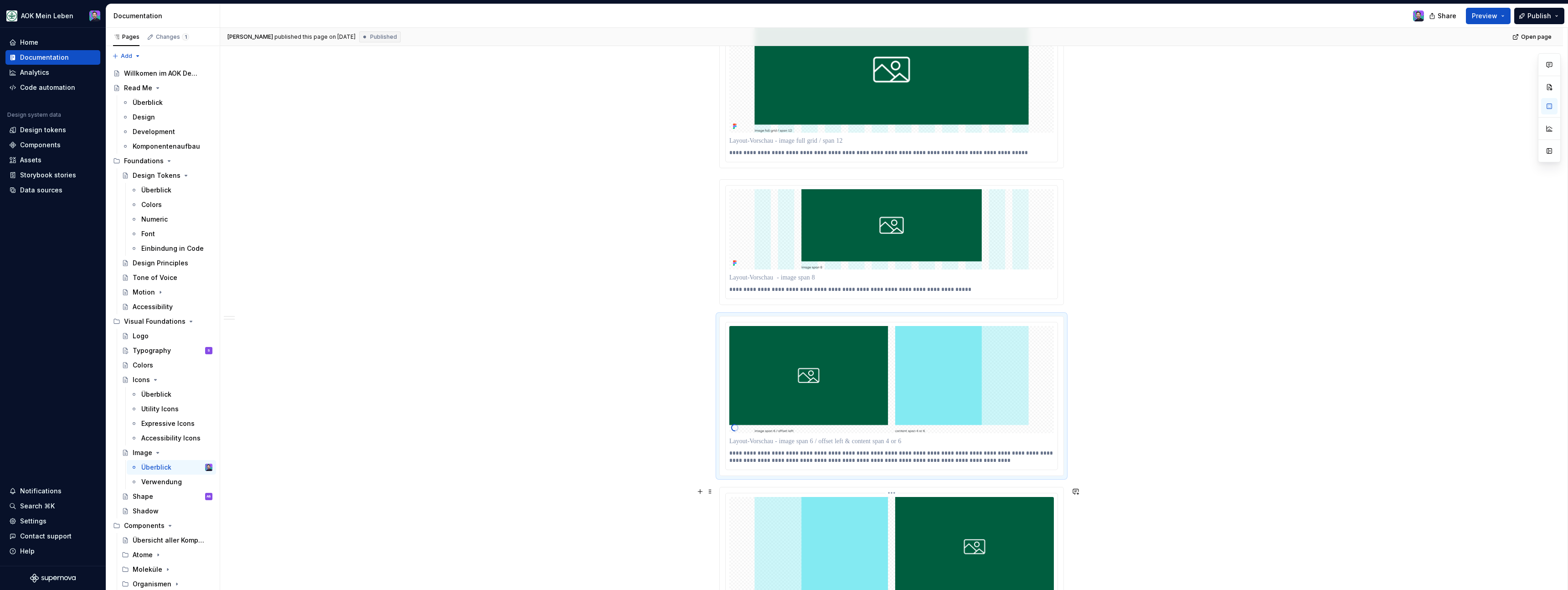
click at [892, 493] on html "AOK Mein Leben Home Documentation Analytics Code automation Design system data …" at bounding box center [784, 295] width 1568 height 590
click at [910, 525] on div "Update Figma image" at bounding box center [937, 527] width 66 height 9
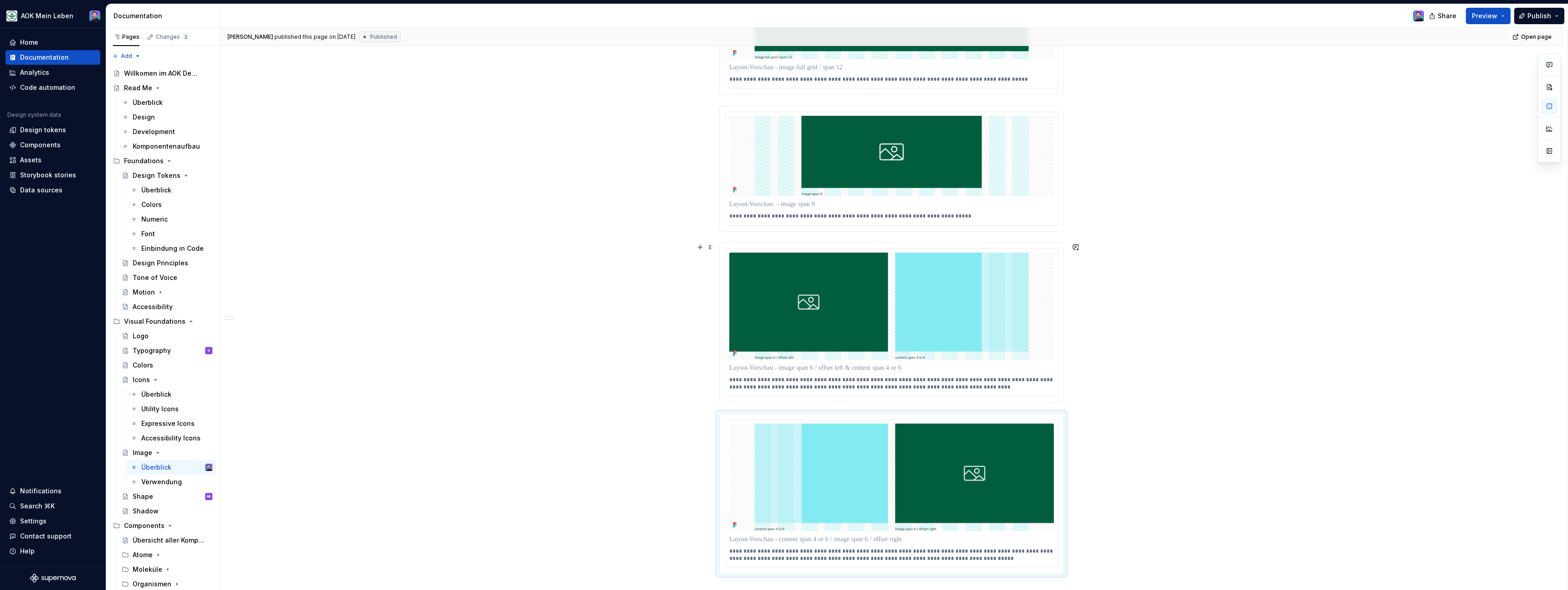
scroll to position [1023, 0]
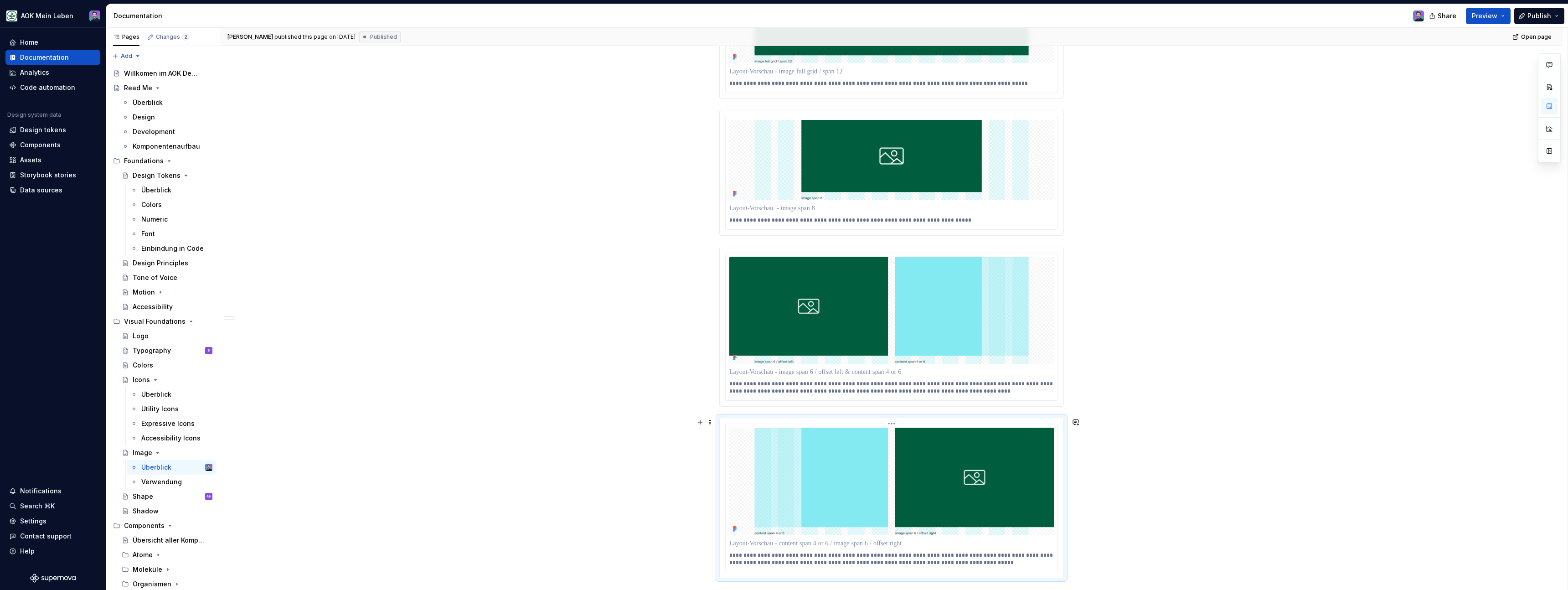
click at [895, 423] on html "AOK Mein Leben Home Documentation Analytics Code automation Design system data …" at bounding box center [784, 295] width 1568 height 590
click at [913, 457] on div "Update Figma image" at bounding box center [937, 457] width 66 height 9
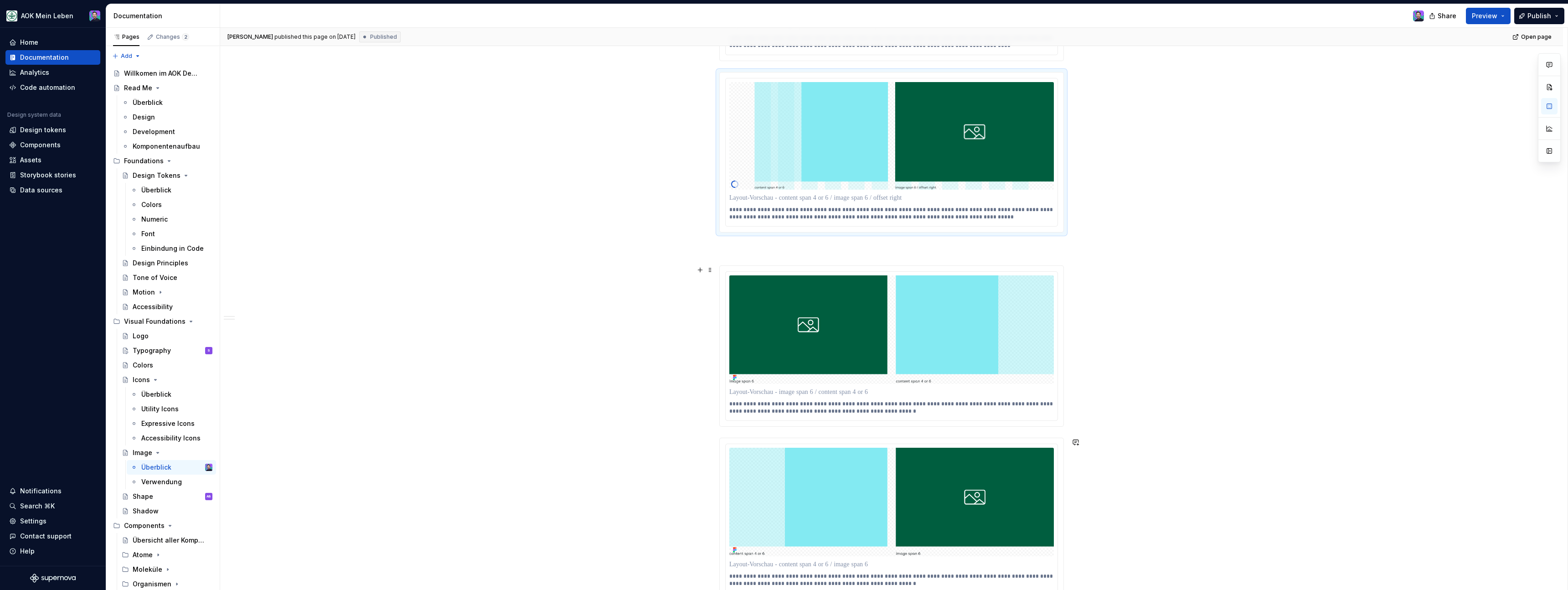
scroll to position [1371, 0]
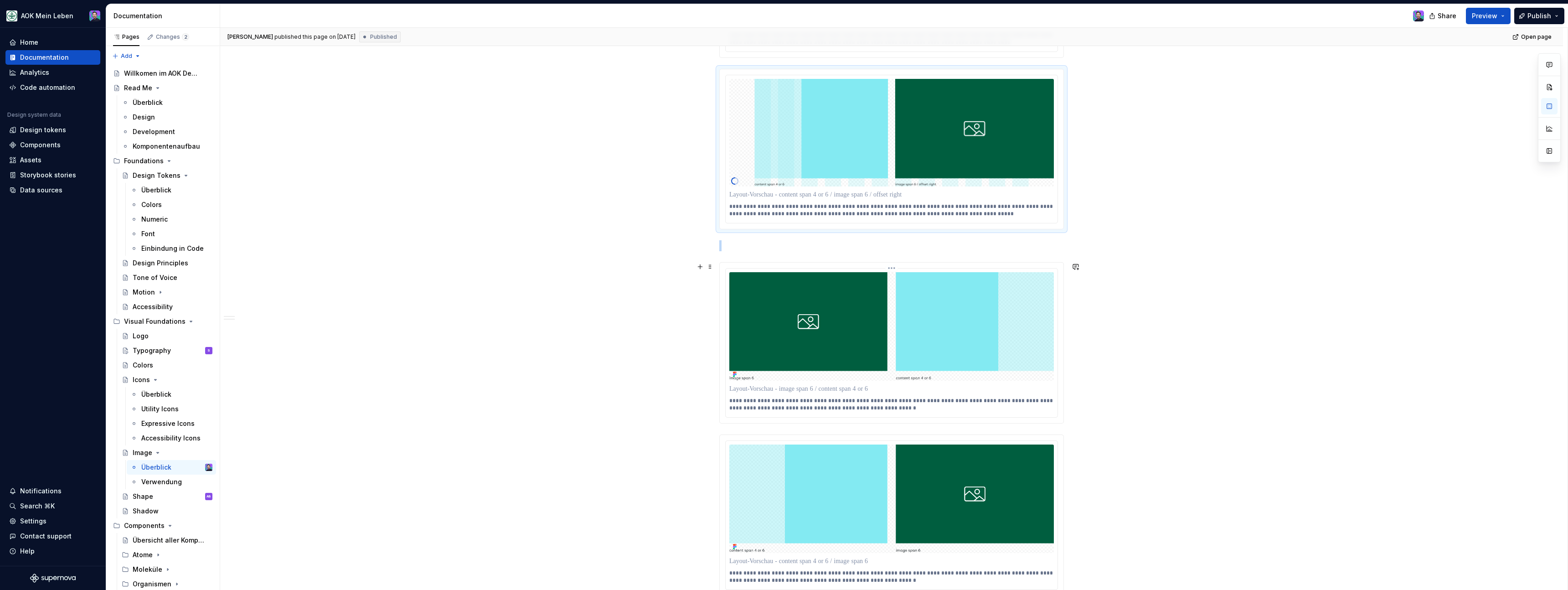
click at [891, 272] on img at bounding box center [892, 326] width 325 height 109
click at [893, 268] on html "AOK Mein Leben Home Documentation Analytics Code automation Design system data …" at bounding box center [784, 295] width 1568 height 590
click at [905, 297] on div "Update Figma image" at bounding box center [937, 302] width 66 height 9
click at [893, 437] on html "AOK Mein Leben Home Documentation Analytics Code automation Design system data …" at bounding box center [784, 295] width 1568 height 590
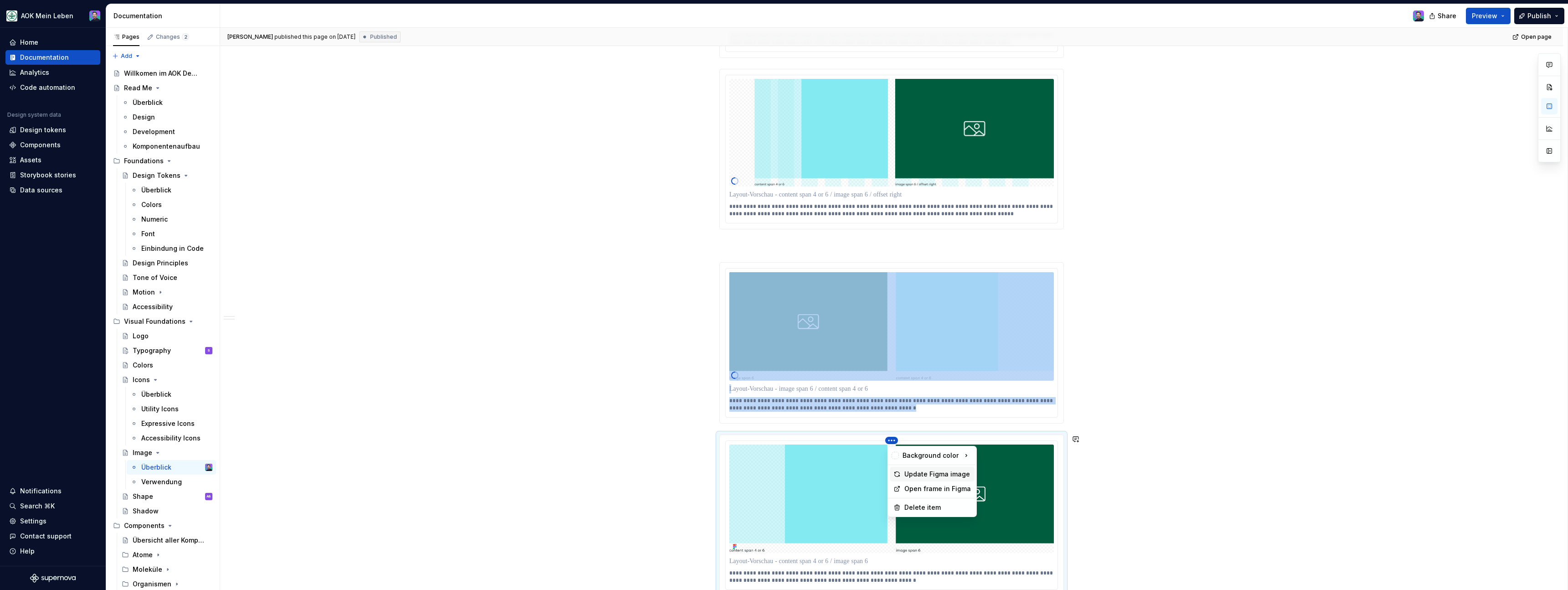
click at [909, 470] on div "Update Figma image" at bounding box center [937, 475] width 66 height 9
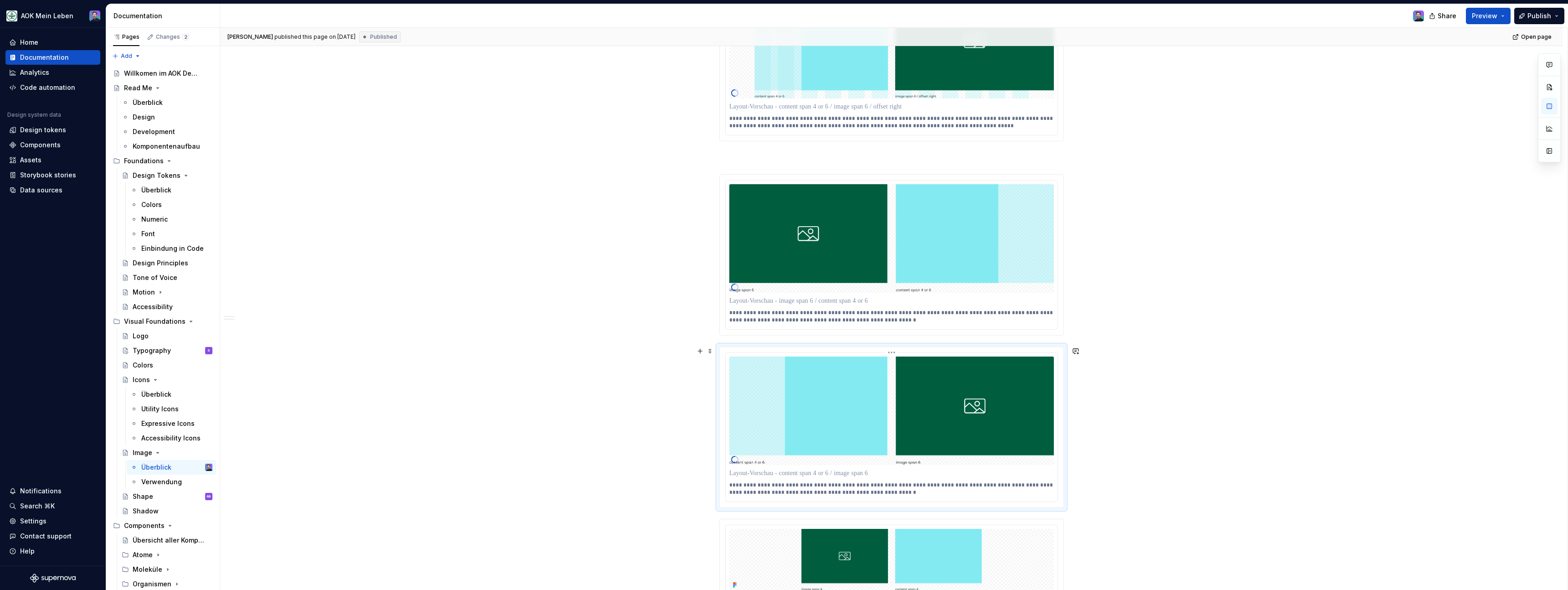
scroll to position [1488, 0]
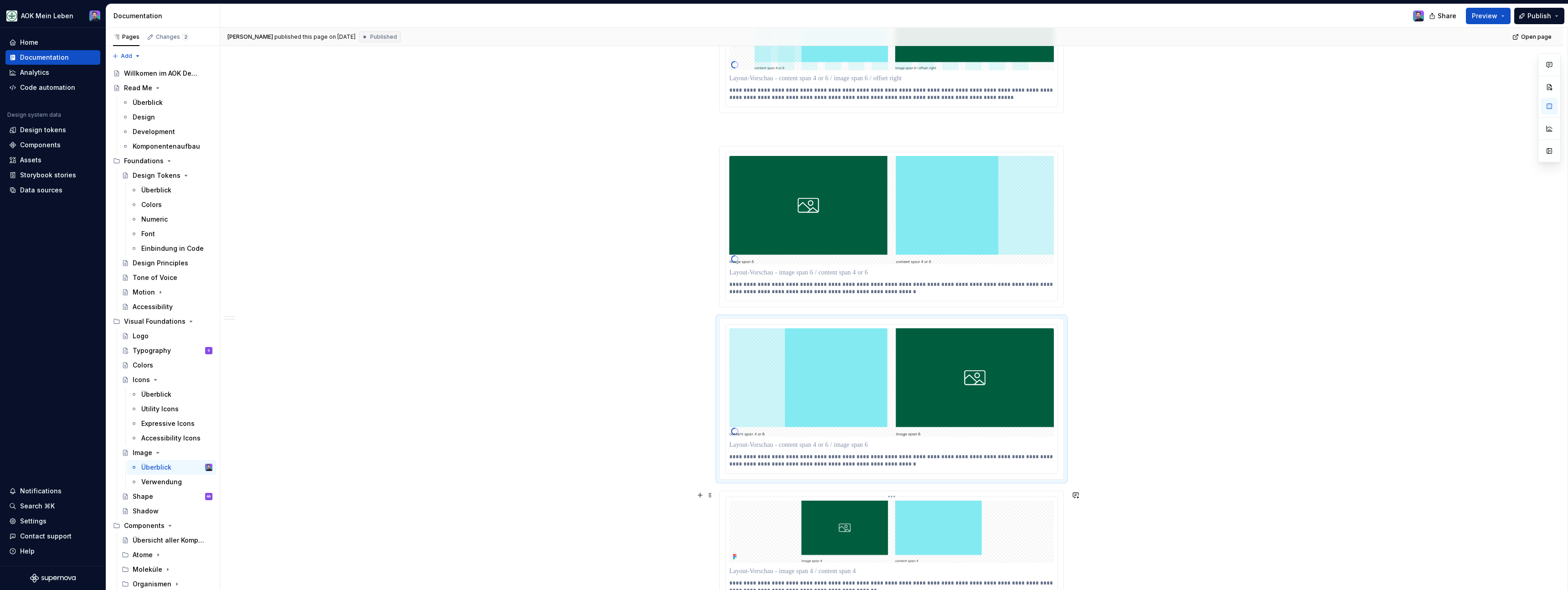
click at [893, 497] on html "AOK Mein Leben Home Documentation Analytics Code automation Design system data …" at bounding box center [784, 295] width 1568 height 590
click at [908, 528] on div "Update Figma image" at bounding box center [937, 530] width 66 height 9
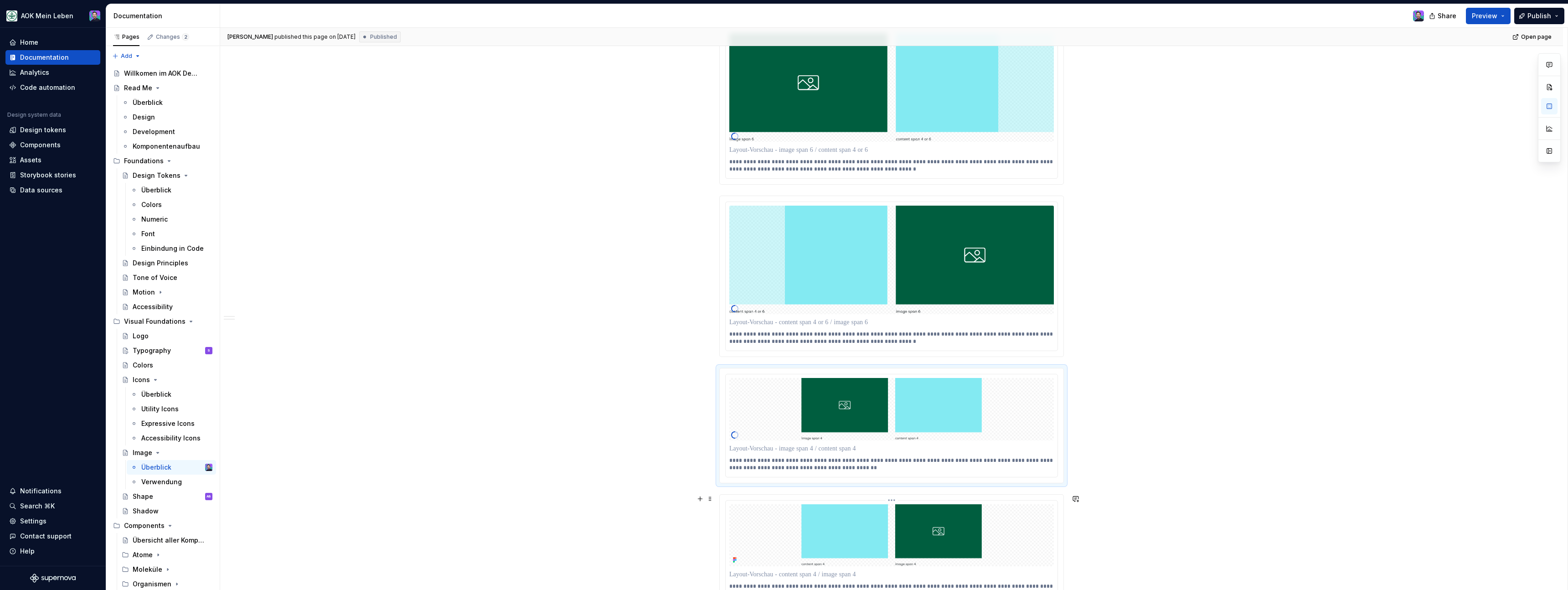
scroll to position [1620, 0]
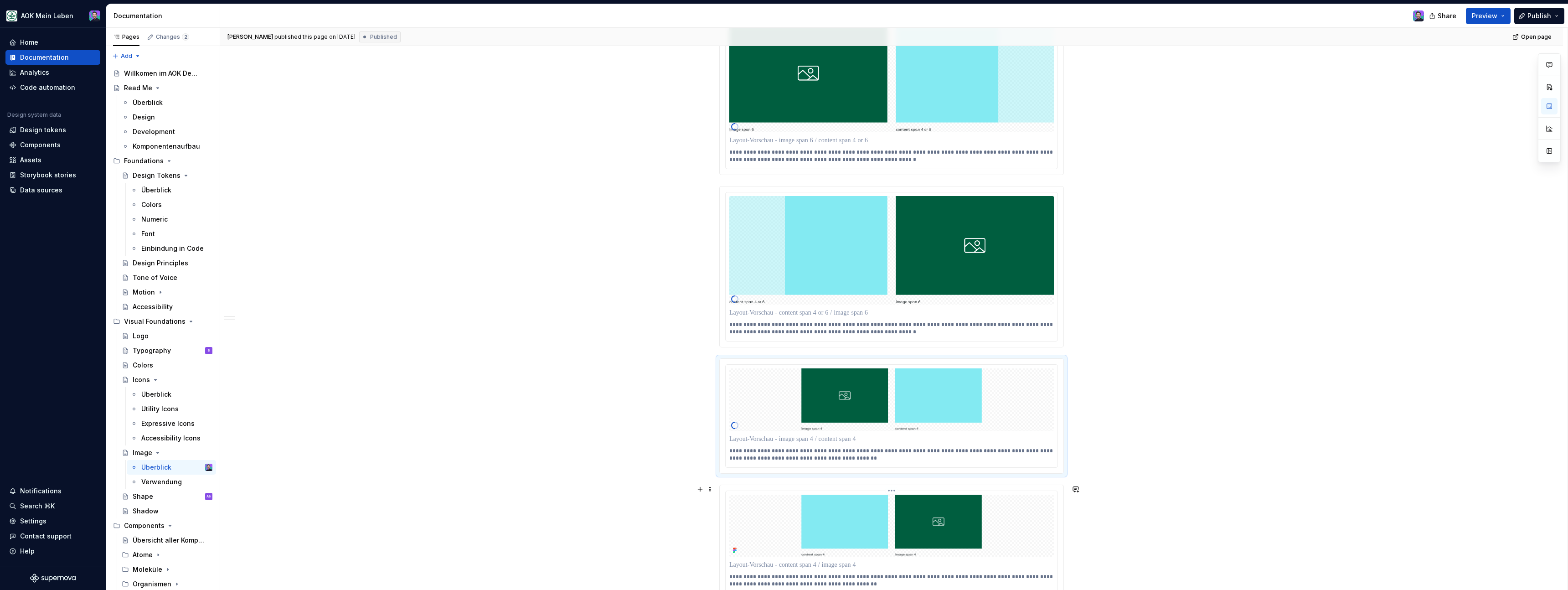
click at [893, 491] on html "AOK Mein Leben Home Documentation Analytics Code automation Design system data …" at bounding box center [784, 295] width 1568 height 590
click at [901, 522] on div "Update Figma image" at bounding box center [932, 524] width 85 height 15
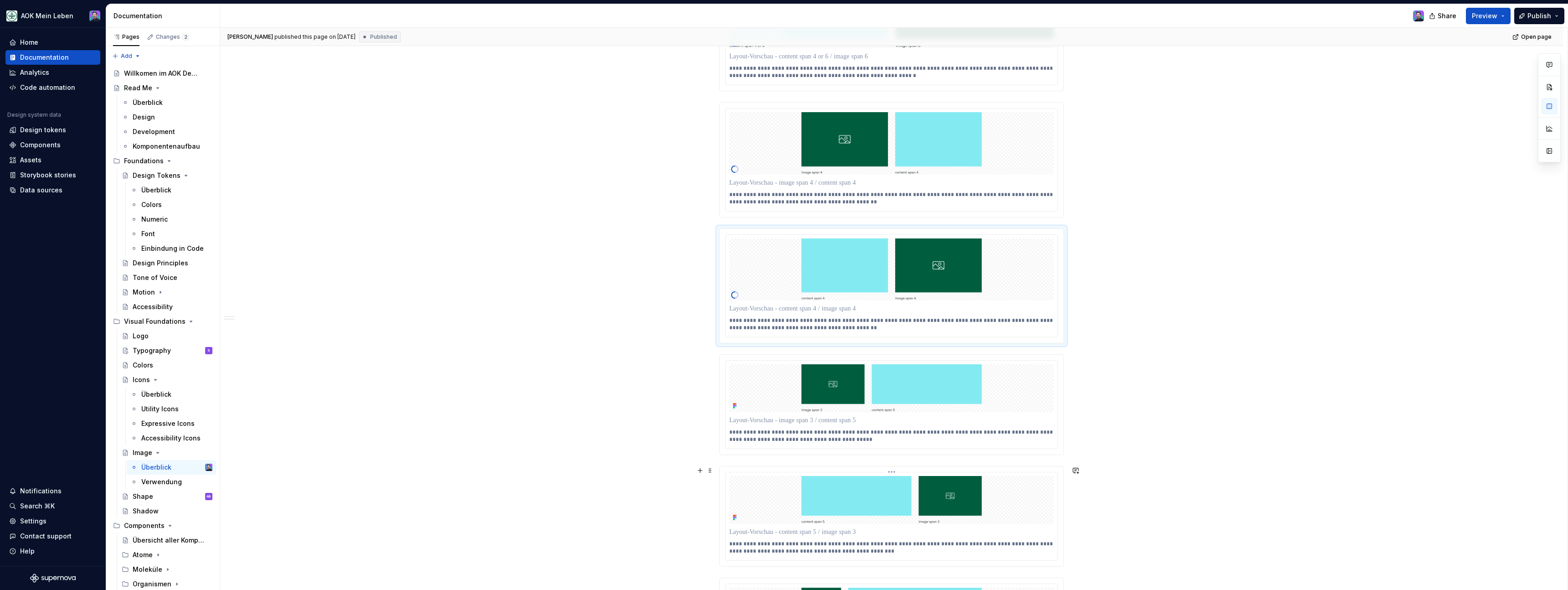
scroll to position [1877, 0]
click at [891, 359] on html "AOK Mein Leben Home Documentation Analytics Code automation Design system data …" at bounding box center [784, 295] width 1568 height 590
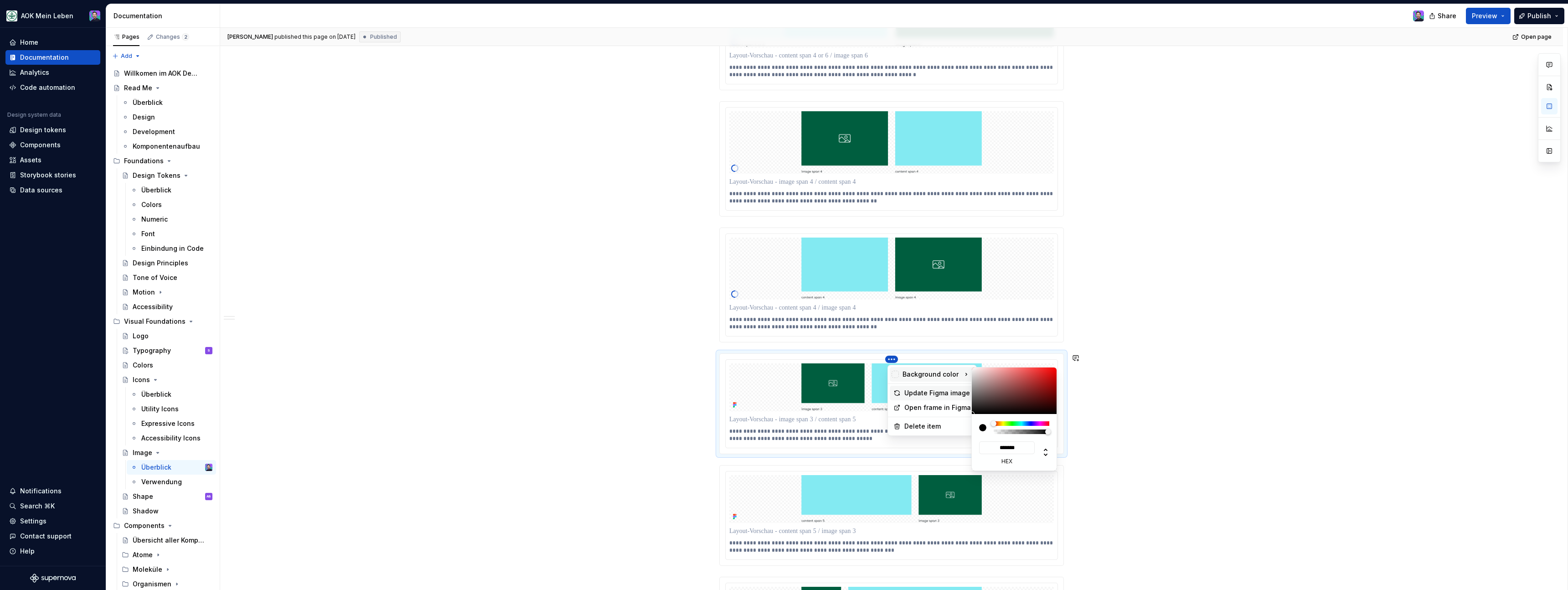
click at [905, 391] on div "Update Figma image" at bounding box center [937, 393] width 66 height 9
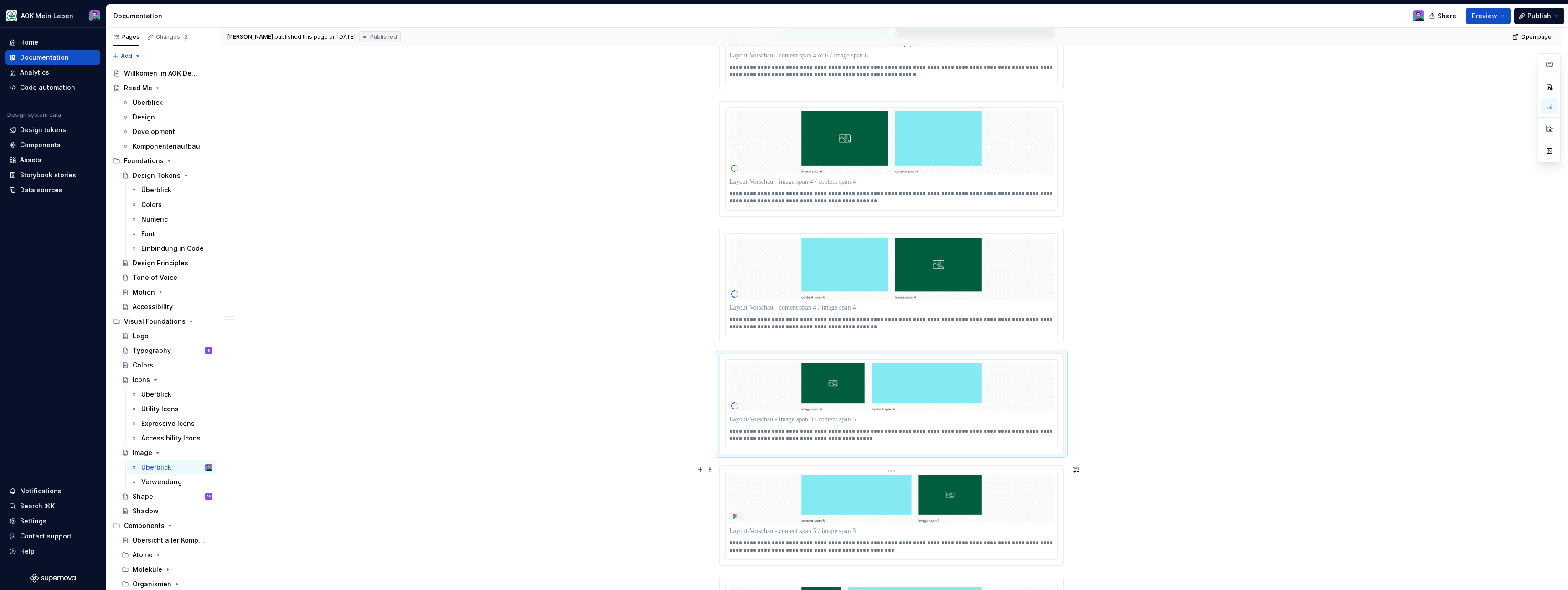
click at [895, 469] on html "AOK Mein Leben Home Documentation Analytics Code automation Design system data …" at bounding box center [784, 295] width 1568 height 590
click at [910, 503] on div "Update Figma image" at bounding box center [937, 505] width 66 height 9
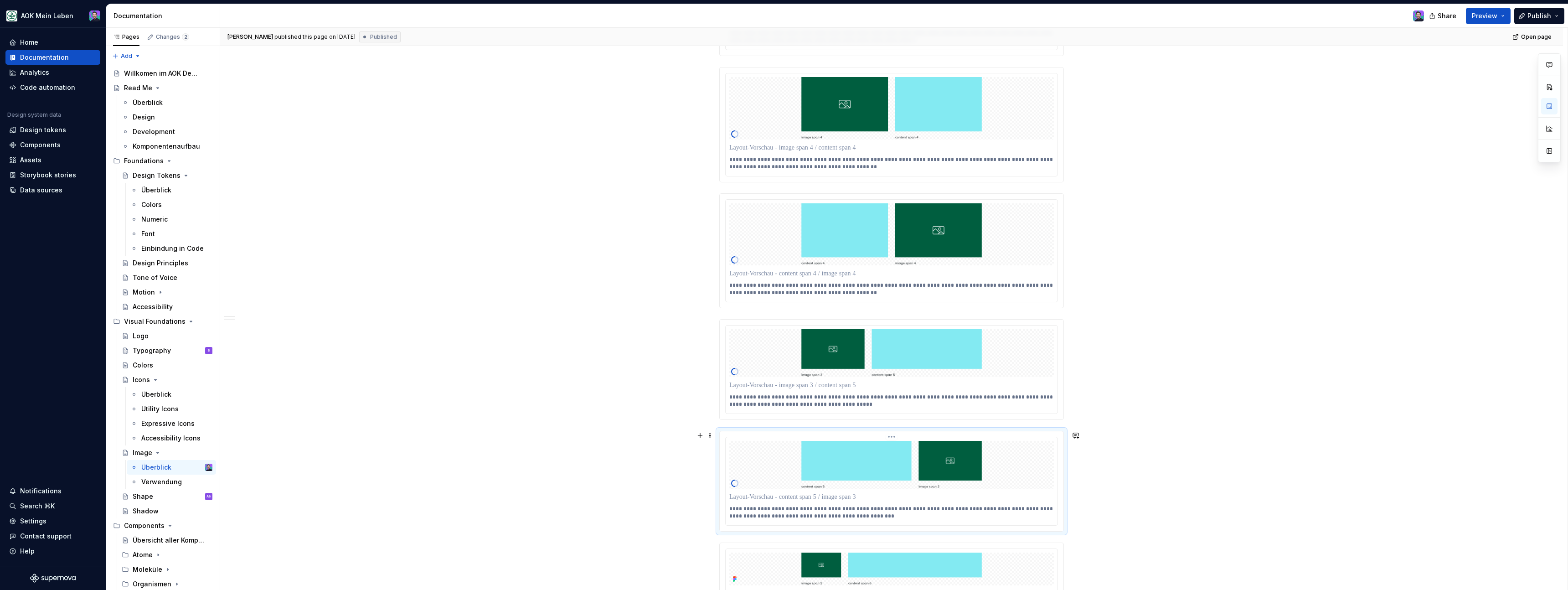
scroll to position [1922, 0]
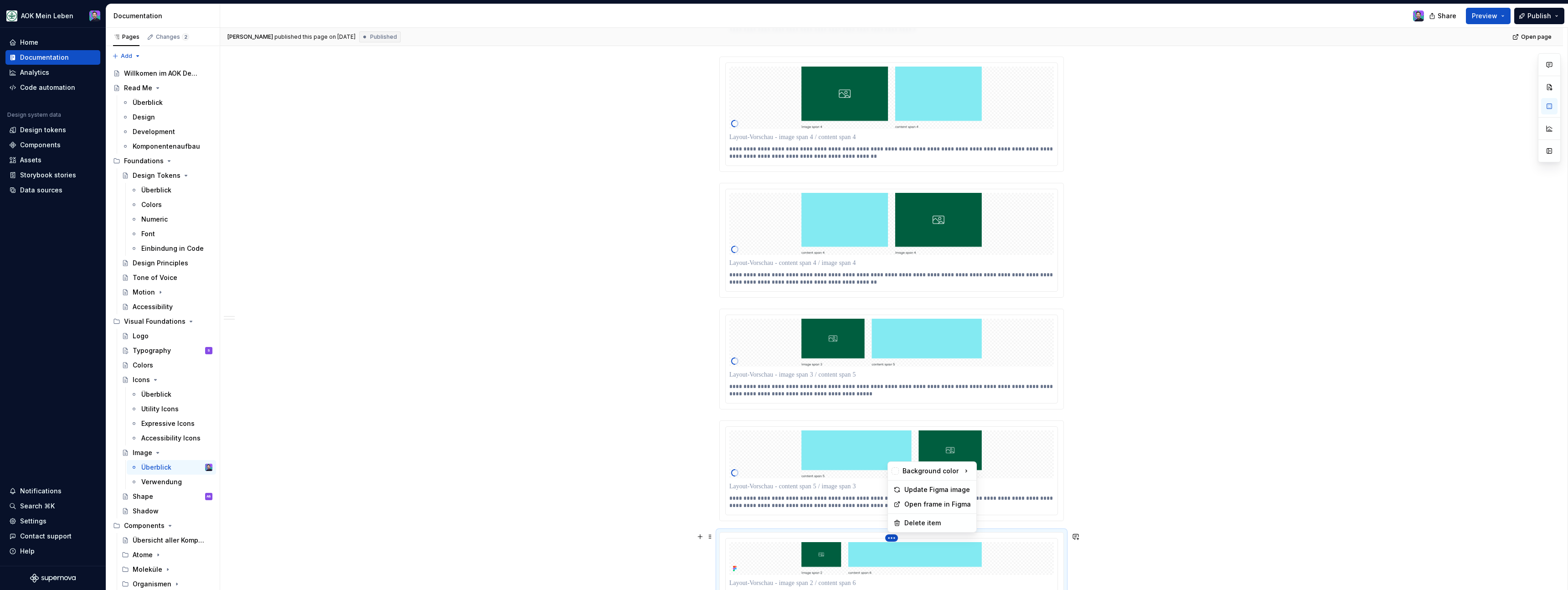
click at [894, 539] on html "AOK Mein Leben Home Documentation Analytics Code automation Design system data …" at bounding box center [784, 295] width 1568 height 590
click at [911, 487] on div "Update Figma image" at bounding box center [937, 489] width 66 height 9
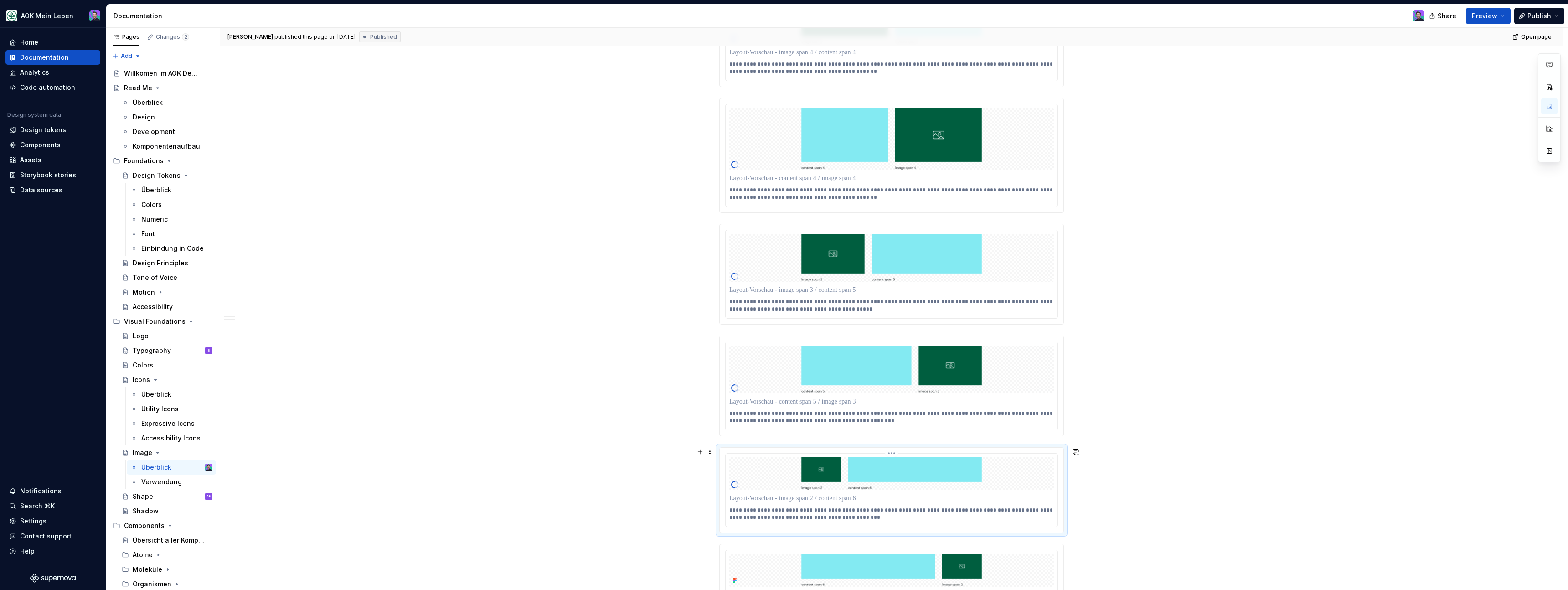
scroll to position [2005, 0]
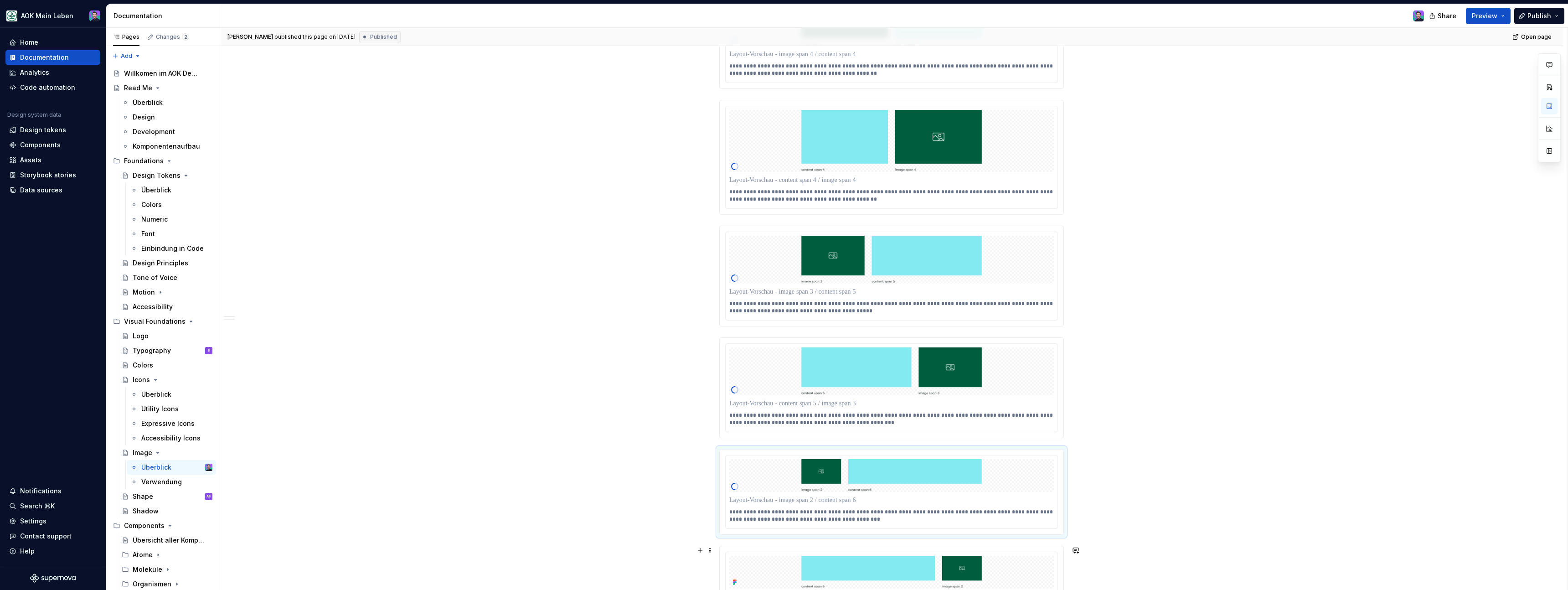
click at [893, 550] on div "**********" at bounding box center [892, 589] width 344 height 85
click at [894, 553] on html "AOK Mein Leben Home Documentation Analytics Code automation Design system data …" at bounding box center [784, 295] width 1568 height 590
click at [919, 498] on div "Update Figma image" at bounding box center [932, 504] width 85 height 15
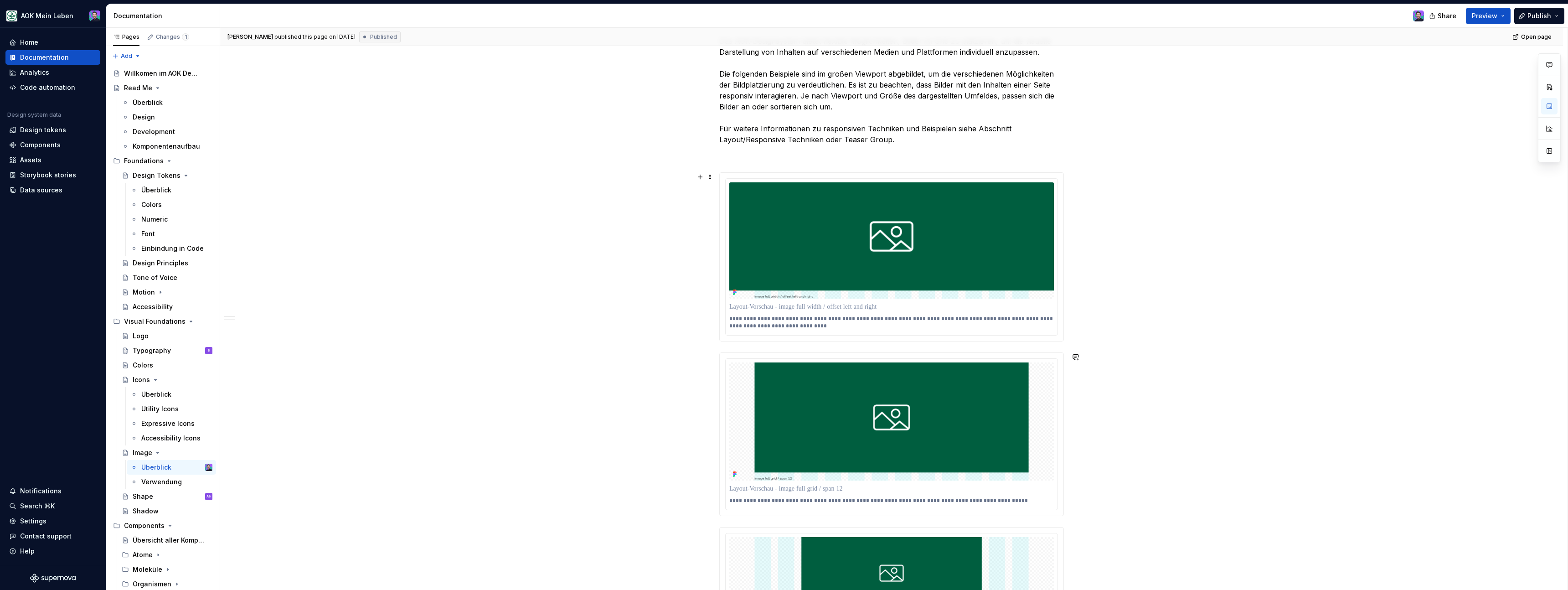
scroll to position [591, 0]
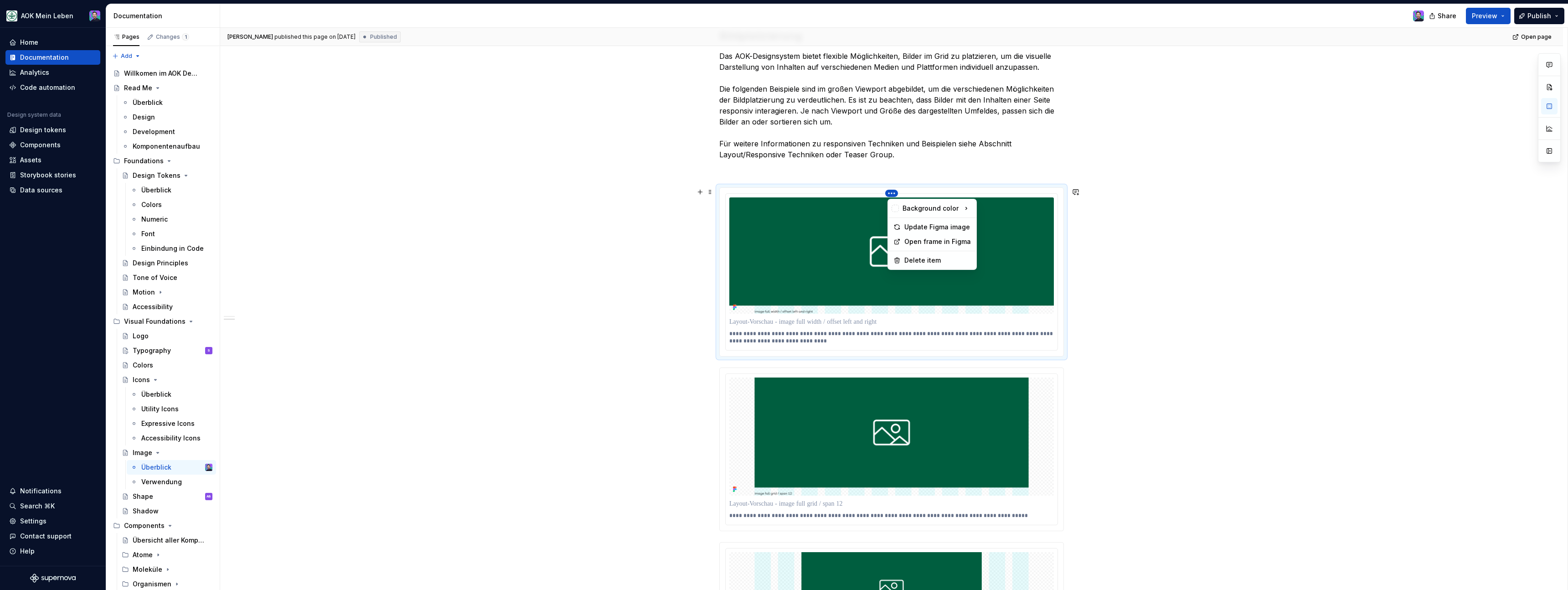
click at [896, 193] on html "AOK Mein Leben Home Documentation Analytics Code automation Design system data …" at bounding box center [784, 295] width 1568 height 590
click at [923, 229] on div "Update Figma image" at bounding box center [937, 227] width 66 height 9
click at [1094, 174] on div "**********" at bounding box center [894, 308] width 1348 height 562
click at [970, 261] on img at bounding box center [892, 256] width 325 height 116
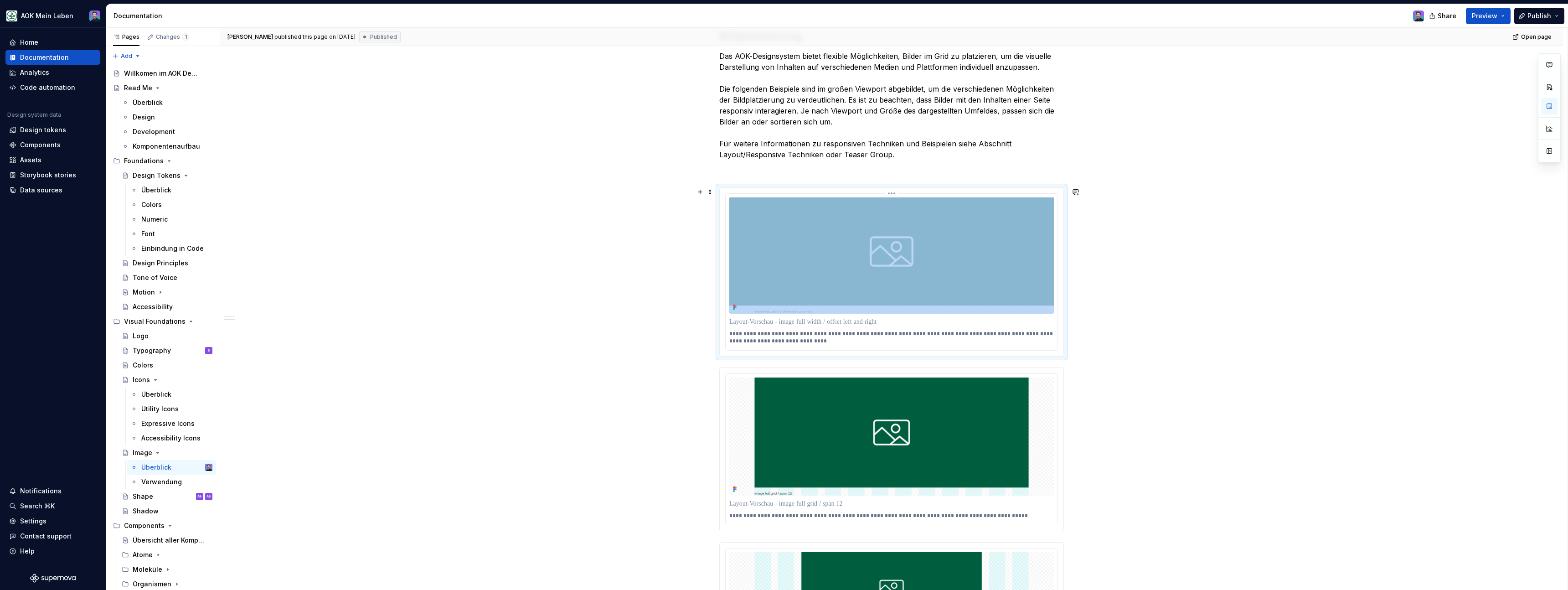
click at [896, 195] on html "AOK Mein Leben Home Documentation Analytics Code automation Design system data …" at bounding box center [784, 295] width 1568 height 590
click at [921, 223] on div "Update Figma image" at bounding box center [937, 227] width 66 height 9
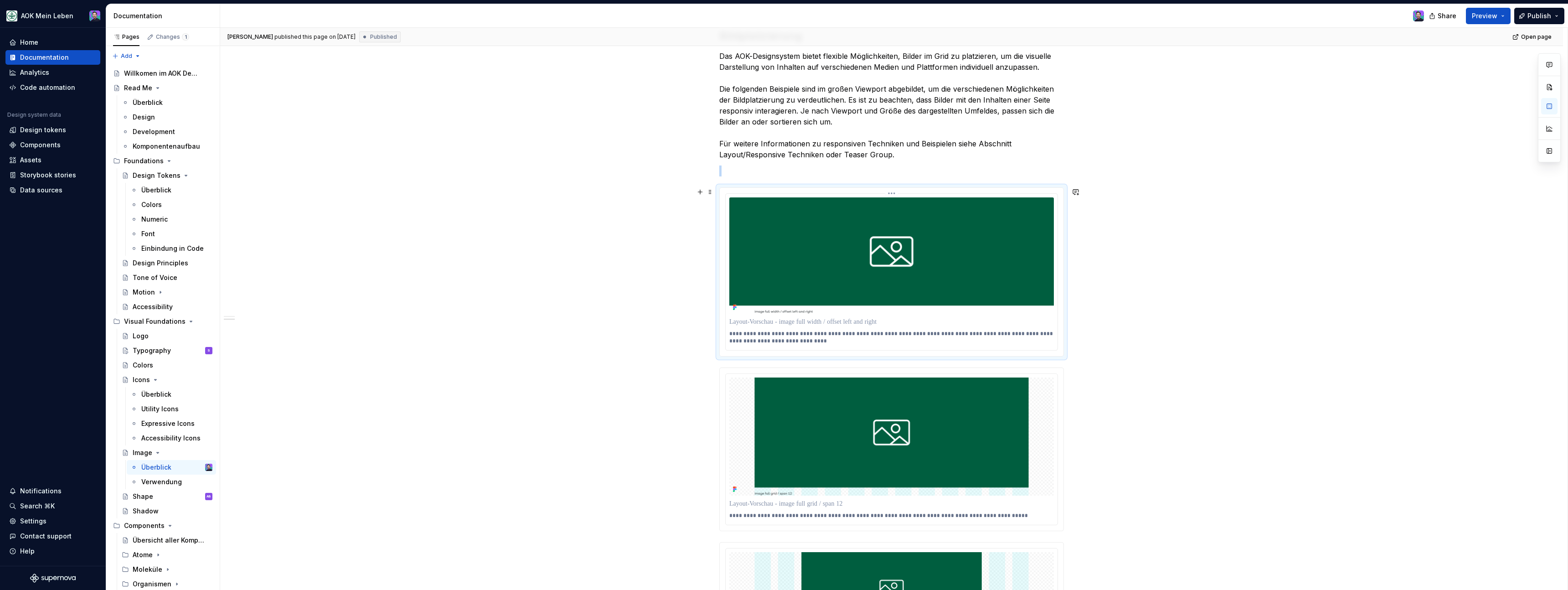
click at [895, 195] on html "AOK Mein Leben Home Documentation Analytics Code automation Design system data …" at bounding box center [784, 295] width 1568 height 590
click at [911, 224] on div "Update Figma image" at bounding box center [937, 227] width 66 height 9
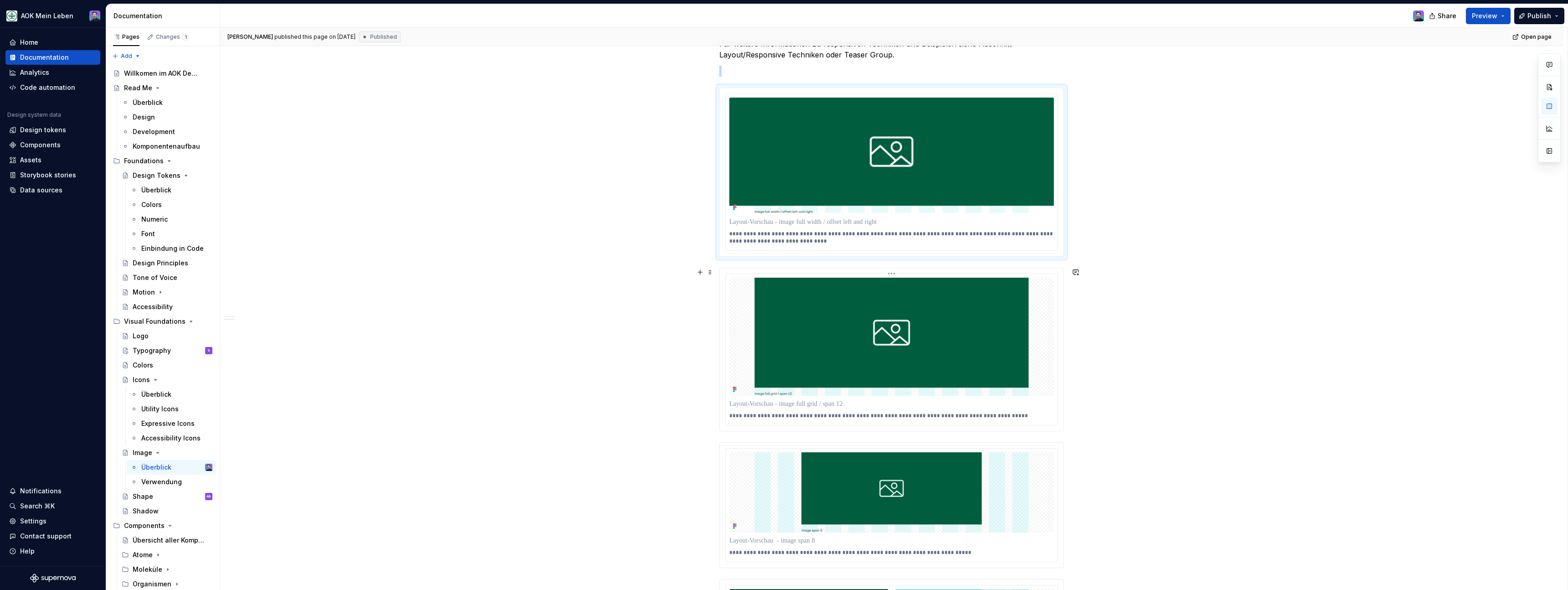
scroll to position [691, 0]
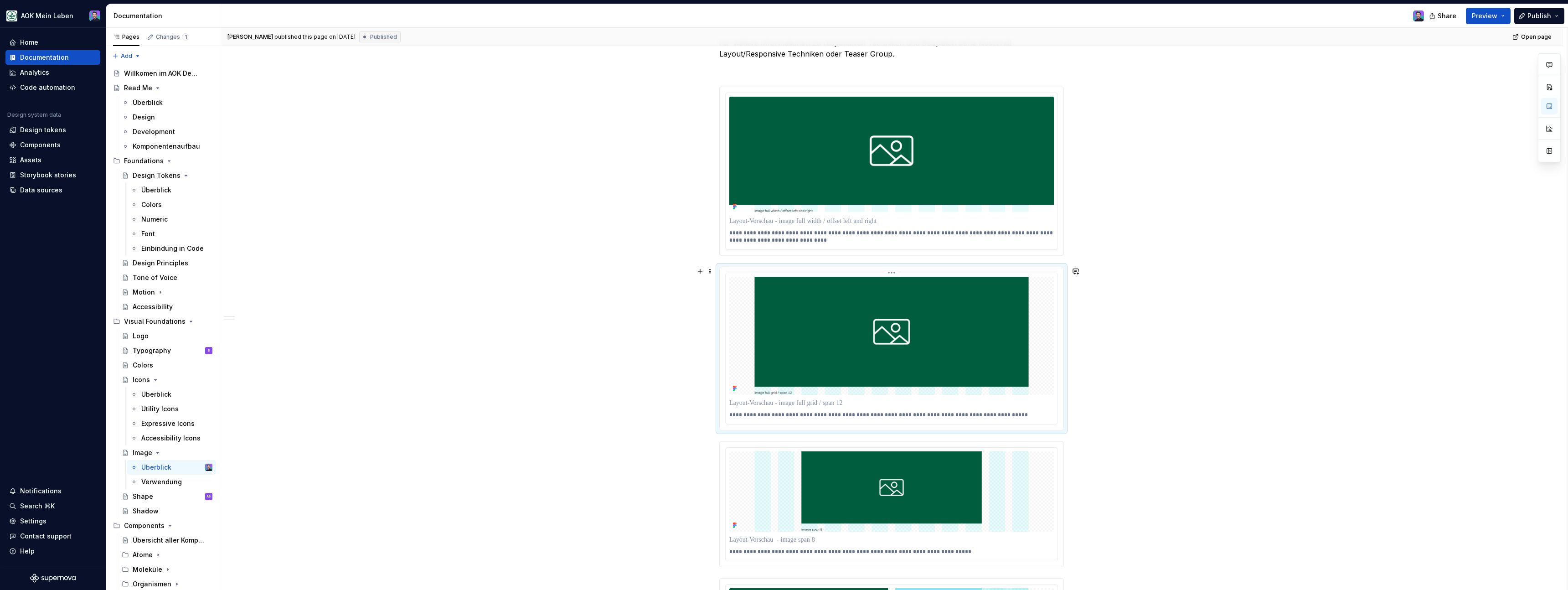
click at [834, 369] on img at bounding box center [892, 336] width 325 height 118
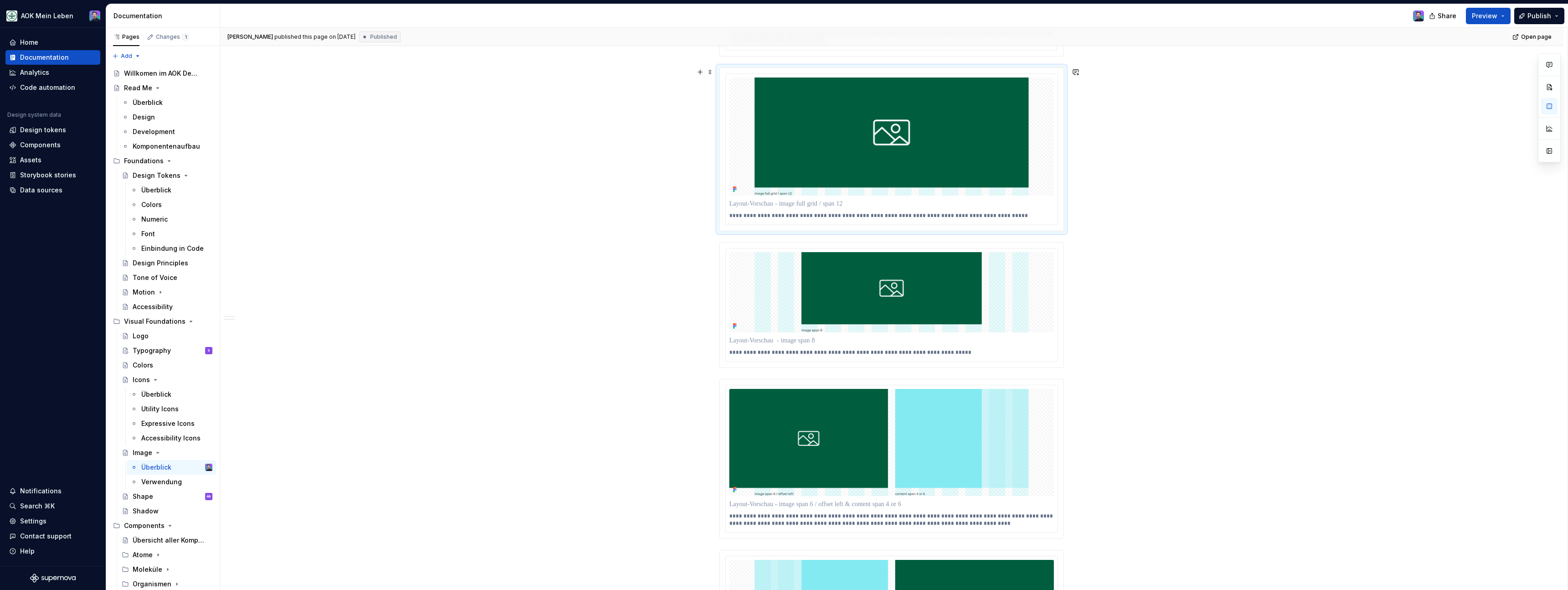
scroll to position [890, 0]
click at [882, 266] on img at bounding box center [892, 293] width 325 height 80
click at [896, 247] on html "AOK Mein Leben Home Documentation Analytics Code automation Design system data …" at bounding box center [784, 295] width 1568 height 590
click at [908, 276] on div "Update Figma image" at bounding box center [932, 282] width 85 height 15
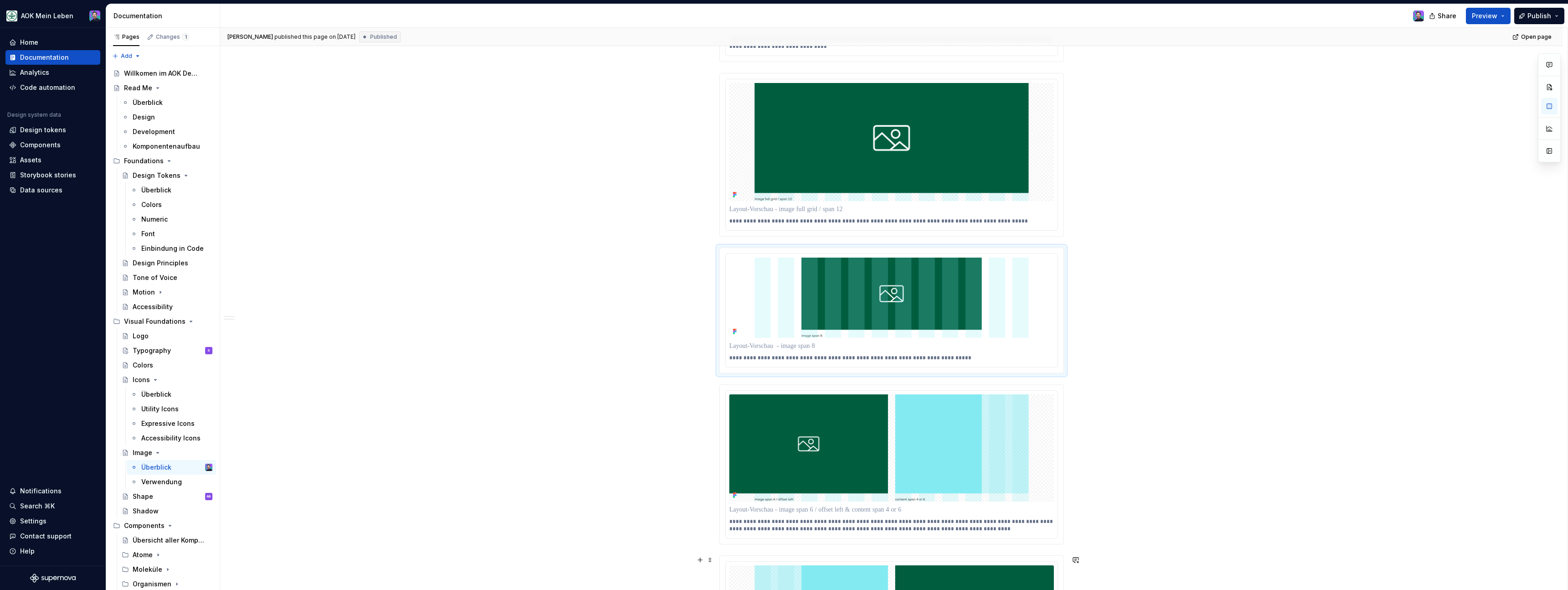
scroll to position [885, 0]
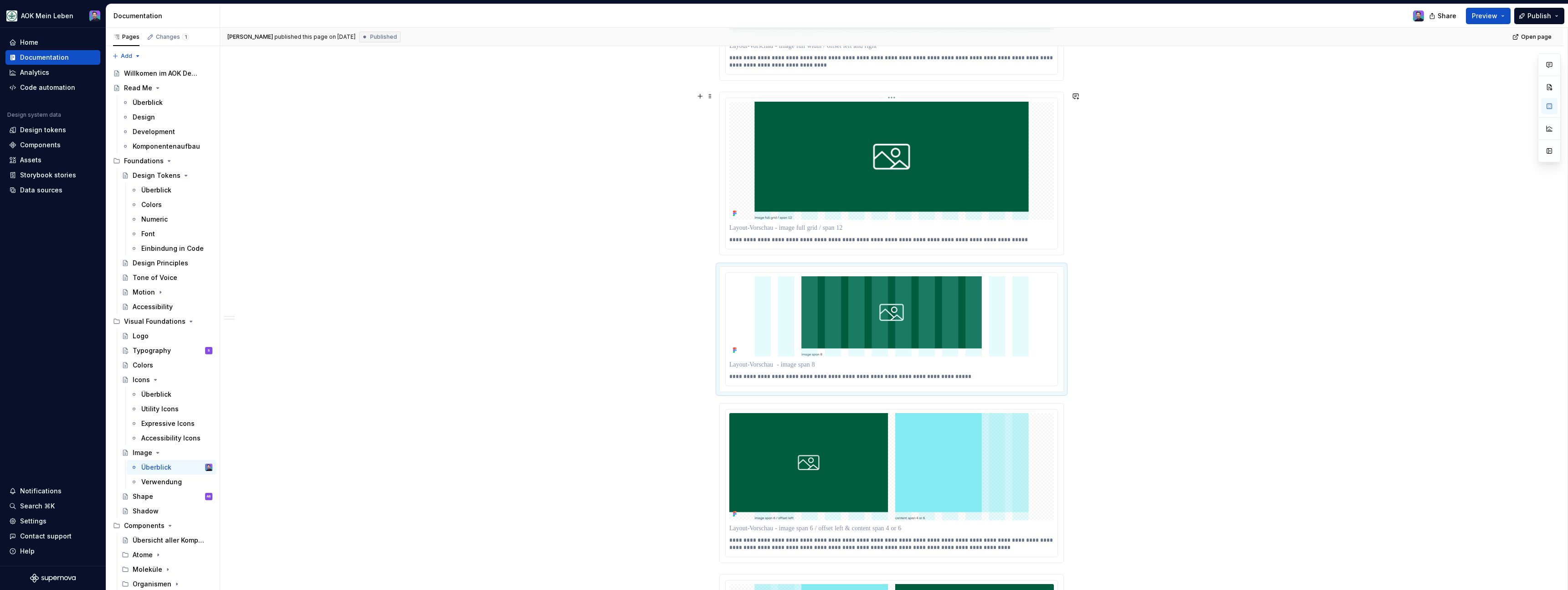
click at [949, 211] on img at bounding box center [892, 161] width 325 height 118
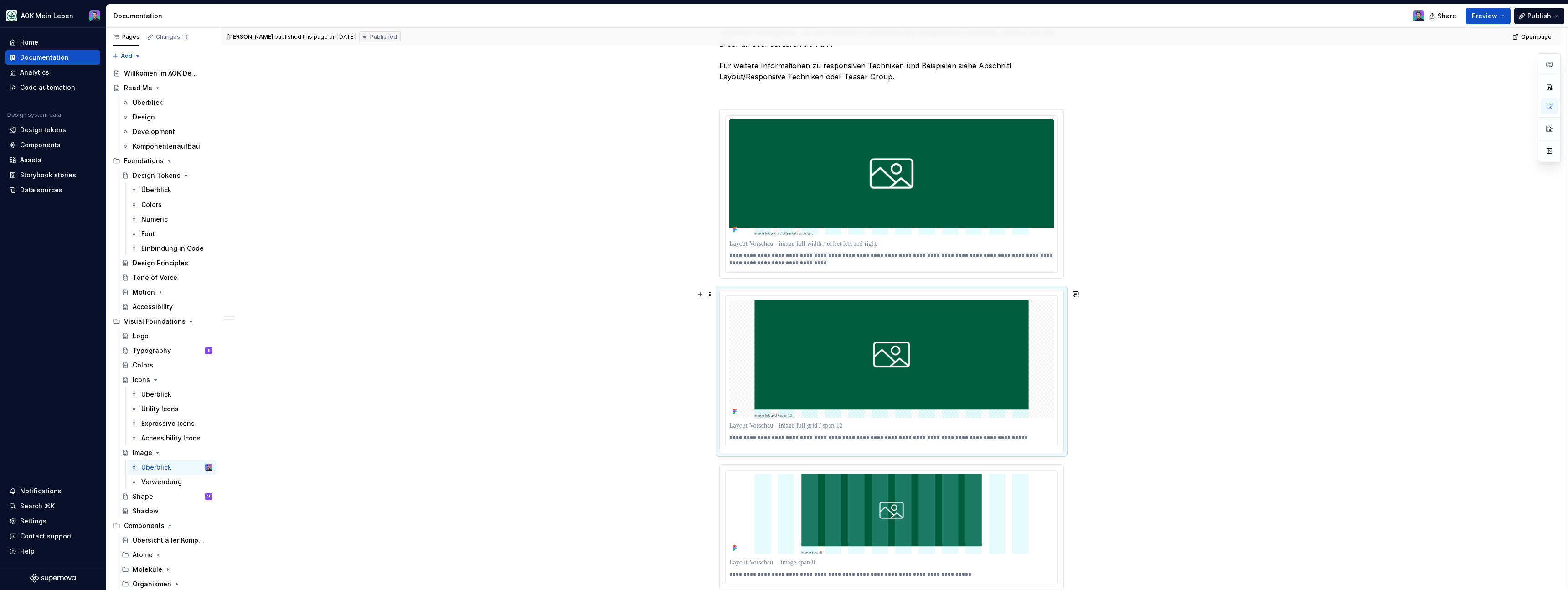
scroll to position [668, 0]
click at [894, 297] on html "AOK Mein Leben Home Documentation Analytics Code automation Design system data …" at bounding box center [784, 295] width 1568 height 590
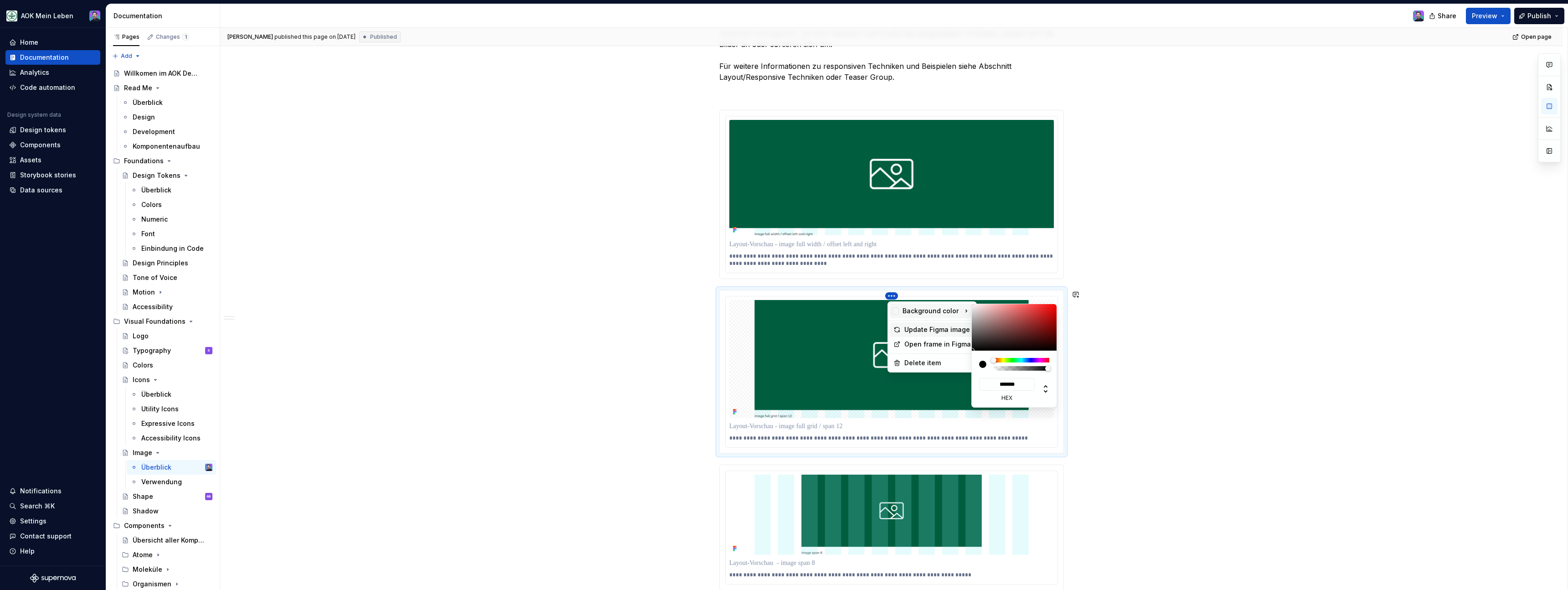
click at [911, 328] on div "Update Figma image" at bounding box center [937, 329] width 66 height 9
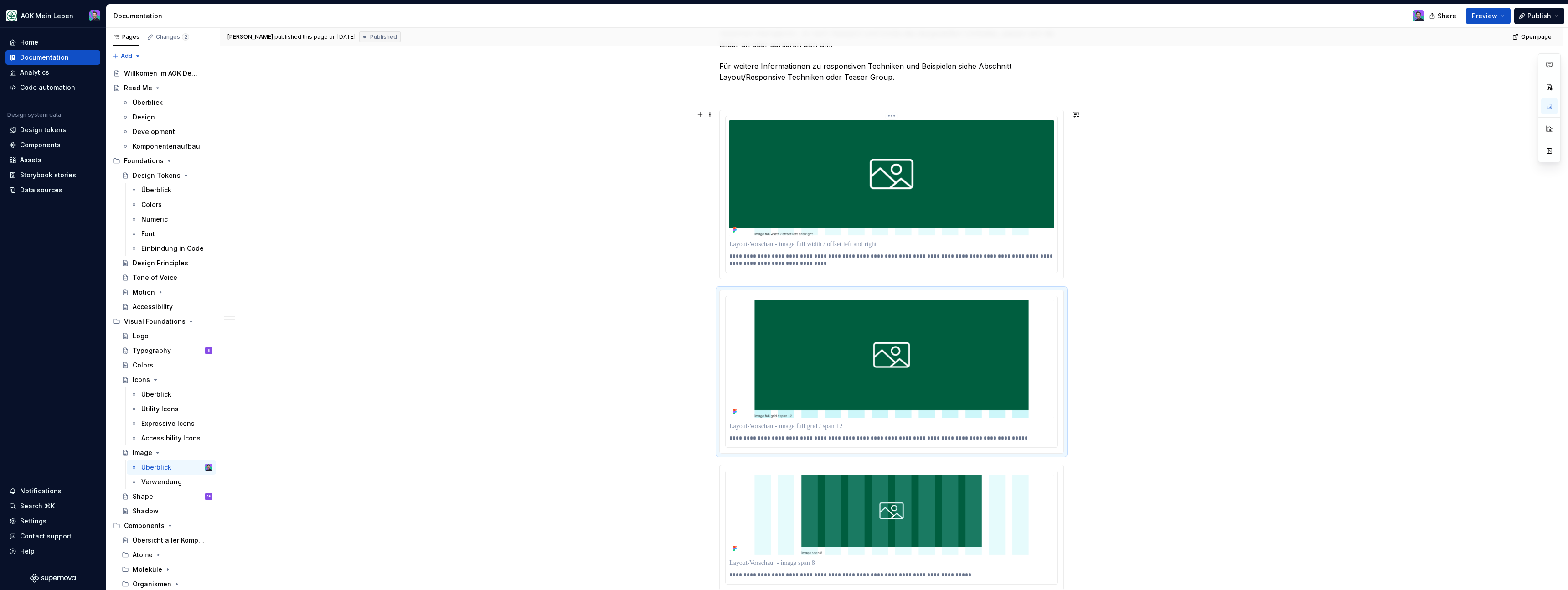
click at [1010, 150] on img at bounding box center [892, 178] width 325 height 116
click at [896, 115] on html "AOK Mein Leben Home Documentation Analytics Code automation Design system data …" at bounding box center [784, 295] width 1568 height 590
click at [905, 149] on div "Update Figma image" at bounding box center [937, 150] width 66 height 9
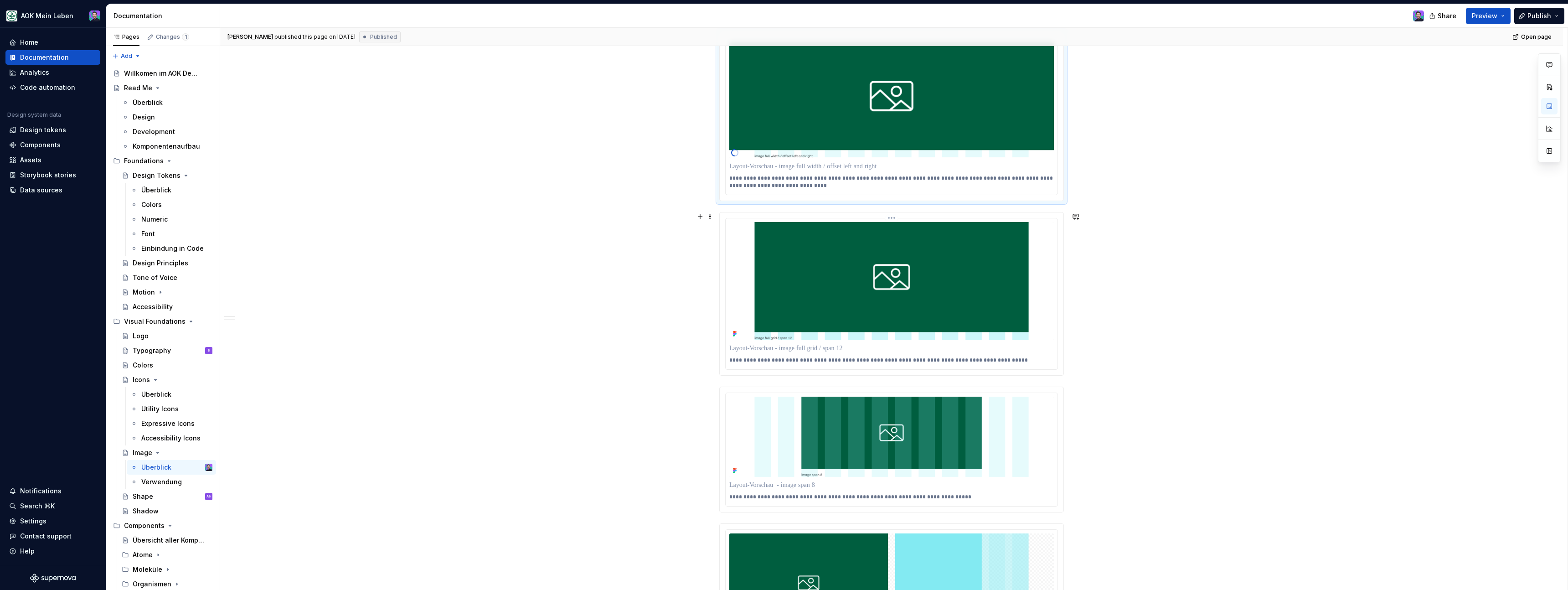
scroll to position [769, 0]
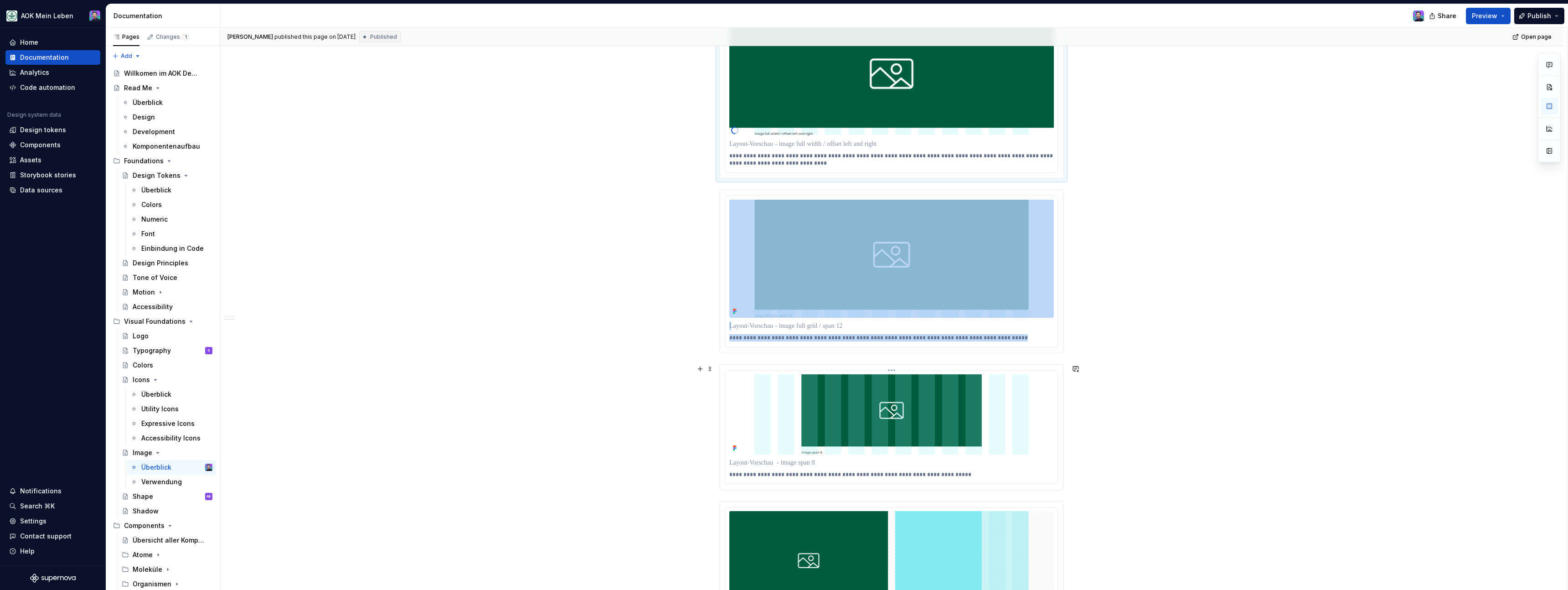
click at [890, 372] on html "AOK Mein Leben Home Documentation Analytics Code automation Design system data …" at bounding box center [784, 295] width 1568 height 590
click at [901, 401] on div "Update Figma image" at bounding box center [932, 405] width 85 height 15
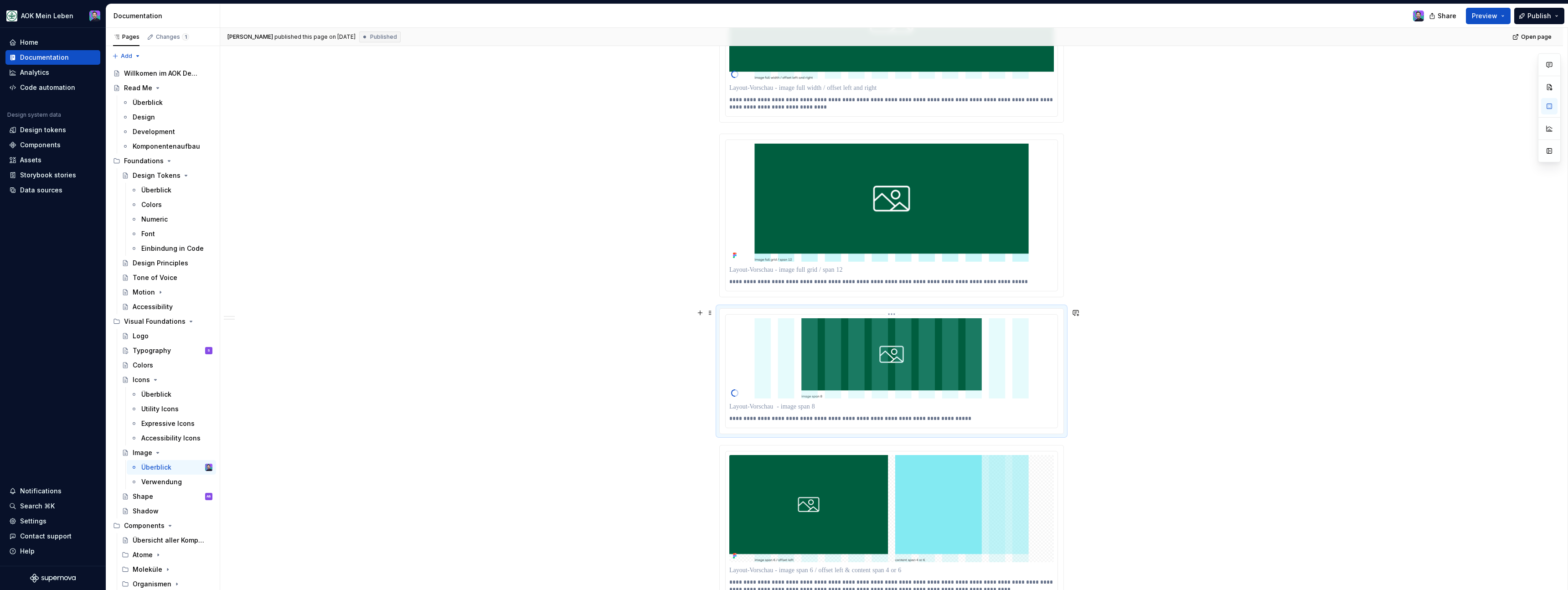
scroll to position [844, 0]
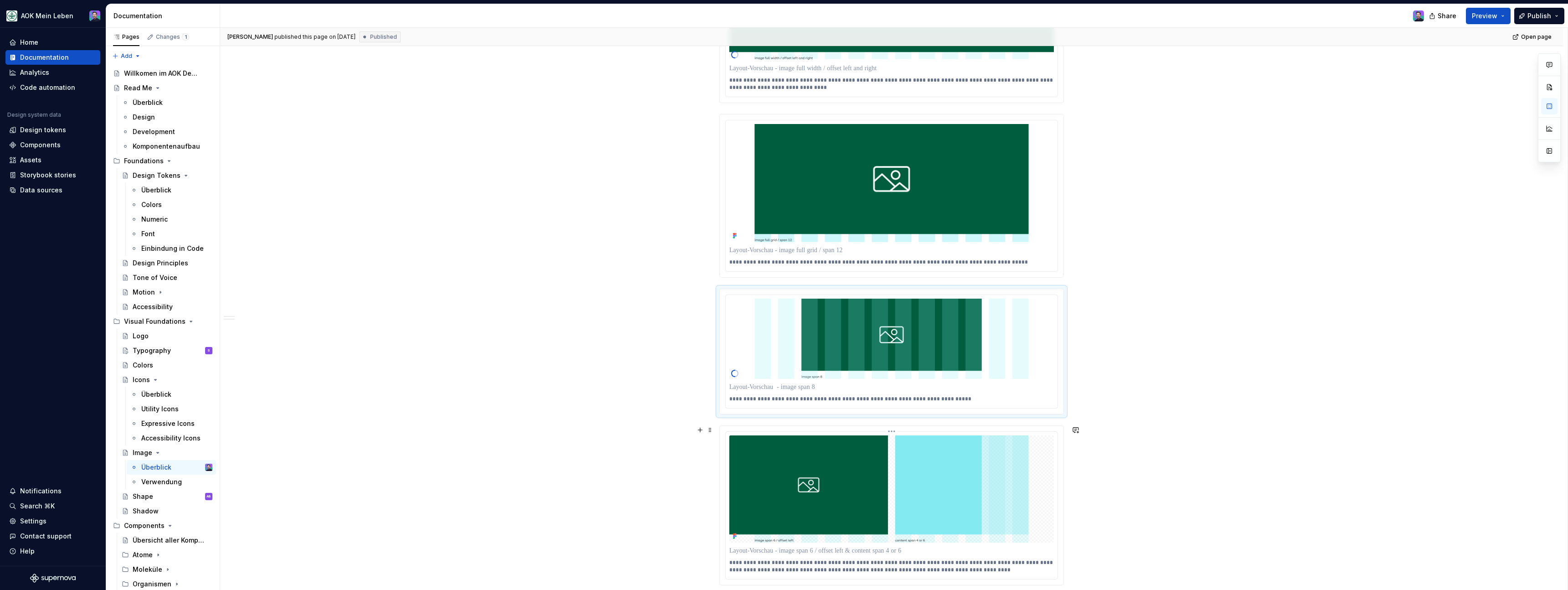
click at [893, 434] on html "AOK Mein Leben Home Documentation Analytics Code automation Design system data …" at bounding box center [784, 295] width 1568 height 590
click at [902, 462] on div "Update Figma image" at bounding box center [932, 466] width 85 height 15
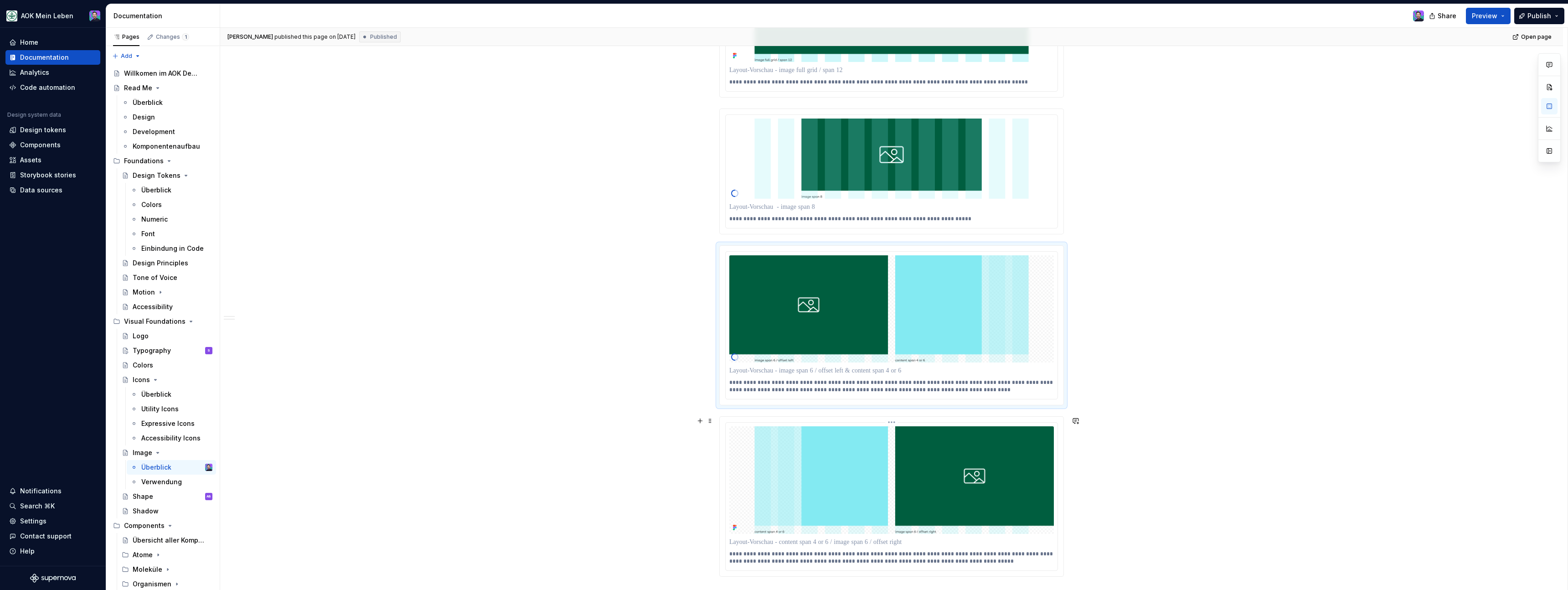
scroll to position [1023, 0]
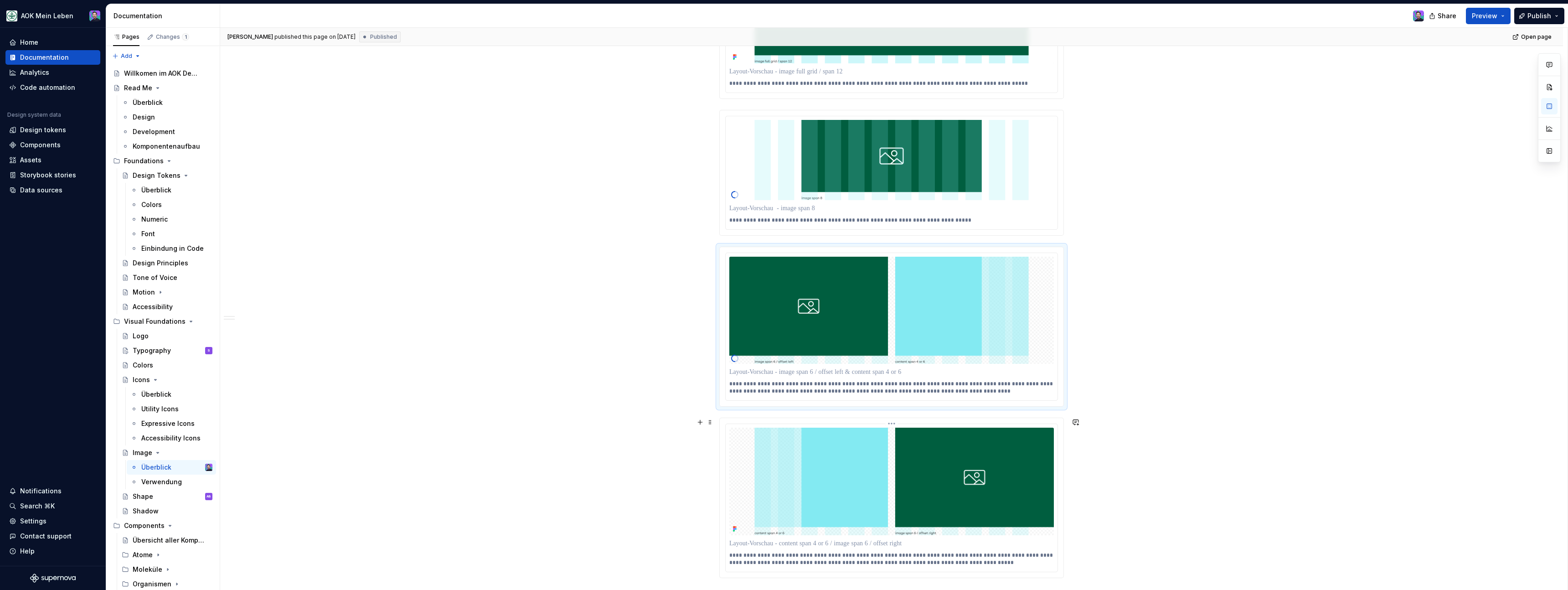
click at [895, 422] on html "AOK Mein Leben Home Documentation Analytics Code automation Design system data …" at bounding box center [784, 295] width 1568 height 590
click at [908, 454] on div "Update Figma image" at bounding box center [937, 457] width 66 height 9
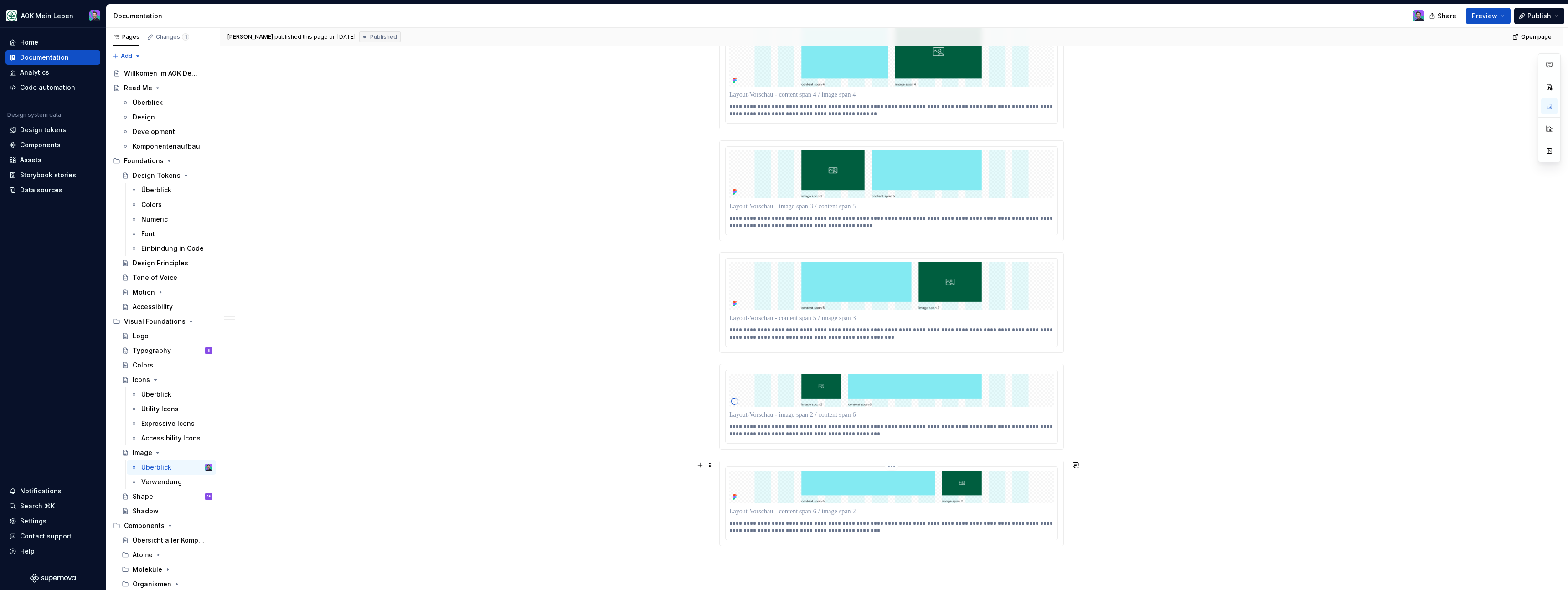
scroll to position [2235, 0]
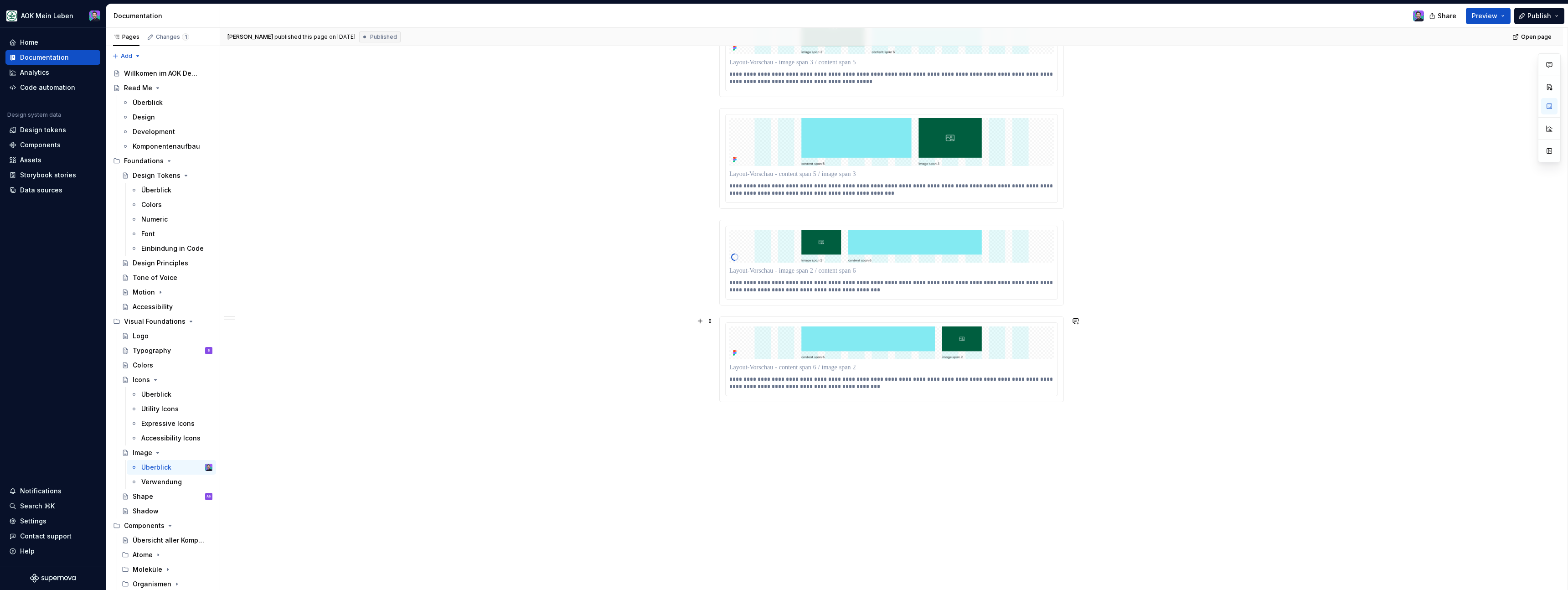
click at [897, 317] on div "**********" at bounding box center [892, 359] width 344 height 85
click at [896, 320] on div "**********" at bounding box center [892, 359] width 344 height 85
click at [894, 322] on html "AOK Mein Leben Home Documentation Analytics Code automation Design system data …" at bounding box center [784, 295] width 1568 height 590
click at [913, 353] on div "Update Figma image" at bounding box center [937, 356] width 66 height 9
click at [890, 227] on html "AOK Mein Leben Home Documentation Analytics Code automation Design system data …" at bounding box center [784, 295] width 1568 height 590
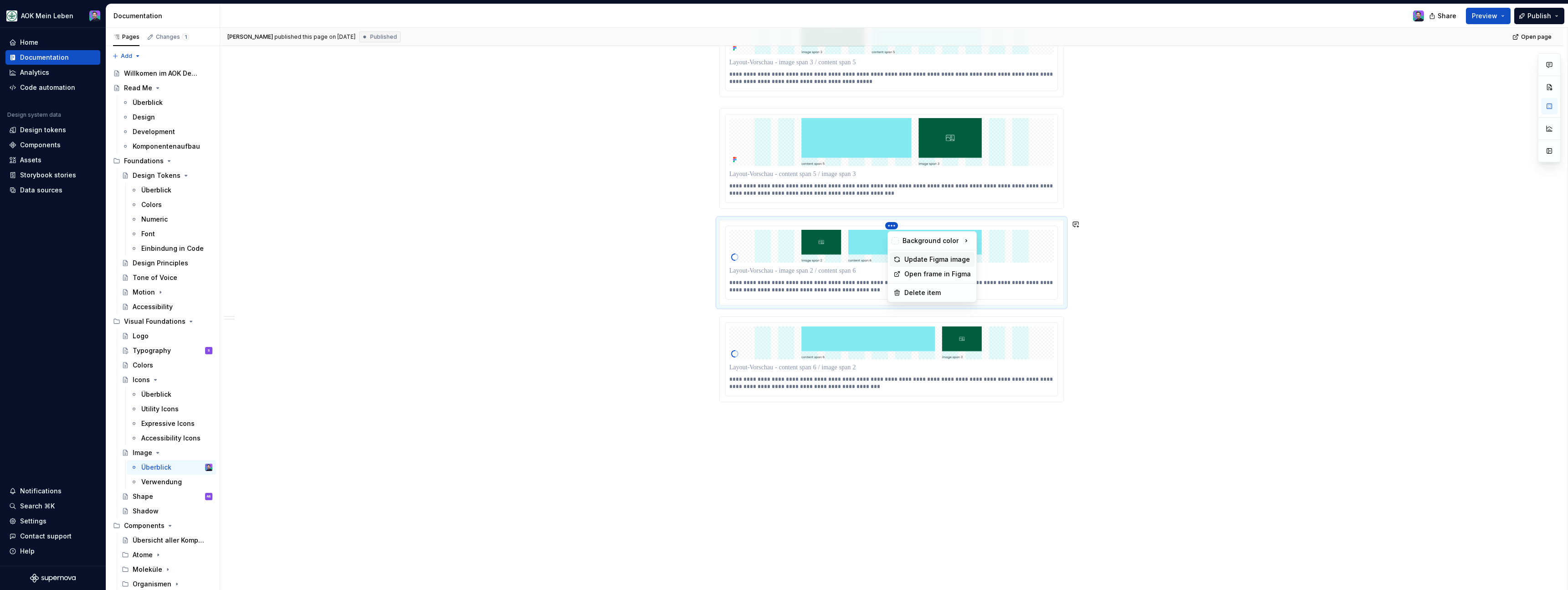
click at [901, 258] on div "Update Figma image" at bounding box center [932, 260] width 85 height 15
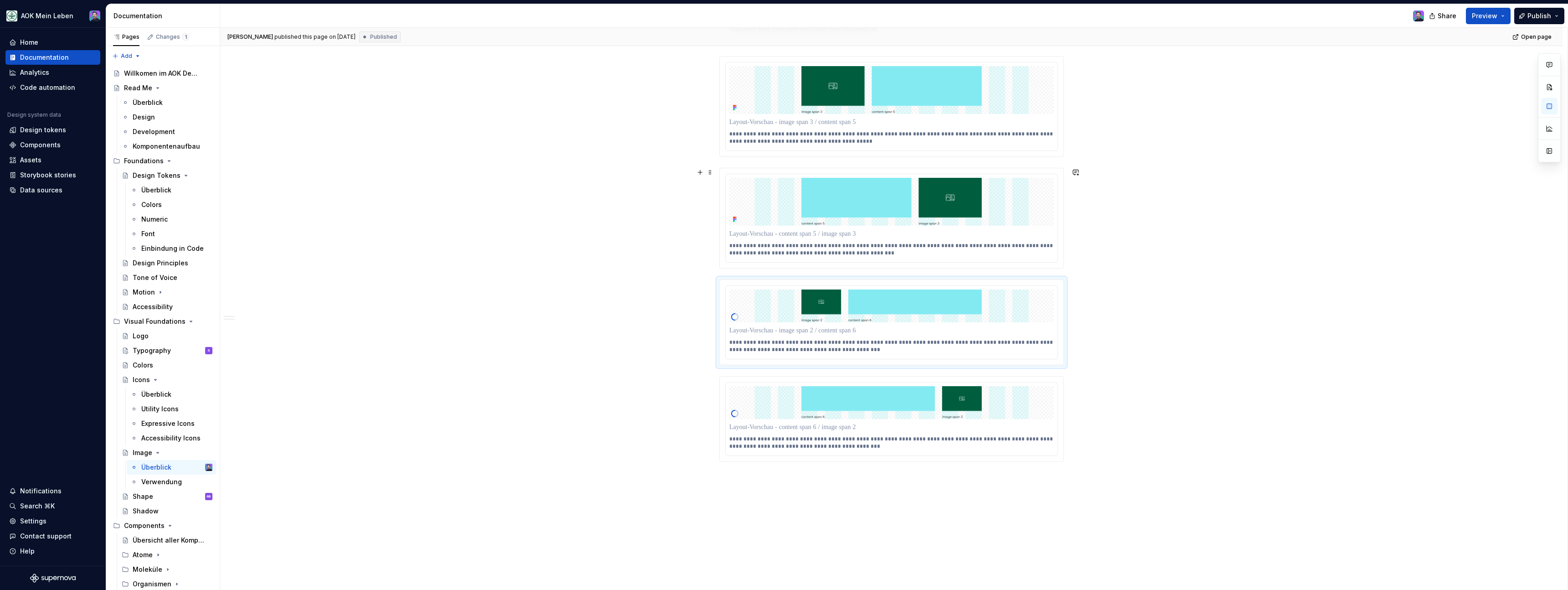
scroll to position [2157, 0]
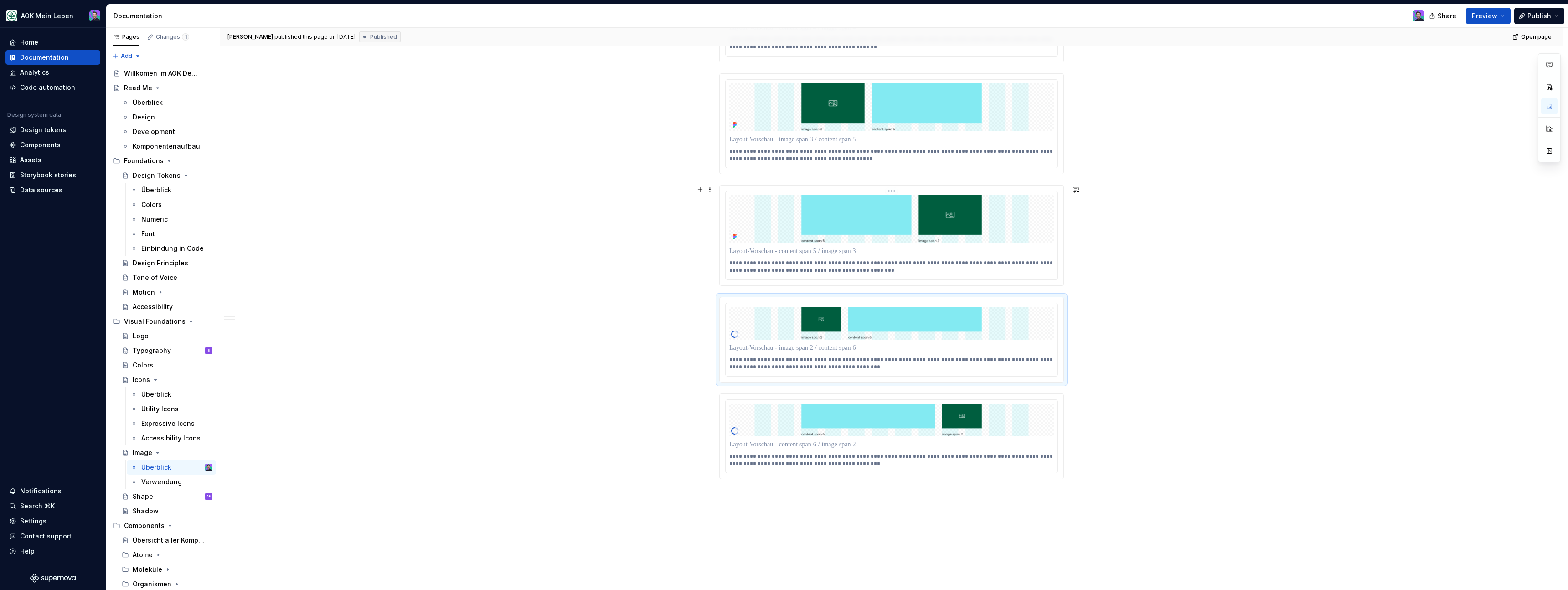
click at [893, 192] on html "AOK Mein Leben Home Documentation Analytics Code automation Design system data …" at bounding box center [784, 295] width 1568 height 590
click at [917, 226] on div "Update Figma image" at bounding box center [937, 225] width 66 height 9
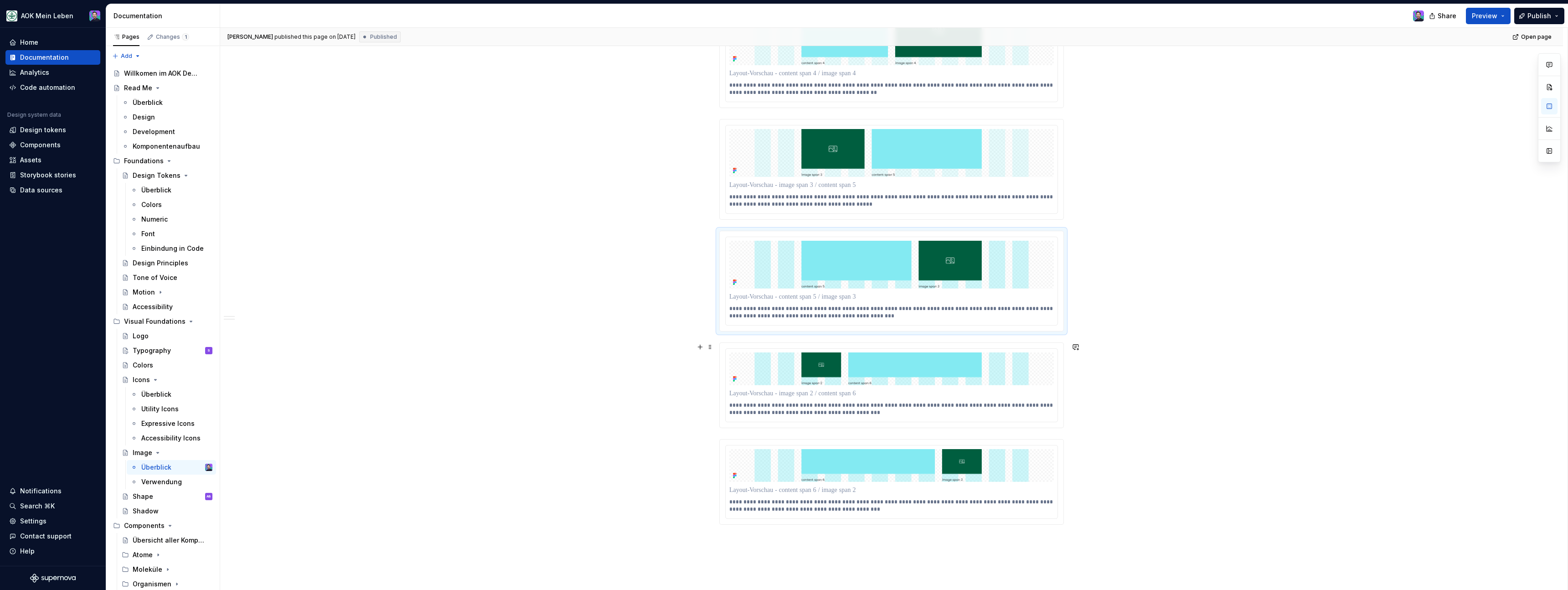
scroll to position [2074, 0]
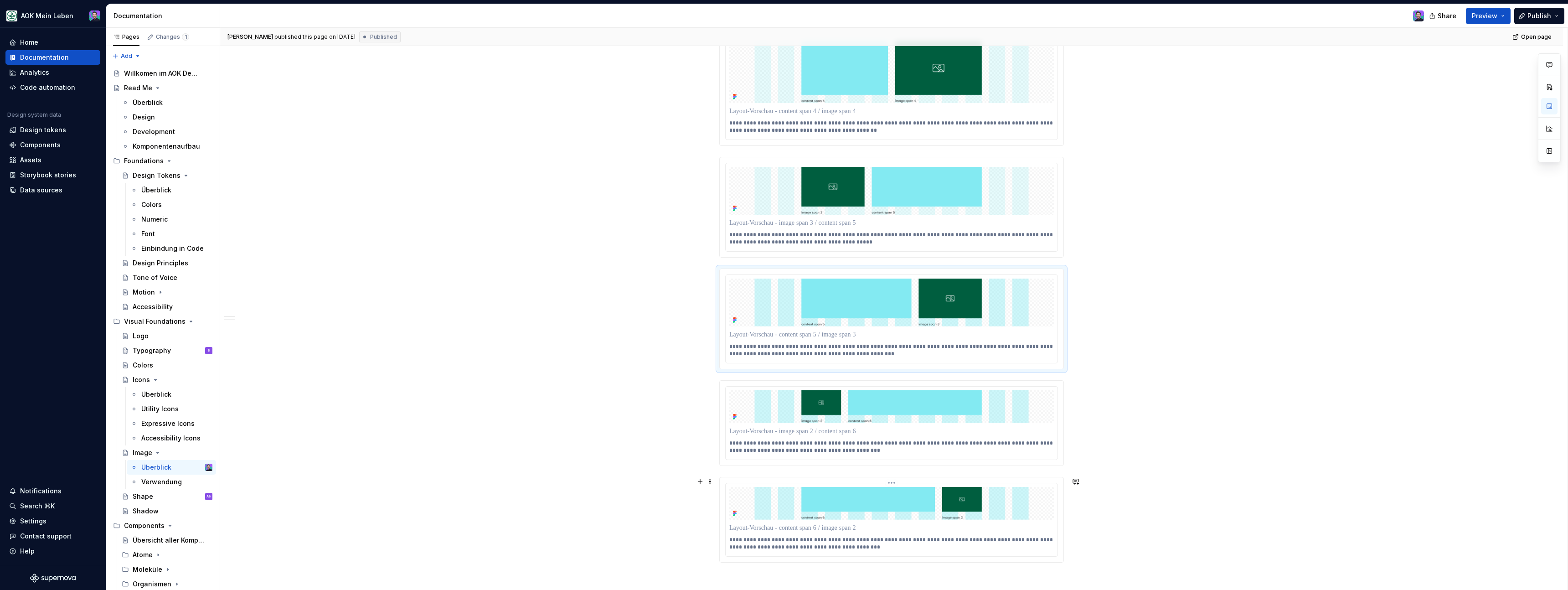
click at [890, 486] on html "AOK Mein Leben Home Documentation Analytics Code automation Design system data …" at bounding box center [784, 295] width 1568 height 590
click at [905, 518] on div "Update Figma image" at bounding box center [937, 516] width 66 height 9
click at [894, 385] on html "AOK Mein Leben Home Documentation Analytics Code automation Design system data …" at bounding box center [784, 295] width 1568 height 590
click at [909, 416] on div "Update Figma image" at bounding box center [937, 420] width 66 height 9
click at [894, 274] on html "AOK Mein Leben Home Documentation Analytics Code automation Design system data …" at bounding box center [784, 295] width 1568 height 590
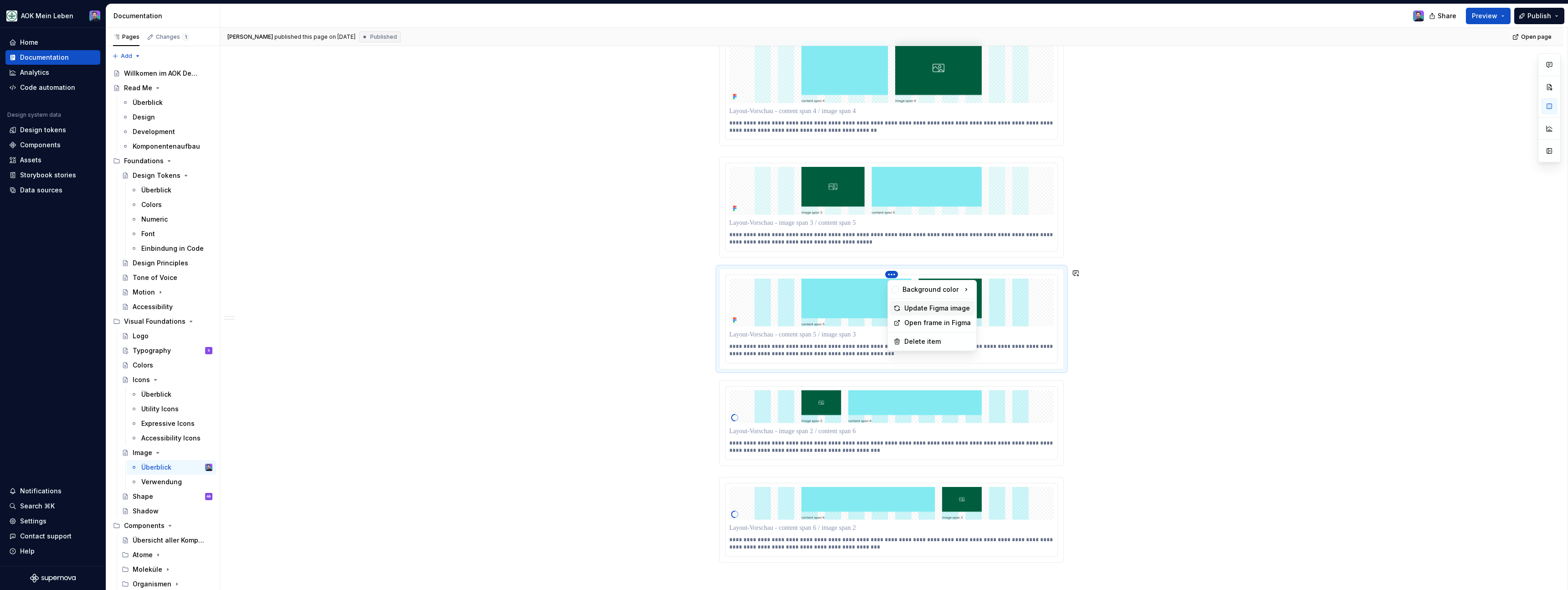
click at [905, 304] on div "Update Figma image" at bounding box center [937, 308] width 66 height 9
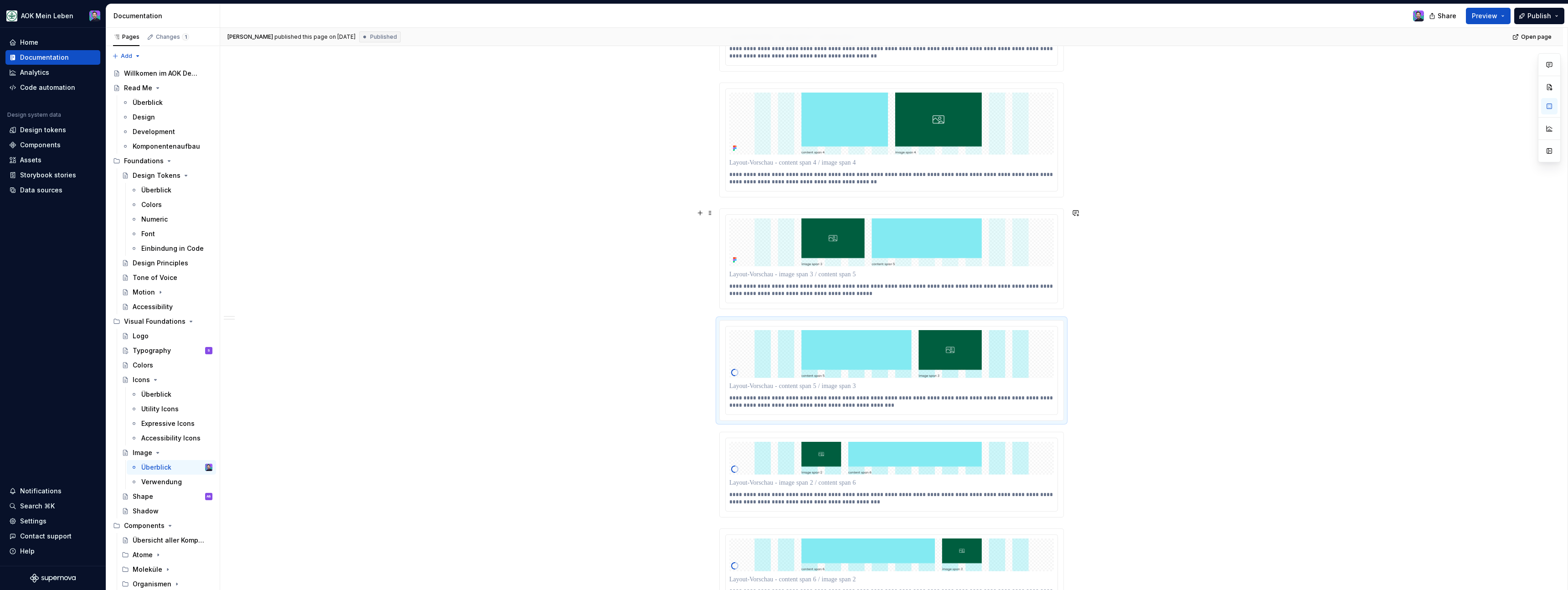
scroll to position [1992, 0]
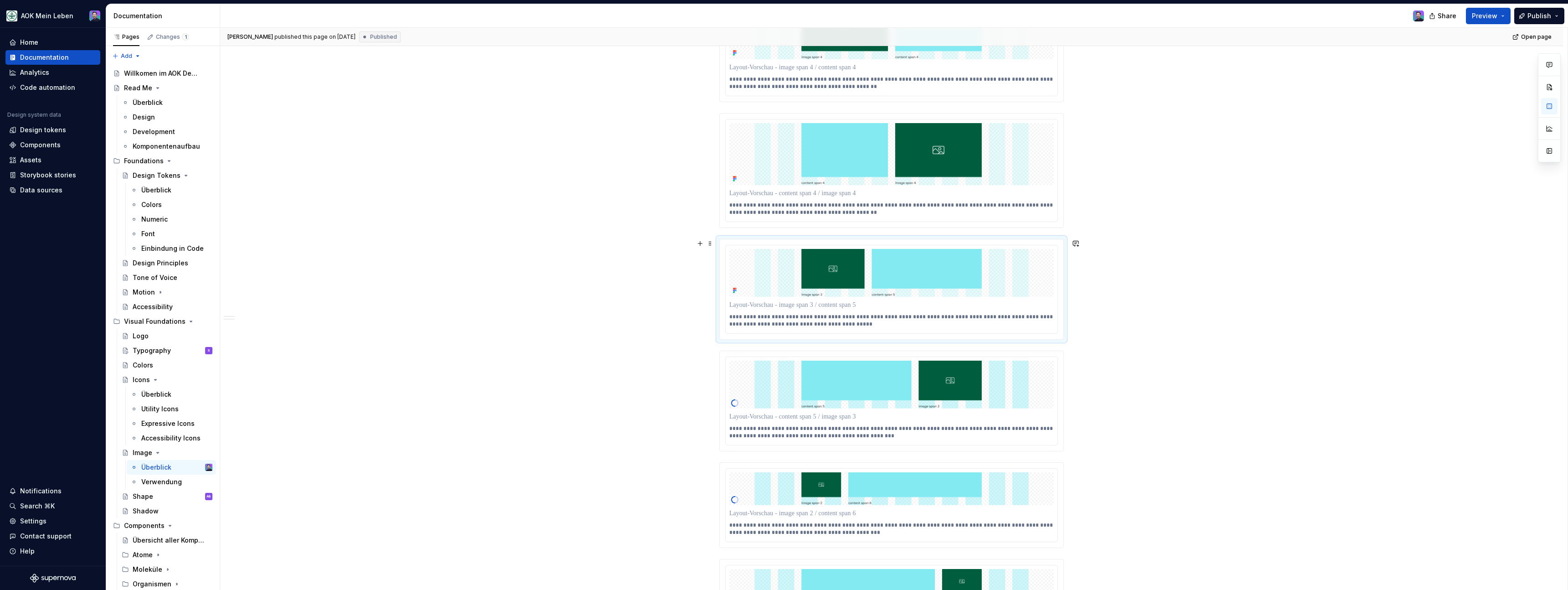
click at [891, 244] on div "**********" at bounding box center [892, 289] width 344 height 100
click at [896, 247] on html "AOK Mein Leben Home Documentation Analytics Code automation Design system data …" at bounding box center [784, 295] width 1568 height 590
click at [917, 277] on div "Update Figma image" at bounding box center [937, 279] width 66 height 9
click at [889, 119] on html "AOK Mein Leben Home Documentation Analytics Code automation Design system data …" at bounding box center [784, 295] width 1568 height 590
click at [918, 151] on div "Update Figma image" at bounding box center [937, 153] width 66 height 9
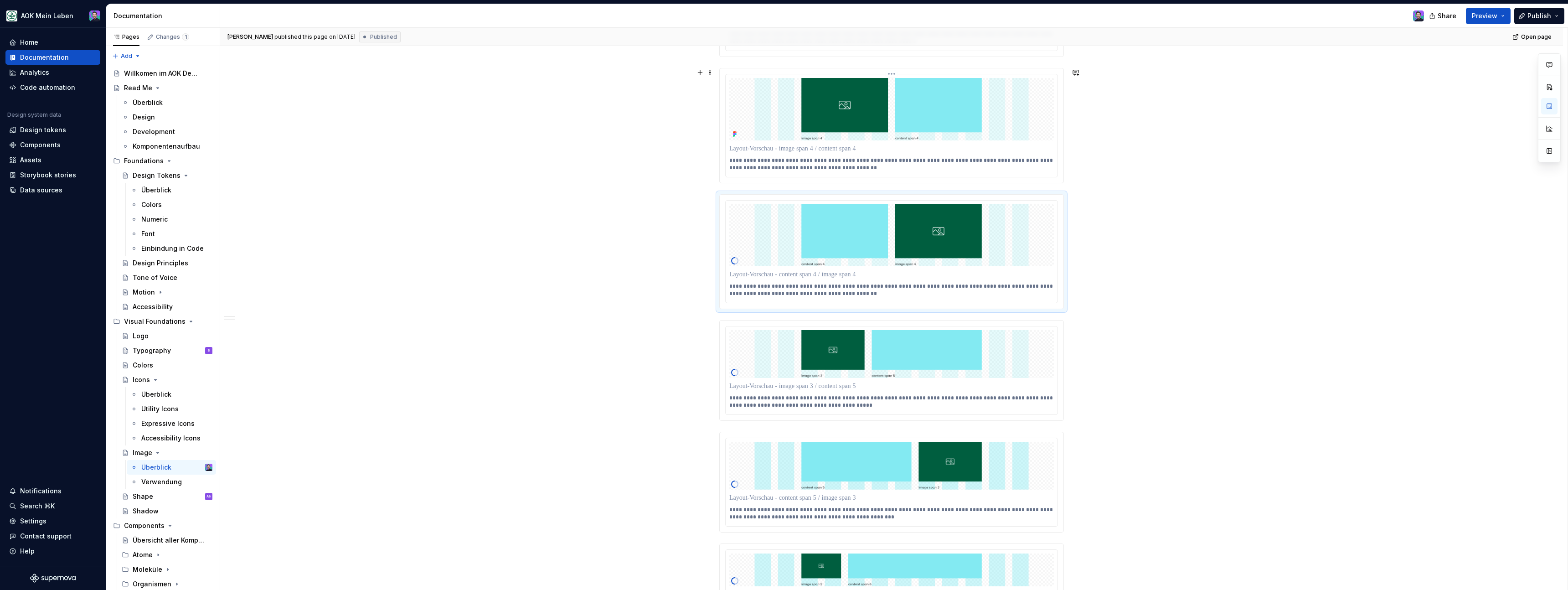
scroll to position [1909, 0]
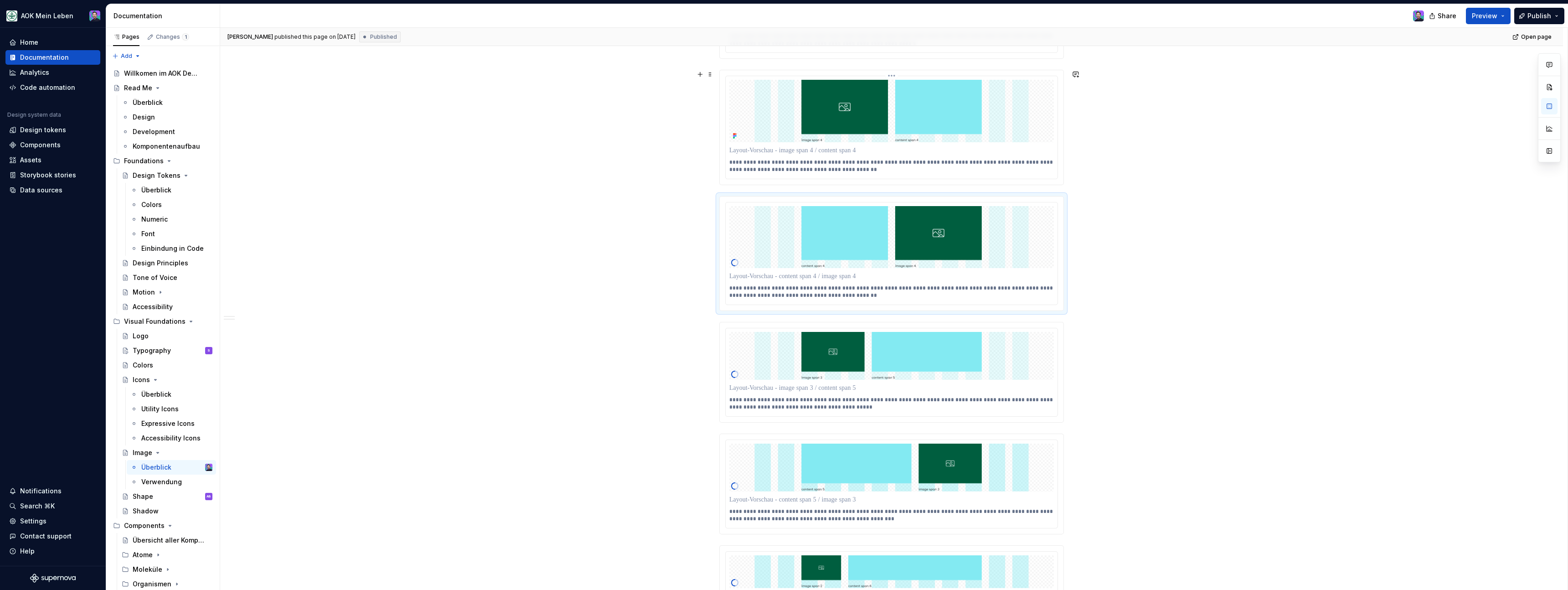
click at [894, 77] on html "AOK Mein Leben Home Documentation Analytics Code automation Design system data …" at bounding box center [784, 295] width 1568 height 590
click at [912, 106] on div "Update Figma image" at bounding box center [937, 110] width 66 height 9
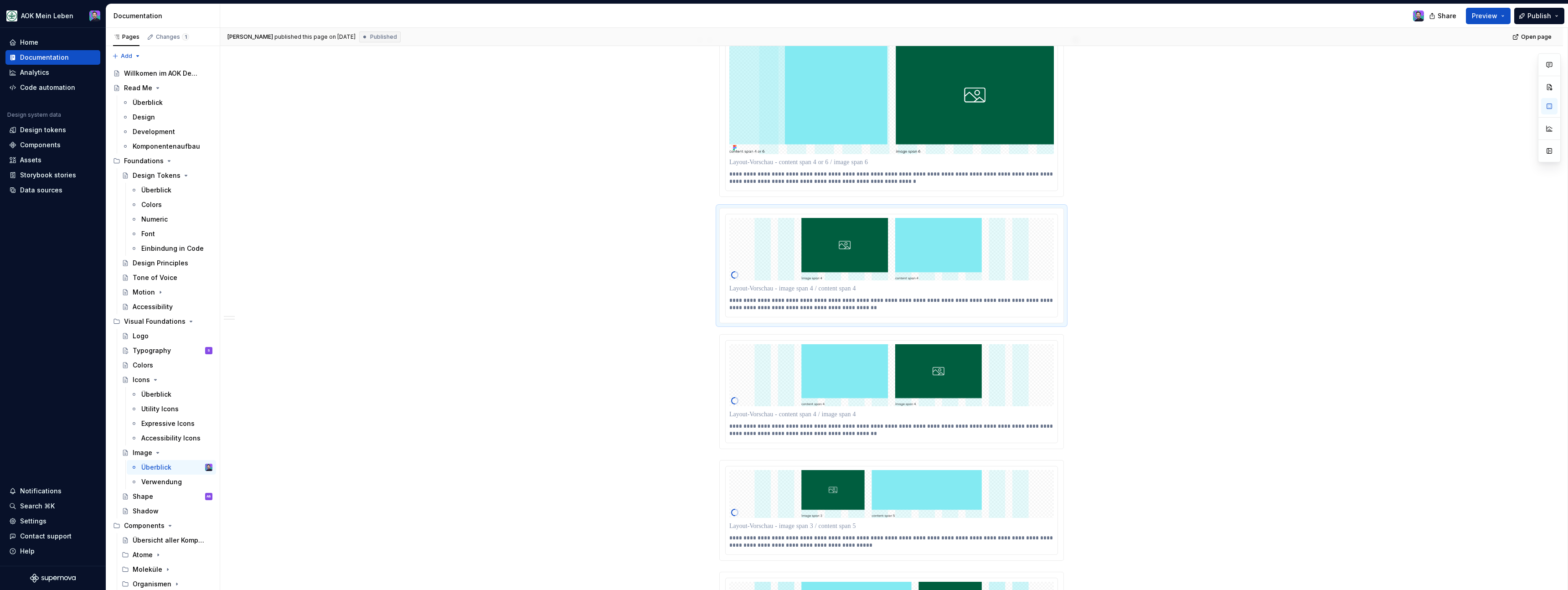
scroll to position [1742, 0]
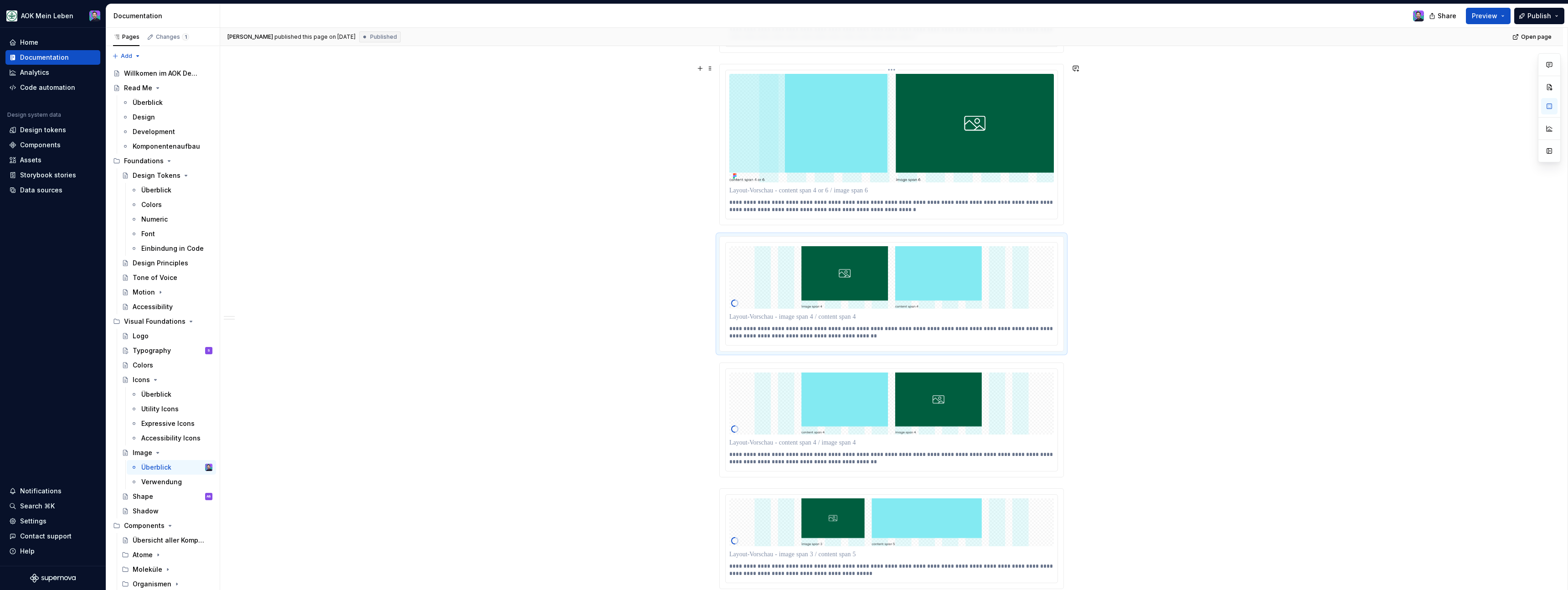
click at [893, 72] on html "AOK Mein Leben Home Documentation Analytics Code automation Design system data …" at bounding box center [784, 295] width 1568 height 590
click at [902, 105] on div "Update Figma image" at bounding box center [932, 104] width 85 height 15
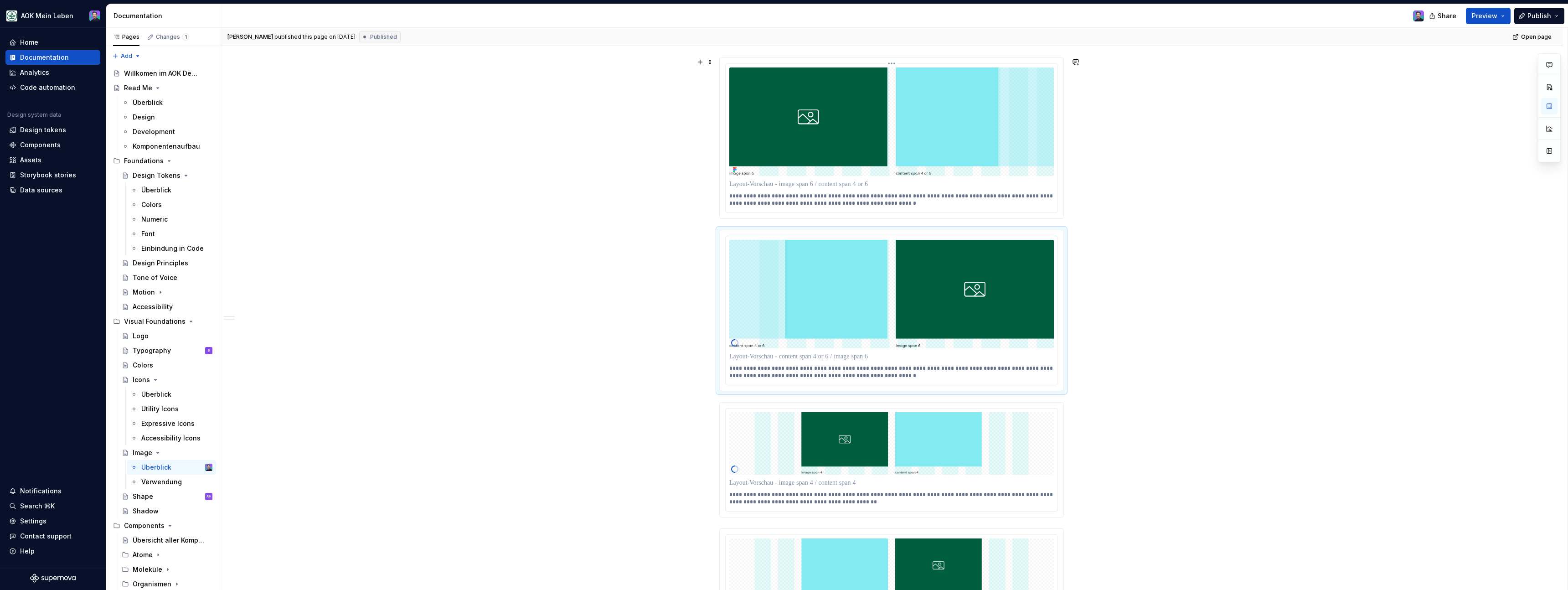
scroll to position [1576, 0]
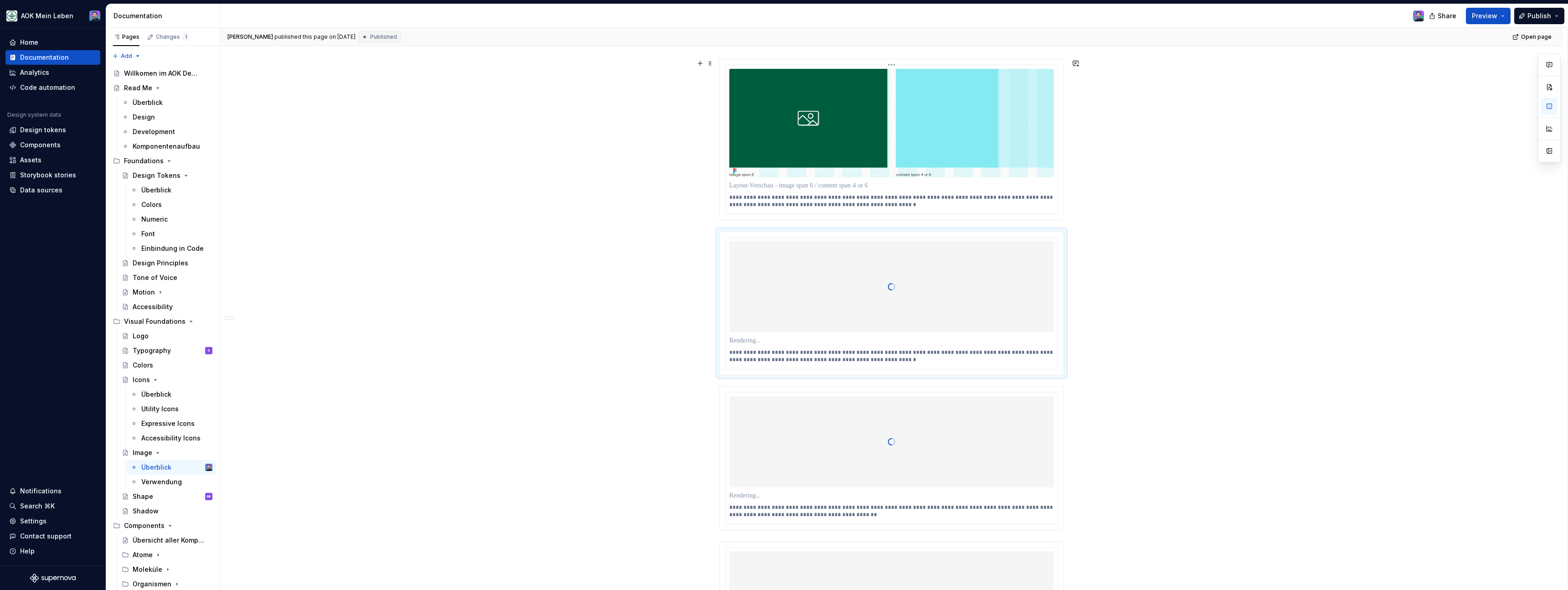
click at [895, 66] on html "AOK Mein Leben Home Documentation Analytics Code automation Design system data …" at bounding box center [784, 295] width 1568 height 590
click at [903, 102] on div "Update Figma image" at bounding box center [932, 98] width 85 height 15
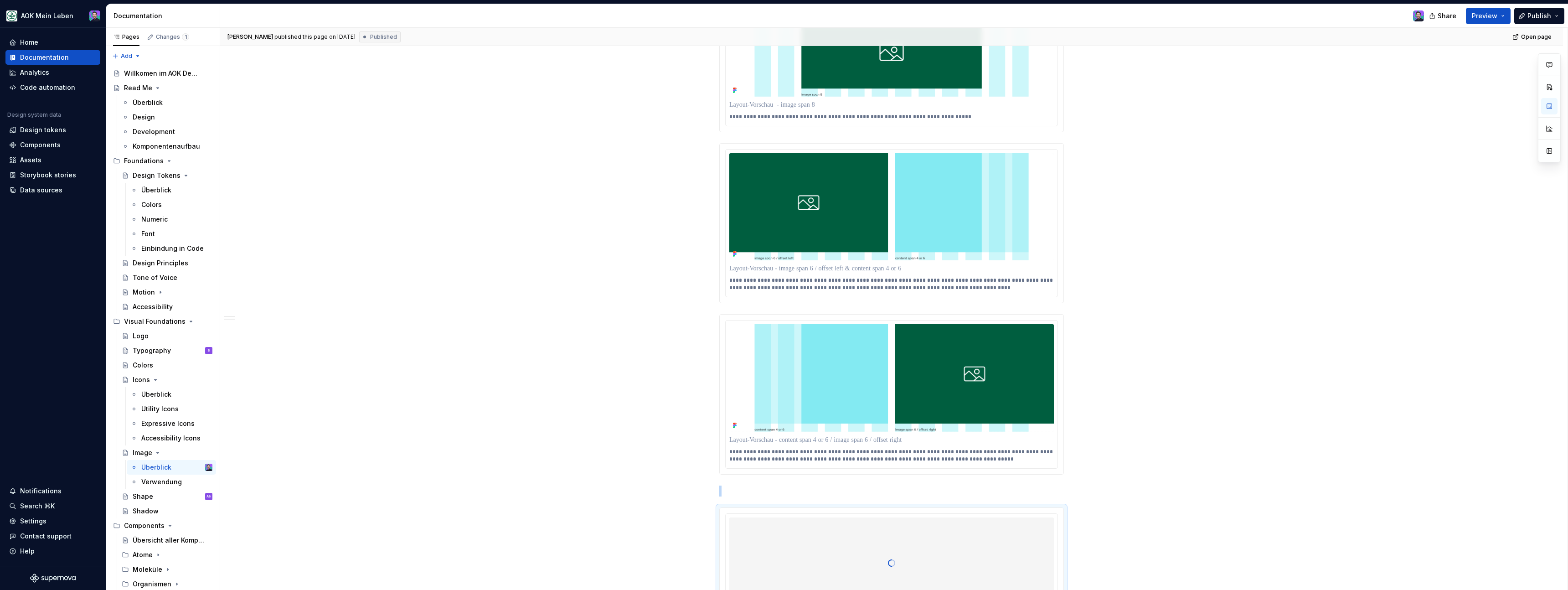
scroll to position [1079, 0]
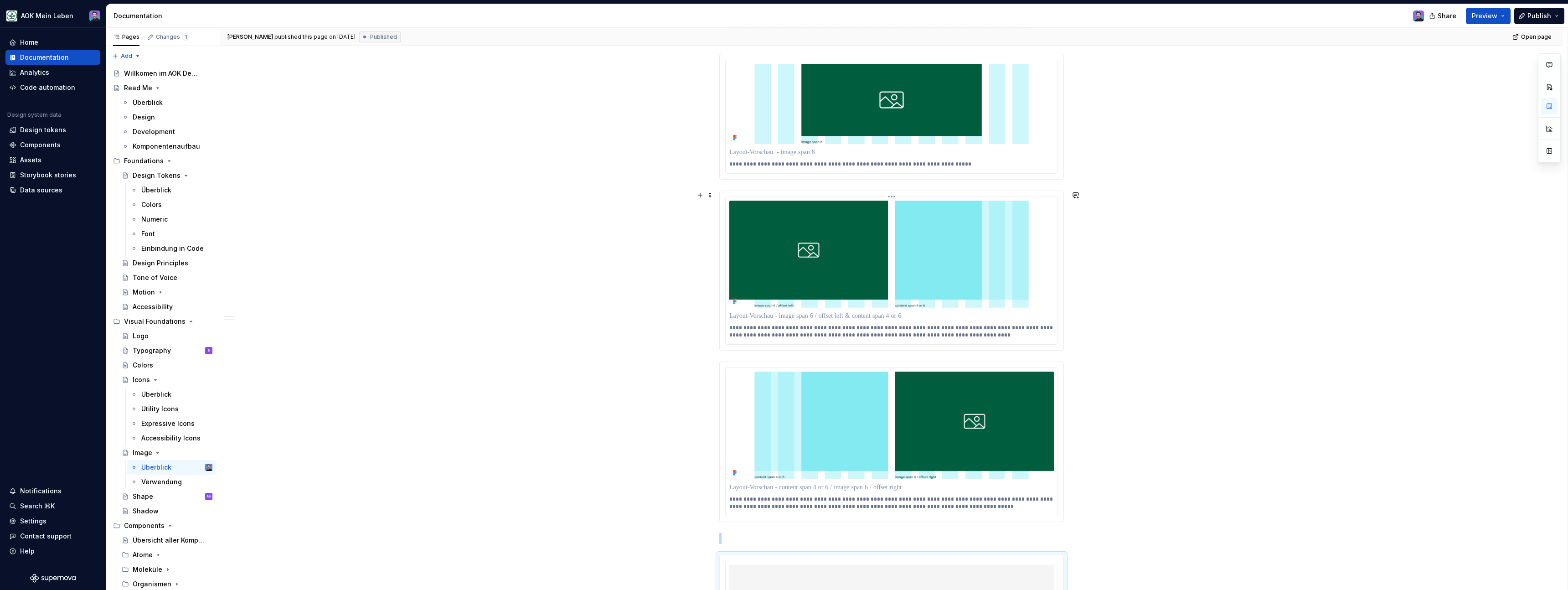
click at [893, 196] on html "AOK Mein Leben Home Documentation Analytics Code automation Design system data …" at bounding box center [784, 295] width 1568 height 590
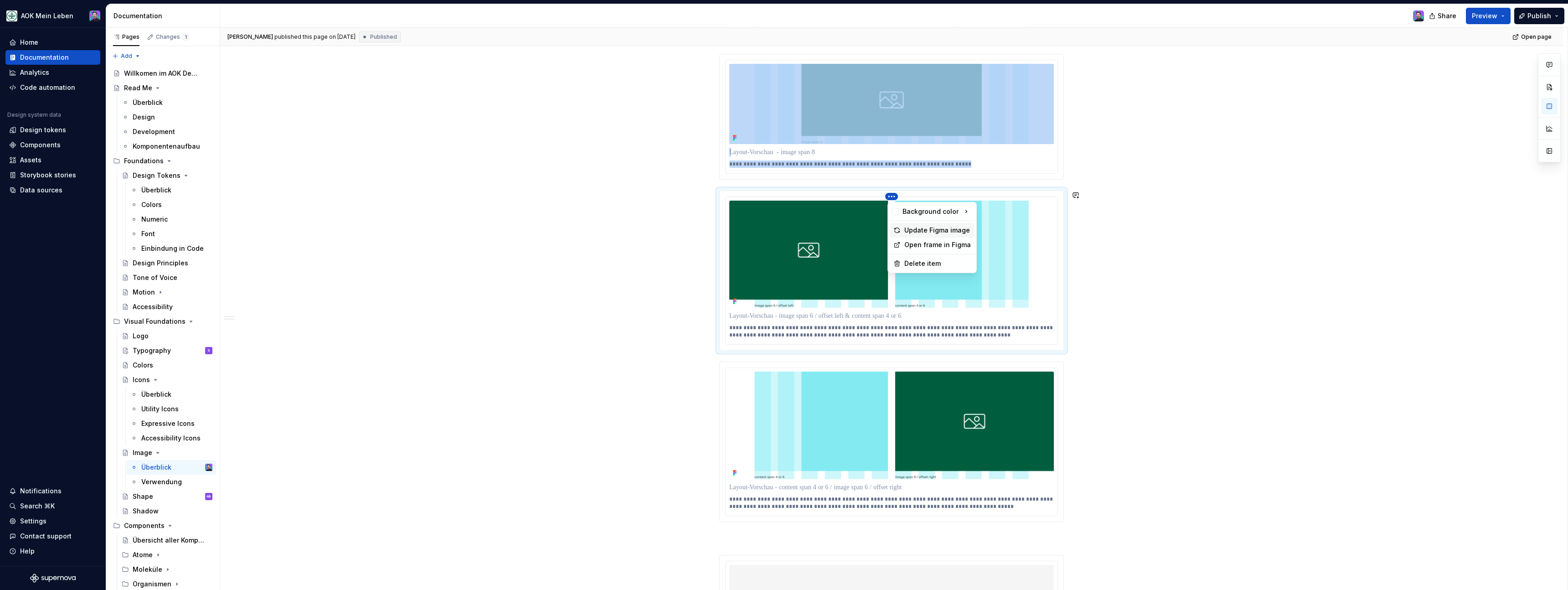
click at [914, 236] on div "Update Figma image" at bounding box center [932, 230] width 85 height 15
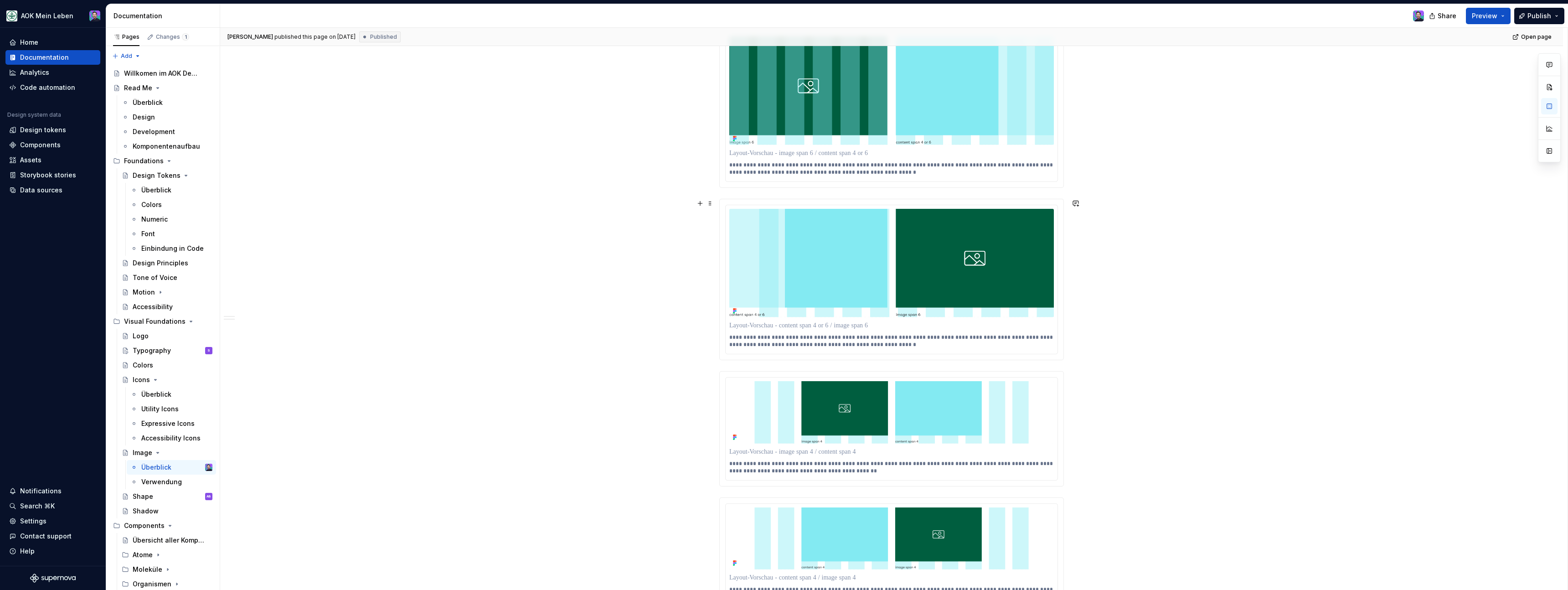
scroll to position [1605, 0]
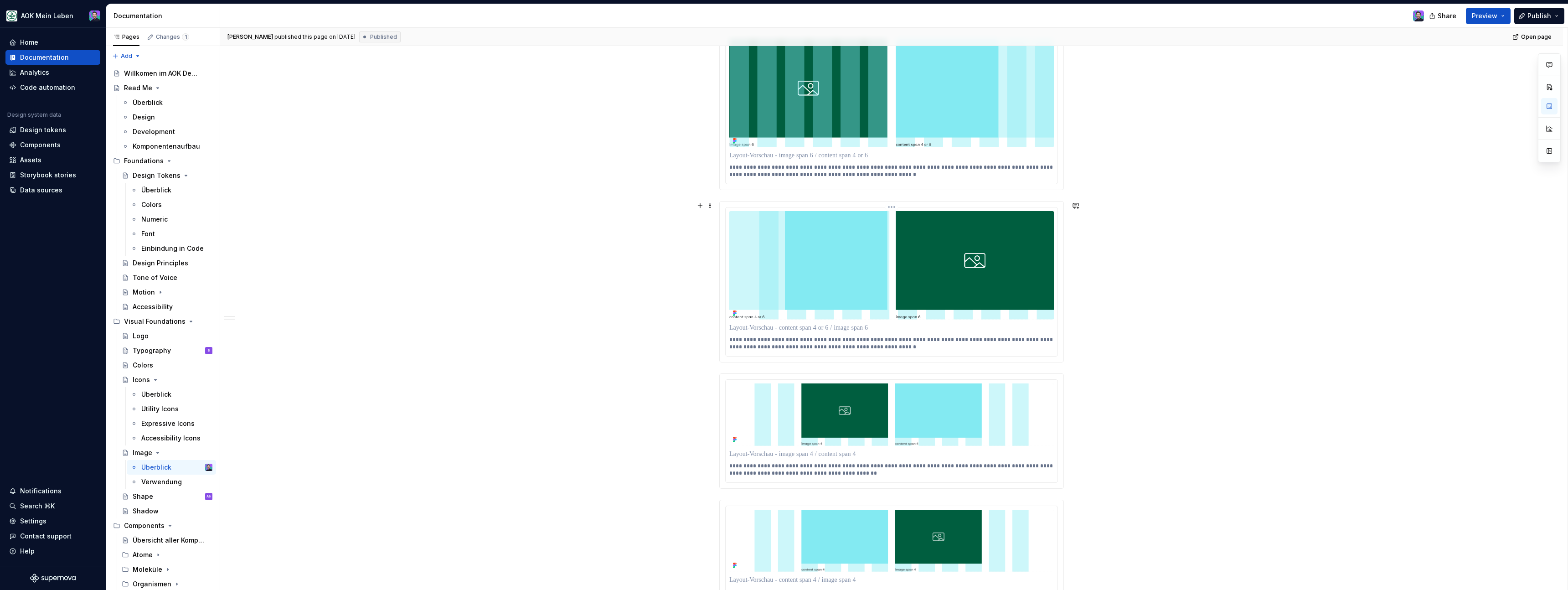
click at [893, 206] on html "AOK Mein Leben Home Documentation Analytics Code automation Design system data …" at bounding box center [784, 295] width 1568 height 590
click at [908, 238] on div "Update Figma image" at bounding box center [937, 241] width 66 height 9
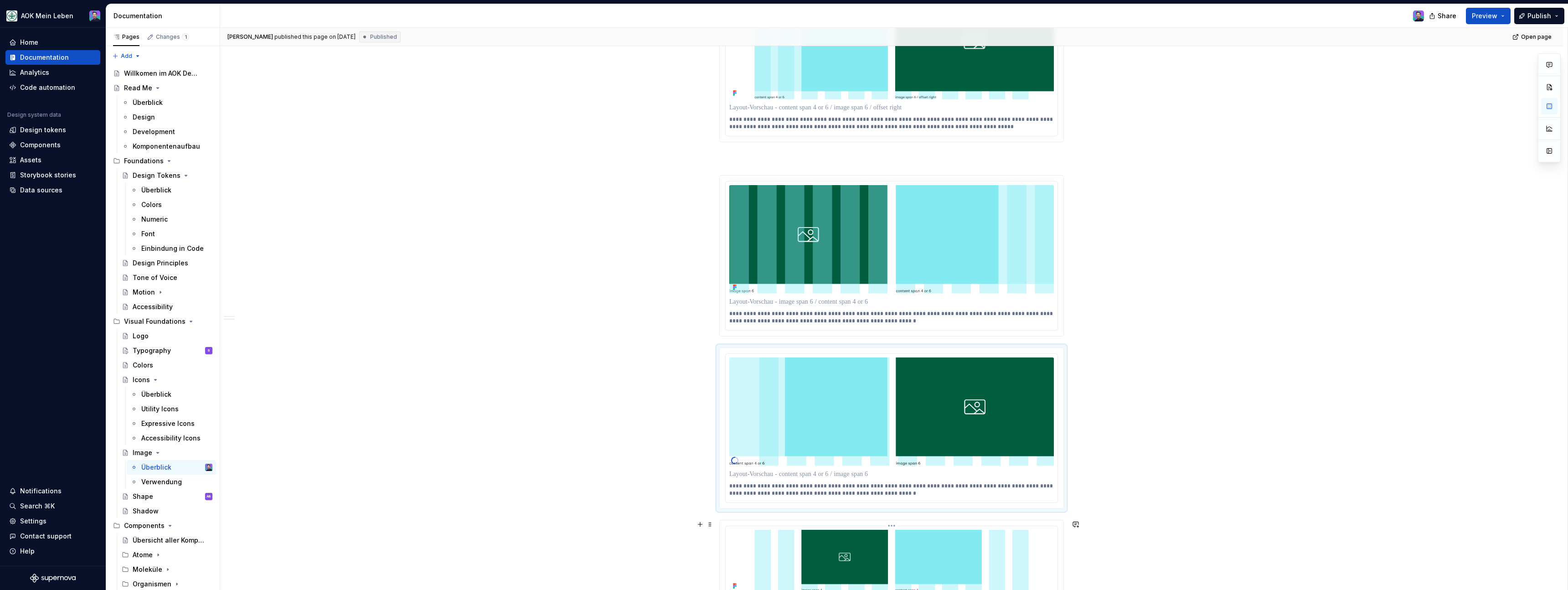
scroll to position [1459, 0]
click at [894, 182] on html "AOK Mein Leben Home Documentation Analytics Code automation Design system data …" at bounding box center [784, 295] width 1568 height 590
click at [903, 211] on div "Update Figma image" at bounding box center [932, 215] width 85 height 15
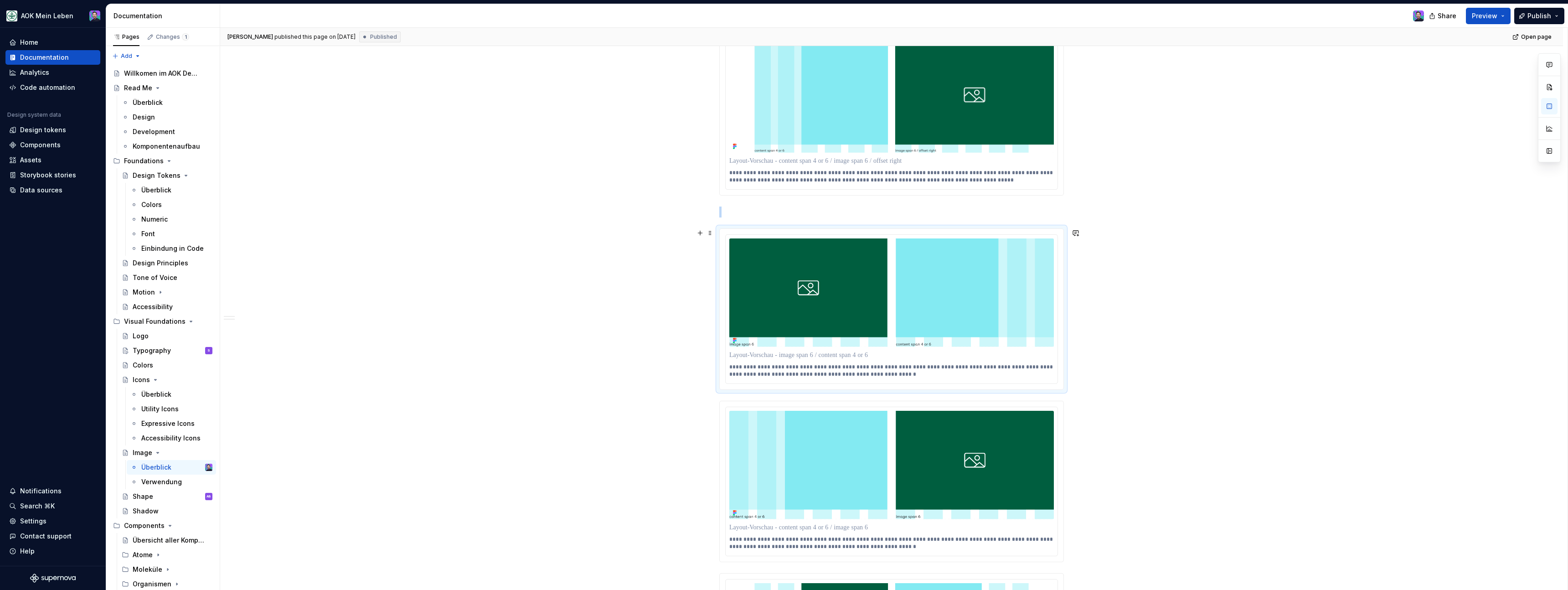
scroll to position [1489, 0]
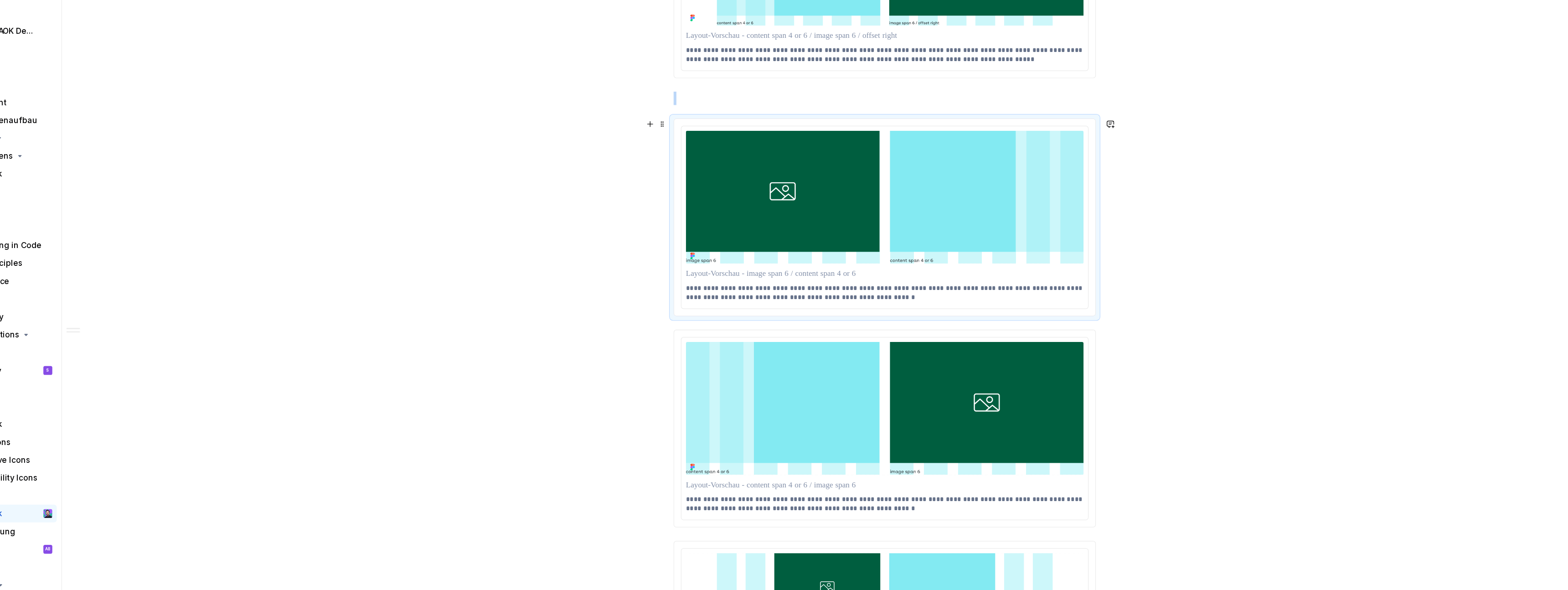
click at [1091, 276] on div "**********" at bounding box center [892, 30] width 1343 height 2613
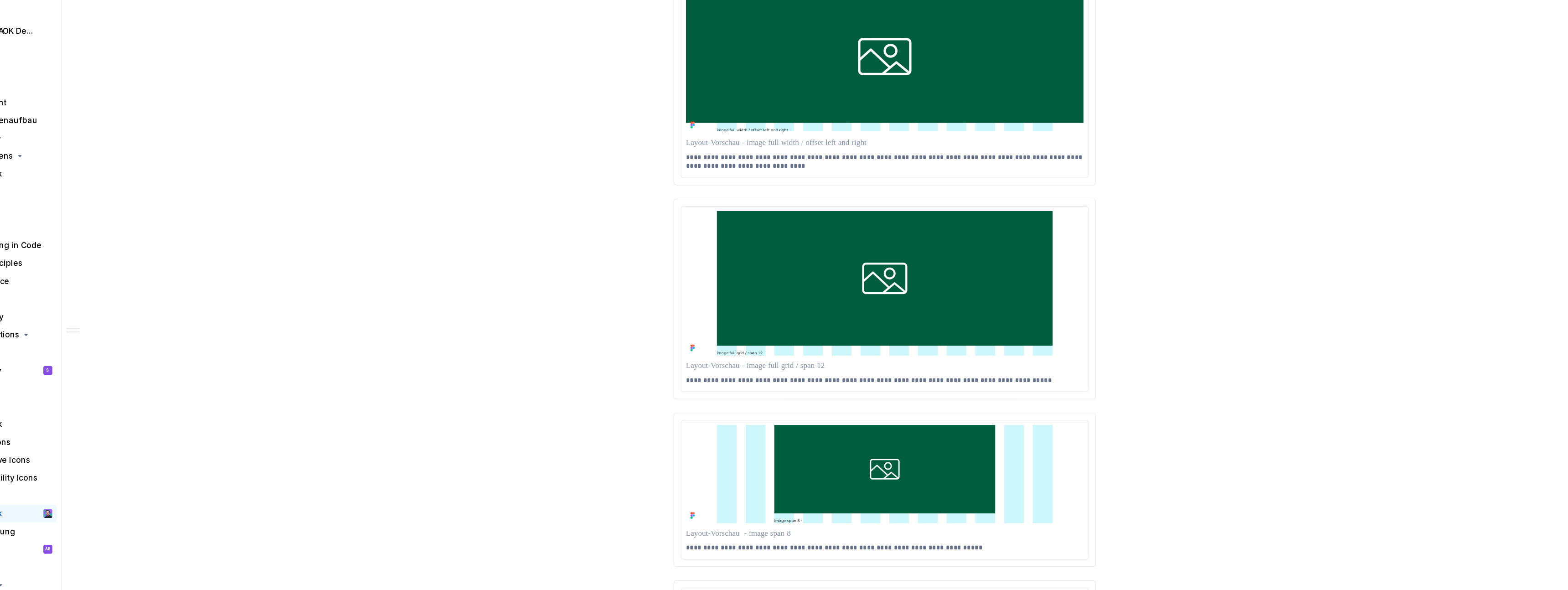
scroll to position [509, 0]
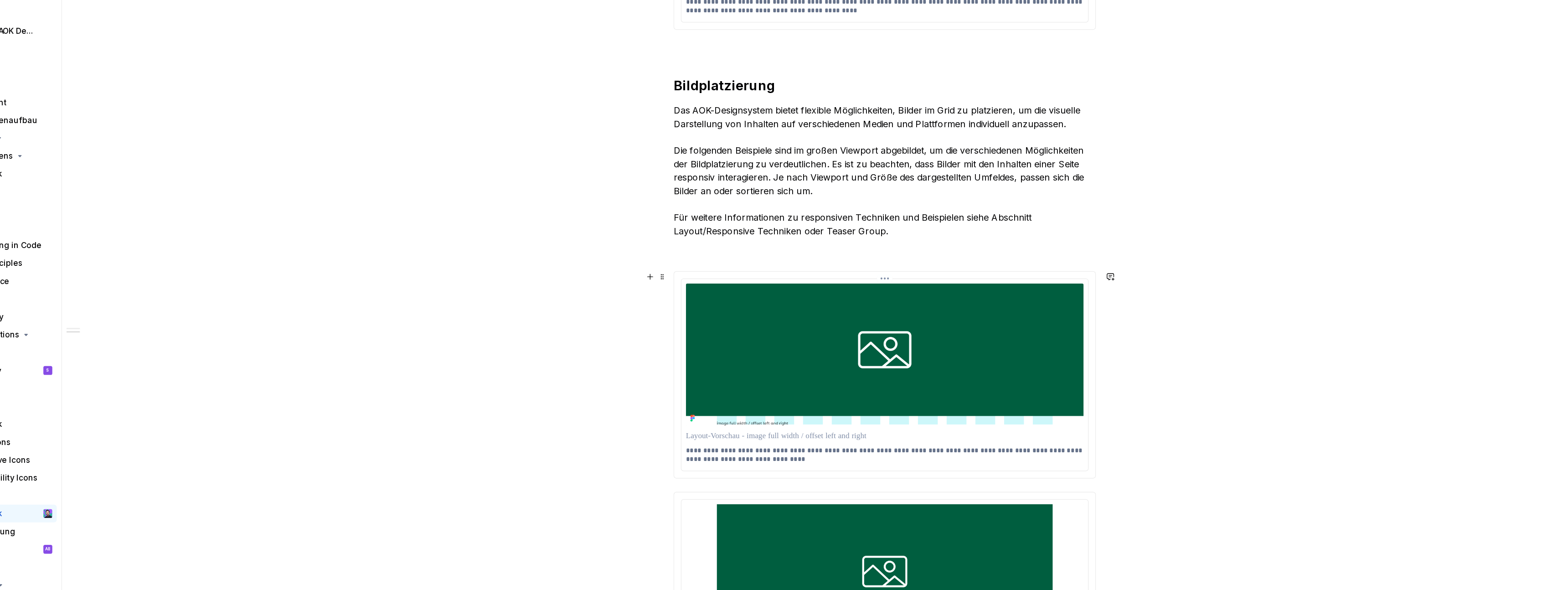
click at [894, 276] on html "AOK Mein Leben Home Documentation Analytics Code automation Design system data …" at bounding box center [784, 295] width 1568 height 590
click at [905, 306] on div "Update Figma image" at bounding box center [937, 309] width 66 height 9
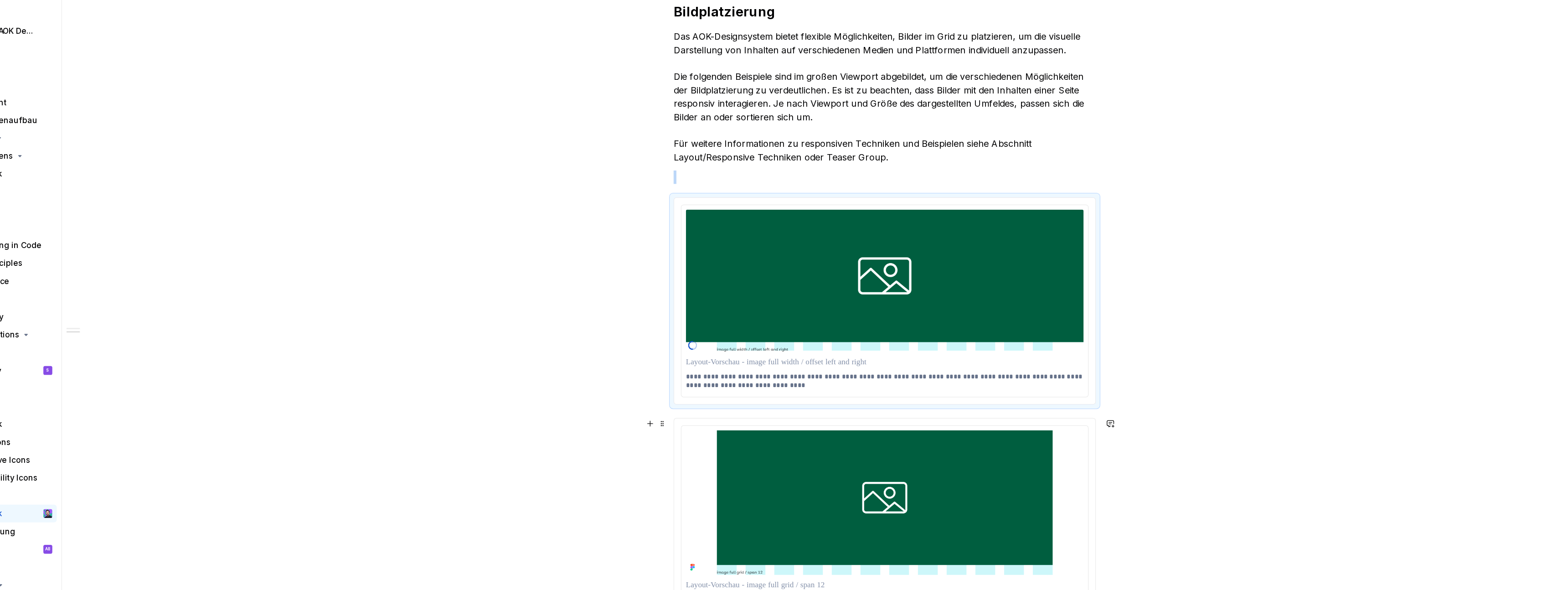
scroll to position [578, 0]
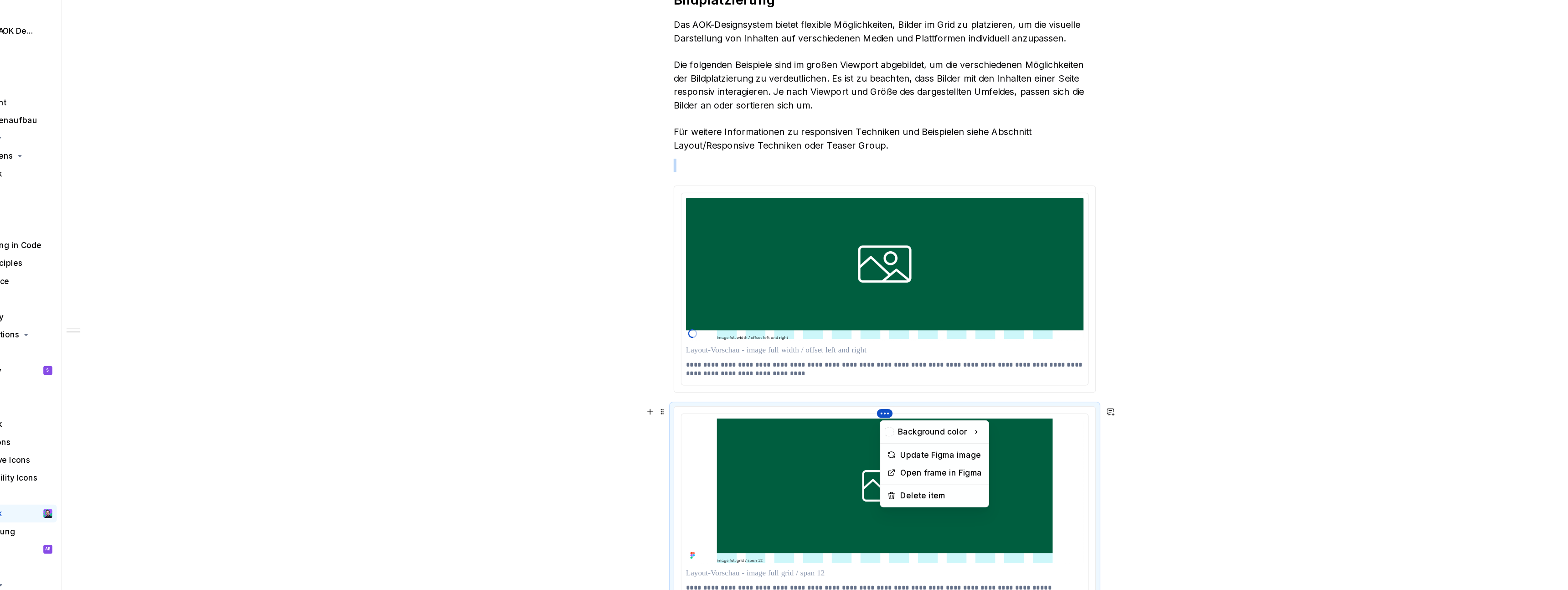
click at [890, 386] on html "AOK Mein Leben Home Documentation Analytics Code automation Design system data …" at bounding box center [784, 295] width 1568 height 590
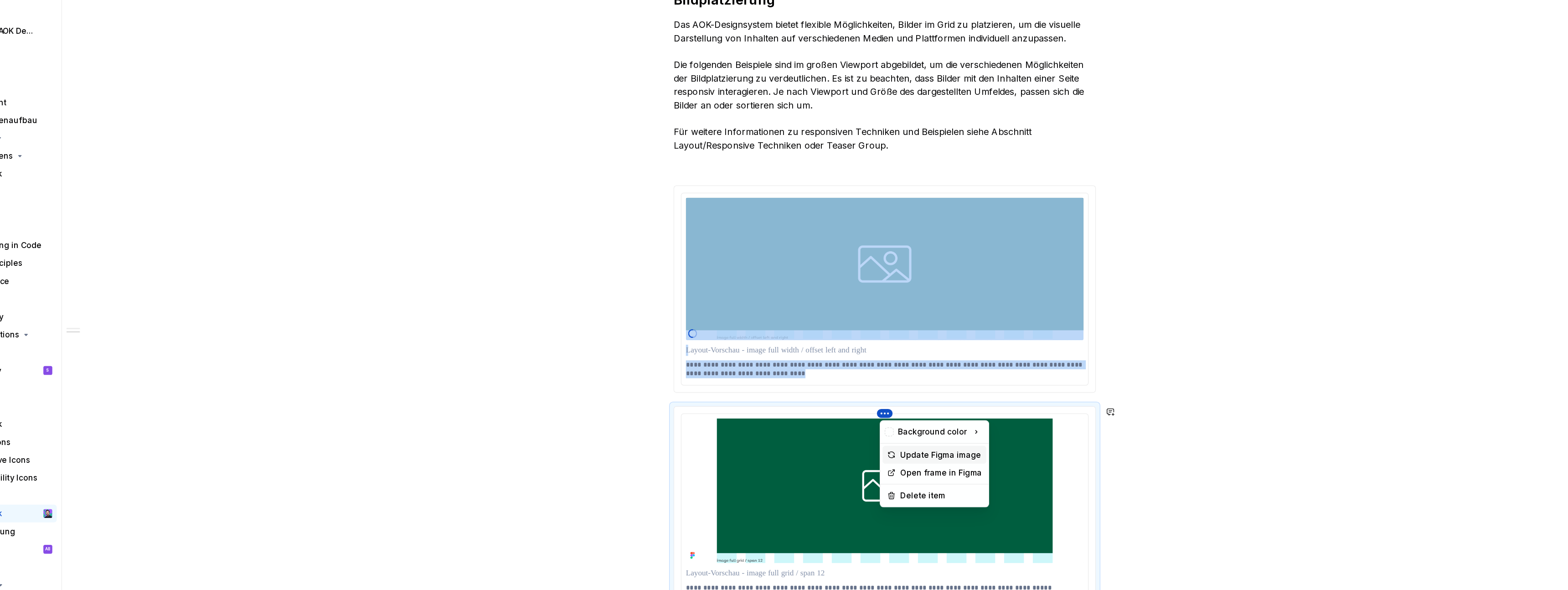
click at [913, 415] on div "Update Figma image" at bounding box center [937, 419] width 66 height 9
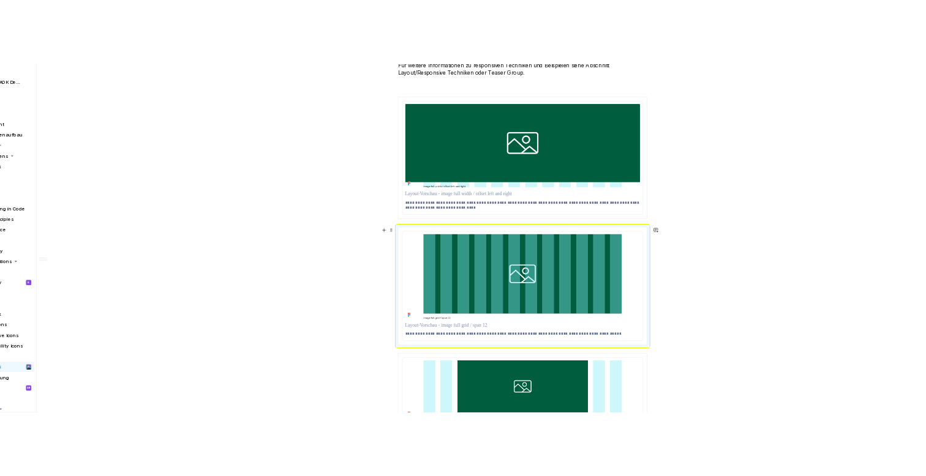
scroll to position [941, 0]
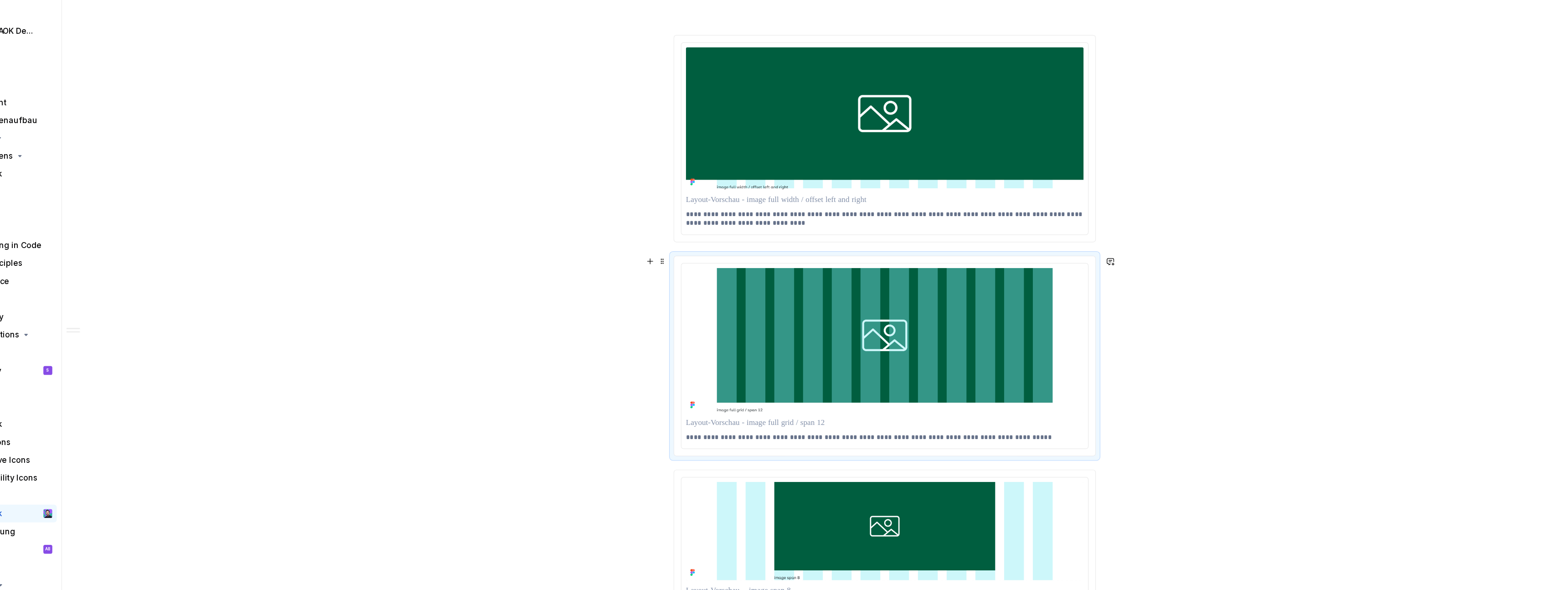
click at [1110, 340] on div "**********" at bounding box center [894, 308] width 1348 height 562
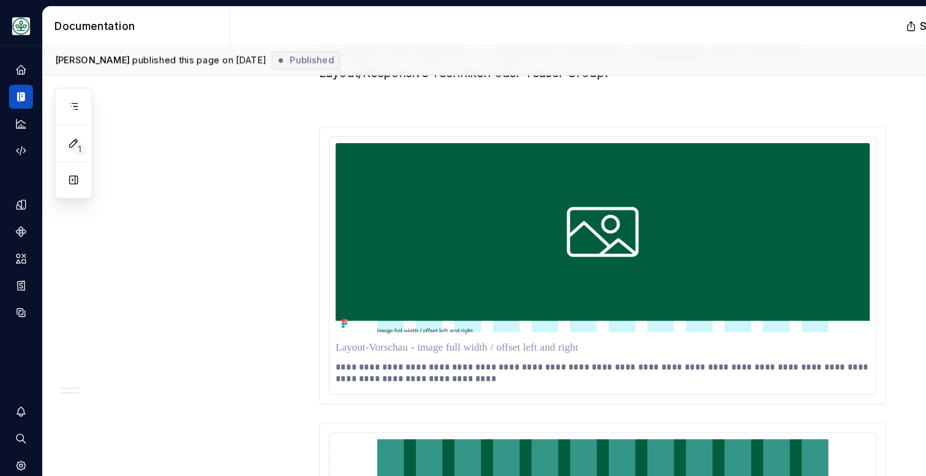
type textarea "*"
